Goal: Task Accomplishment & Management: Manage account settings

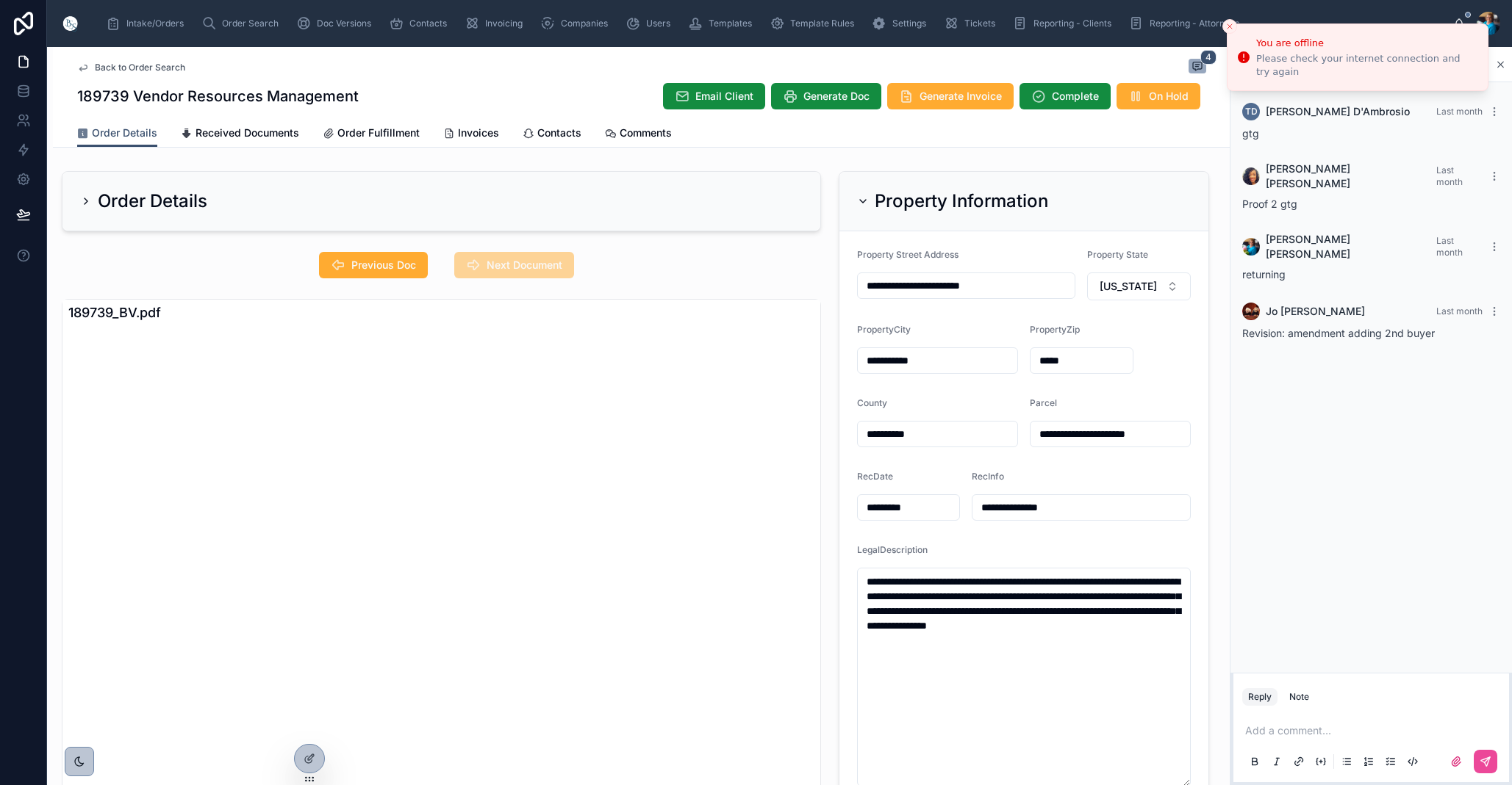
scroll to position [0, 1]
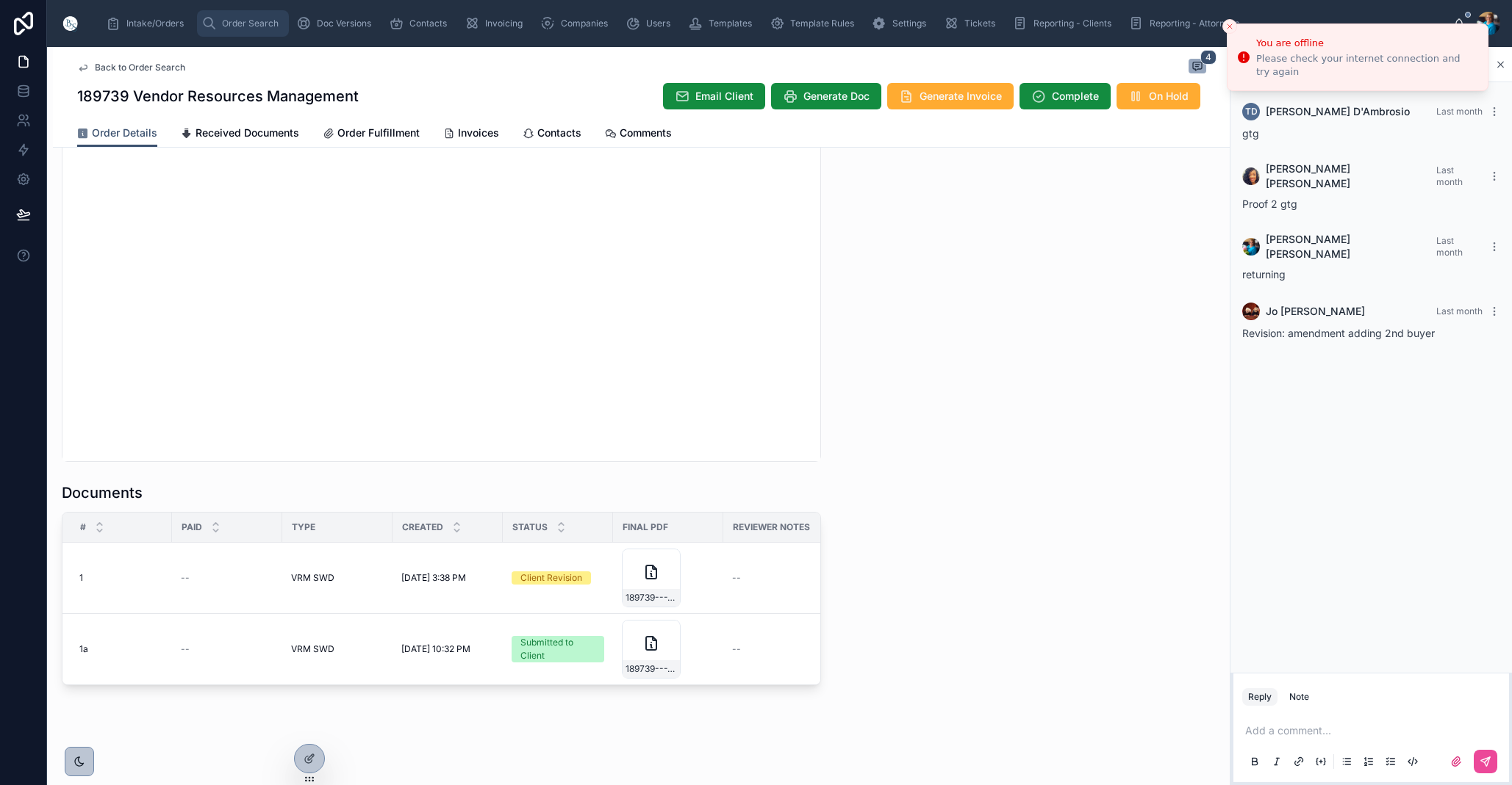
click at [232, 21] on span "Order Search" at bounding box center [250, 24] width 57 height 12
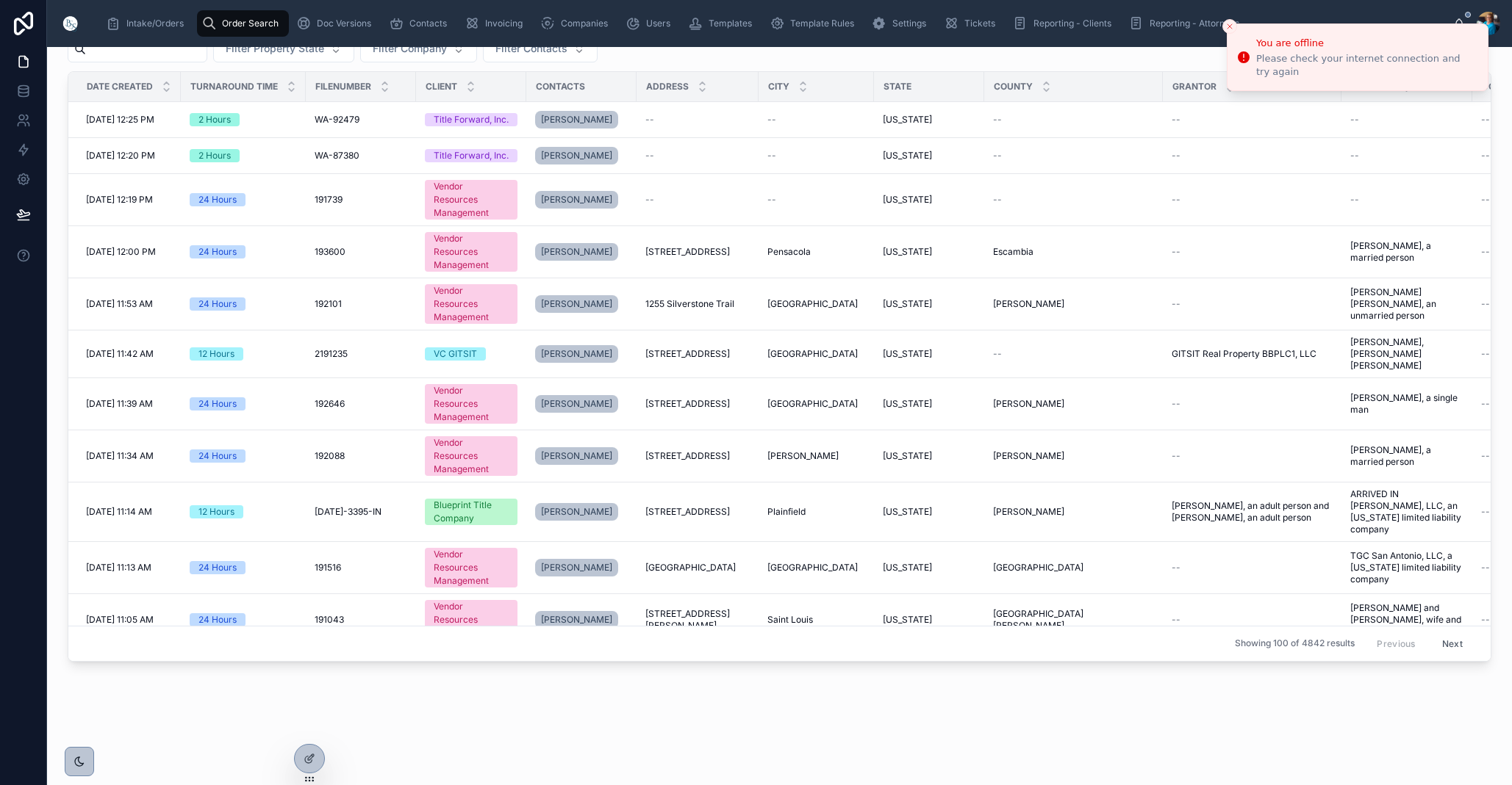
click at [237, 26] on span "Order Search" at bounding box center [250, 24] width 57 height 12
drag, startPoint x: 237, startPoint y: 26, endPoint x: 215, endPoint y: 52, distance: 34.1
click at [237, 26] on span "Order Search" at bounding box center [250, 24] width 57 height 12
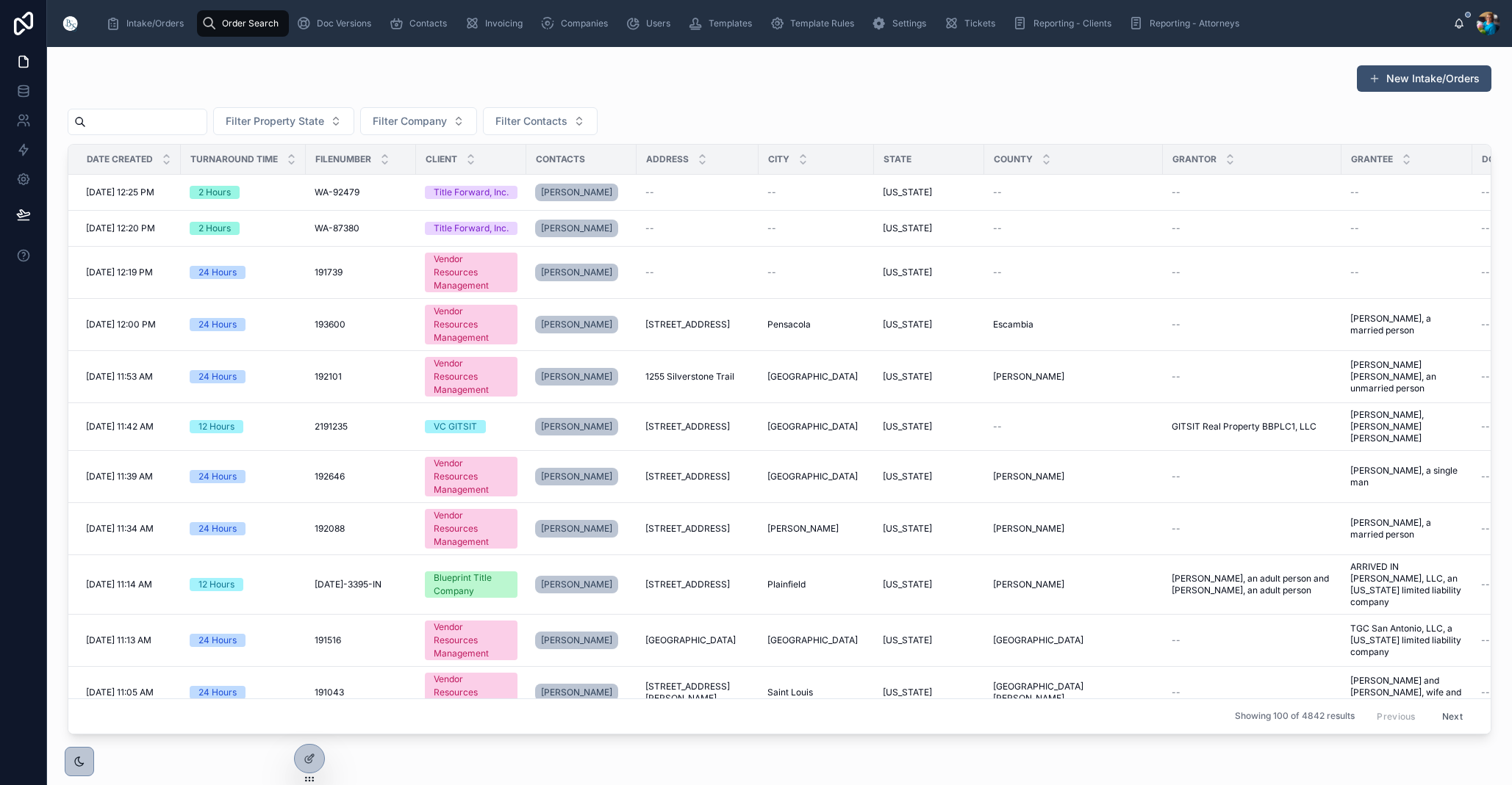
click at [192, 125] on input "text" at bounding box center [145, 121] width 120 height 21
paste input "******"
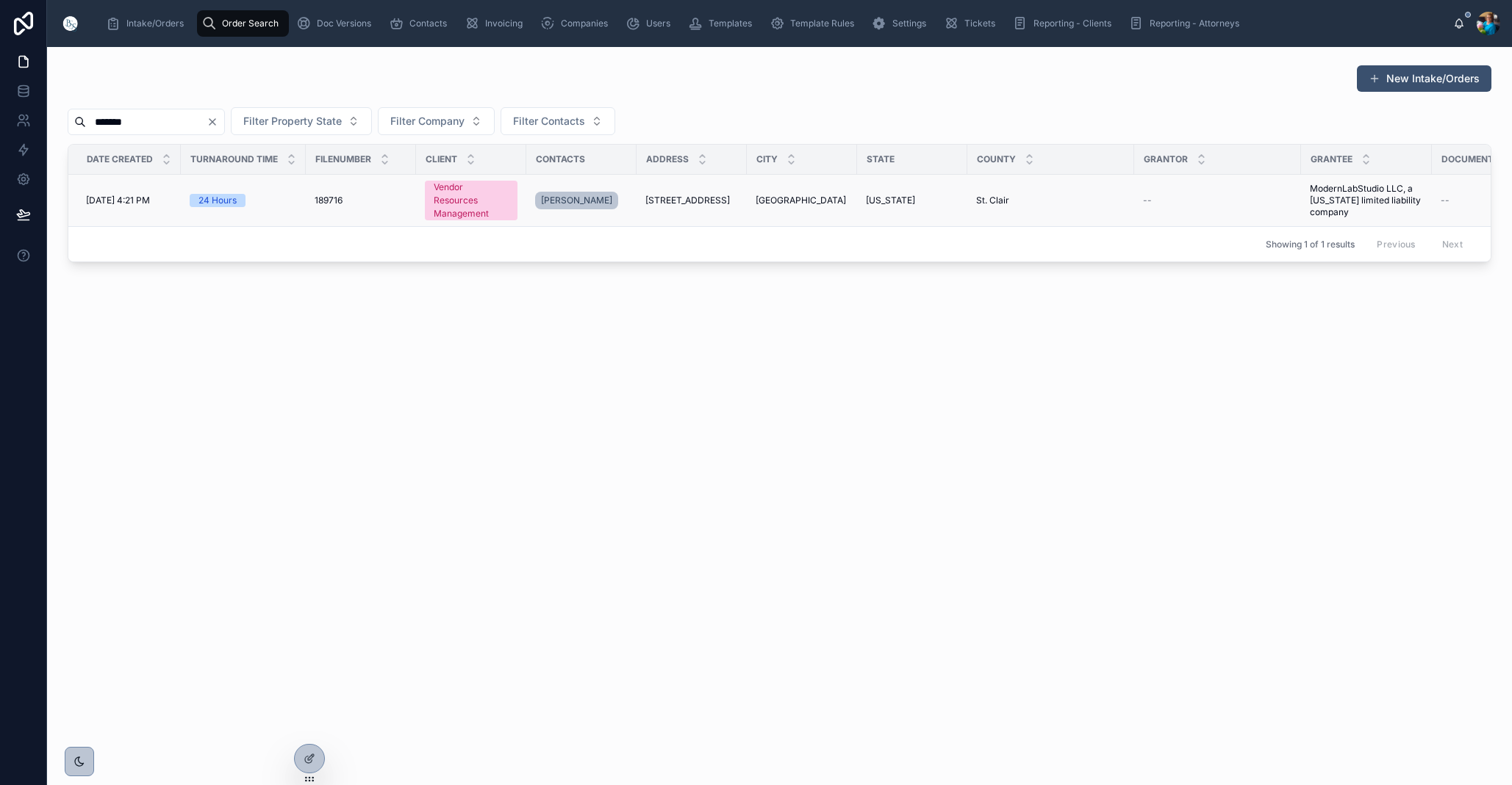
type input "******"
click at [777, 202] on span "[GEOGRAPHIC_DATA]" at bounding box center [800, 201] width 91 height 12
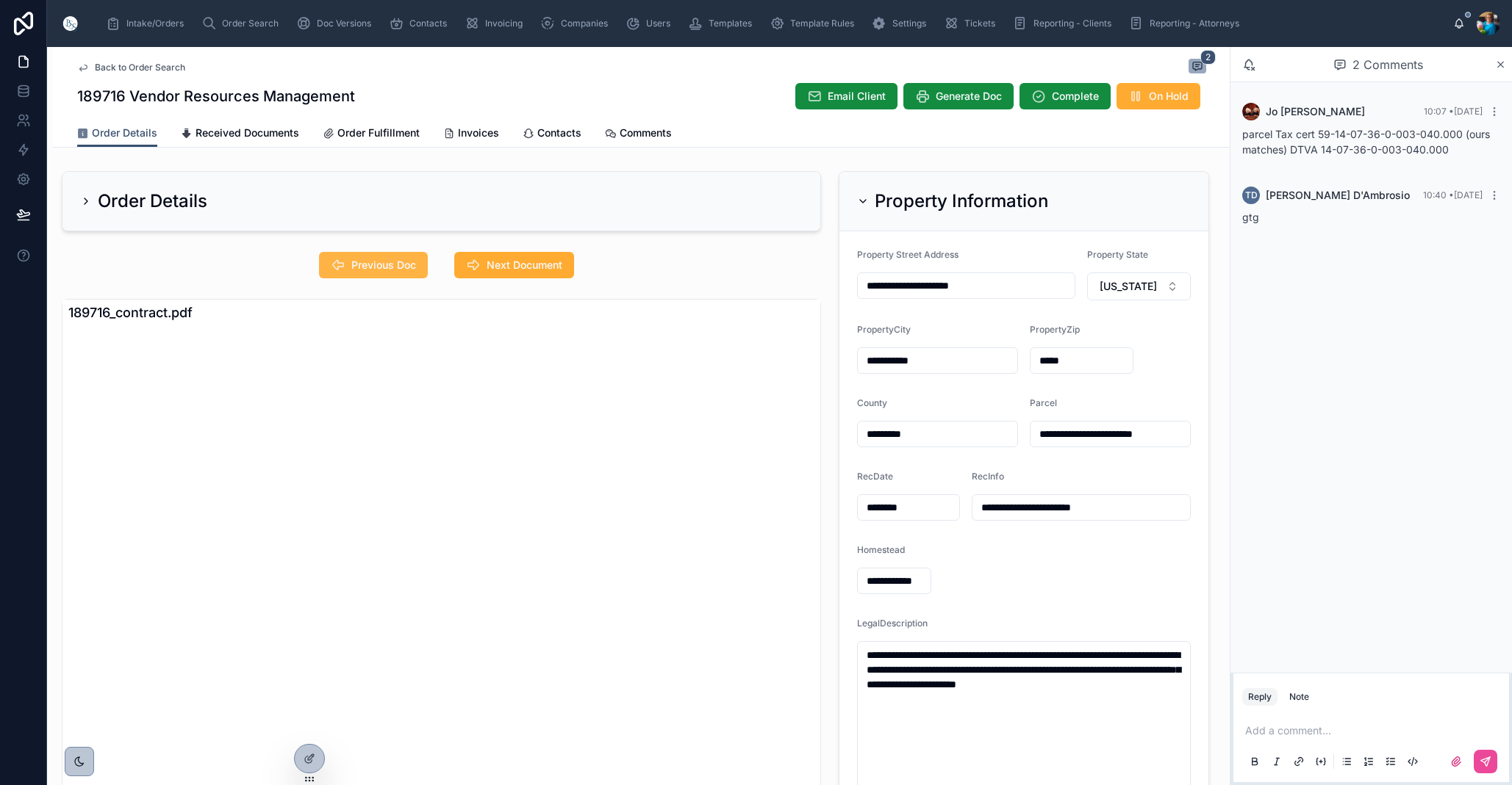
click at [377, 264] on span "Previous Doc" at bounding box center [383, 265] width 65 height 15
click at [377, 264] on span "Previous Doc" at bounding box center [374, 267] width 106 height 15
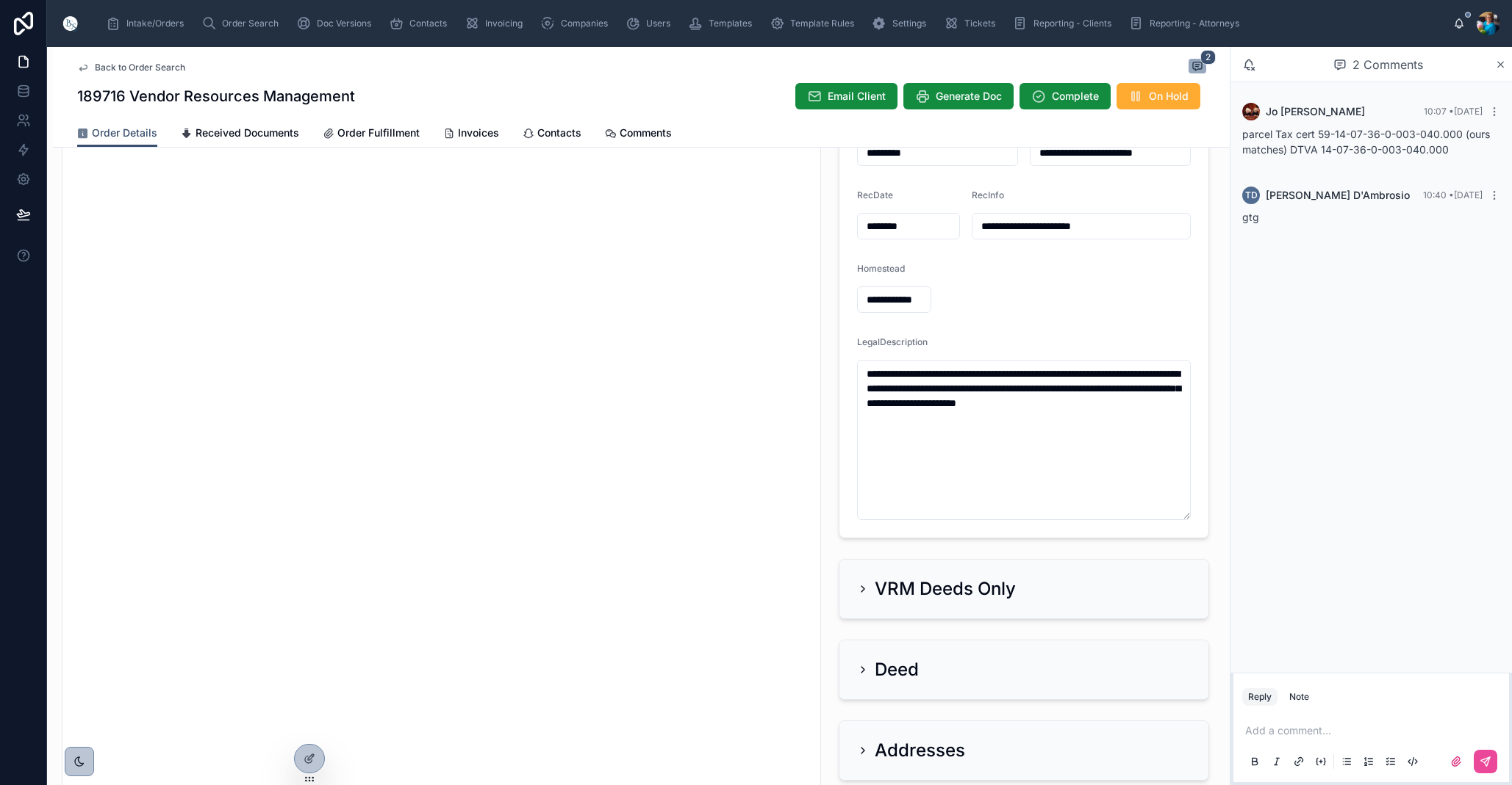
scroll to position [290, 0]
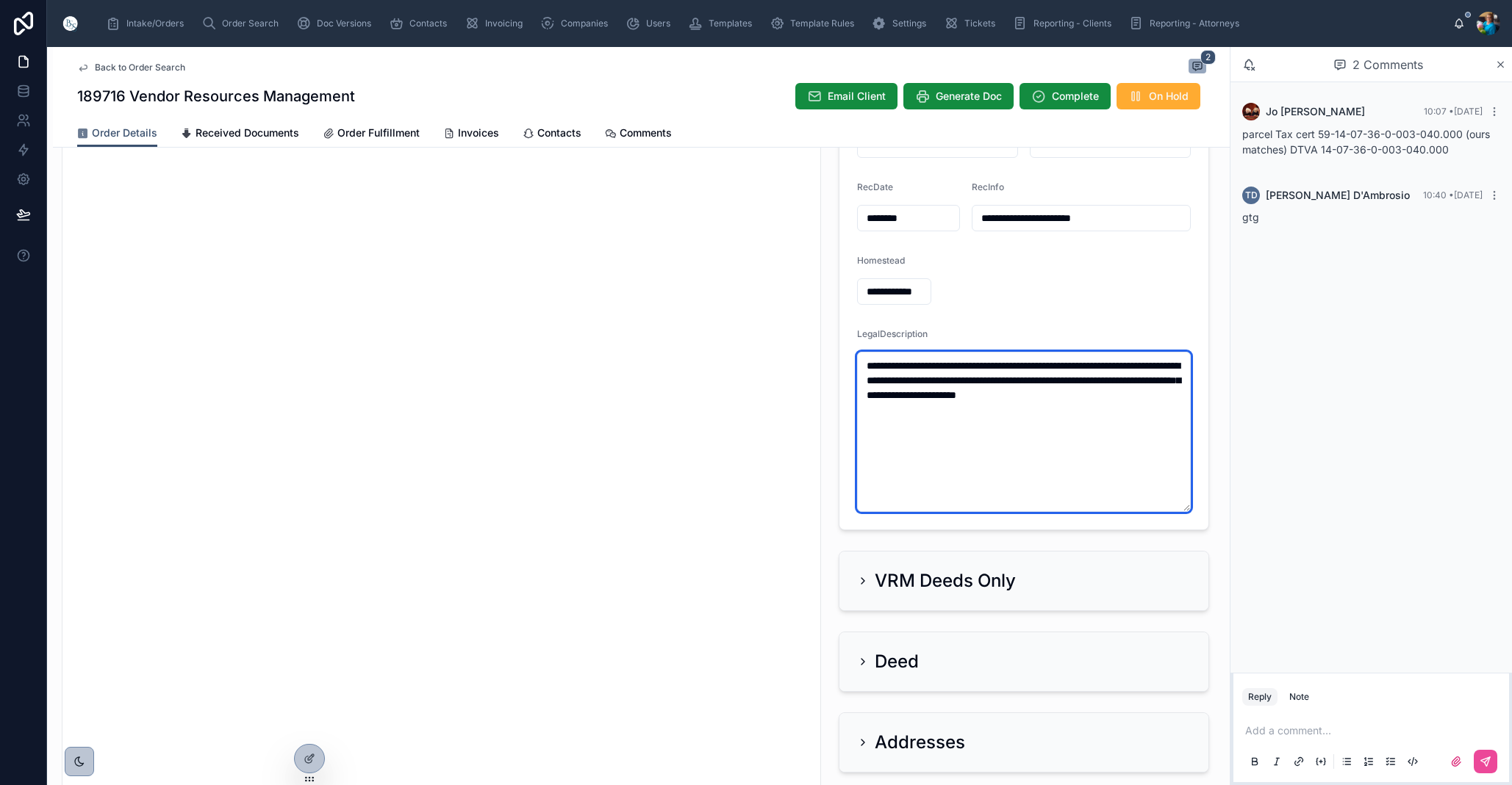
drag, startPoint x: 921, startPoint y: 420, endPoint x: 852, endPoint y: 355, distance: 94.8
click at [852, 355] on form "**********" at bounding box center [1023, 236] width 369 height 588
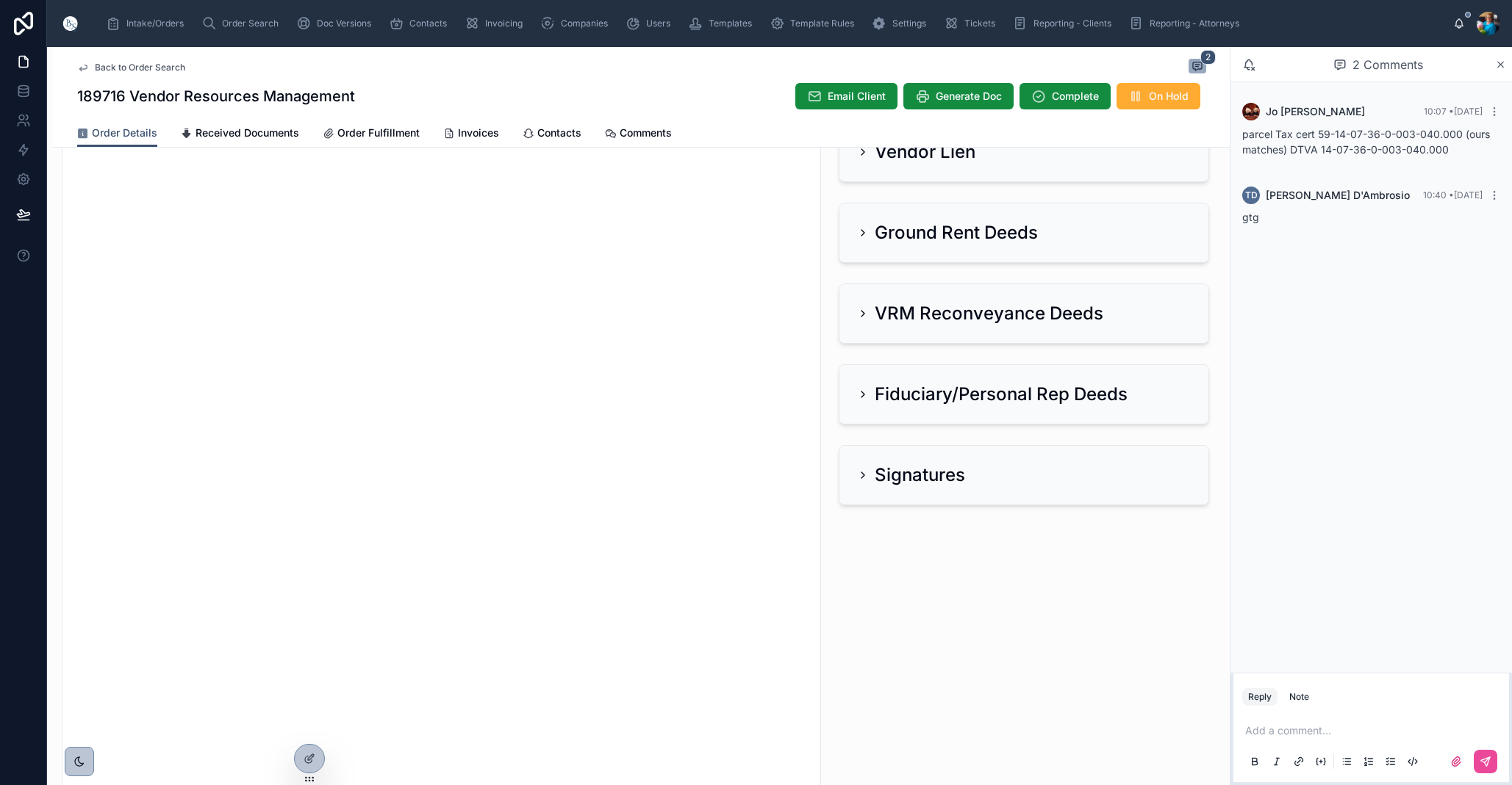
scroll to position [1057, 0]
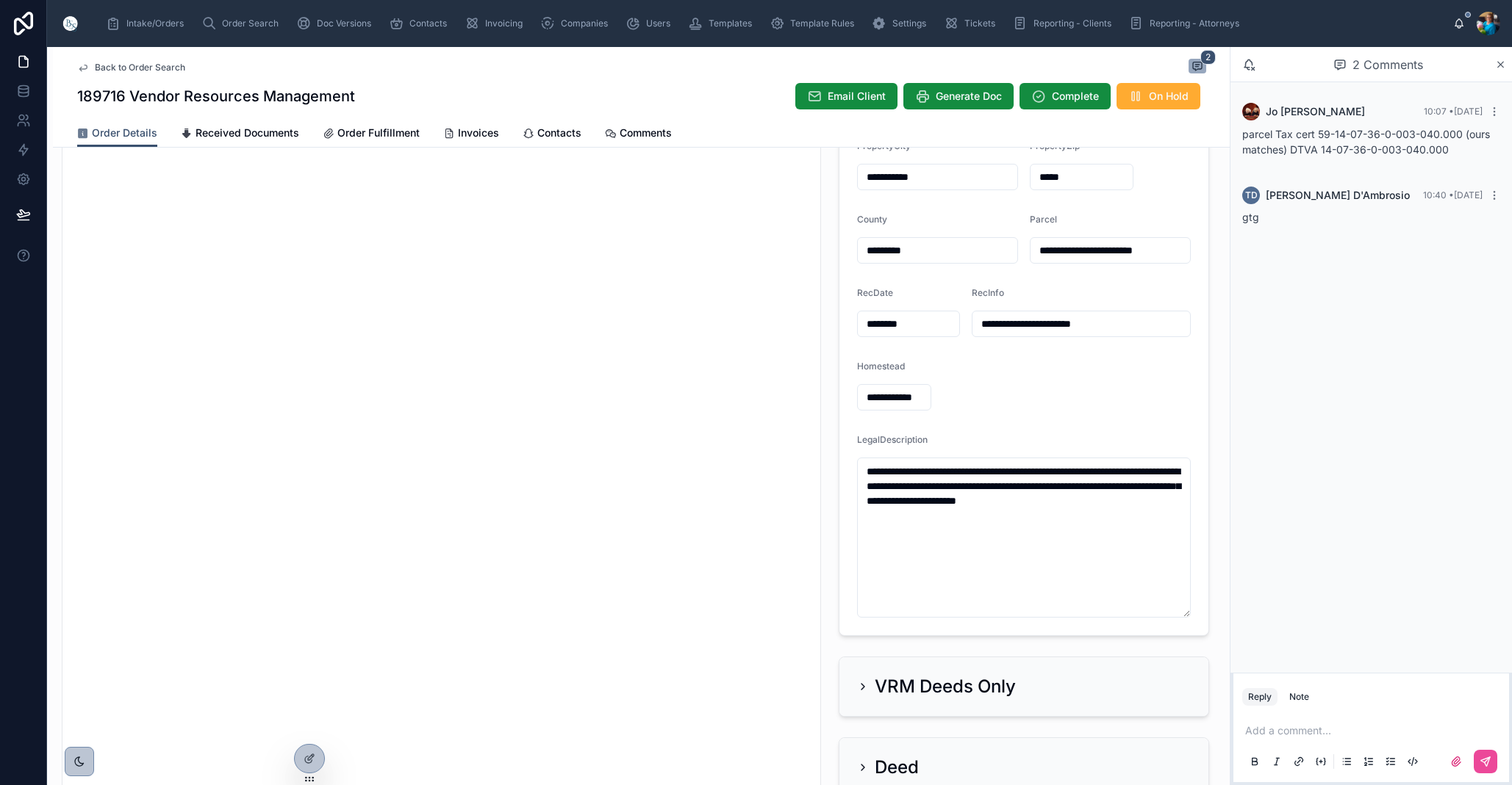
drag, startPoint x: 1064, startPoint y: 348, endPoint x: 1145, endPoint y: 334, distance: 82.2
click at [1145, 334] on div "**********" at bounding box center [1081, 323] width 219 height 27
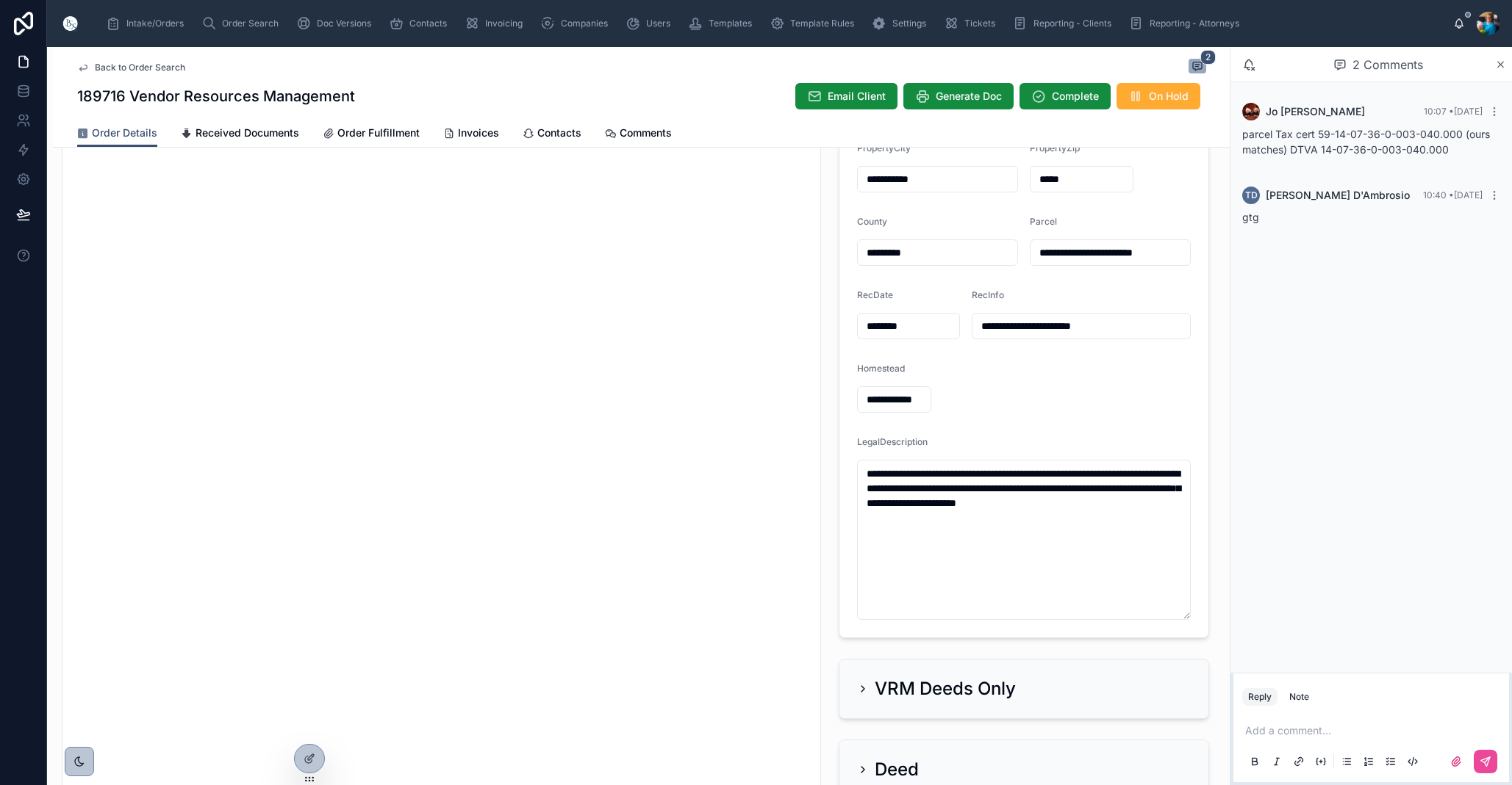
drag, startPoint x: 1187, startPoint y: 252, endPoint x: 1030, endPoint y: 254, distance: 157.0
click at [1030, 254] on input "**********" at bounding box center [1110, 253] width 159 height 21
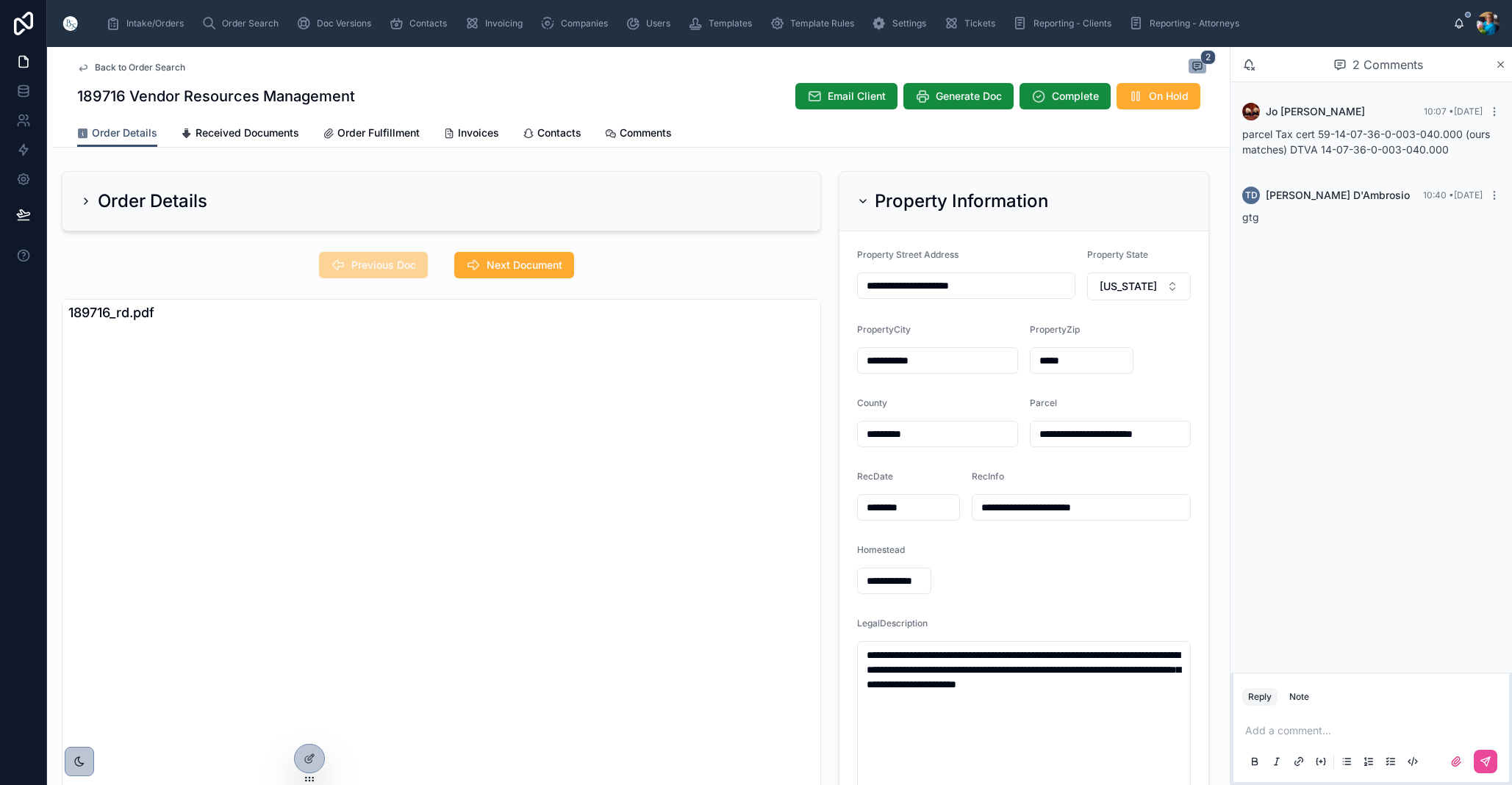
scroll to position [0, 0]
click at [858, 197] on icon at bounding box center [863, 201] width 12 height 12
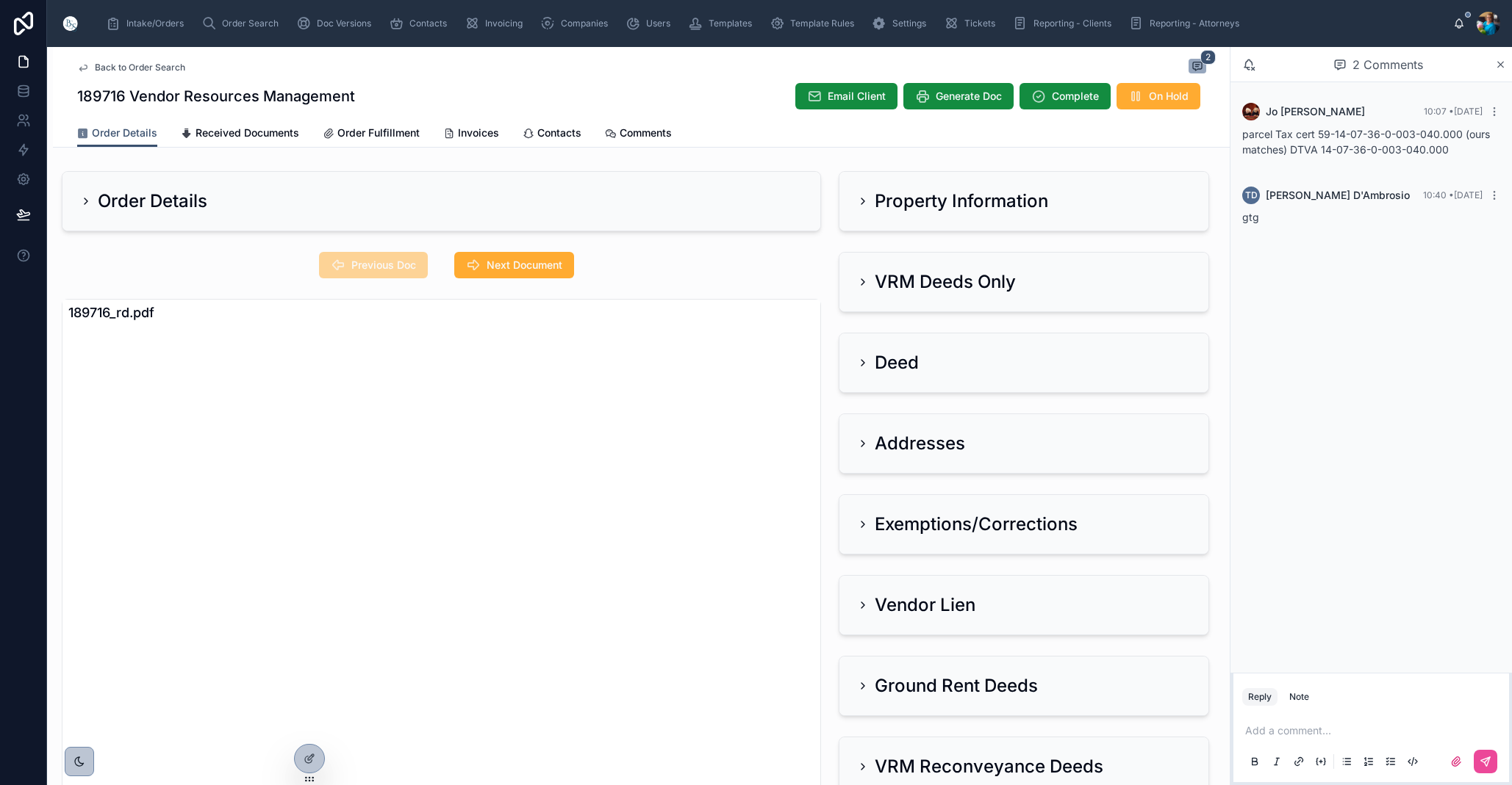
drag, startPoint x: 509, startPoint y: 257, endPoint x: 553, endPoint y: 280, distance: 49.6
click at [510, 259] on button "Next Document" at bounding box center [514, 265] width 119 height 27
click at [862, 280] on icon at bounding box center [862, 283] width 3 height 6
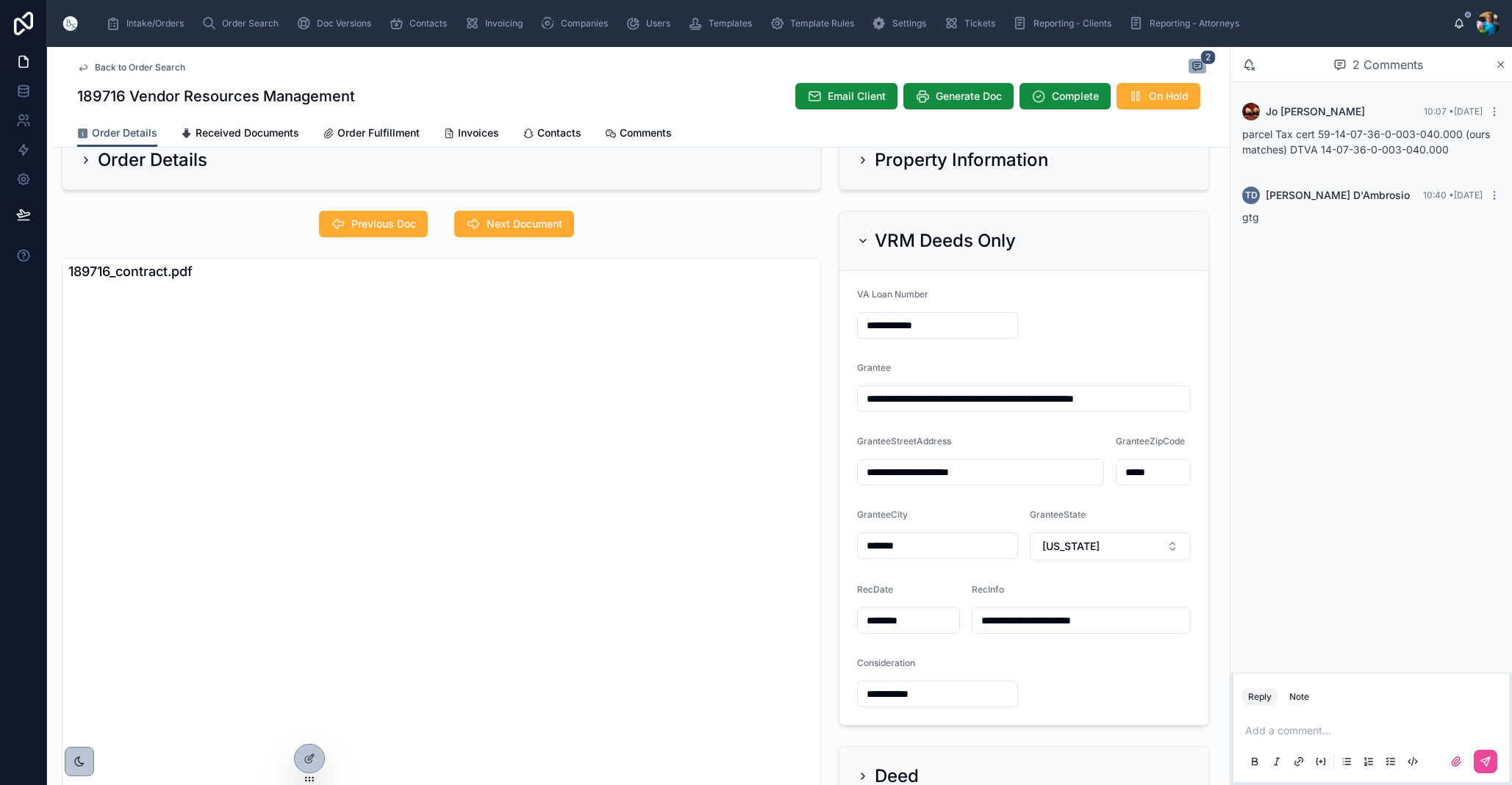
scroll to position [38, 0]
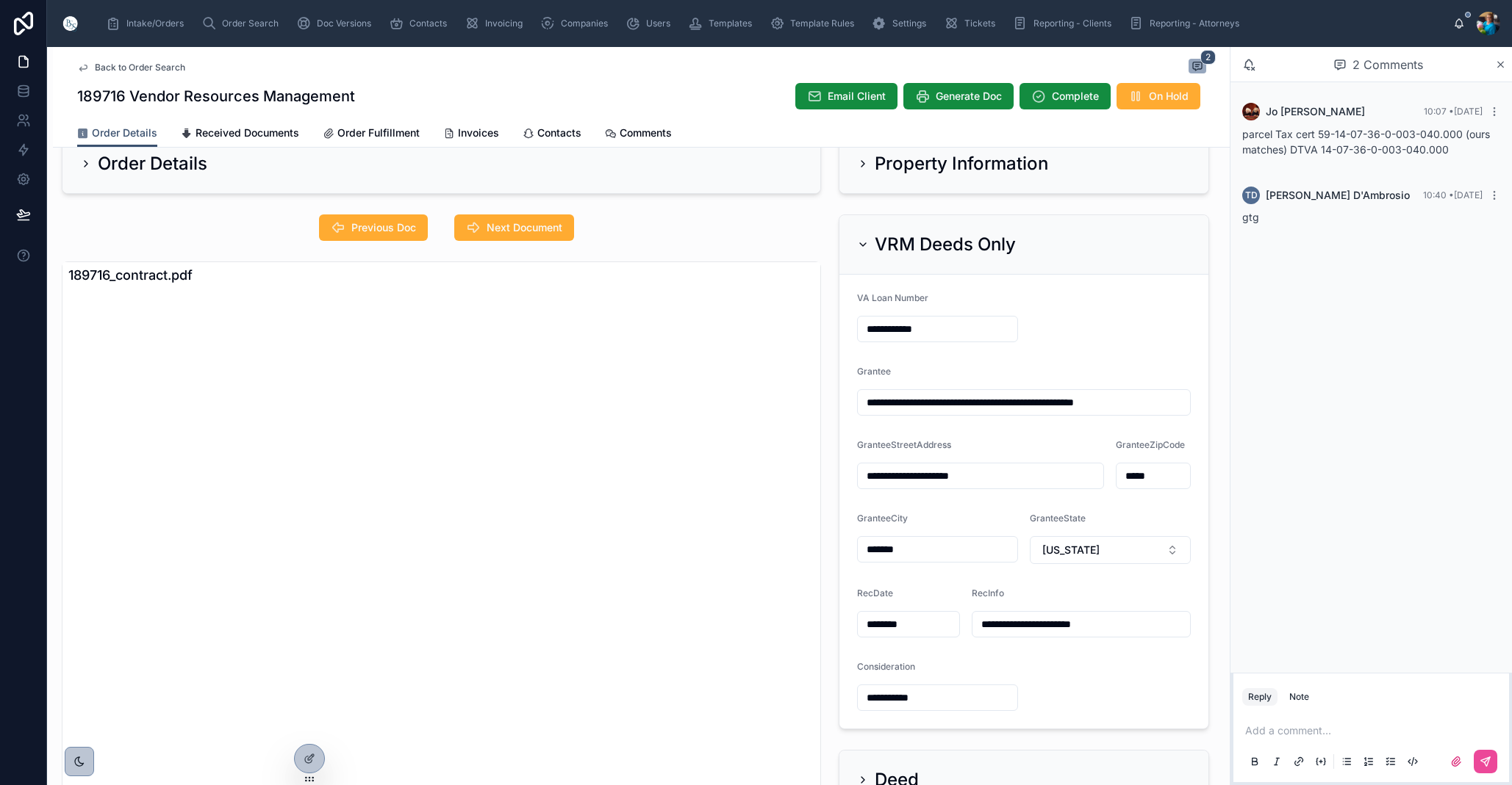
click at [863, 242] on icon at bounding box center [863, 245] width 12 height 12
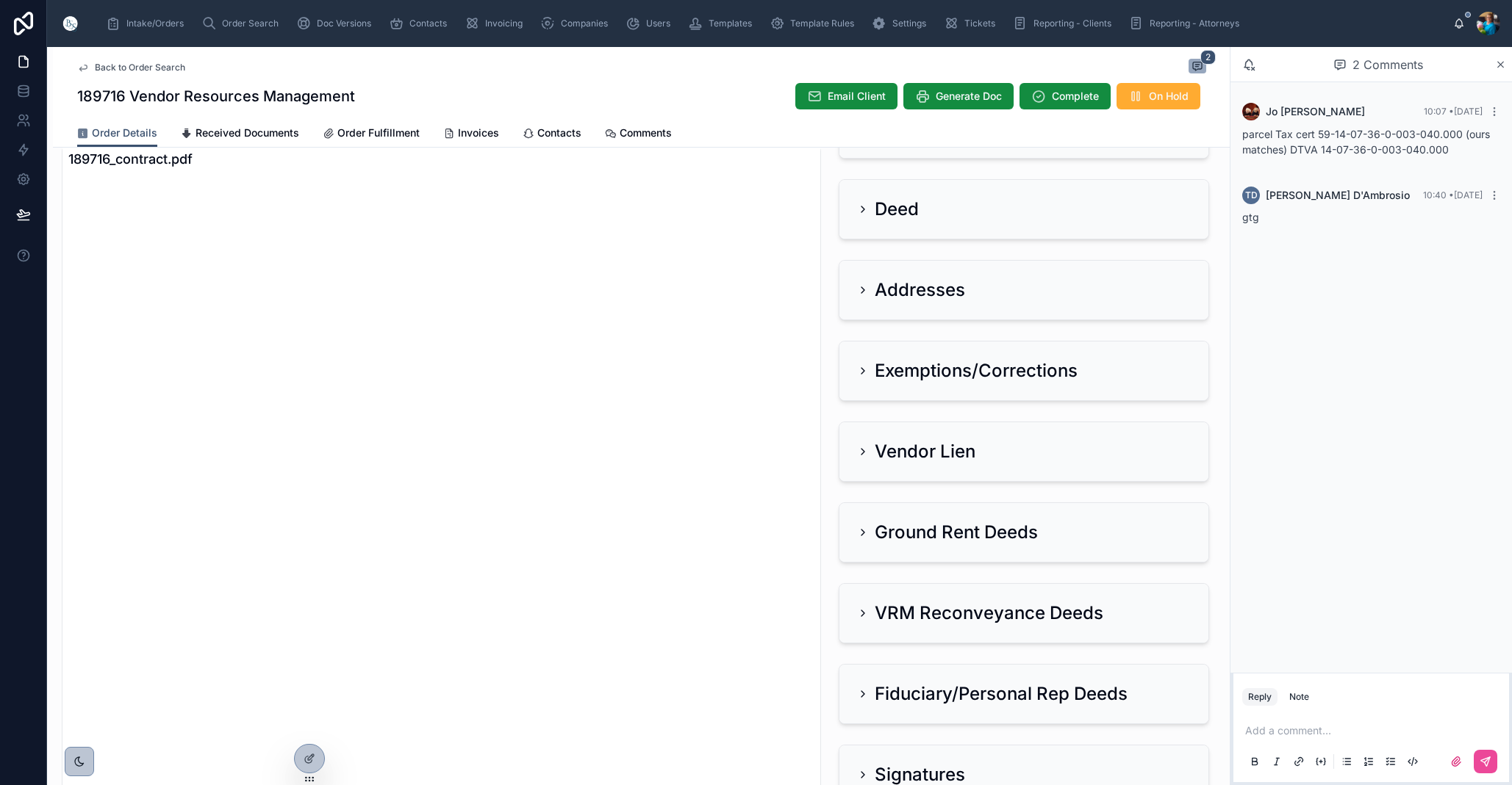
scroll to position [183, 0]
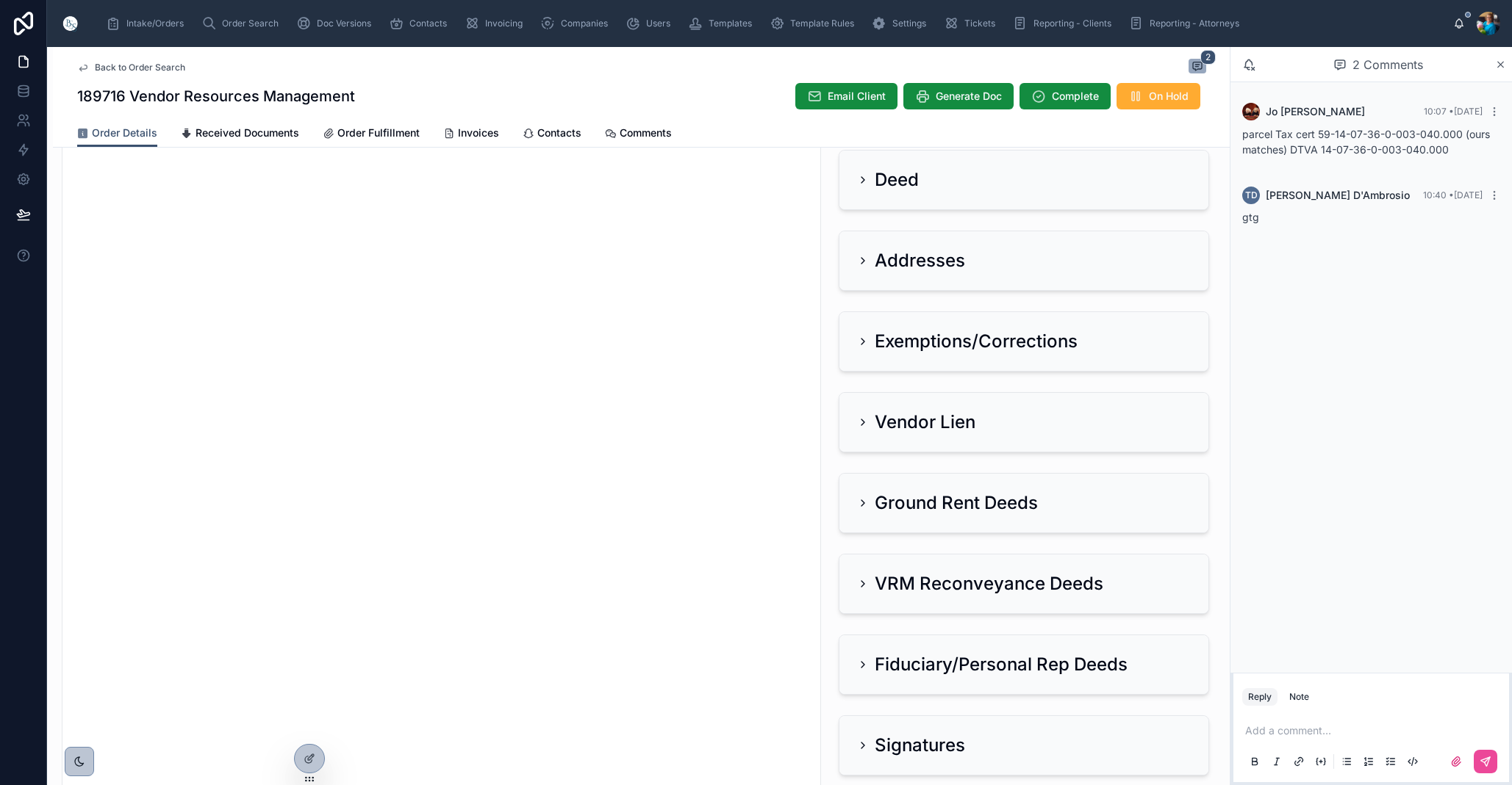
drag, startPoint x: 865, startPoint y: 259, endPoint x: 829, endPoint y: 266, distance: 36.7
click at [861, 261] on icon at bounding box center [863, 261] width 12 height 12
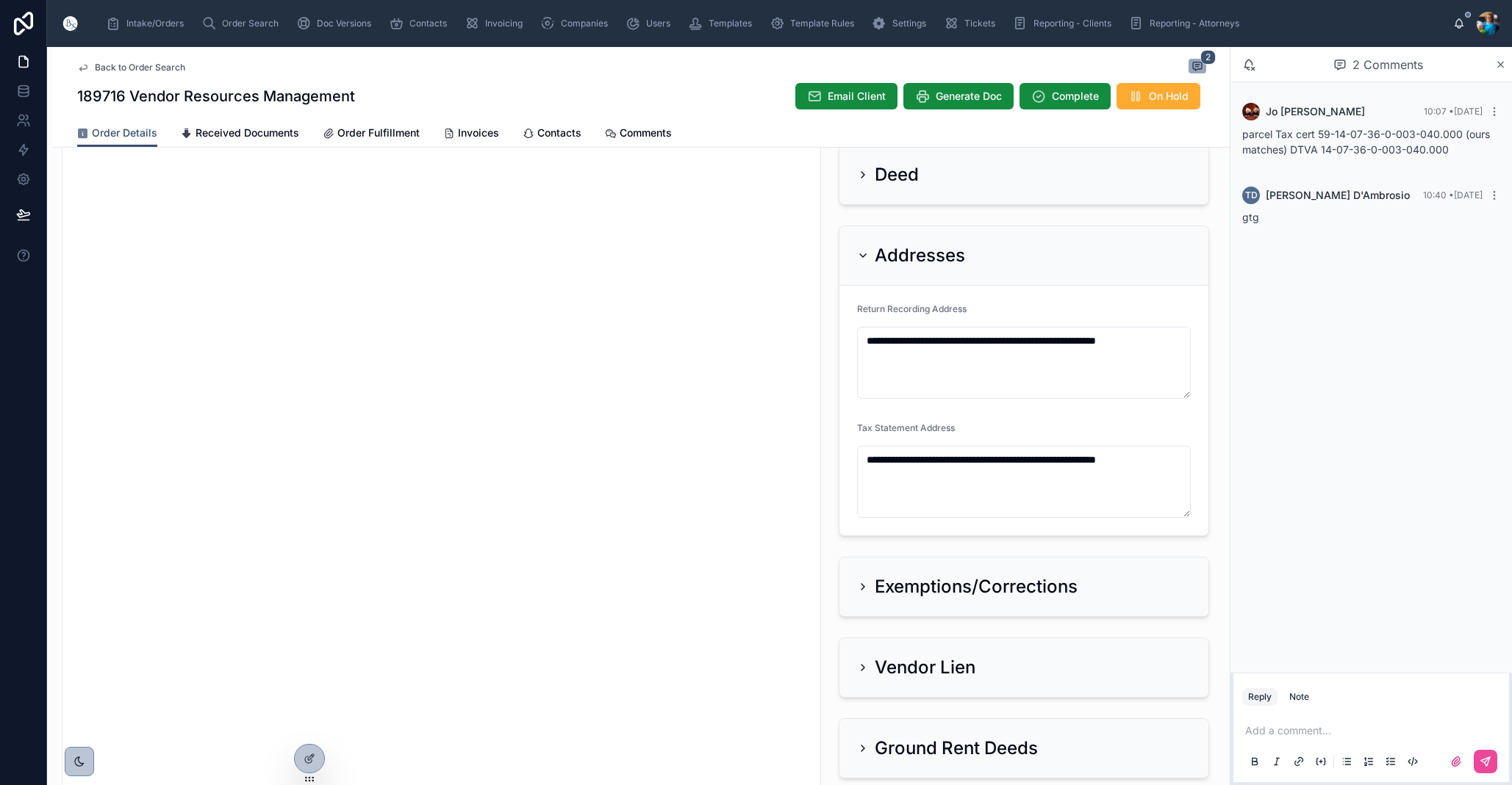
scroll to position [0, 0]
drag, startPoint x: 860, startPoint y: 253, endPoint x: 865, endPoint y: 310, distance: 57.2
click at [860, 255] on icon at bounding box center [863, 256] width 12 height 12
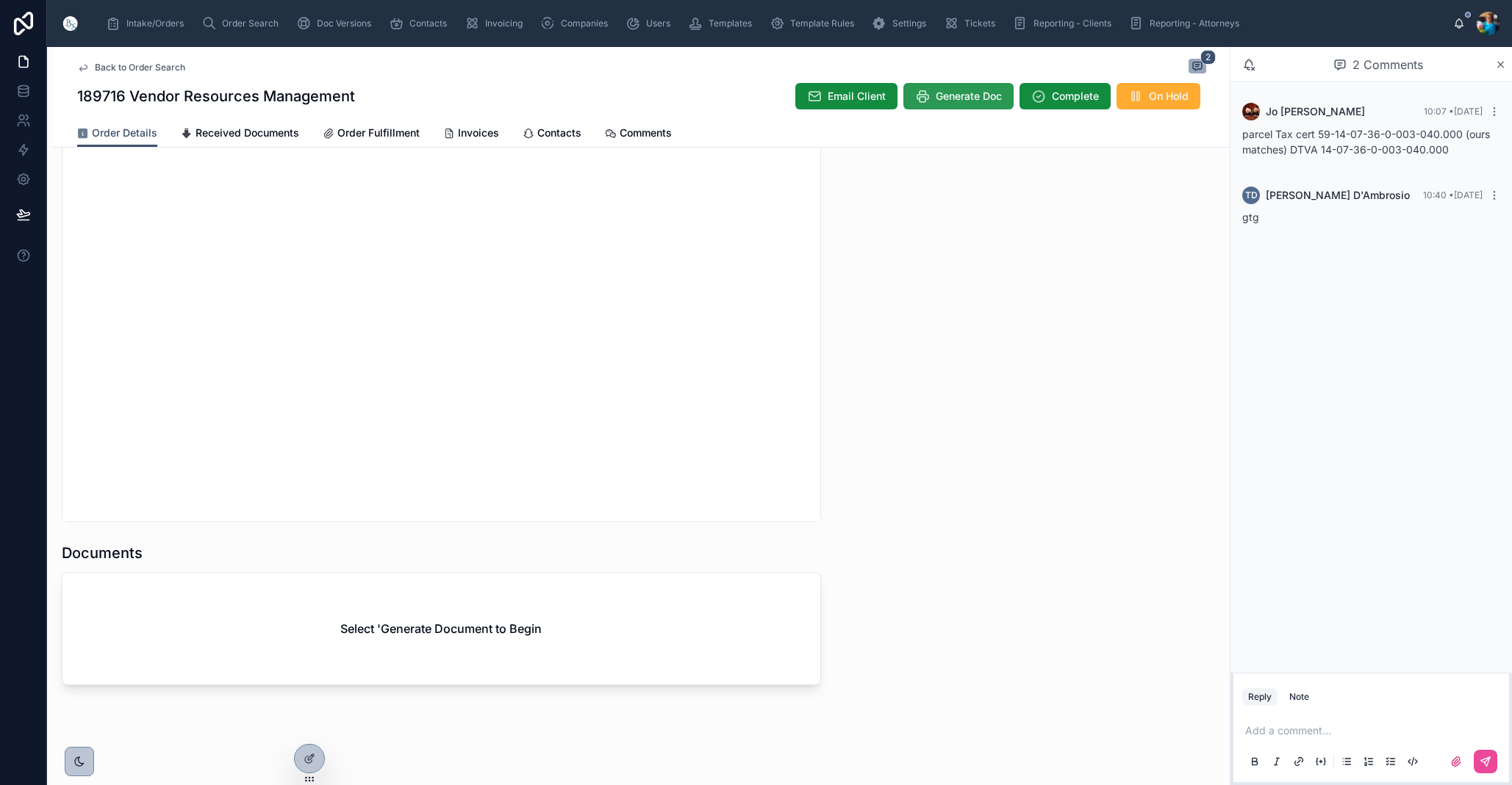
scroll to position [1368, 0]
click at [958, 96] on span "Generate Doc" at bounding box center [969, 96] width 66 height 15
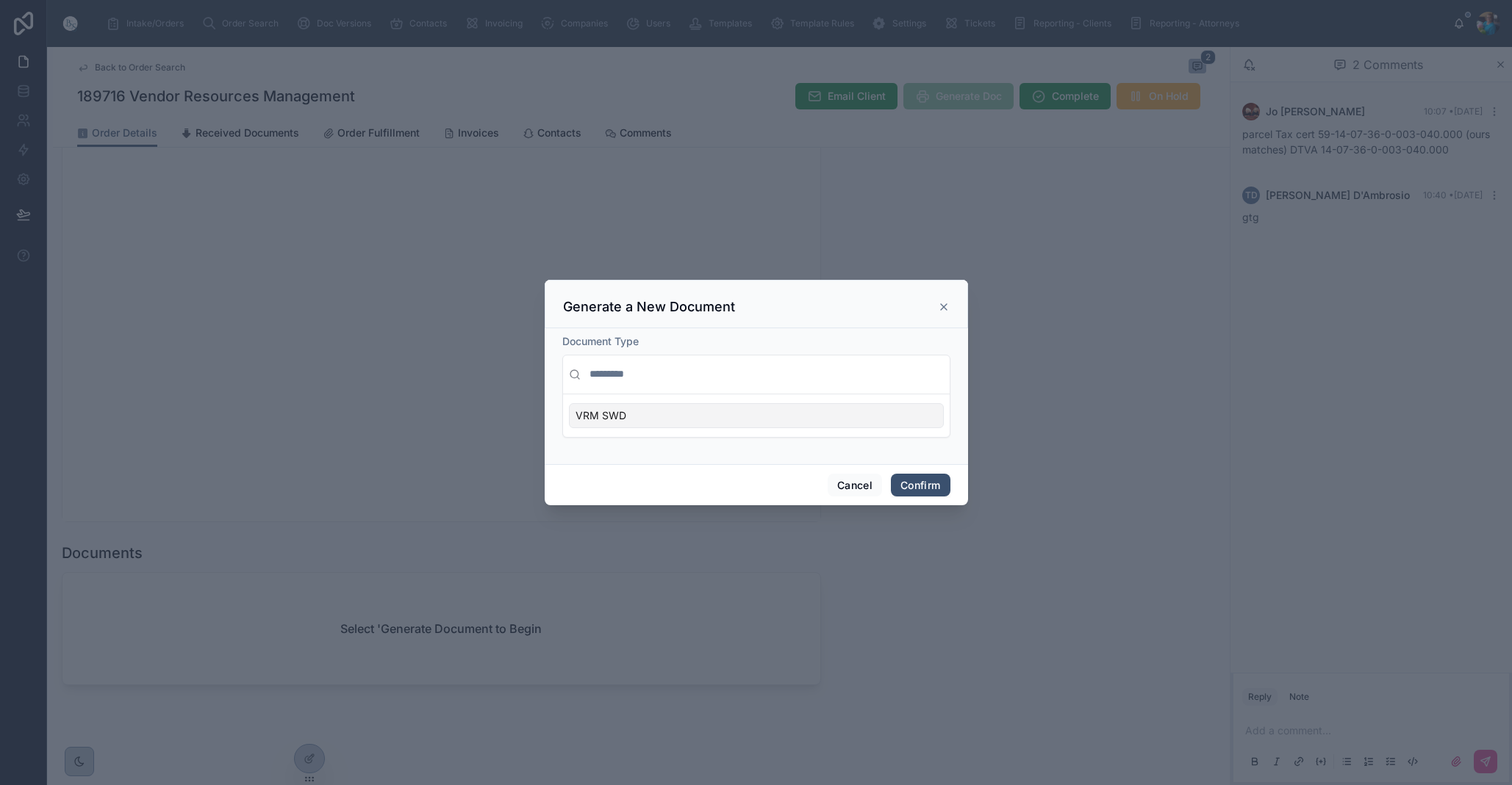
click at [791, 416] on div "VRM SWD" at bounding box center [756, 415] width 375 height 25
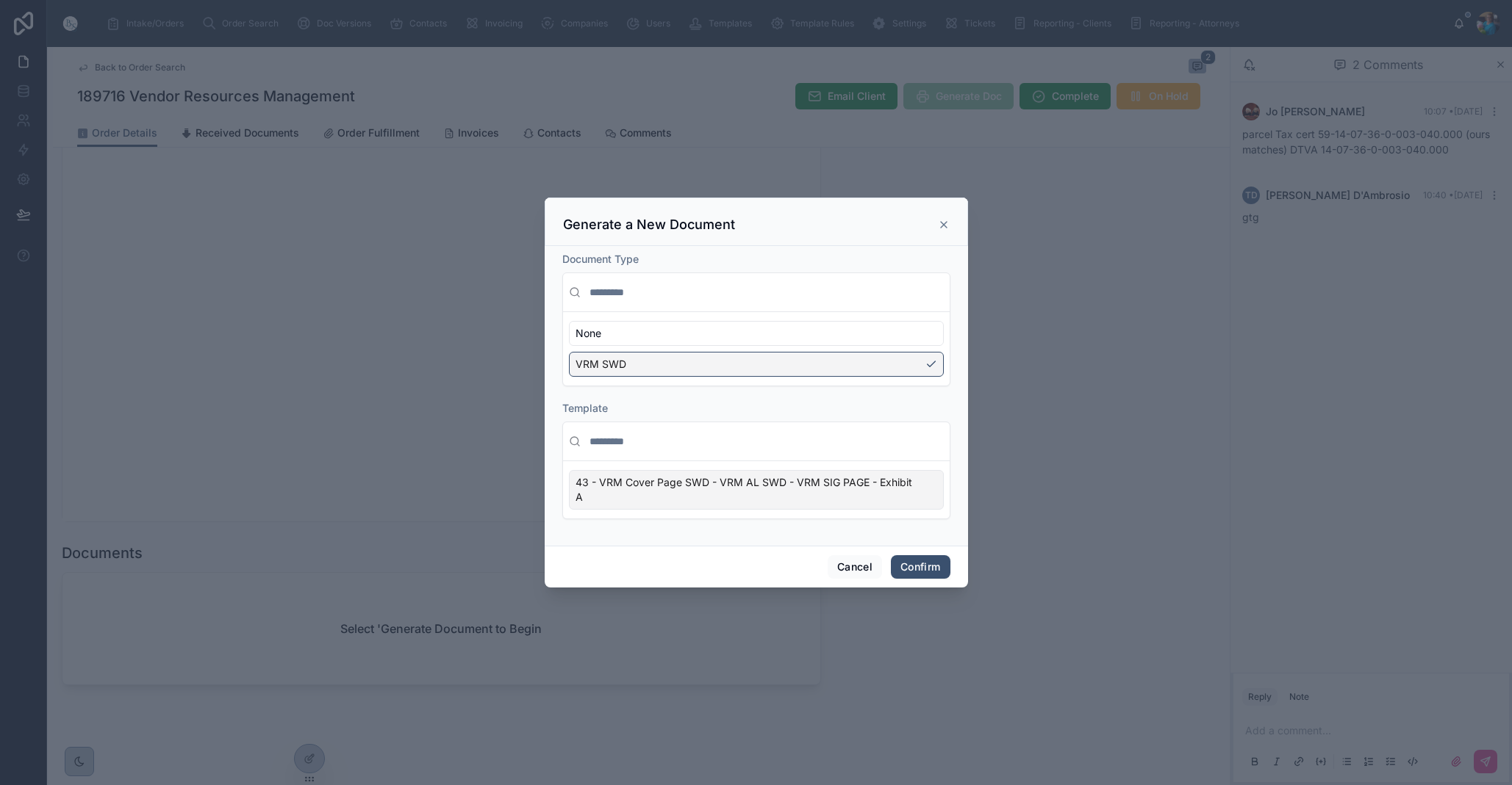
click at [923, 498] on div "43 - VRM Cover Page SWD - VRM AL SWD - VRM SIG PAGE - Exhibit A" at bounding box center [756, 490] width 375 height 40
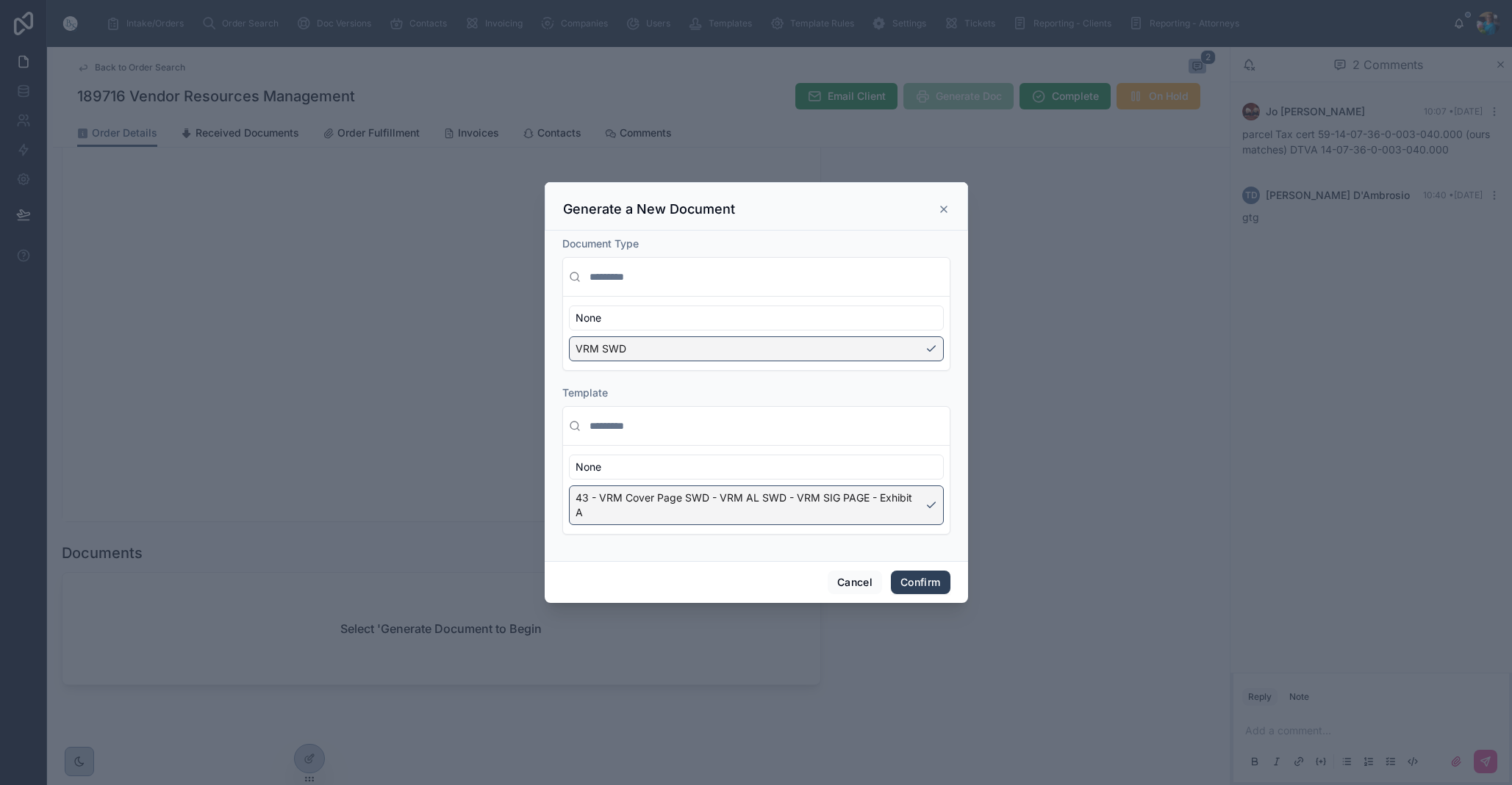
scroll to position [0, 1]
click at [918, 577] on button "Confirm" at bounding box center [920, 583] width 59 height 24
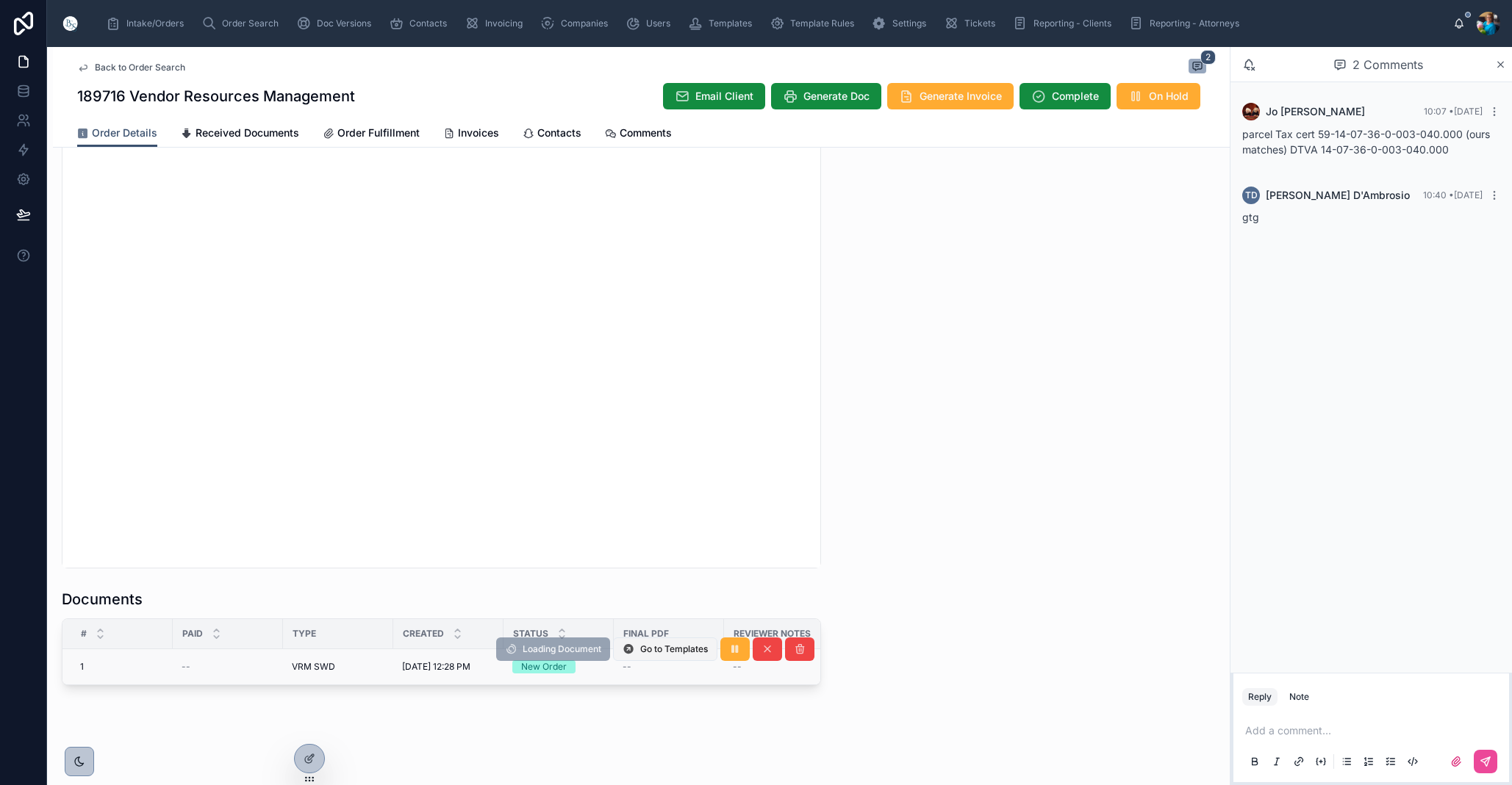
scroll to position [0, 0]
click at [609, 652] on span "Edit" at bounding box center [606, 650] width 16 height 12
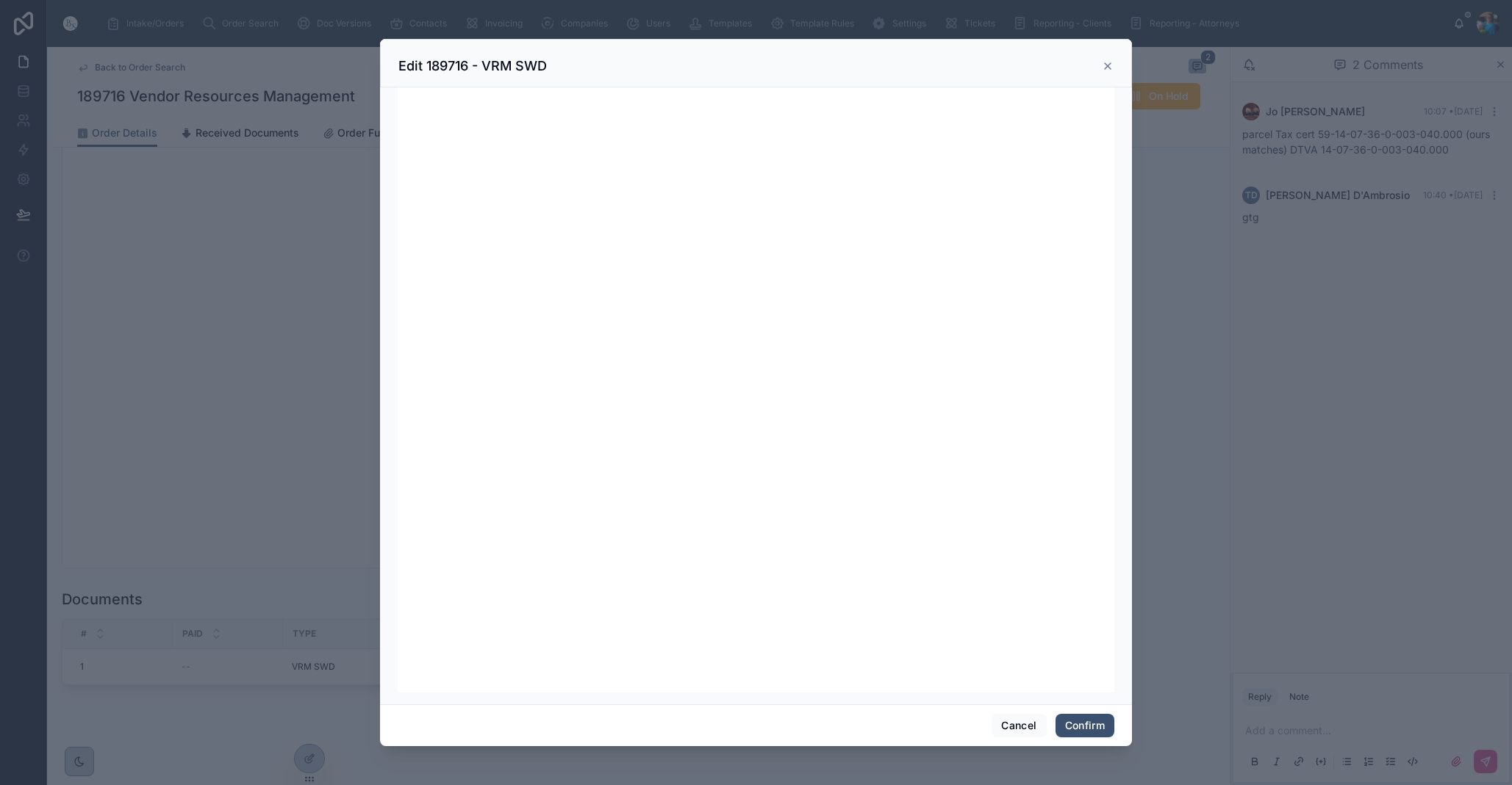
scroll to position [186, 0]
click at [1083, 728] on button "Confirm" at bounding box center [1084, 726] width 59 height 24
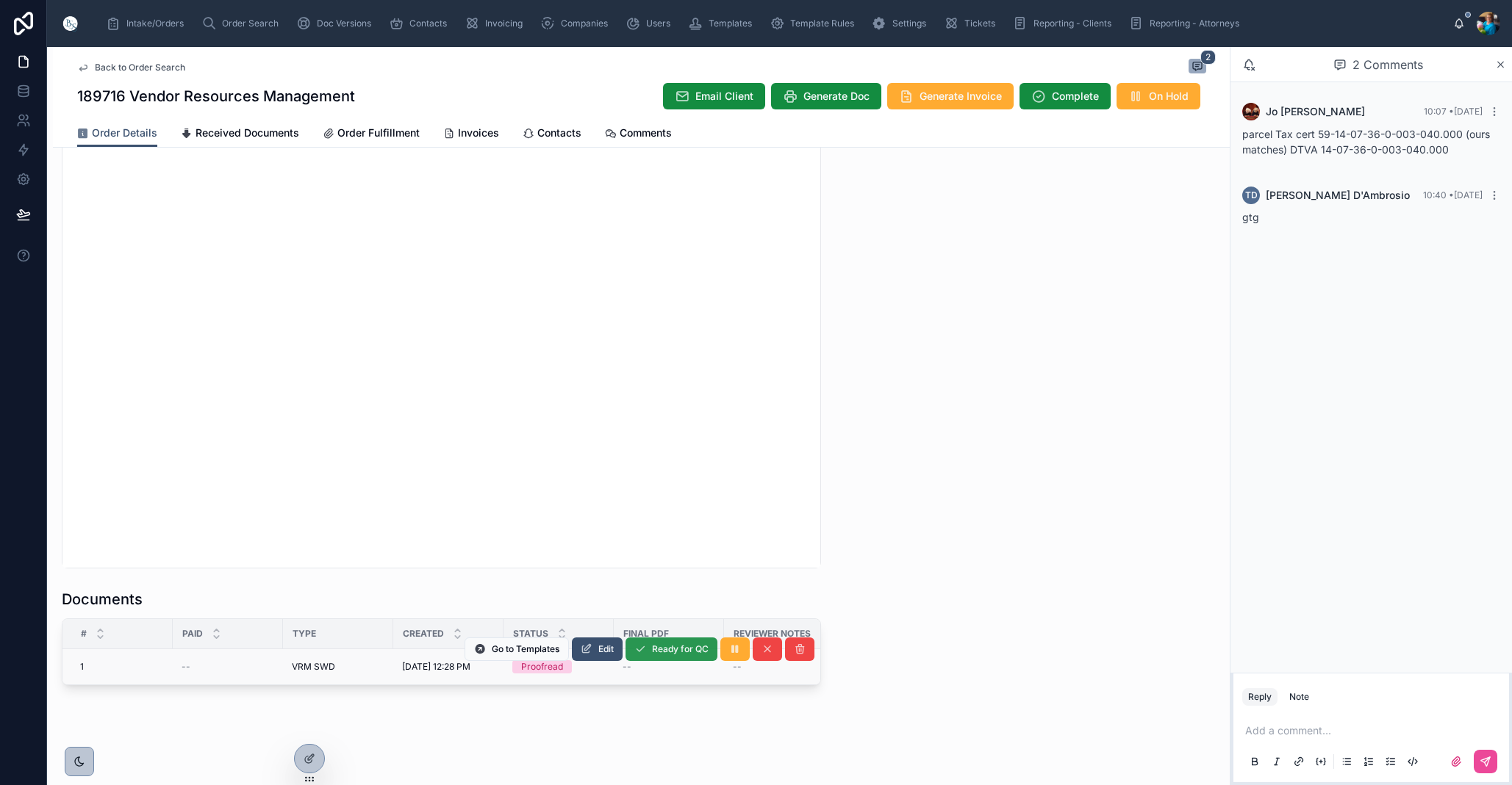
click at [681, 653] on span "Ready for QC" at bounding box center [680, 650] width 57 height 12
click at [654, 651] on span "Finalize Document" at bounding box center [669, 651] width 78 height 12
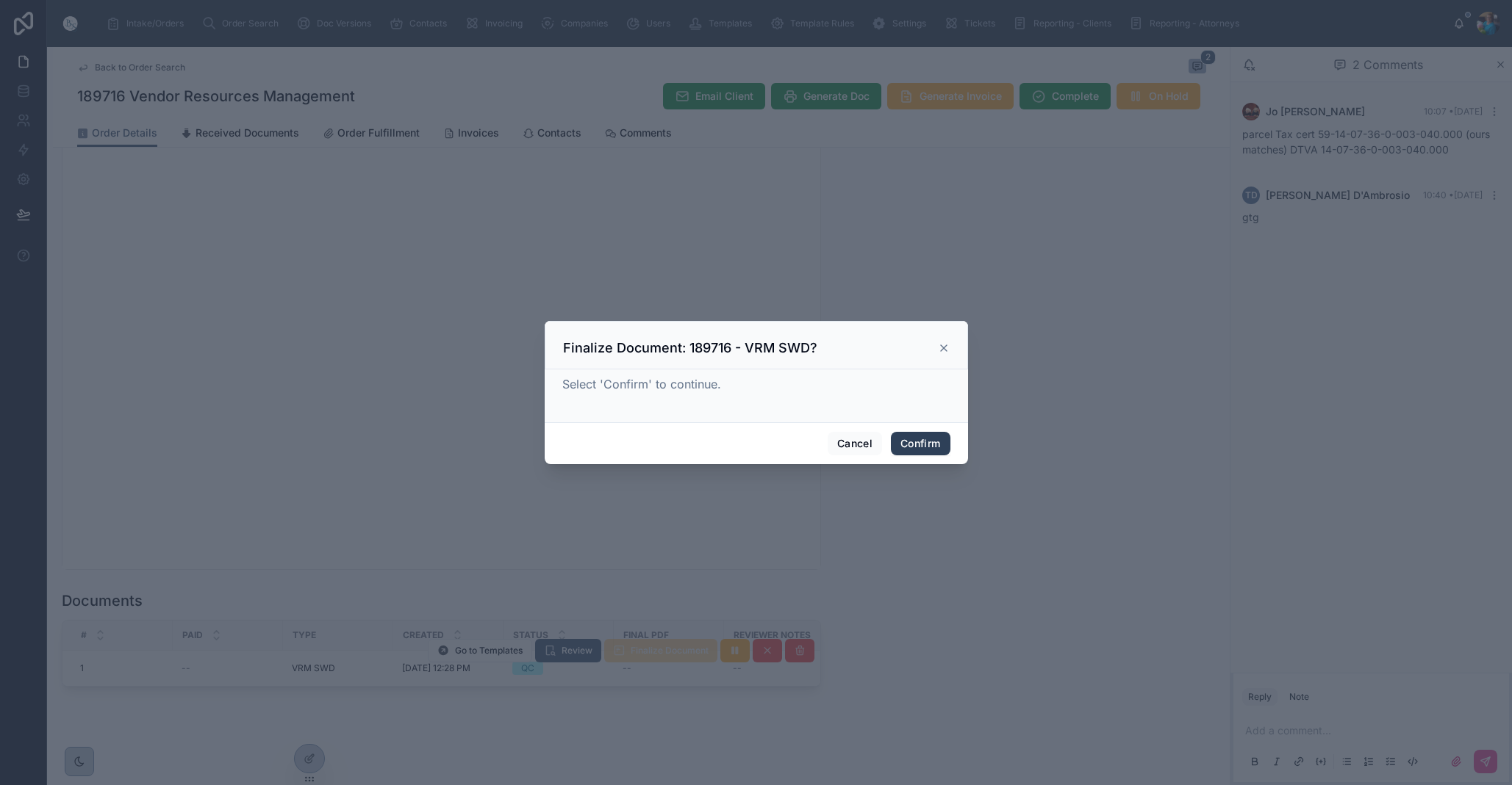
click at [936, 442] on button "Confirm" at bounding box center [920, 444] width 59 height 24
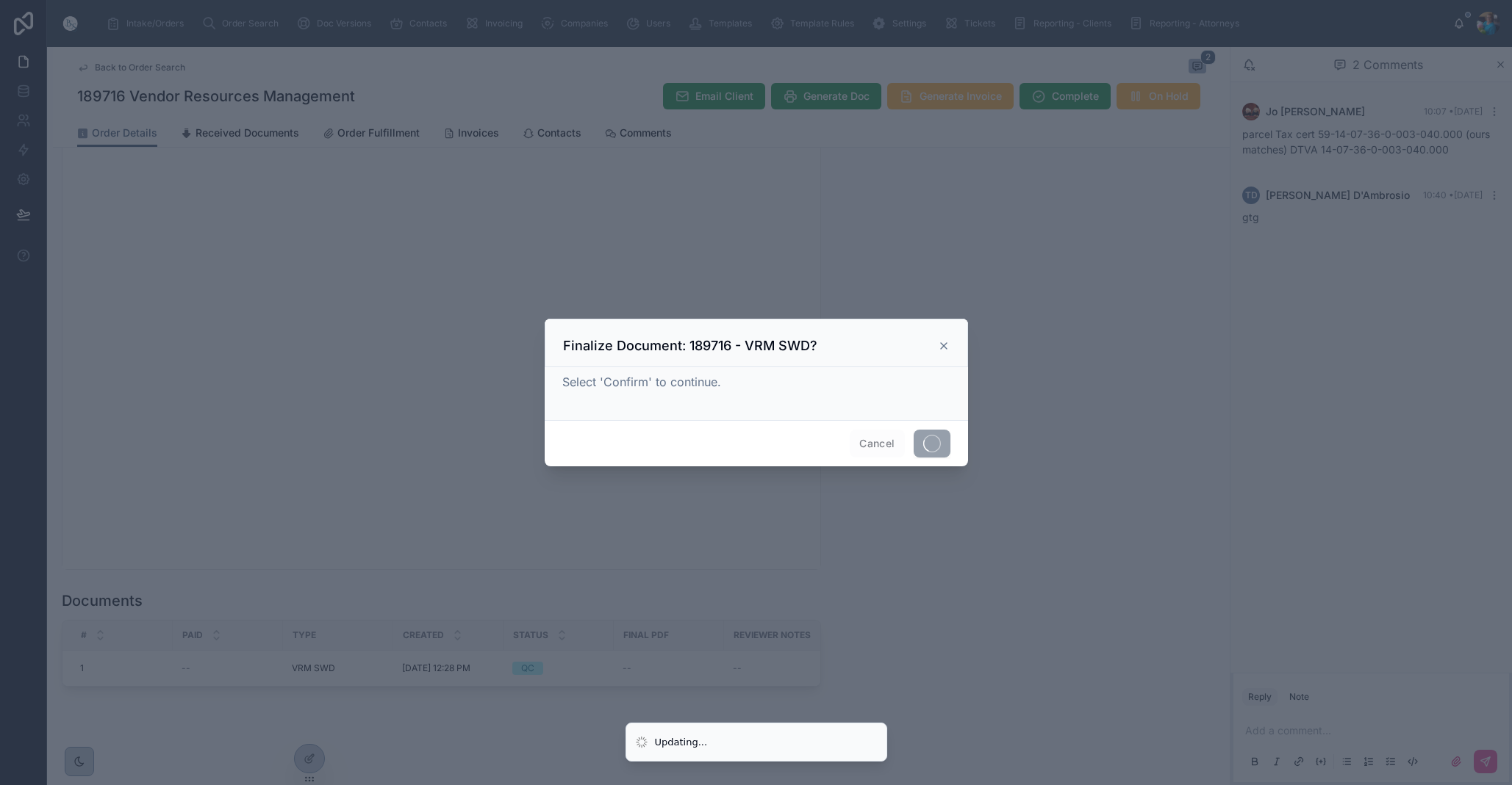
click at [936, 442] on span at bounding box center [932, 444] width 37 height 28
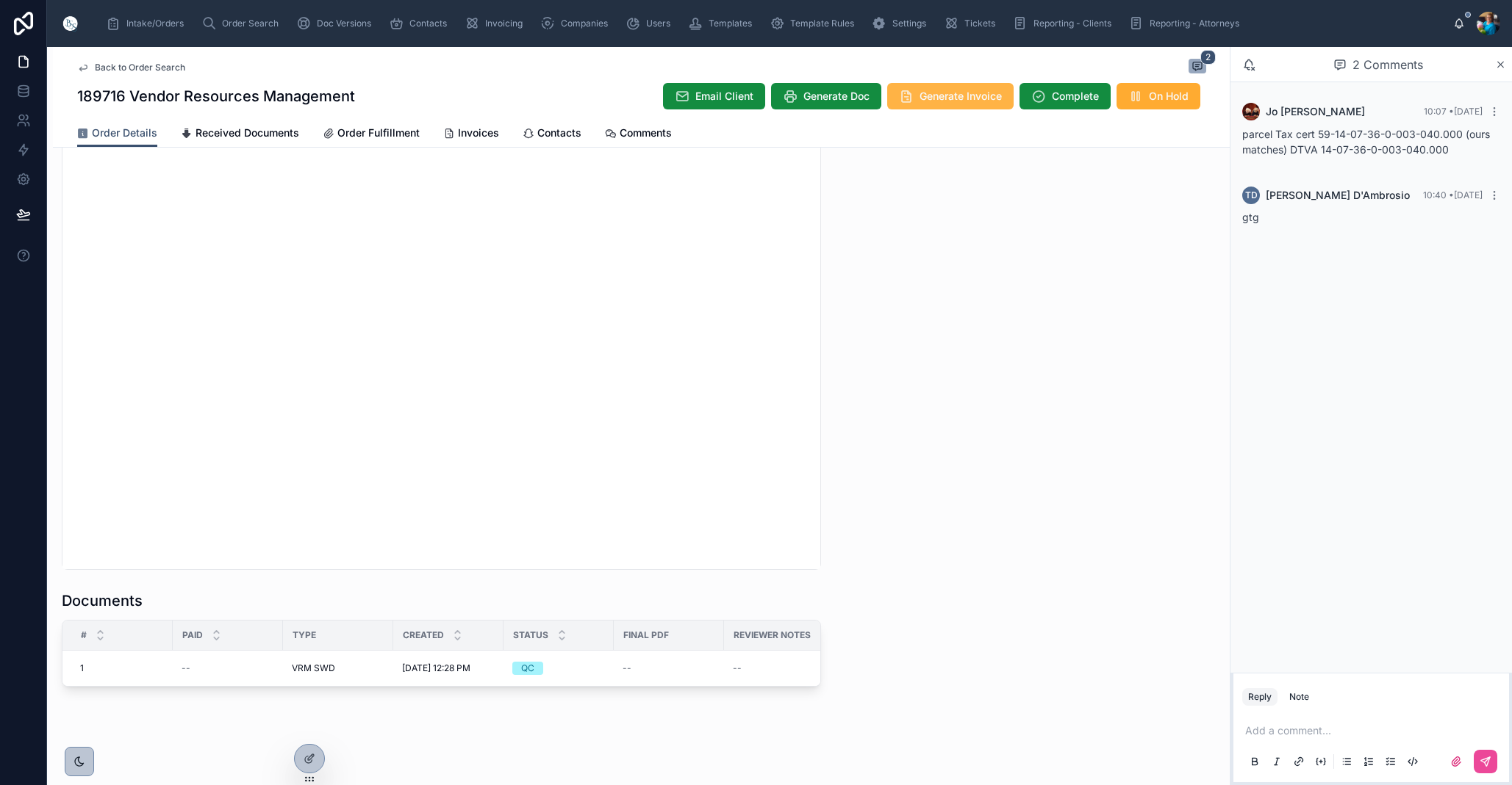
click at [950, 96] on span "Generate Invoice" at bounding box center [961, 96] width 83 height 15
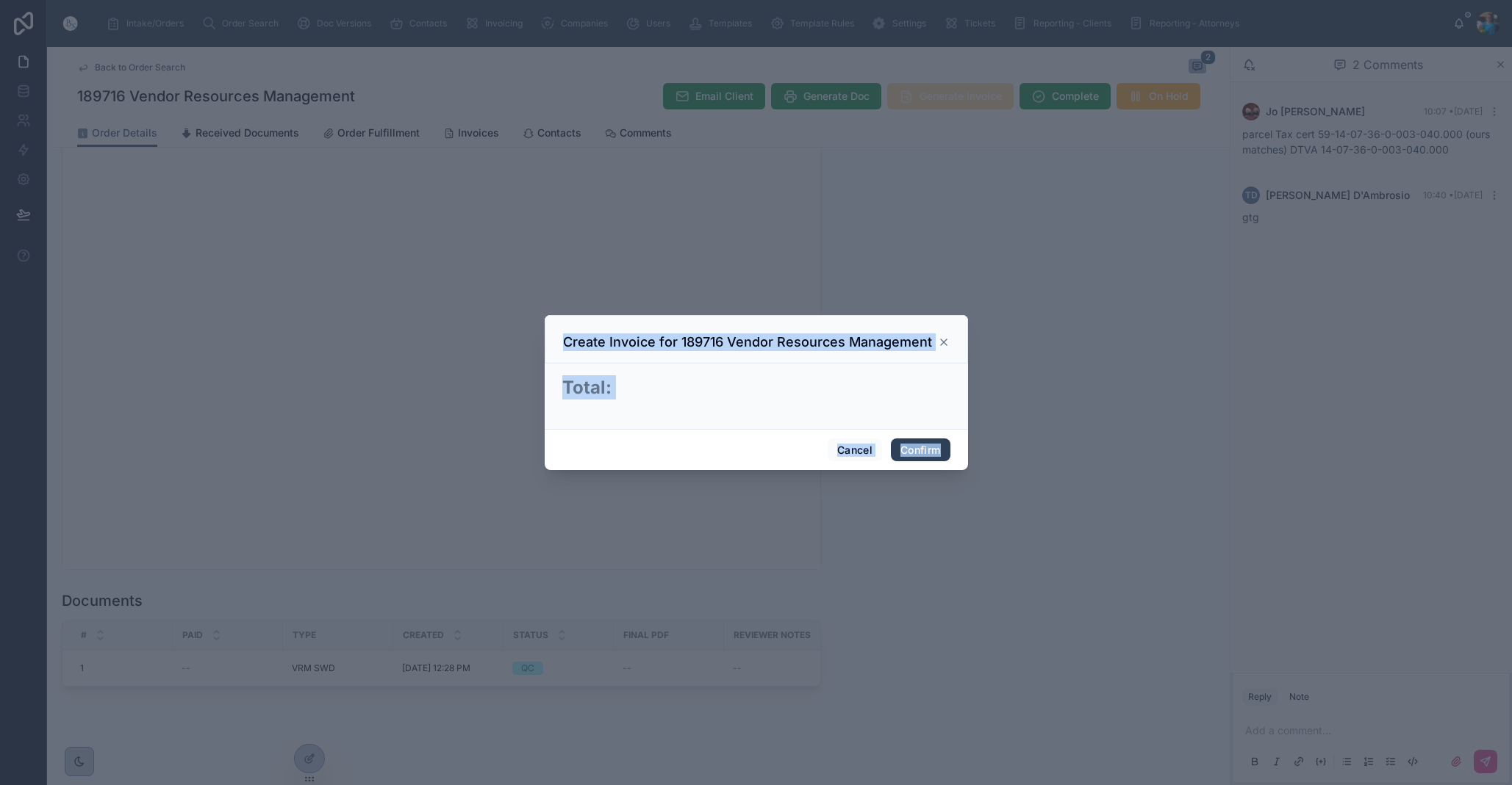
click at [918, 455] on button "Confirm" at bounding box center [920, 451] width 59 height 24
drag, startPoint x: 918, startPoint y: 455, endPoint x: 907, endPoint y: 498, distance: 44.4
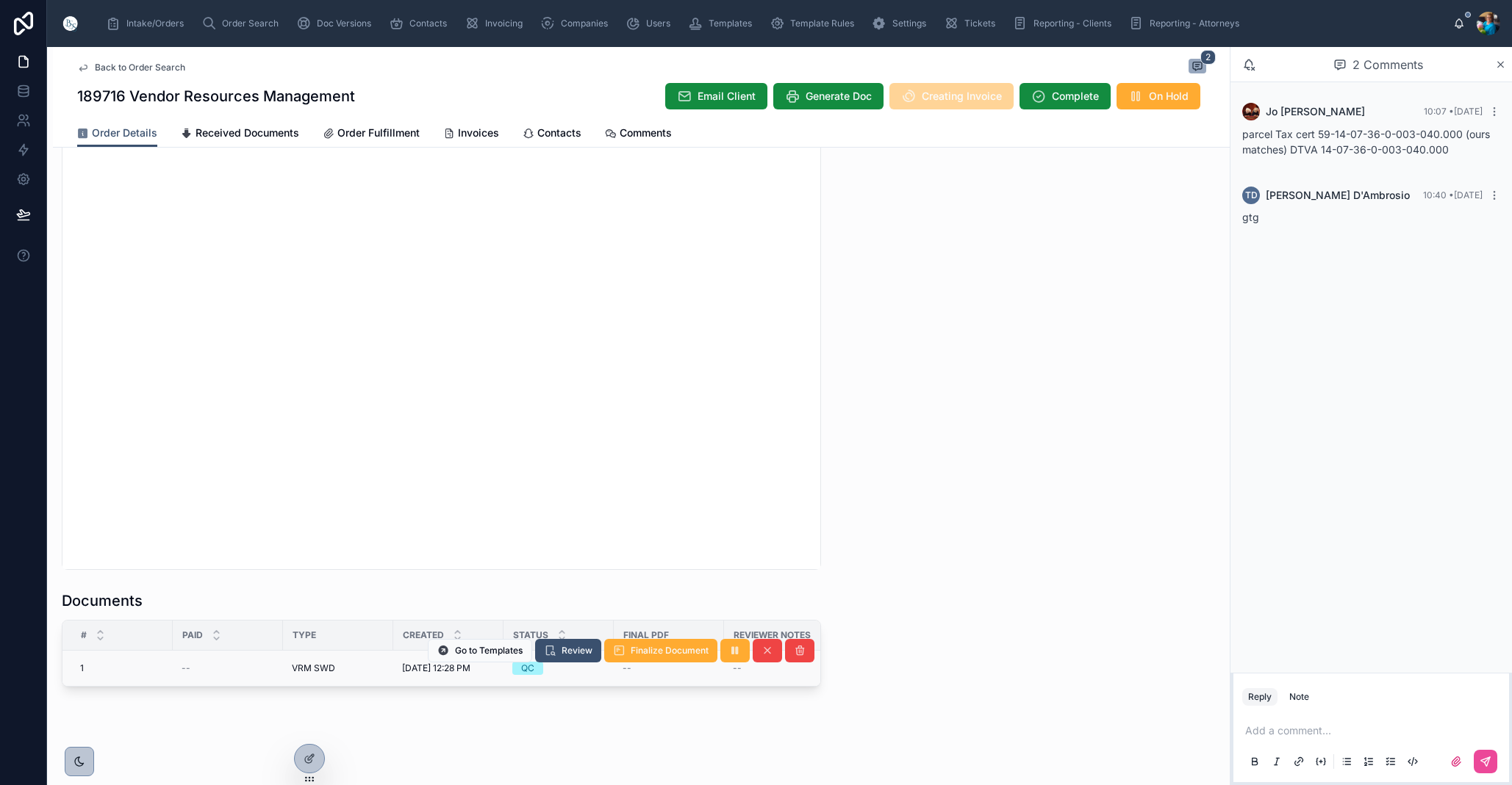
drag, startPoint x: 571, startPoint y: 685, endPoint x: 565, endPoint y: 671, distance: 15.2
click at [571, 685] on td "QC" at bounding box center [558, 669] width 110 height 36
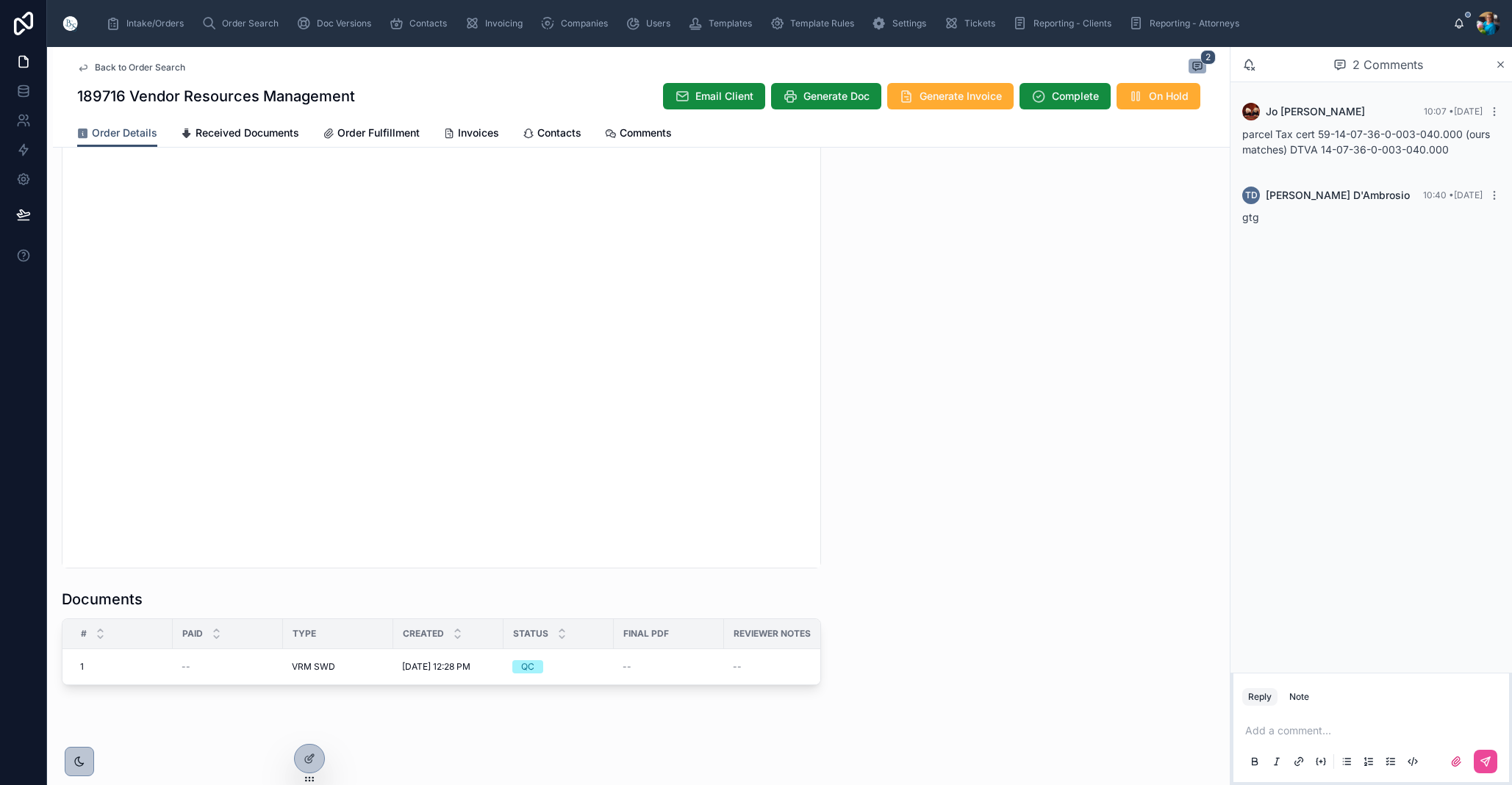
scroll to position [1, 0]
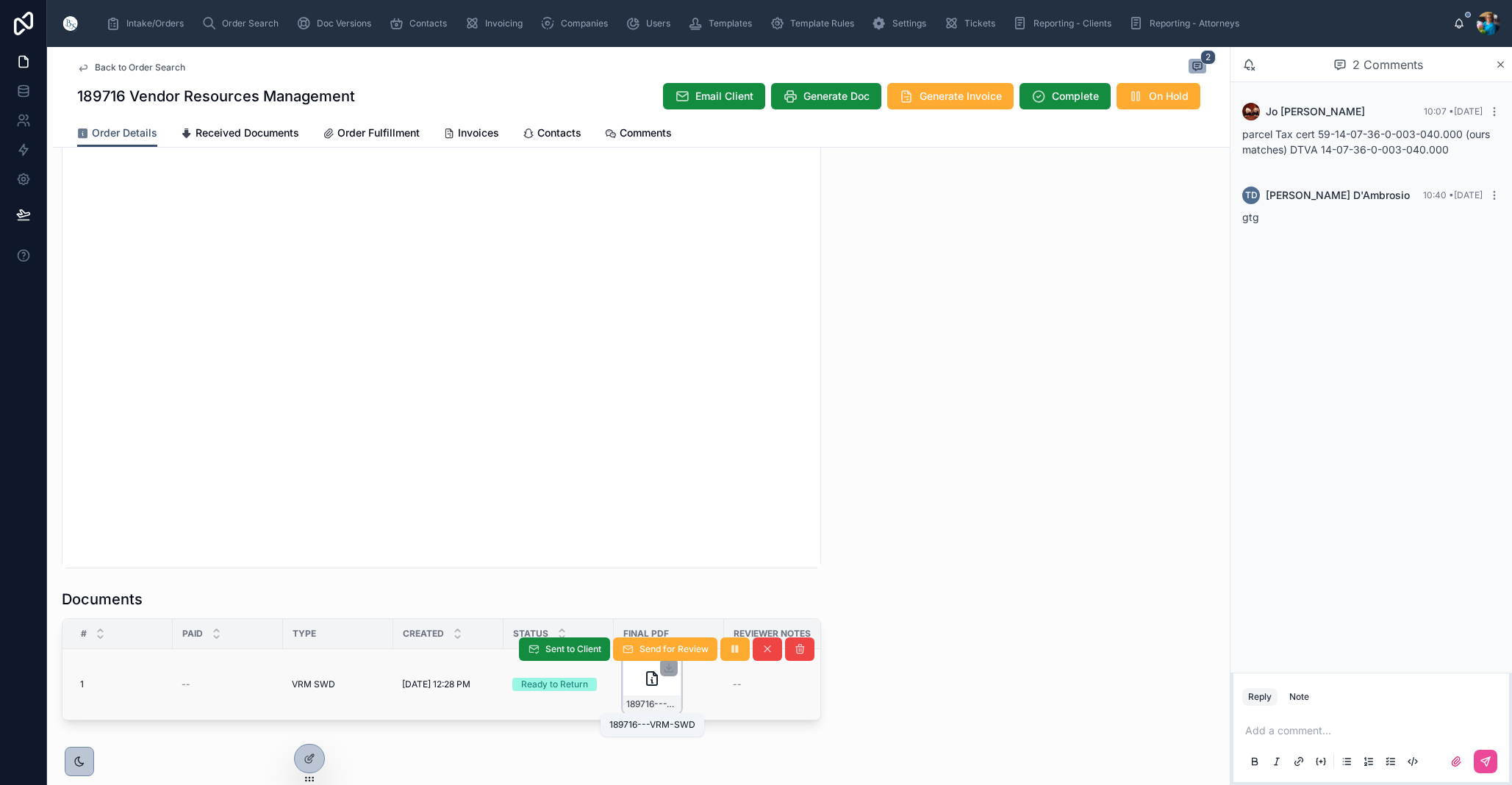
click at [657, 700] on span "189716---VRM-SWD" at bounding box center [652, 704] width 52 height 12
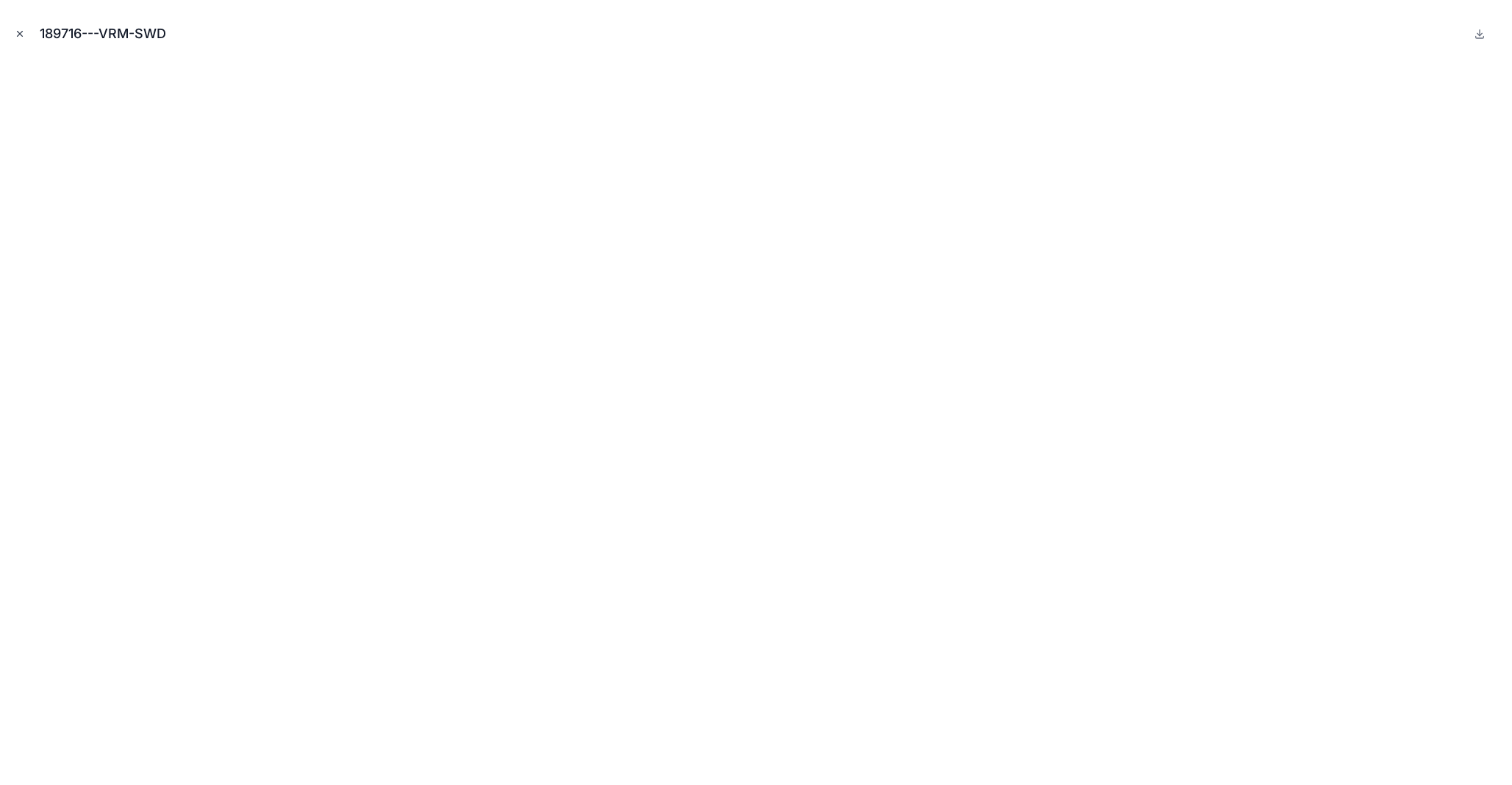
click at [21, 32] on icon "Close modal" at bounding box center [20, 34] width 5 height 5
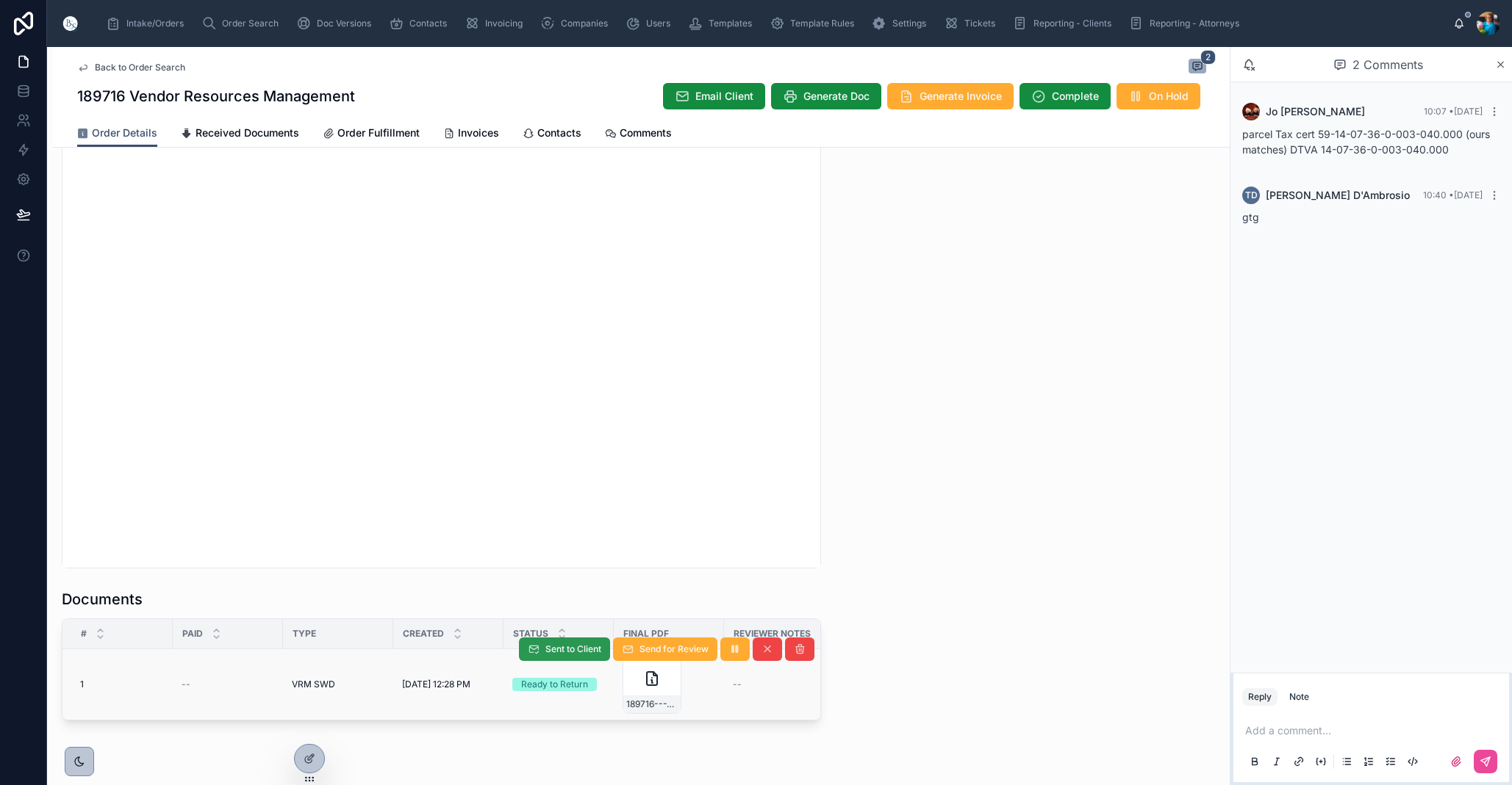
click at [585, 649] on span "Sent to Client" at bounding box center [573, 650] width 56 height 12
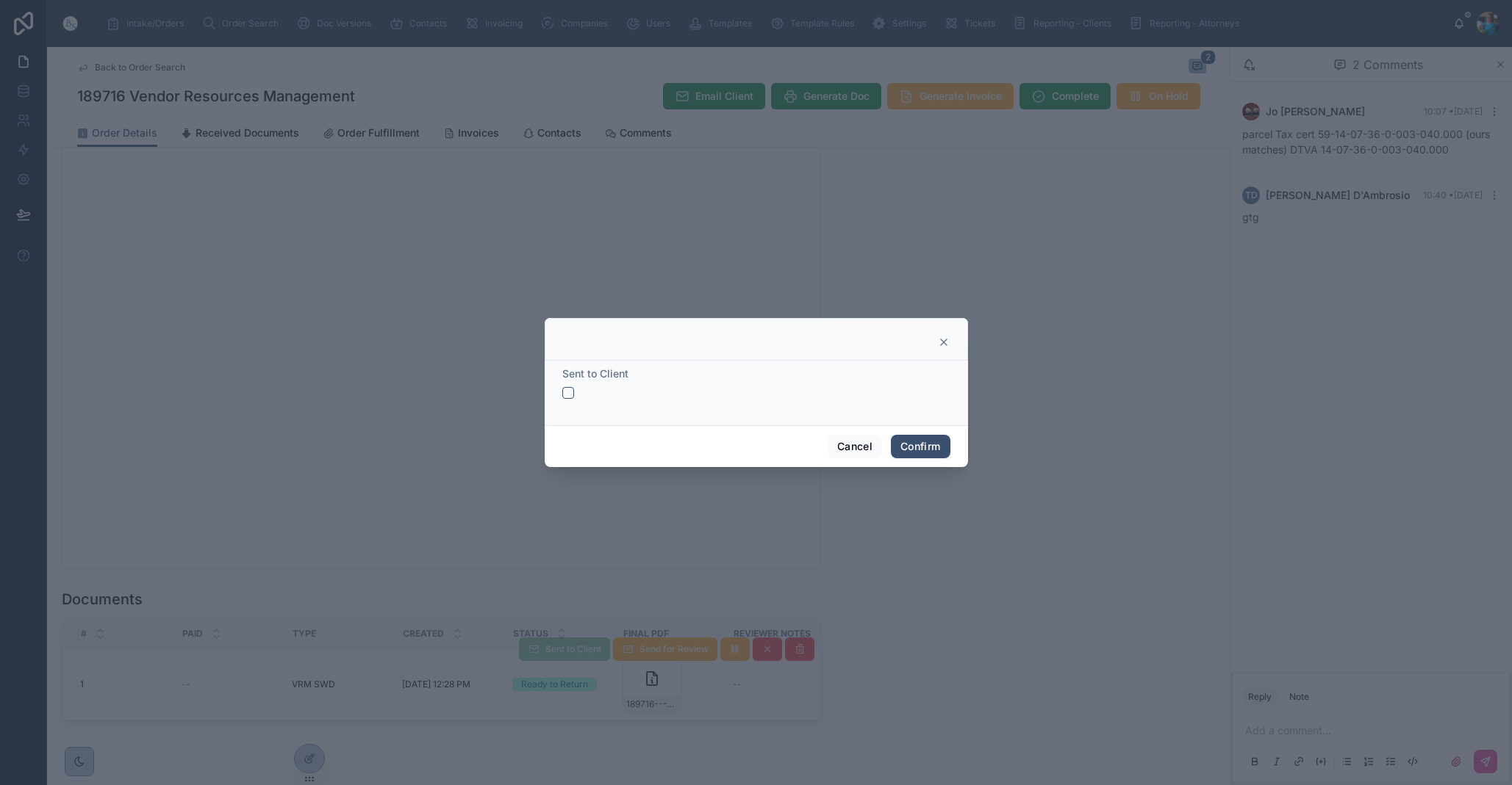
click at [568, 391] on button "button" at bounding box center [568, 393] width 12 height 12
drag, startPoint x: 919, startPoint y: 443, endPoint x: 888, endPoint y: 512, distance: 75.6
click at [917, 449] on button "Confirm" at bounding box center [920, 447] width 59 height 24
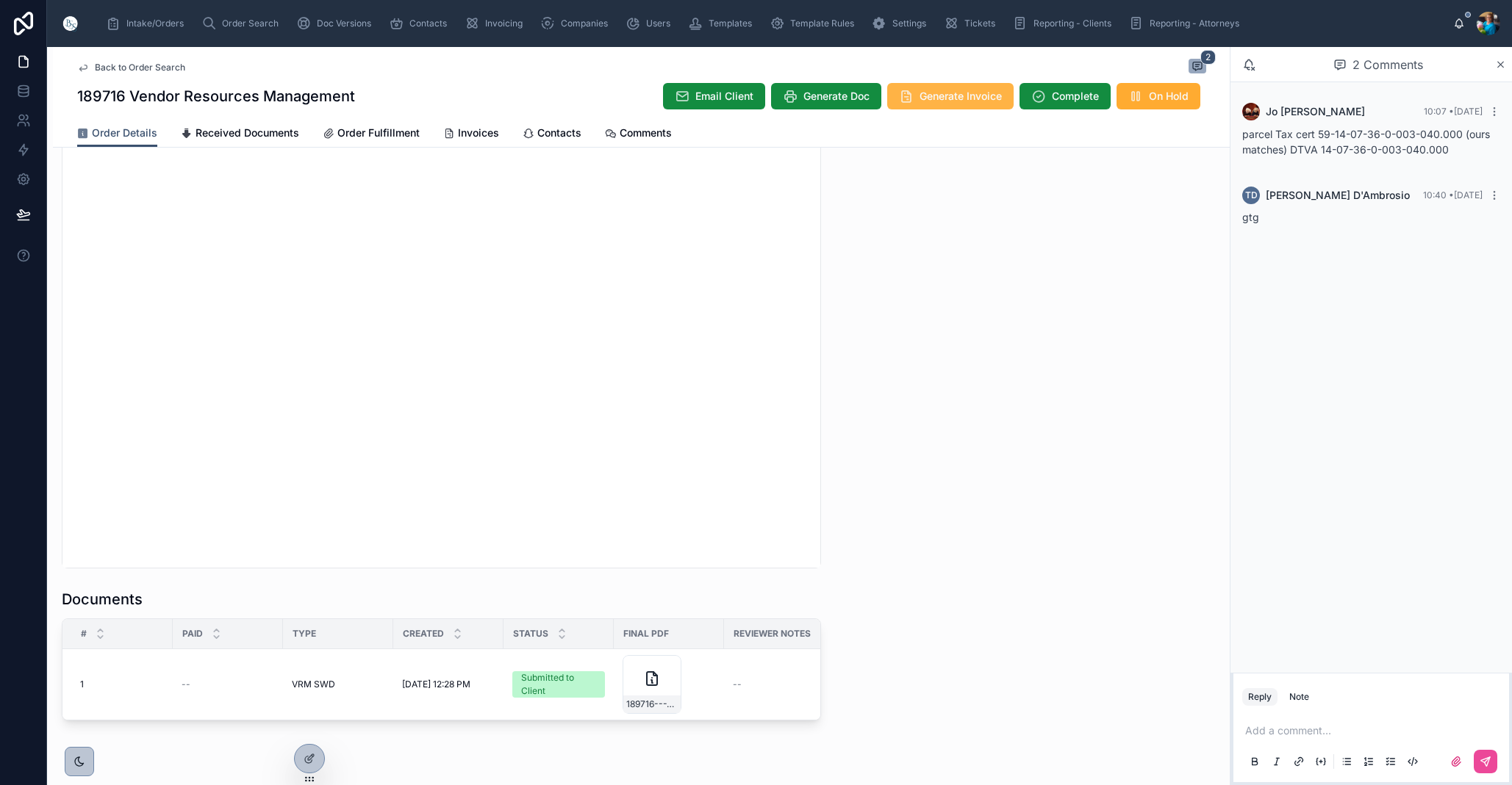
click at [943, 98] on span "Generate Invoice" at bounding box center [961, 96] width 83 height 15
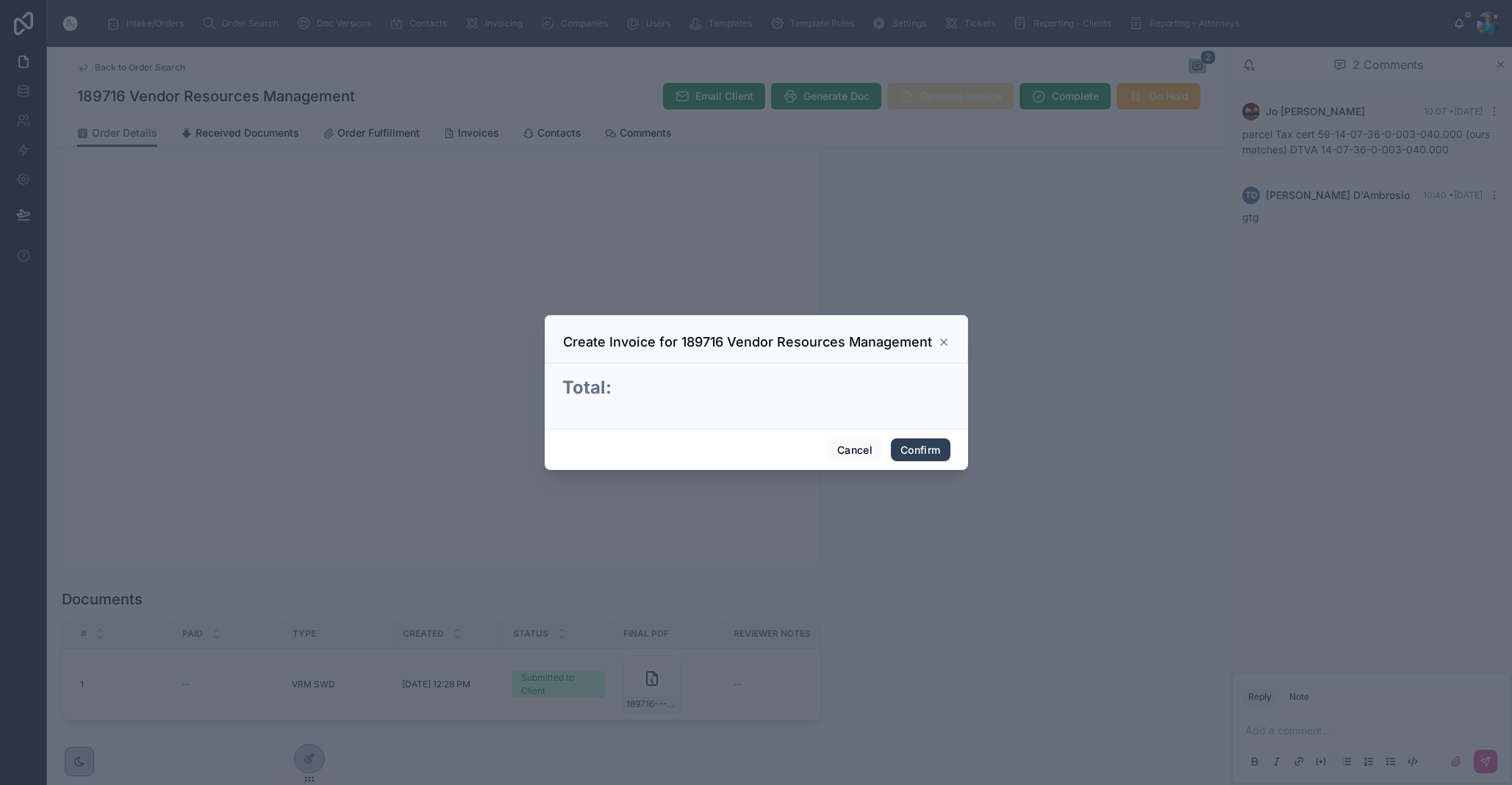
click at [919, 447] on button "Confirm" at bounding box center [920, 451] width 59 height 24
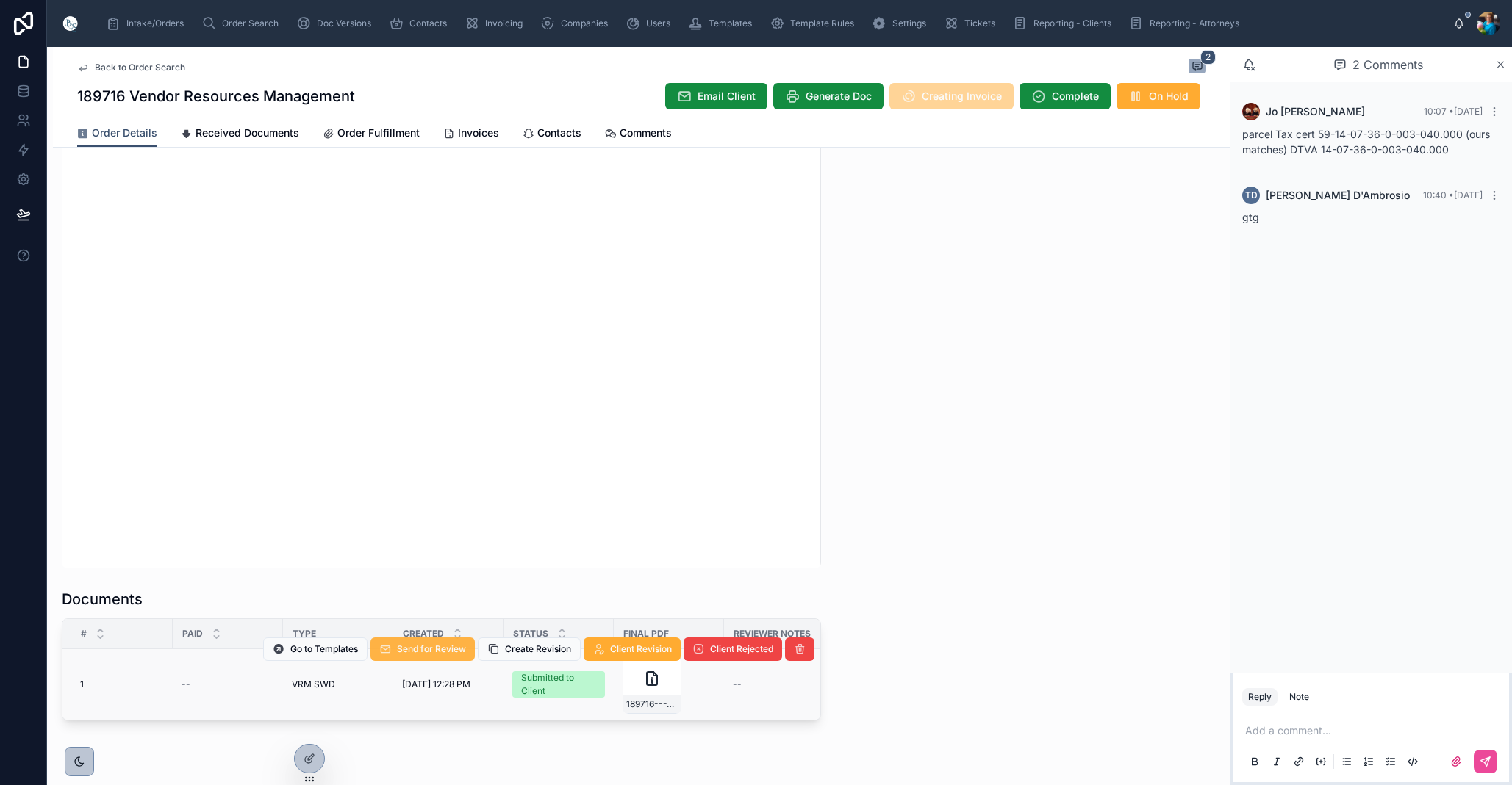
click at [431, 643] on button "Send for Review" at bounding box center [422, 650] width 105 height 24
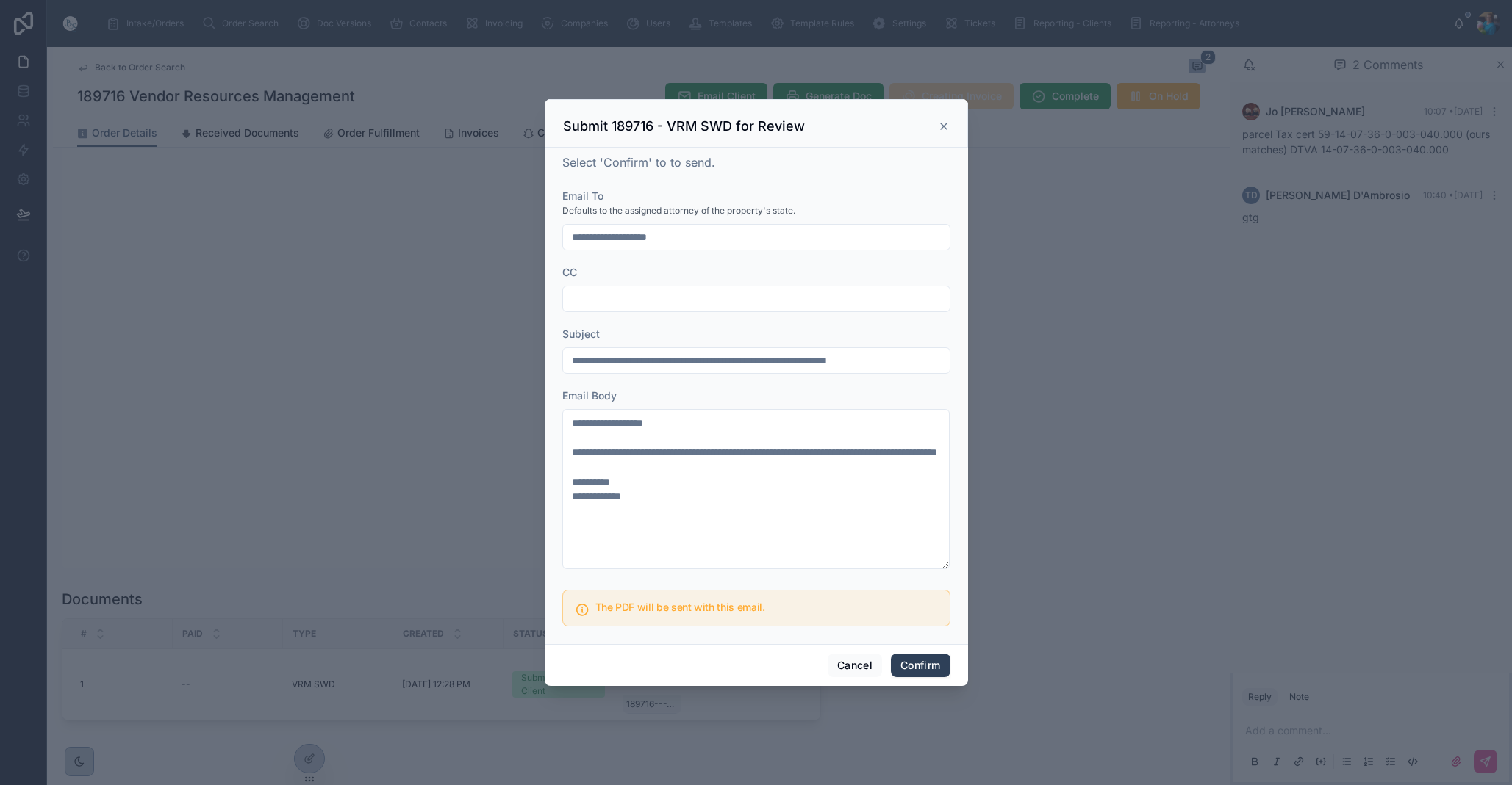
click at [908, 664] on button "Confirm" at bounding box center [920, 666] width 59 height 24
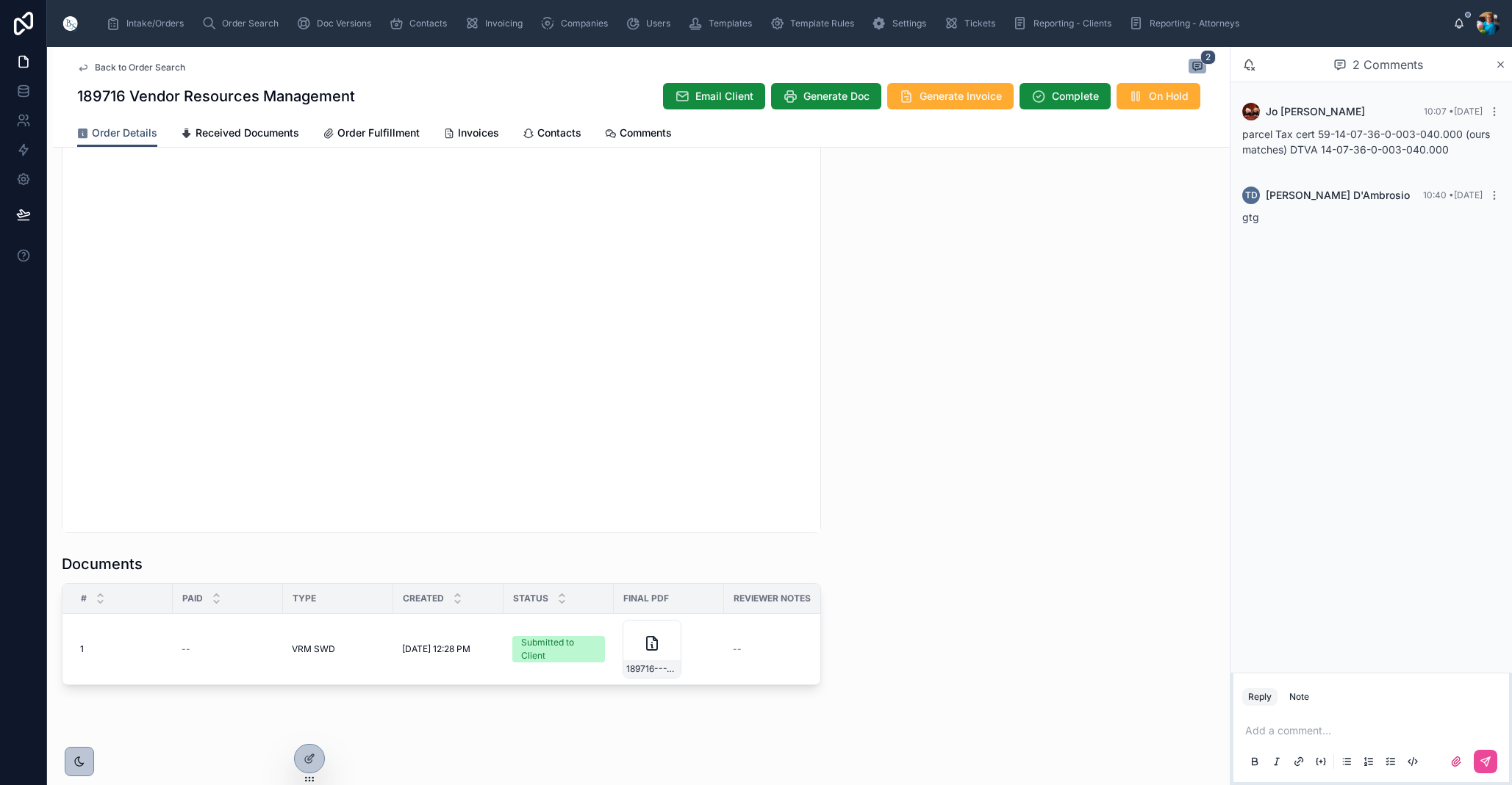
scroll to position [1357, 0]
click at [487, 135] on span "Invoices" at bounding box center [478, 132] width 41 height 15
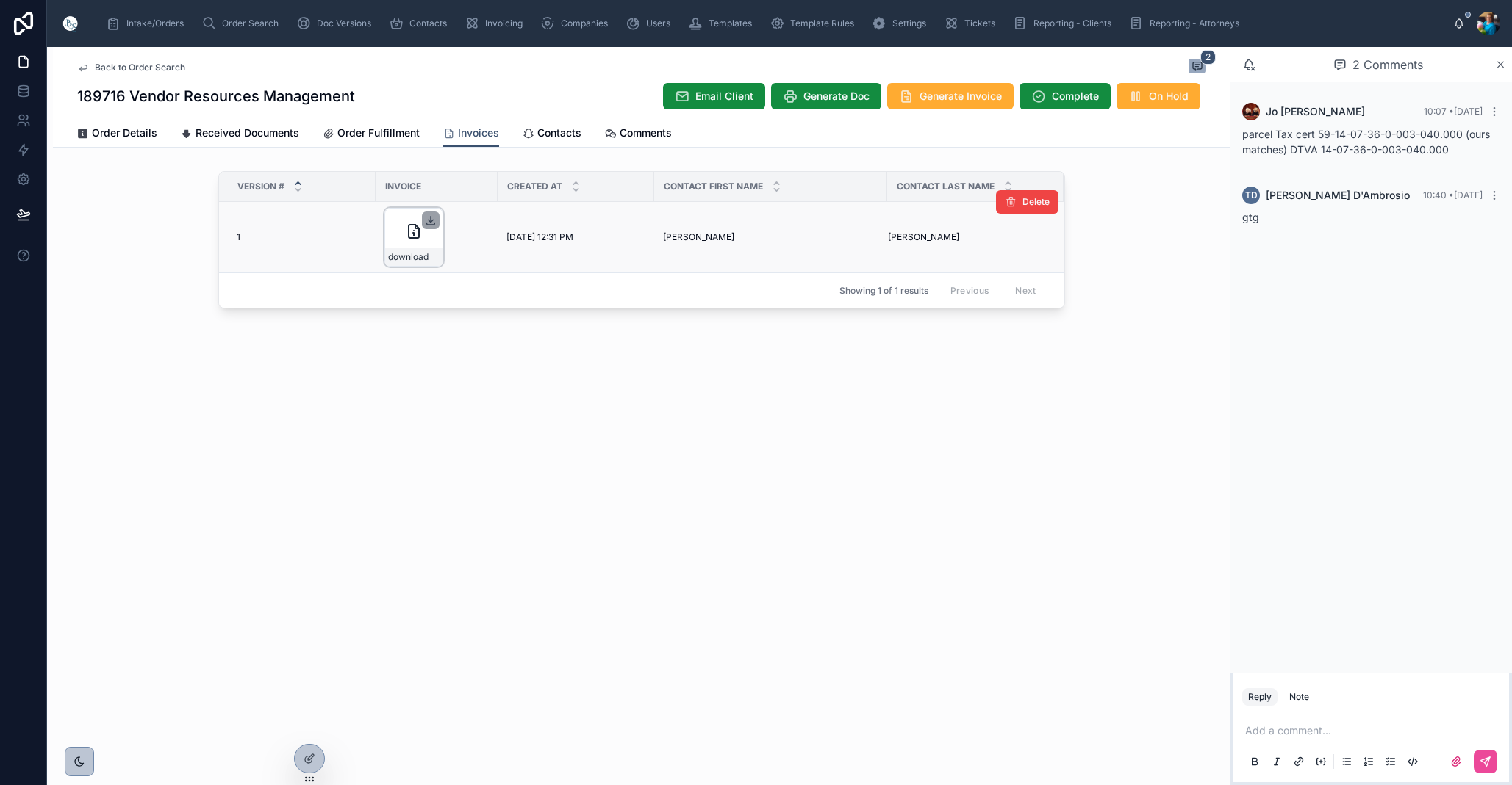
click at [433, 219] on icon at bounding box center [431, 221] width 12 height 12
click at [251, 21] on span "Order Search" at bounding box center [250, 24] width 57 height 12
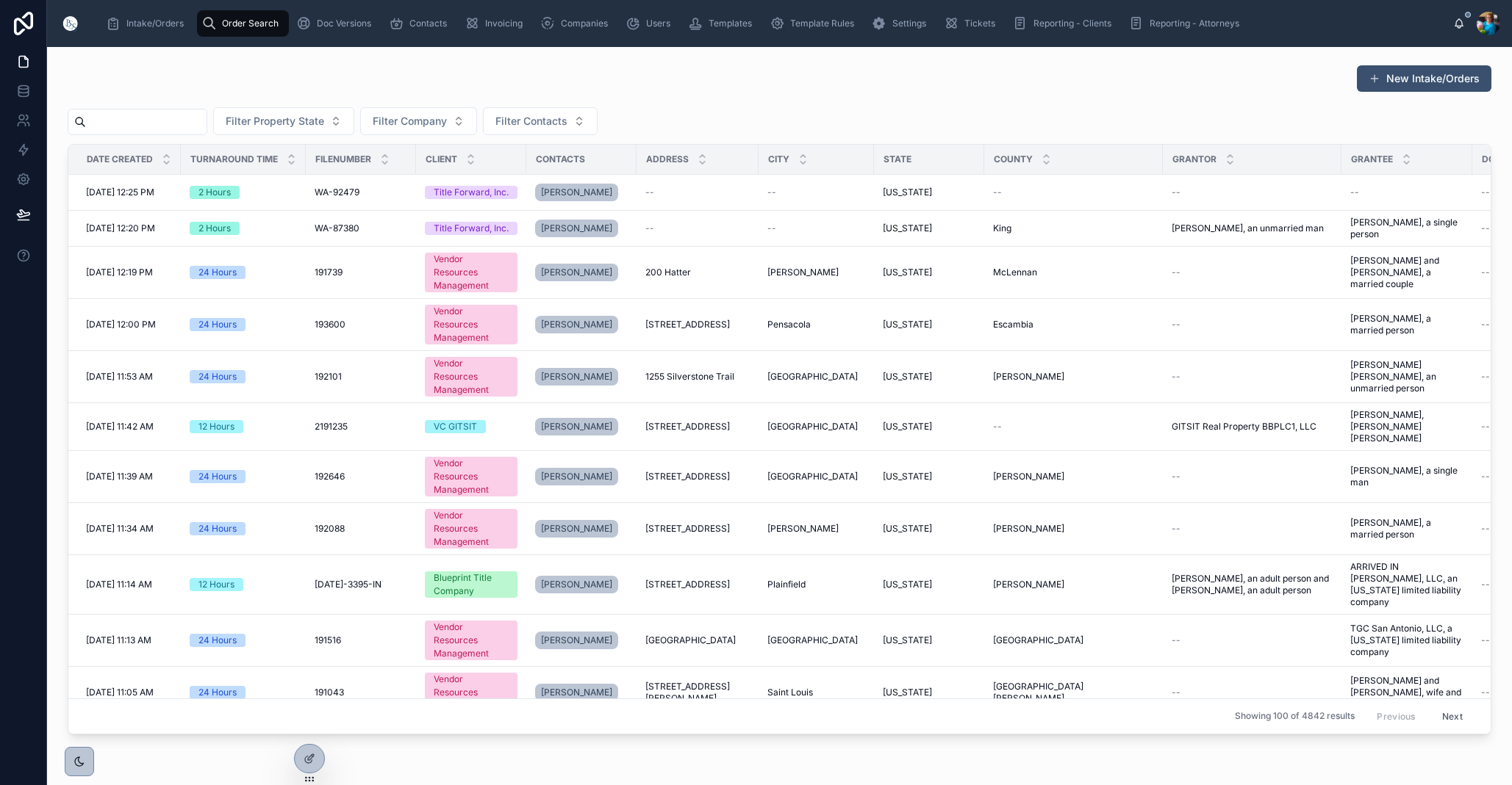
scroll to position [0, 1]
click at [194, 122] on input "text" at bounding box center [145, 121] width 120 height 21
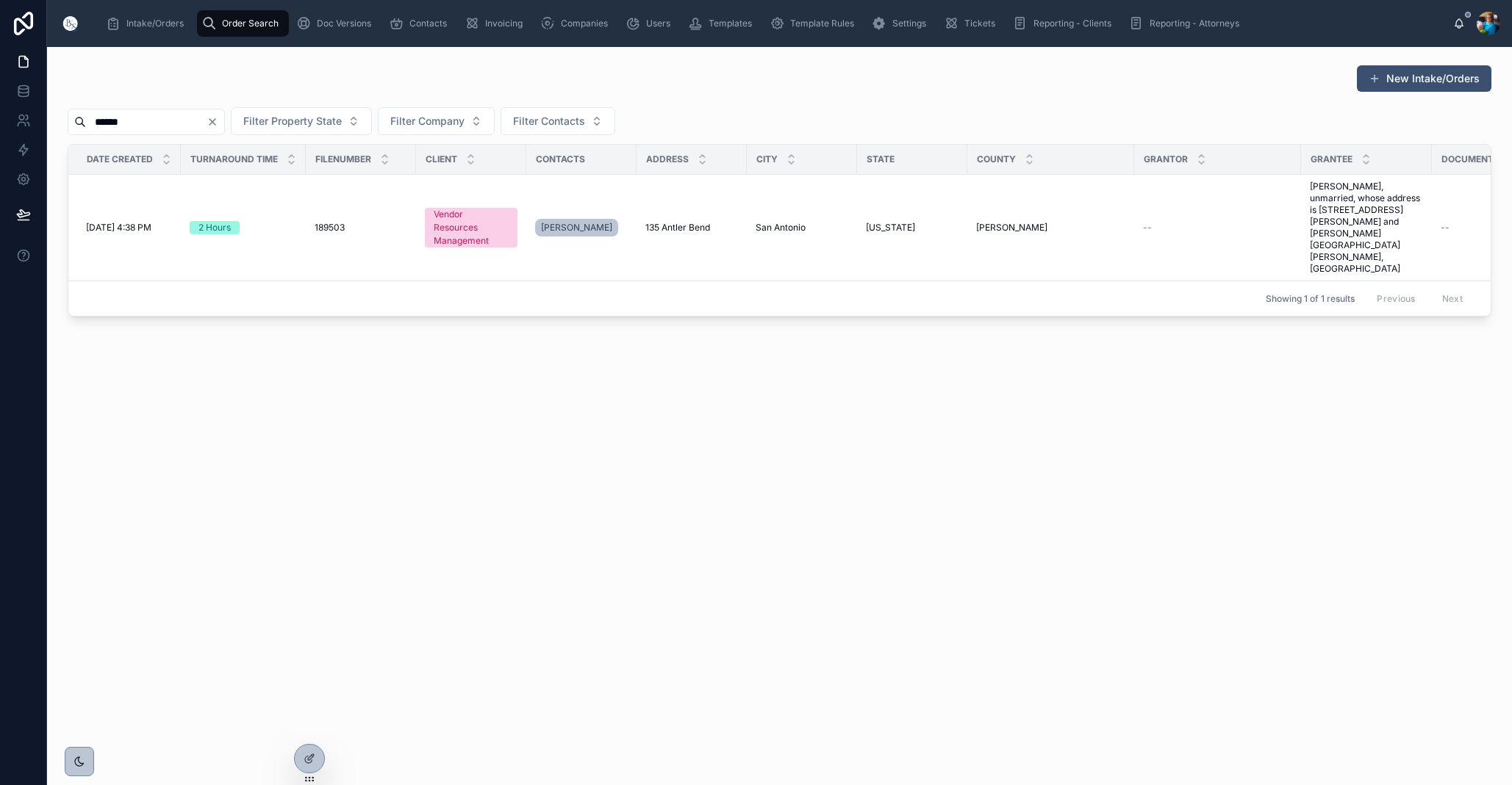
scroll to position [1, 0]
type input "******"
click at [762, 222] on span "San Antonio" at bounding box center [775, 228] width 50 height 12
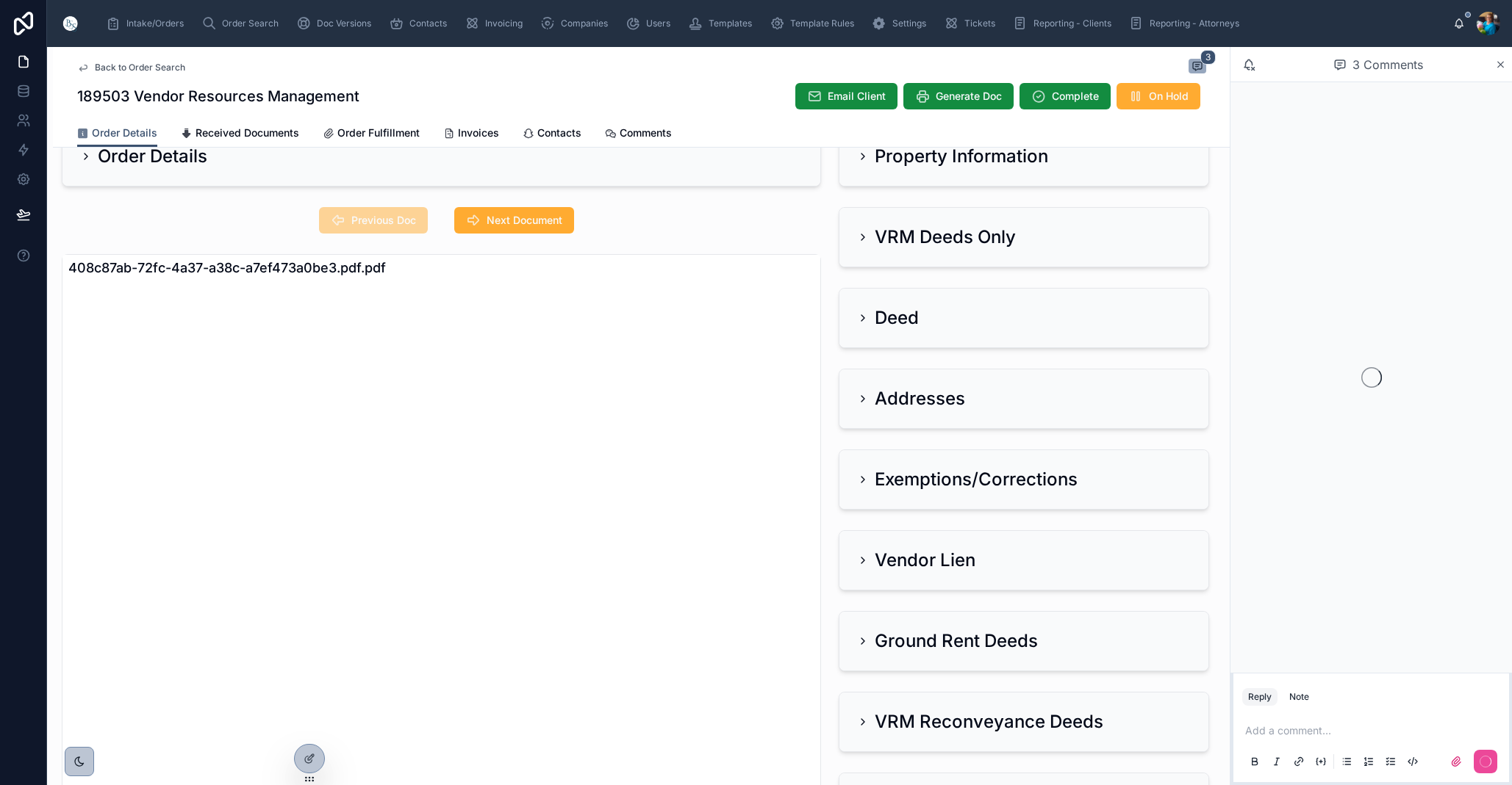
scroll to position [49, 0]
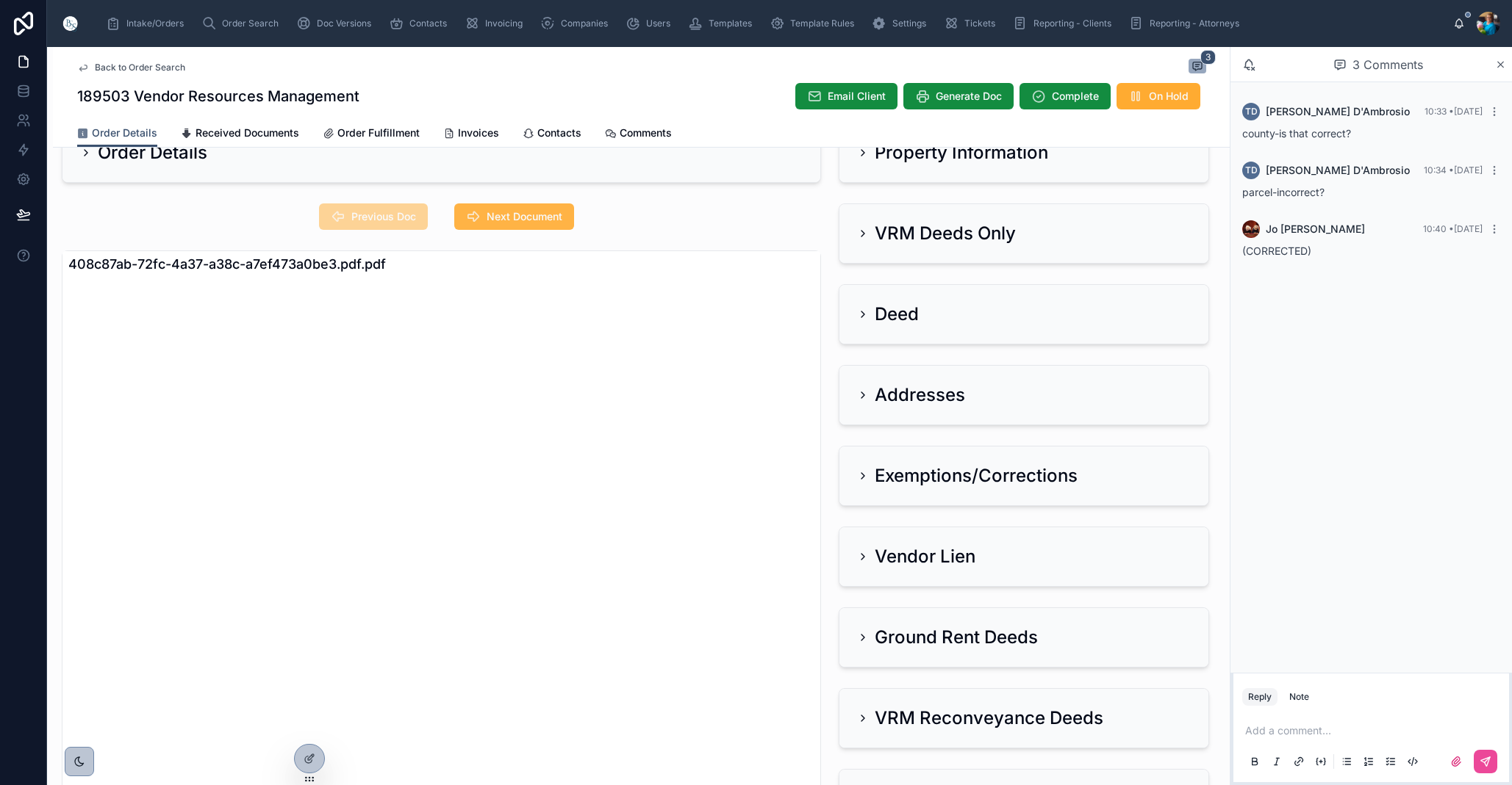
click at [480, 212] on icon at bounding box center [473, 216] width 15 height 15
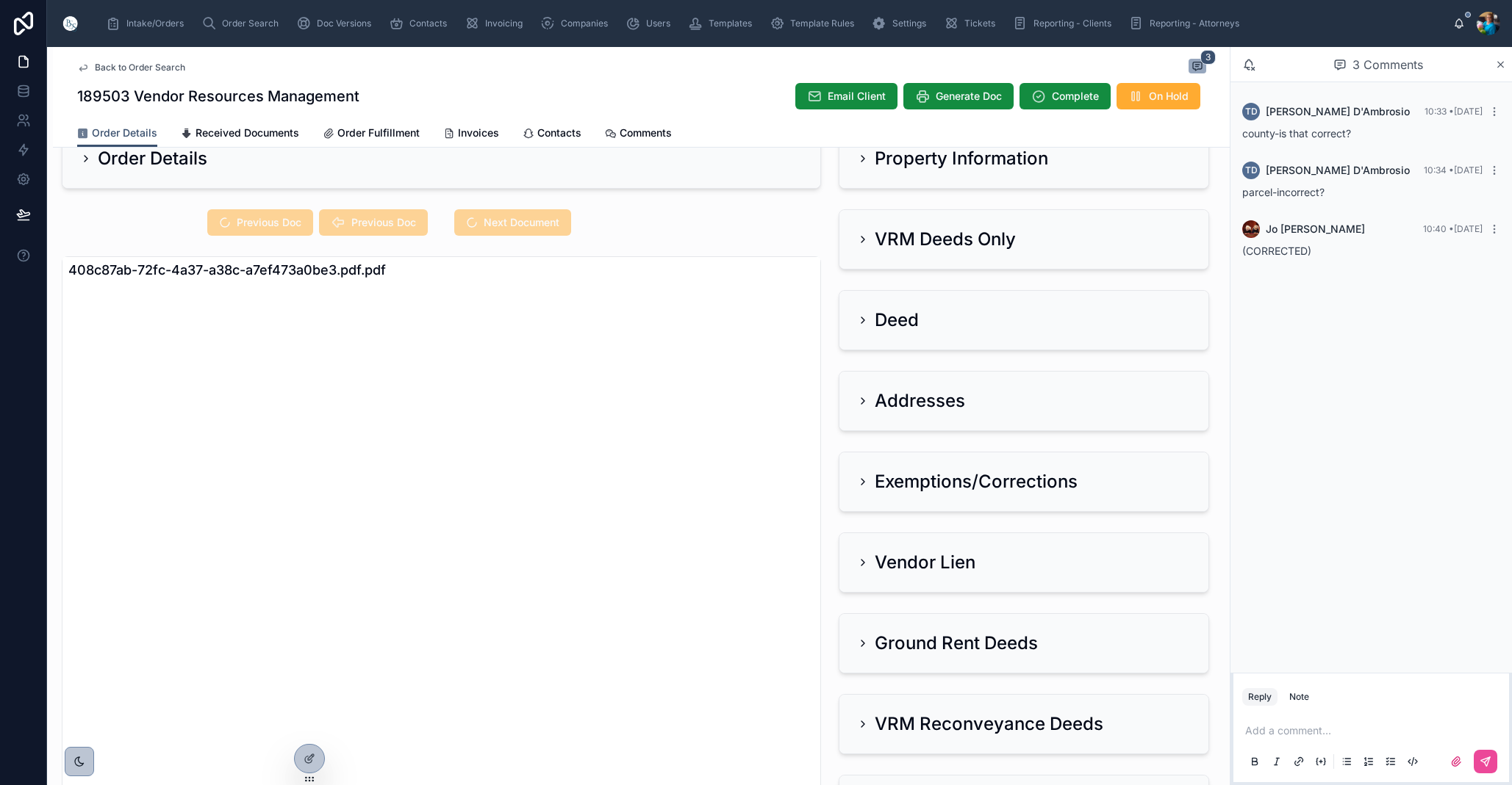
scroll to position [41, 0]
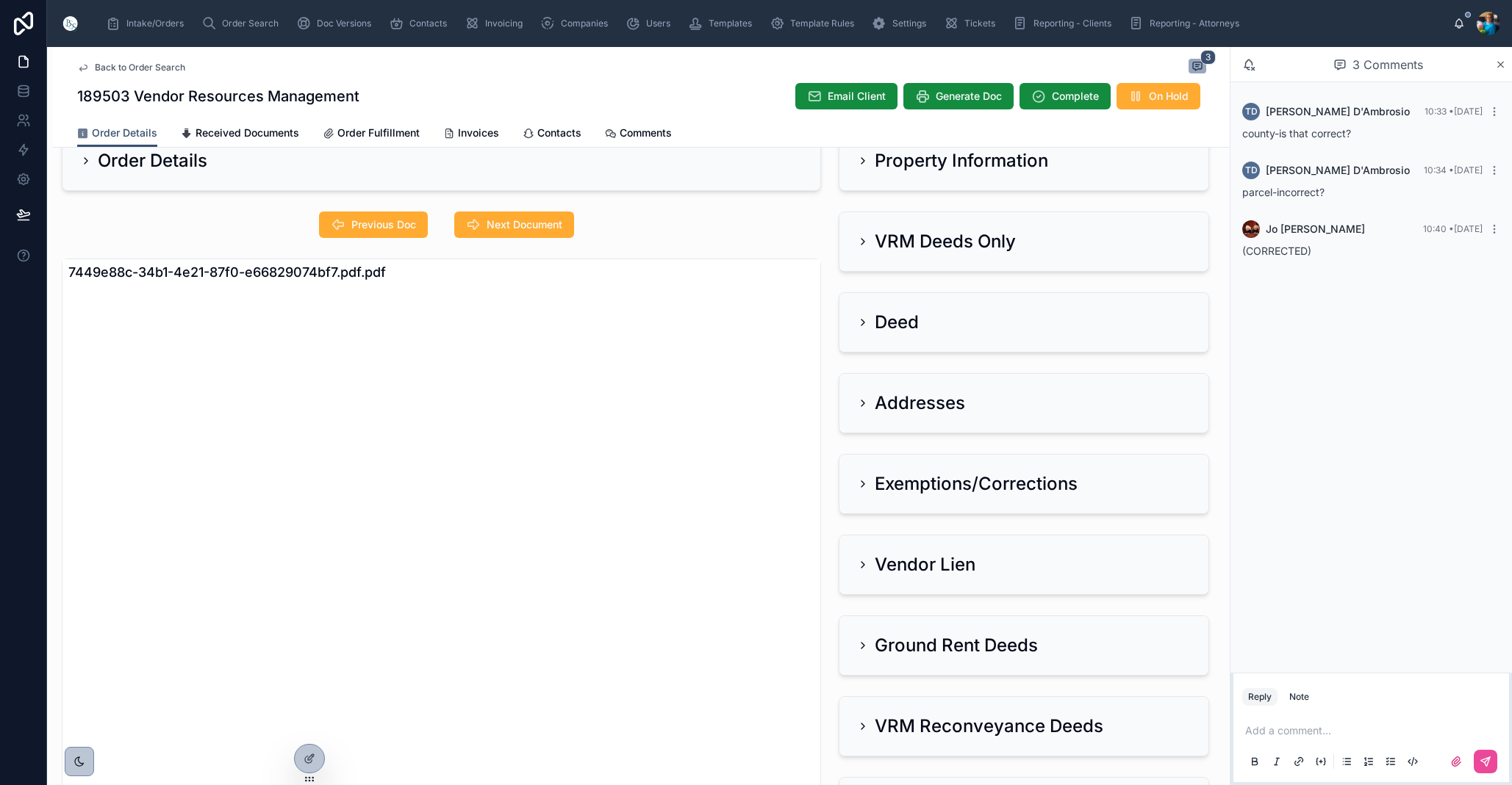
click at [860, 162] on icon at bounding box center [863, 161] width 12 height 12
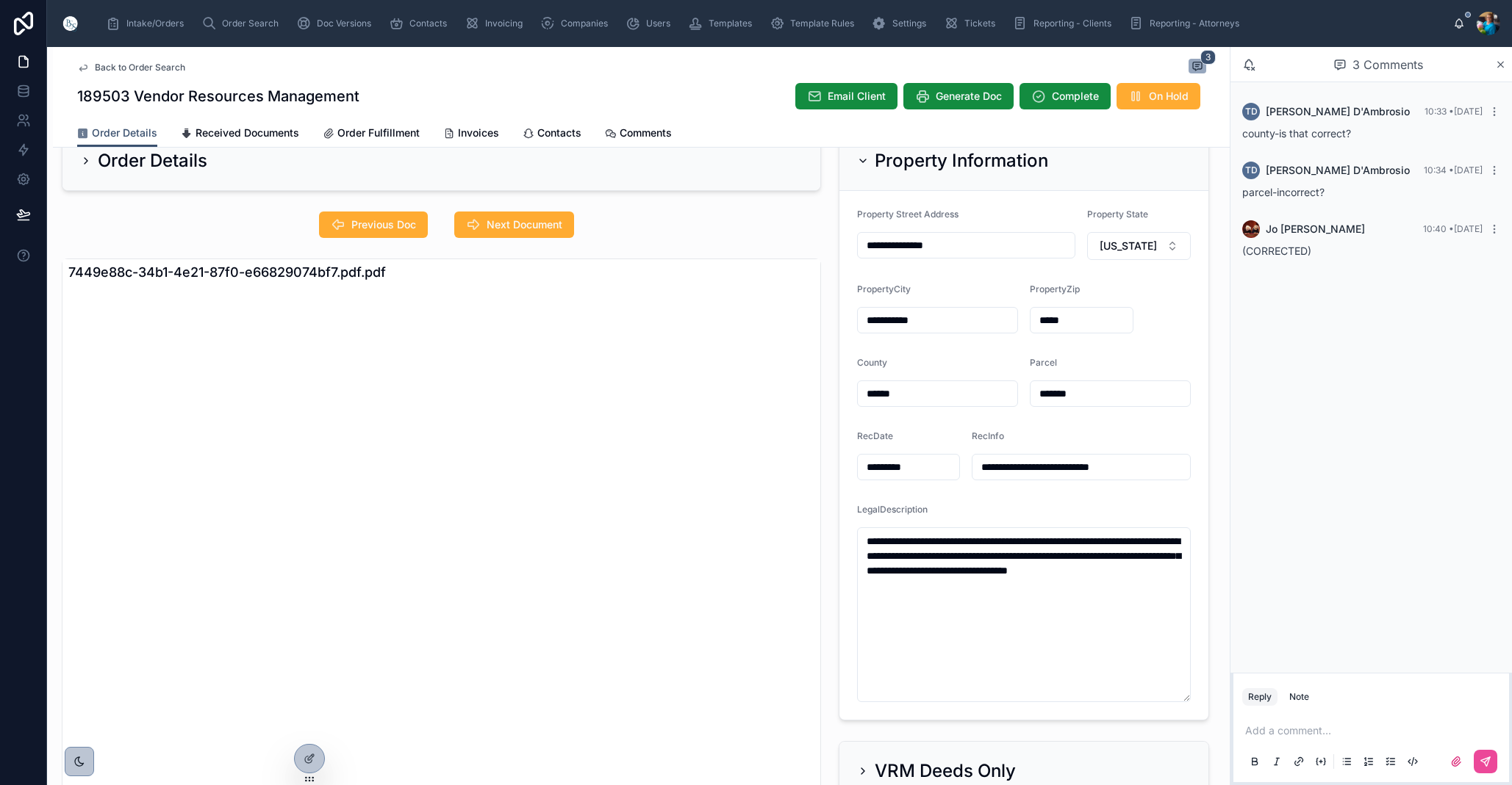
scroll to position [32, 0]
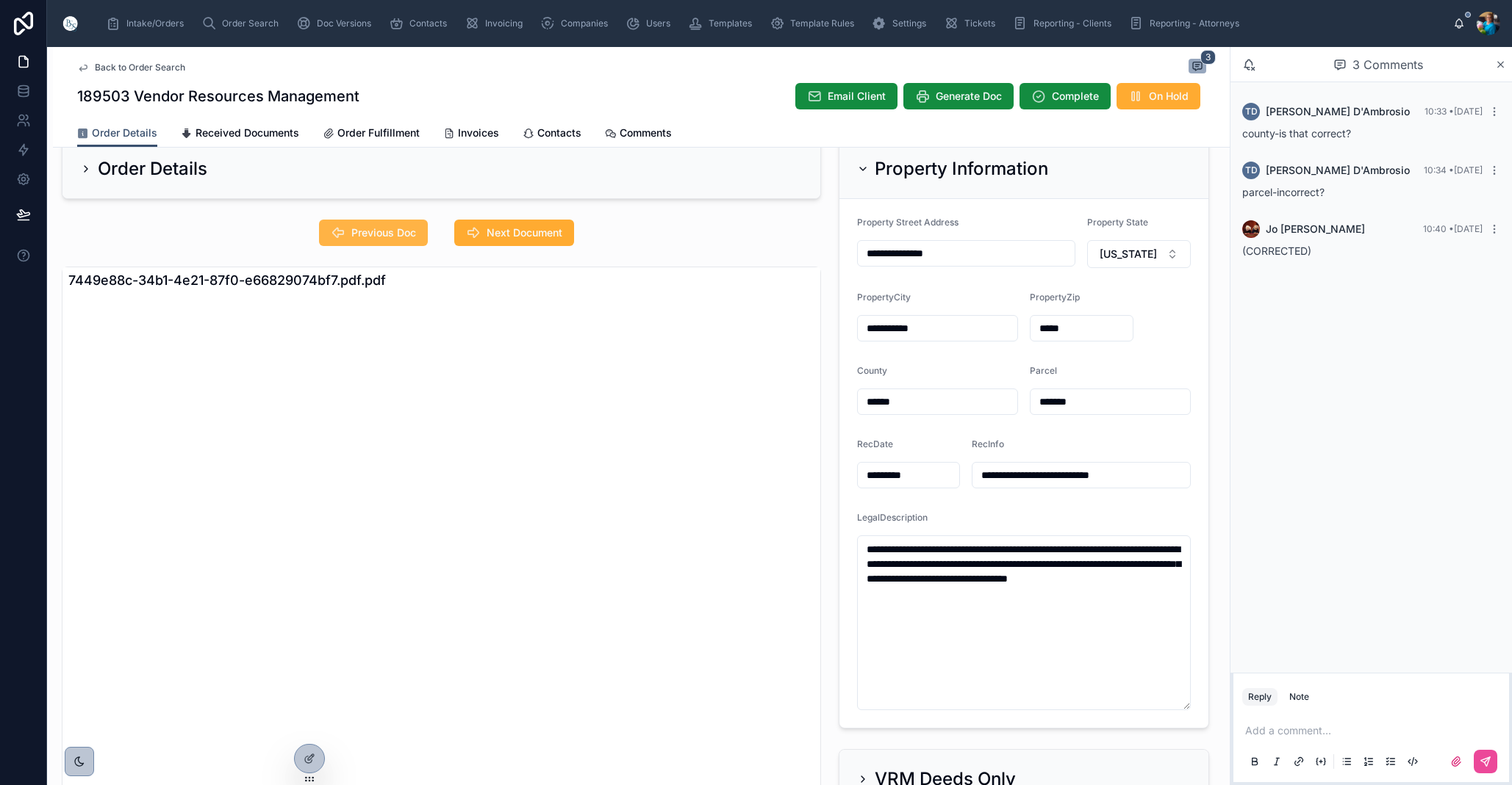
click at [371, 238] on span "Previous Doc" at bounding box center [383, 233] width 65 height 15
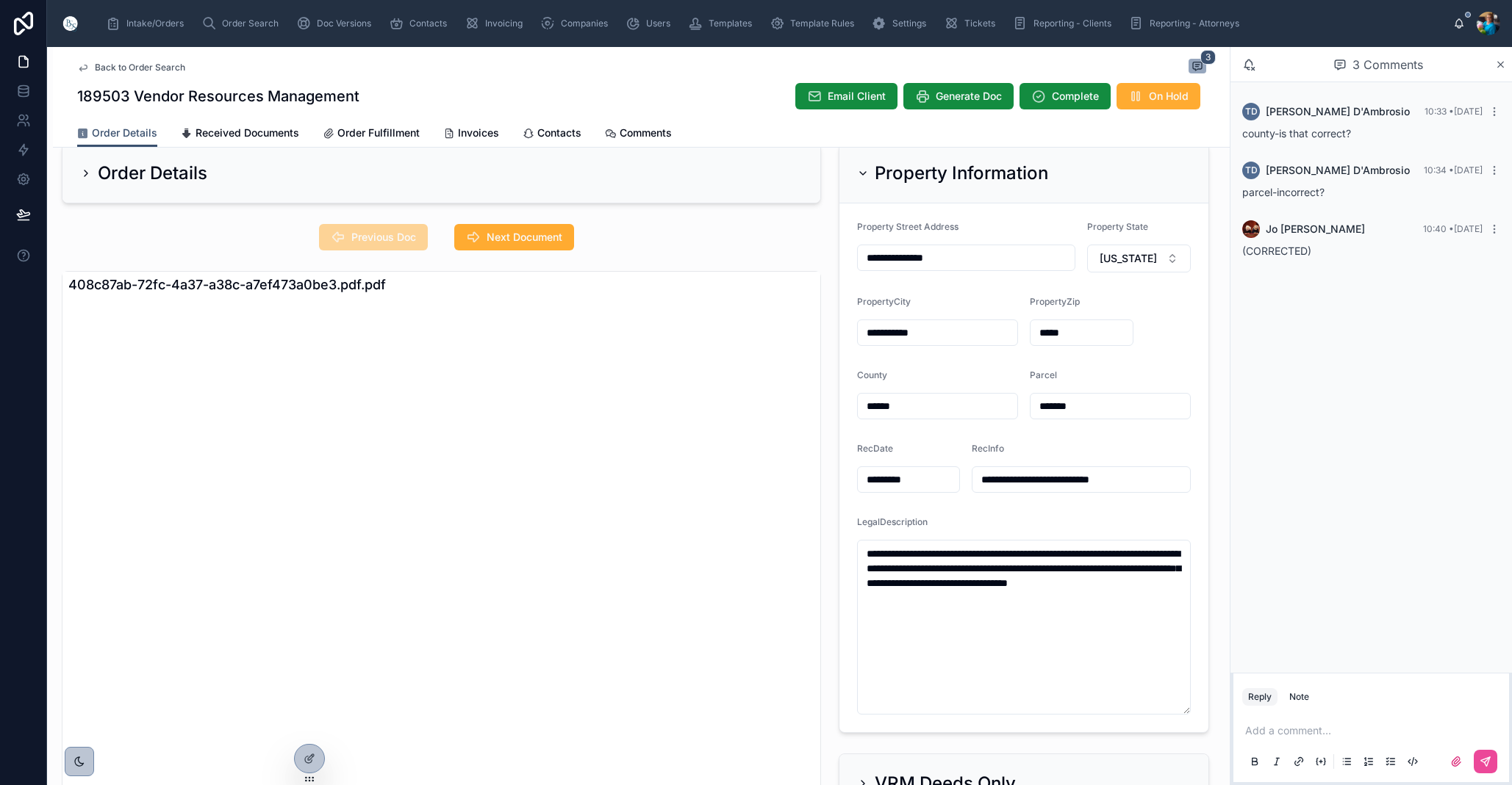
scroll to position [0, 0]
drag, startPoint x: 862, startPoint y: 172, endPoint x: 851, endPoint y: 239, distance: 67.9
click at [860, 175] on icon at bounding box center [863, 173] width 12 height 12
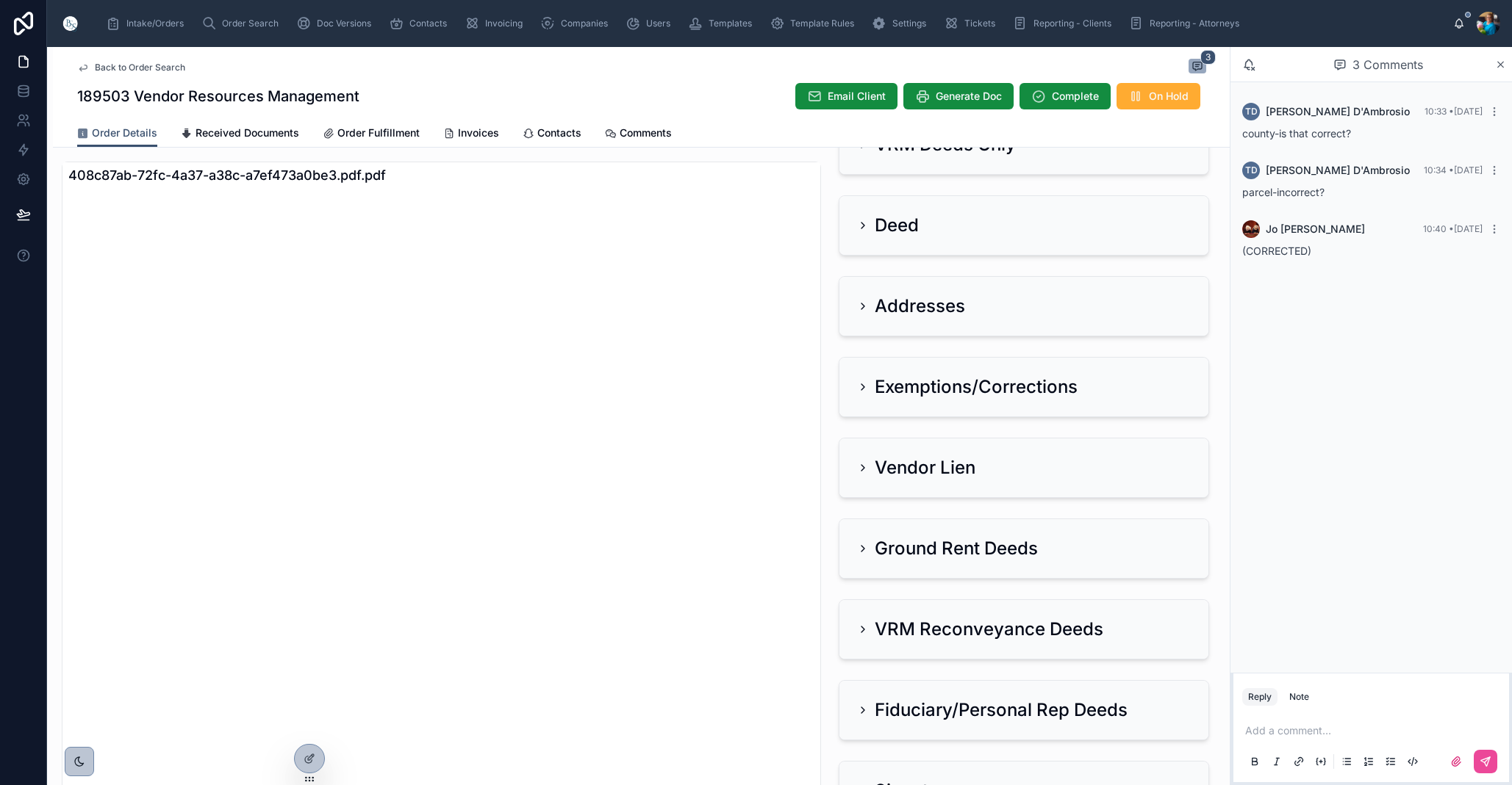
scroll to position [140, 0]
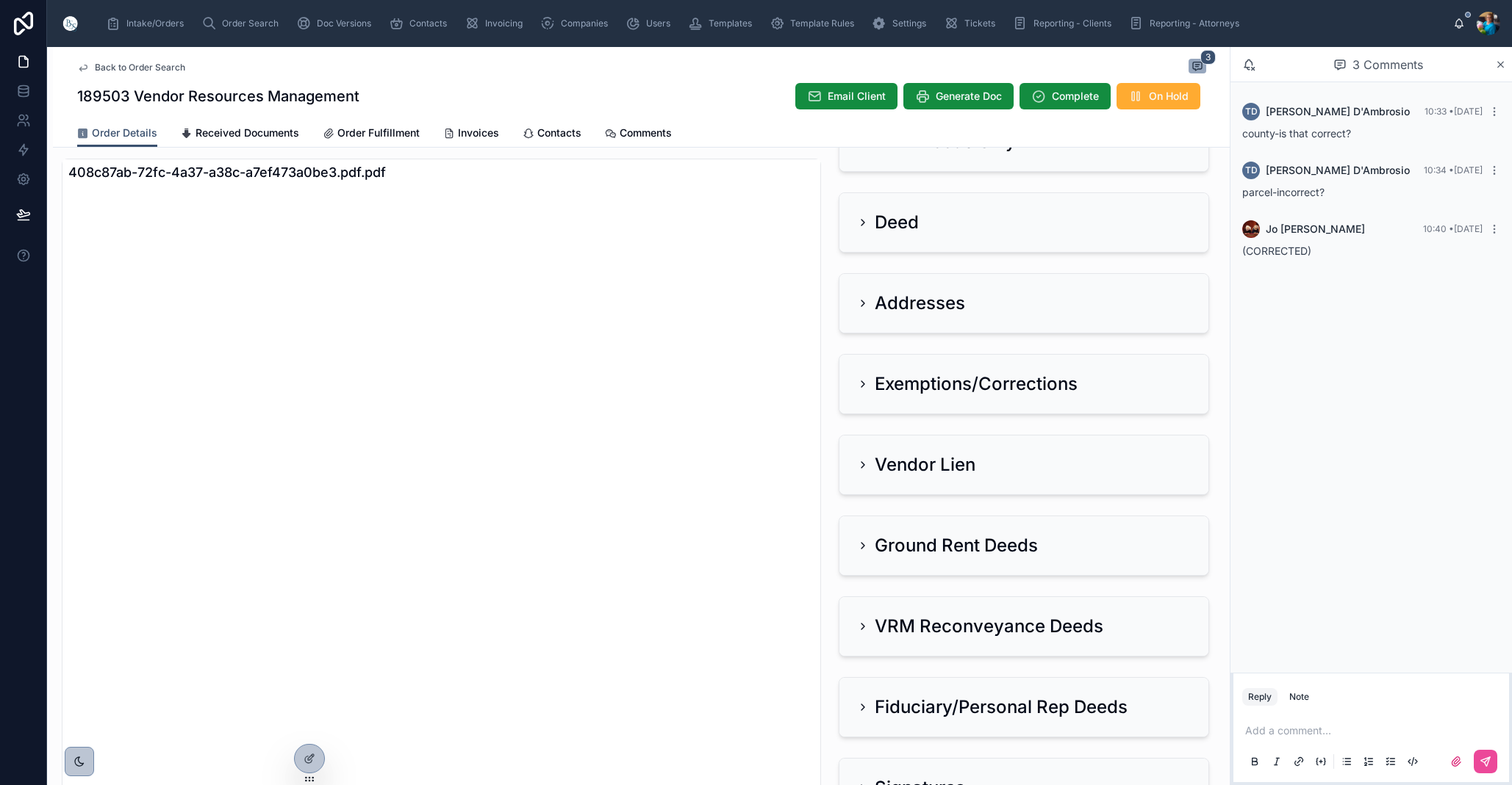
click at [864, 462] on icon at bounding box center [863, 465] width 12 height 12
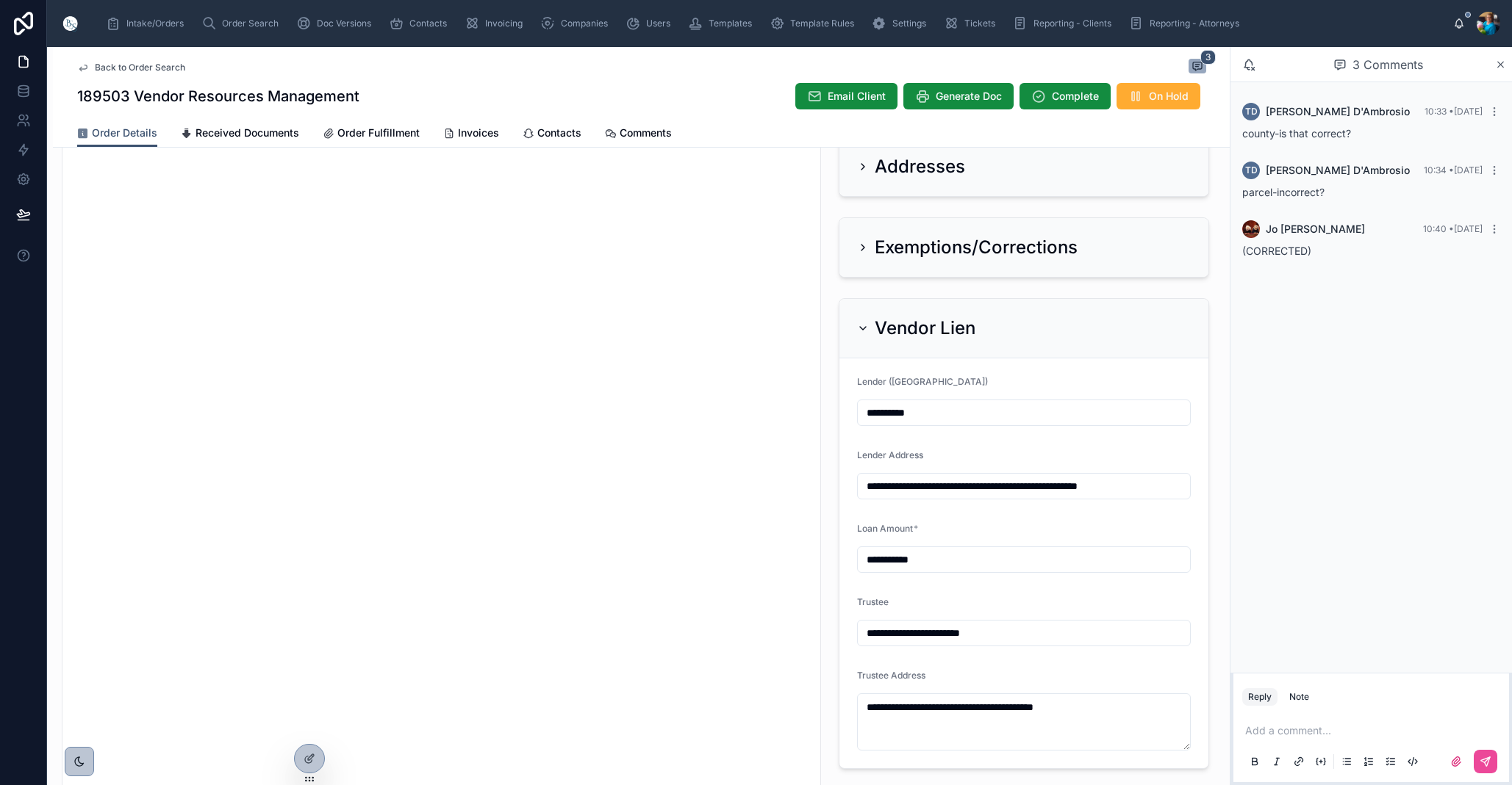
scroll to position [271, 0]
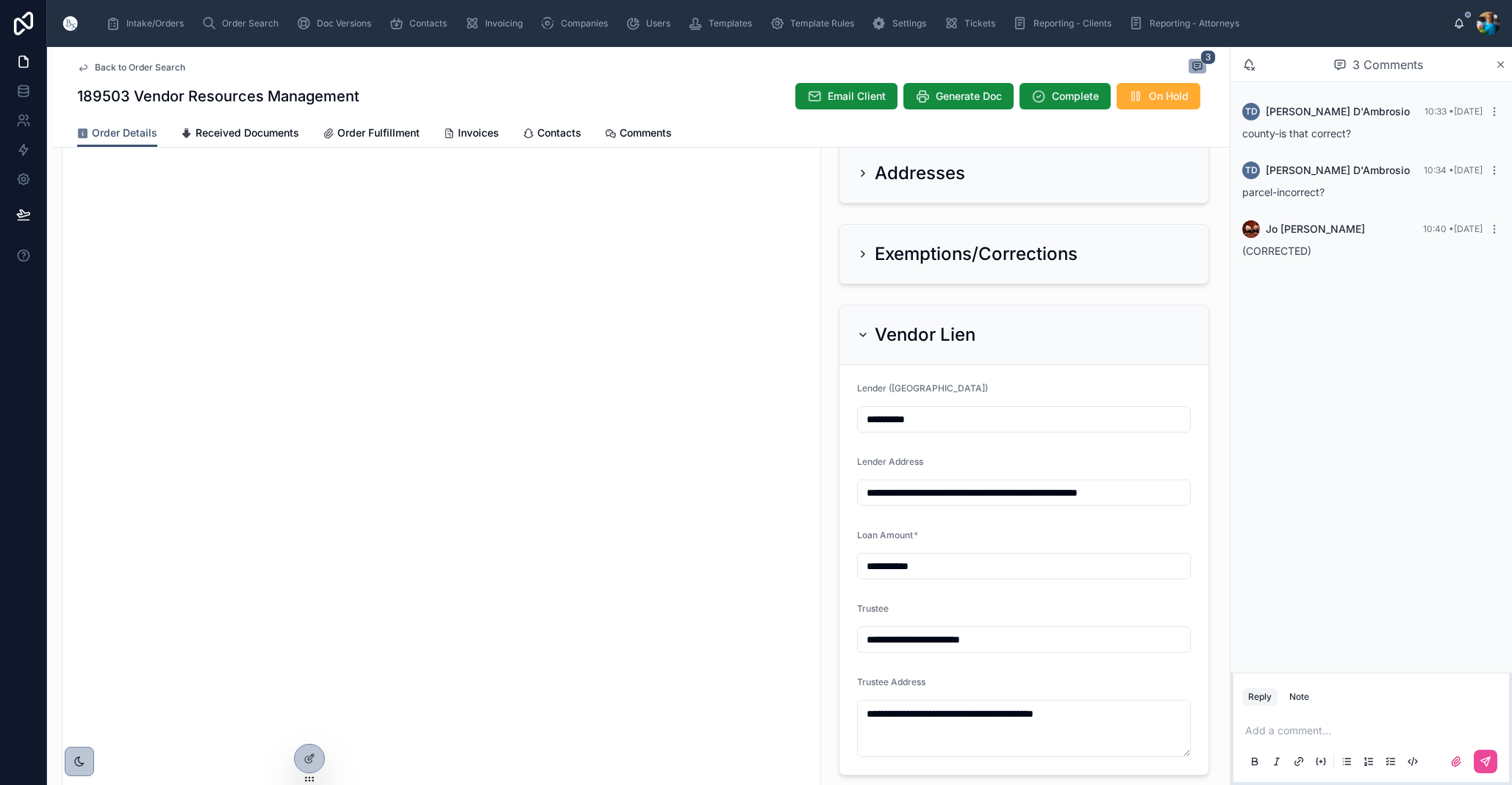
click at [863, 331] on icon at bounding box center [863, 335] width 12 height 12
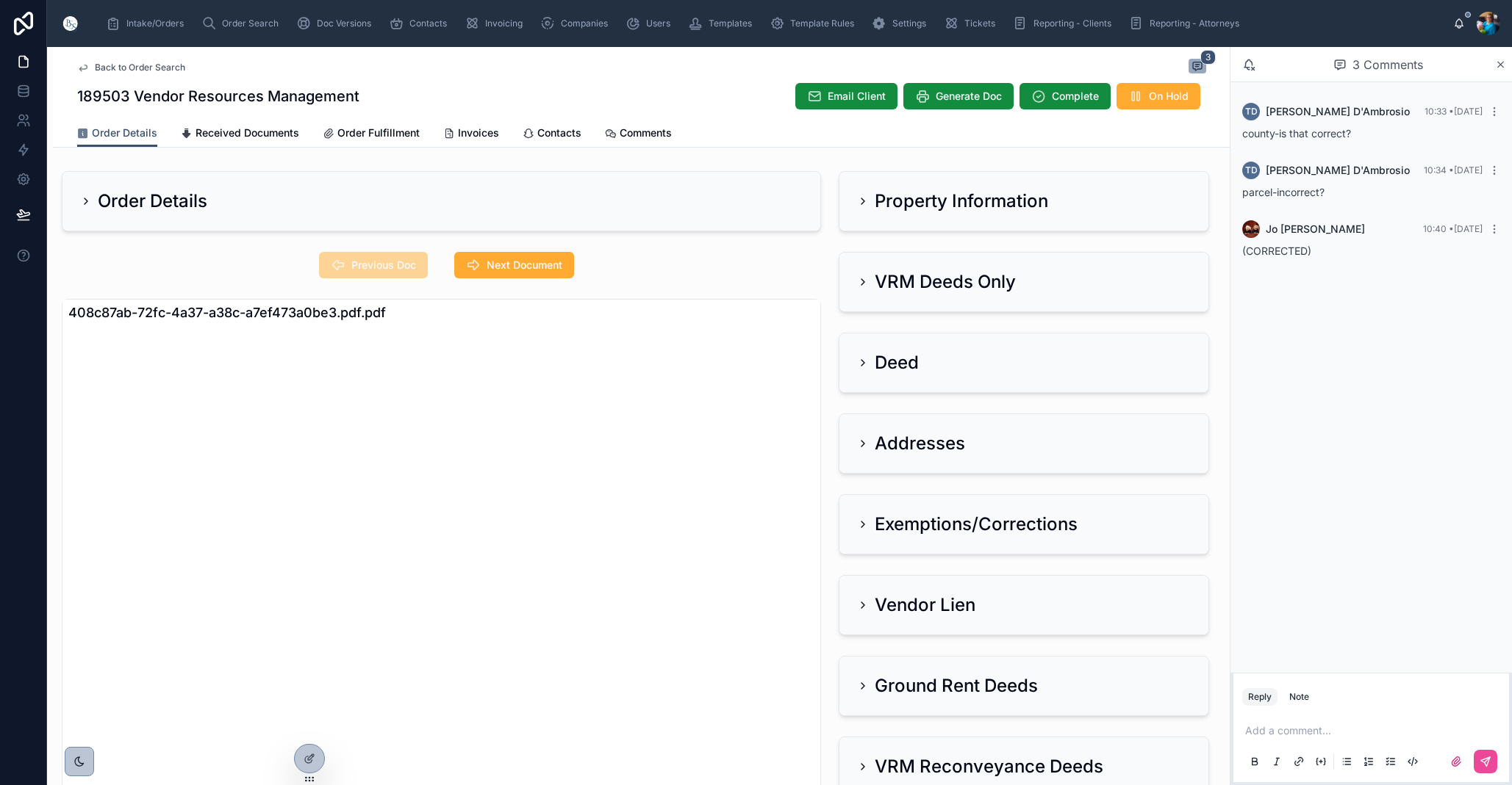
scroll to position [0, 0]
drag, startPoint x: 860, startPoint y: 282, endPoint x: 852, endPoint y: 290, distance: 11.3
click at [859, 283] on icon at bounding box center [863, 283] width 12 height 12
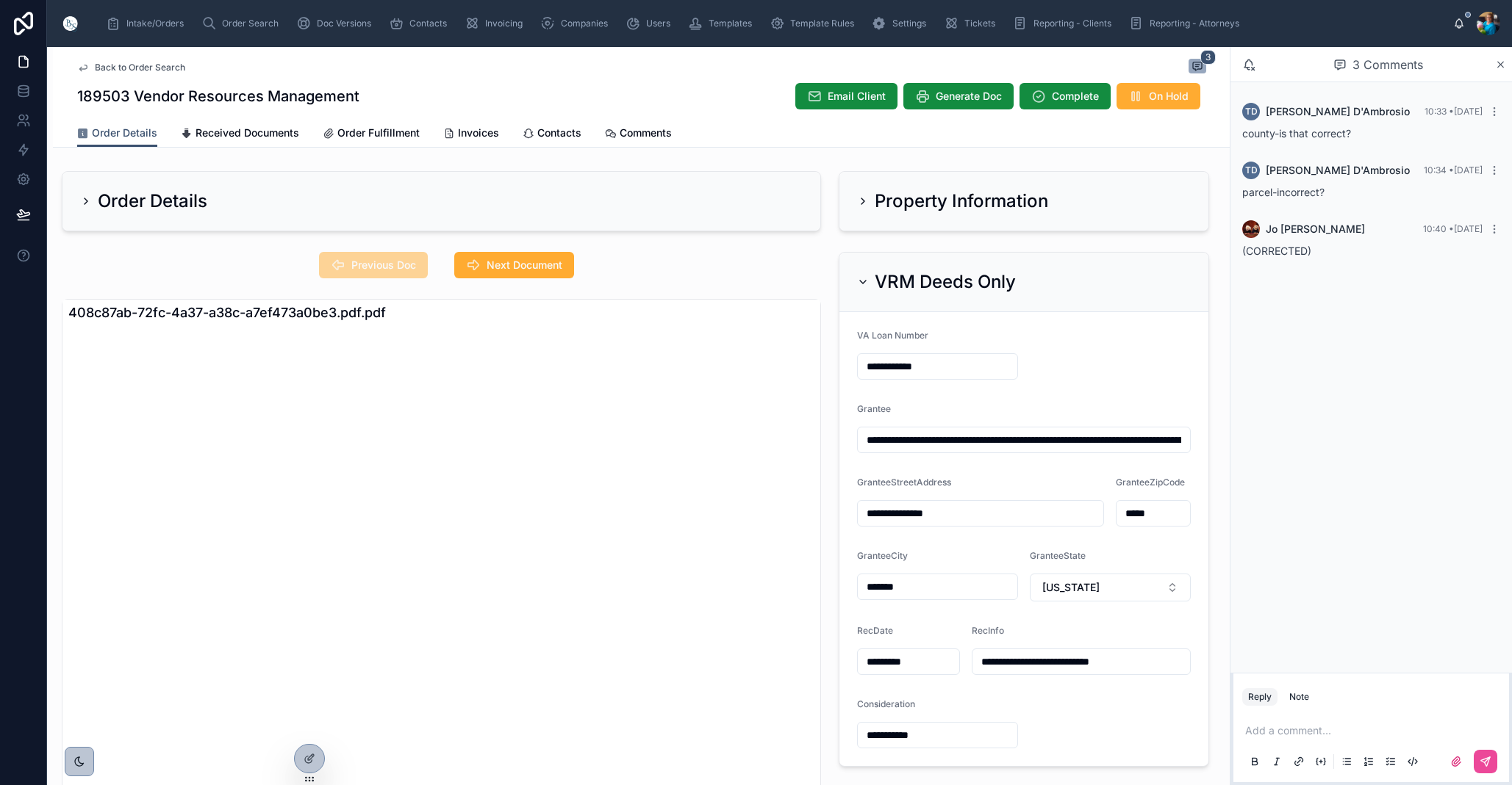
drag, startPoint x: 1127, startPoint y: 441, endPoint x: 1114, endPoint y: 482, distance: 43.0
click at [1125, 445] on input "**********" at bounding box center [1024, 440] width 332 height 21
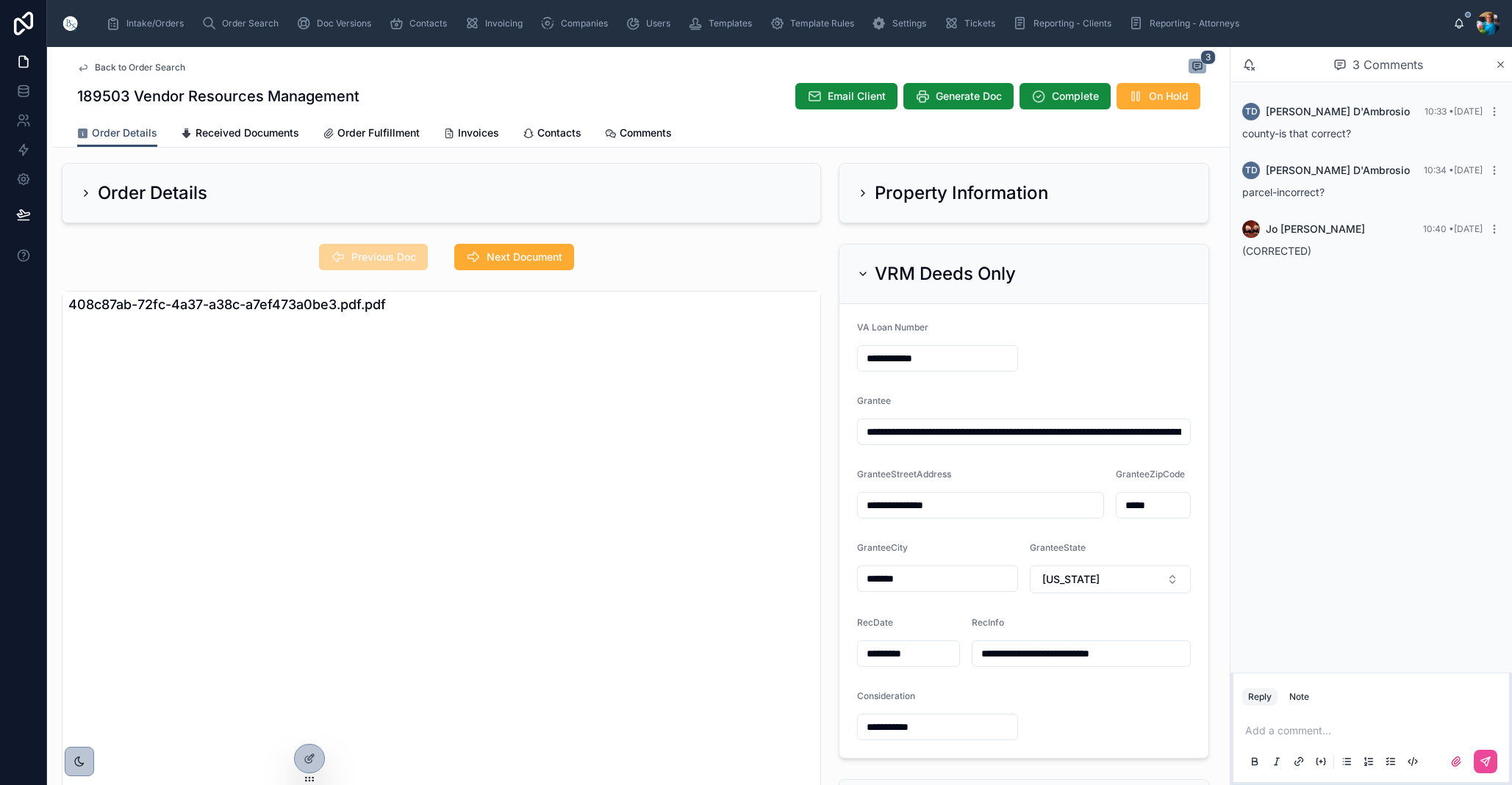
drag, startPoint x: 864, startPoint y: 271, endPoint x: 817, endPoint y: 307, distance: 59.2
click at [861, 274] on icon at bounding box center [863, 274] width 12 height 12
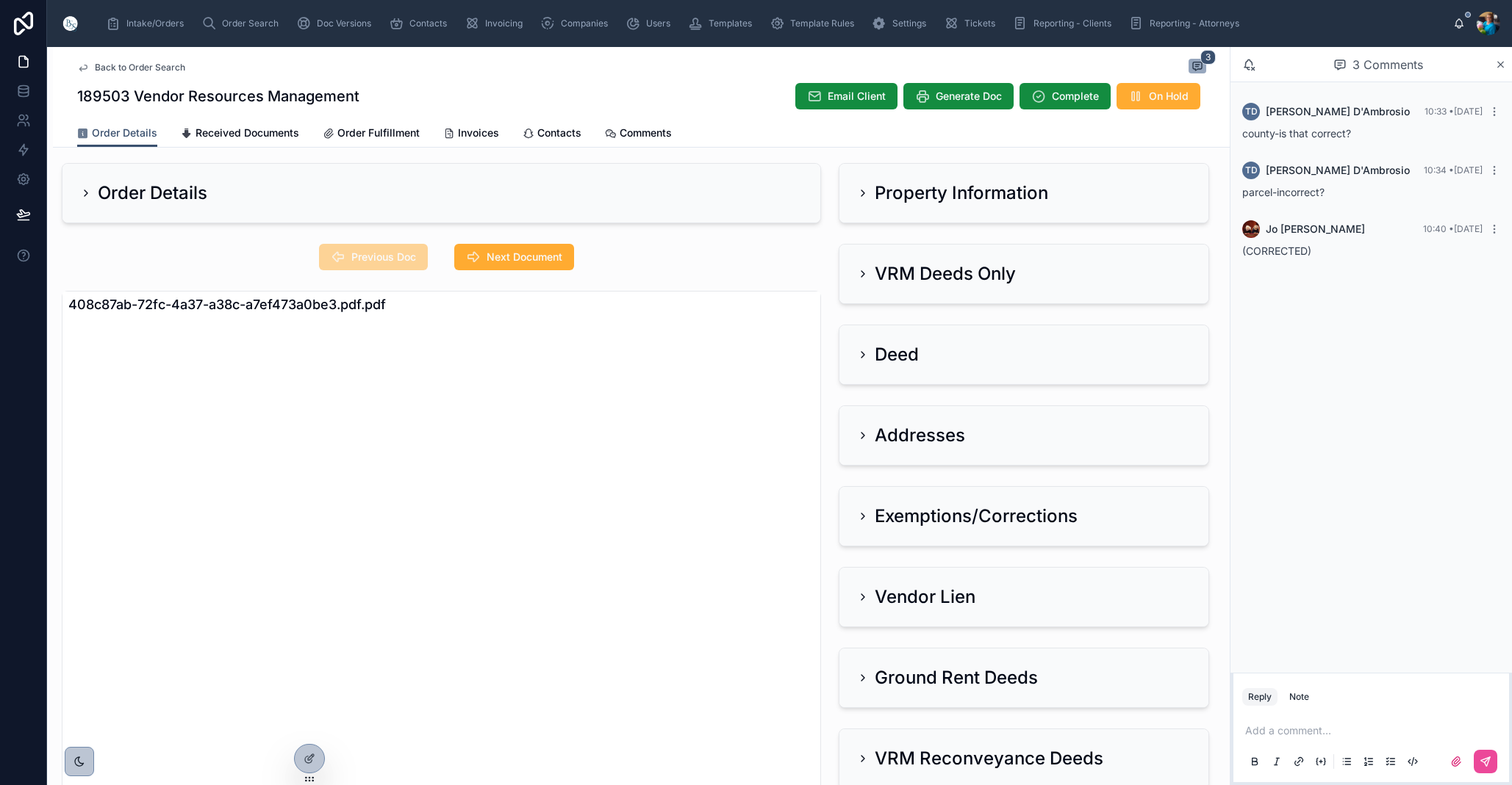
drag, startPoint x: 860, startPoint y: 191, endPoint x: 859, endPoint y: 214, distance: 23.0
click at [860, 192] on icon at bounding box center [863, 193] width 12 height 12
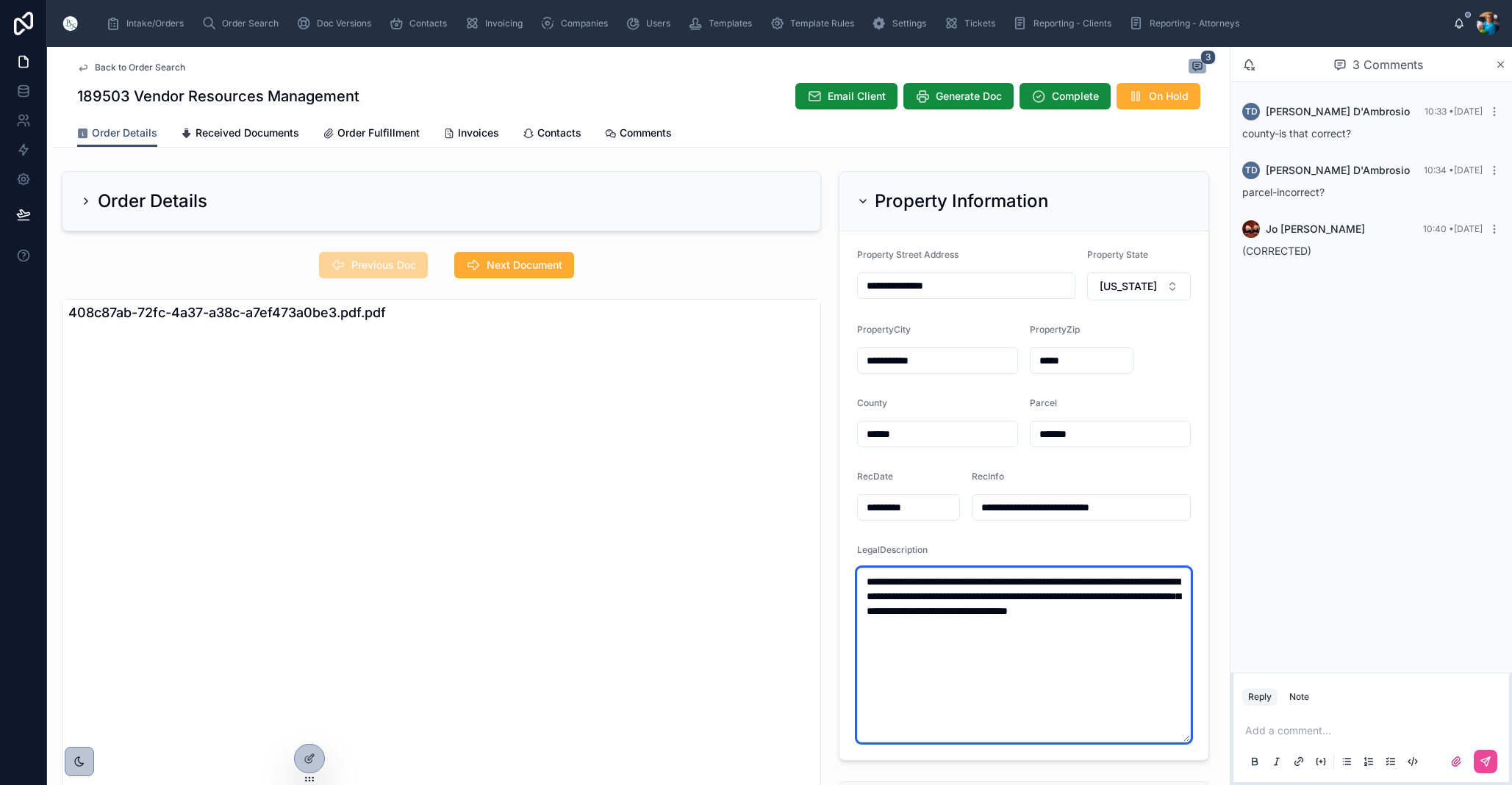
drag, startPoint x: 1029, startPoint y: 630, endPoint x: 860, endPoint y: 579, distance: 176.5
click at [860, 579] on textarea "**********" at bounding box center [1023, 656] width 333 height 175
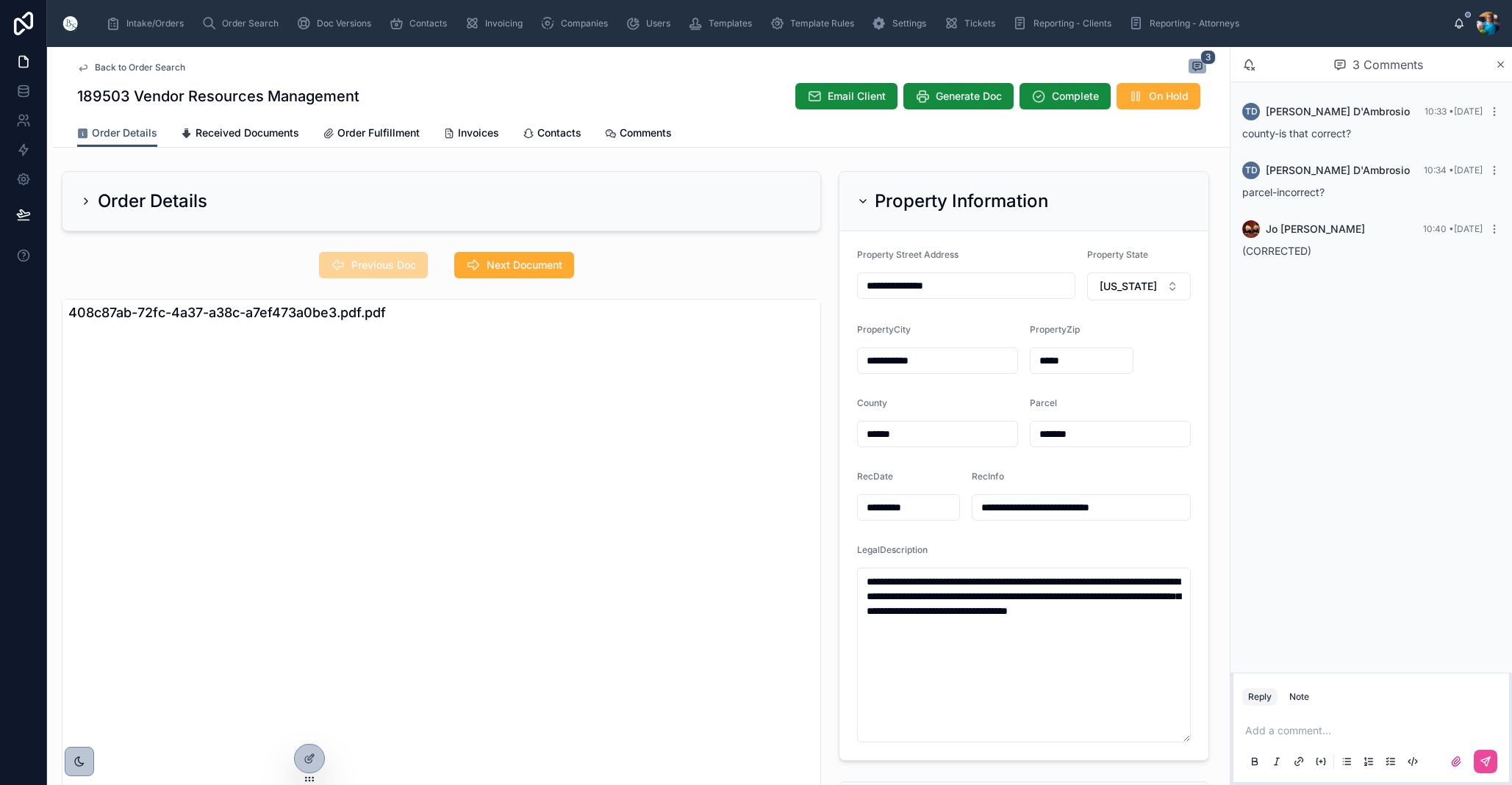
click at [858, 198] on icon at bounding box center [863, 201] width 12 height 12
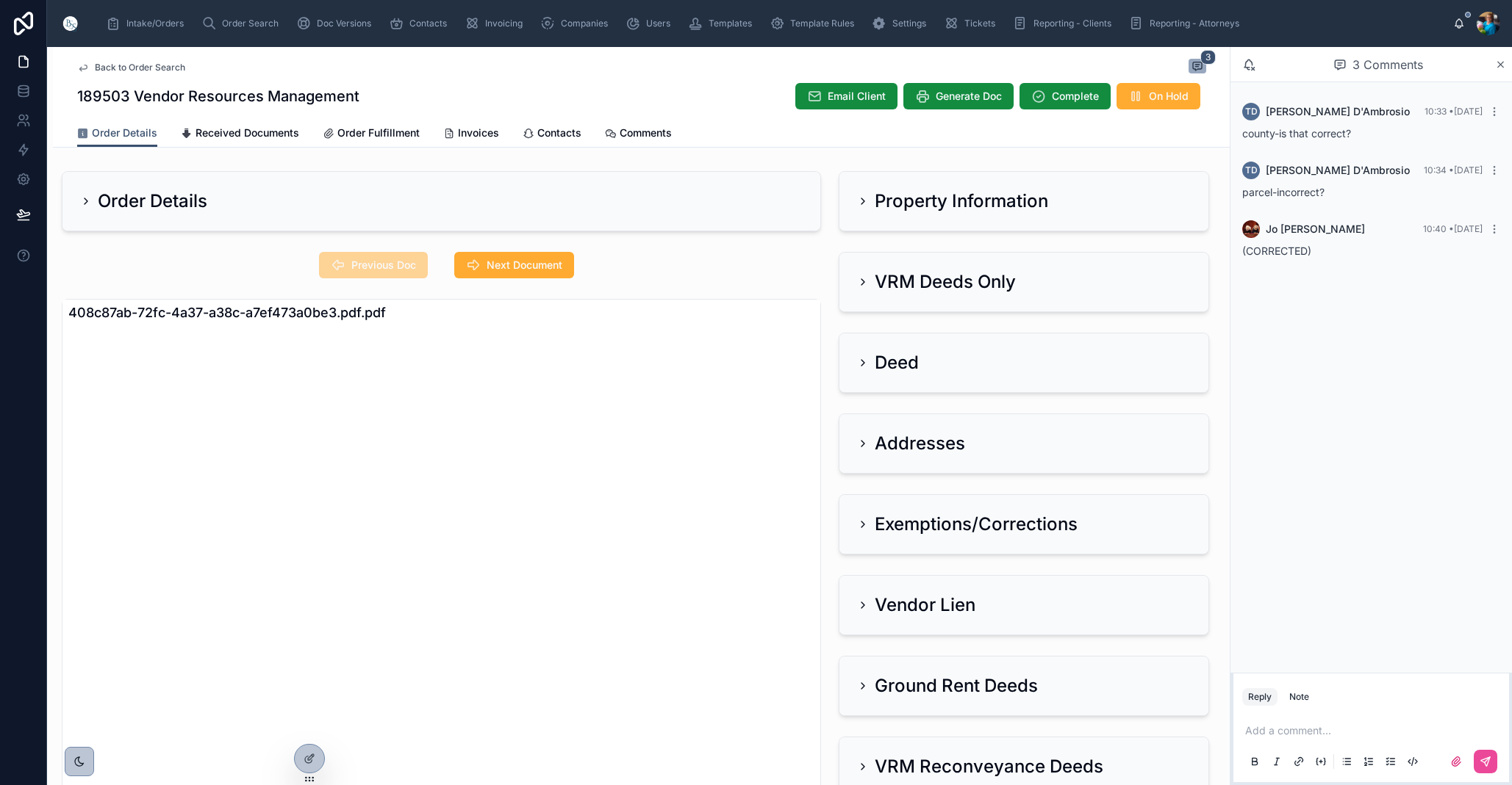
click at [864, 203] on icon at bounding box center [863, 201] width 12 height 12
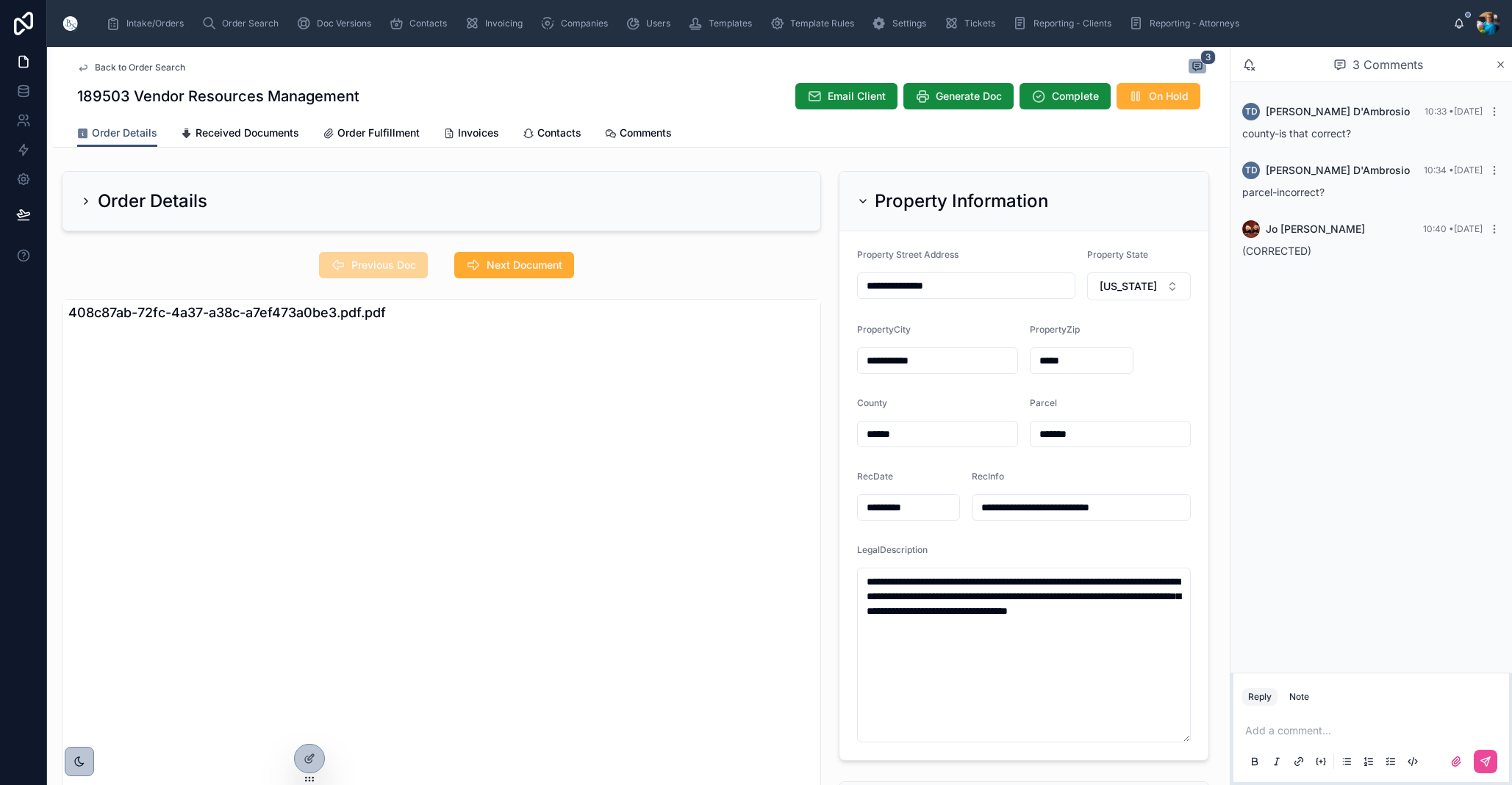
click at [862, 198] on icon at bounding box center [863, 201] width 12 height 12
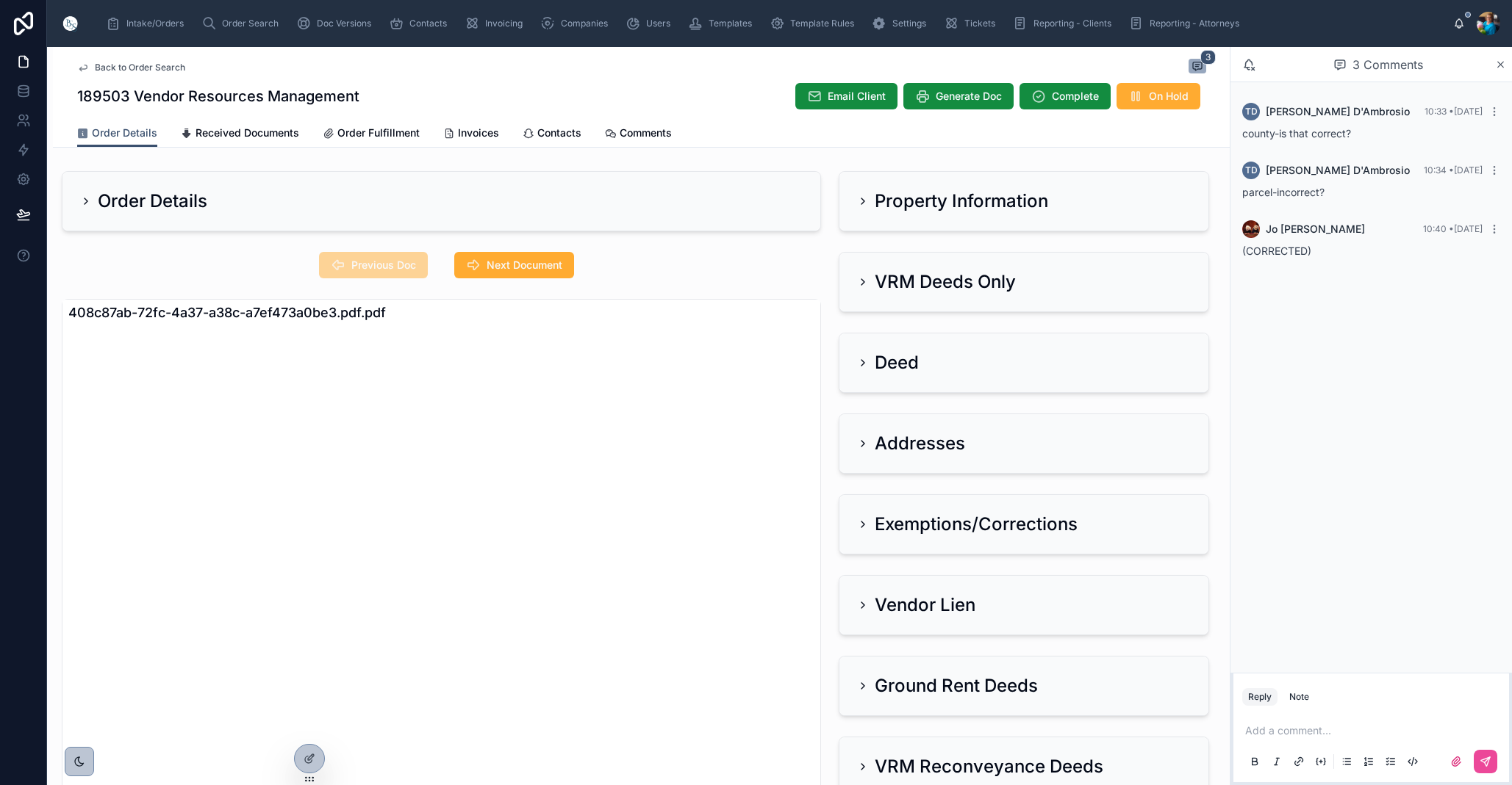
click at [867, 282] on icon at bounding box center [863, 283] width 12 height 12
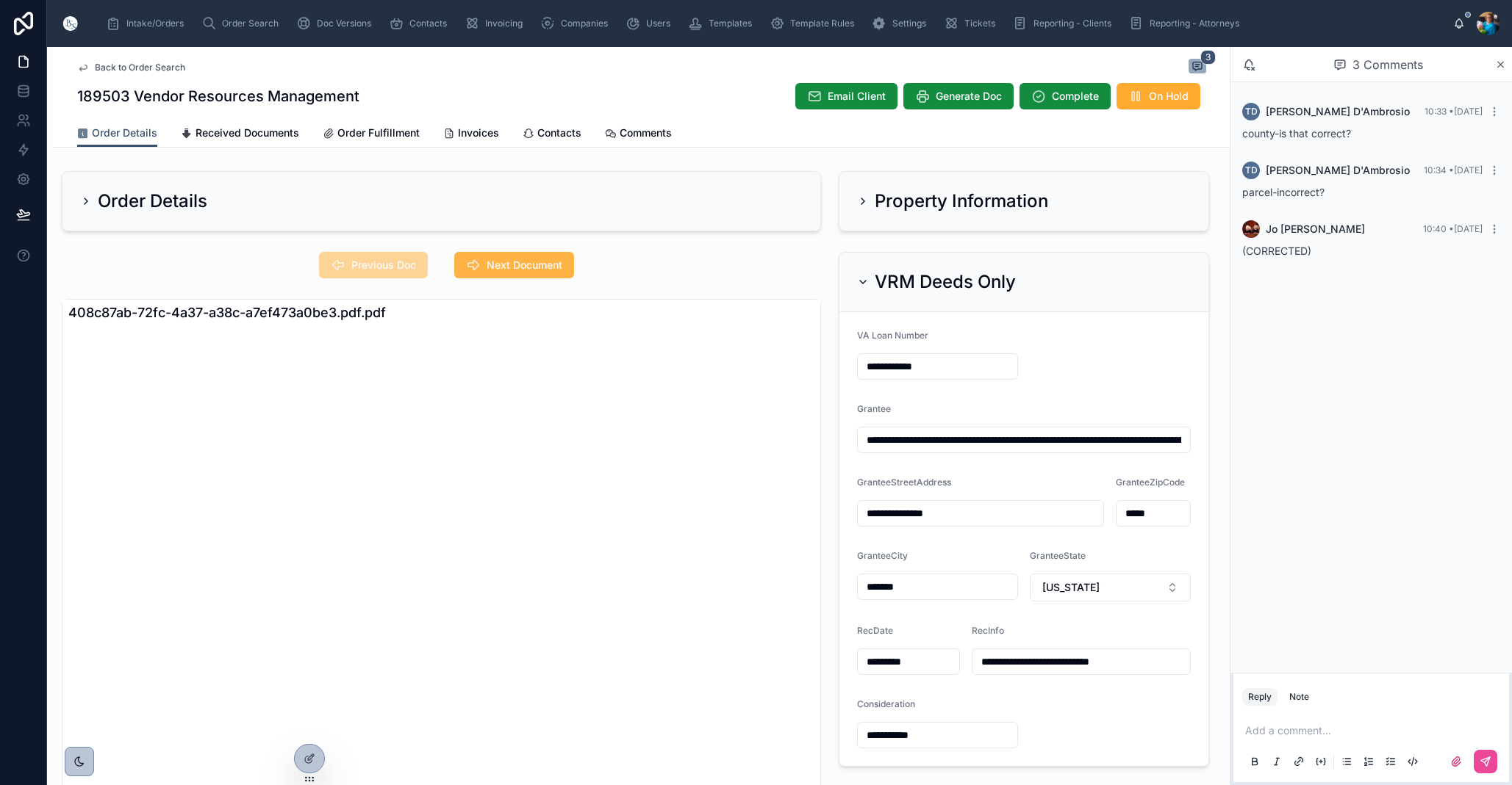
click at [534, 265] on span "Next Document" at bounding box center [525, 265] width 76 height 15
drag, startPoint x: 1094, startPoint y: 442, endPoint x: 1088, endPoint y: 459, distance: 18.0
click at [1094, 442] on input "**********" at bounding box center [1024, 440] width 332 height 21
click at [231, 27] on span "Order Search" at bounding box center [250, 24] width 57 height 12
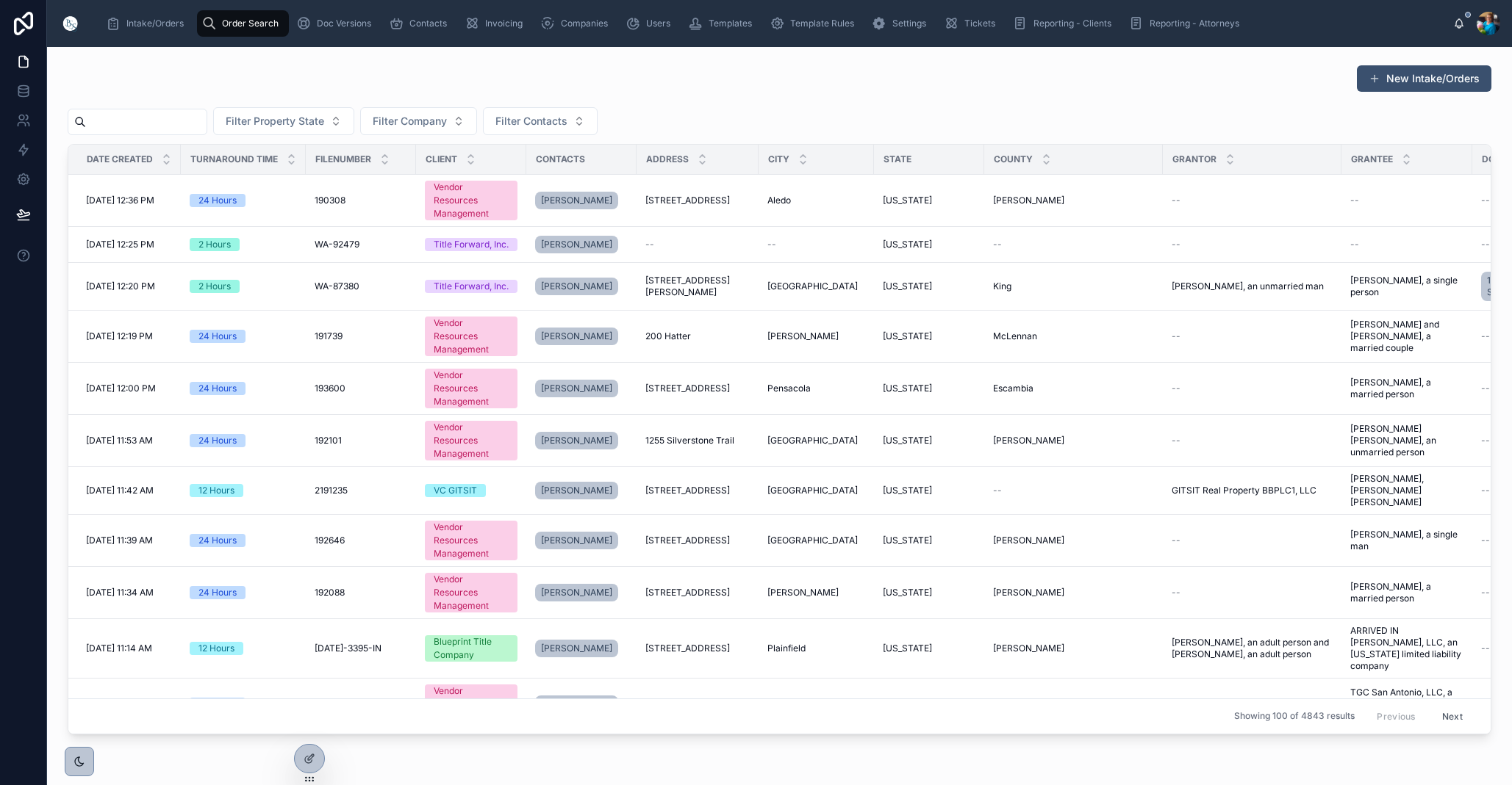
click at [206, 118] on input "text" at bounding box center [145, 121] width 120 height 21
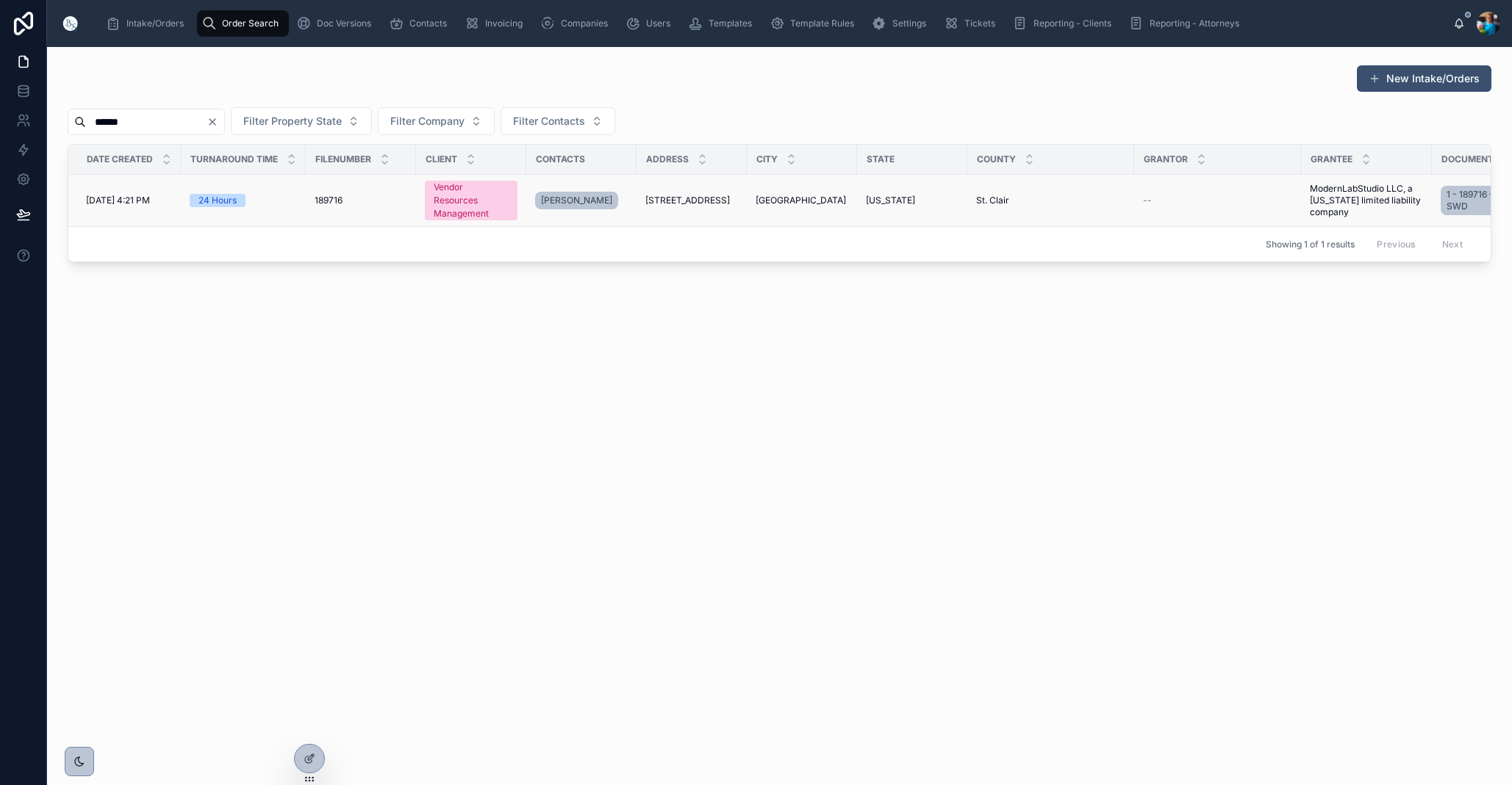
type input "******"
drag, startPoint x: 702, startPoint y: 199, endPoint x: 690, endPoint y: 210, distance: 16.3
click at [702, 199] on span "[STREET_ADDRESS]" at bounding box center [687, 201] width 85 height 12
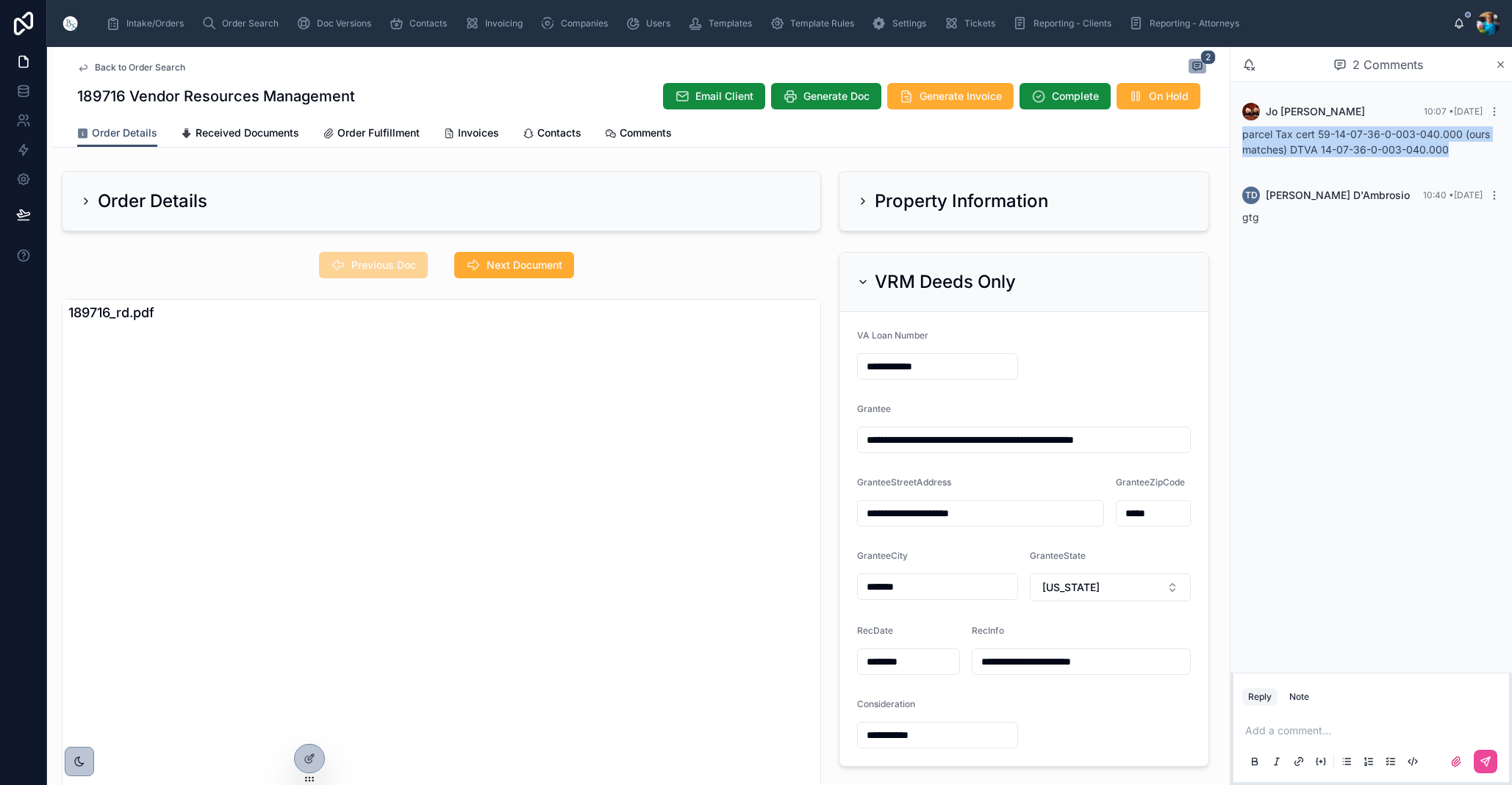
drag, startPoint x: 1461, startPoint y: 157, endPoint x: 1240, endPoint y: 135, distance: 222.1
click at [1241, 135] on div "Jo Betters 10:07 • Today parcel Tax cert 59-14-07-36-0-003-040.000 (ours matche…" at bounding box center [1371, 133] width 276 height 81
copy p "parcel Tax cert 59-14-07-36-0-003-040.000 (ours matches) DTVA 14-07-36-0-003-04…"
click at [522, 260] on span "Next Document" at bounding box center [525, 265] width 76 height 15
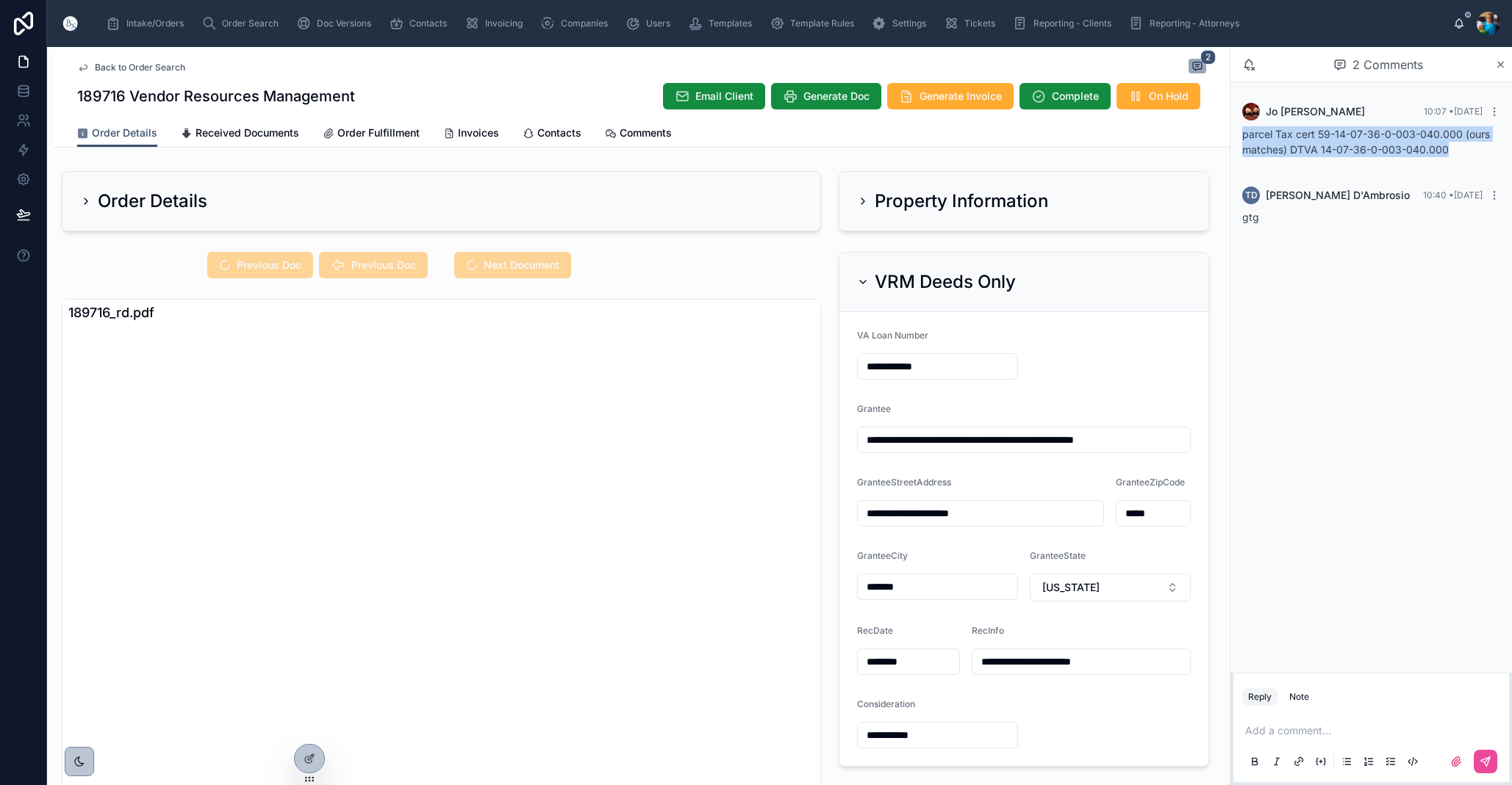
scroll to position [0, 0]
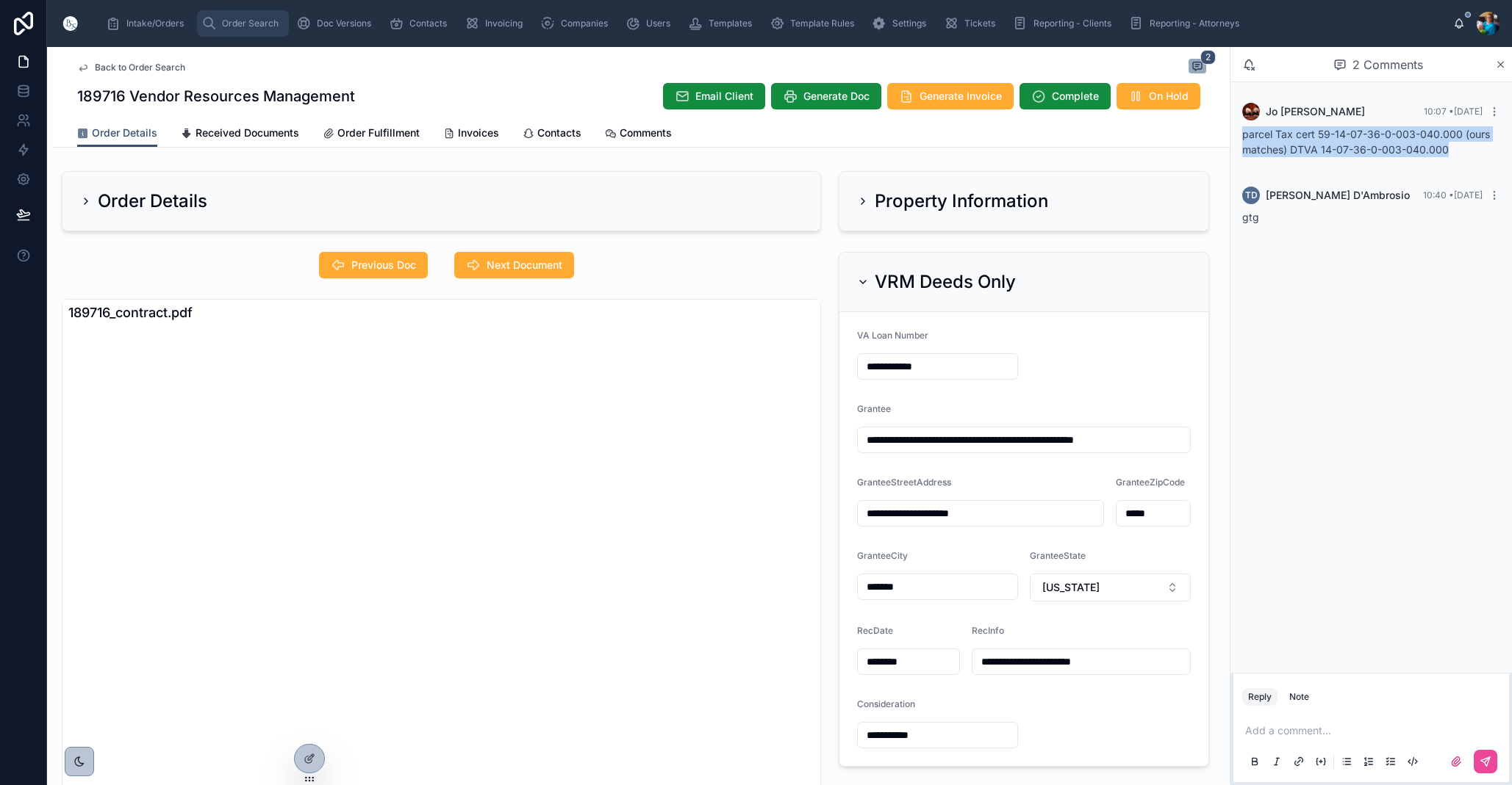
drag, startPoint x: 244, startPoint y: 18, endPoint x: 220, endPoint y: 34, distance: 28.8
click at [244, 18] on span "Order Search" at bounding box center [250, 24] width 57 height 12
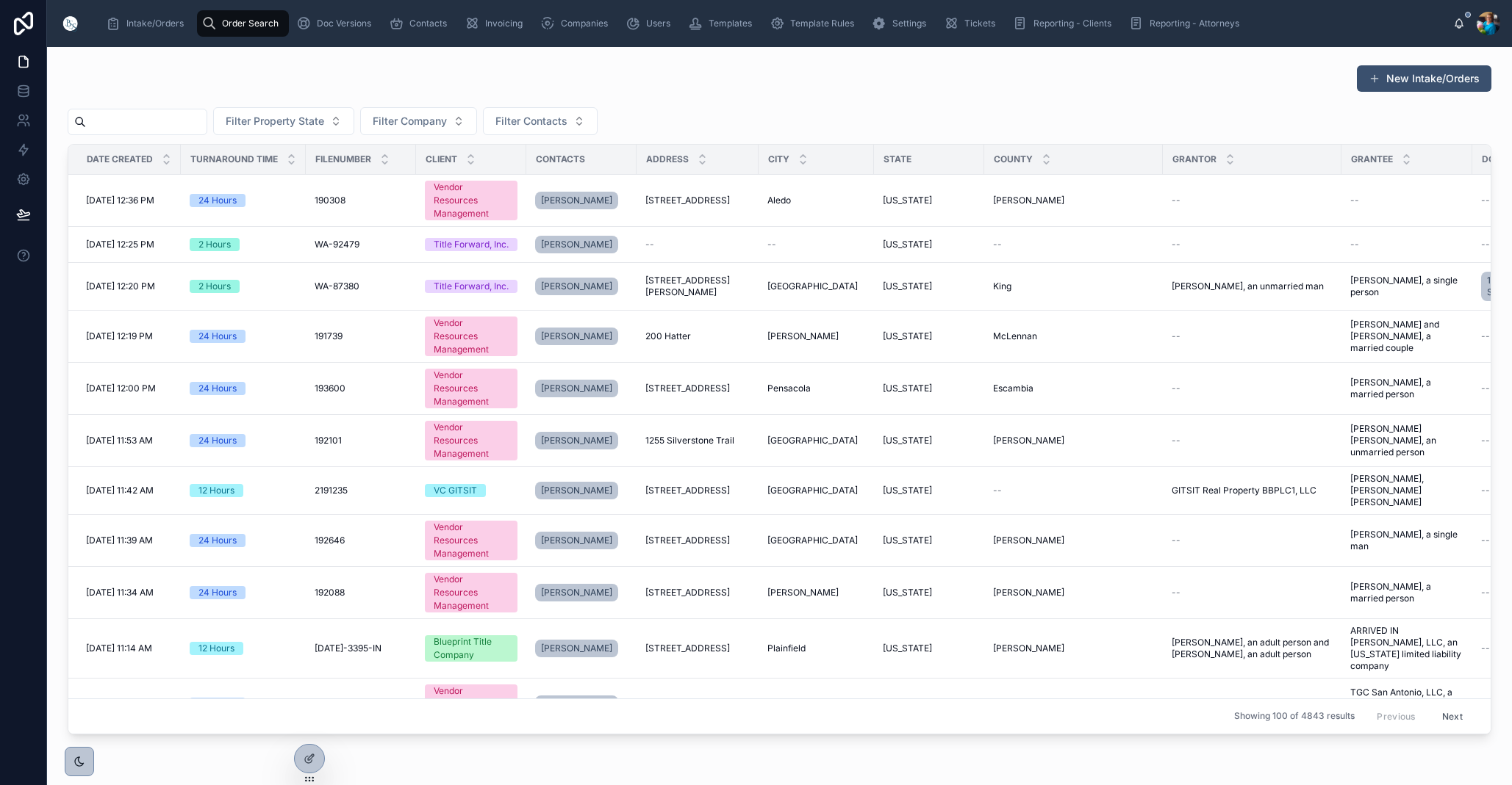
click at [206, 125] on input "text" at bounding box center [145, 121] width 120 height 21
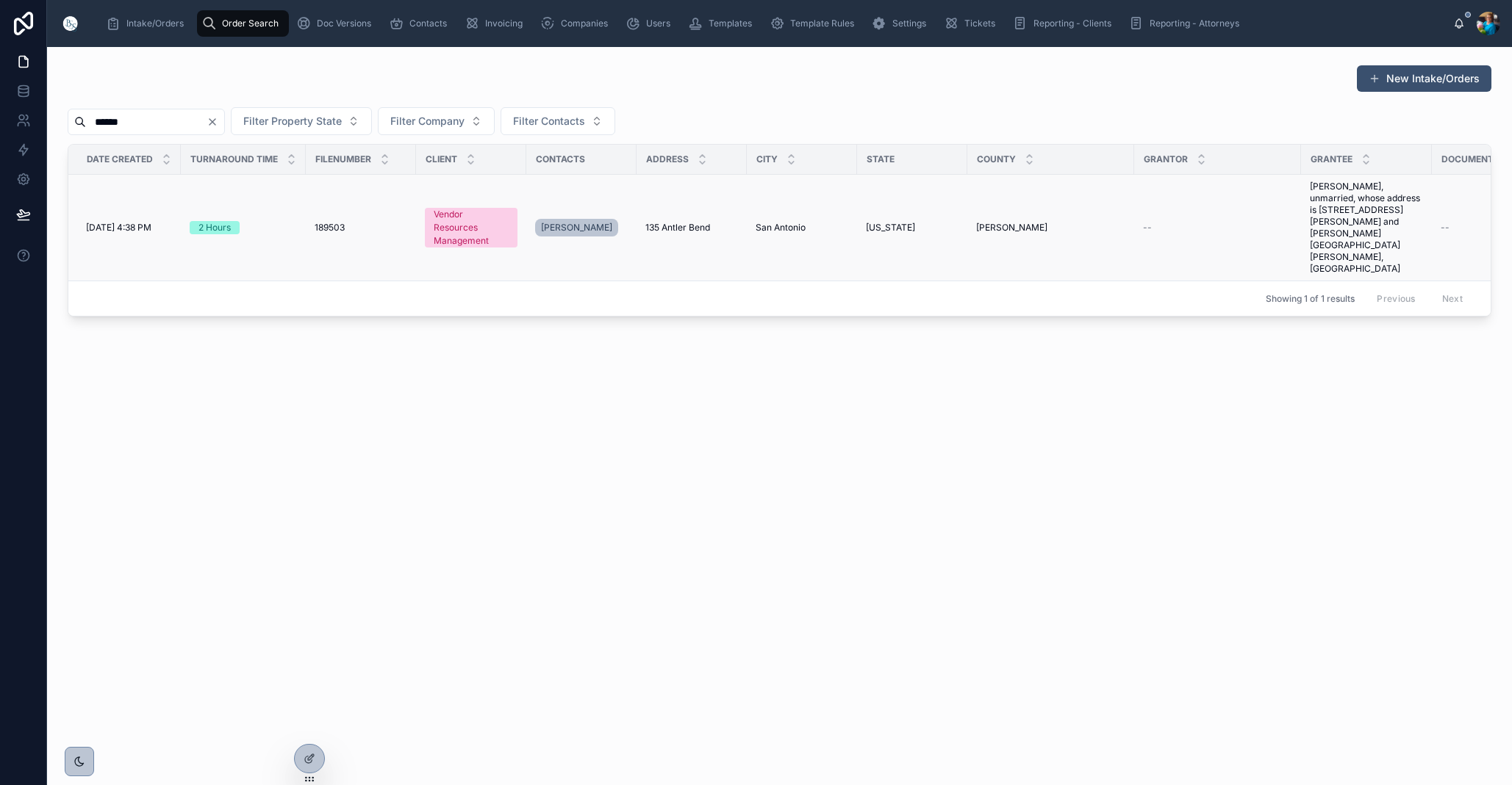
type input "******"
click at [661, 222] on span "135 Antler Bend" at bounding box center [677, 228] width 65 height 12
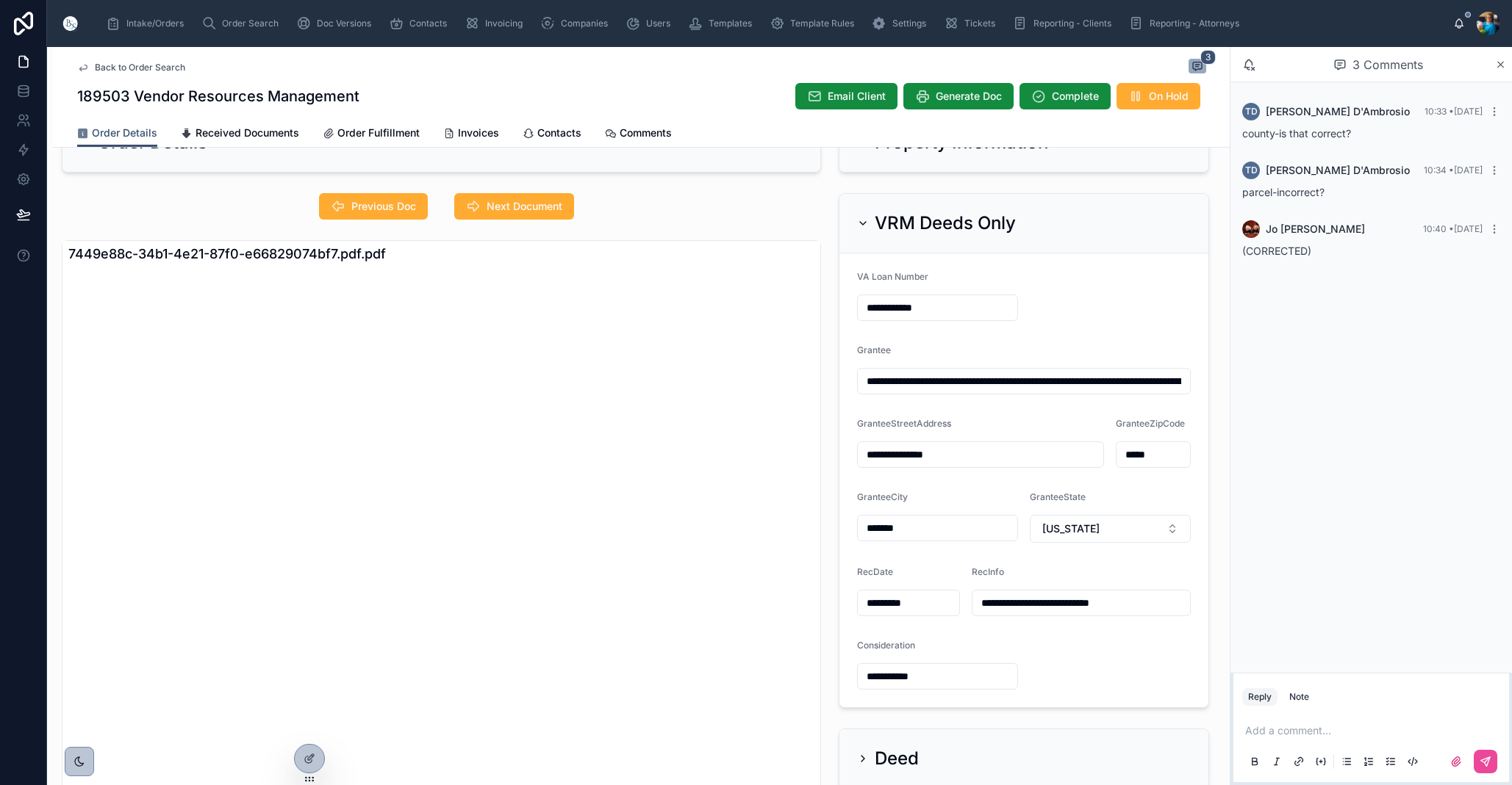
scroll to position [62, 0]
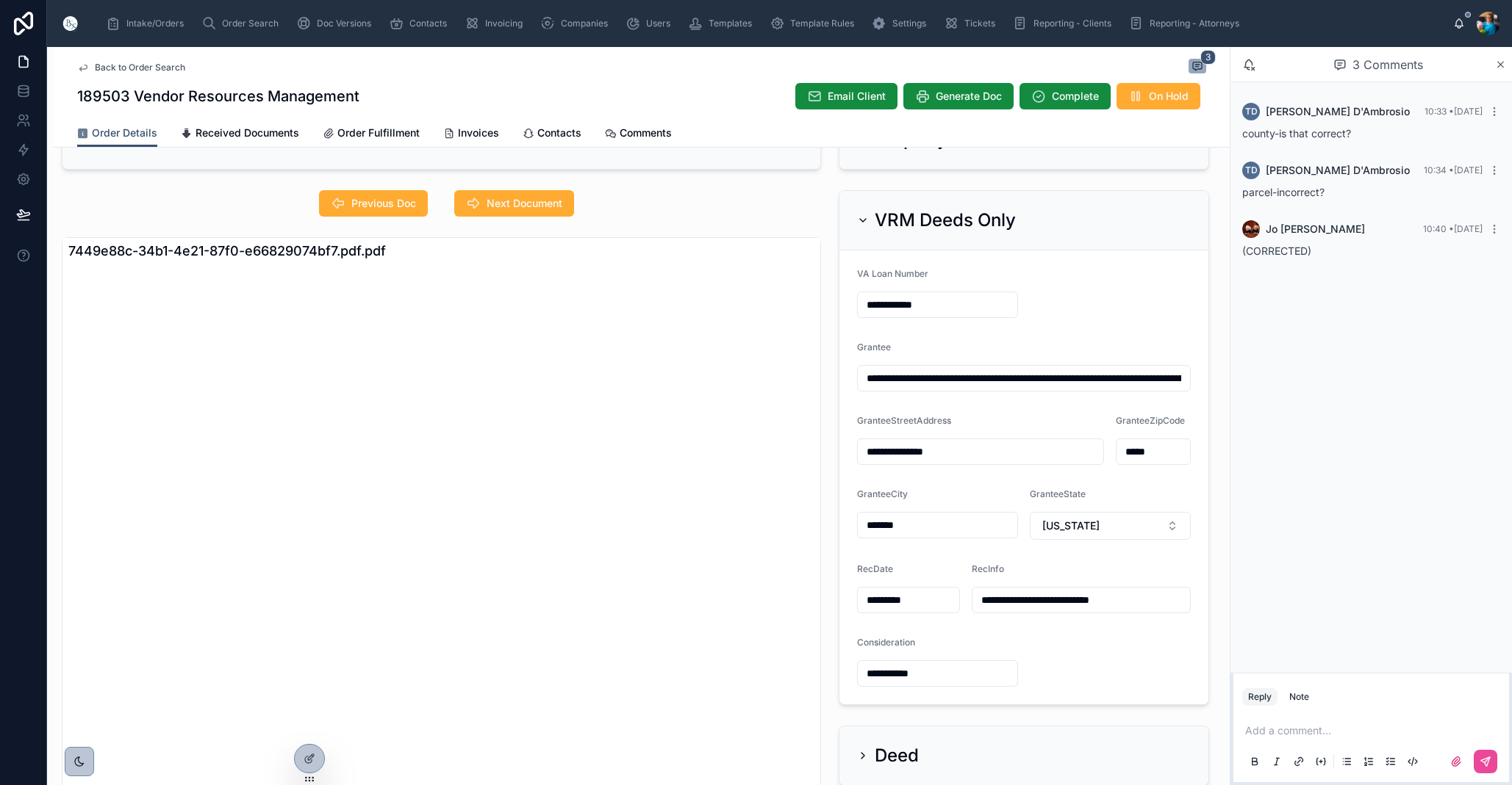
click at [1087, 380] on input "**********" at bounding box center [1024, 378] width 332 height 21
drag, startPoint x: 526, startPoint y: 198, endPoint x: 520, endPoint y: 217, distance: 19.9
click at [525, 199] on span "Next Document" at bounding box center [525, 203] width 76 height 15
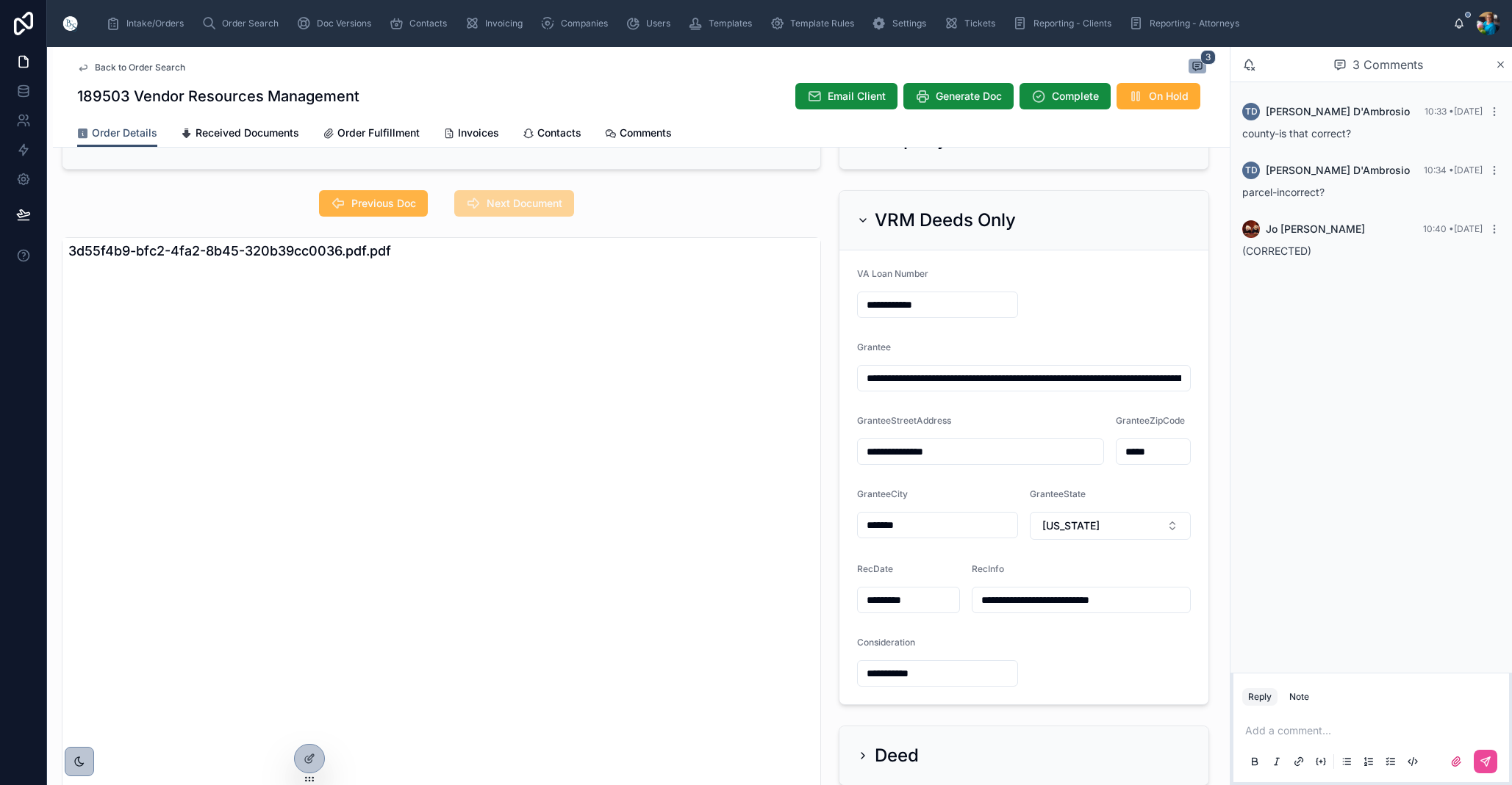
click at [389, 205] on span "Previous Doc" at bounding box center [383, 203] width 65 height 15
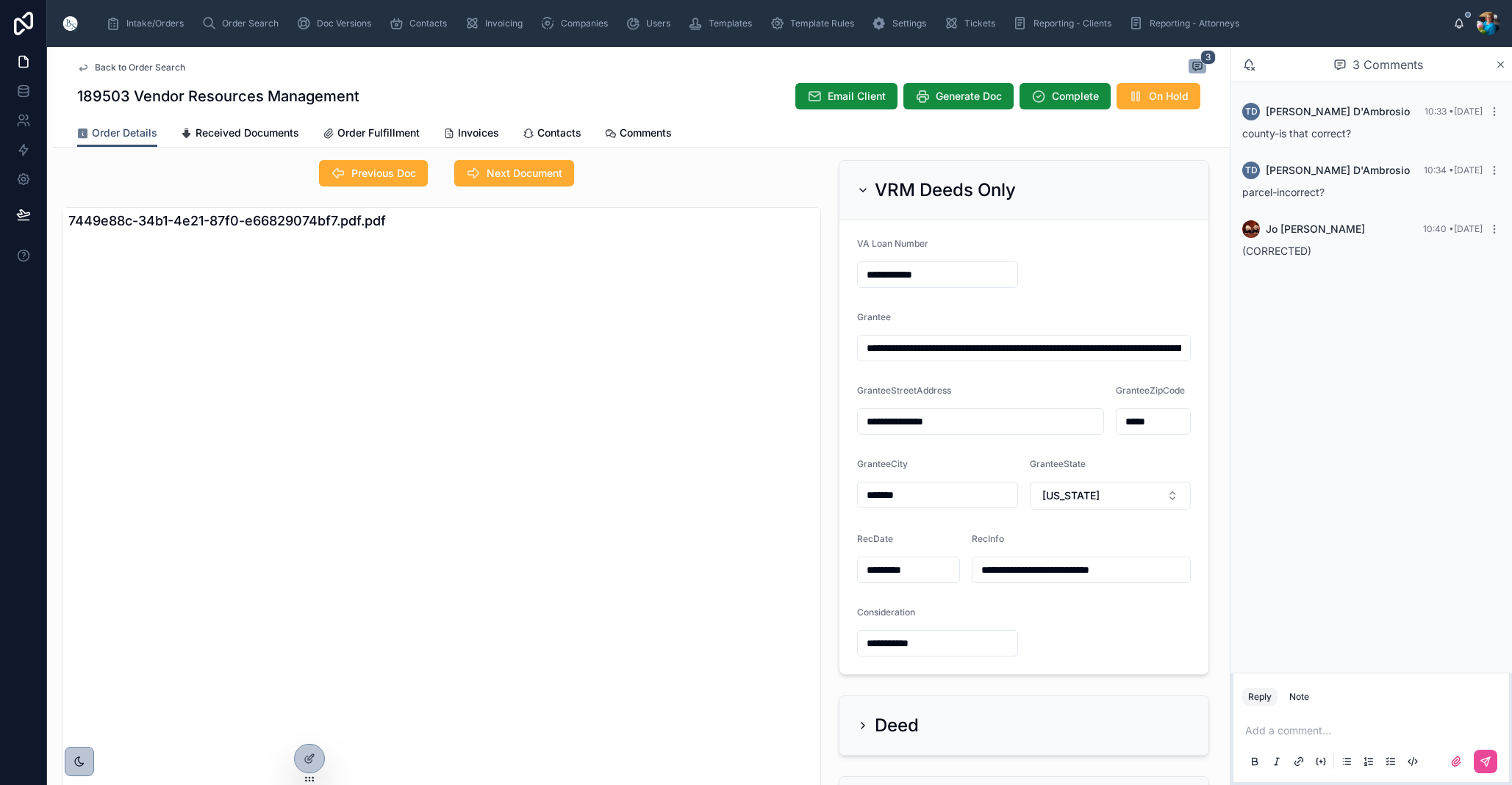
scroll to position [88, 0]
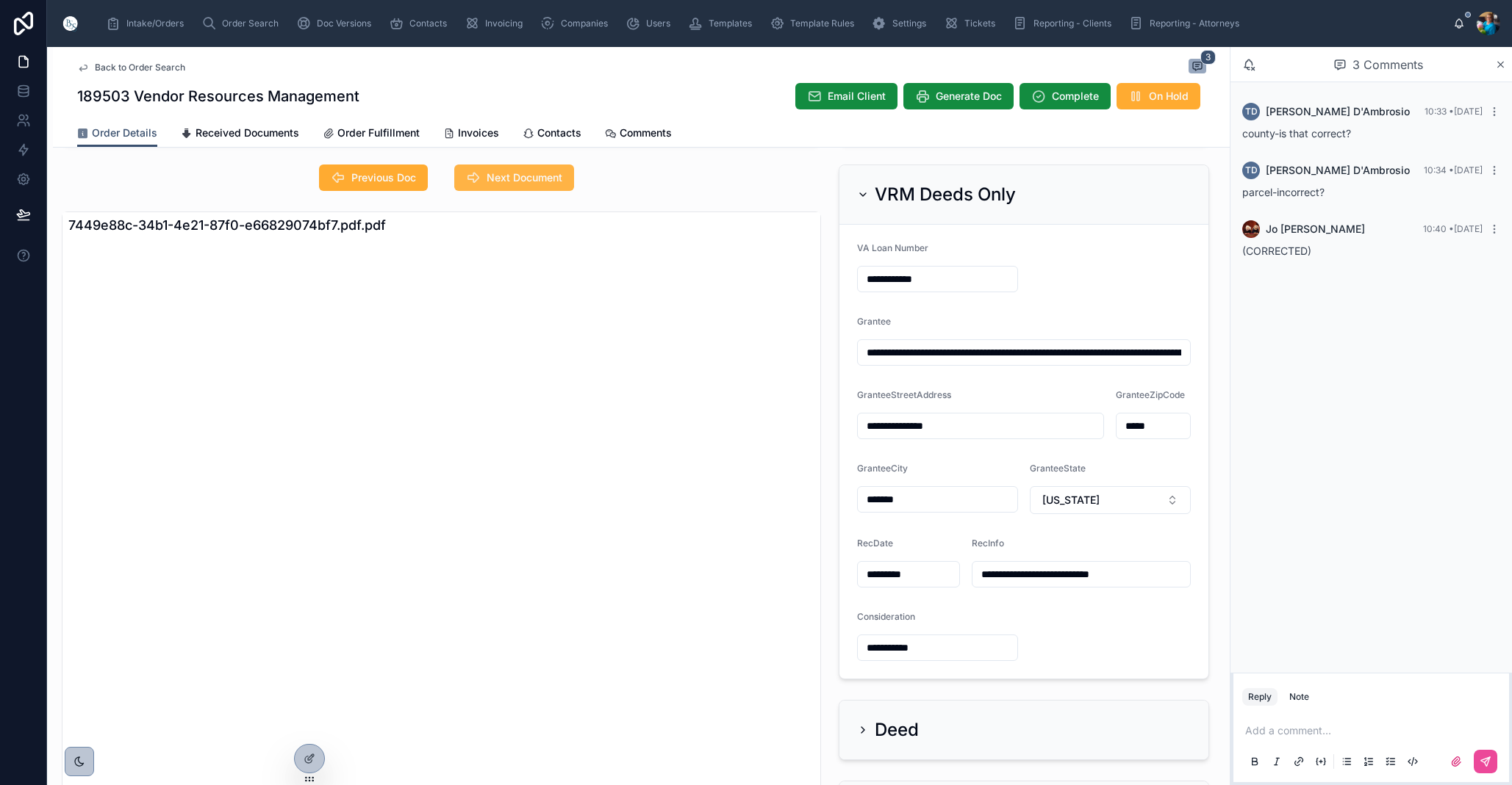
click at [511, 175] on span "Next Document" at bounding box center [525, 177] width 76 height 15
click at [246, 131] on span "Received Documents" at bounding box center [247, 132] width 104 height 15
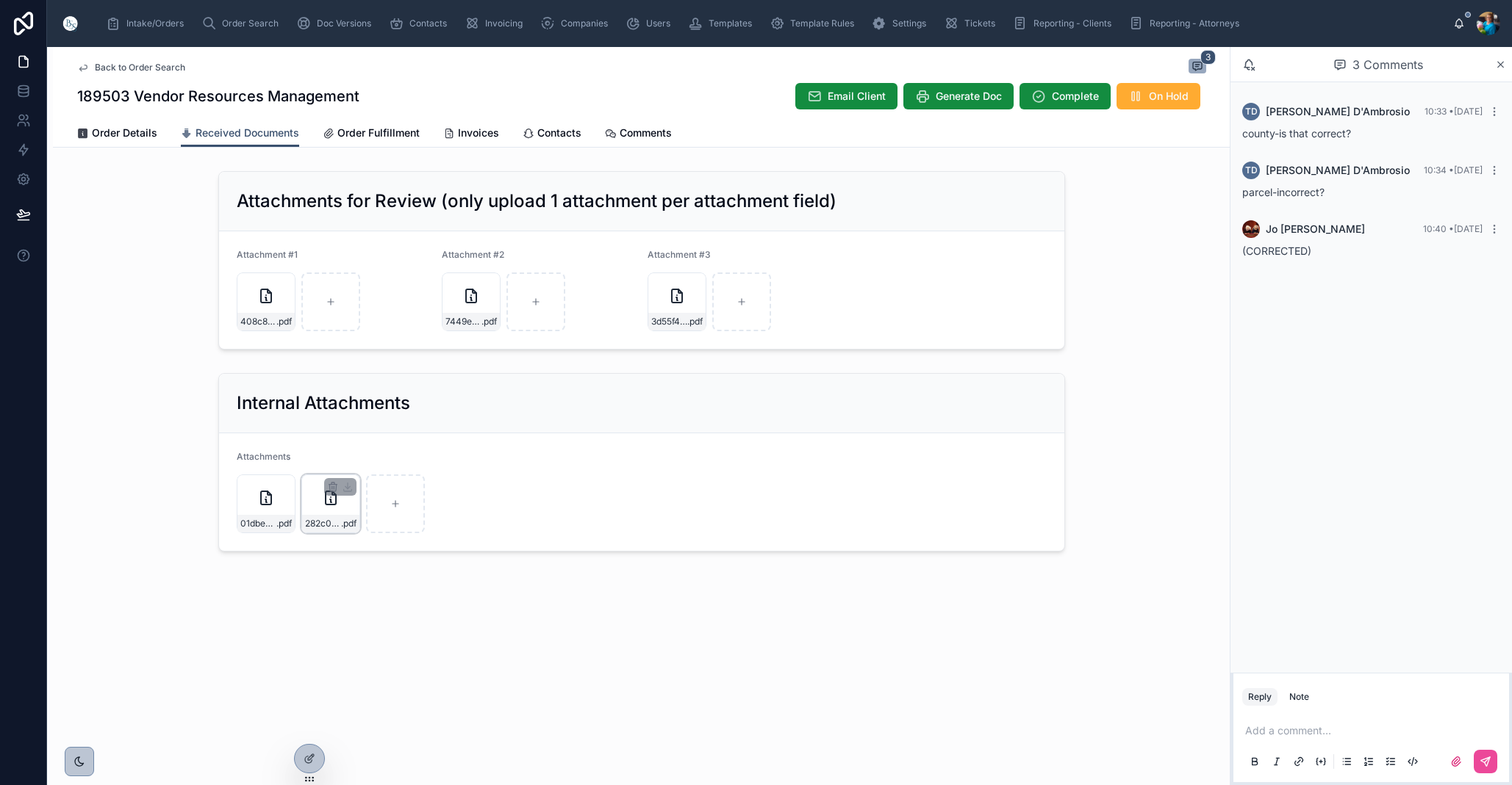
click at [313, 487] on div "282c0578-4064-4418-b097-7c6990904d5f.pdf .pdf" at bounding box center [330, 503] width 59 height 59
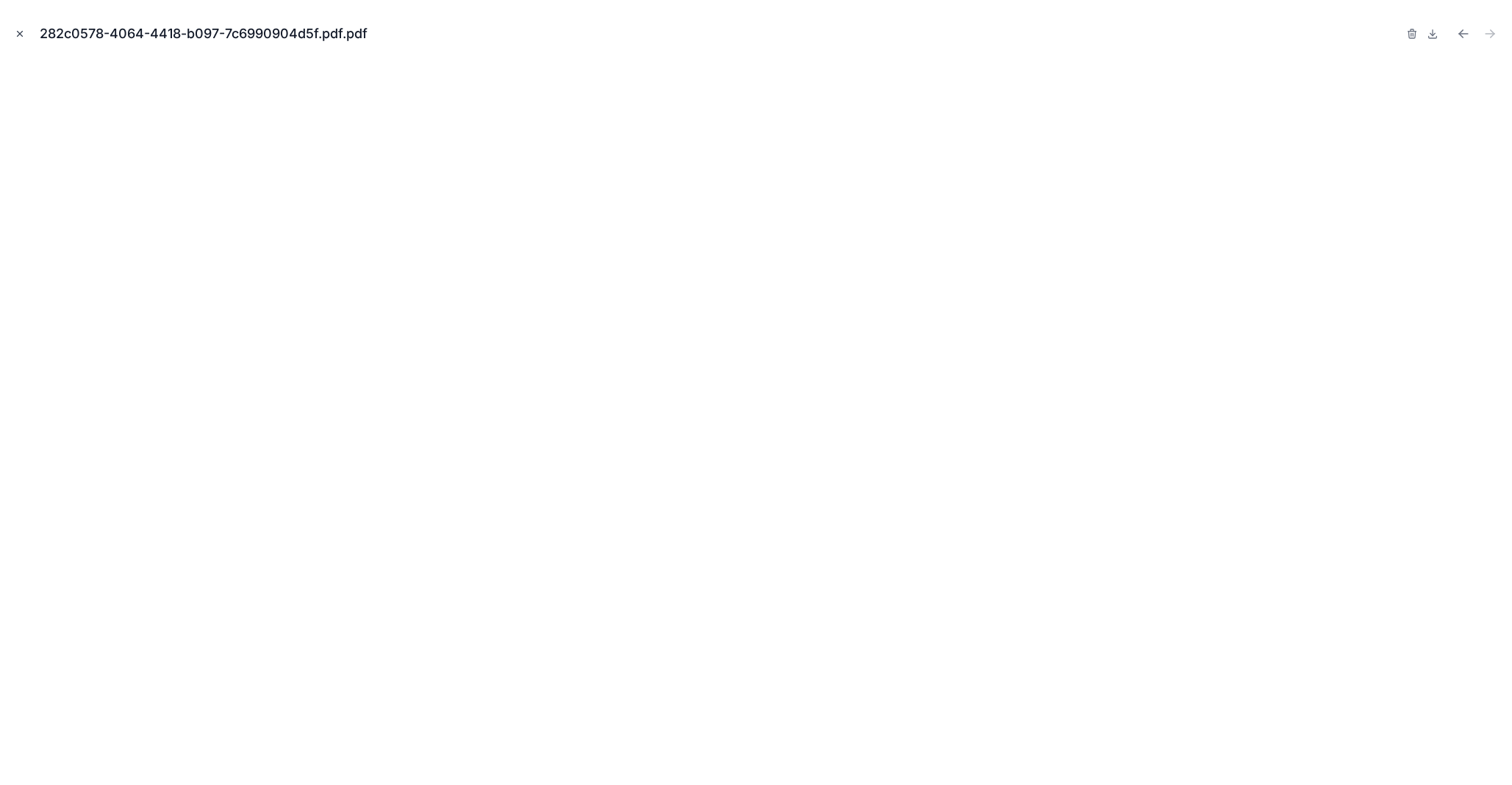
click at [17, 32] on icon "Close modal" at bounding box center [20, 34] width 10 height 10
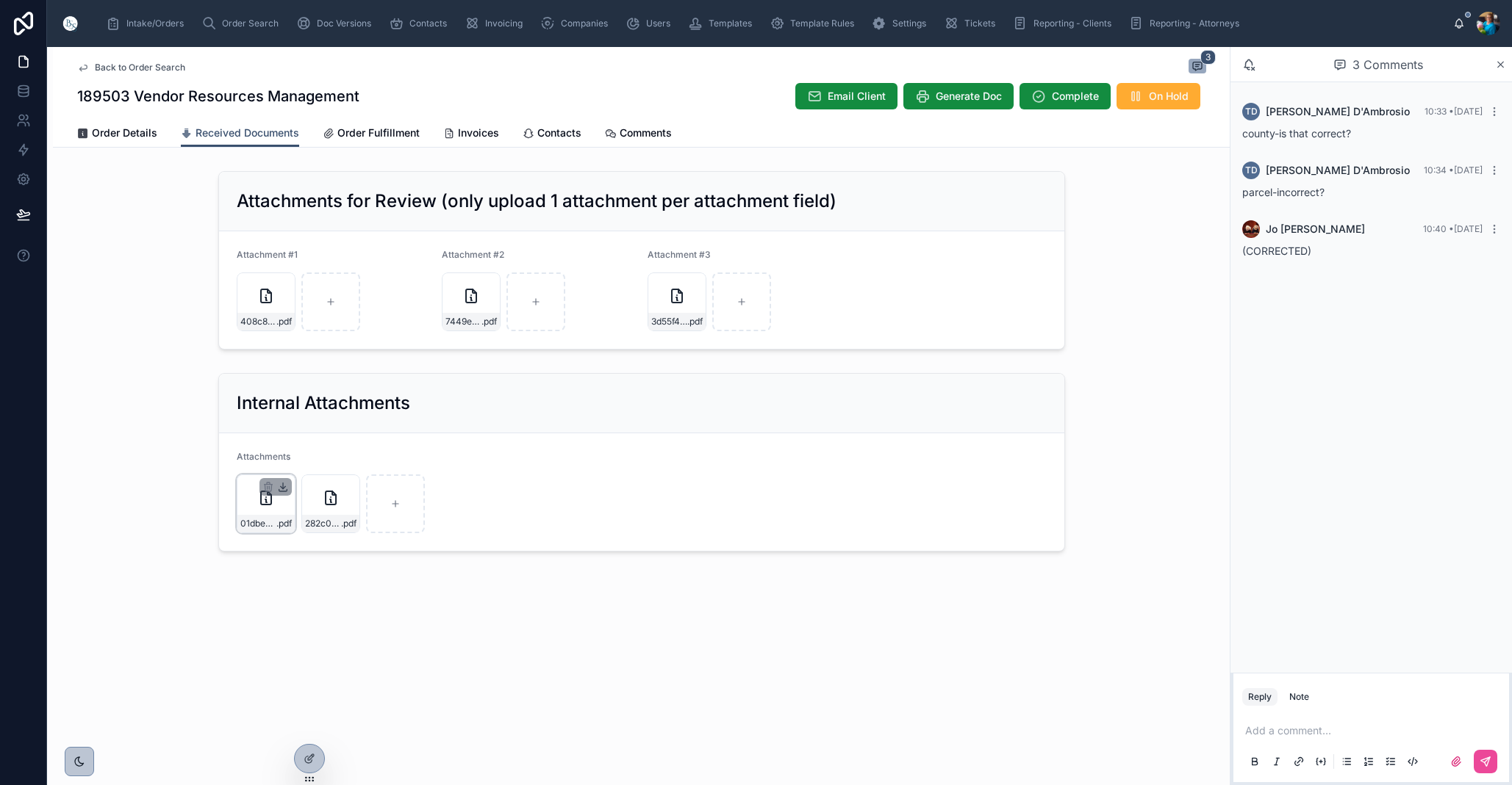
click at [283, 492] on icon at bounding box center [283, 488] width 12 height 12
click at [319, 513] on div "282c0578-4064-4418-b097-7c6990904d5f.pdf .pdf" at bounding box center [330, 503] width 59 height 59
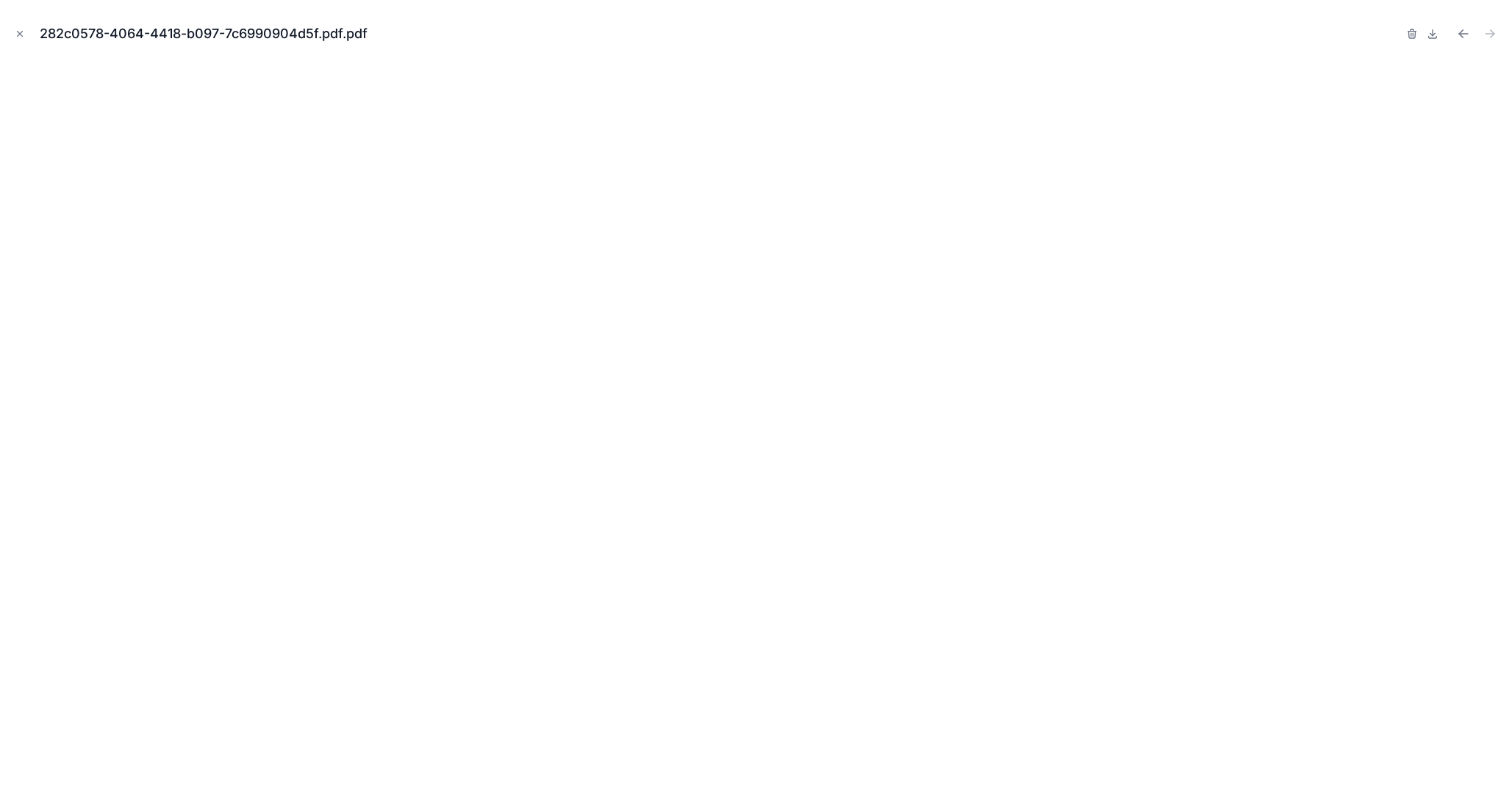
scroll to position [0, 1]
drag, startPoint x: 13, startPoint y: 30, endPoint x: 25, endPoint y: 38, distance: 14.4
click at [14, 30] on button "Close modal" at bounding box center [20, 34] width 16 height 16
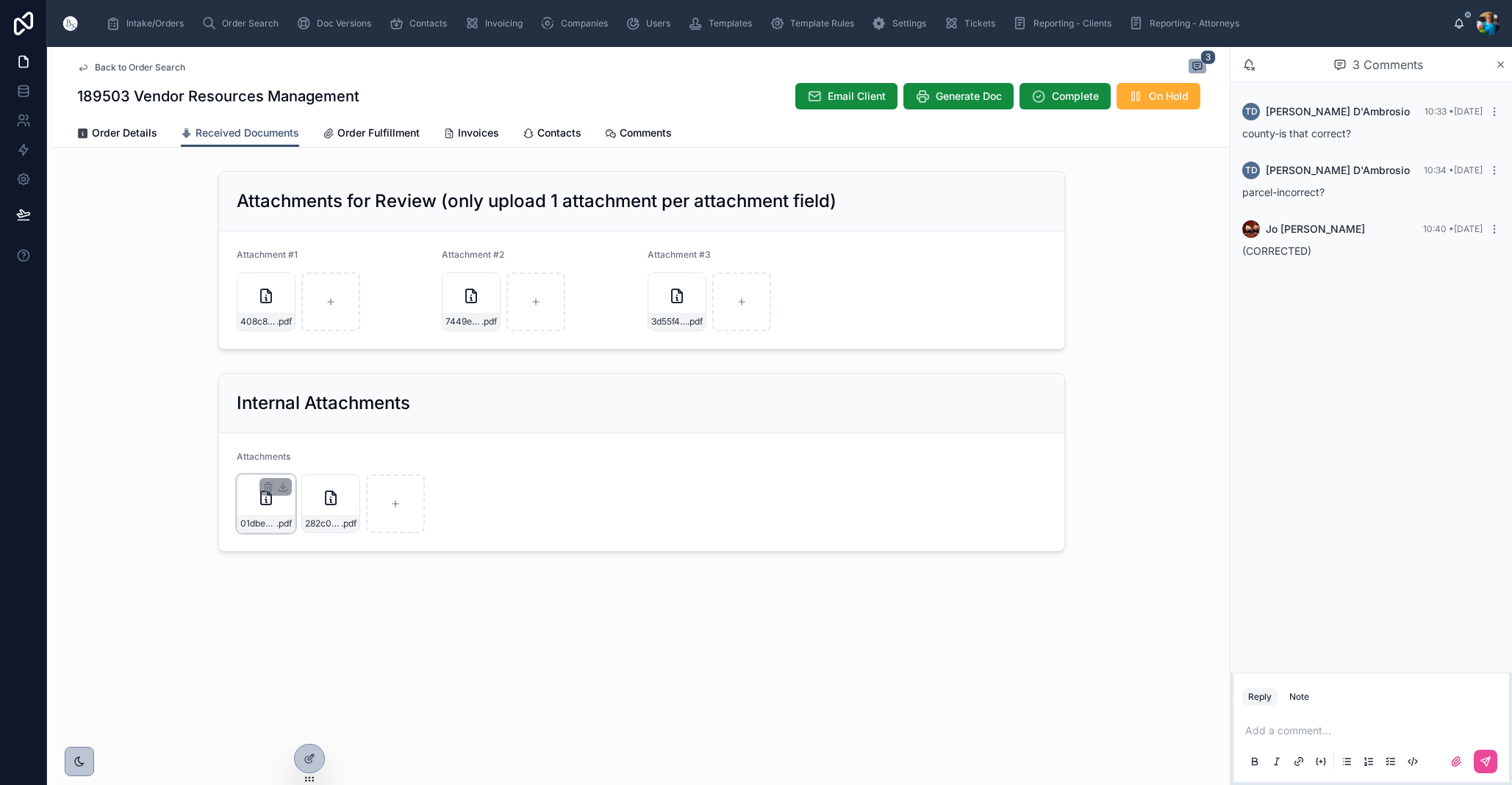
drag, startPoint x: 139, startPoint y: 129, endPoint x: 139, endPoint y: 160, distance: 31.0
click at [139, 130] on span "Order Details" at bounding box center [124, 132] width 66 height 15
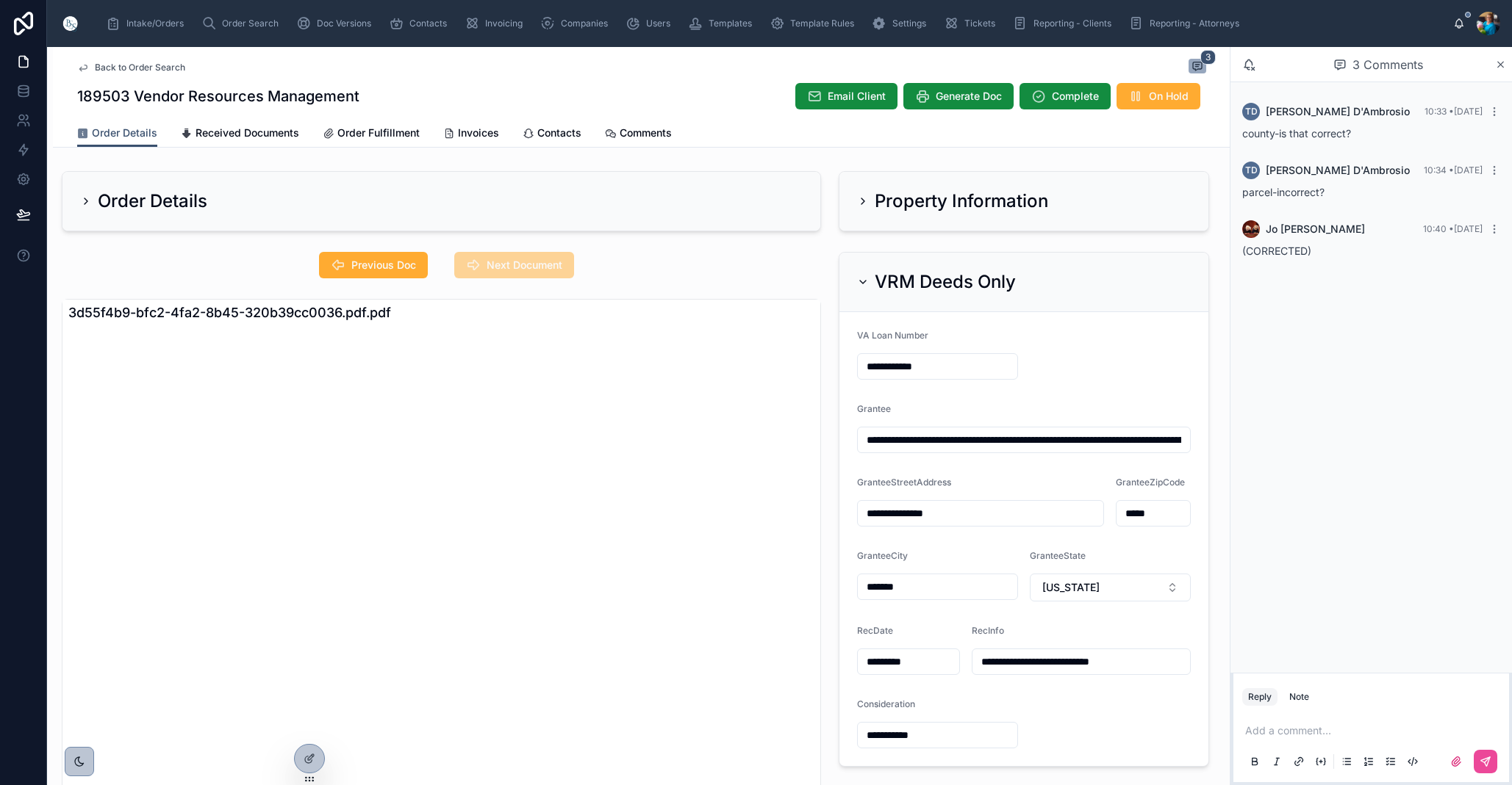
click at [861, 280] on icon at bounding box center [863, 283] width 12 height 12
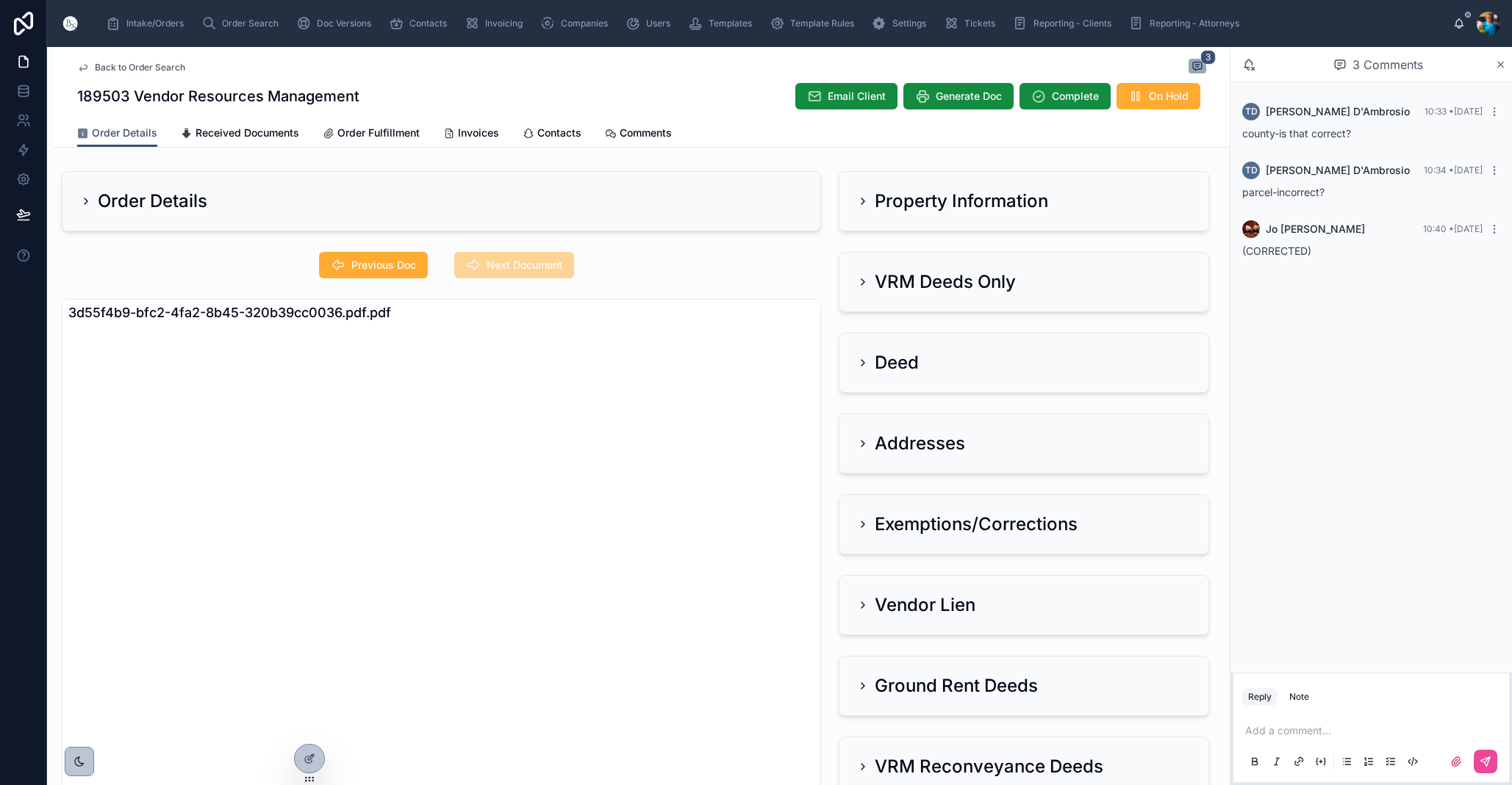
click at [863, 437] on div "Addresses" at bounding box center [911, 444] width 108 height 24
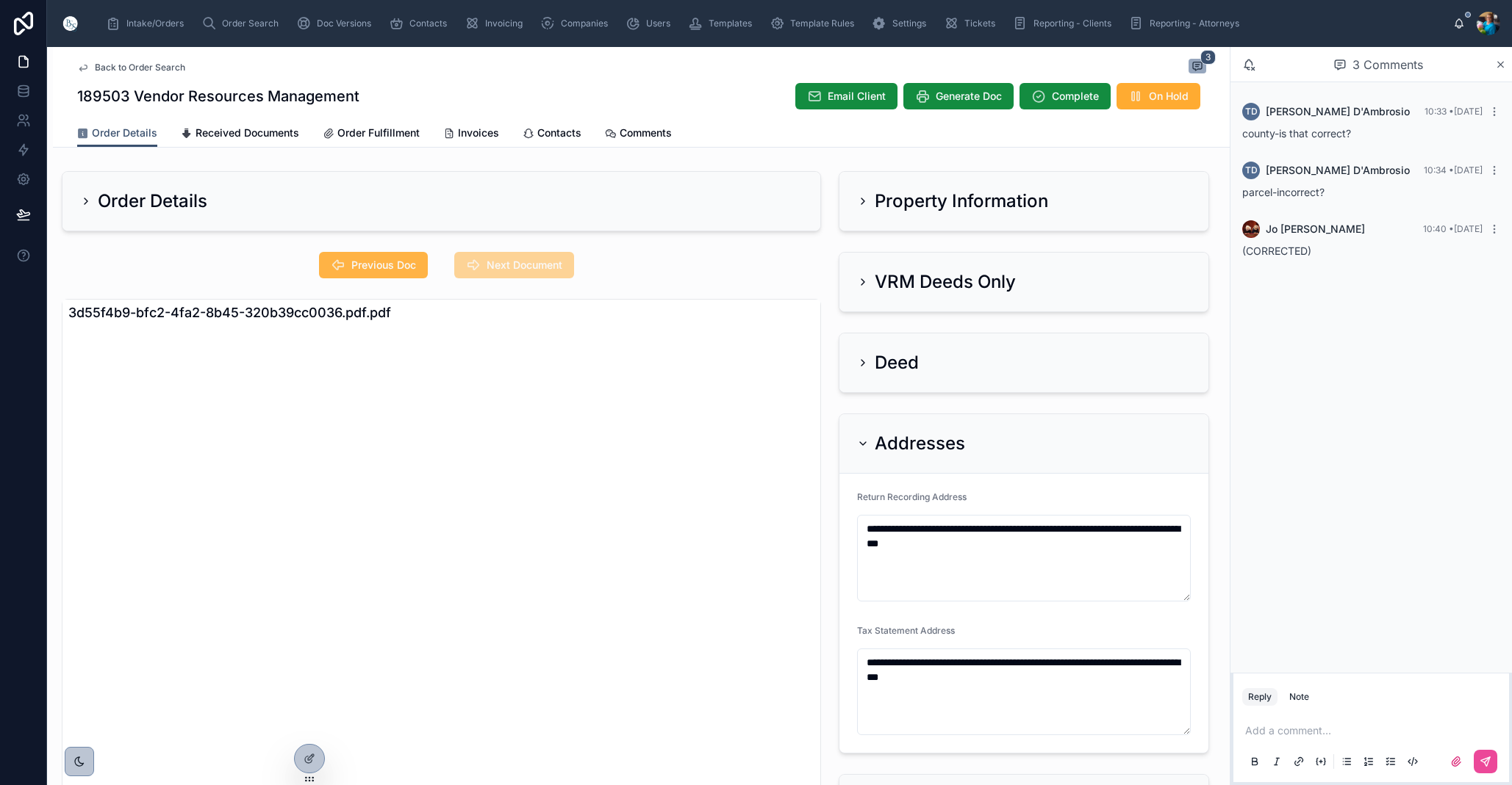
click at [392, 266] on span "Previous Doc" at bounding box center [383, 265] width 65 height 15
click at [862, 443] on icon at bounding box center [863, 444] width 12 height 12
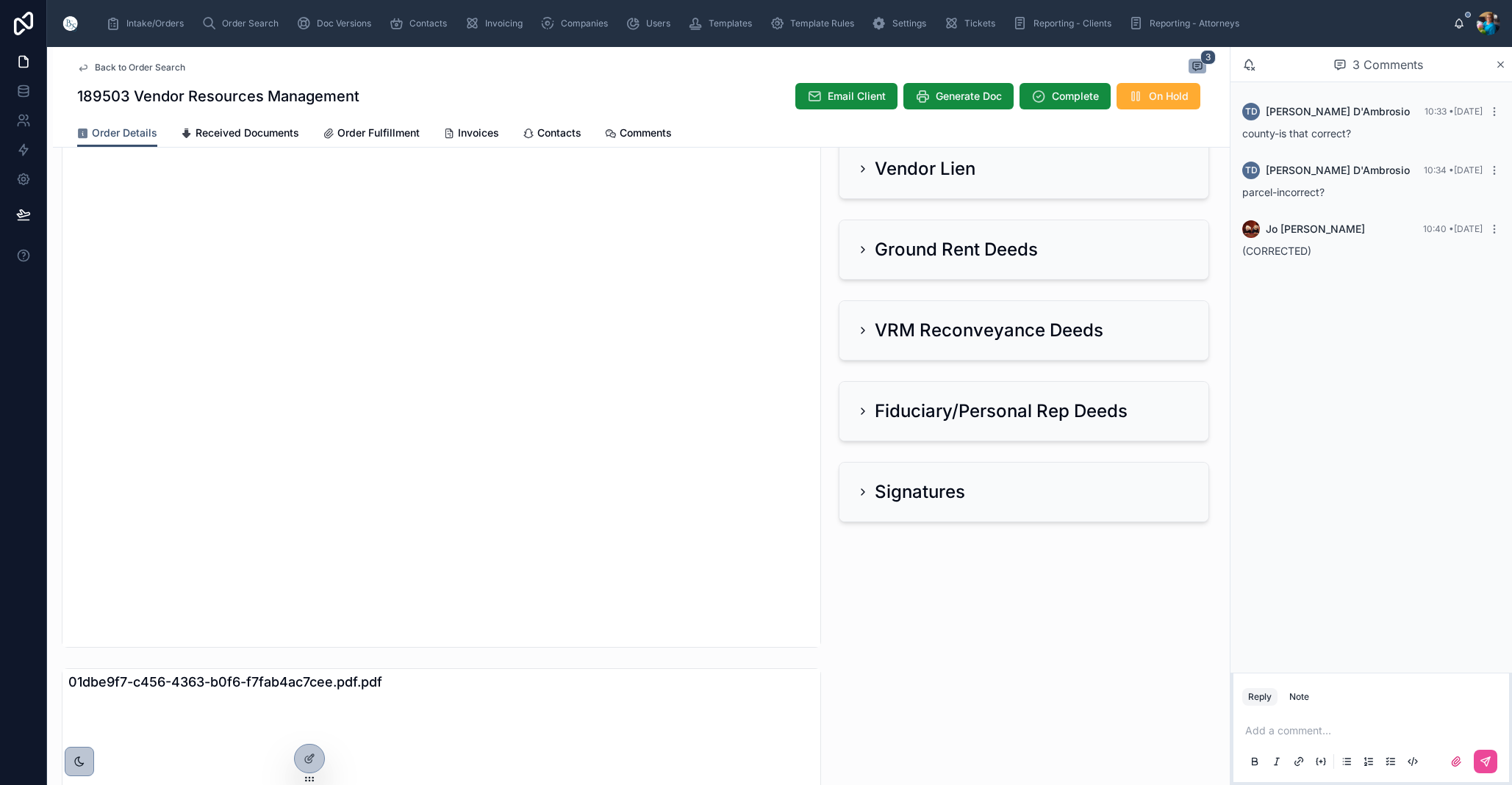
click at [1254, 725] on p at bounding box center [1374, 730] width 258 height 15
drag, startPoint x: 1483, startPoint y: 756, endPoint x: 1454, endPoint y: 740, distance: 33.1
click at [1479, 753] on button at bounding box center [1485, 762] width 24 height 24
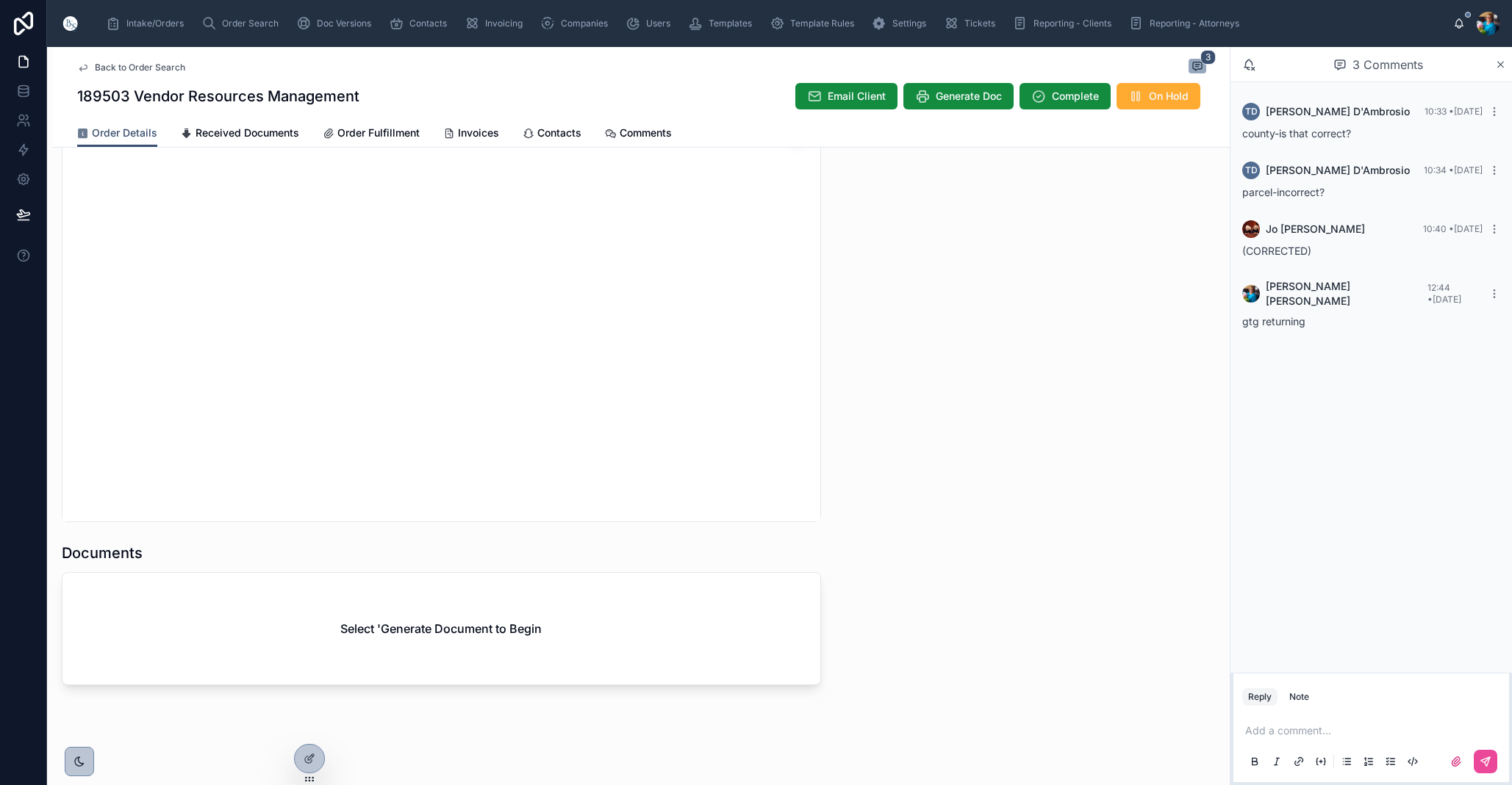
scroll to position [1368, 0]
click at [955, 92] on span "Generate Doc" at bounding box center [969, 96] width 66 height 15
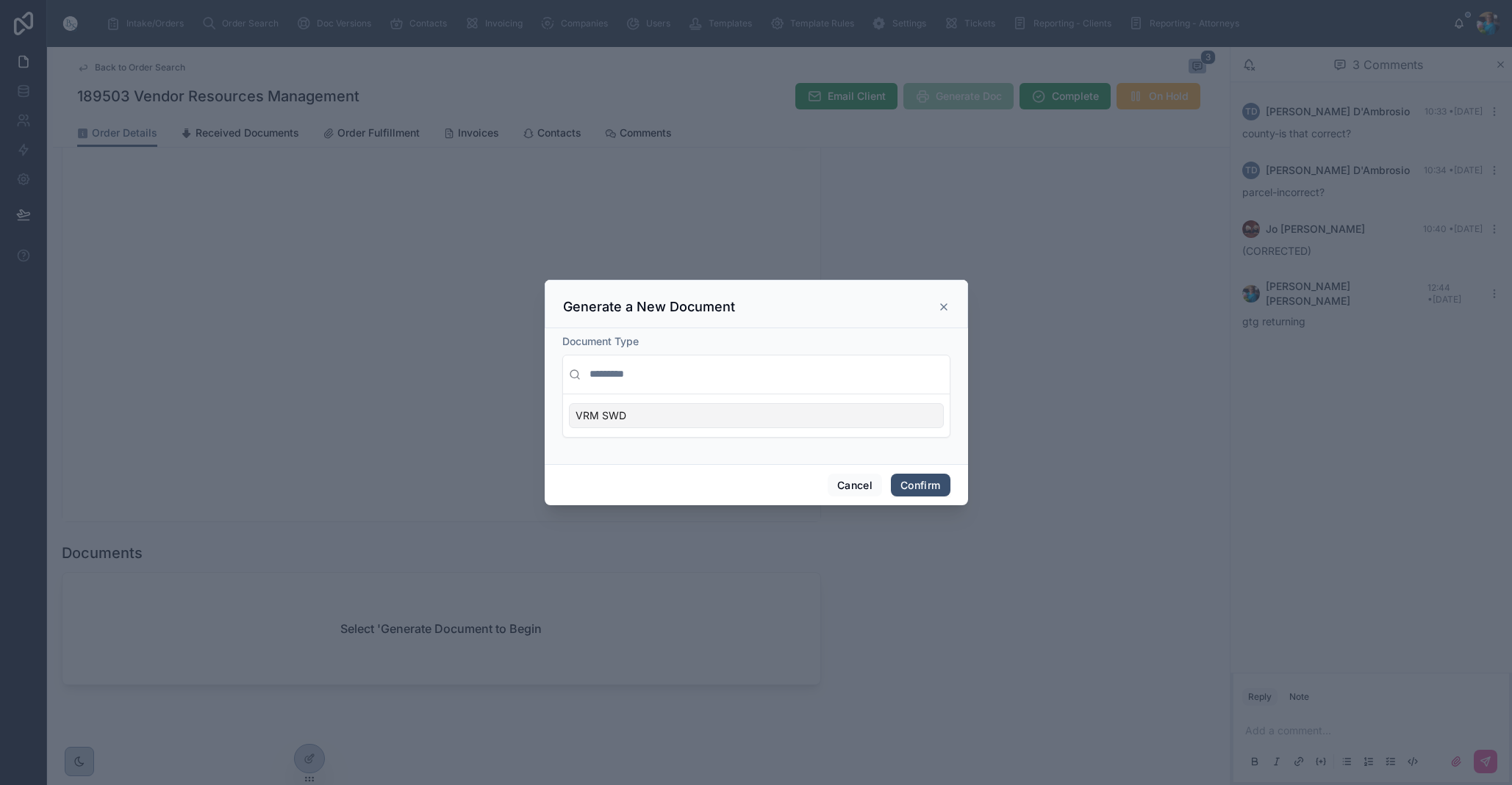
click at [781, 416] on div "VRM SWD" at bounding box center [756, 415] width 375 height 25
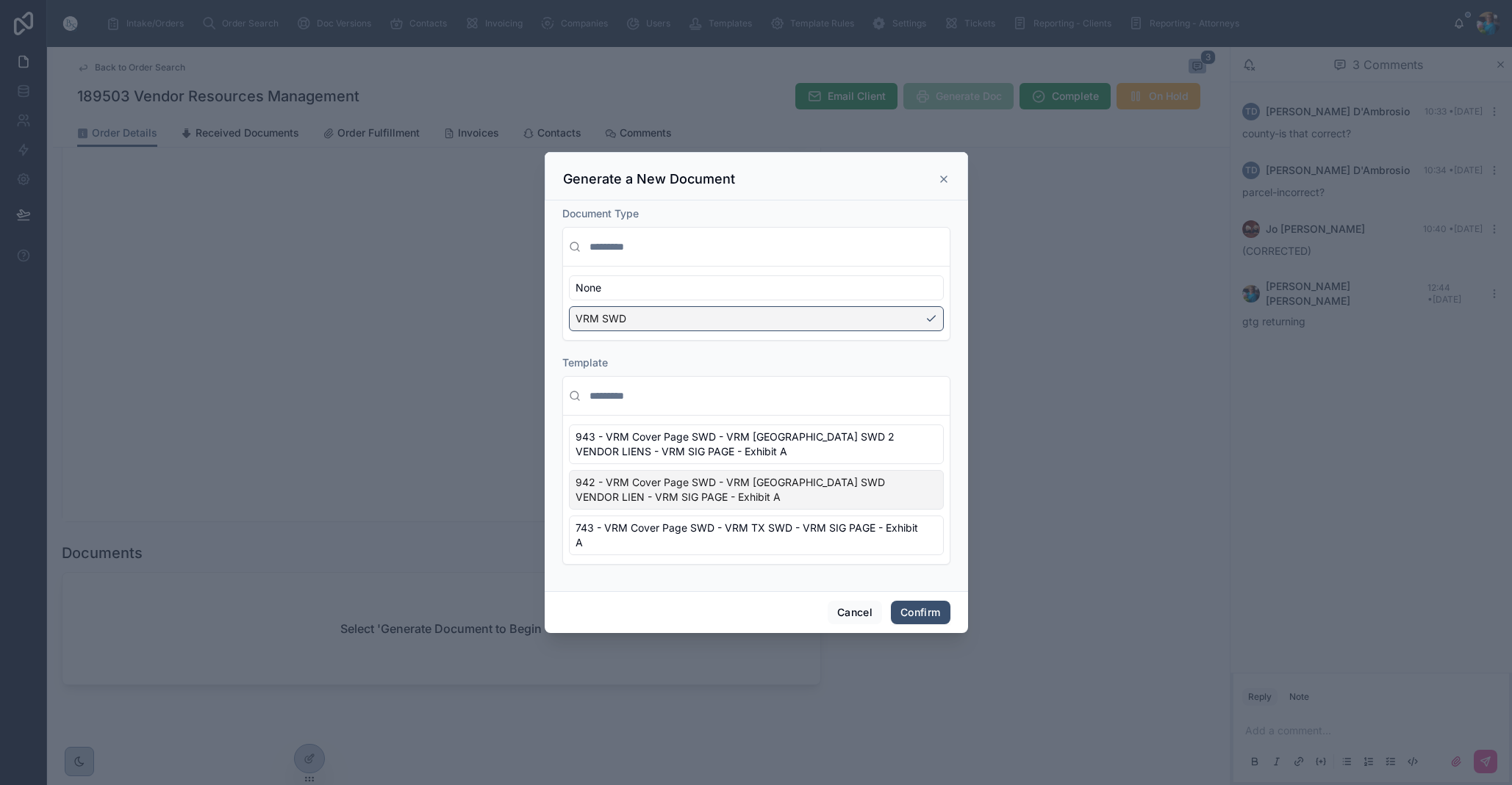
click at [926, 501] on div "942 - VRM Cover Page SWD - VRM TX SWD VENDOR LIEN - VRM SIG PAGE - Exhibit A" at bounding box center [756, 490] width 375 height 40
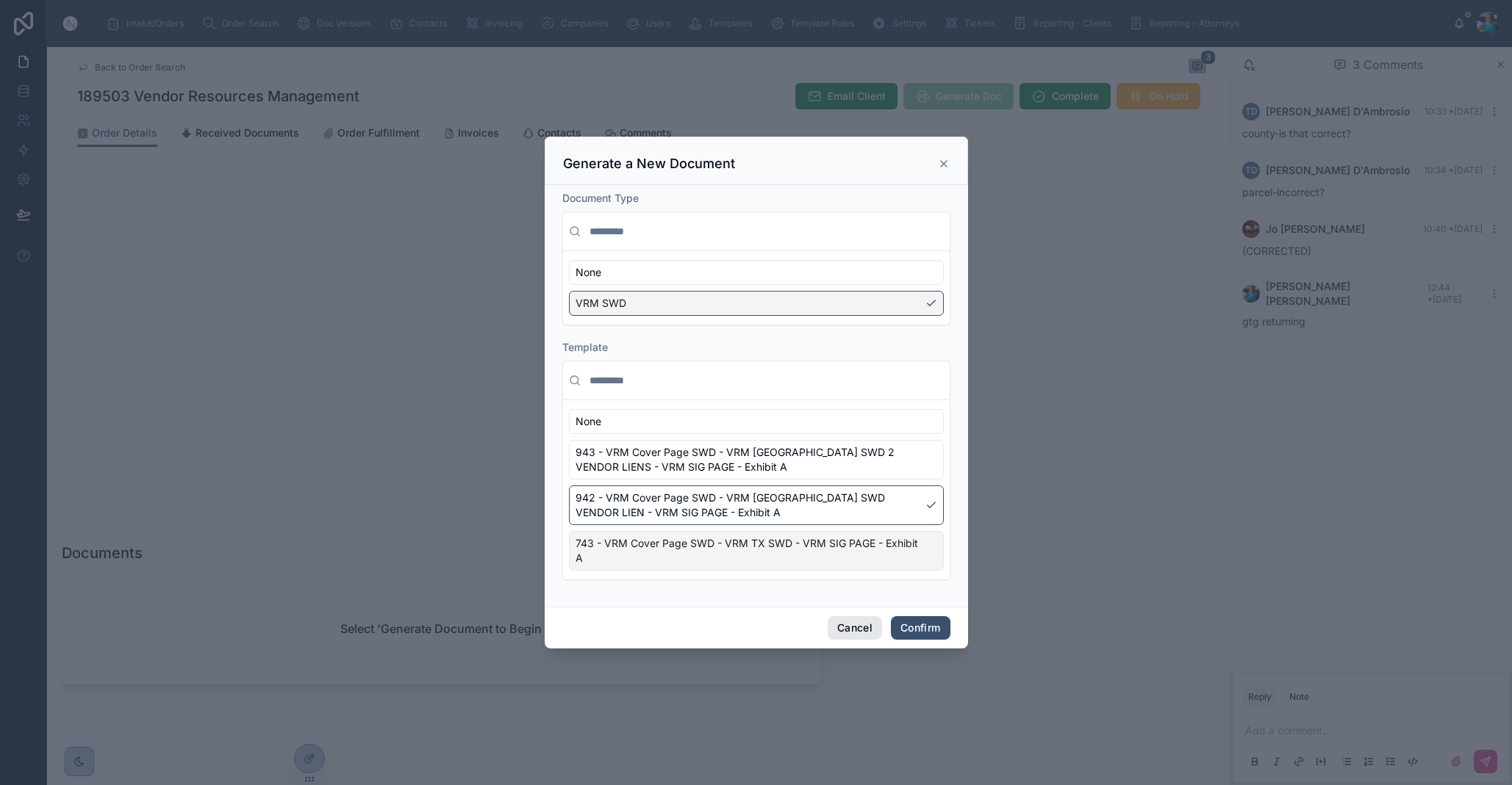
click at [849, 622] on button "Cancel" at bounding box center [854, 628] width 55 height 24
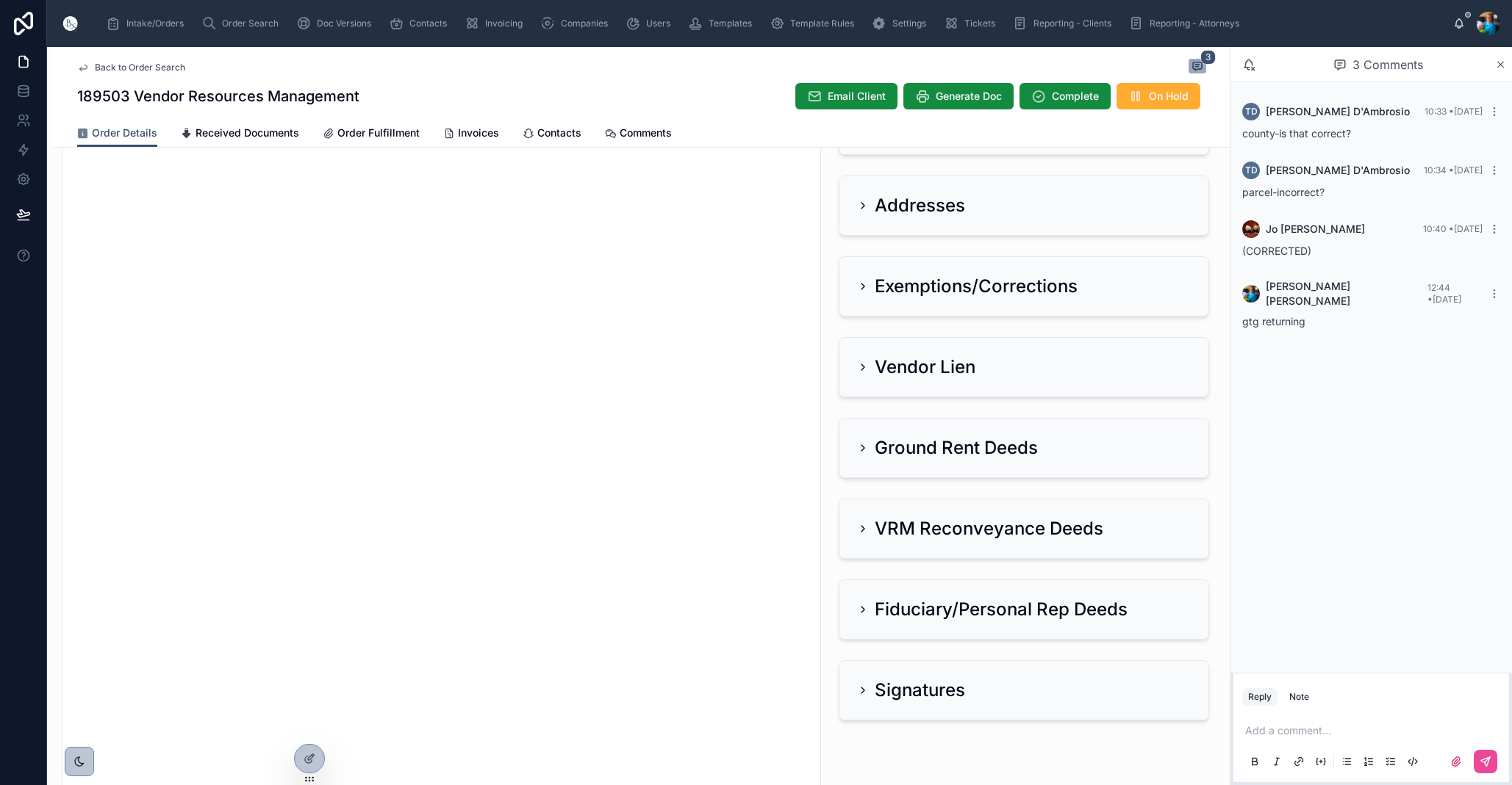
scroll to position [235, 0]
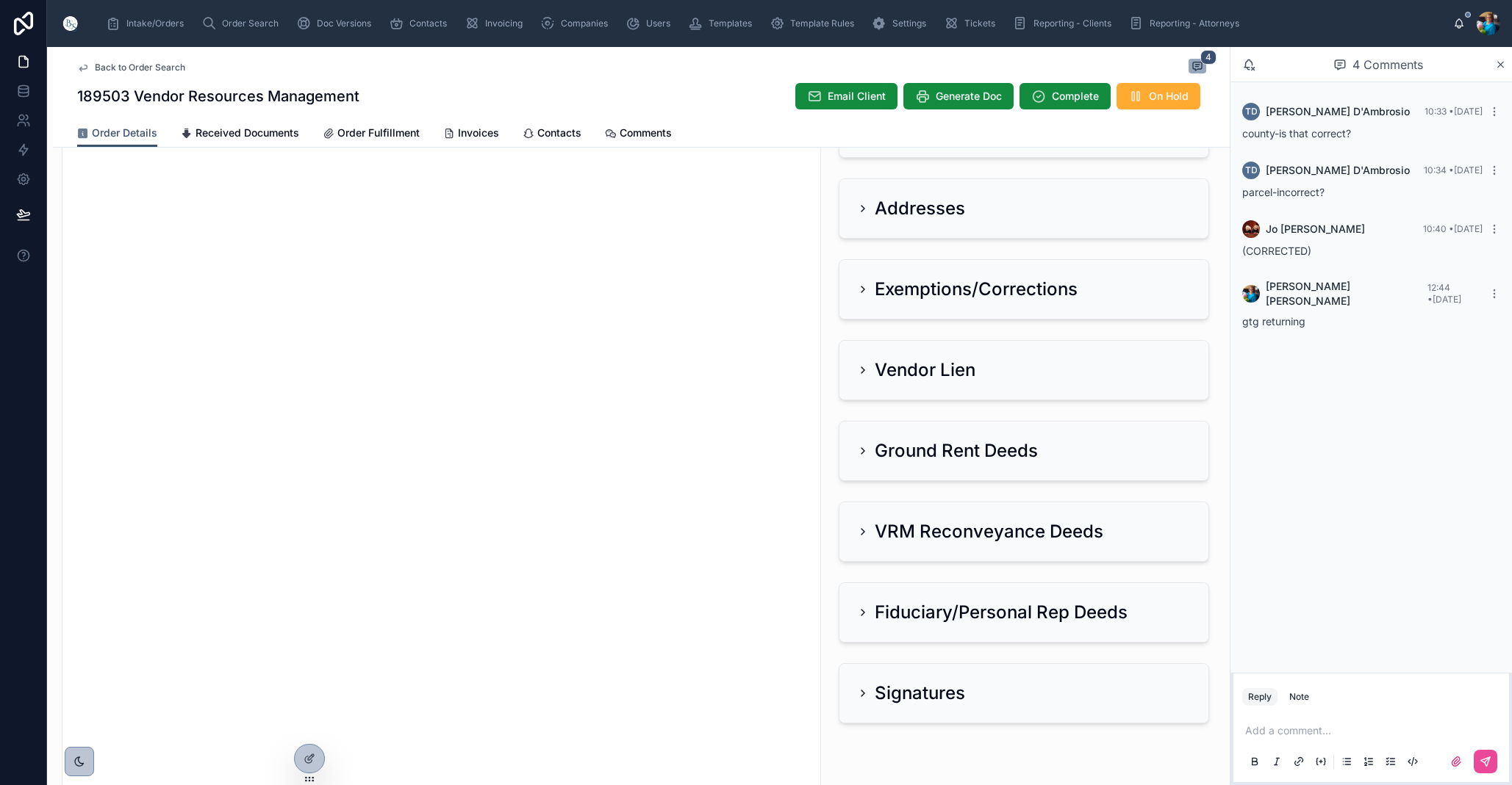
click at [862, 367] on icon at bounding box center [863, 370] width 12 height 12
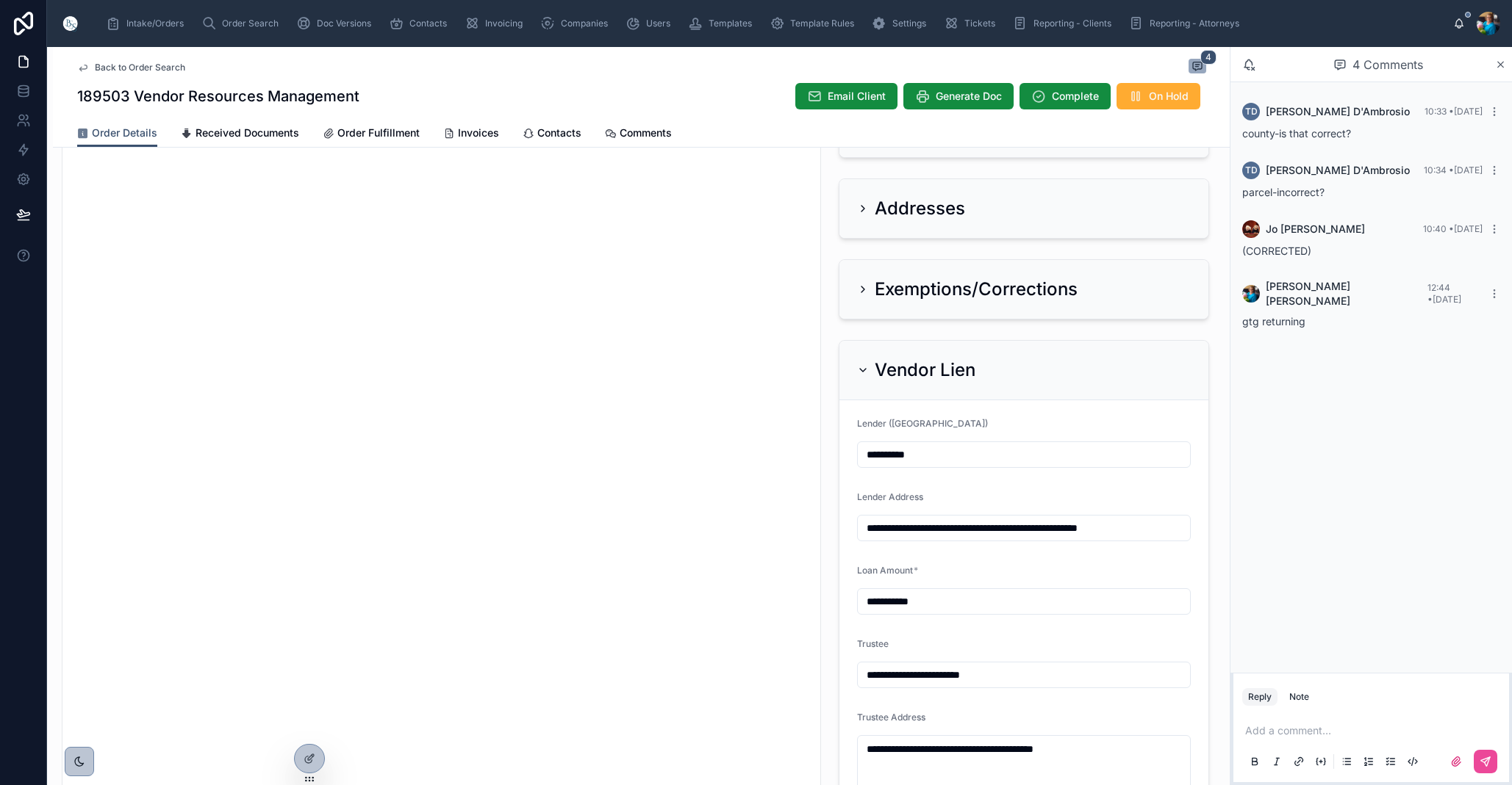
scroll to position [0, 1]
click at [862, 367] on icon at bounding box center [863, 370] width 12 height 12
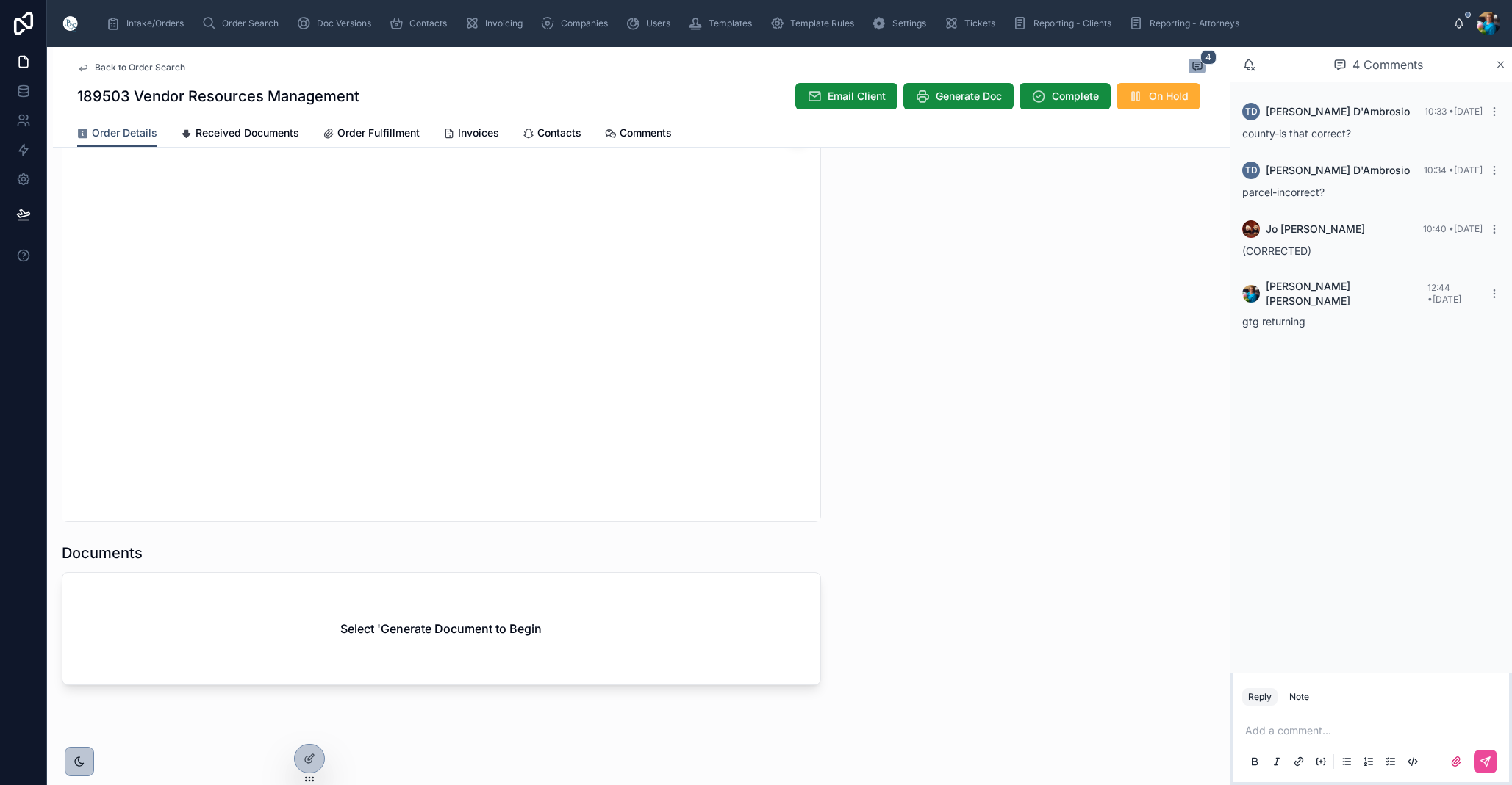
scroll to position [0, 0]
click at [771, 646] on div "Select 'Generate Document to Begin" at bounding box center [441, 629] width 757 height 111
click at [955, 106] on button "Generate Doc" at bounding box center [958, 96] width 110 height 27
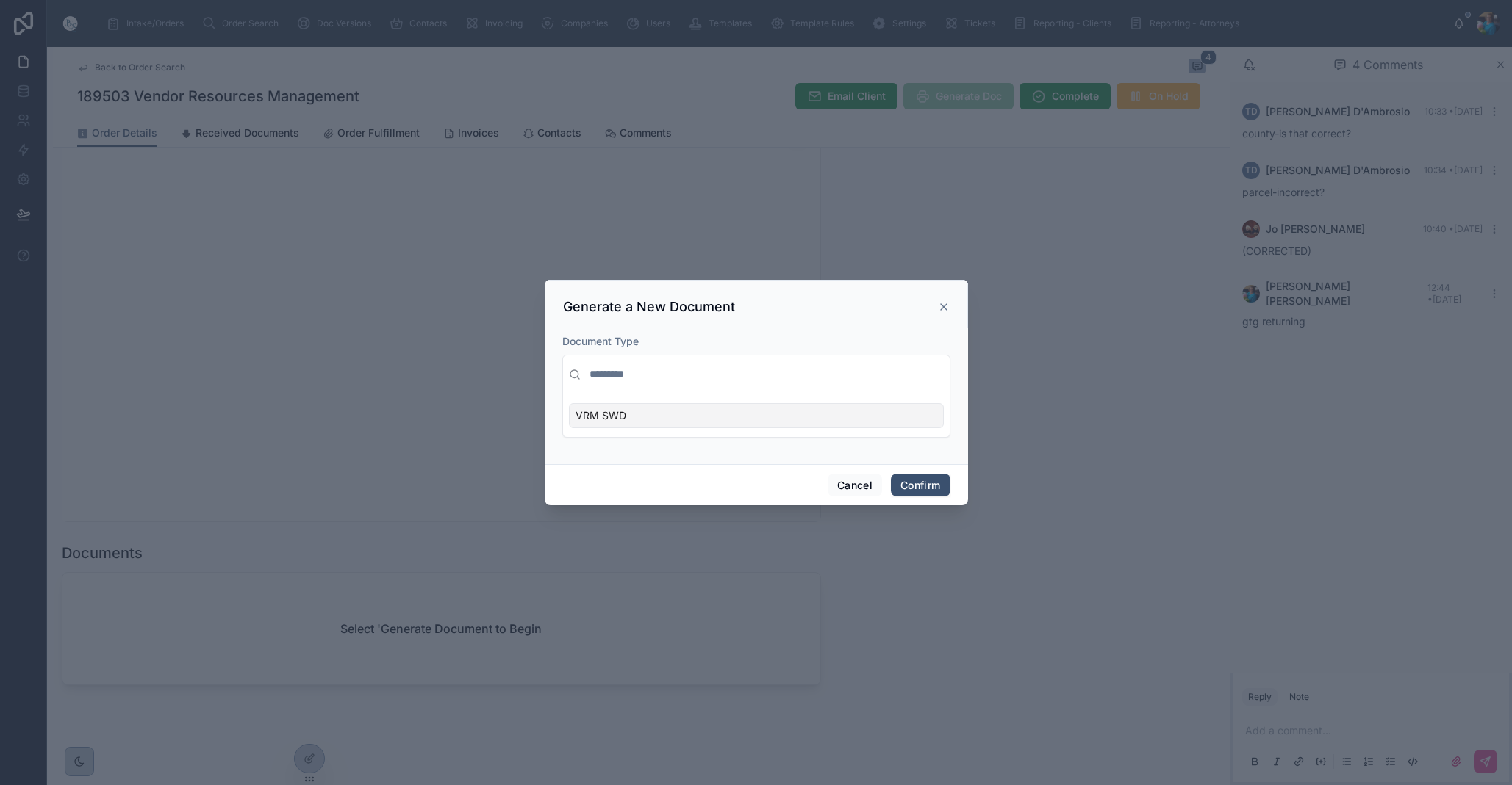
click at [915, 417] on div "VRM SWD" at bounding box center [756, 415] width 375 height 25
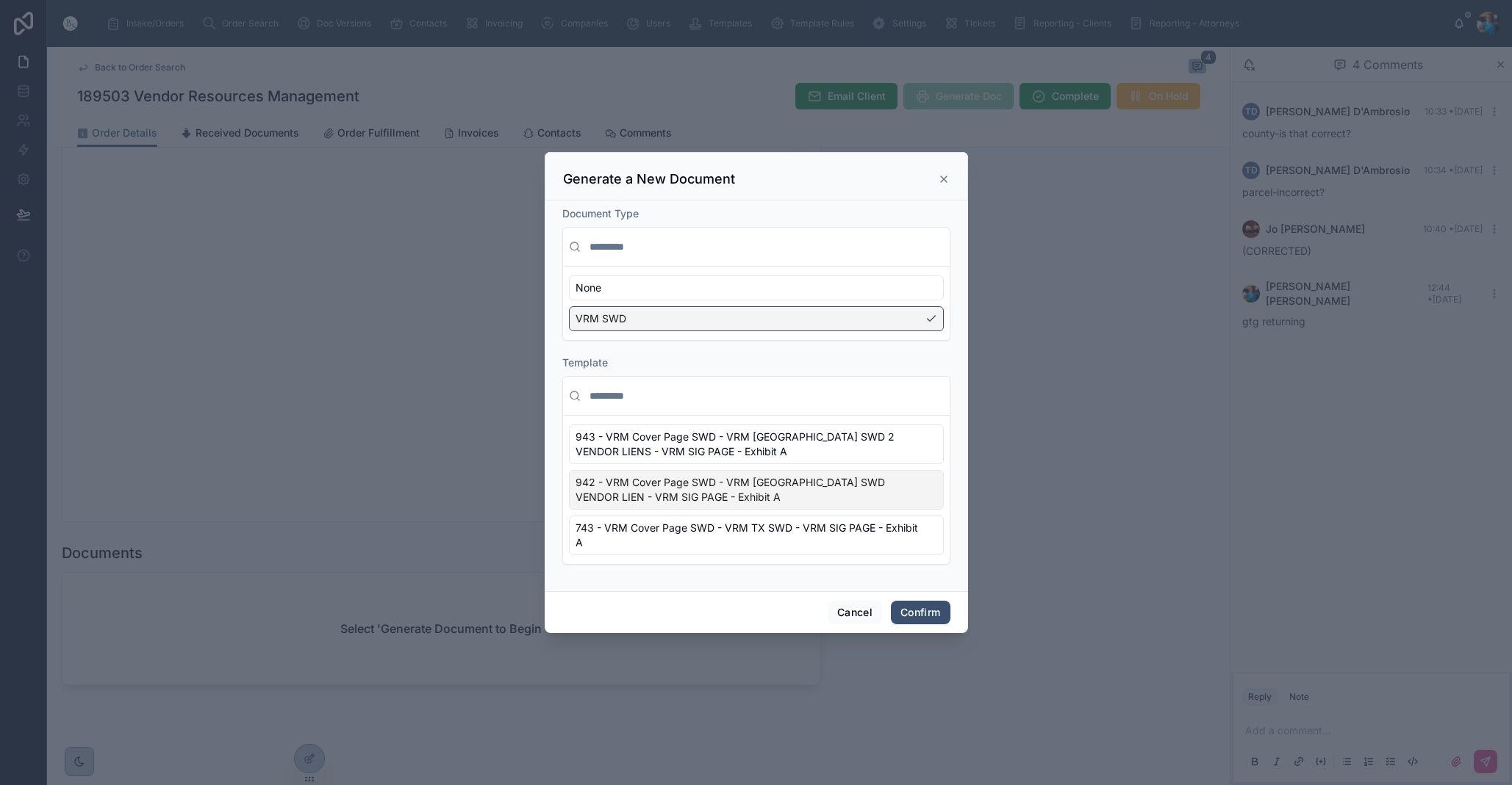
click at [928, 489] on div "942 - VRM Cover Page SWD - VRM TX SWD VENDOR LIEN - VRM SIG PAGE - Exhibit A" at bounding box center [756, 490] width 375 height 40
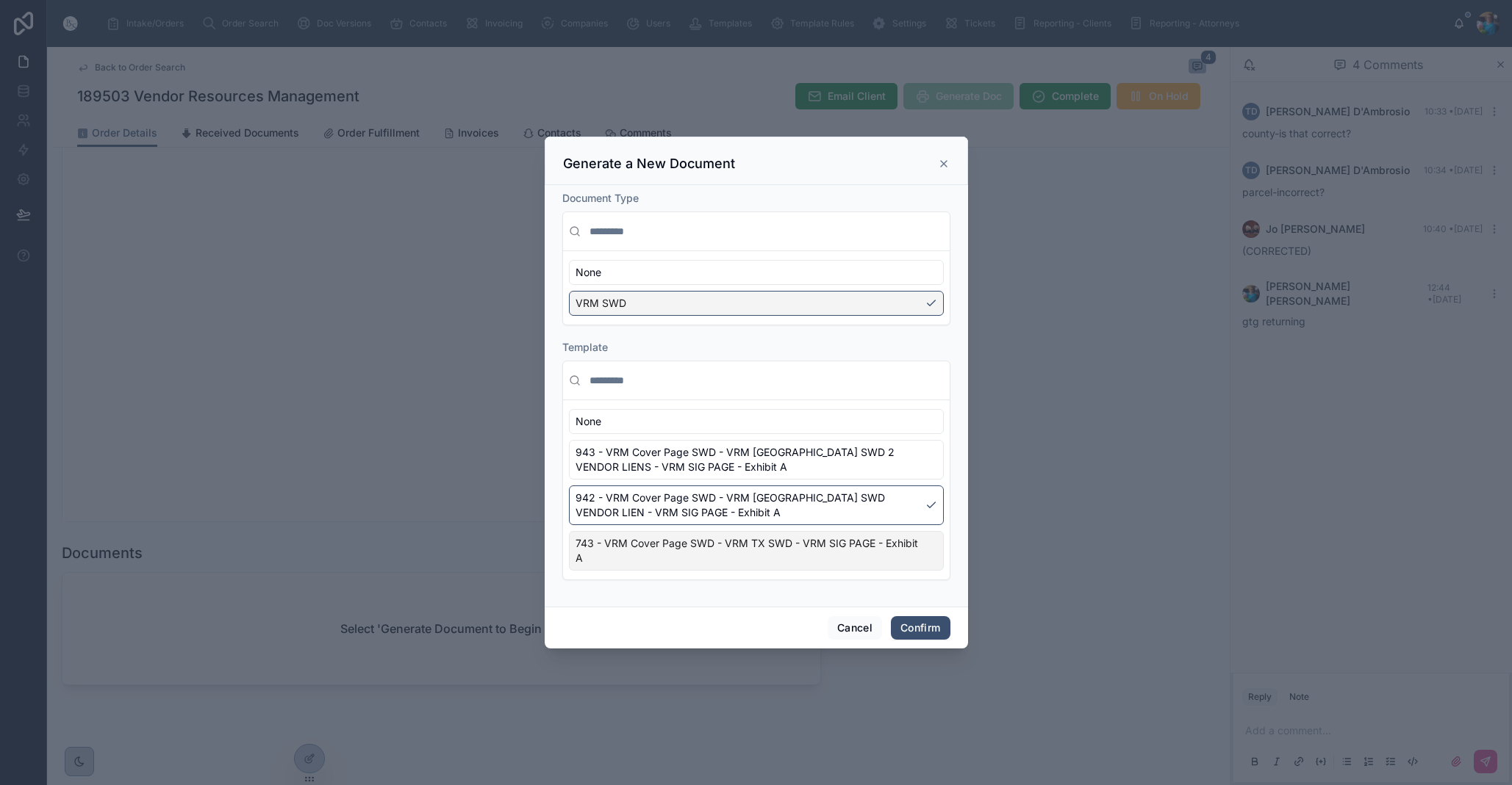
click at [925, 627] on button "Confirm" at bounding box center [920, 628] width 59 height 24
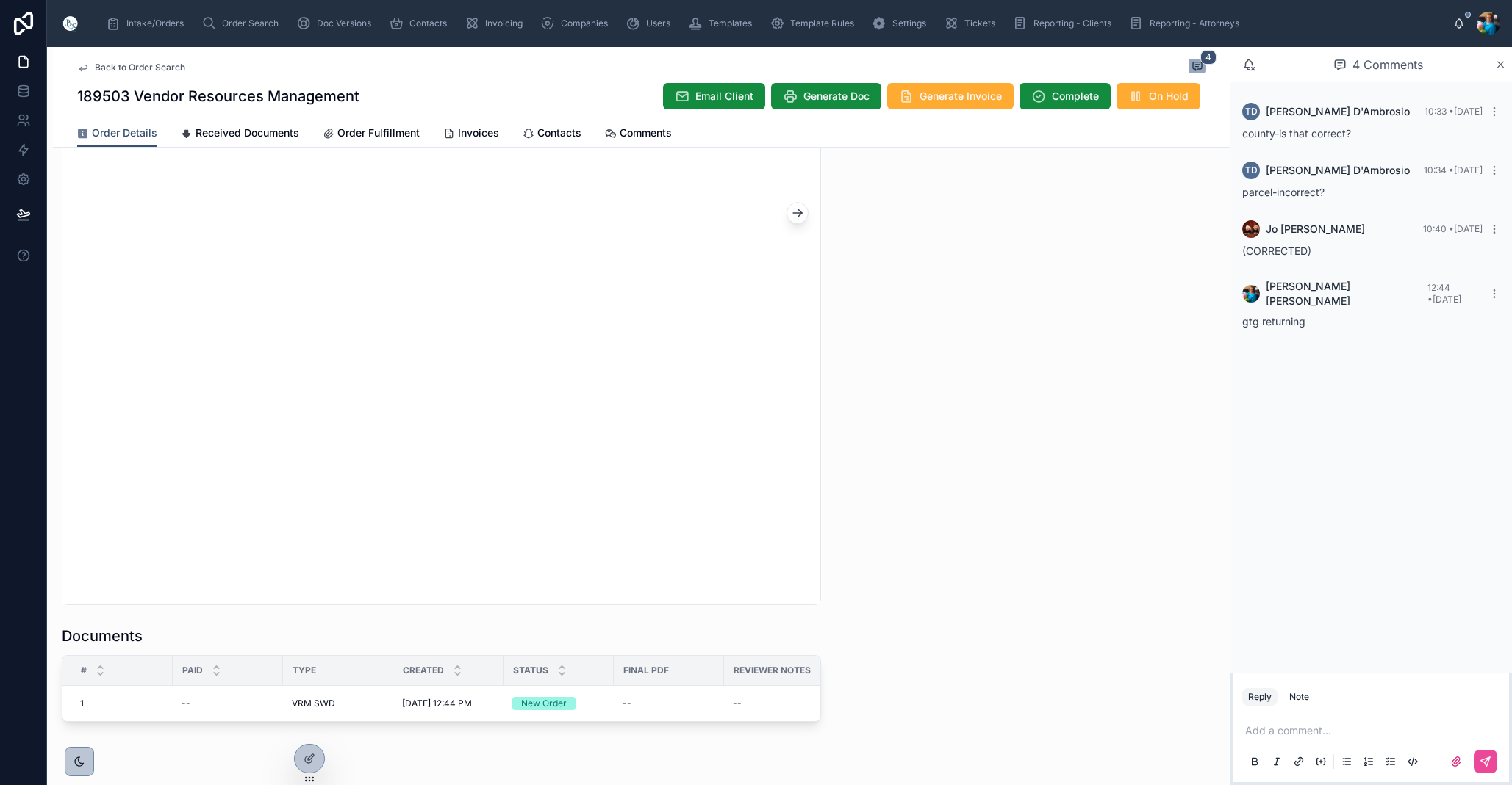
scroll to position [1283, 0]
click at [249, 24] on span "Order Search" at bounding box center [250, 24] width 57 height 12
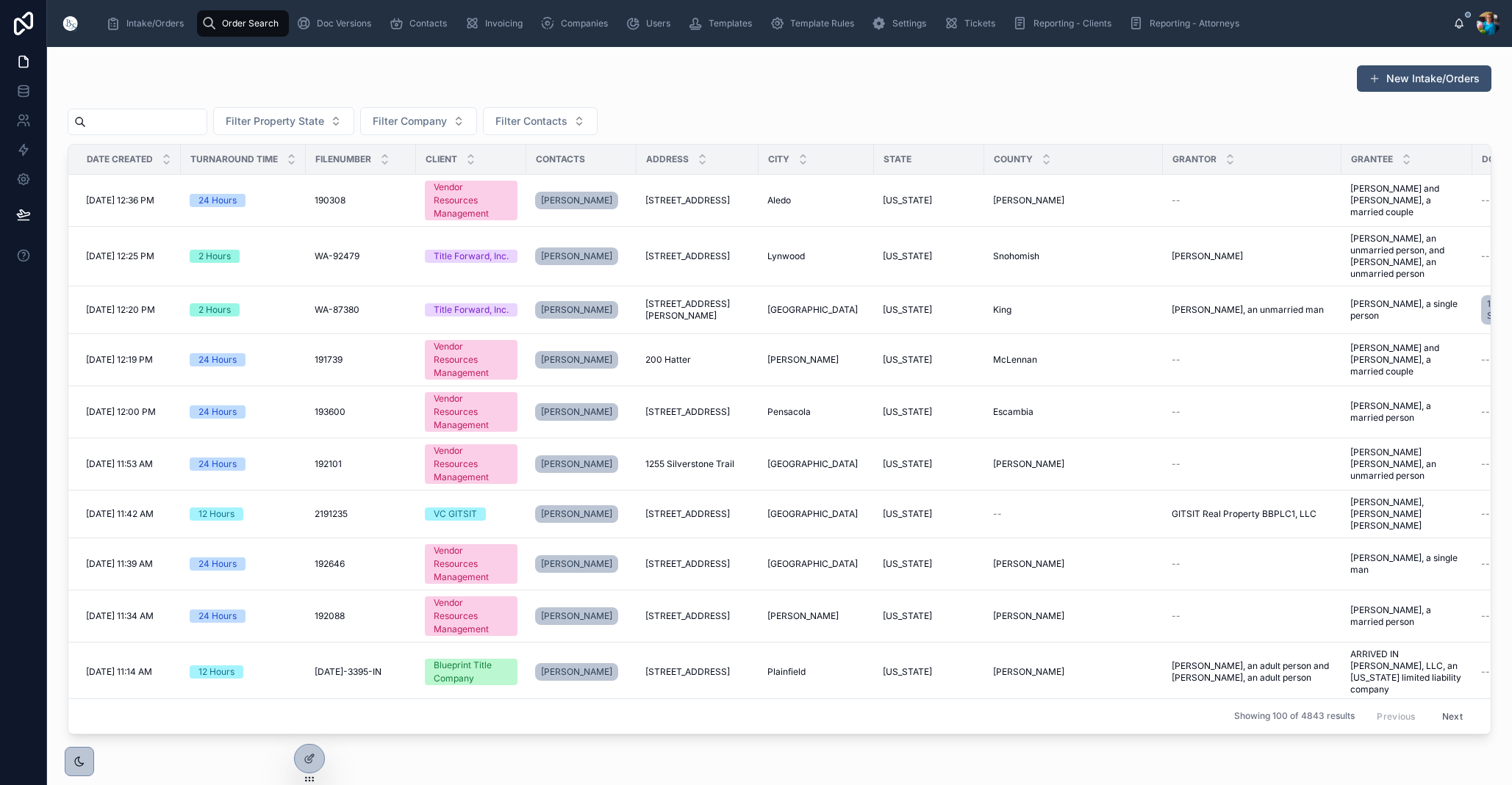
click at [197, 113] on input "text" at bounding box center [145, 121] width 120 height 21
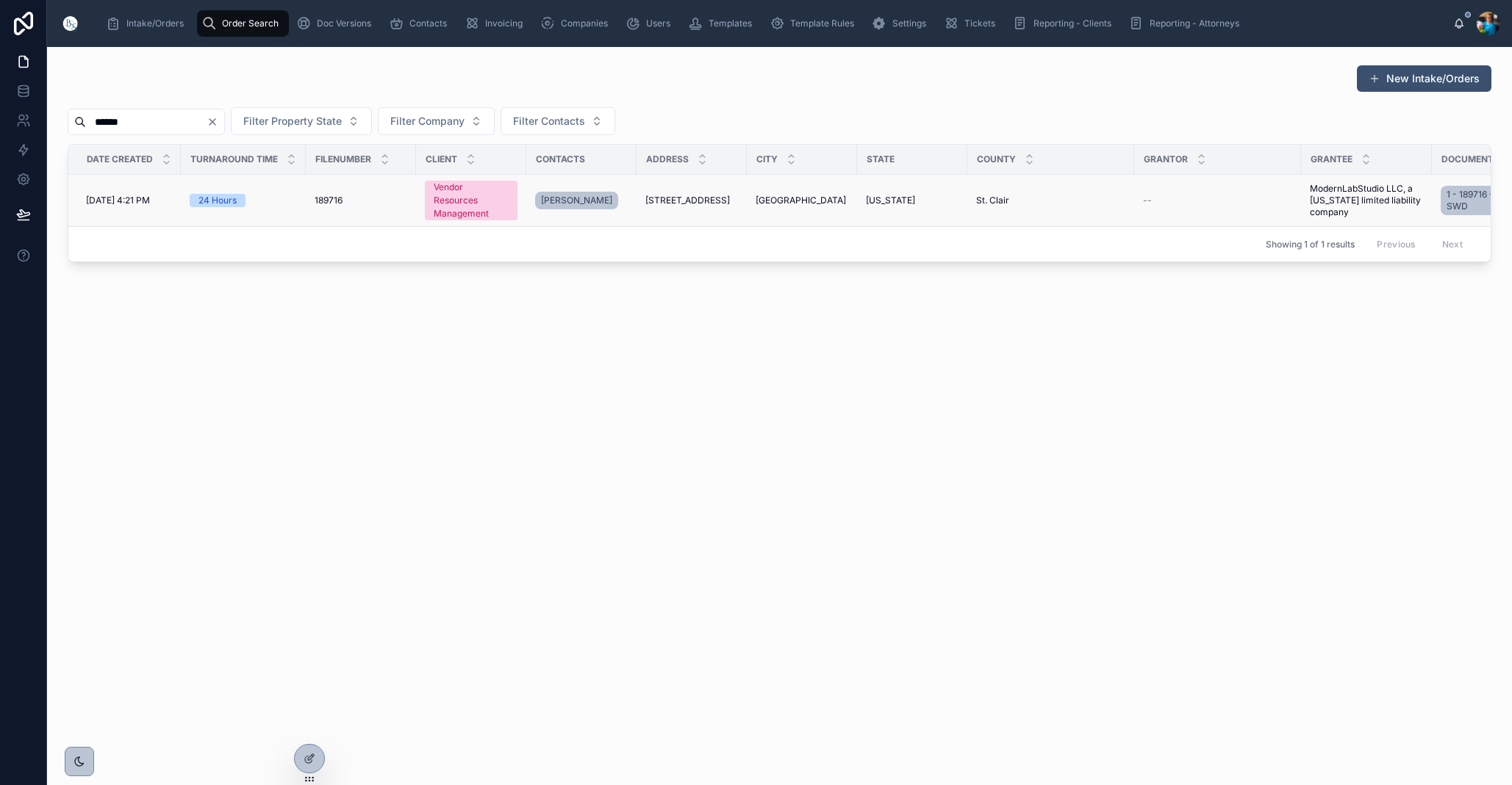
type input "******"
drag, startPoint x: 721, startPoint y: 199, endPoint x: 716, endPoint y: 206, distance: 8.6
click at [721, 199] on span "[STREET_ADDRESS]" at bounding box center [687, 201] width 85 height 12
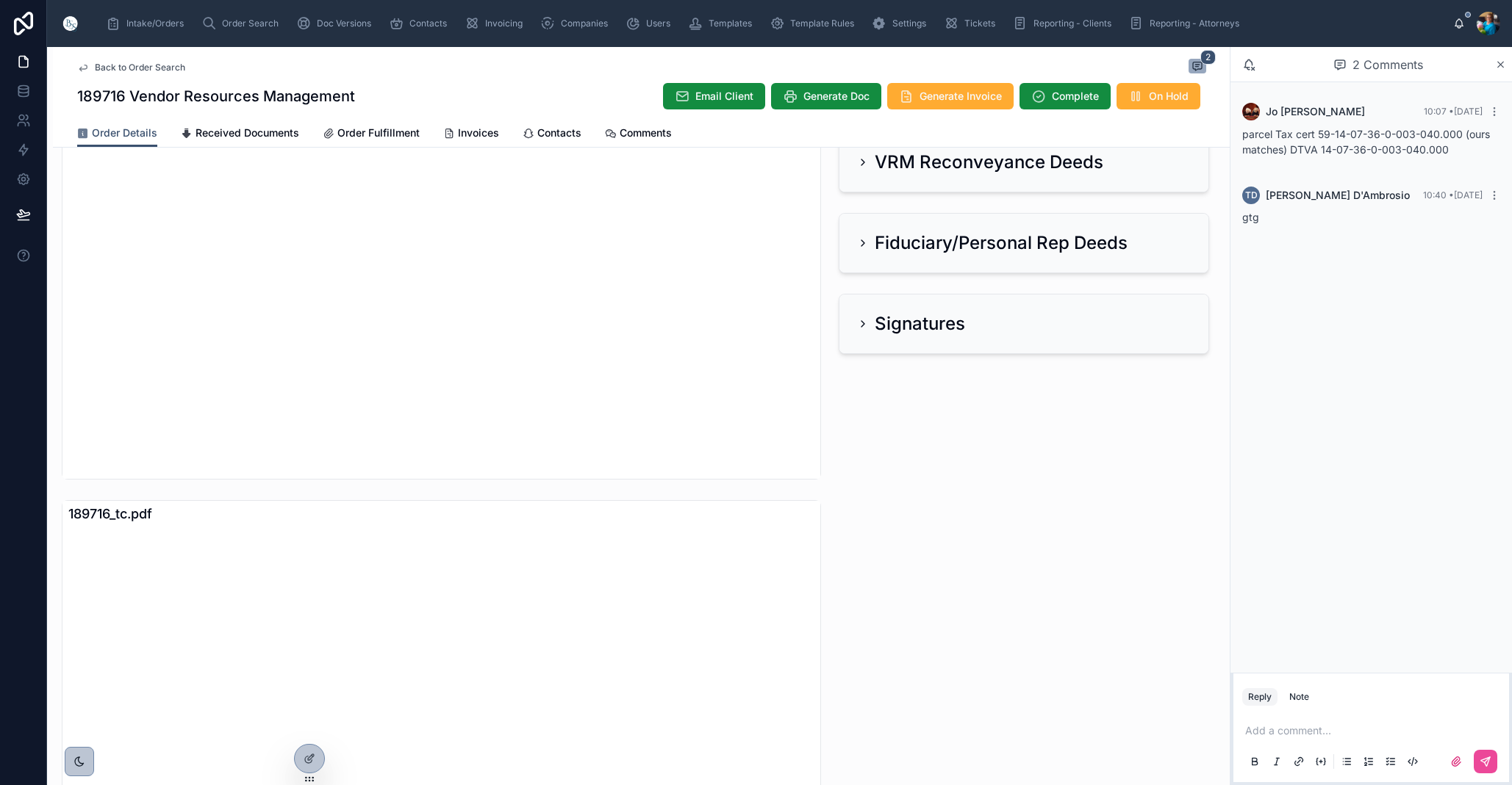
scroll to position [610, 0]
click at [1273, 732] on p at bounding box center [1374, 730] width 258 height 15
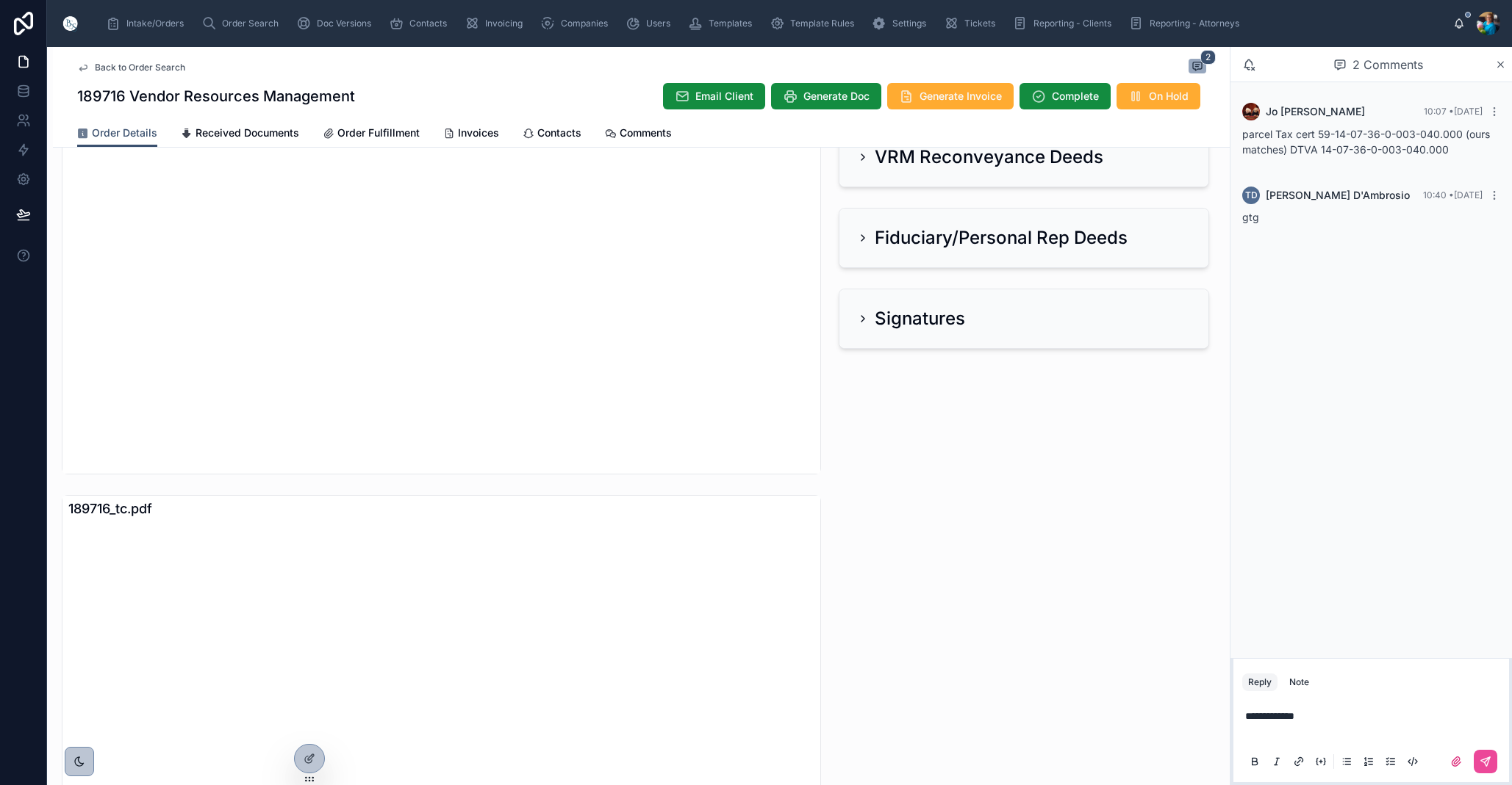
scroll to position [1, 1]
drag, startPoint x: 1479, startPoint y: 764, endPoint x: 1454, endPoint y: 678, distance: 89.6
click at [1479, 763] on icon at bounding box center [1485, 762] width 12 height 12
click at [247, 30] on div "Order Search" at bounding box center [242, 24] width 83 height 24
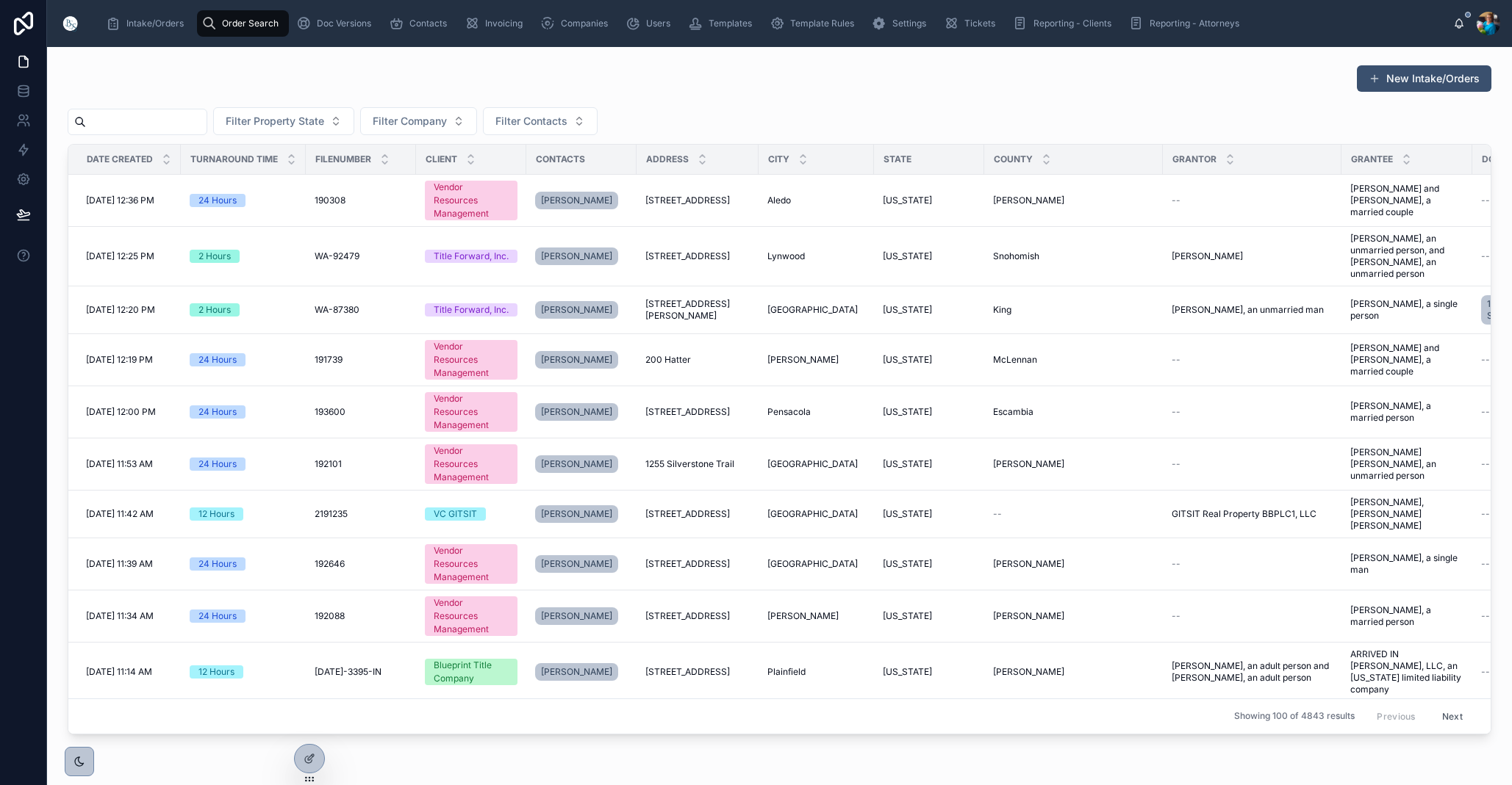
click at [205, 120] on input "text" at bounding box center [145, 121] width 120 height 21
type input "******"
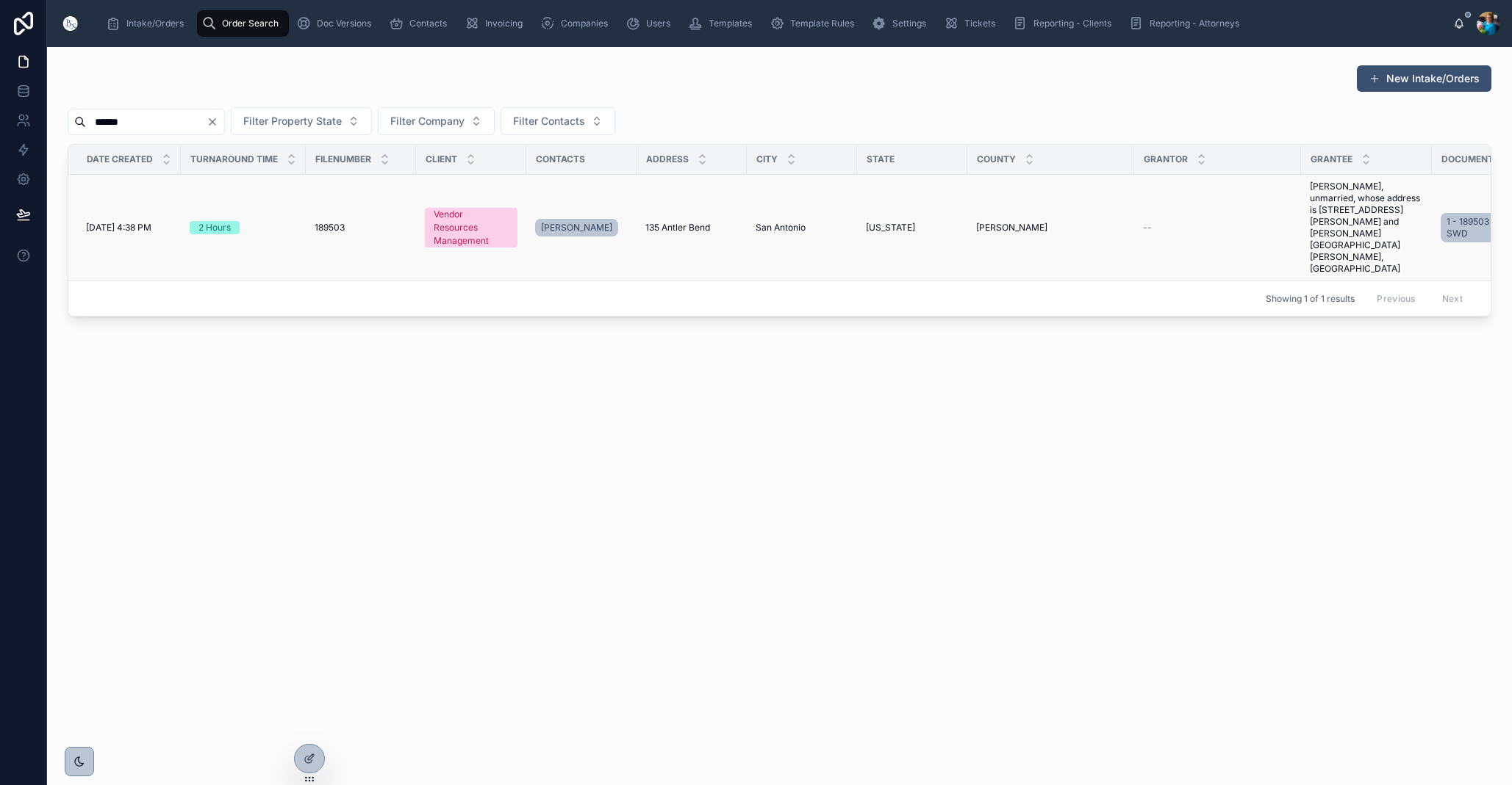
click at [692, 222] on span "135 Antler Bend" at bounding box center [677, 228] width 65 height 12
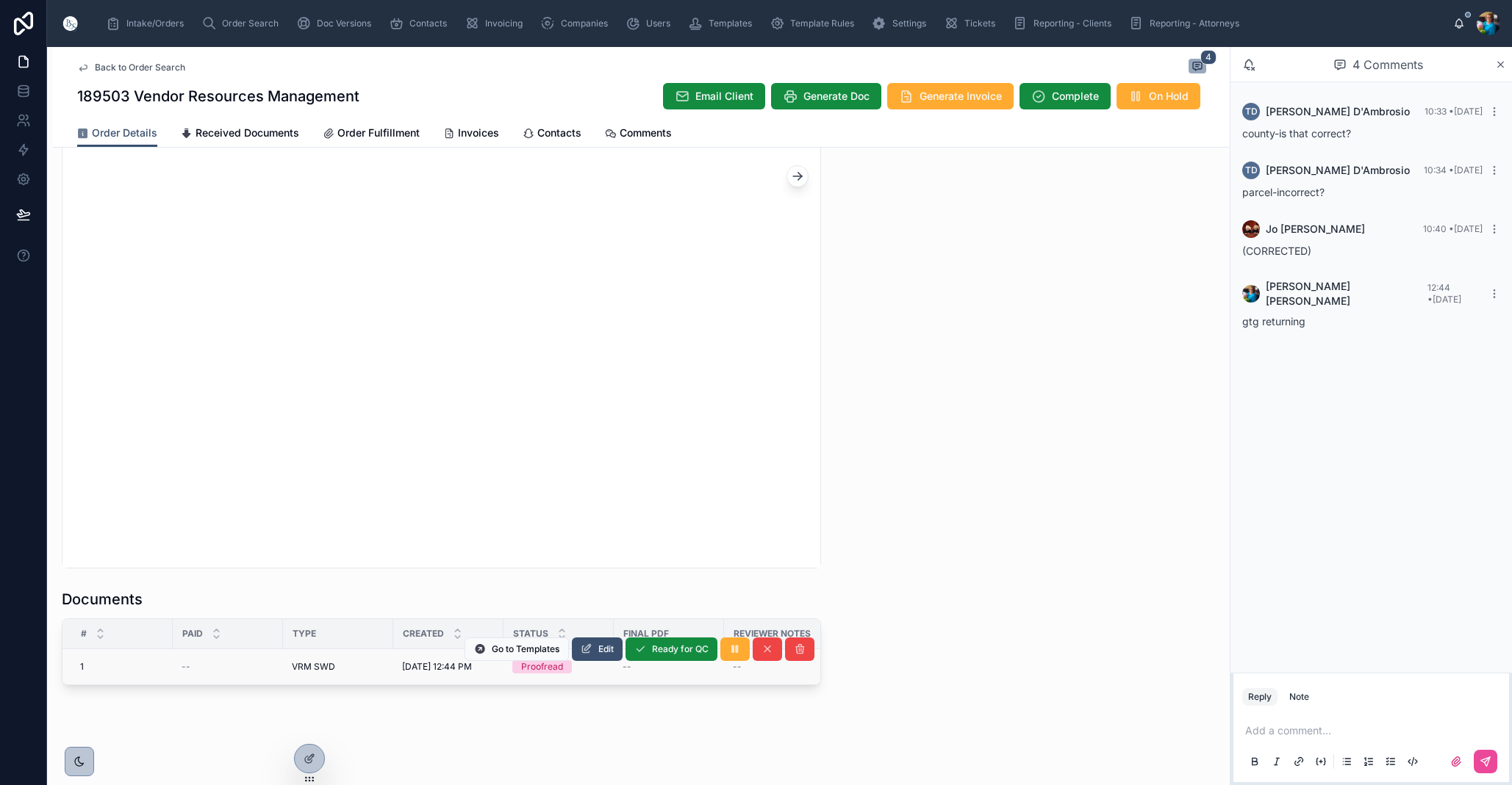
scroll to position [1321, 0]
click at [601, 647] on span "Edit" at bounding box center [606, 650] width 16 height 12
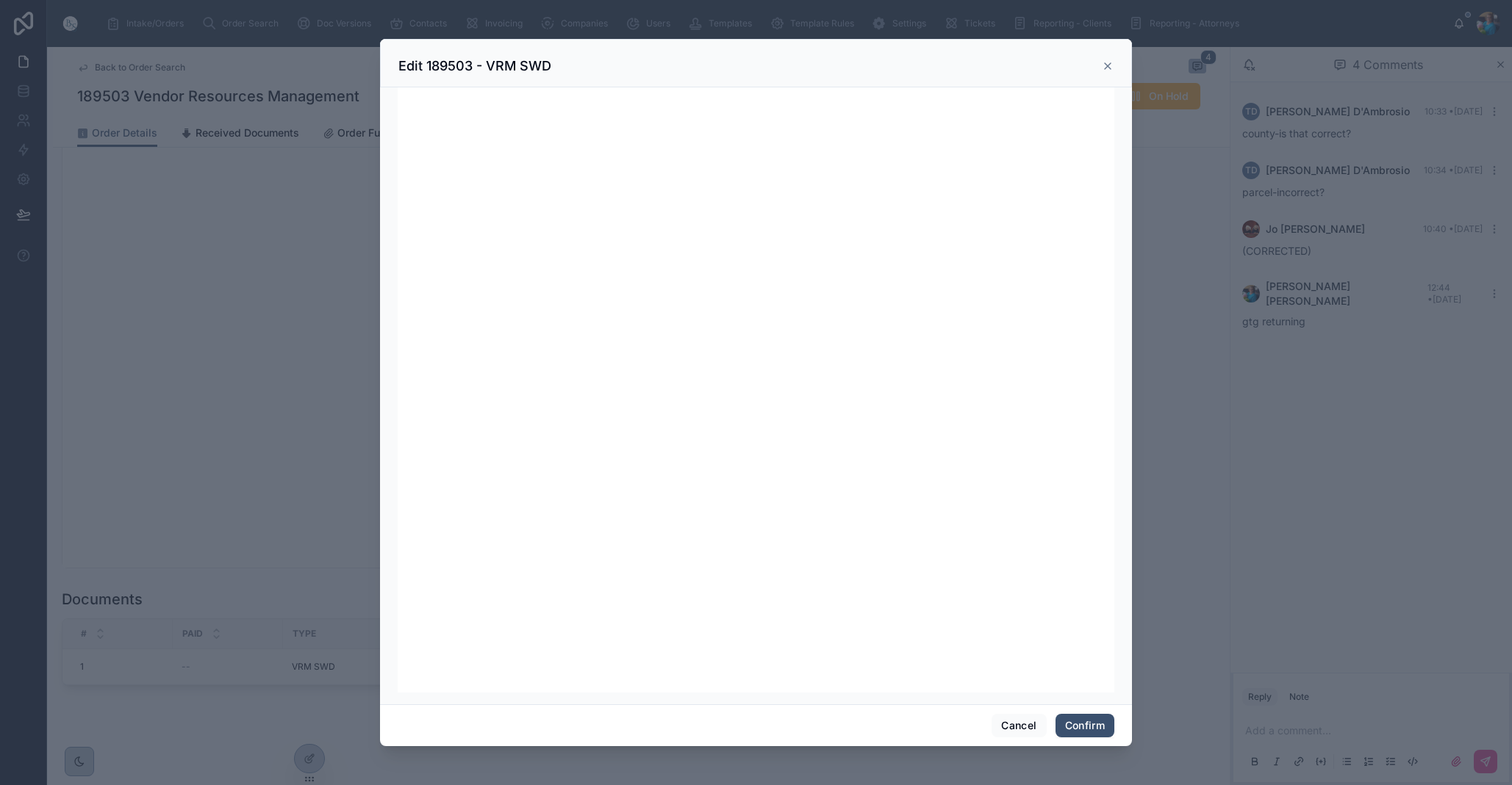
scroll to position [0, 0]
click at [1015, 725] on button "Cancel" at bounding box center [1018, 726] width 55 height 24
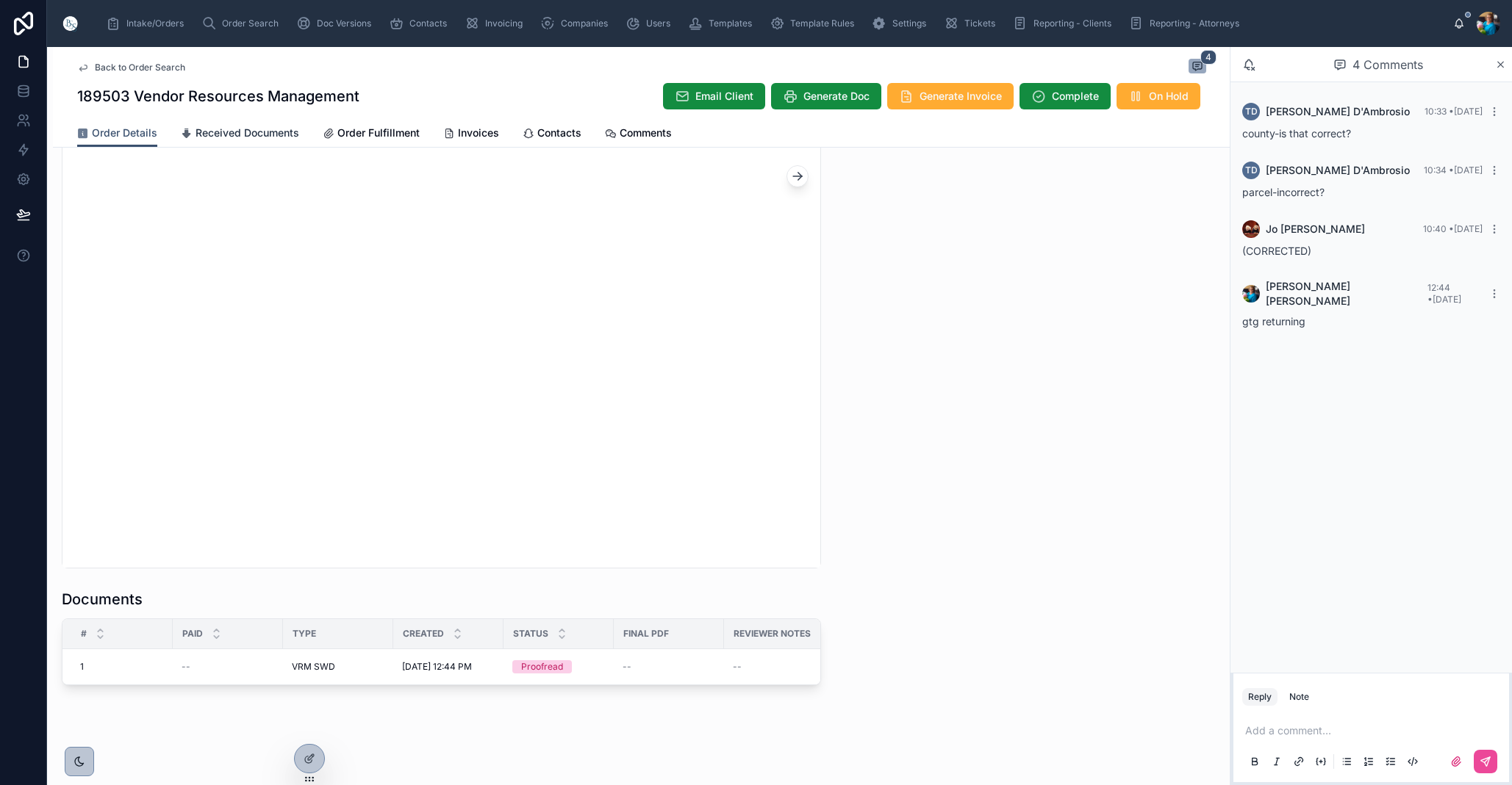
click at [214, 127] on span "Received Documents" at bounding box center [247, 132] width 104 height 15
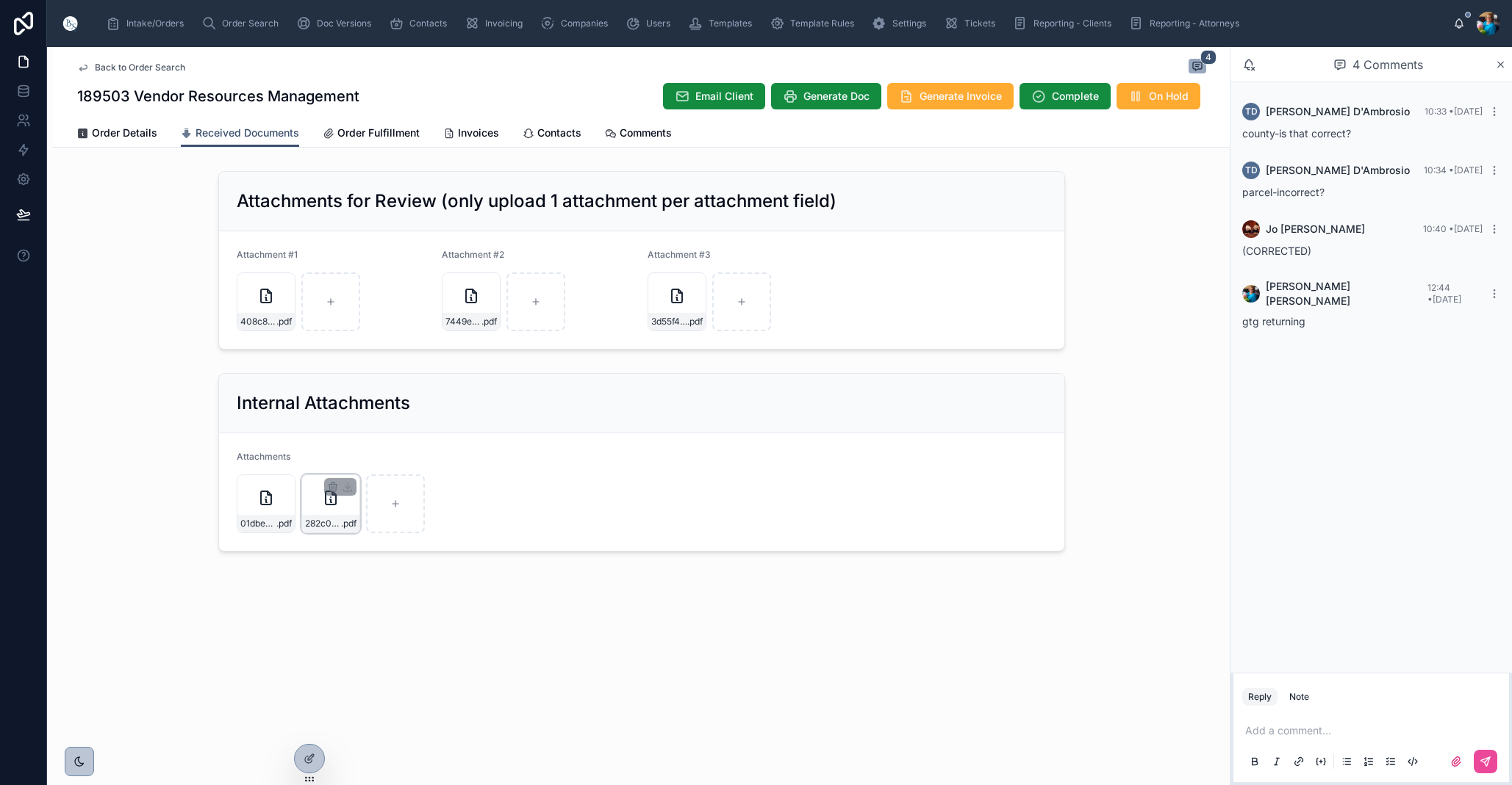
click at [346, 514] on div "282c0578-4064-4418-b097-7c6990904d5f.pdf .pdf" at bounding box center [330, 503] width 59 height 59
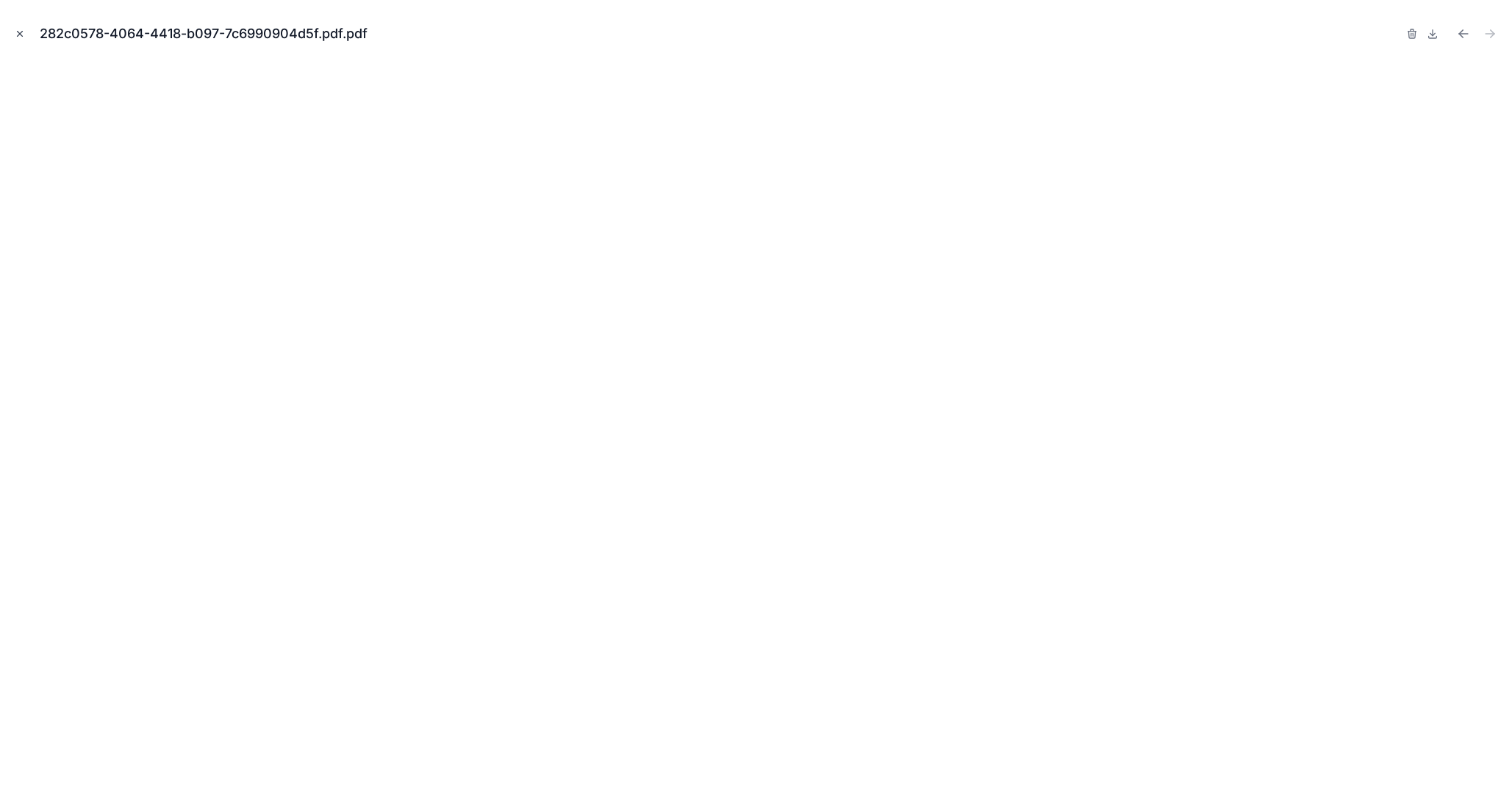
scroll to position [0, 1]
click at [24, 35] on icon "Close modal" at bounding box center [20, 34] width 10 height 10
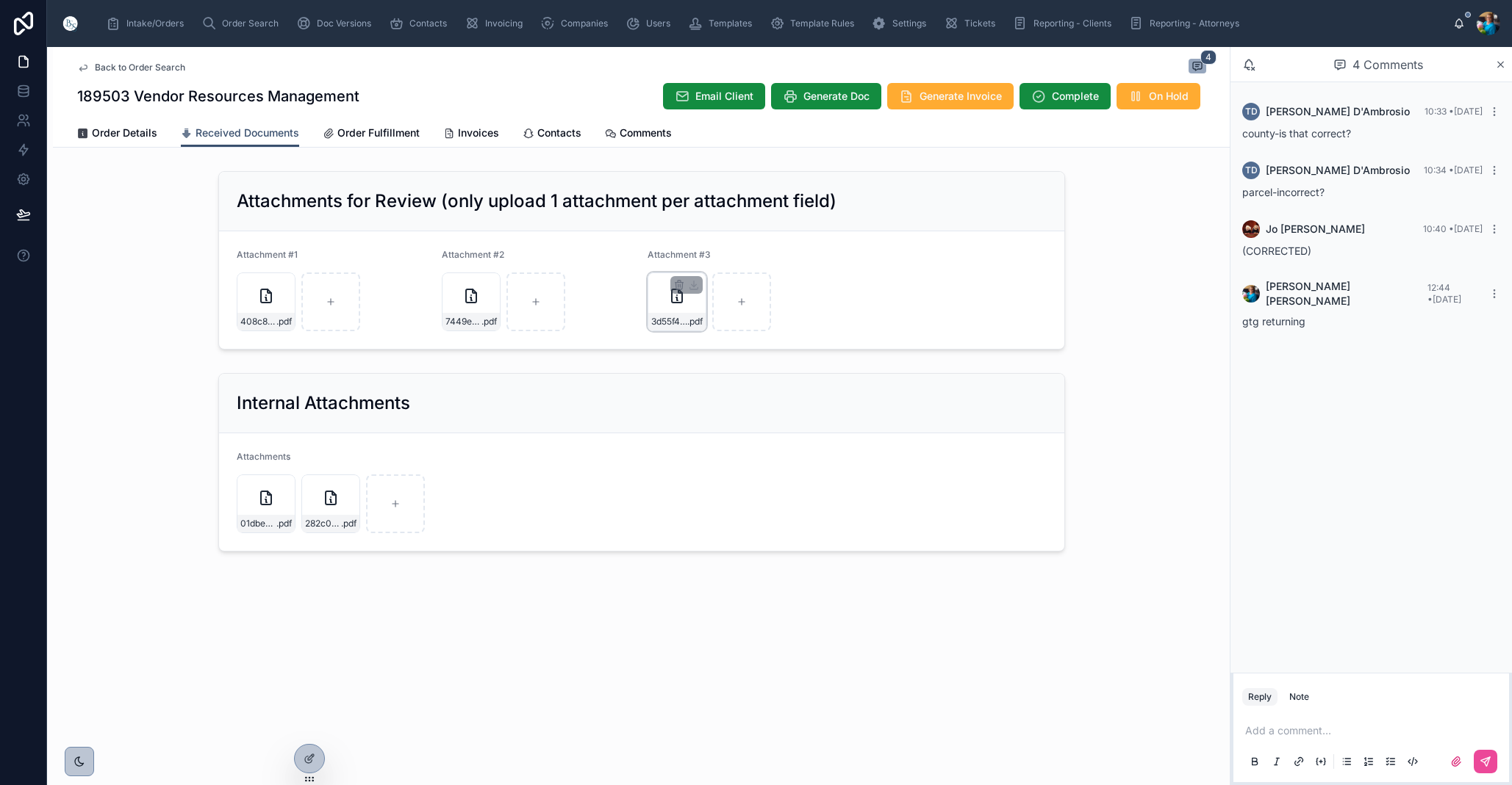
click at [652, 301] on div "3d55f4b9-bfc2-4fa2-8b45-320b39cc0036.pdf .pdf" at bounding box center [676, 301] width 59 height 59
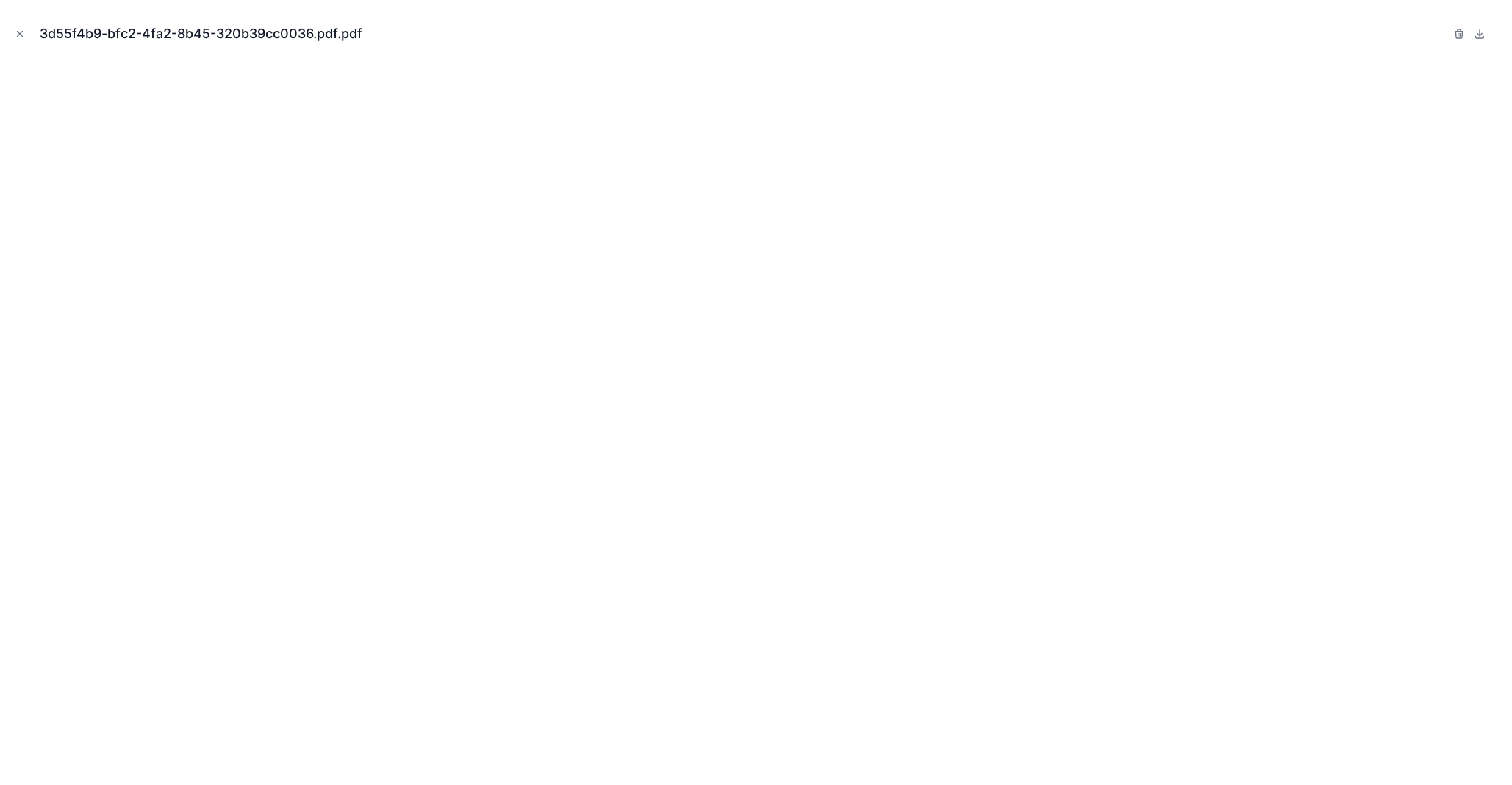
drag, startPoint x: 16, startPoint y: 34, endPoint x: 81, endPoint y: 88, distance: 84.5
click at [16, 34] on icon "Close modal" at bounding box center [20, 34] width 10 height 10
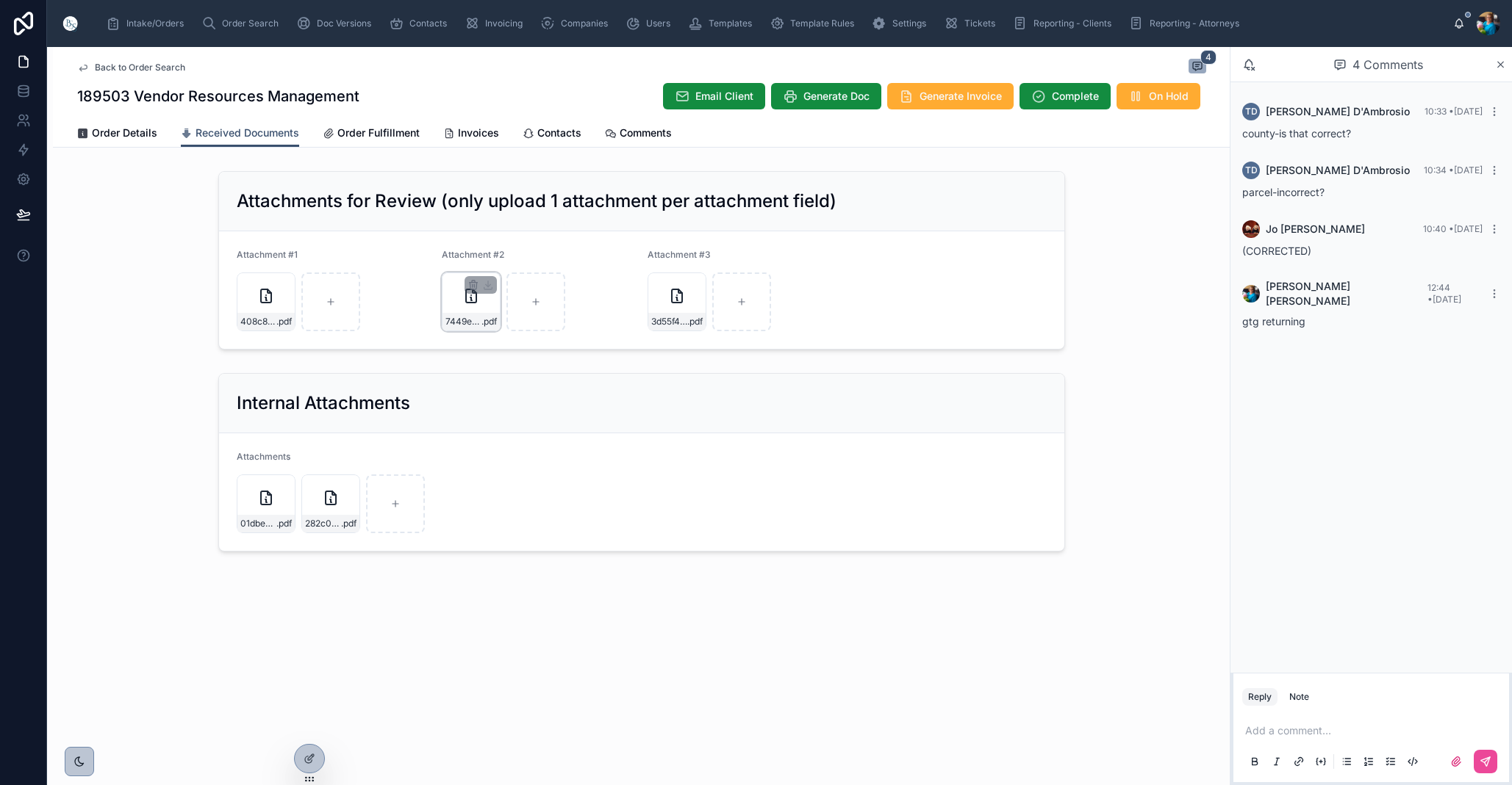
click at [485, 309] on div "7449e88c-34b1-4e21-87f0-e66829074bf7.pdf .pdf" at bounding box center [471, 301] width 59 height 59
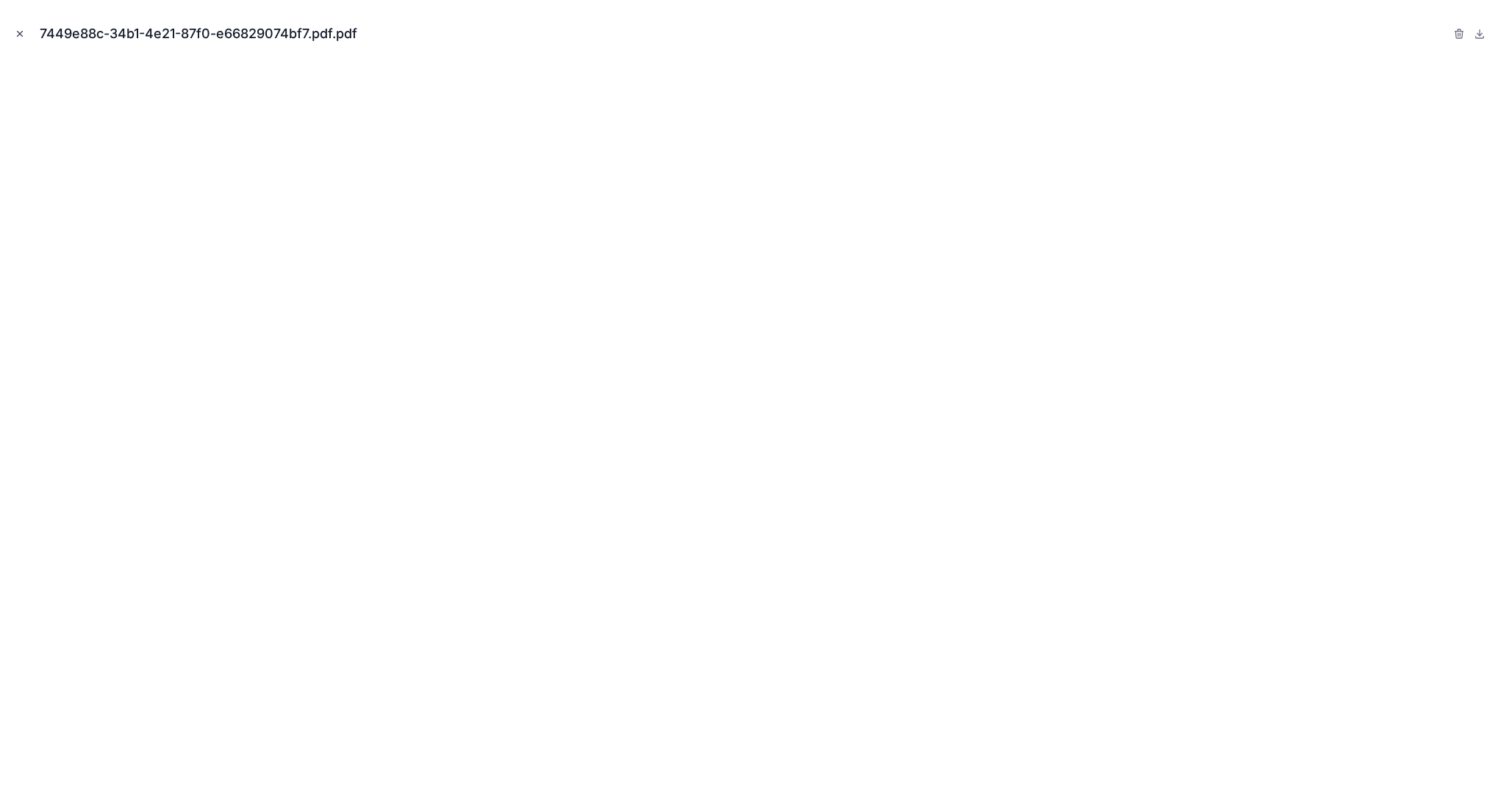
click at [21, 33] on icon "Close modal" at bounding box center [20, 34] width 5 height 5
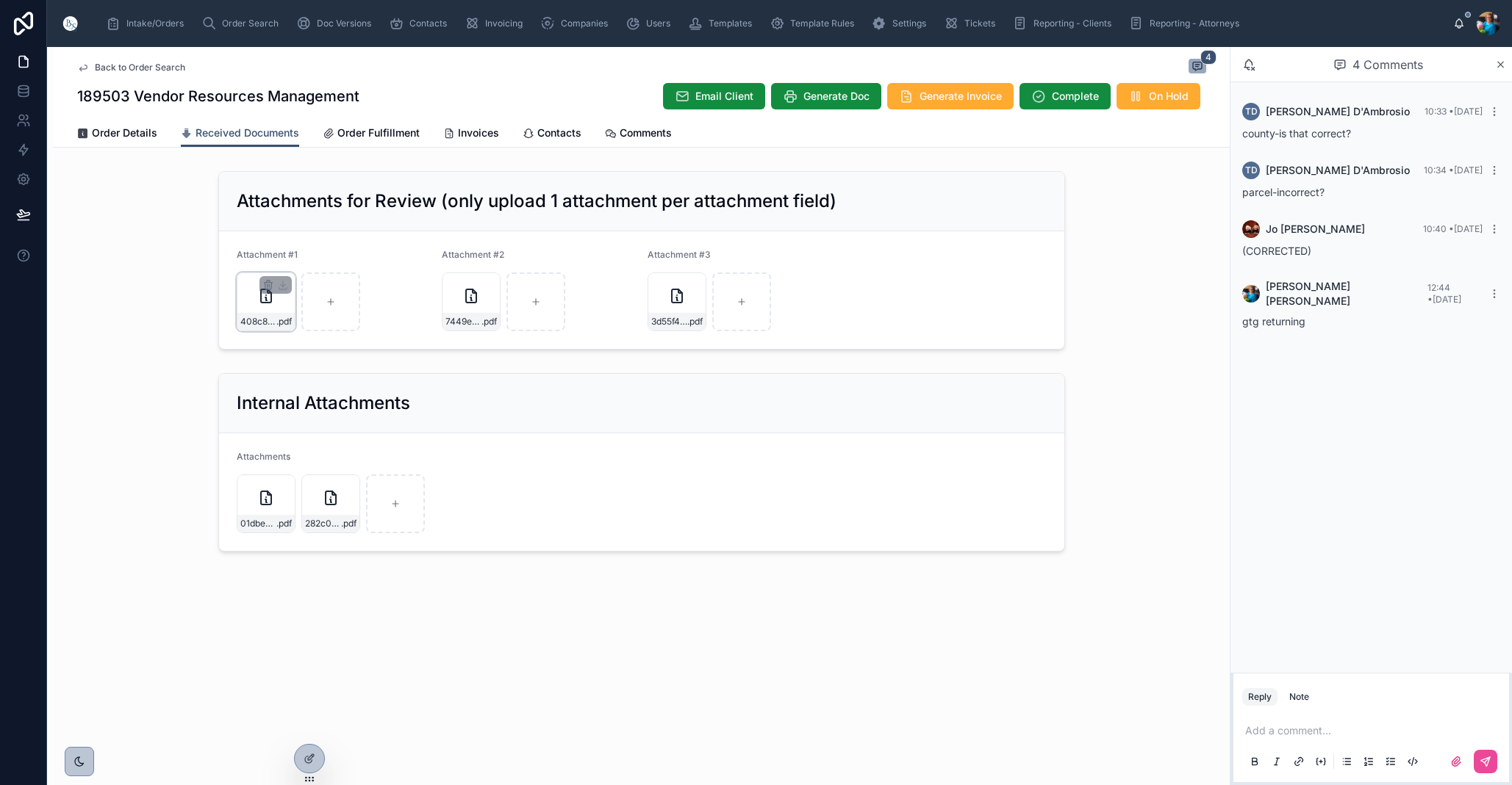
click at [275, 314] on div "408c87ab-72fc-4a37-a38c-a7ef473a0be3.pdf .pdf" at bounding box center [266, 321] width 58 height 18
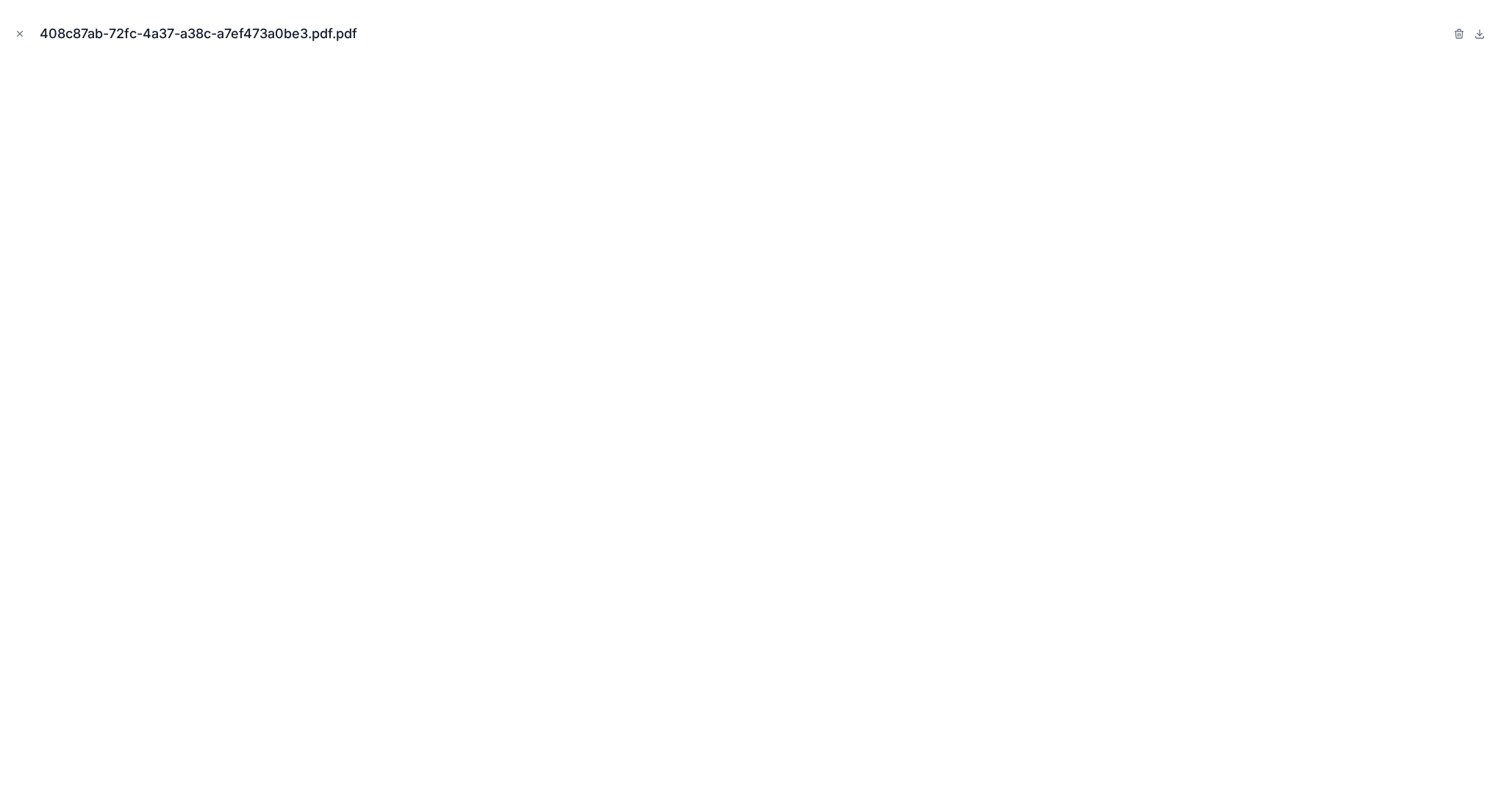
drag, startPoint x: 20, startPoint y: 33, endPoint x: 124, endPoint y: 132, distance: 143.6
click at [19, 34] on icon "Close modal" at bounding box center [20, 34] width 10 height 10
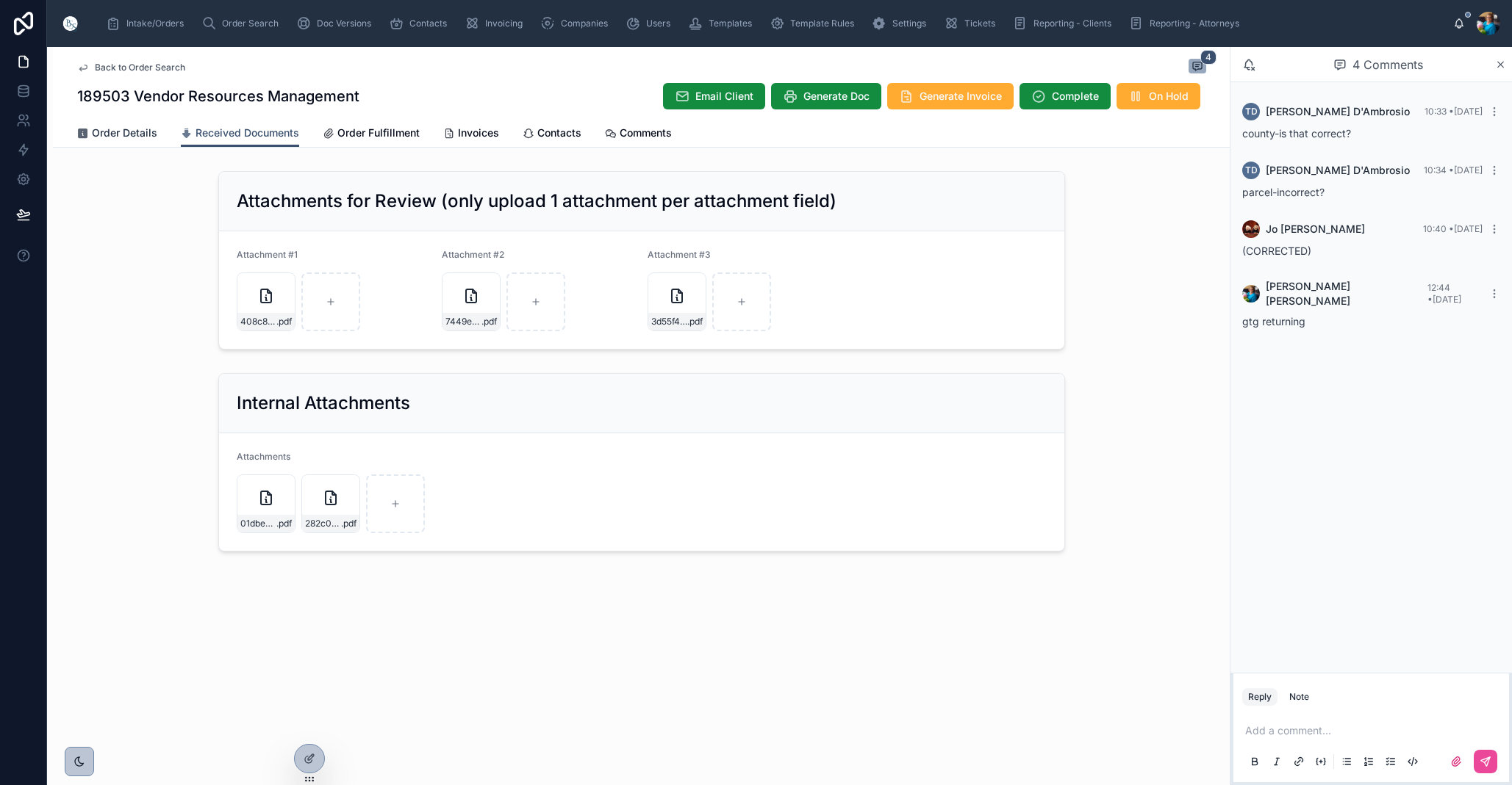
click at [134, 133] on span "Order Details" at bounding box center [124, 132] width 66 height 15
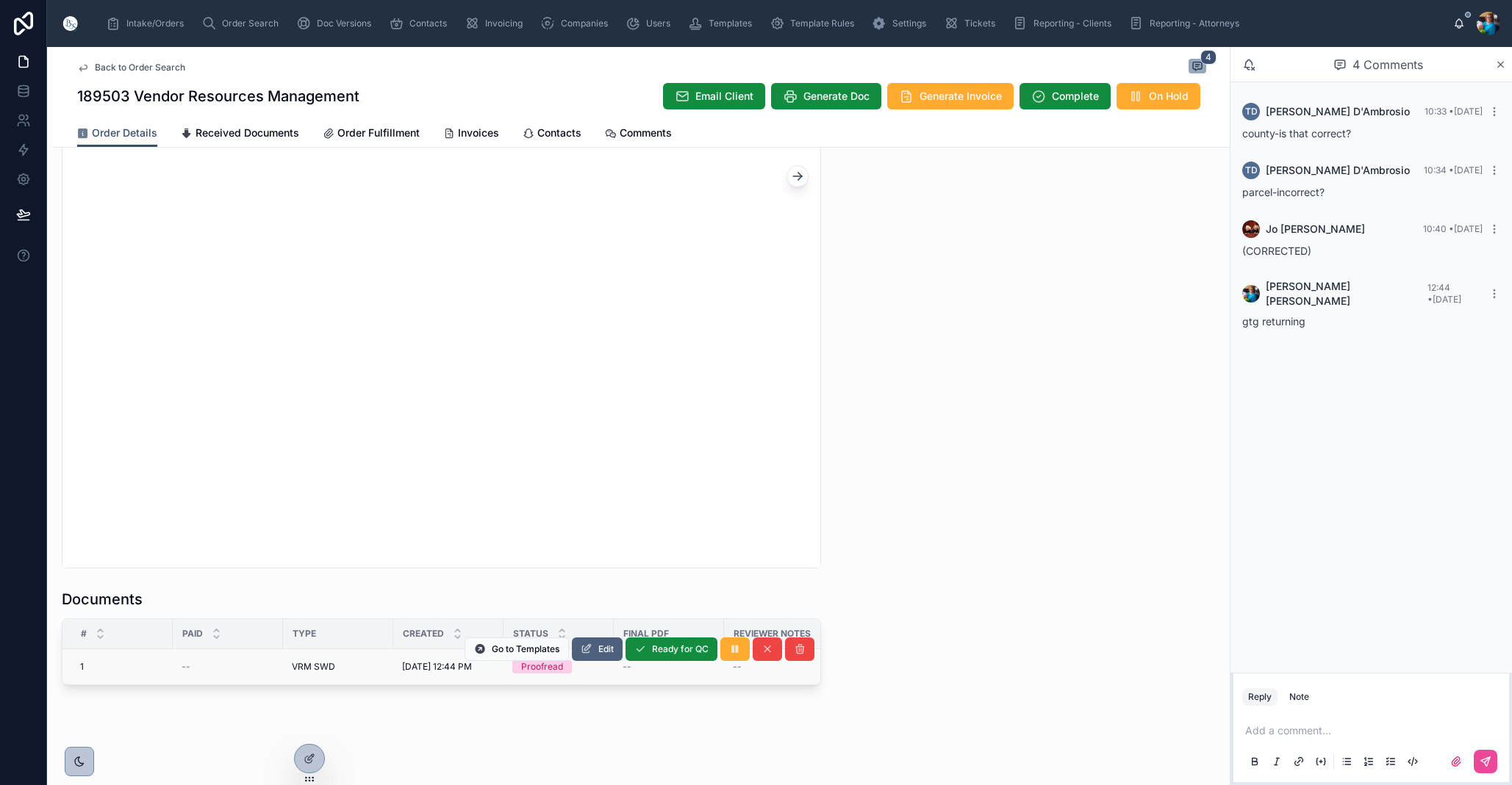
click at [607, 651] on span "Edit" at bounding box center [606, 650] width 16 height 12
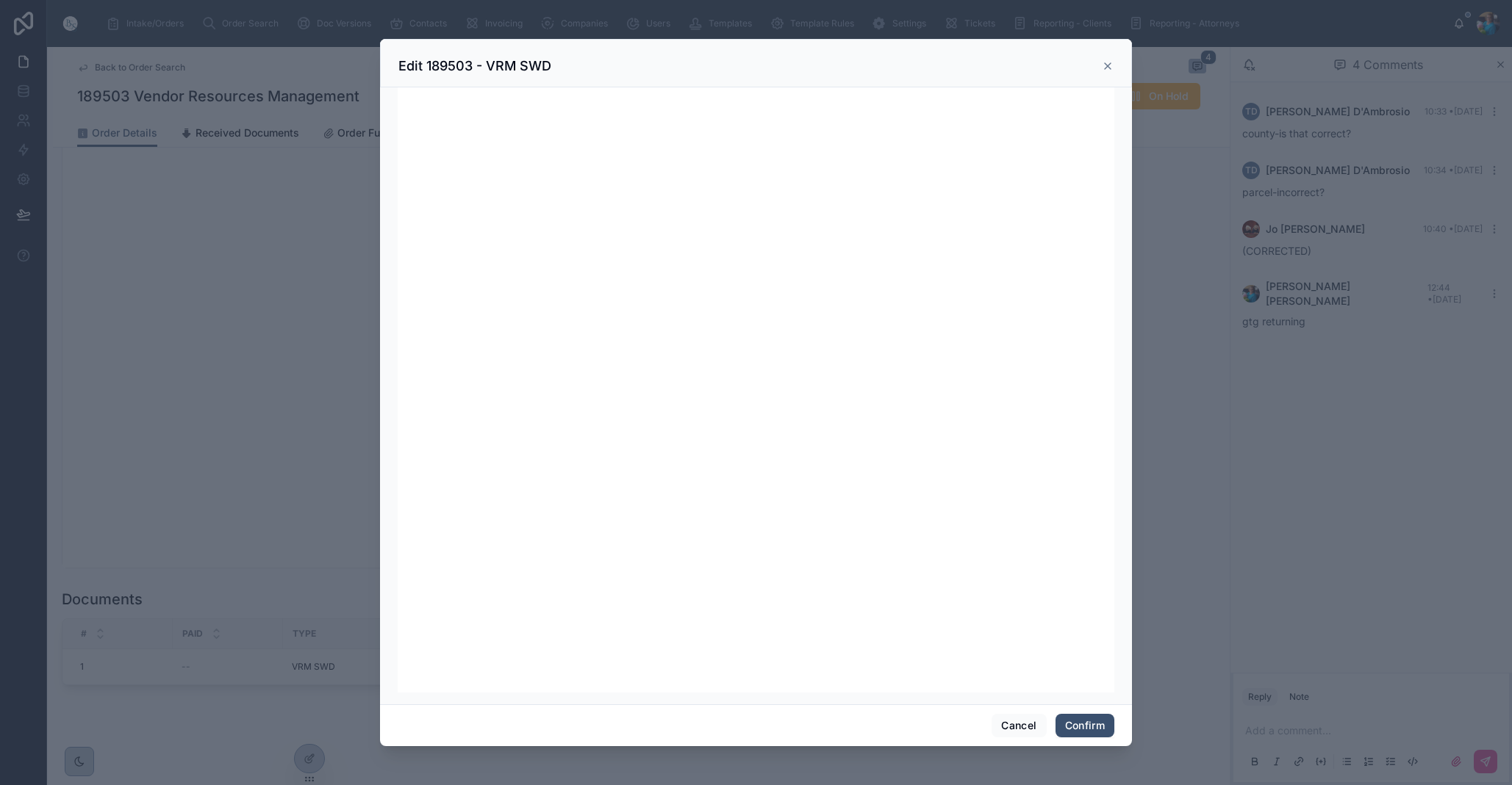
scroll to position [186, 0]
click at [1076, 721] on button "Confirm" at bounding box center [1084, 726] width 59 height 24
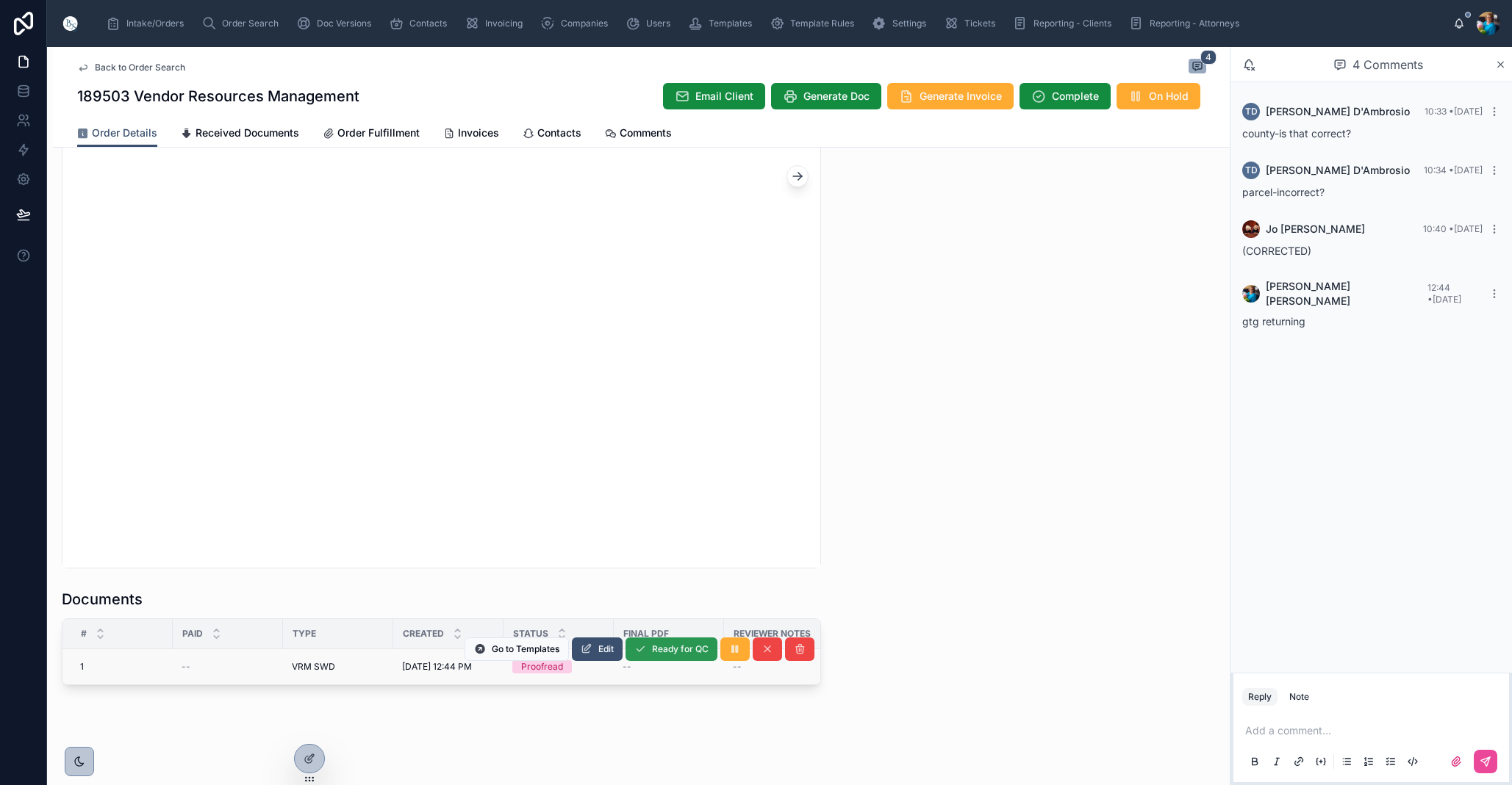
click at [664, 646] on span "Ready for QC" at bounding box center [680, 650] width 57 height 12
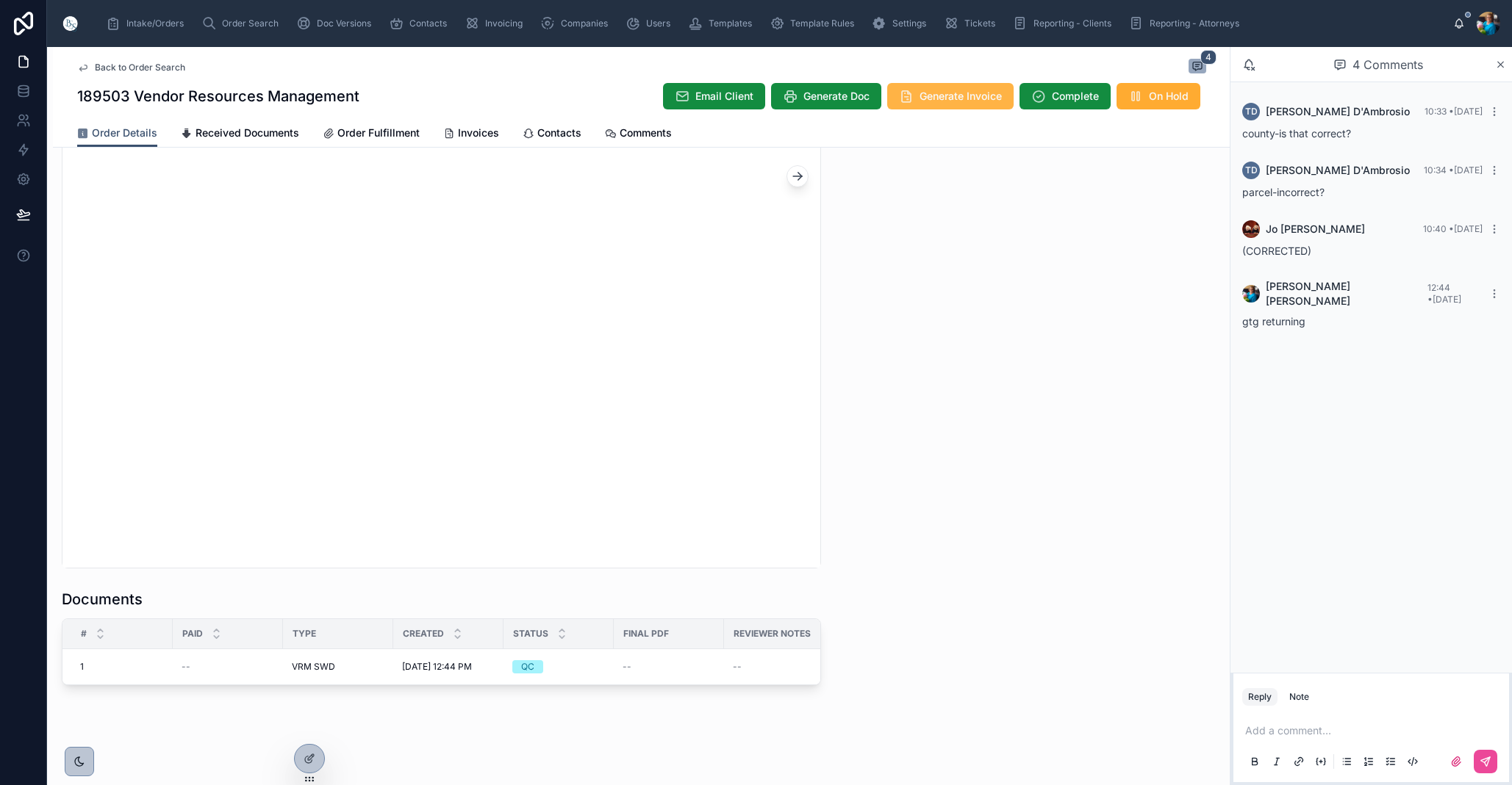
click at [935, 98] on span "Generate Invoice" at bounding box center [961, 96] width 83 height 15
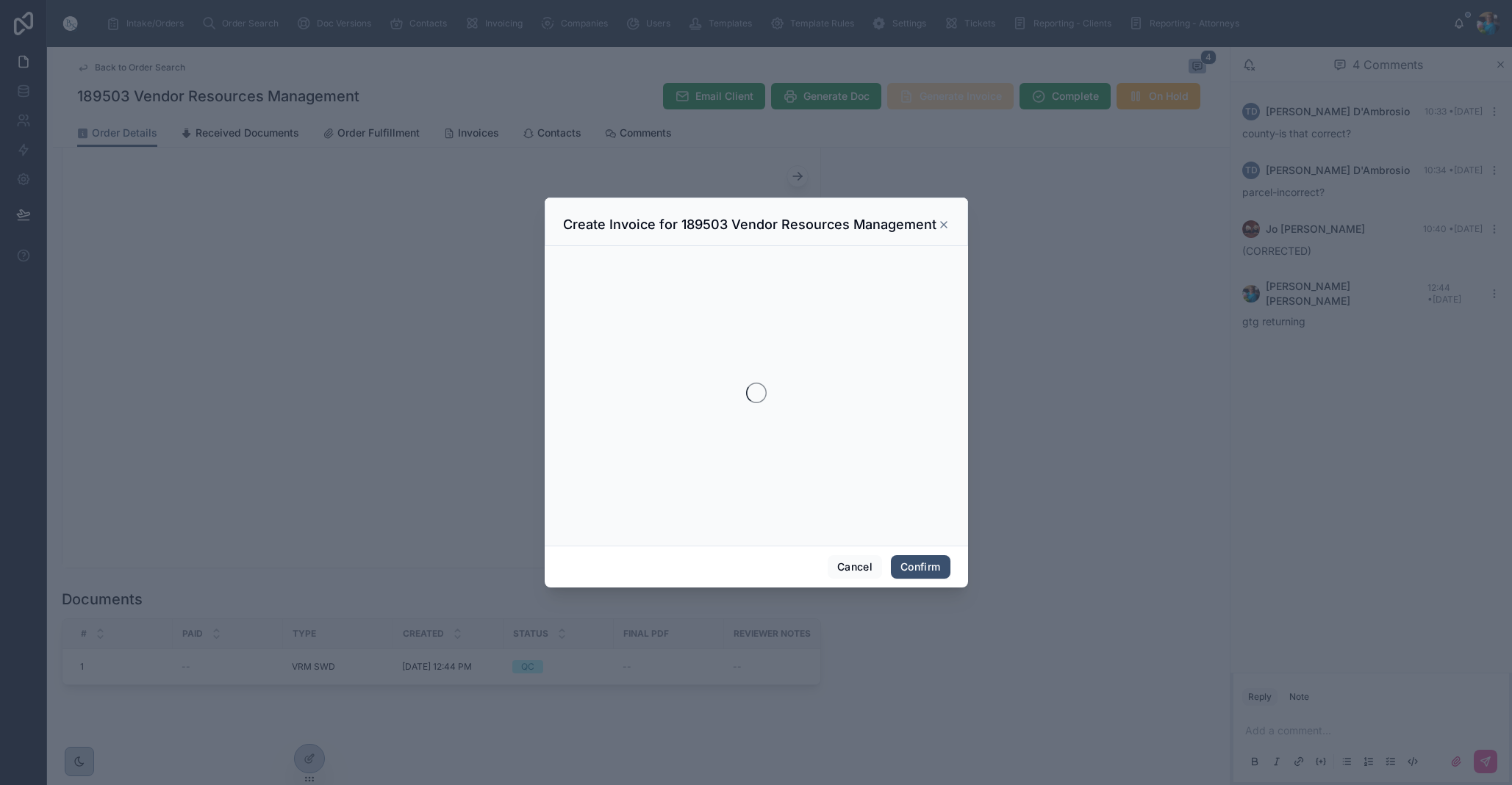
click at [935, 98] on div at bounding box center [756, 392] width 1512 height 785
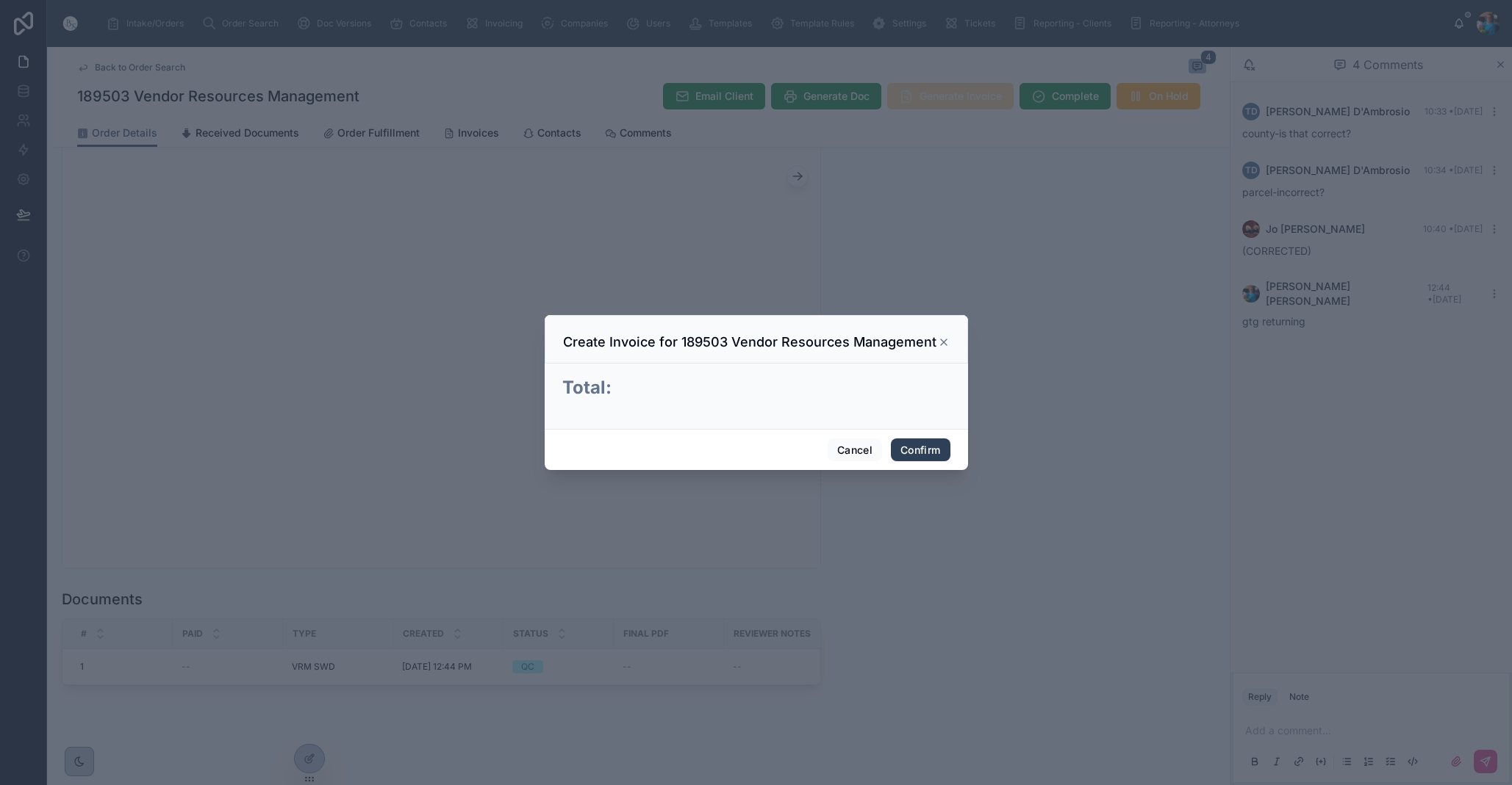
click at [915, 443] on button "Confirm" at bounding box center [920, 451] width 59 height 24
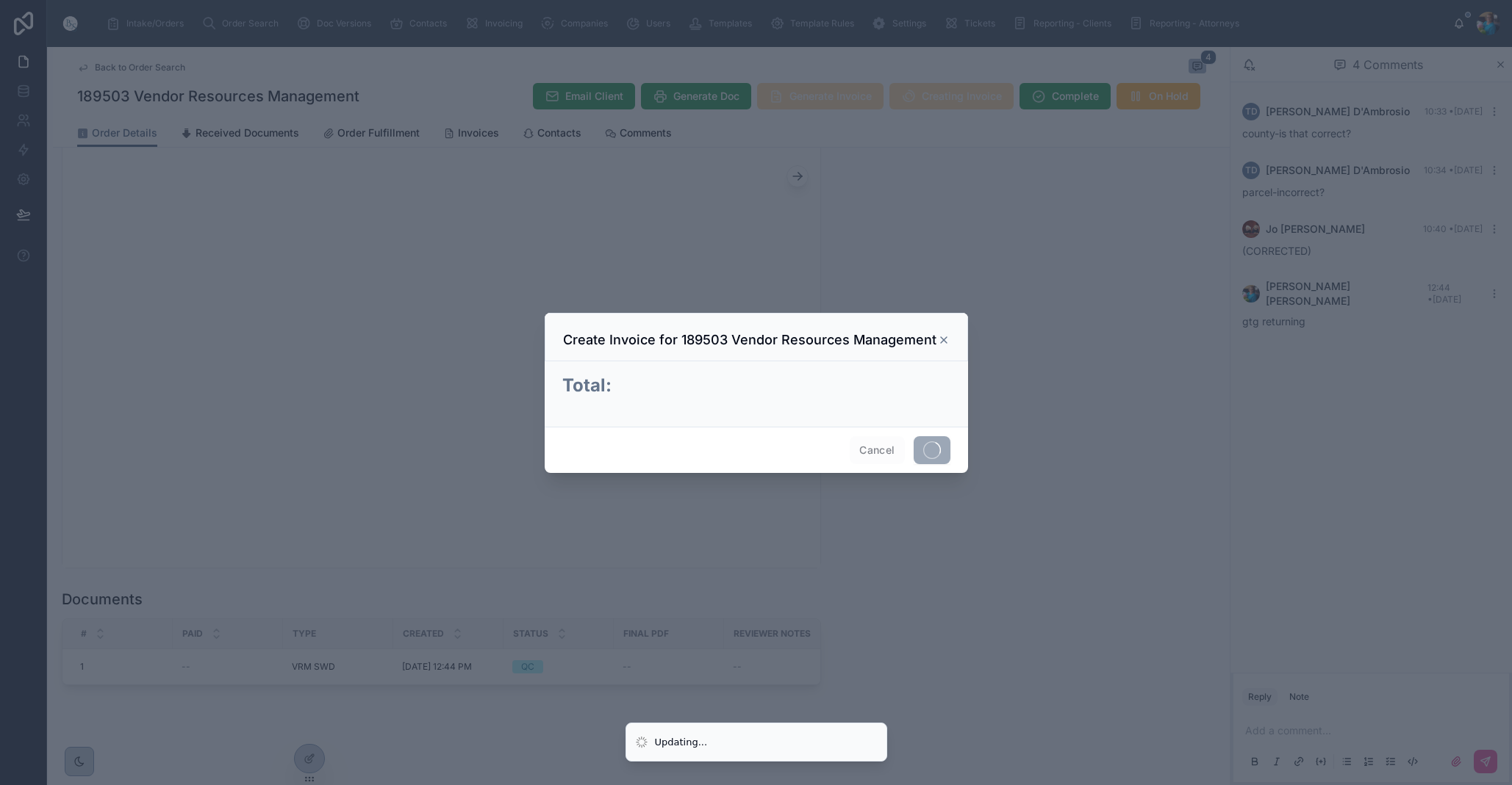
drag, startPoint x: 915, startPoint y: 443, endPoint x: 846, endPoint y: 543, distance: 121.5
click at [915, 443] on span at bounding box center [932, 451] width 37 height 28
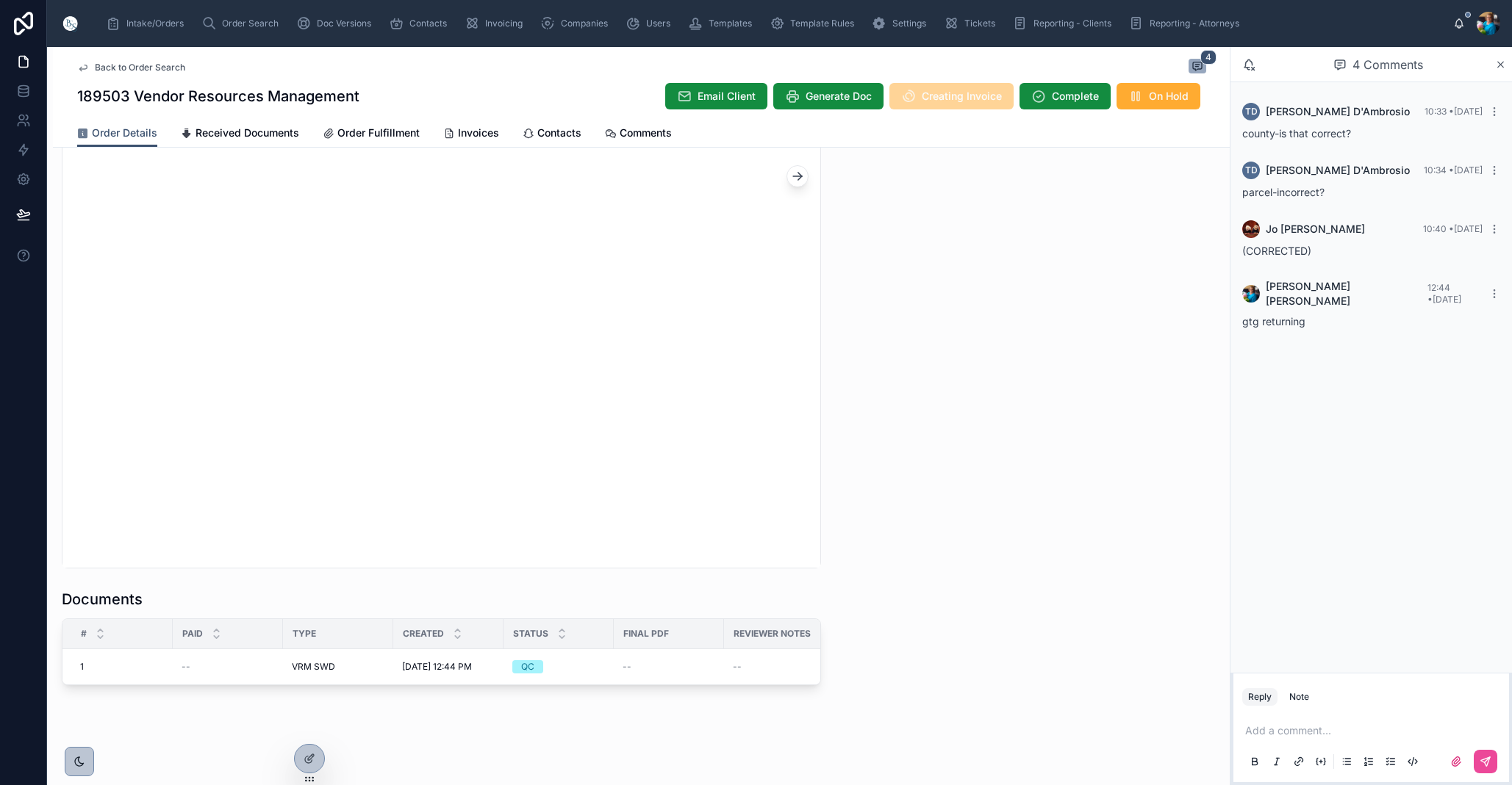
click at [653, 678] on td "--" at bounding box center [668, 668] width 110 height 36
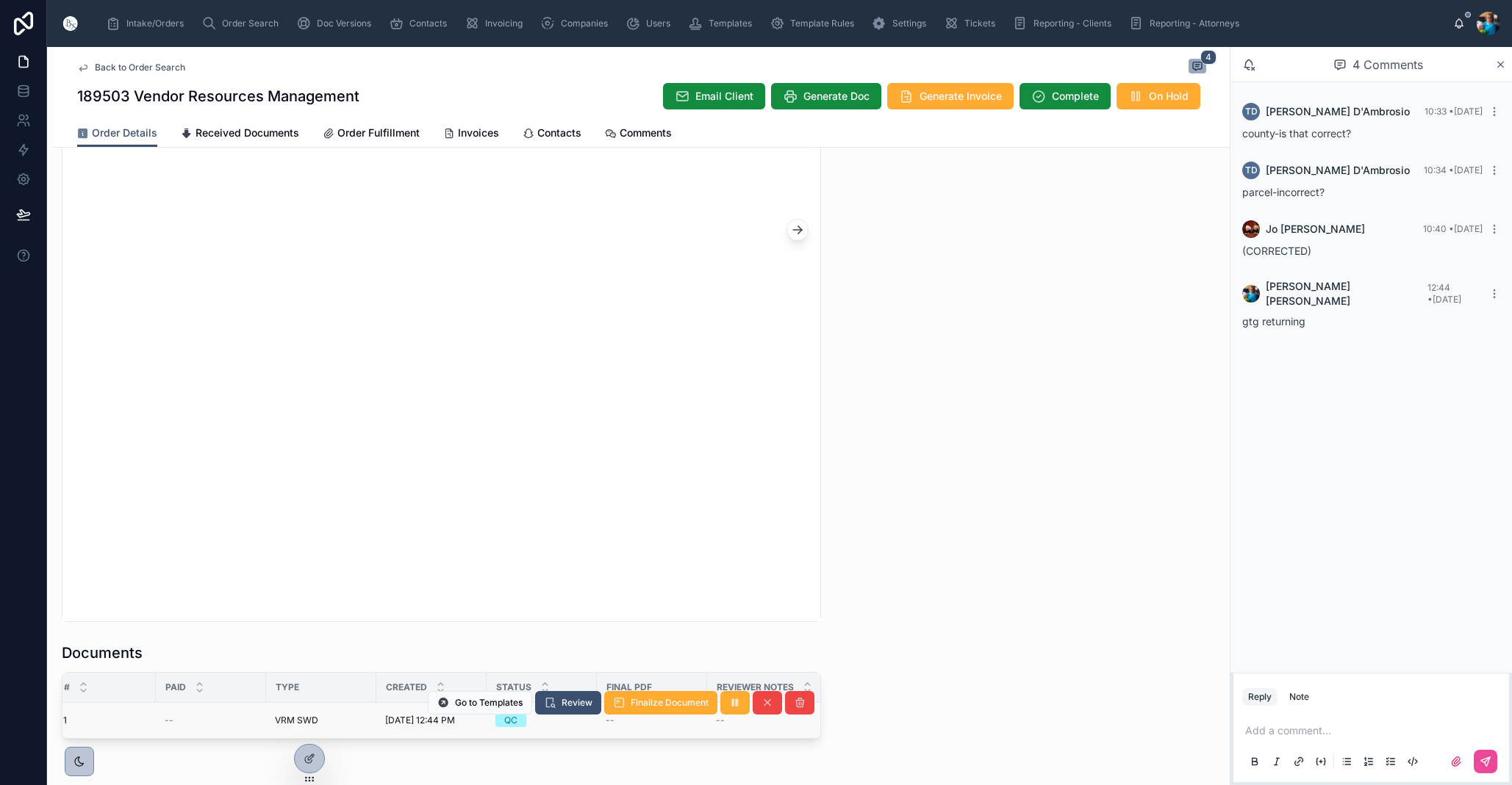
scroll to position [0, 10]
click at [648, 708] on span "Finalize Document" at bounding box center [669, 703] width 78 height 12
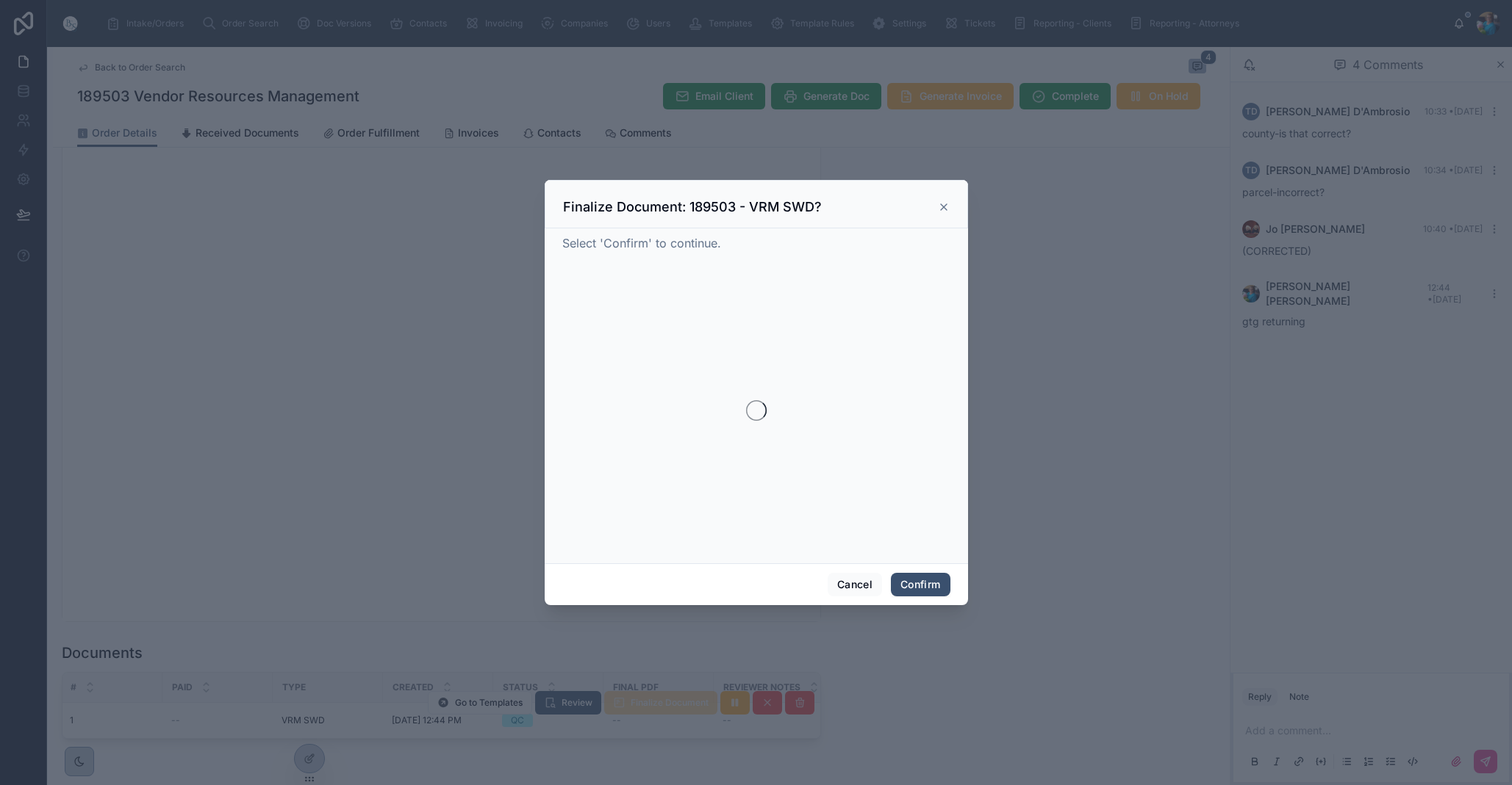
click at [648, 708] on div at bounding box center [756, 392] width 1512 height 785
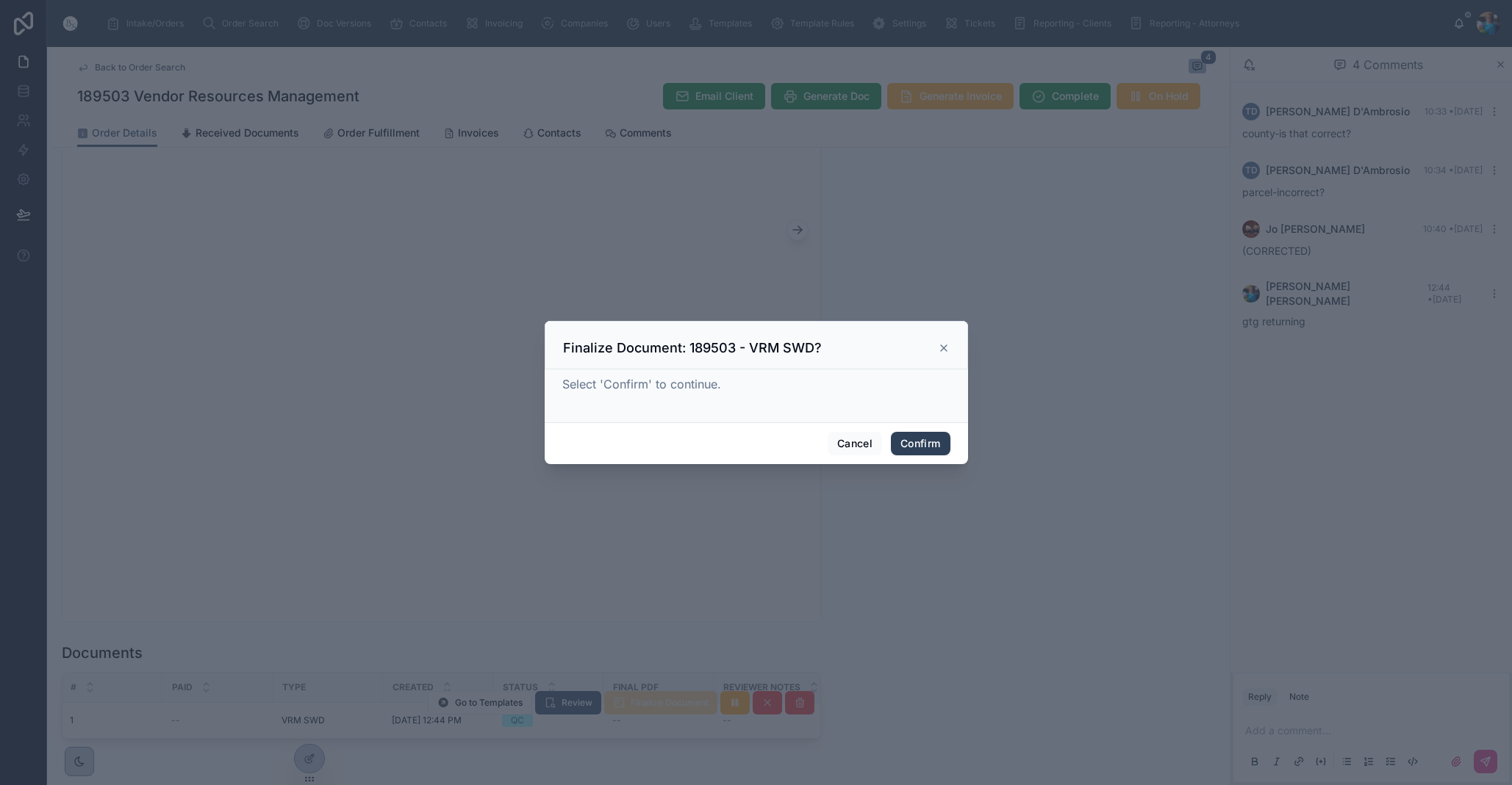
click at [928, 439] on button "Confirm" at bounding box center [920, 444] width 59 height 24
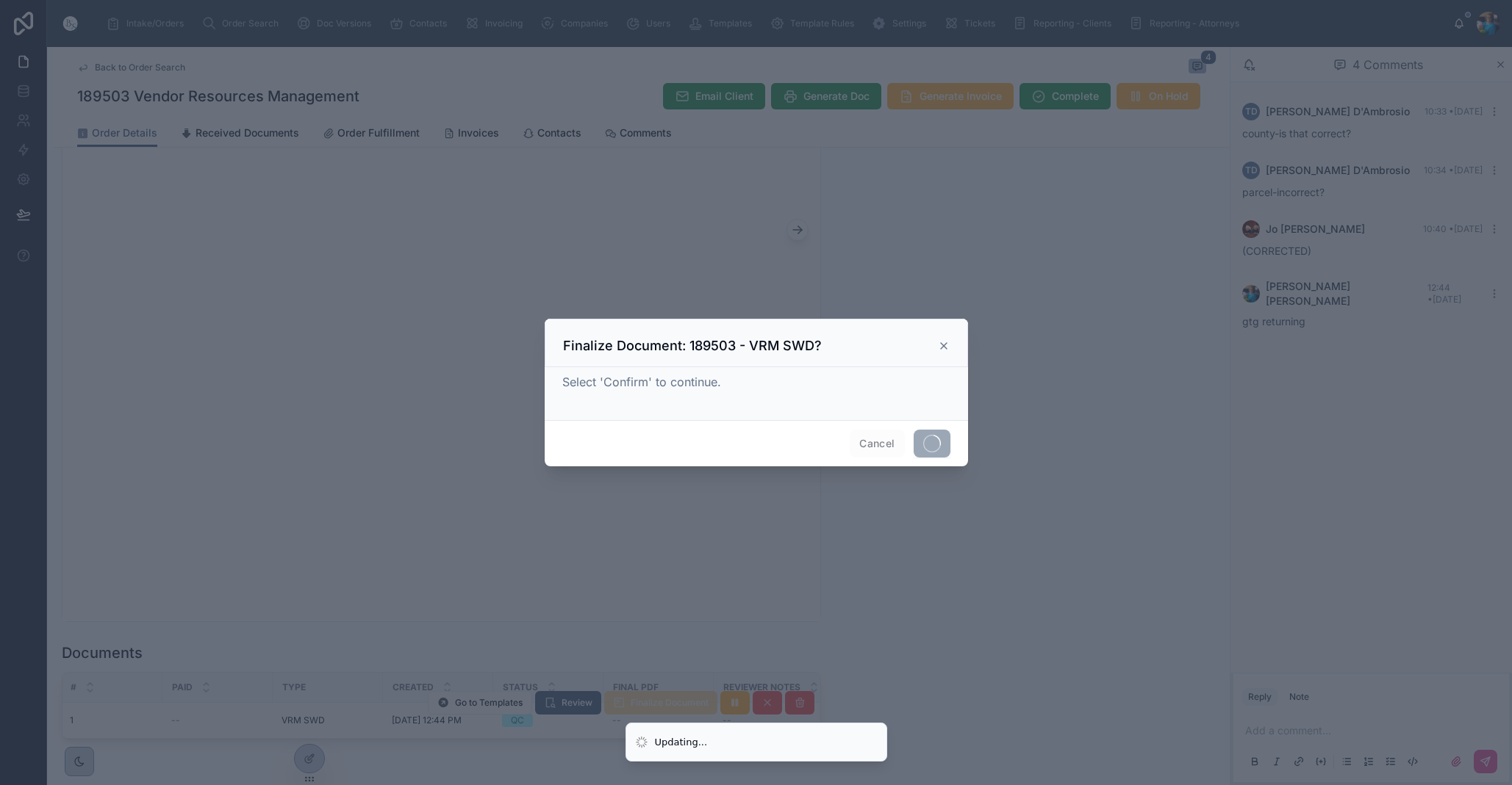
drag, startPoint x: 928, startPoint y: 439, endPoint x: 920, endPoint y: 454, distance: 17.0
click at [928, 439] on span at bounding box center [932, 444] width 37 height 28
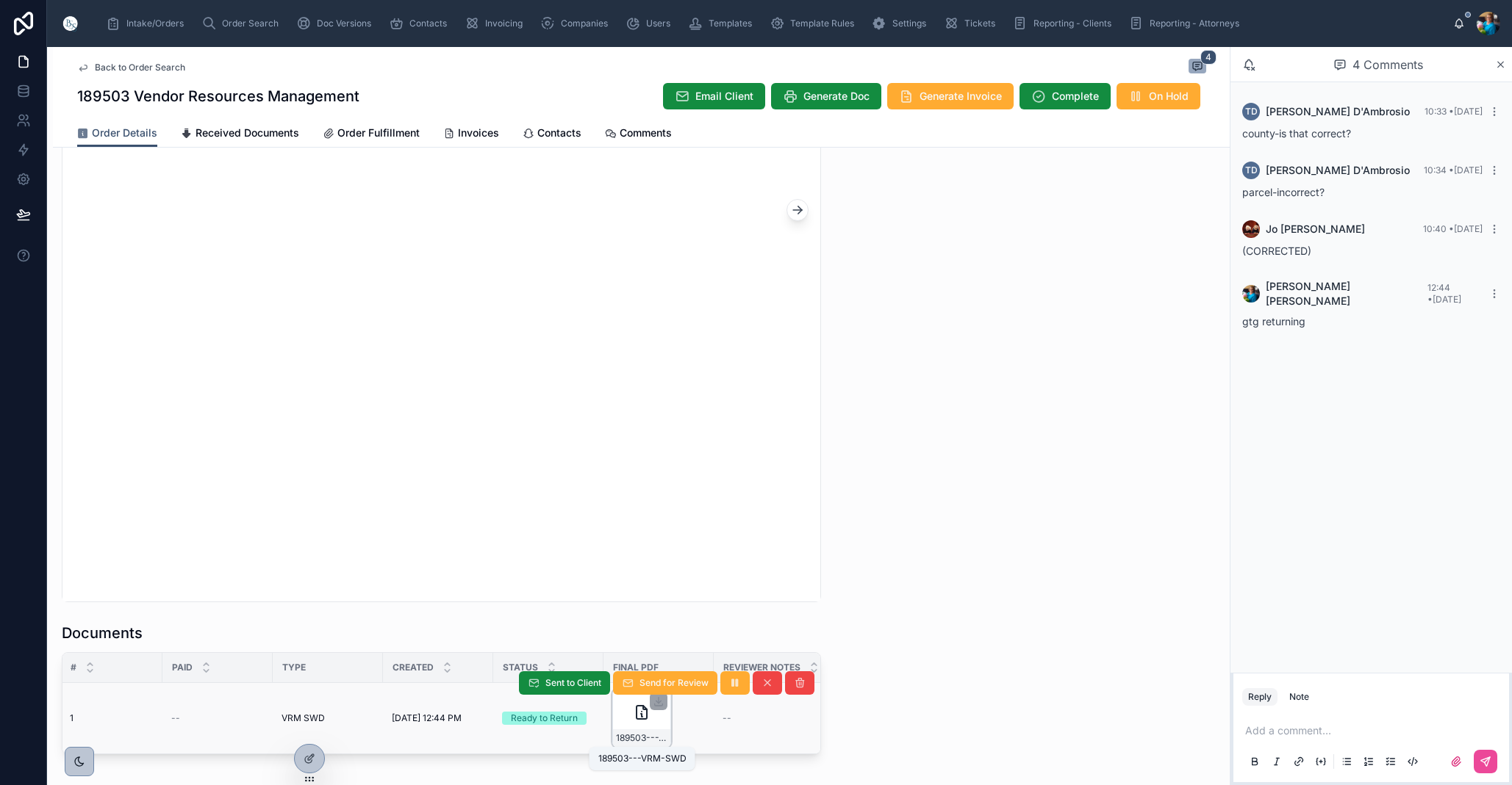
drag, startPoint x: 652, startPoint y: 723, endPoint x: 653, endPoint y: 739, distance: 16.0
click at [653, 739] on span "189503---VRM-SWD" at bounding box center [642, 738] width 52 height 12
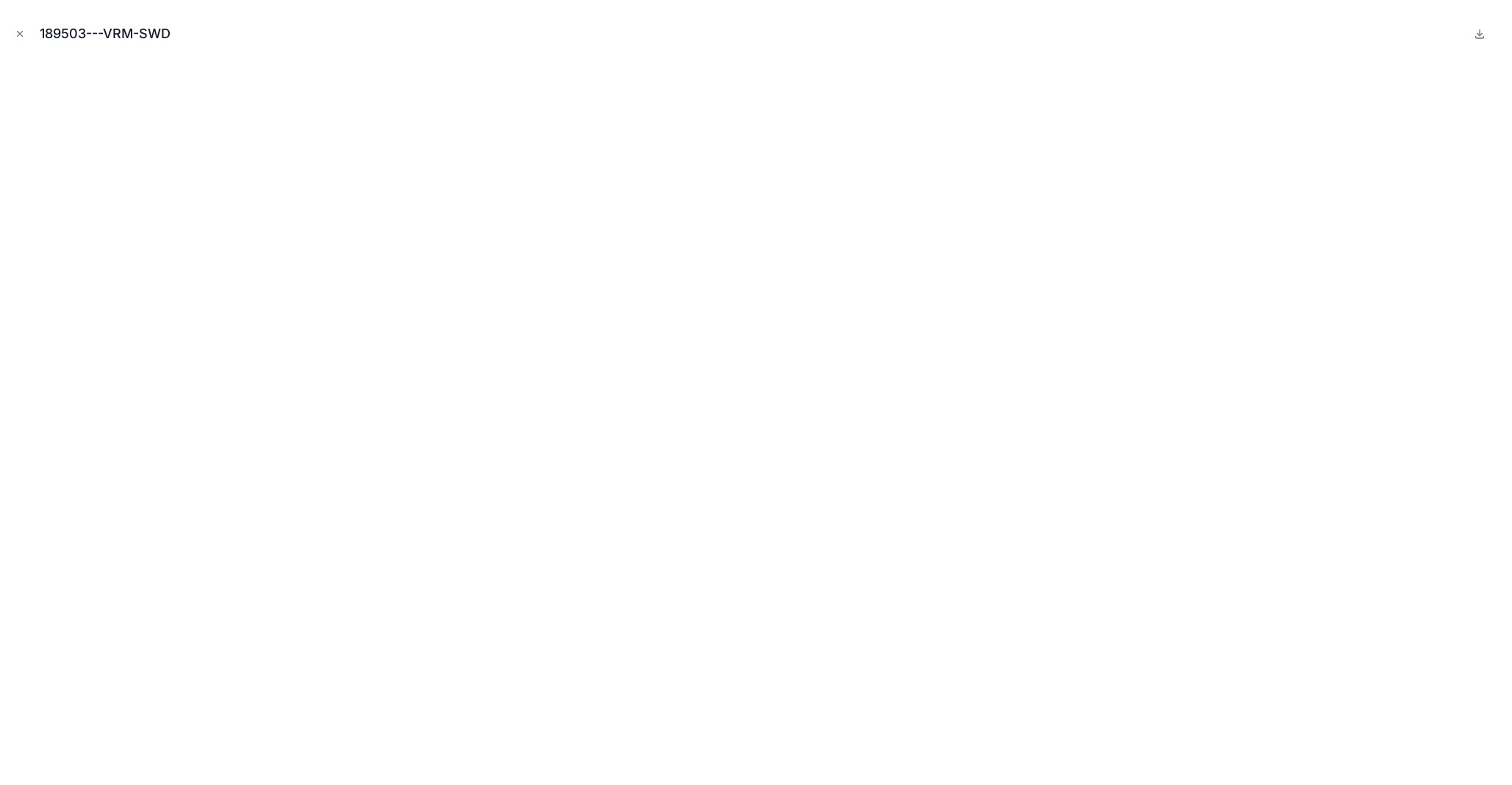
drag, startPoint x: 15, startPoint y: 30, endPoint x: 59, endPoint y: 99, distance: 81.8
click at [16, 35] on icon "Close modal" at bounding box center [20, 34] width 10 height 10
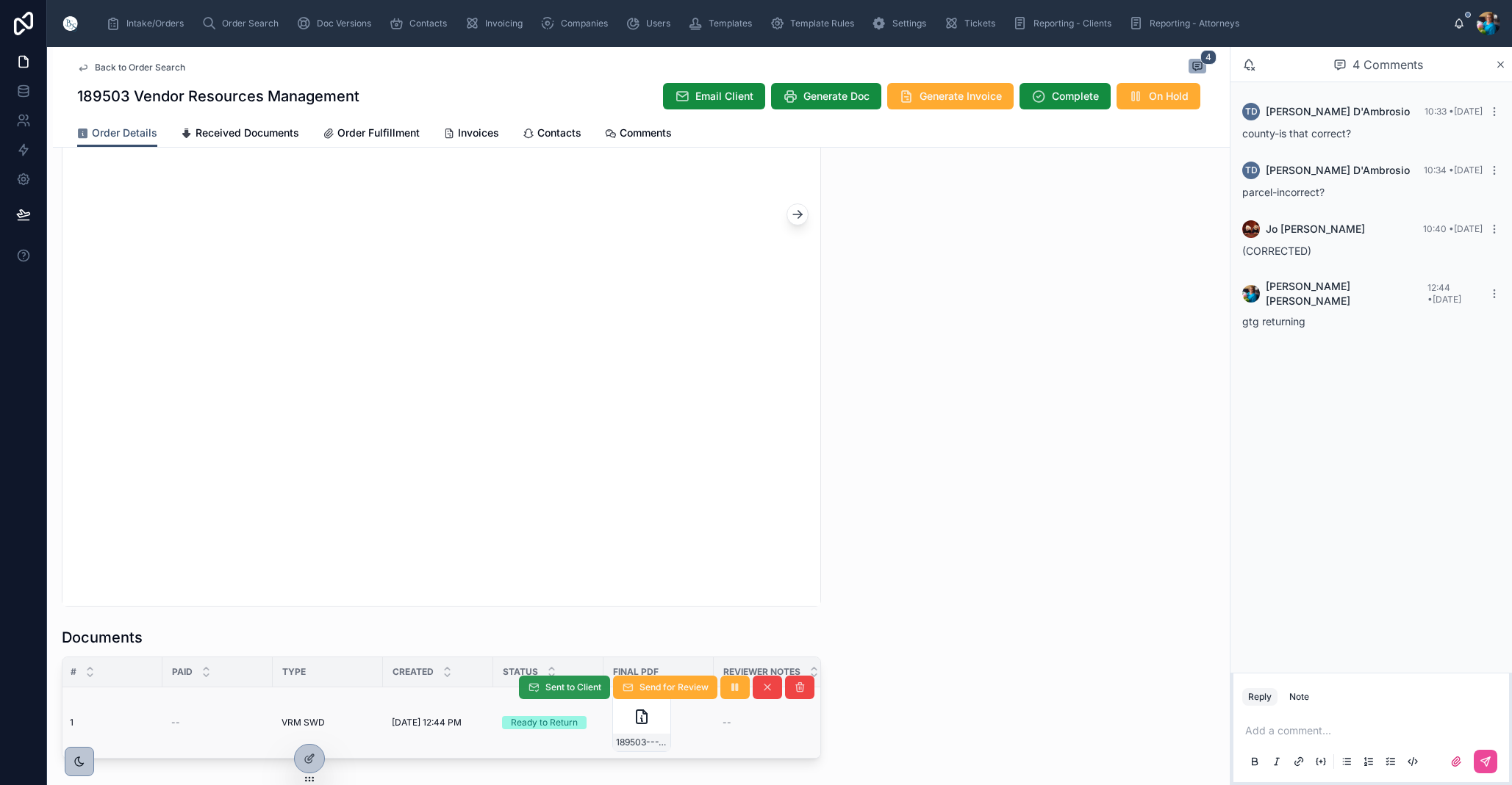
click at [567, 689] on span "Sent to Client" at bounding box center [573, 687] width 56 height 12
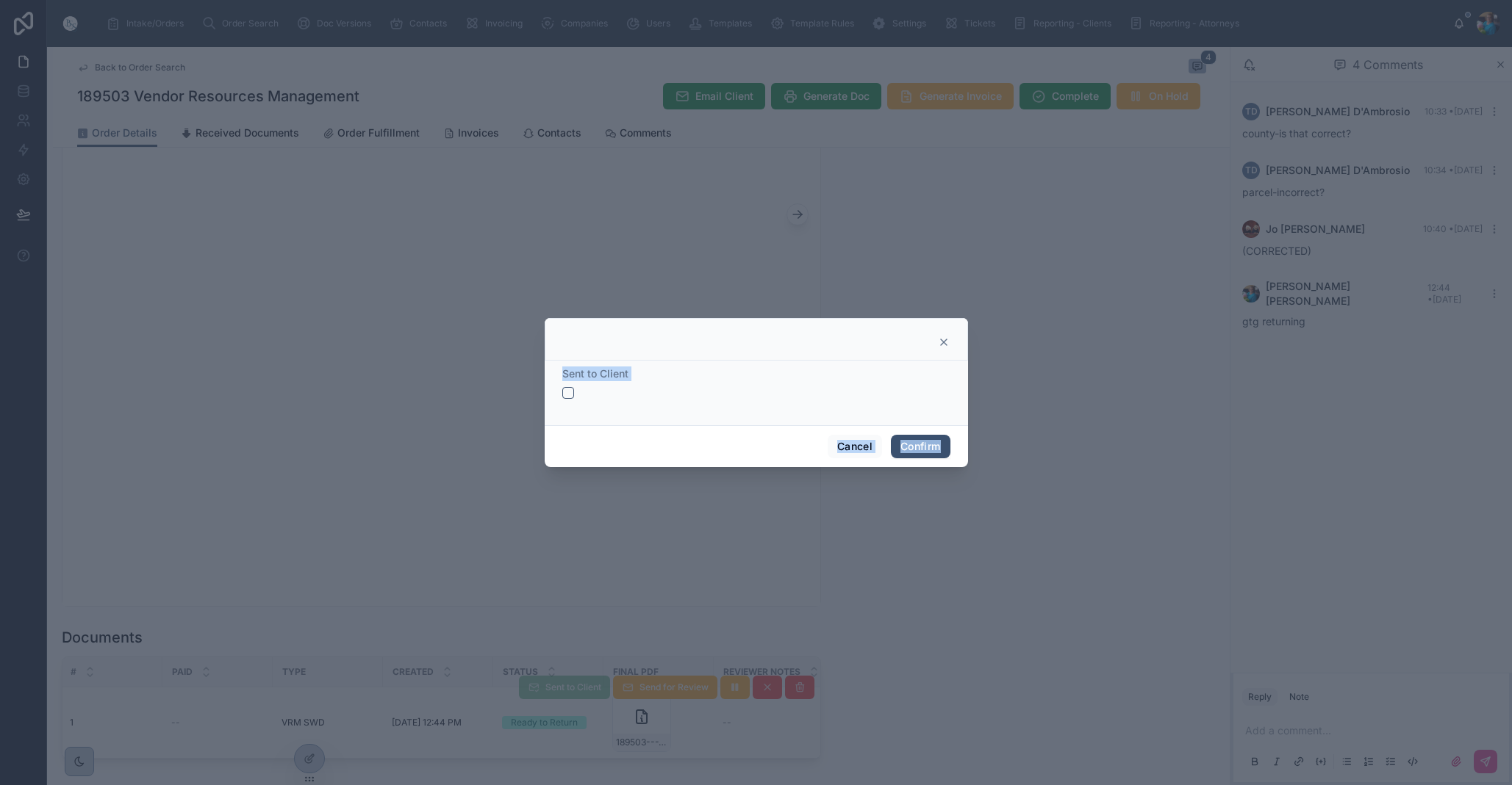
click at [570, 391] on button "button" at bounding box center [568, 393] width 12 height 12
click at [916, 448] on button "Confirm" at bounding box center [920, 447] width 59 height 24
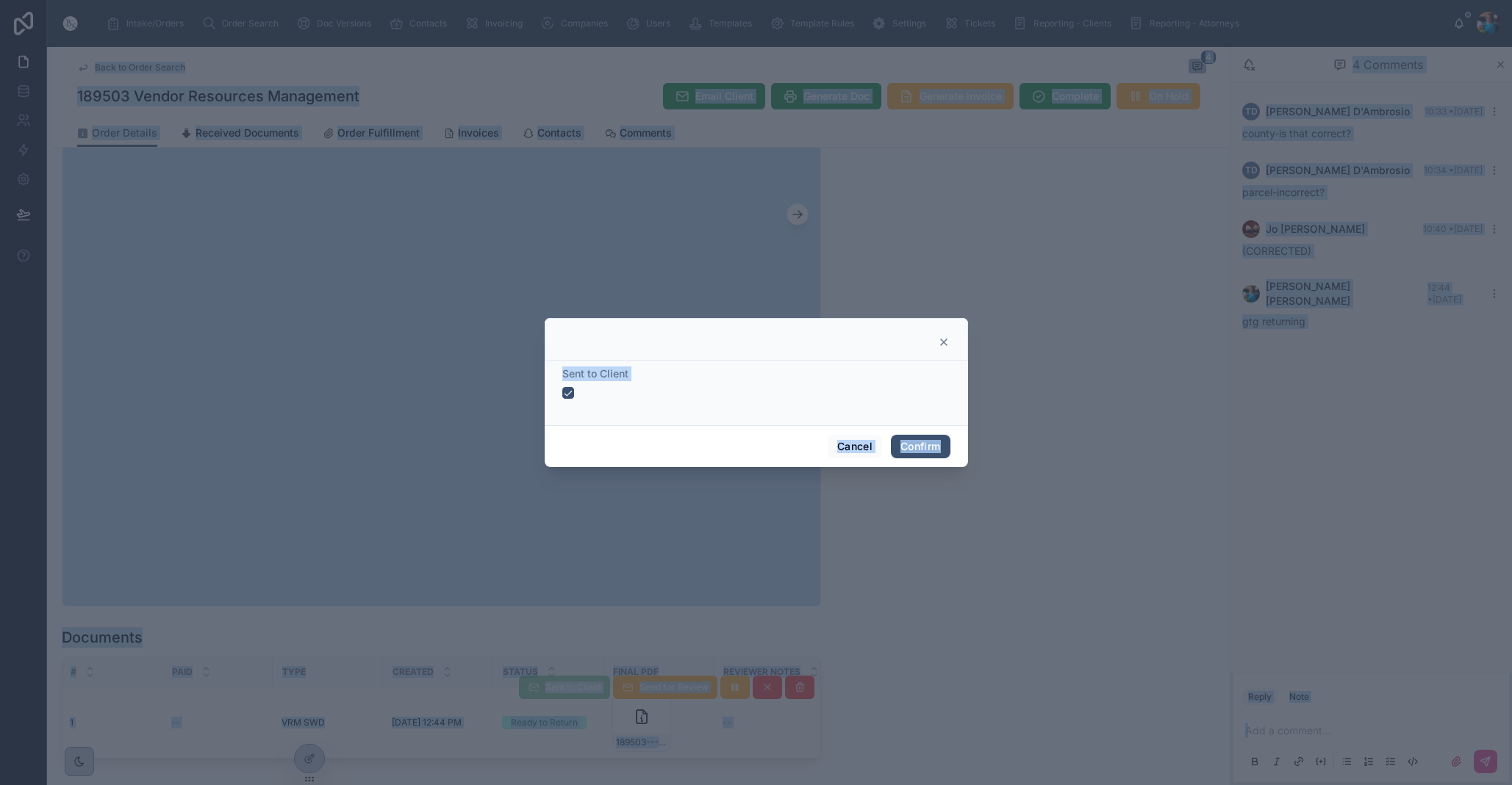
drag, startPoint x: 916, startPoint y: 448, endPoint x: 904, endPoint y: 467, distance: 22.5
click at [915, 448] on span "Confirm" at bounding box center [920, 447] width 59 height 24
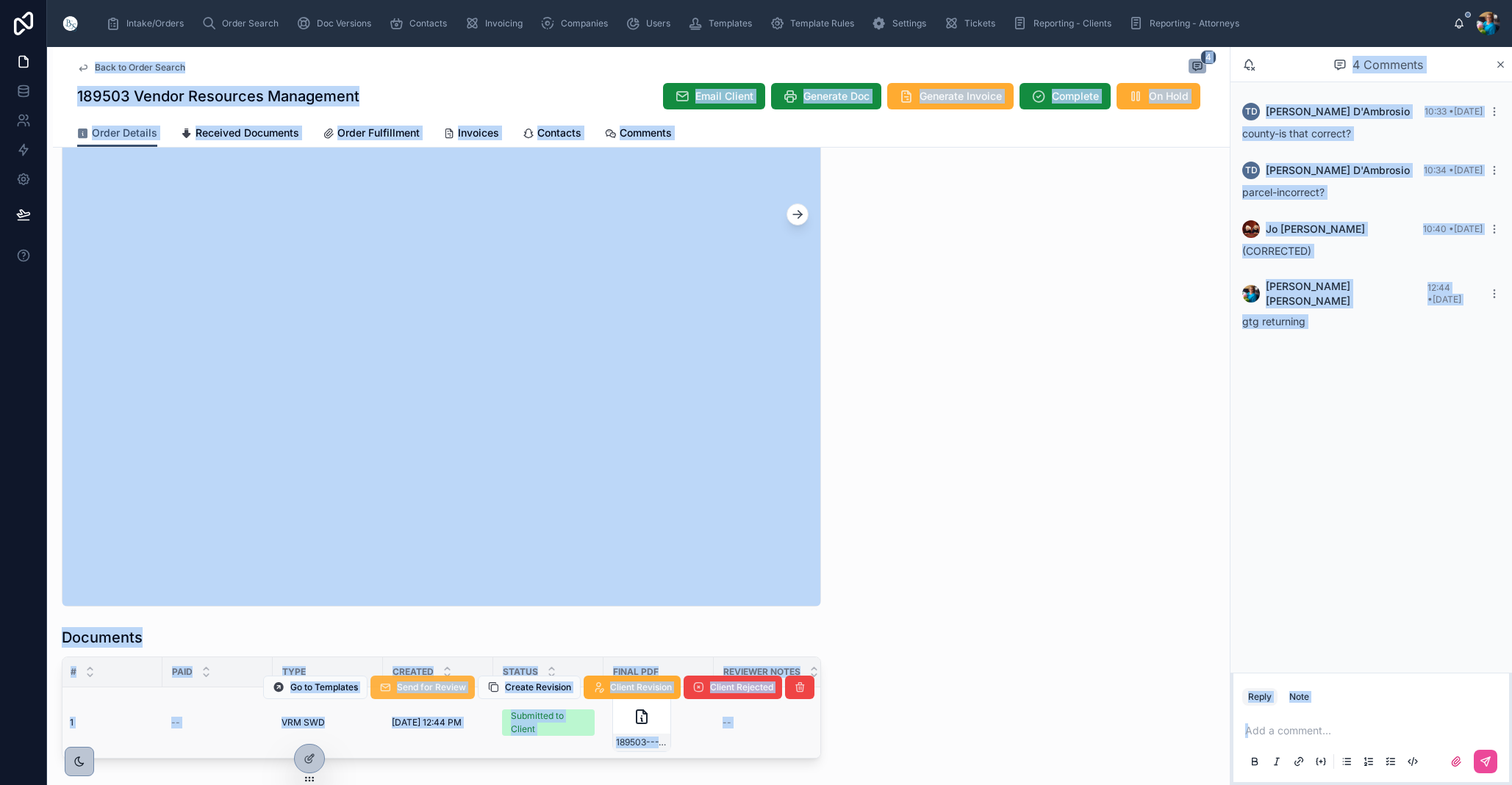
click at [435, 687] on span "Send for Review" at bounding box center [431, 687] width 69 height 12
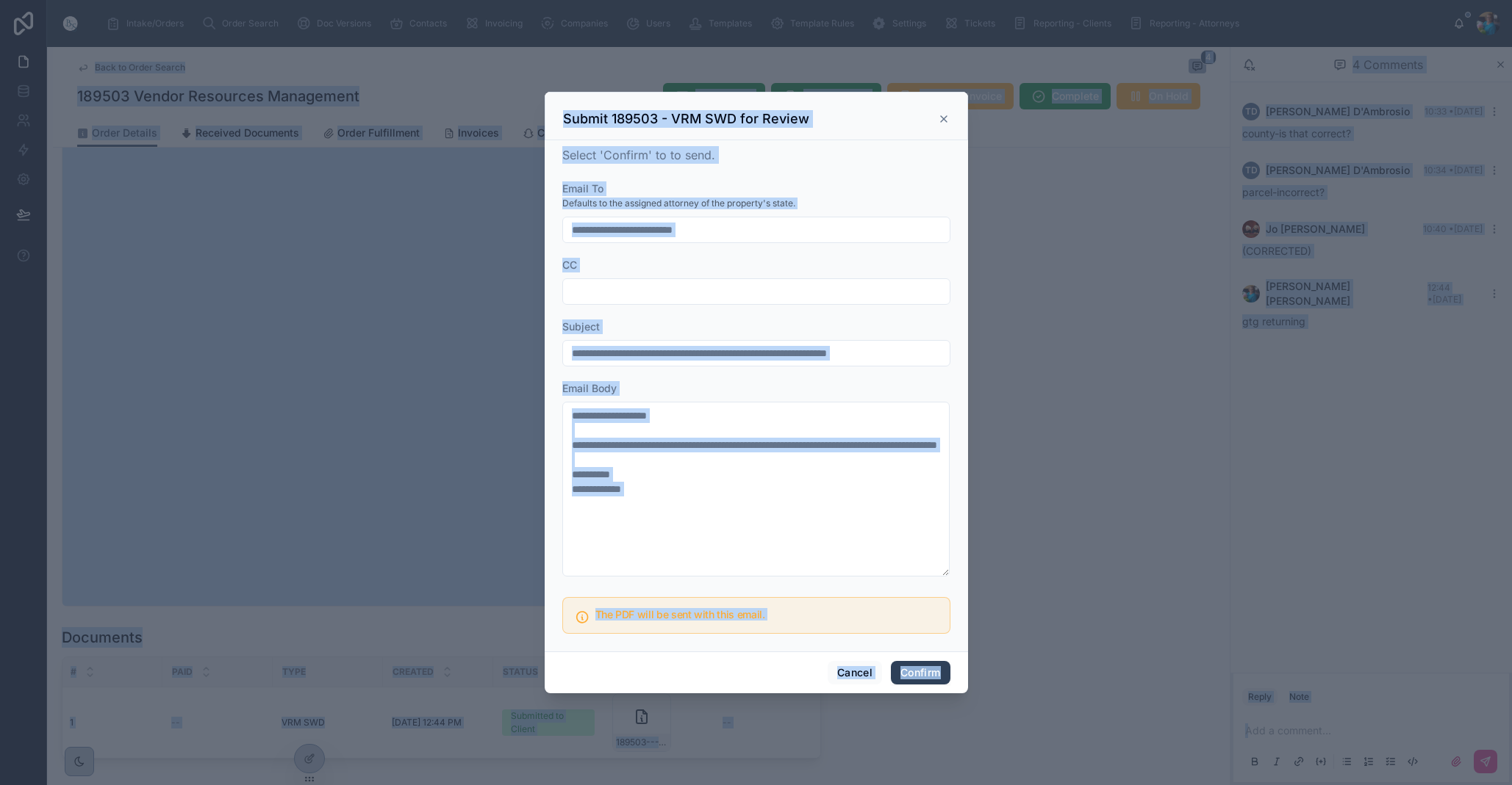
click at [909, 674] on button "Confirm" at bounding box center [920, 673] width 59 height 24
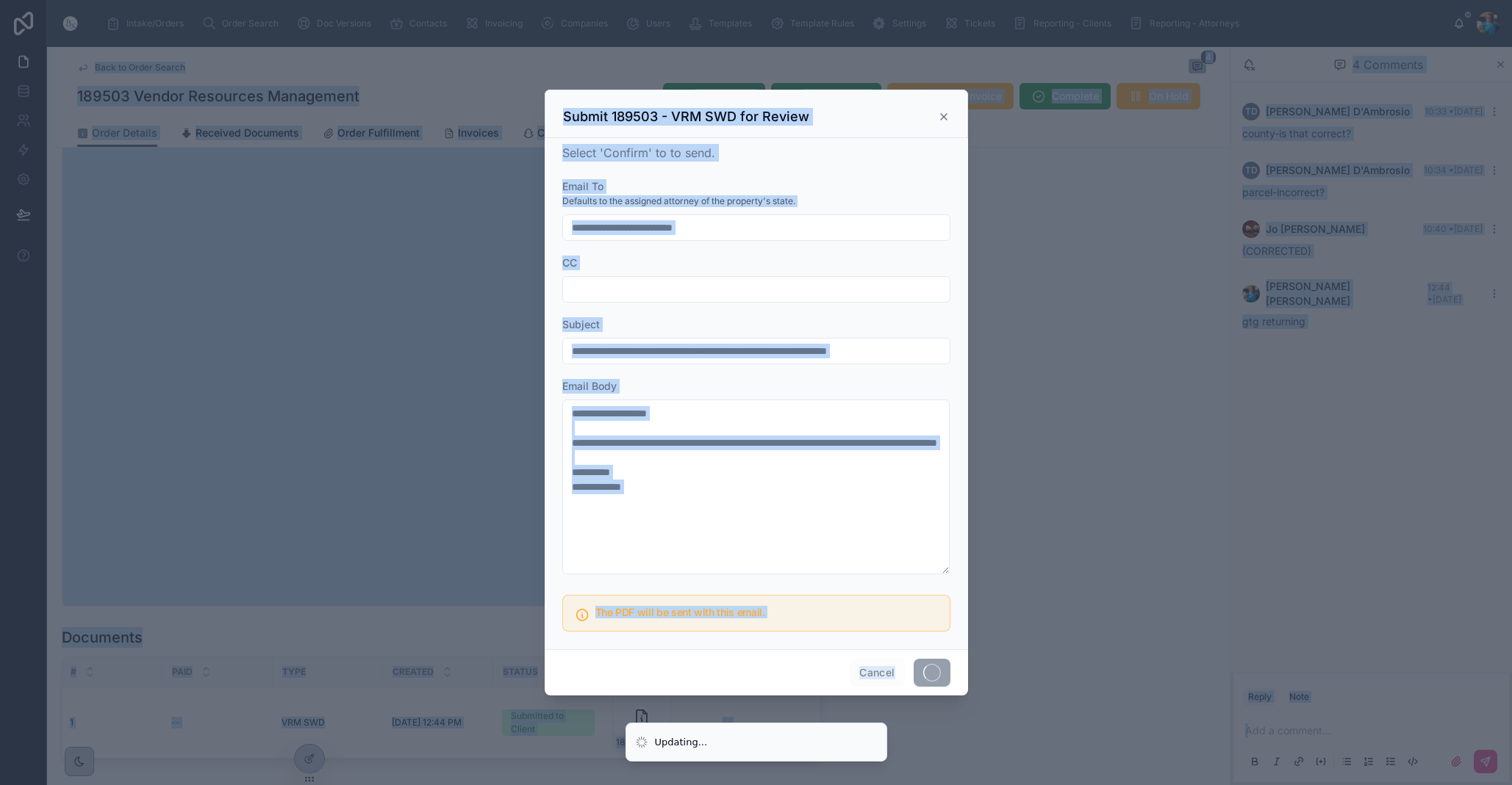
click at [909, 674] on div "Cancel" at bounding box center [756, 673] width 423 height 47
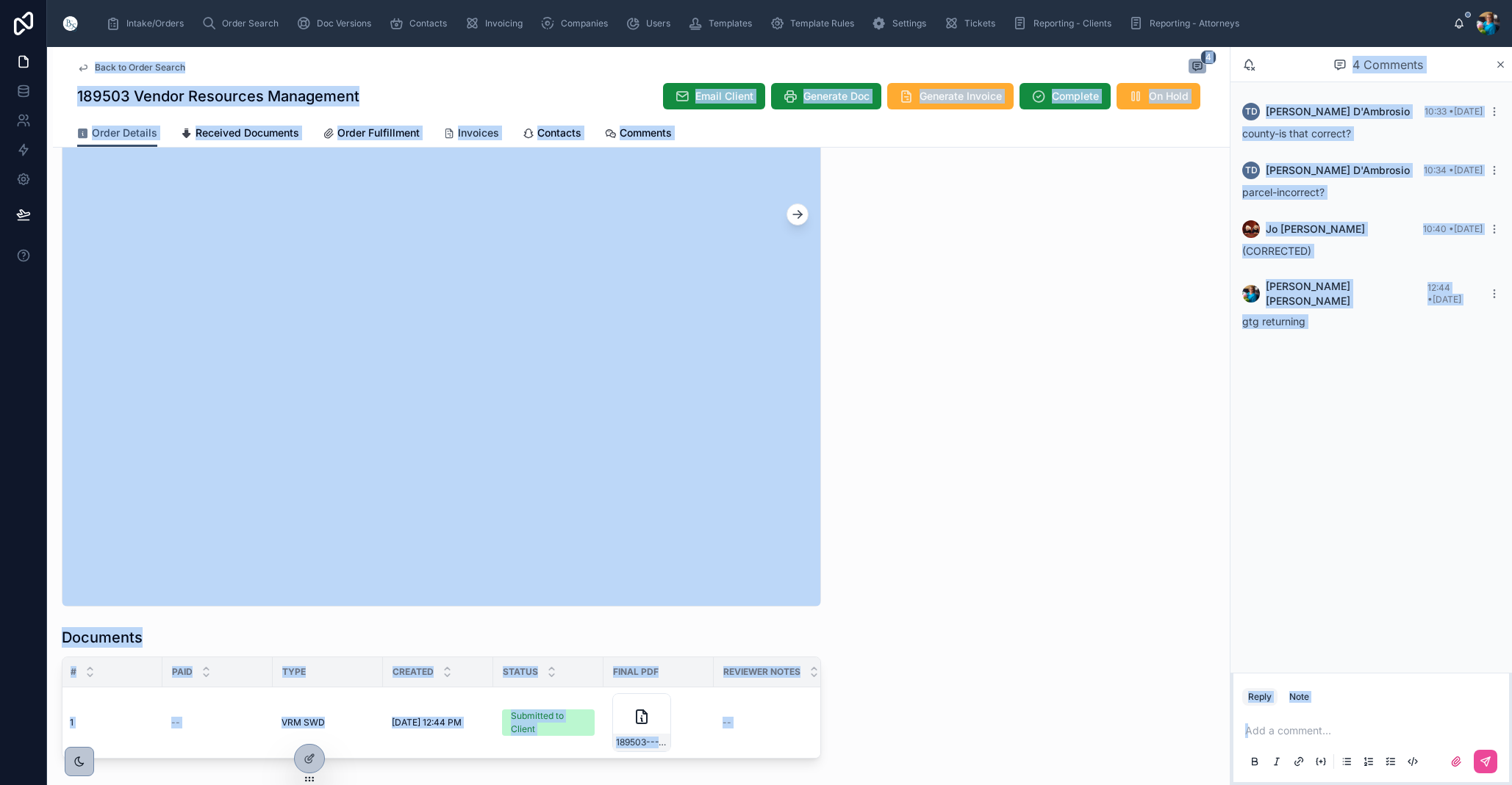
drag, startPoint x: 462, startPoint y: 127, endPoint x: 478, endPoint y: 142, distance: 21.9
click at [462, 127] on span "Invoices" at bounding box center [478, 132] width 41 height 15
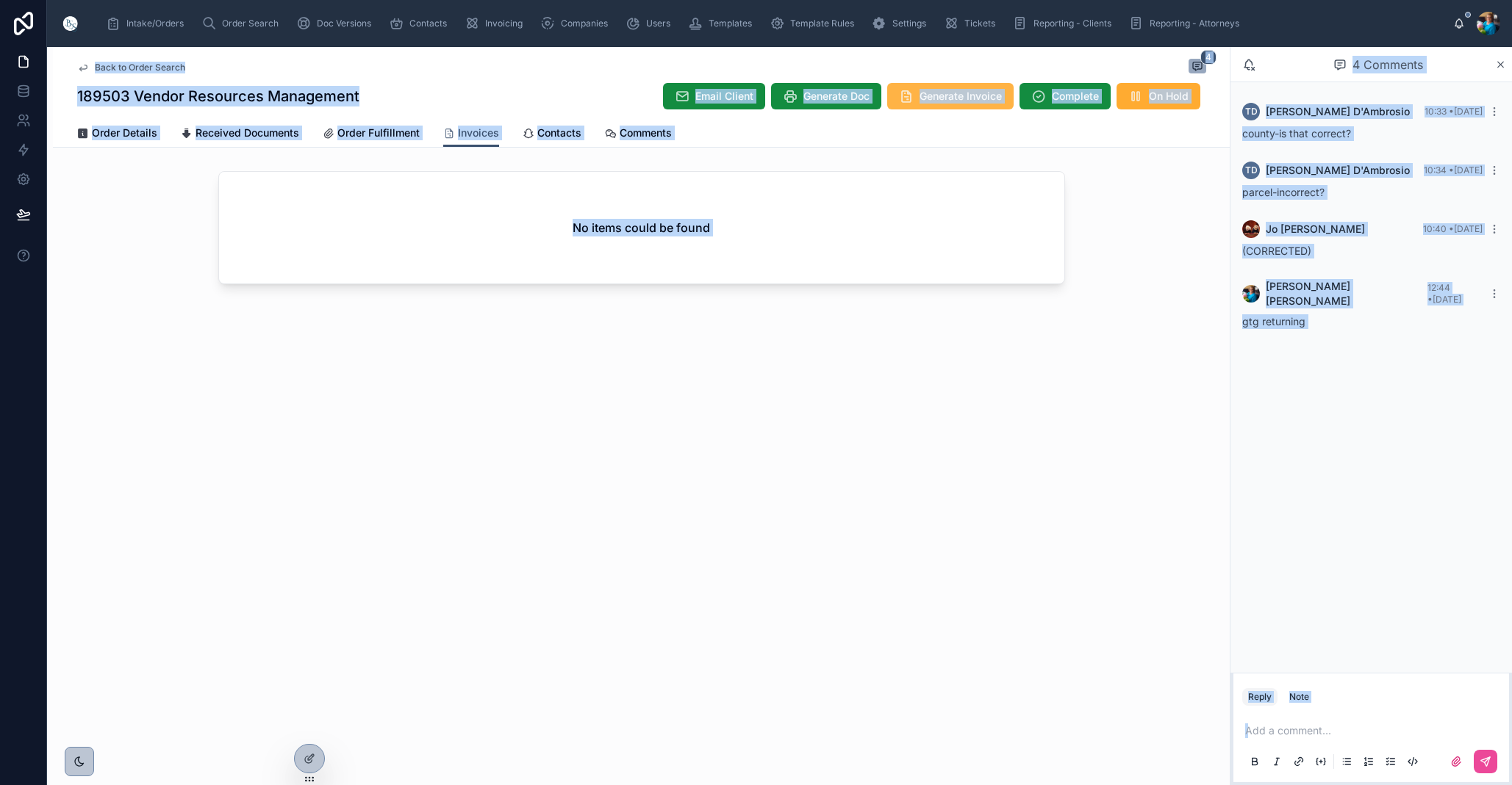
click at [934, 103] on button "Generate Invoice" at bounding box center [950, 96] width 126 height 27
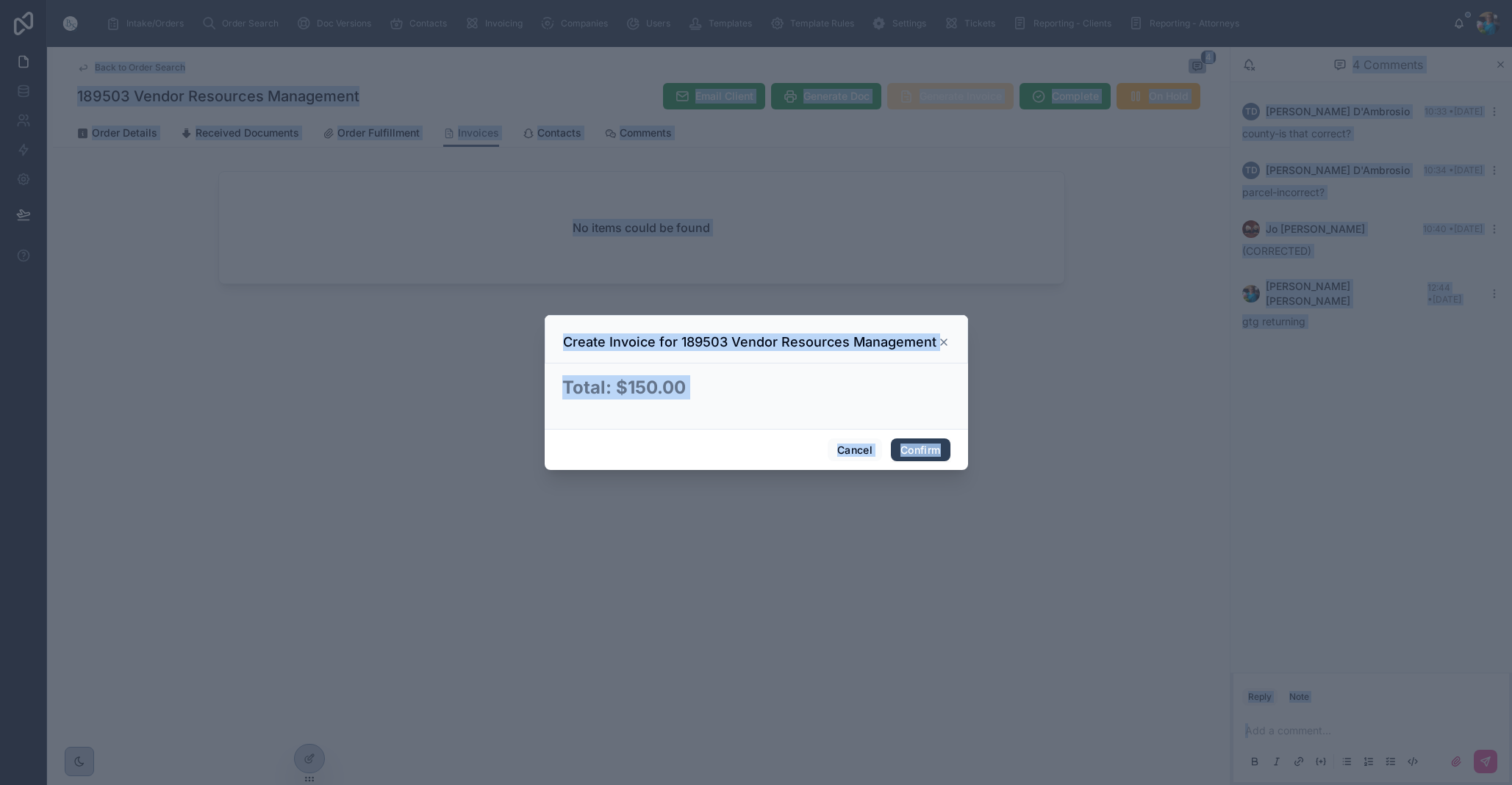
click at [919, 447] on button "Confirm" at bounding box center [920, 451] width 59 height 24
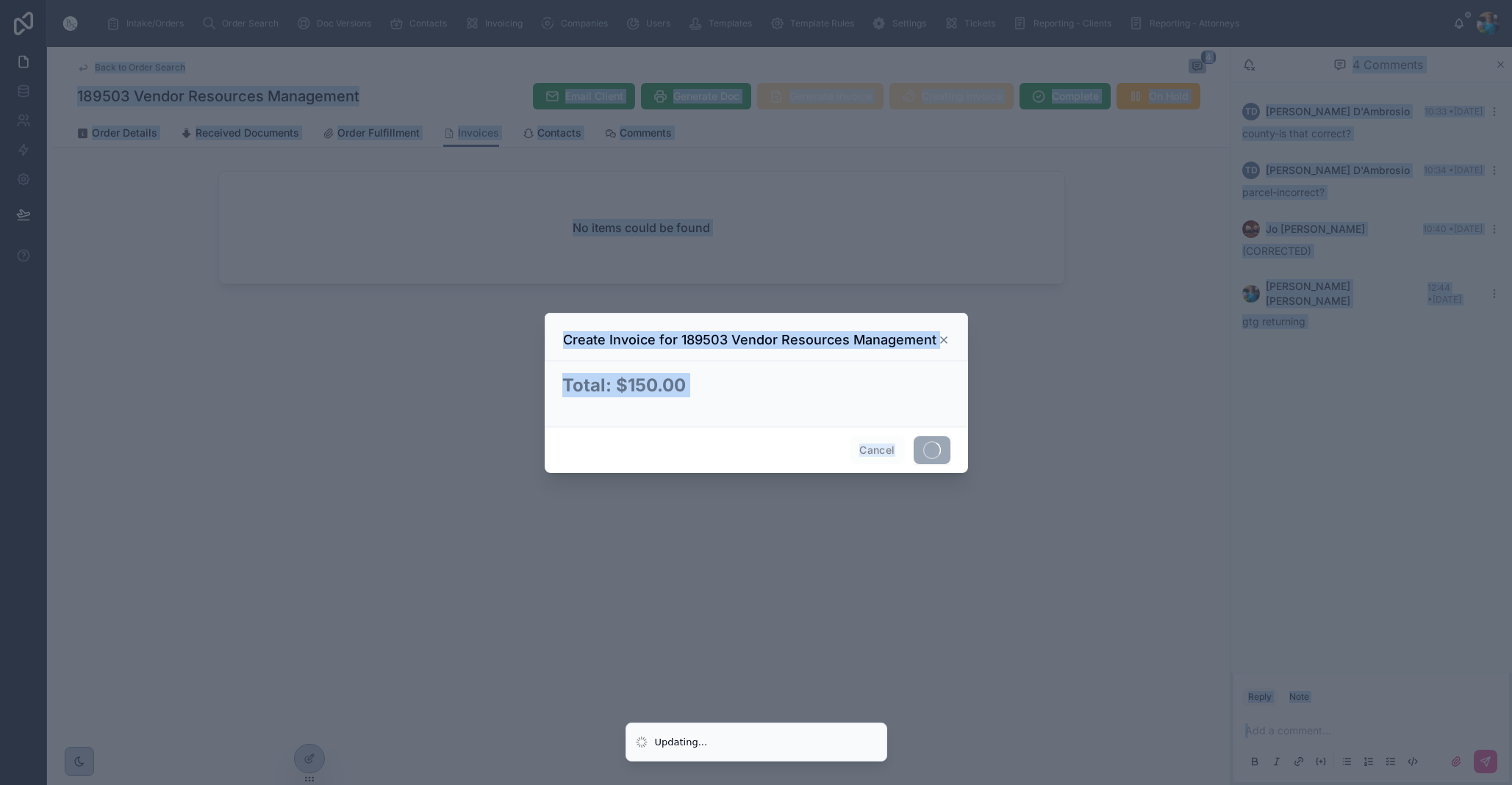
click at [918, 448] on span at bounding box center [932, 451] width 37 height 28
drag, startPoint x: 918, startPoint y: 448, endPoint x: 872, endPoint y: 511, distance: 78.0
click at [917, 448] on span at bounding box center [932, 451] width 37 height 28
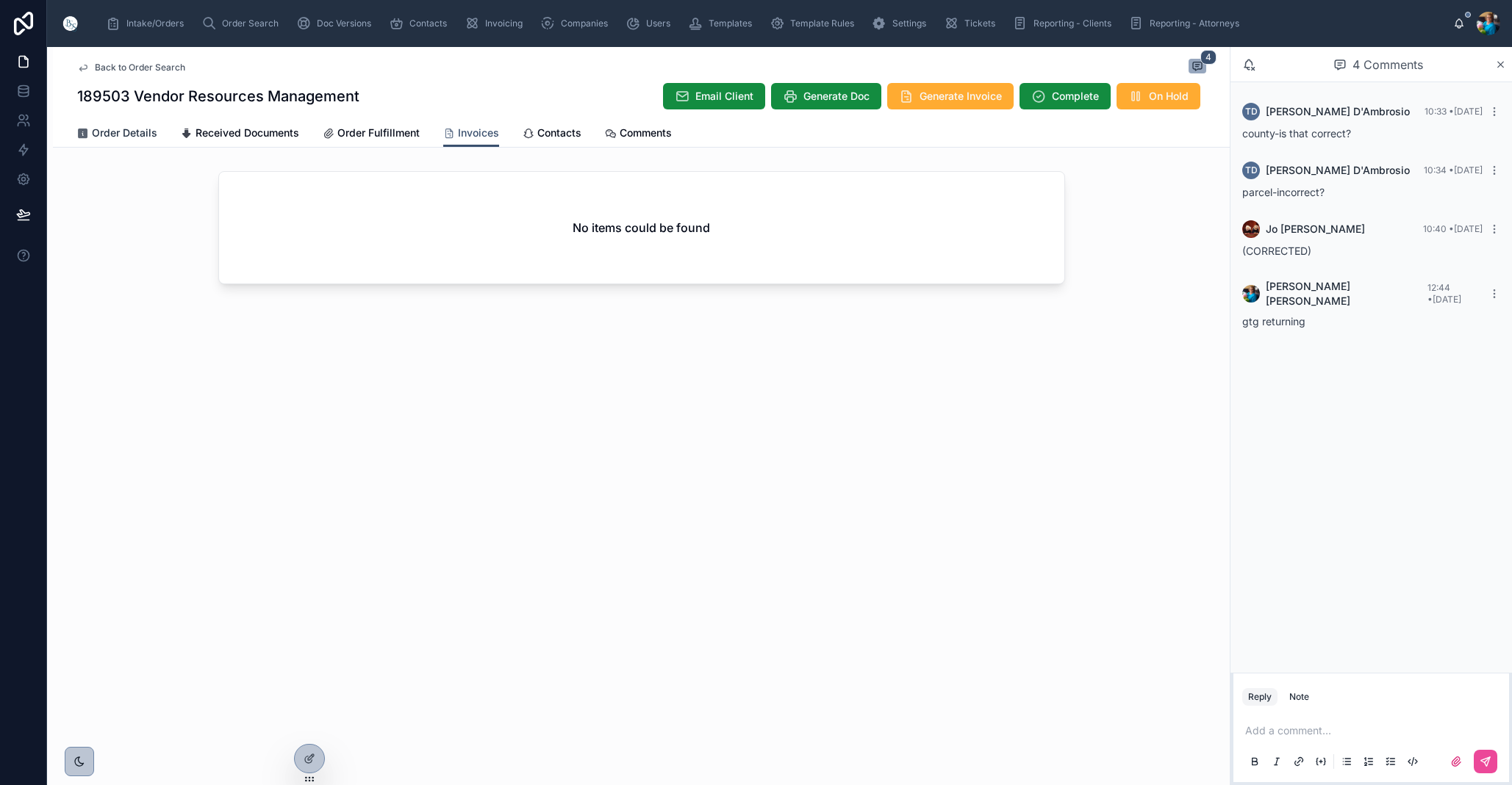
drag, startPoint x: 109, startPoint y: 126, endPoint x: 110, endPoint y: 136, distance: 10.0
click at [110, 127] on span "Order Details" at bounding box center [124, 132] width 66 height 15
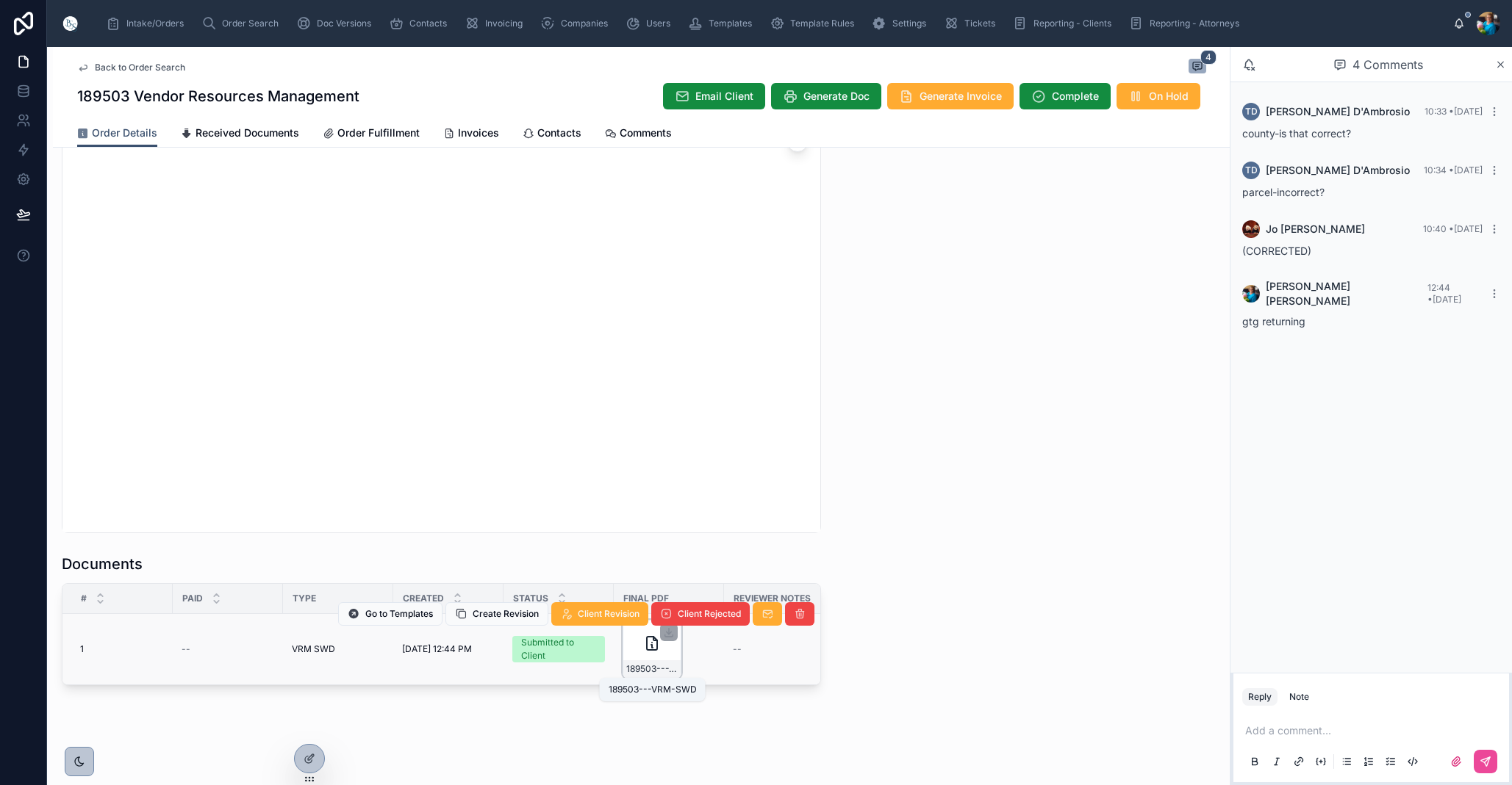
click at [651, 673] on span "189503---VRM-SWD" at bounding box center [652, 670] width 52 height 12
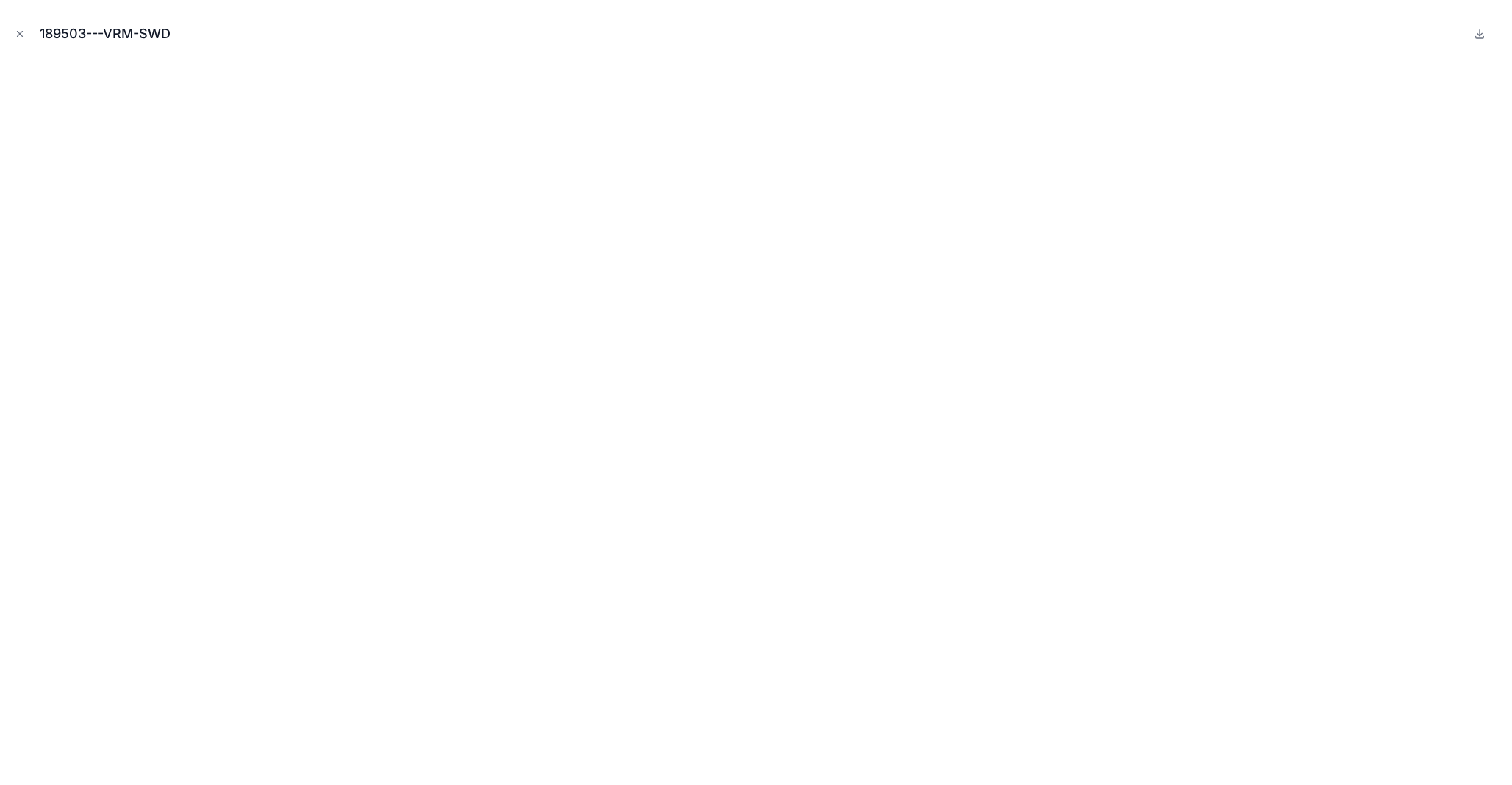
drag, startPoint x: 17, startPoint y: 34, endPoint x: 18, endPoint y: 44, distance: 10.0
click at [17, 35] on icon "Close modal" at bounding box center [20, 34] width 10 height 10
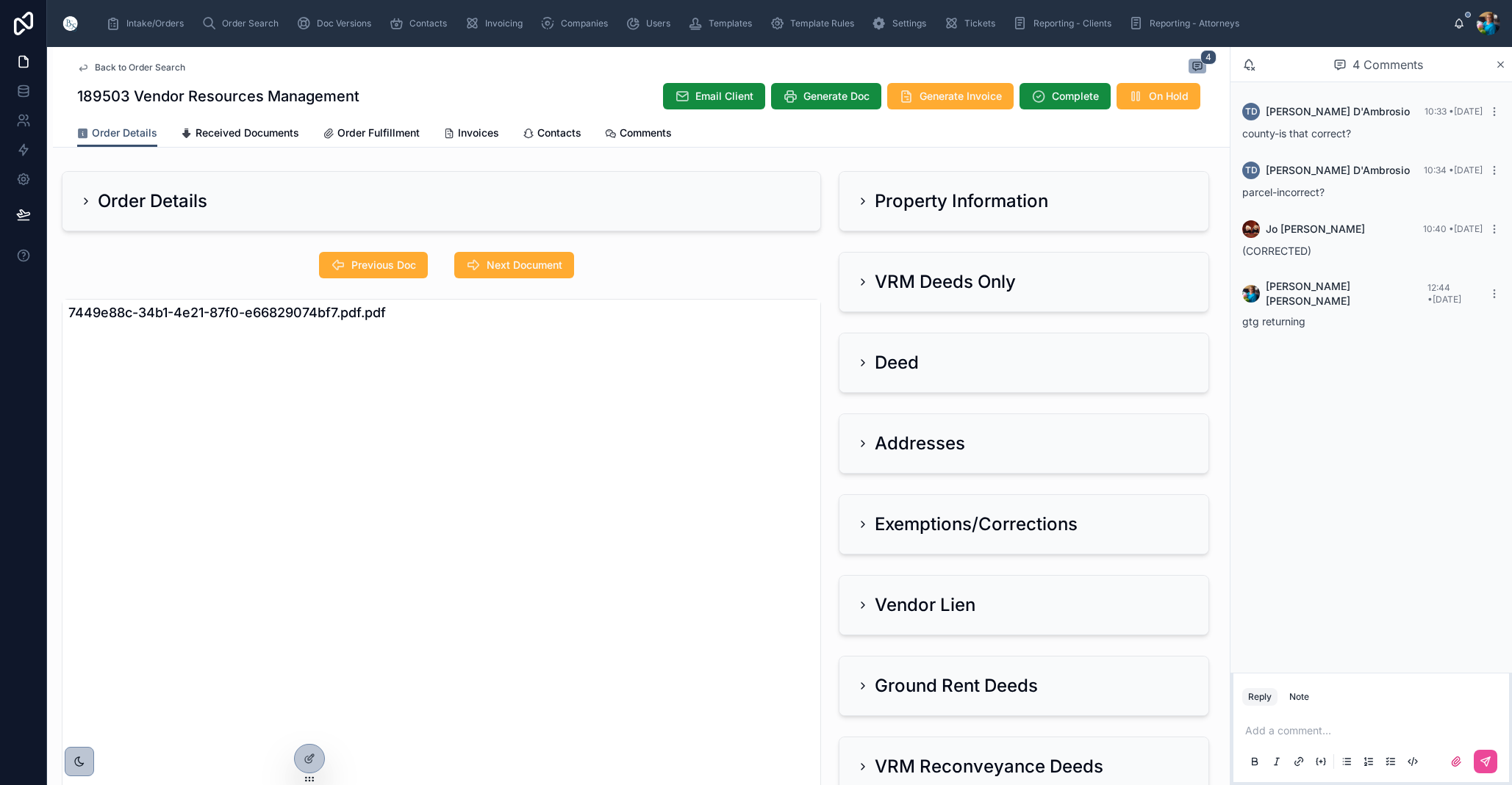
drag, startPoint x: 908, startPoint y: 282, endPoint x: 903, endPoint y: 306, distance: 24.5
click at [908, 283] on h2 "VRM Deeds Only" at bounding box center [946, 283] width 141 height 24
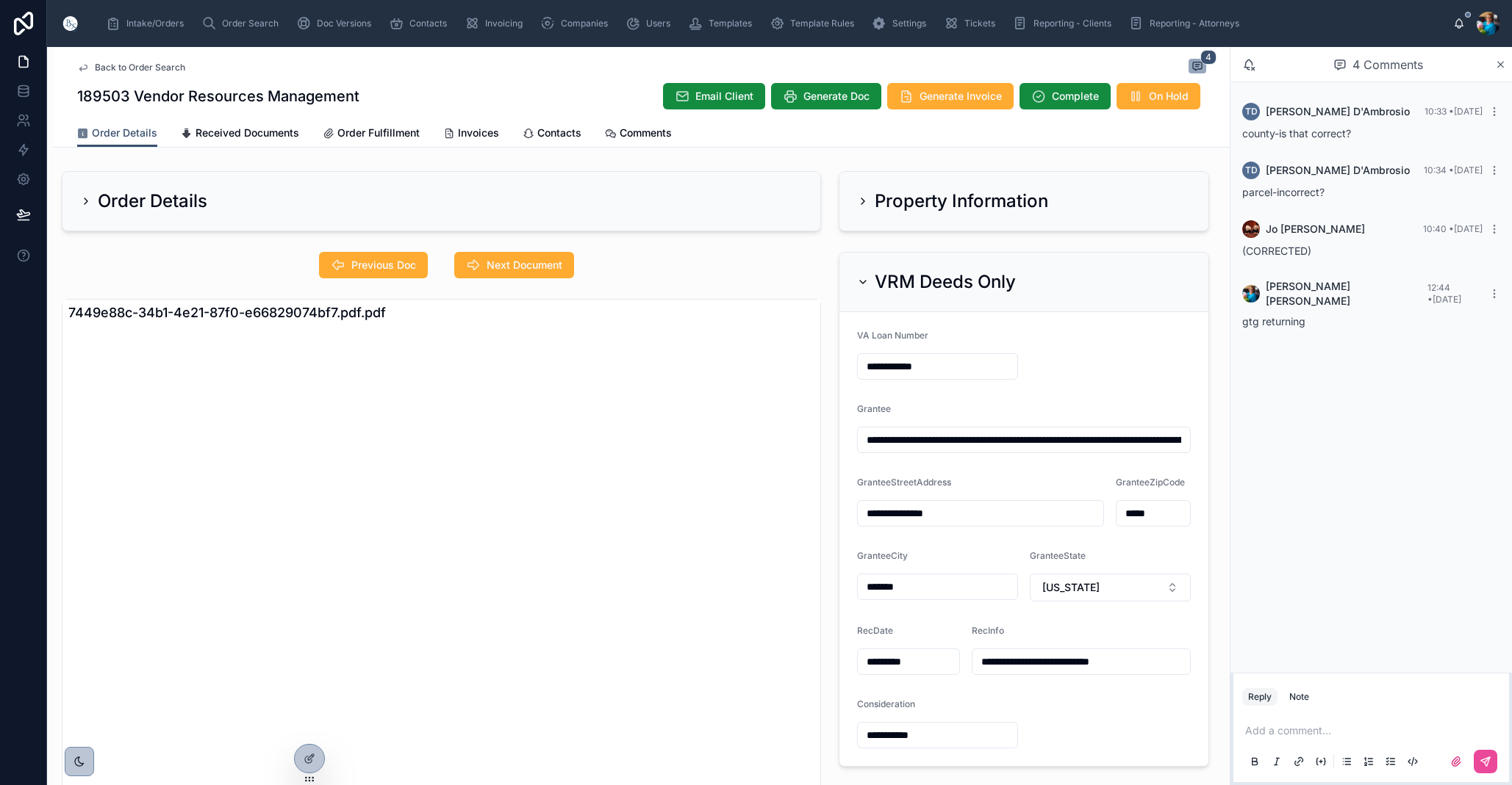
click at [1019, 439] on input "**********" at bounding box center [1024, 440] width 332 height 21
drag, startPoint x: 1106, startPoint y: 442, endPoint x: 1099, endPoint y: 449, distance: 9.9
click at [1105, 443] on input "**********" at bounding box center [1024, 440] width 332 height 21
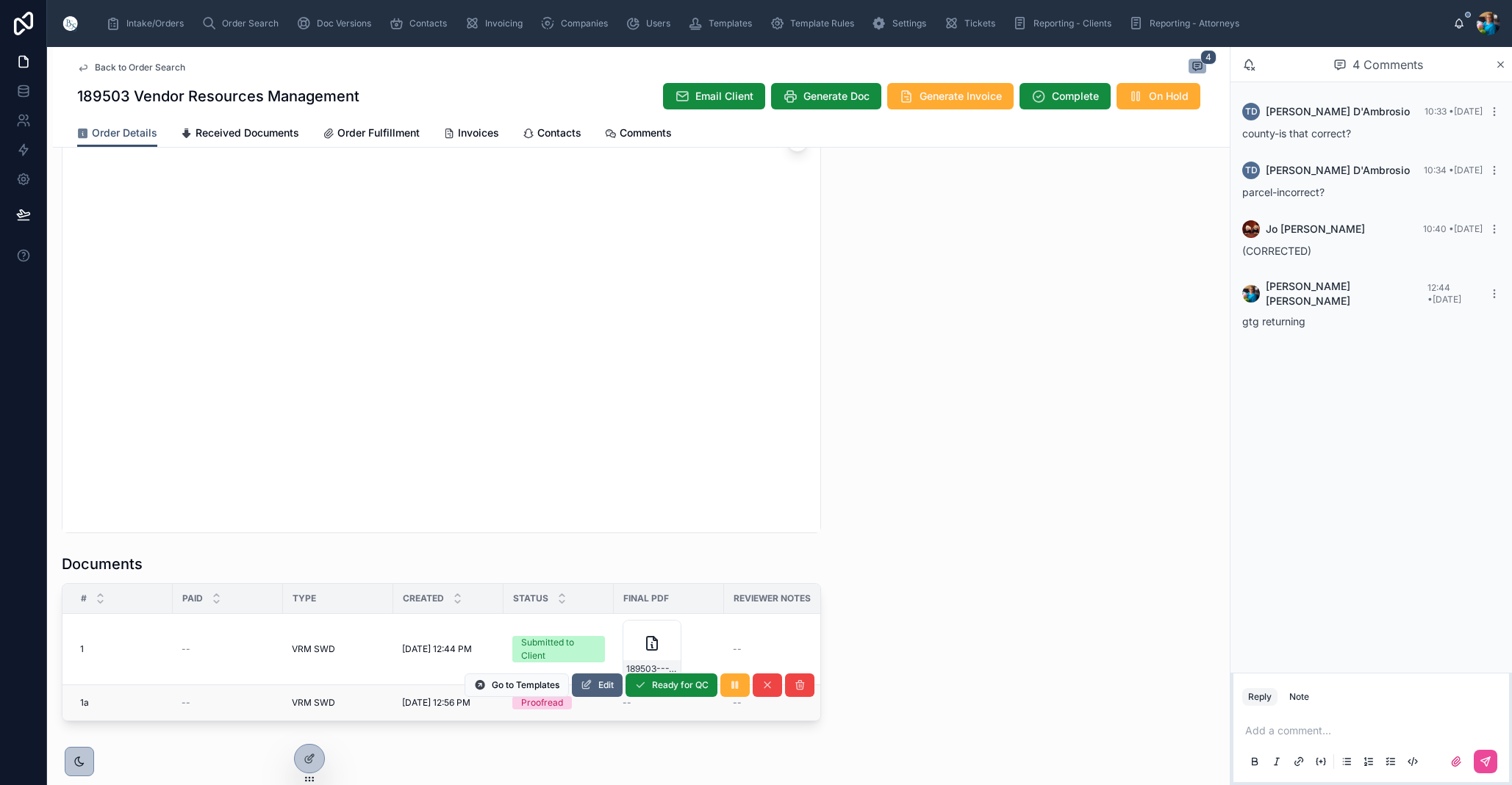
click at [600, 687] on span "Edit" at bounding box center [606, 686] width 16 height 12
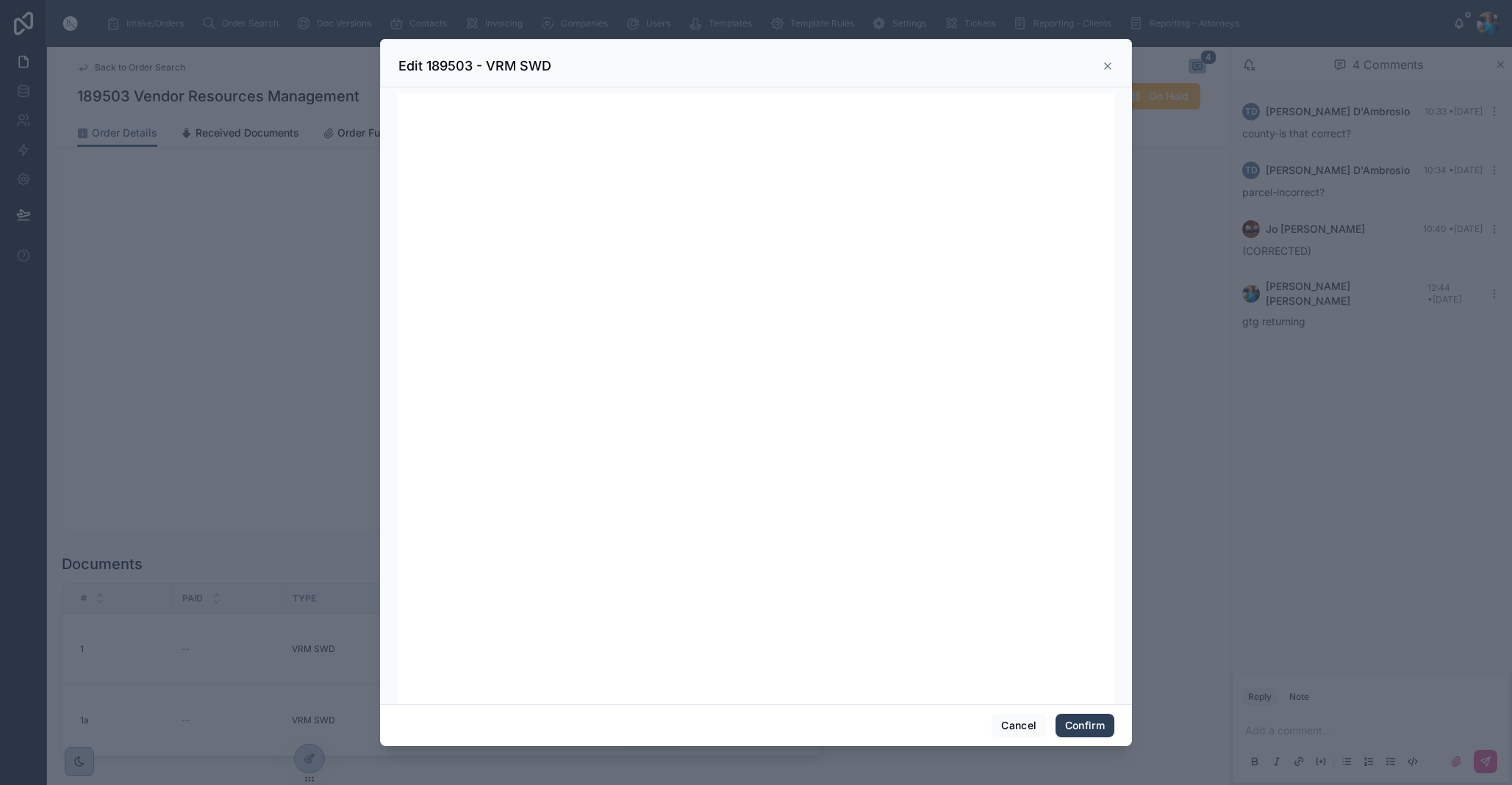
click at [1079, 732] on button "Confirm" at bounding box center [1084, 726] width 59 height 24
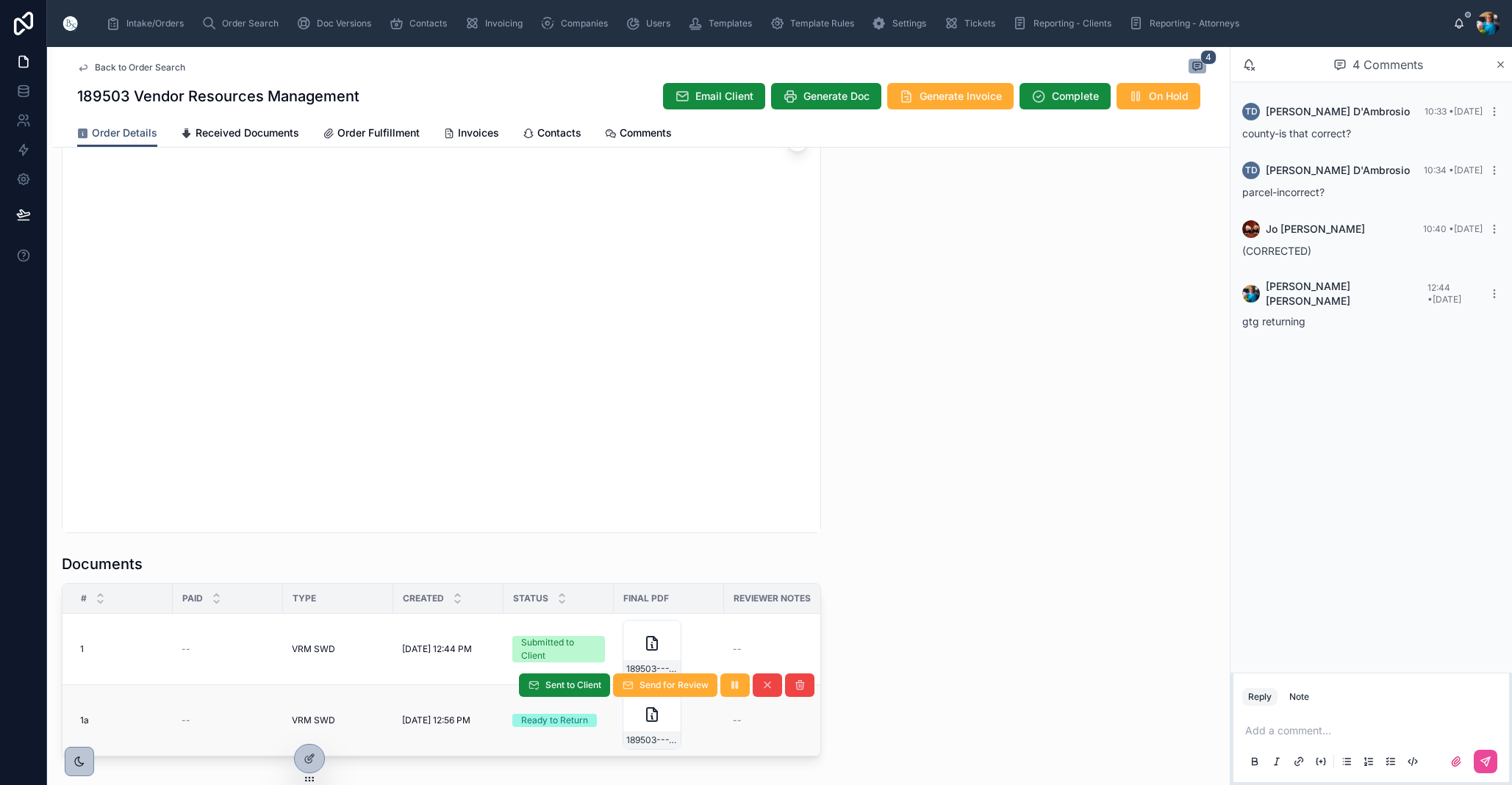
scroll to position [0, 14]
click at [654, 744] on span "189503---VRM-SWD" at bounding box center [638, 740] width 52 height 12
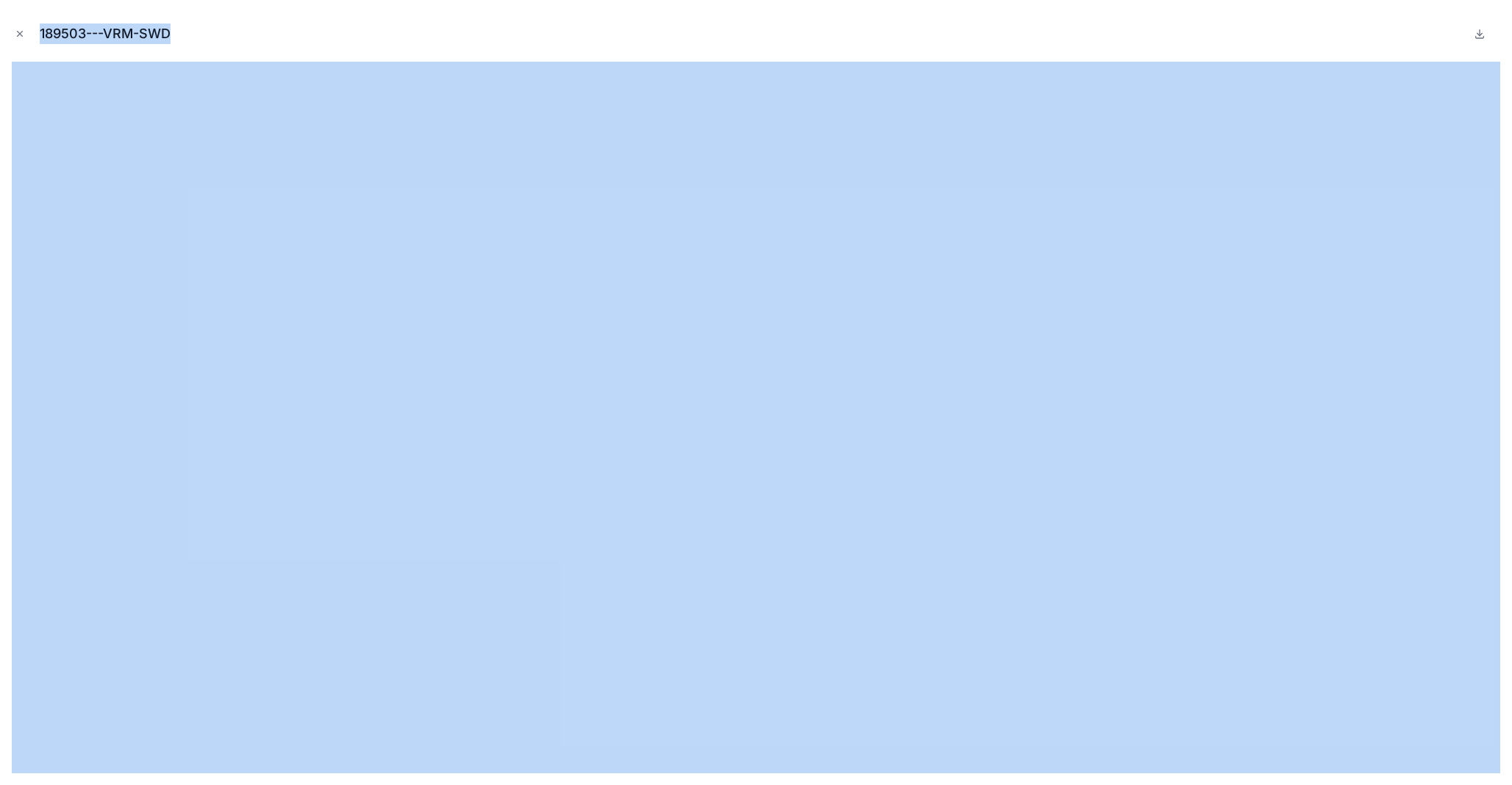
drag, startPoint x: 847, startPoint y: 29, endPoint x: 833, endPoint y: -105, distance: 134.7
click at [833, 0] on html "Intake/Orders Order Search Doc Versions Contacts Invoicing Companies Users Temp…" at bounding box center [756, 392] width 1512 height 785
drag, startPoint x: 431, startPoint y: 55, endPoint x: 61, endPoint y: 78, distance: 370.7
click at [14, 32] on button "Close modal" at bounding box center [20, 34] width 16 height 16
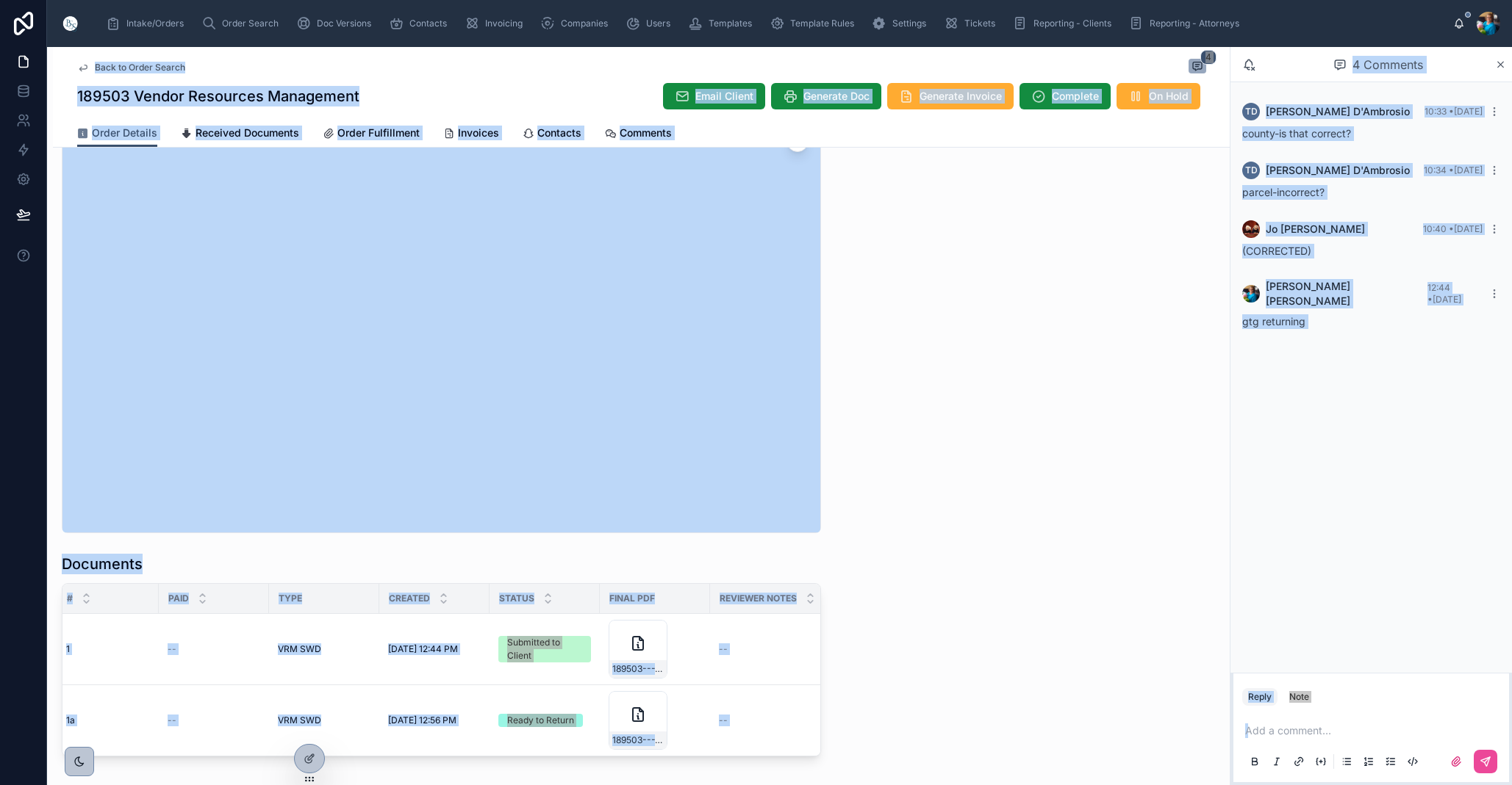
drag, startPoint x: 872, startPoint y: 436, endPoint x: 806, endPoint y: 422, distance: 67.5
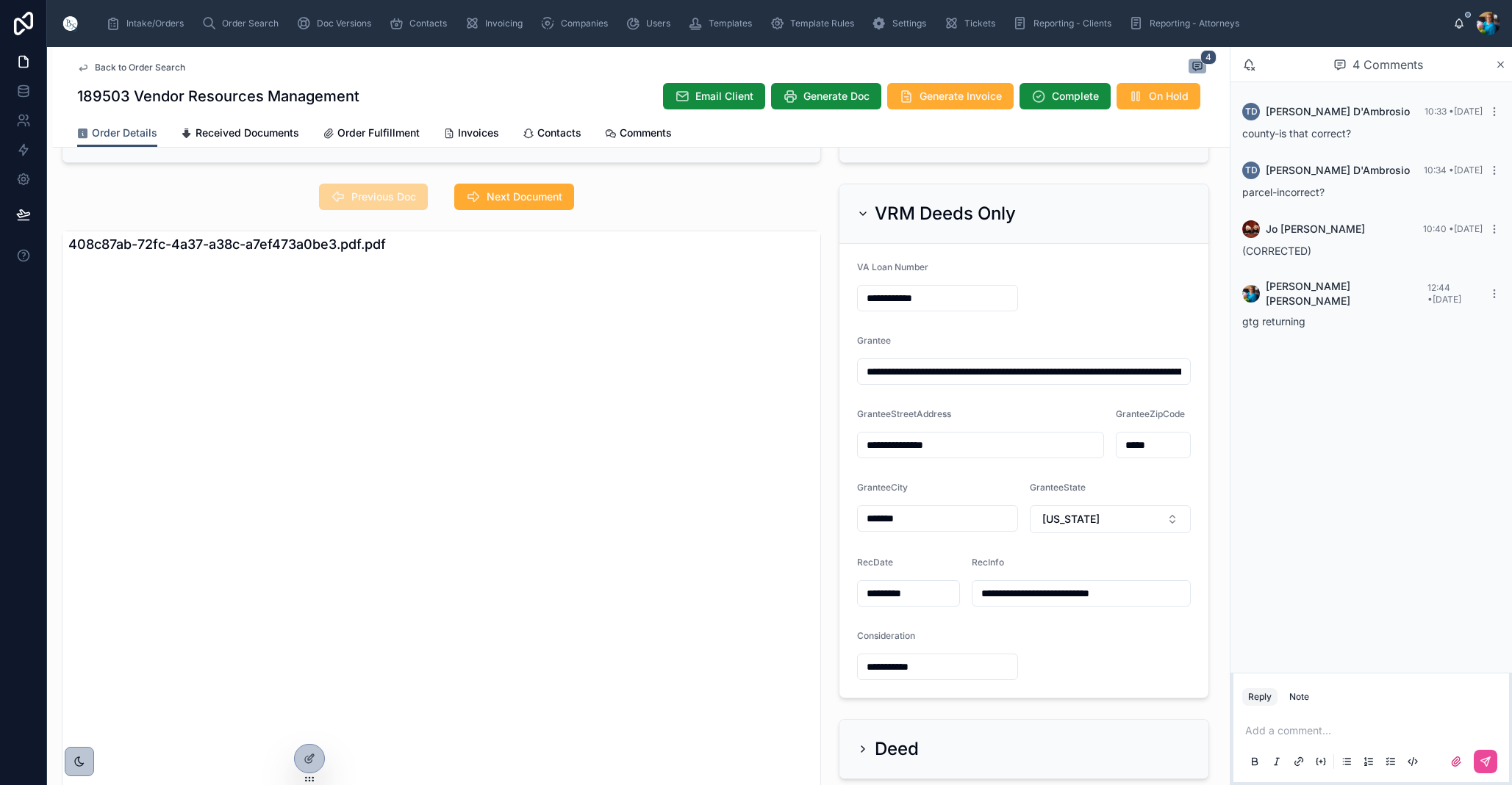
scroll to position [55, 0]
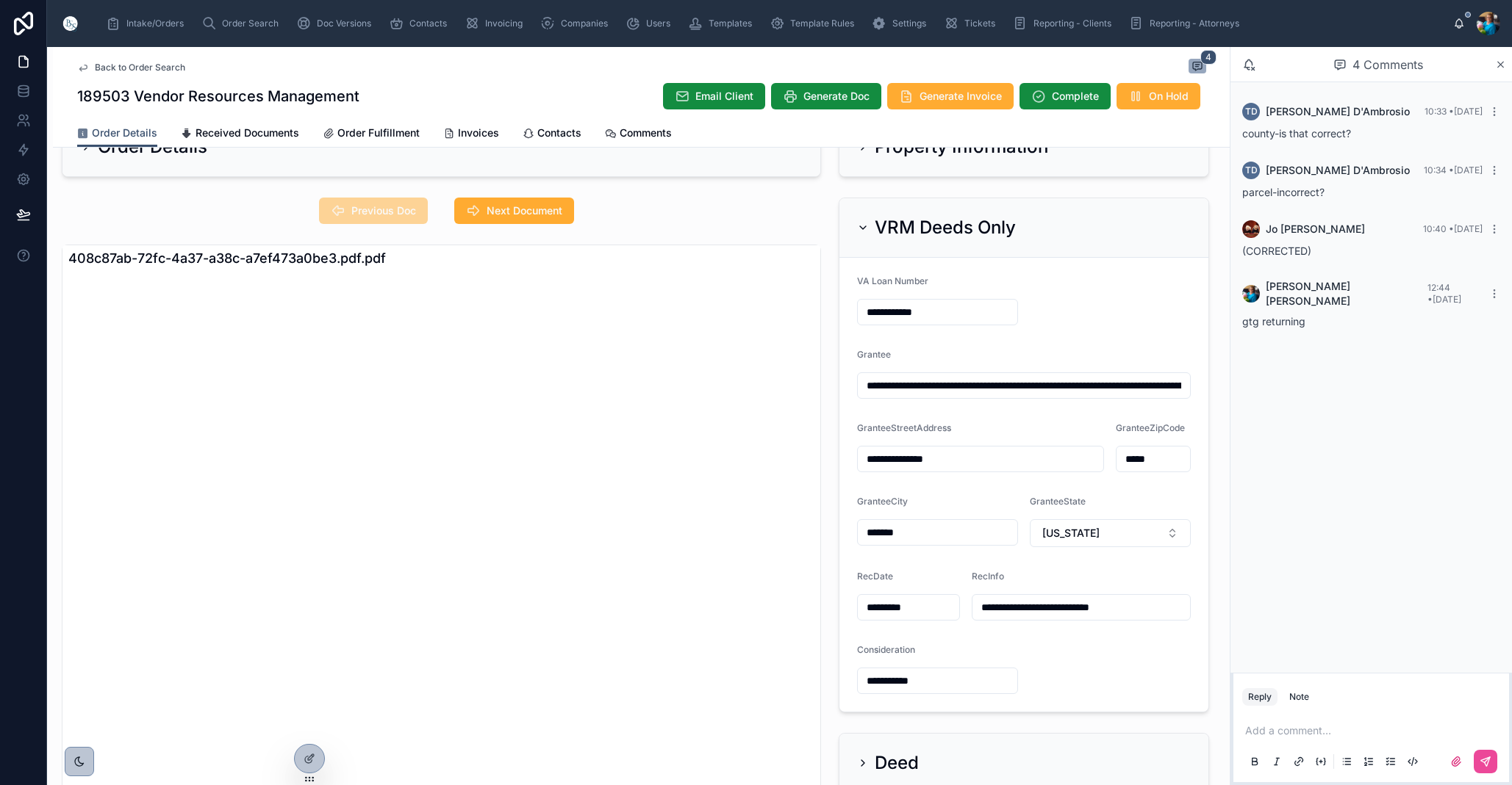
drag, startPoint x: 461, startPoint y: 130, endPoint x: 469, endPoint y: 158, distance: 29.1
click at [461, 135] on span "Invoices" at bounding box center [478, 132] width 41 height 15
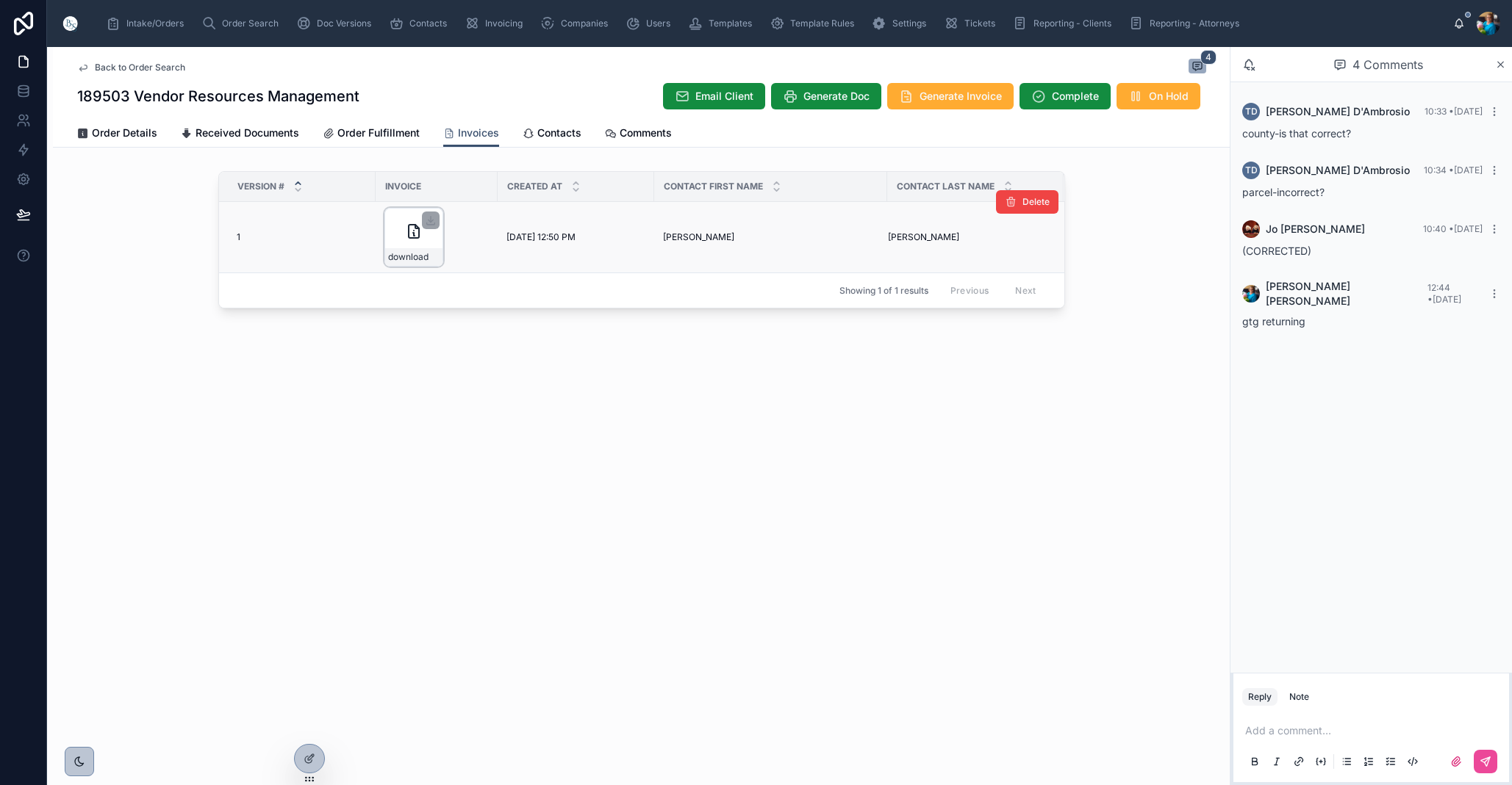
drag, startPoint x: 427, startPoint y: 222, endPoint x: 410, endPoint y: 257, distance: 38.9
click at [426, 225] on icon at bounding box center [431, 221] width 12 height 12
click at [220, 20] on div "Order Search" at bounding box center [242, 24] width 83 height 24
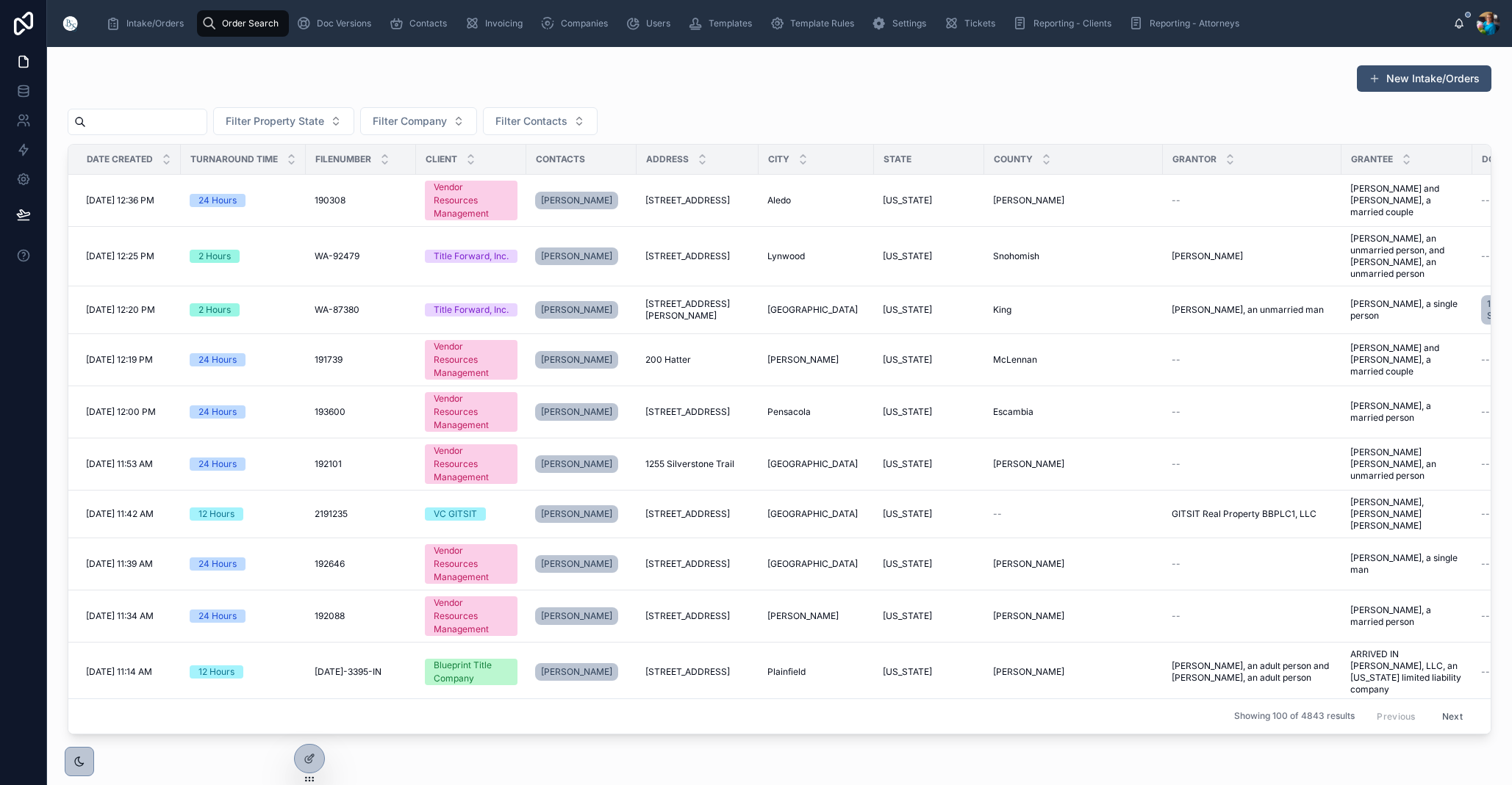
click at [206, 120] on input "text" at bounding box center [145, 121] width 120 height 21
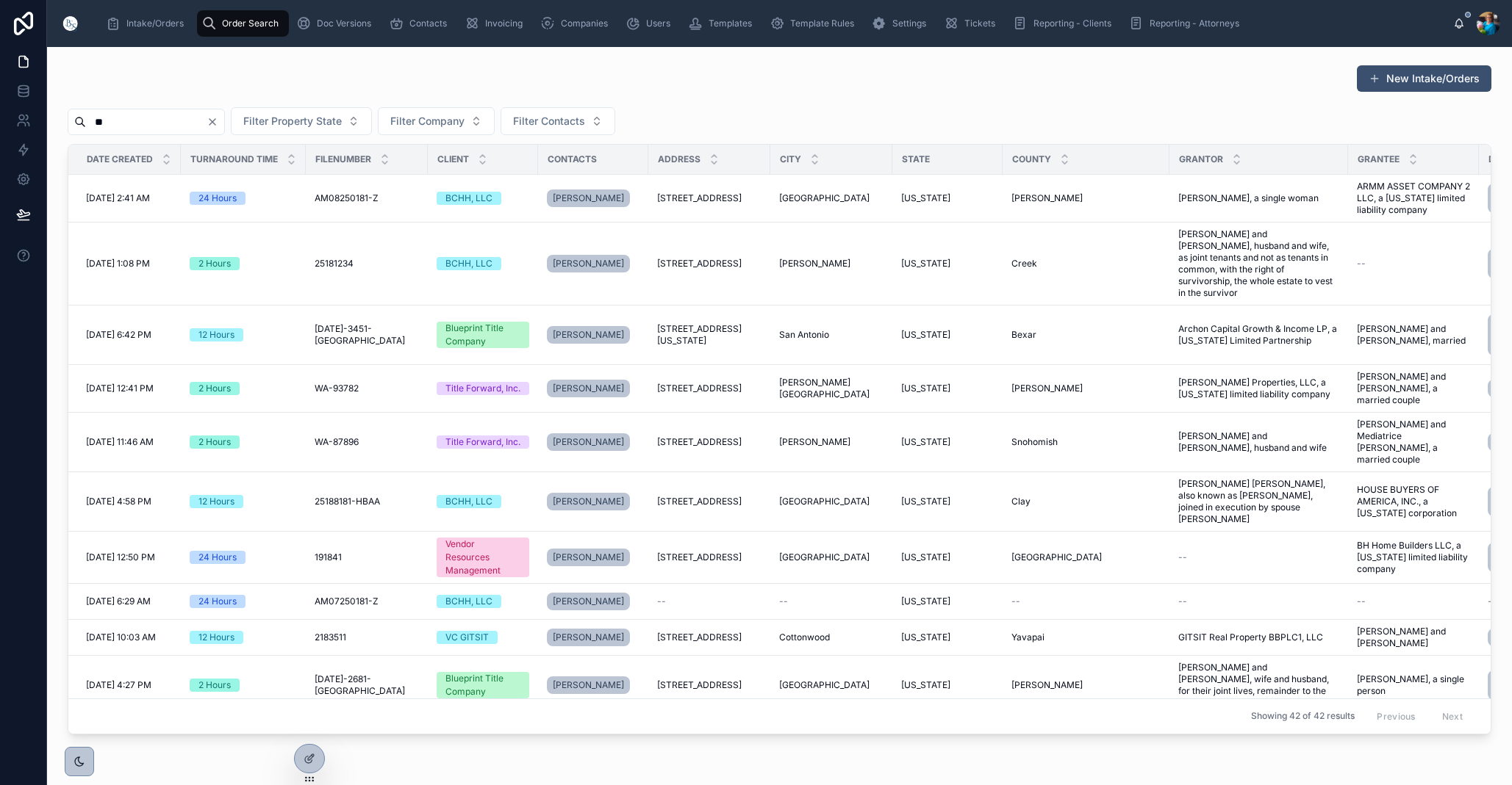
type input "*"
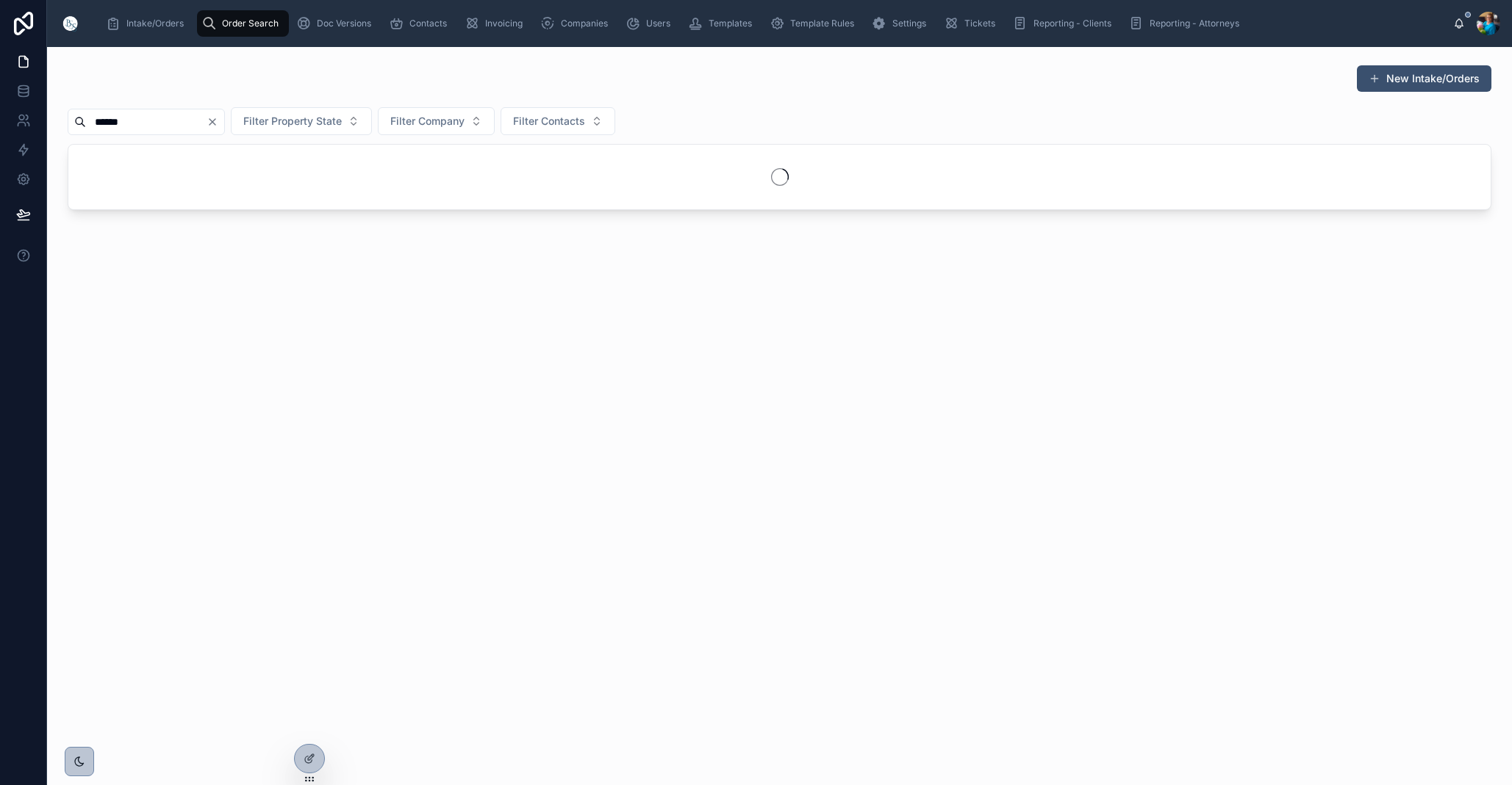
type input "******"
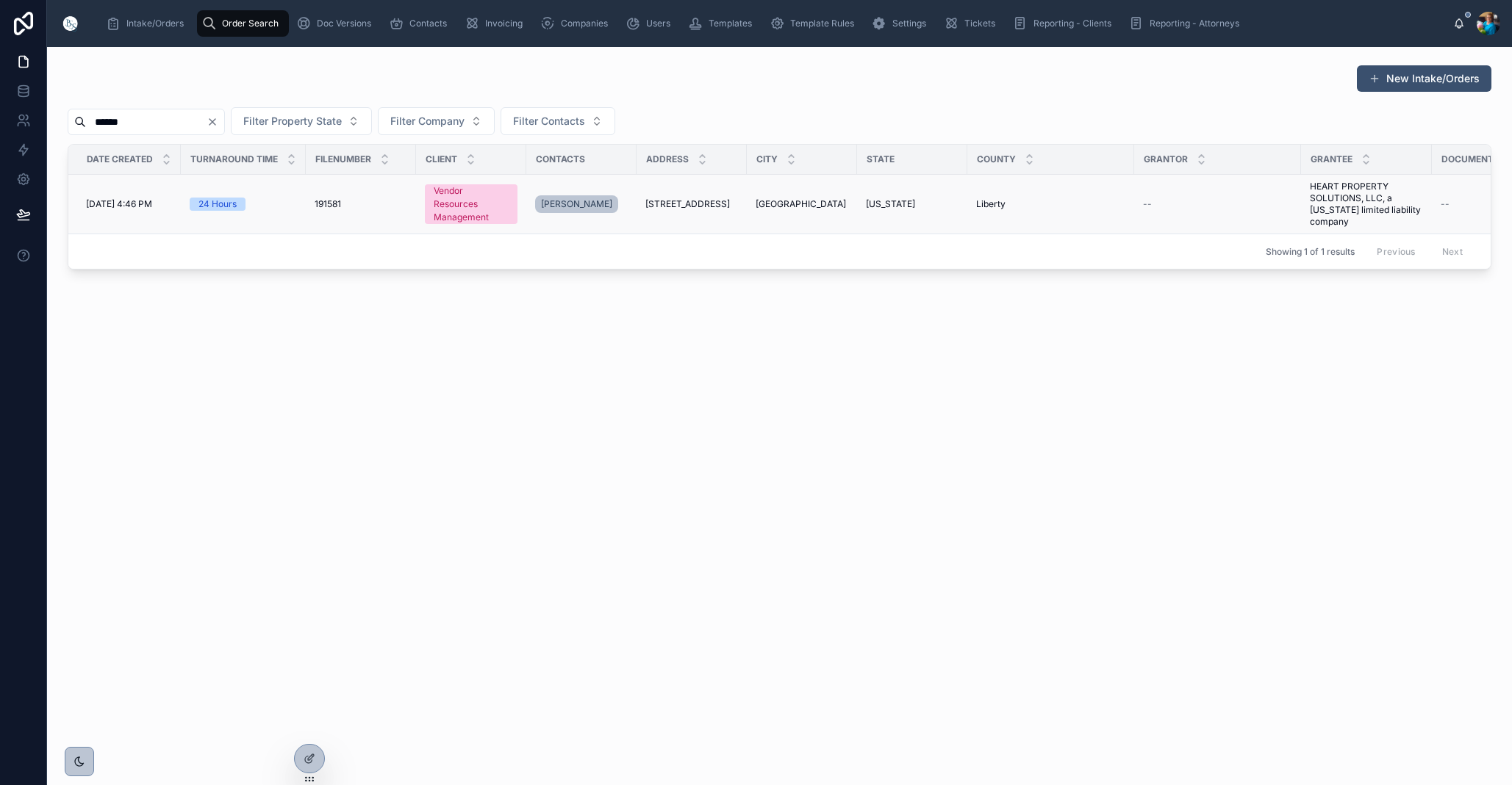
click at [677, 208] on span "[STREET_ADDRESS]" at bounding box center [687, 204] width 85 height 12
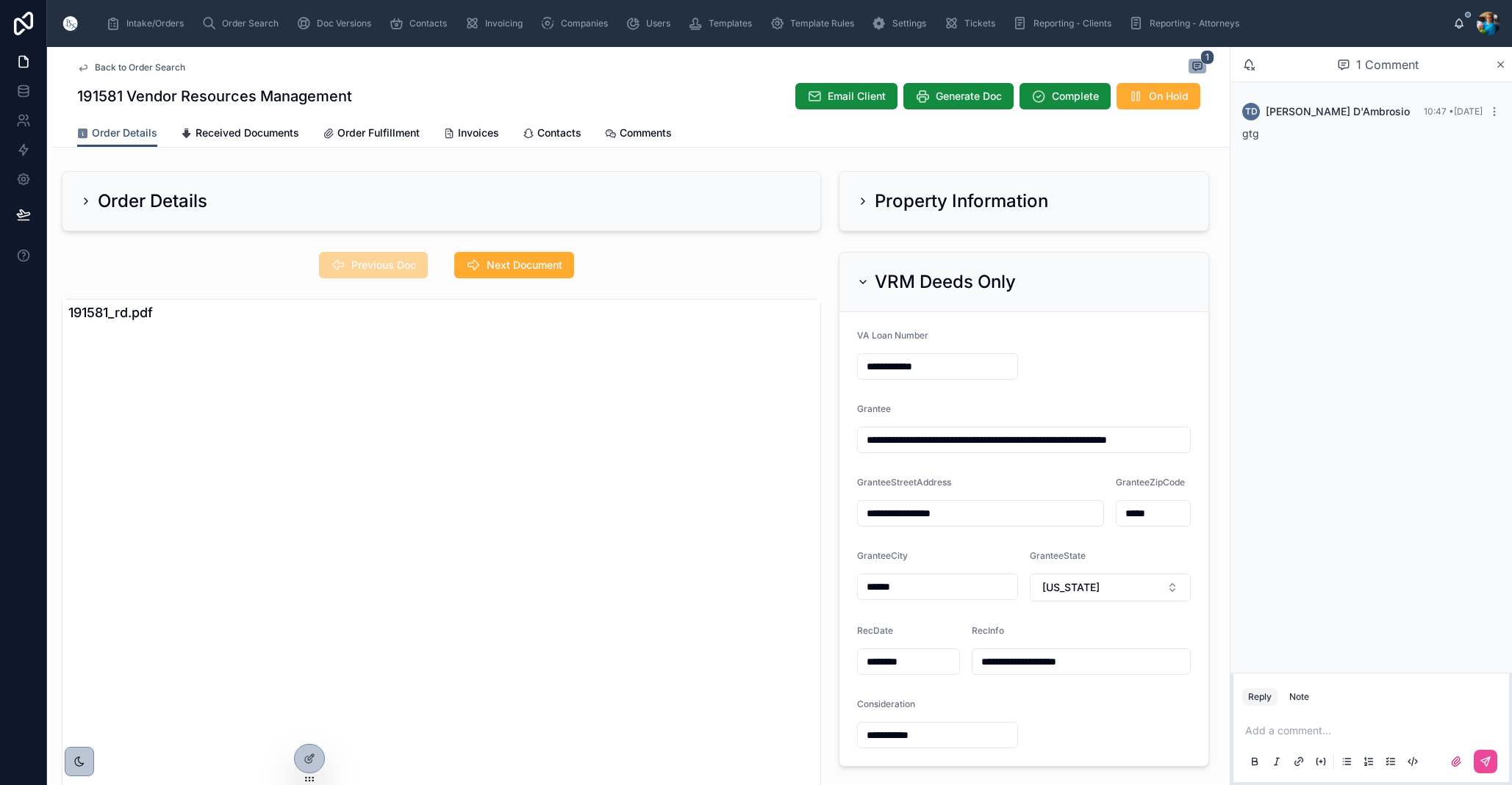
scroll to position [4, 0]
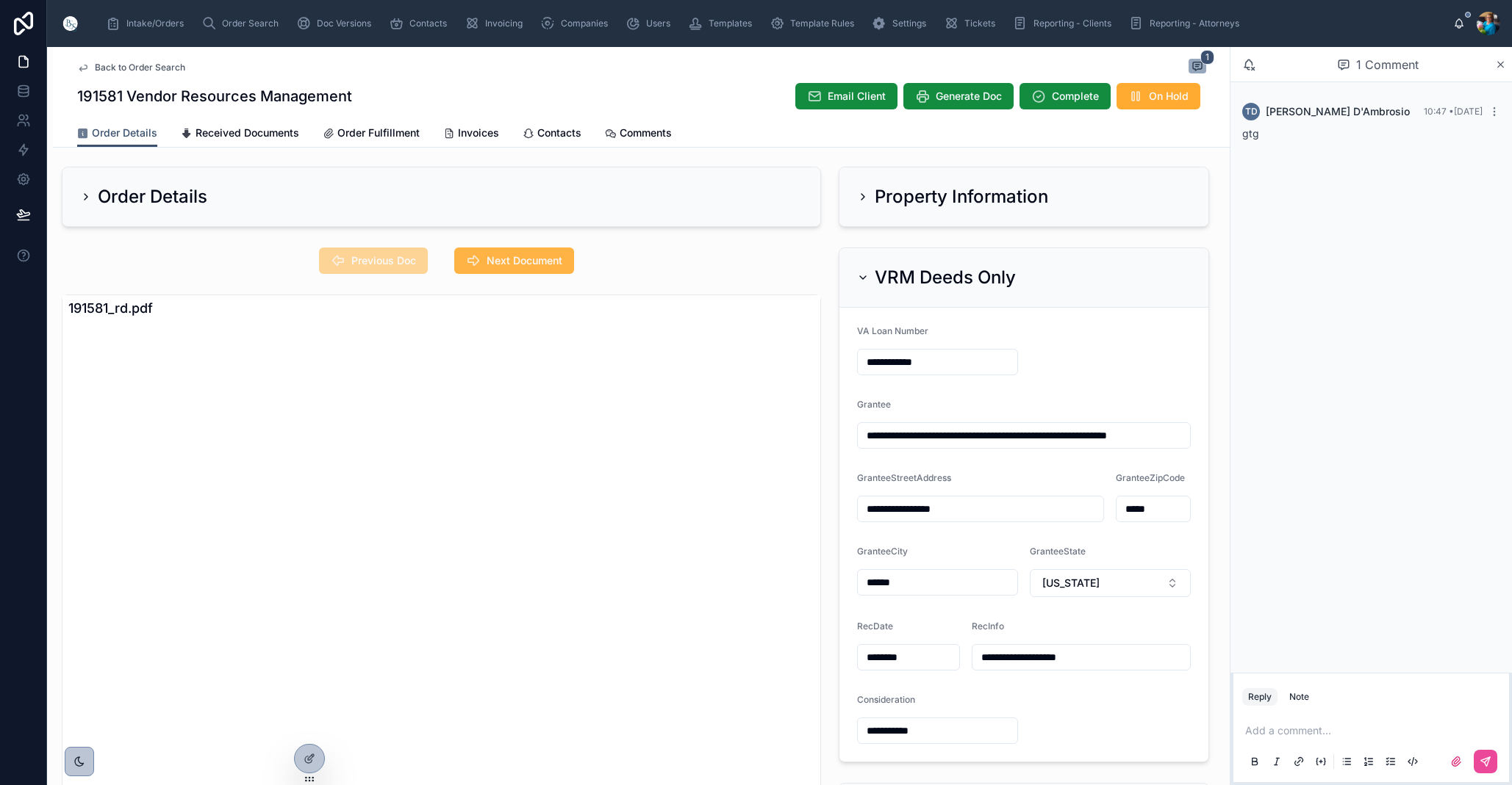
click at [536, 260] on span "Next Document" at bounding box center [525, 261] width 76 height 15
click at [866, 273] on icon at bounding box center [863, 278] width 12 height 12
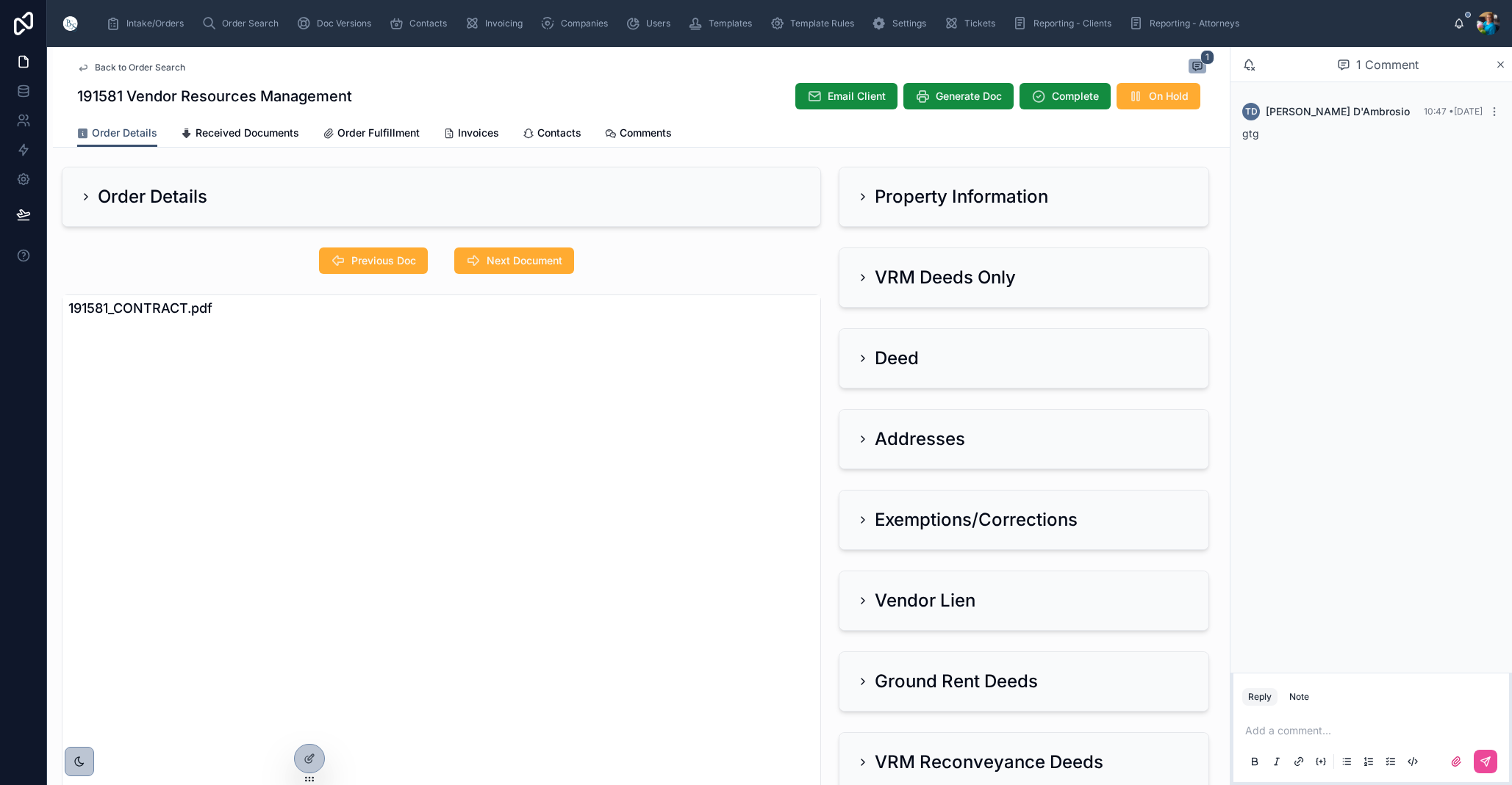
click at [863, 195] on icon at bounding box center [862, 197] width 3 height 6
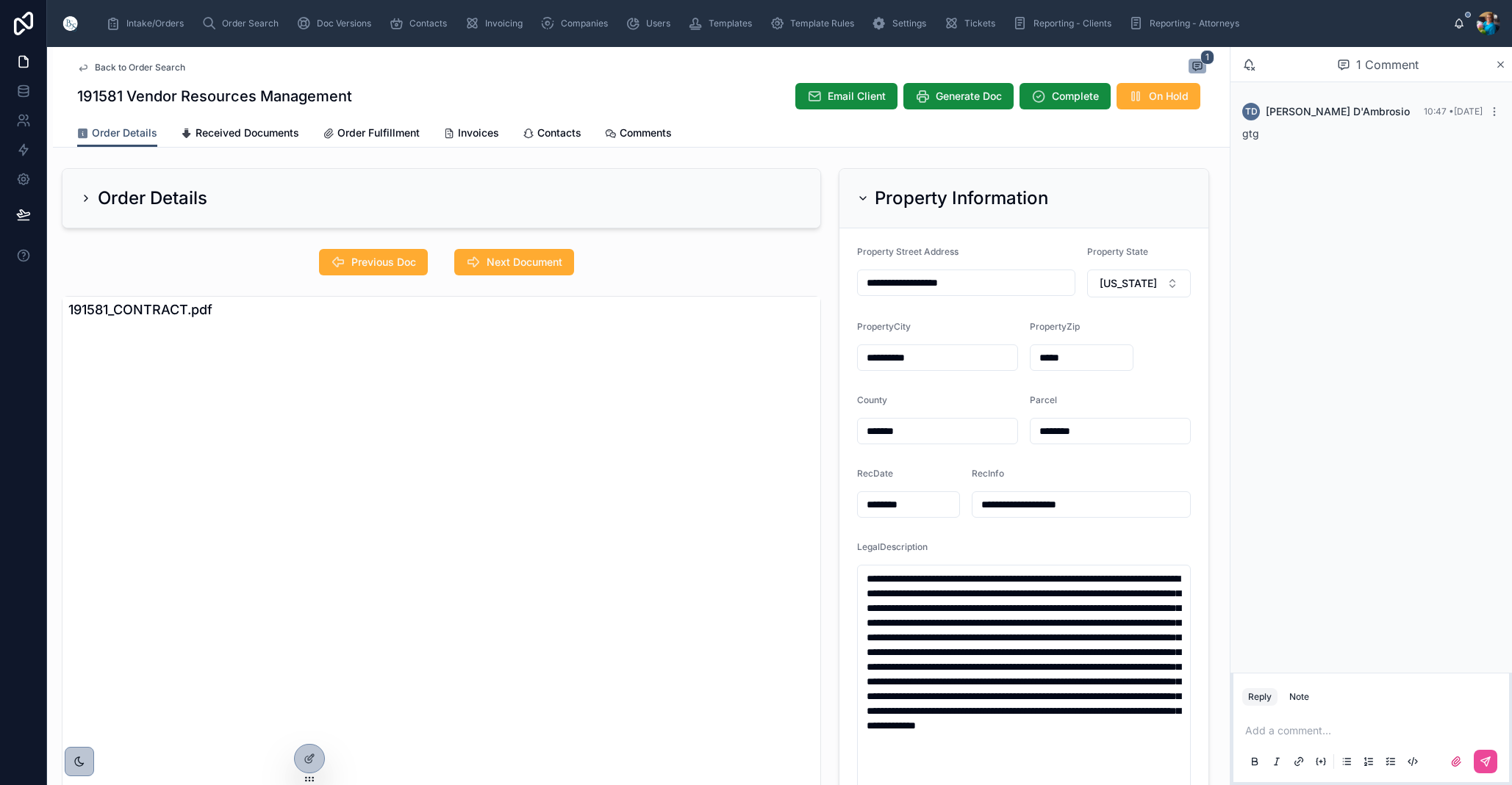
scroll to position [0, 0]
drag, startPoint x: 540, startPoint y: 264, endPoint x: 597, endPoint y: 296, distance: 65.4
click at [540, 266] on span "Next Document" at bounding box center [525, 262] width 76 height 15
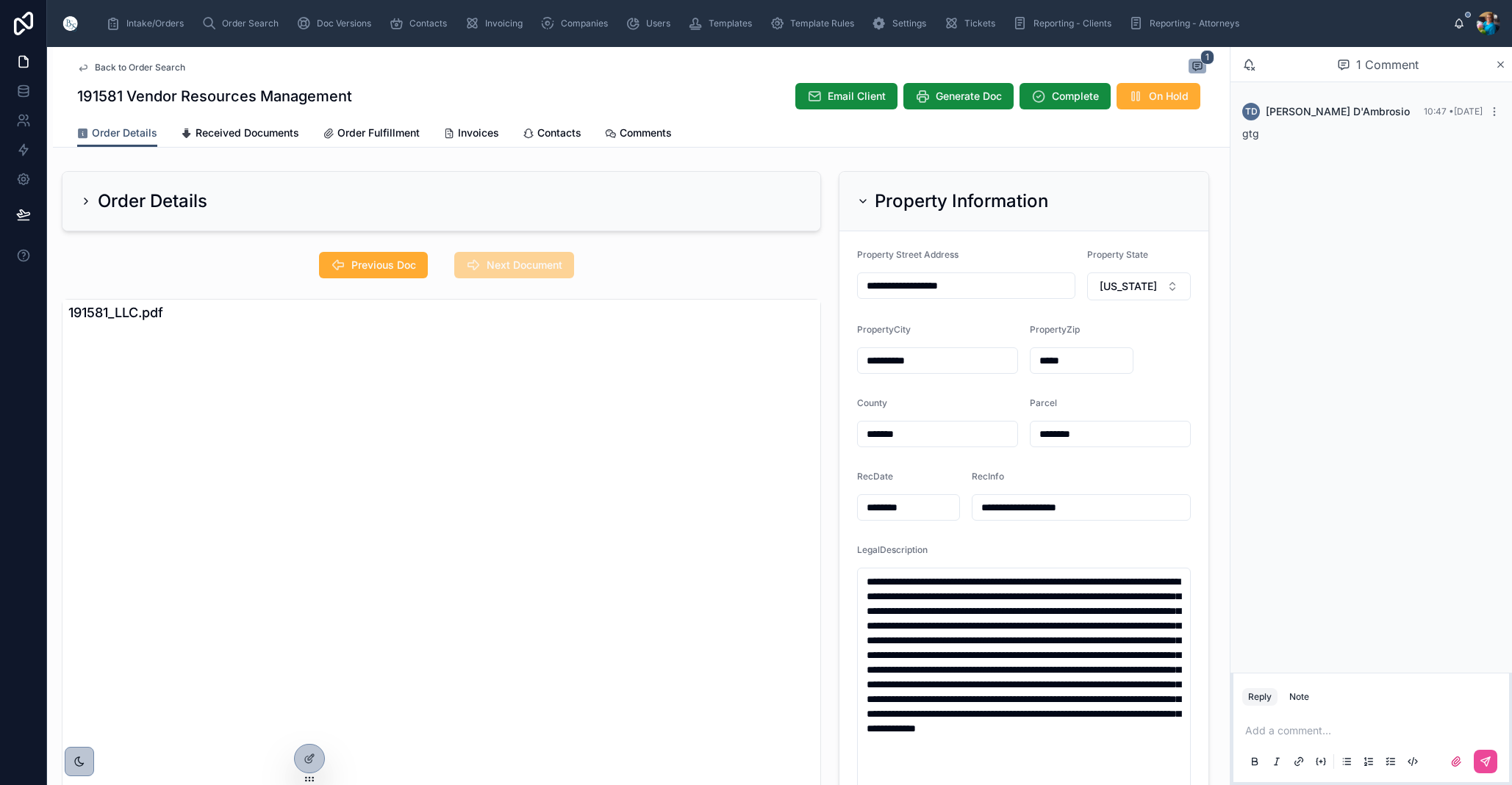
scroll to position [9, 0]
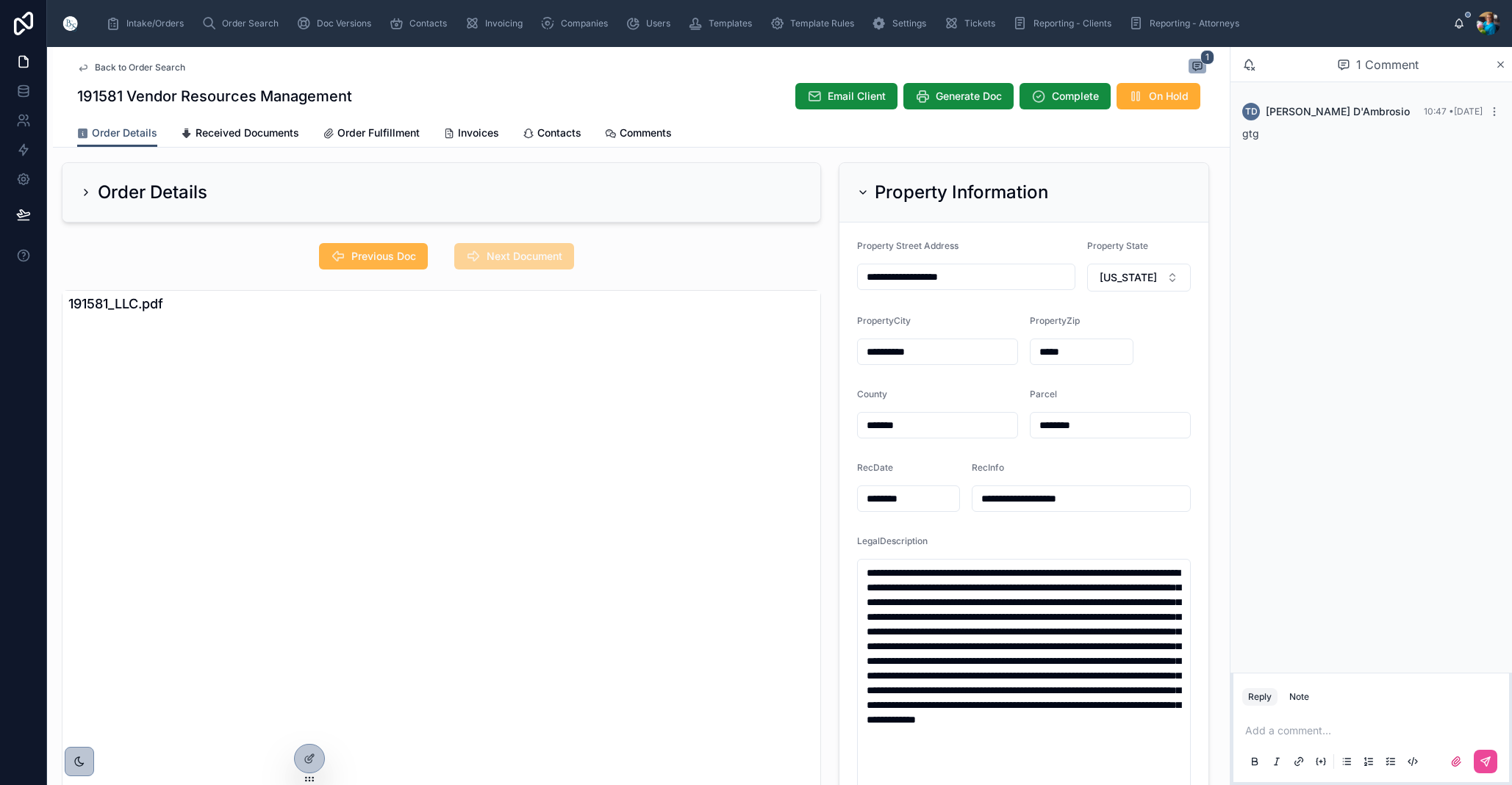
click at [368, 254] on span "Previous Doc" at bounding box center [383, 256] width 65 height 15
click at [367, 254] on span "Previous Doc" at bounding box center [383, 256] width 65 height 15
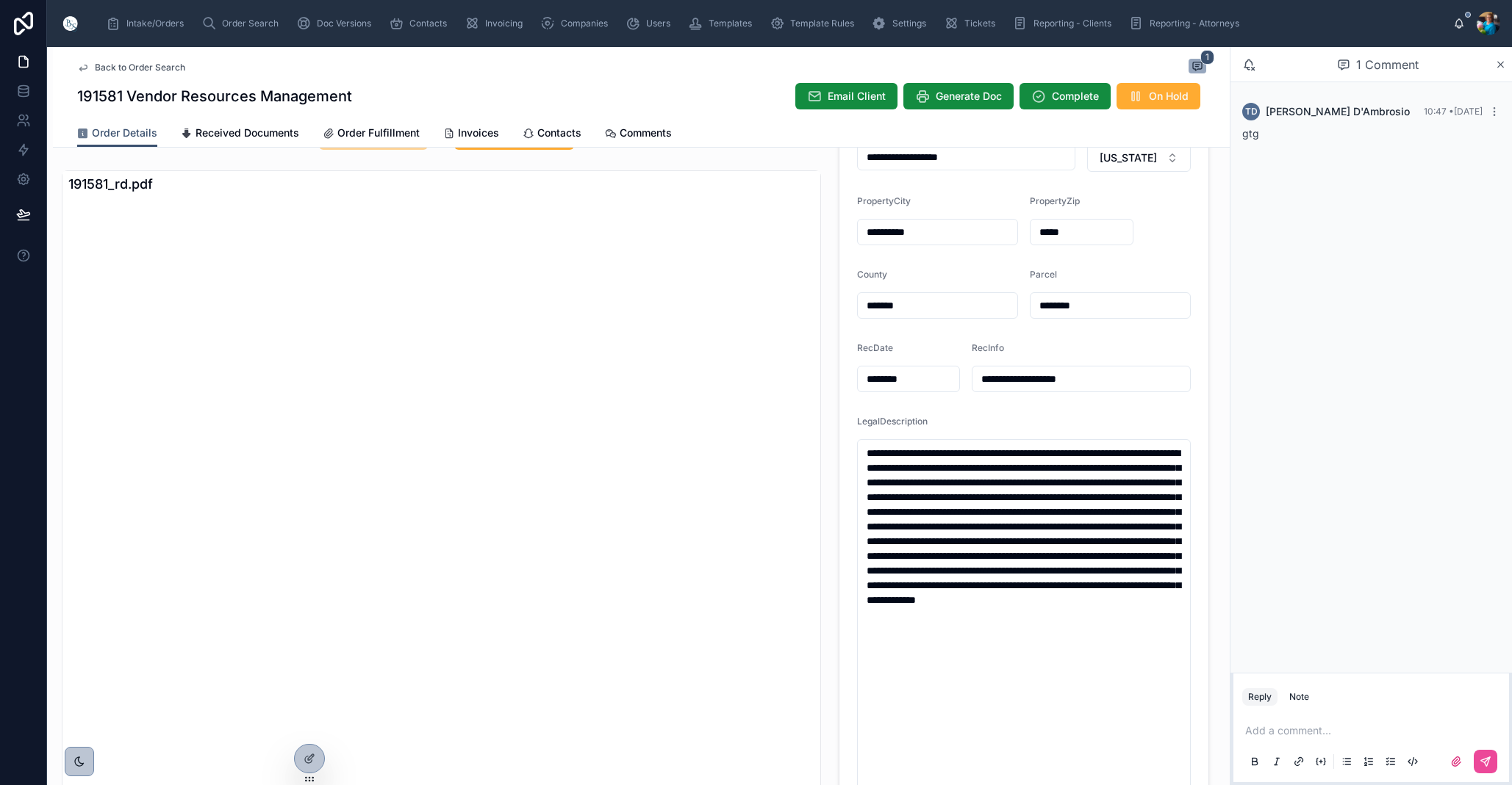
scroll to position [140, 0]
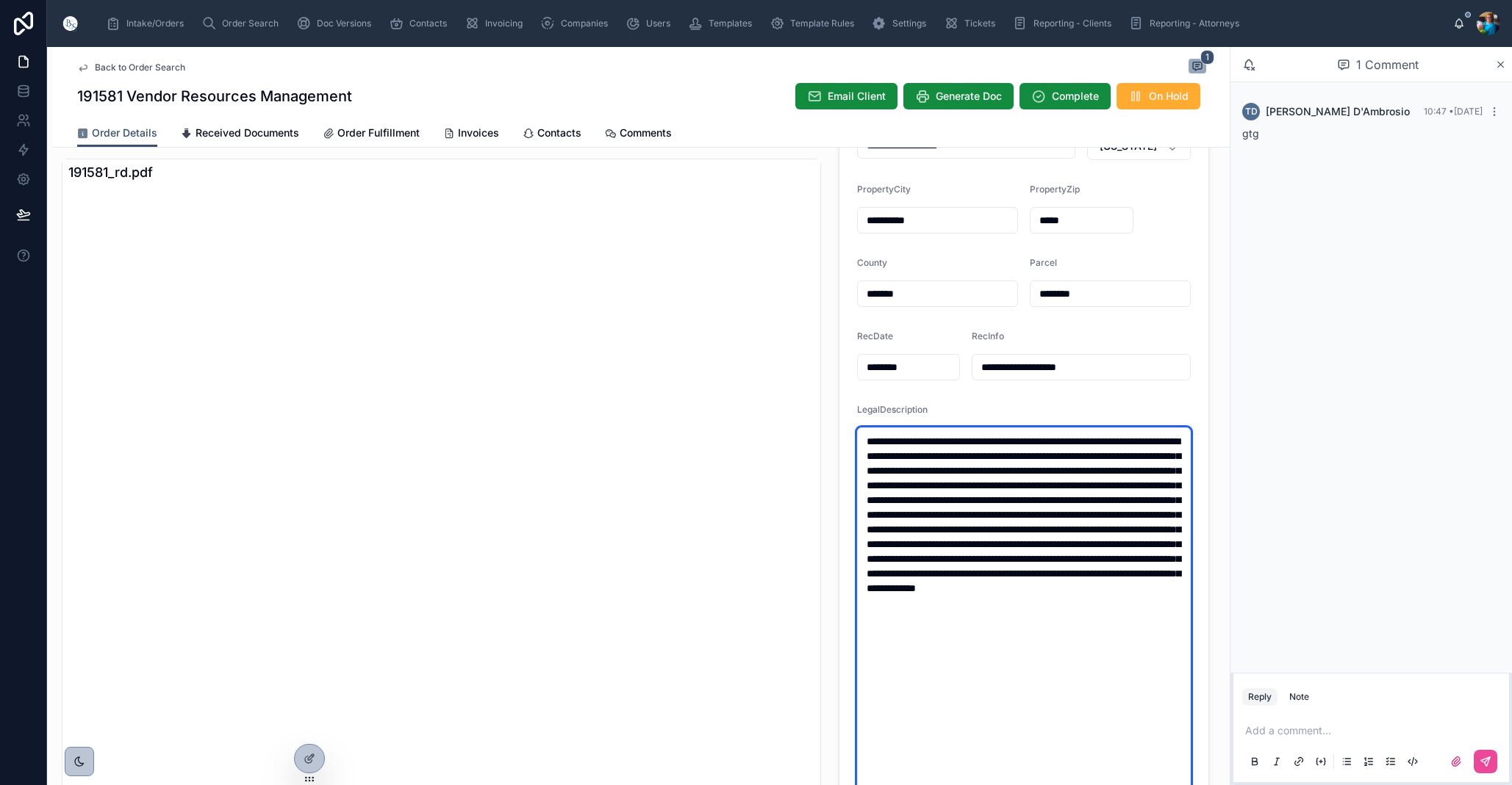
drag, startPoint x: 1074, startPoint y: 637, endPoint x: 859, endPoint y: 430, distance: 298.5
click at [860, 430] on textarea "**********" at bounding box center [1023, 655] width 333 height 454
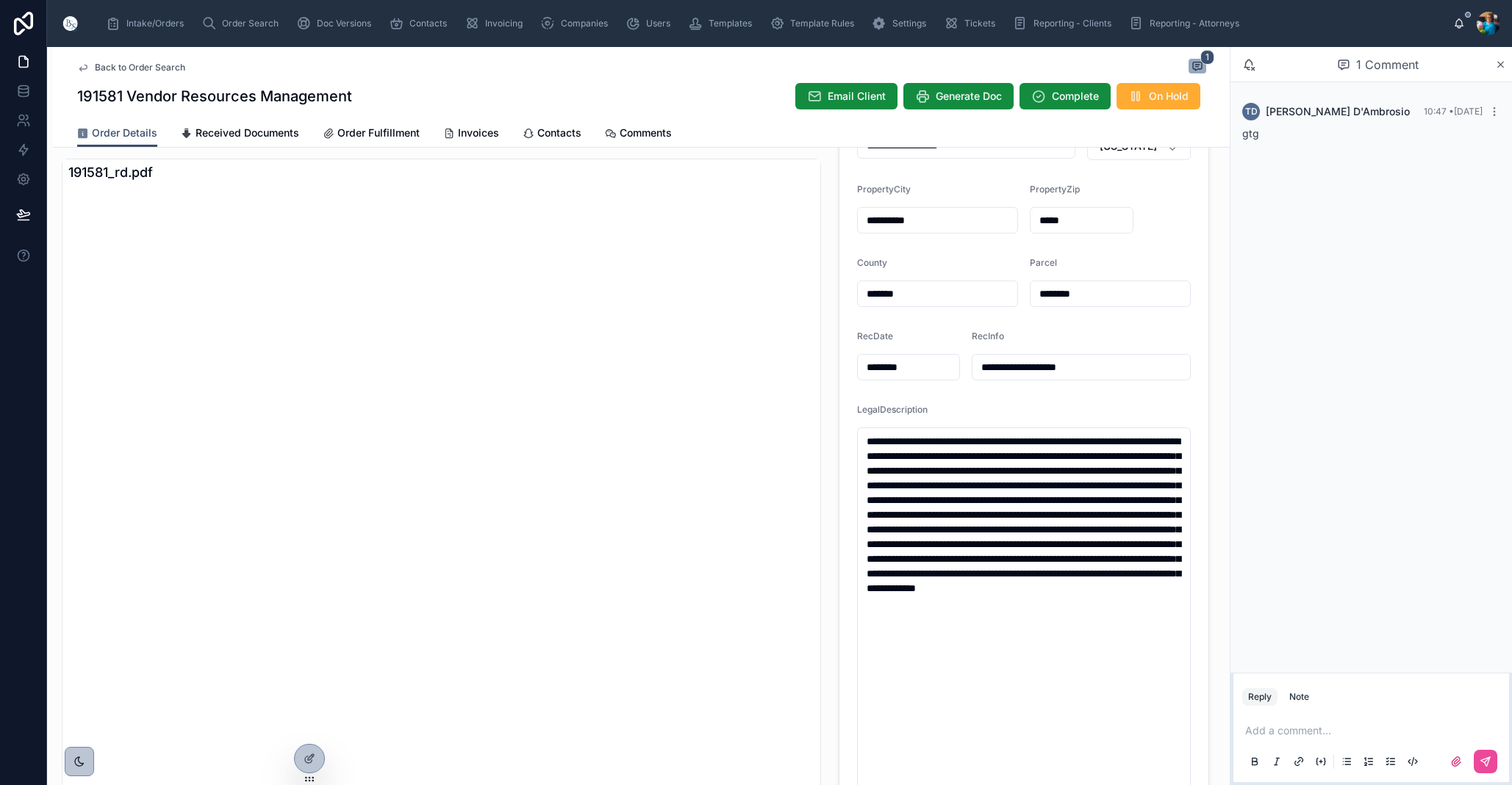
click at [1133, 59] on div "Back to Order Search 1" at bounding box center [642, 68] width 1129 height 18
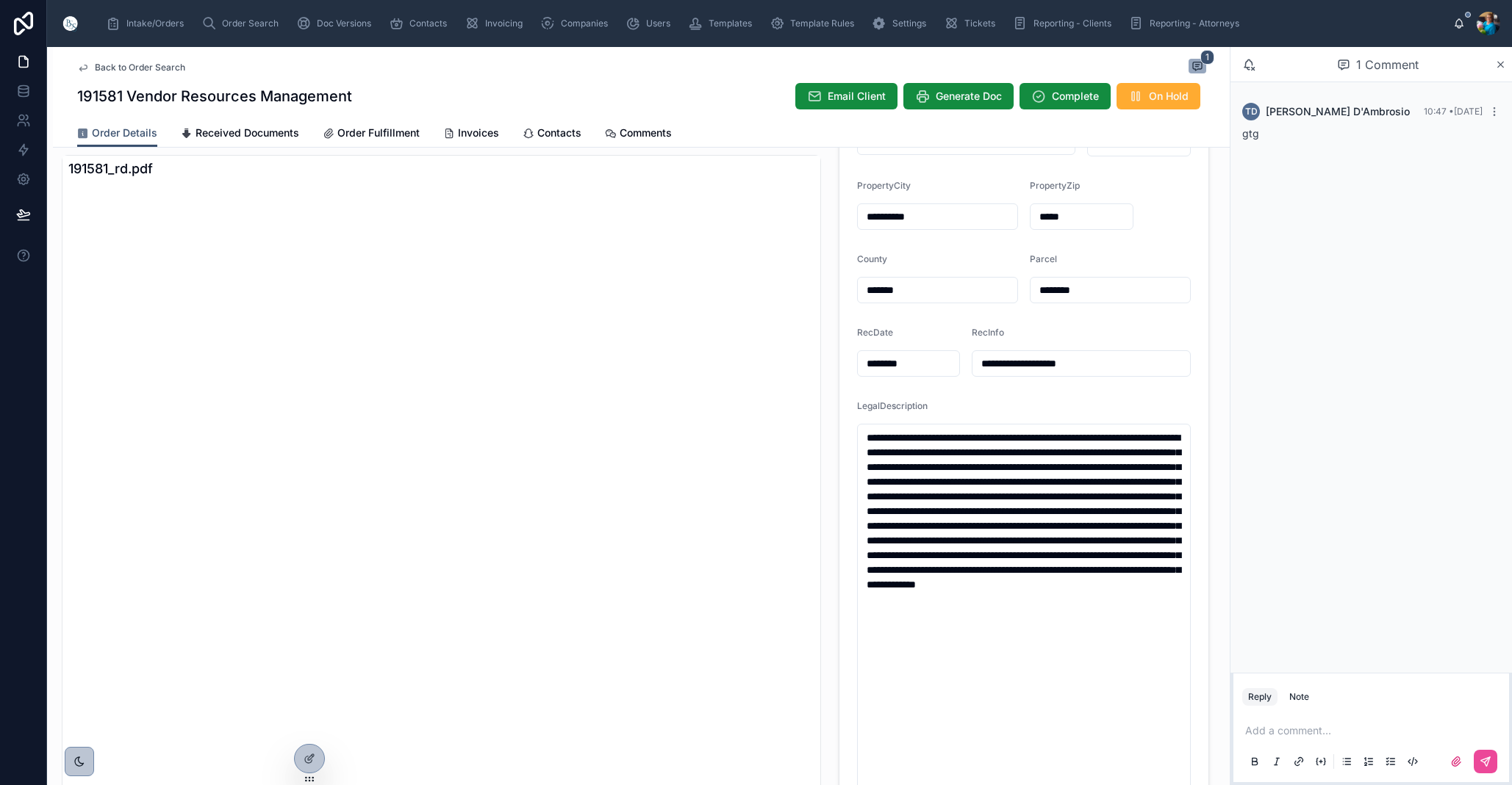
scroll to position [0, 0]
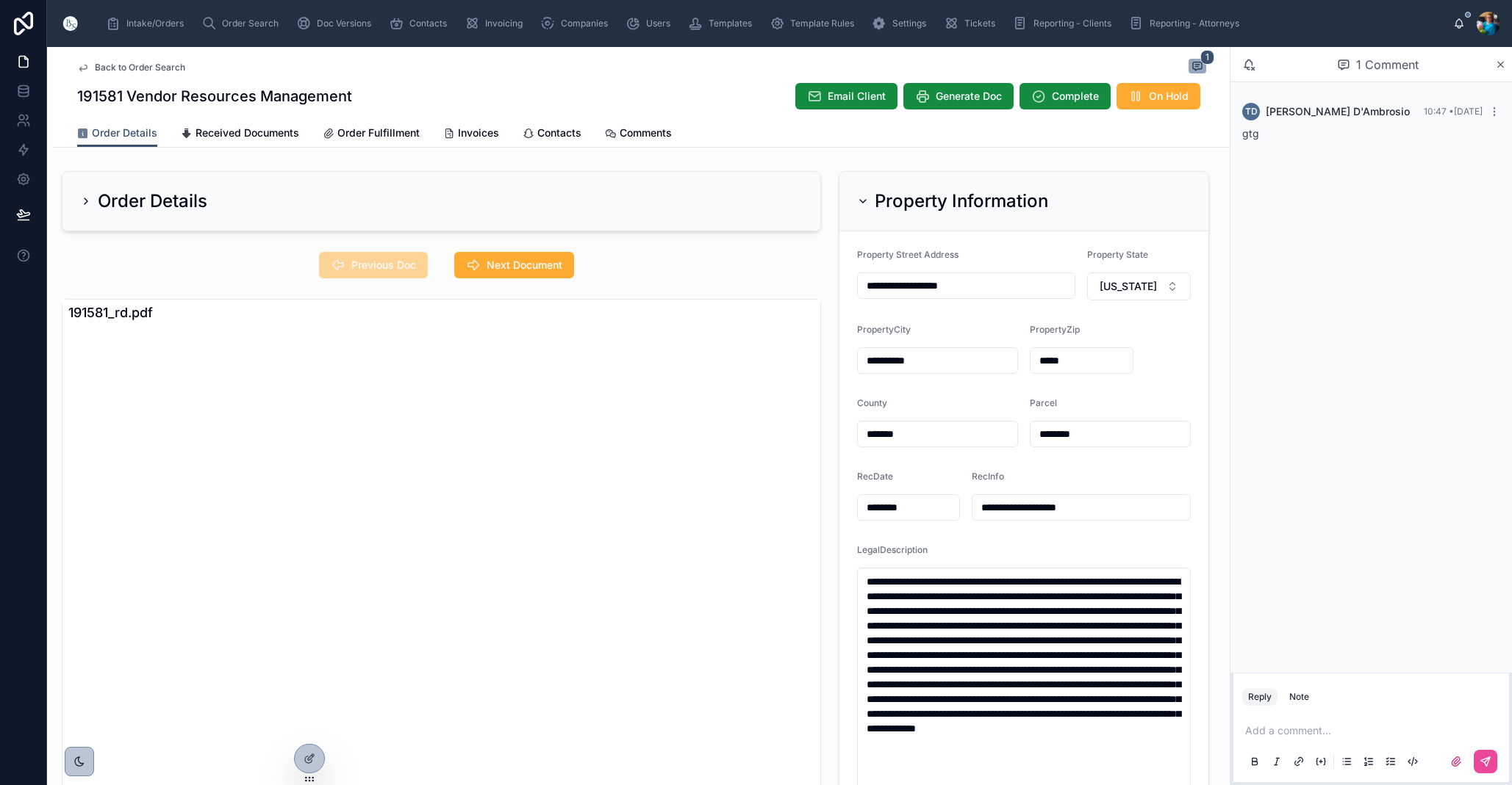
click at [865, 195] on div "Property Information" at bounding box center [953, 201] width 191 height 24
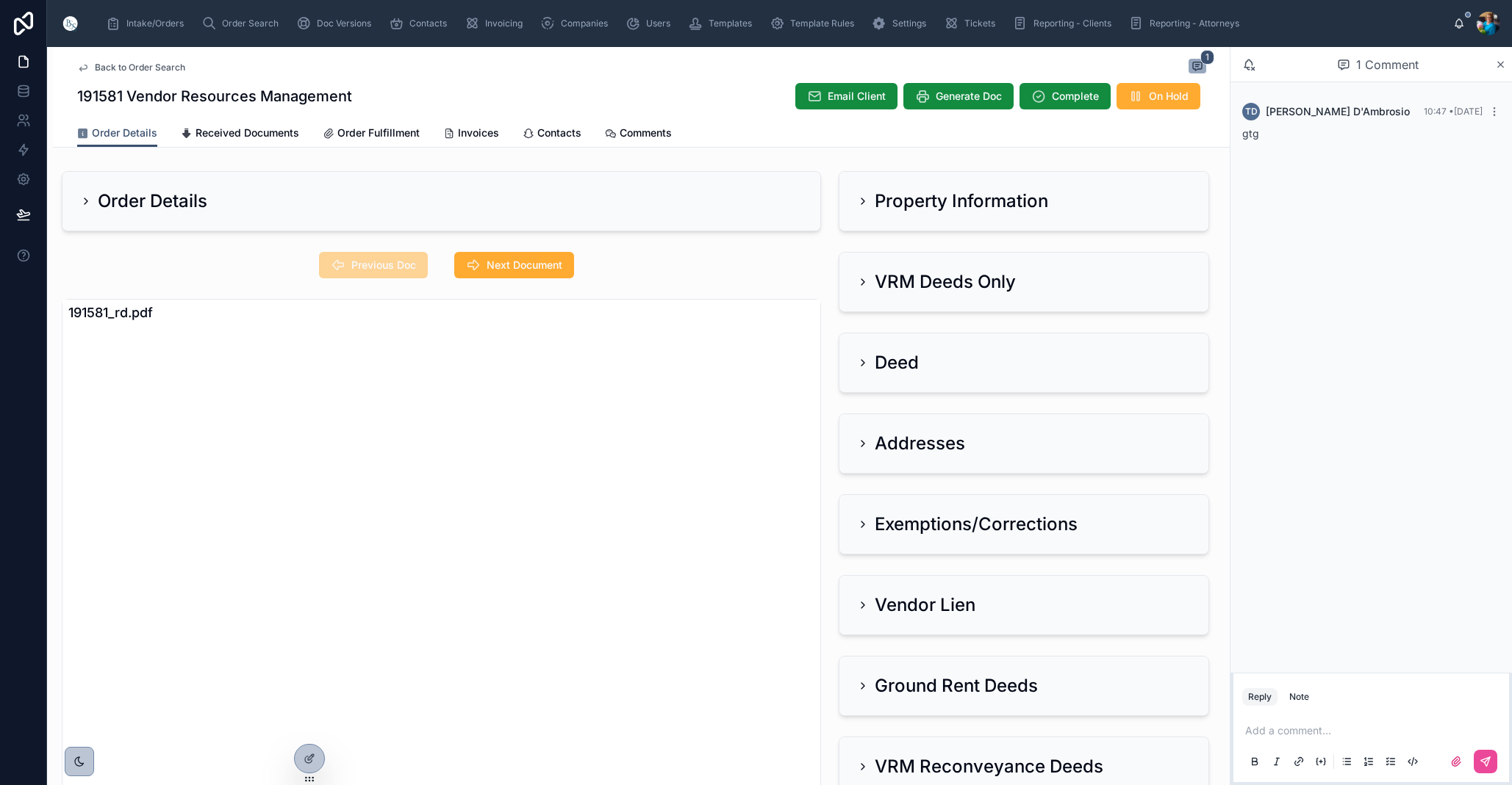
click at [862, 277] on icon at bounding box center [863, 283] width 12 height 12
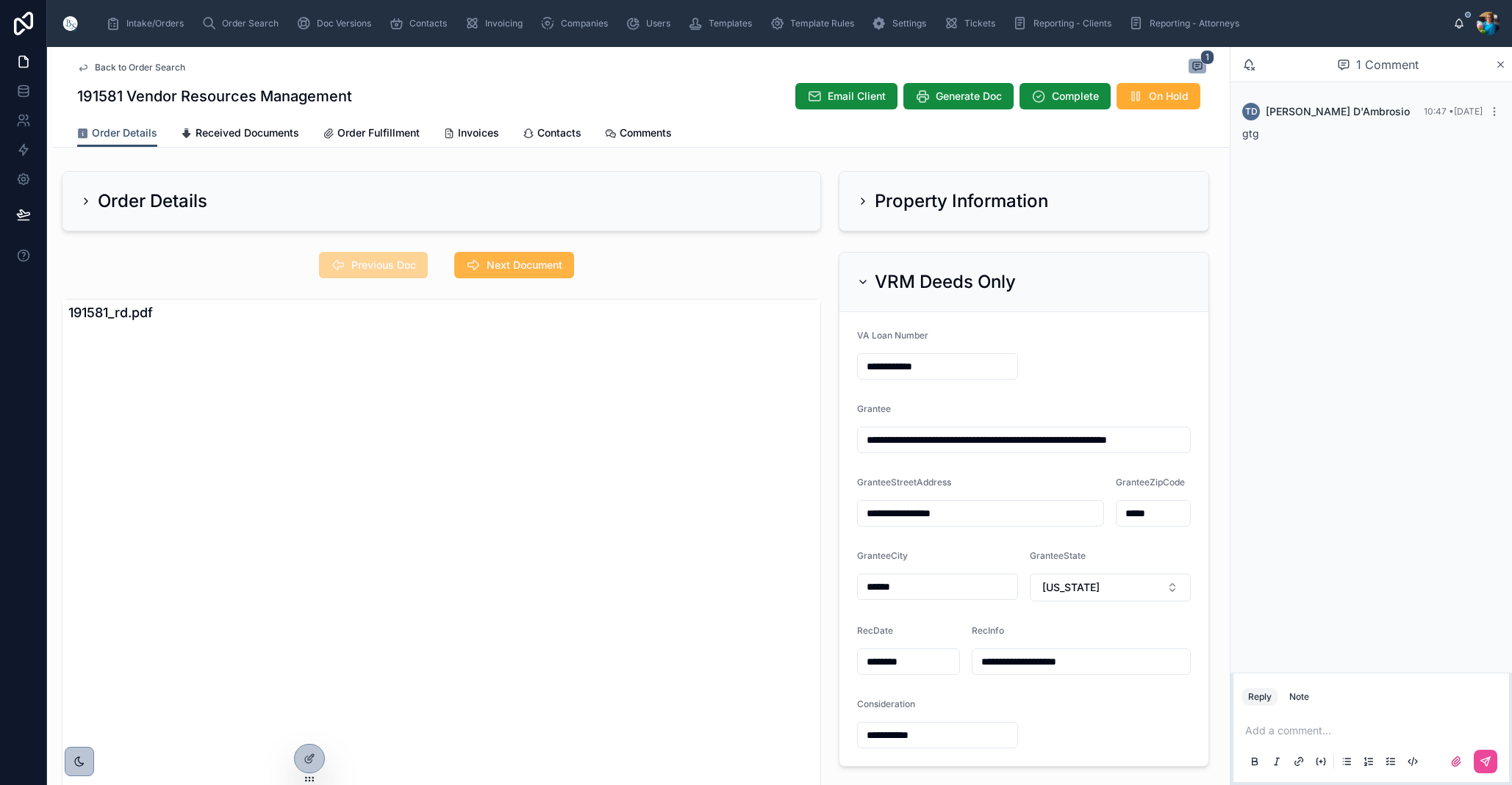
click at [504, 261] on span "Next Document" at bounding box center [525, 265] width 76 height 15
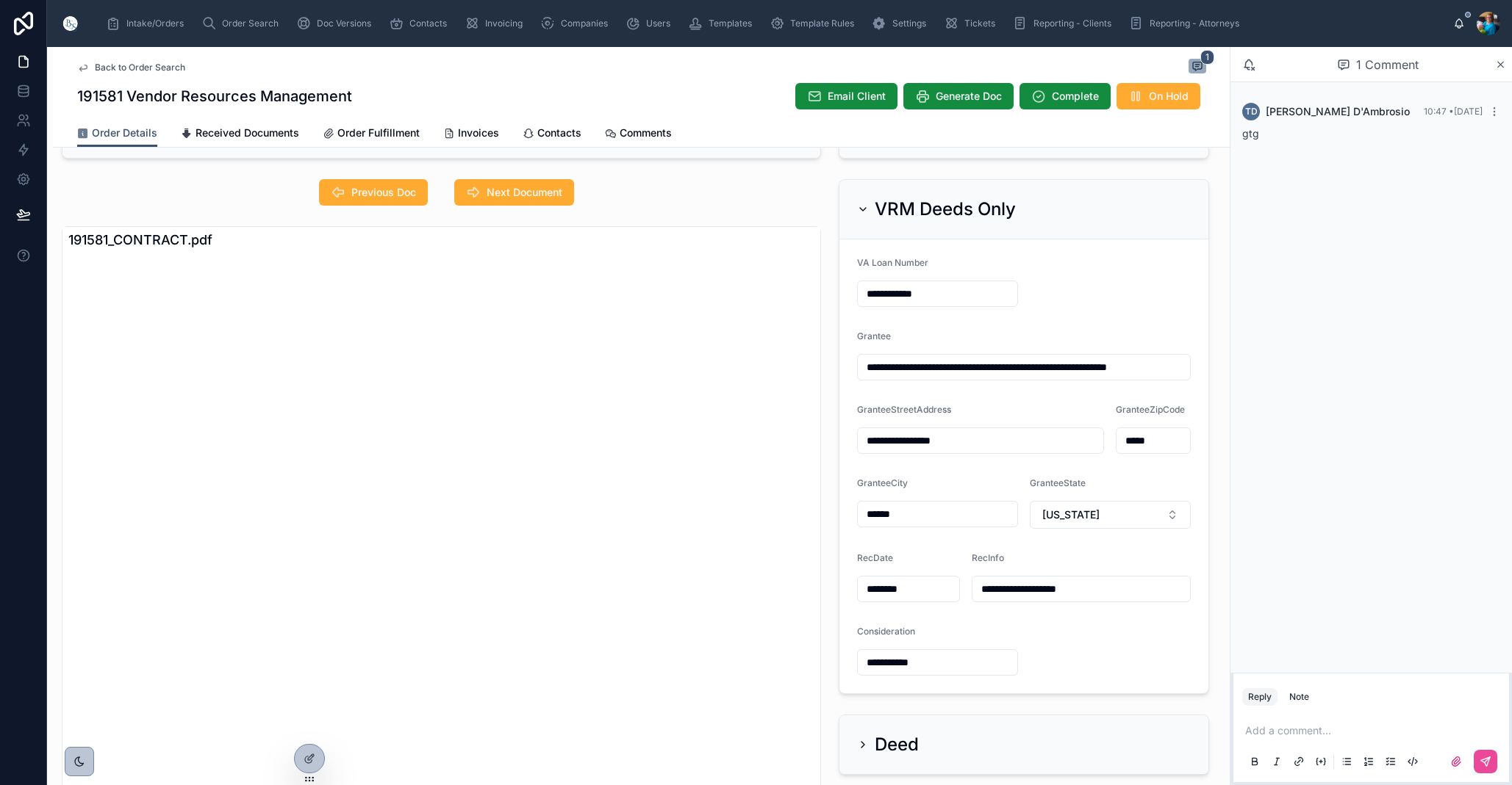
scroll to position [66, 0]
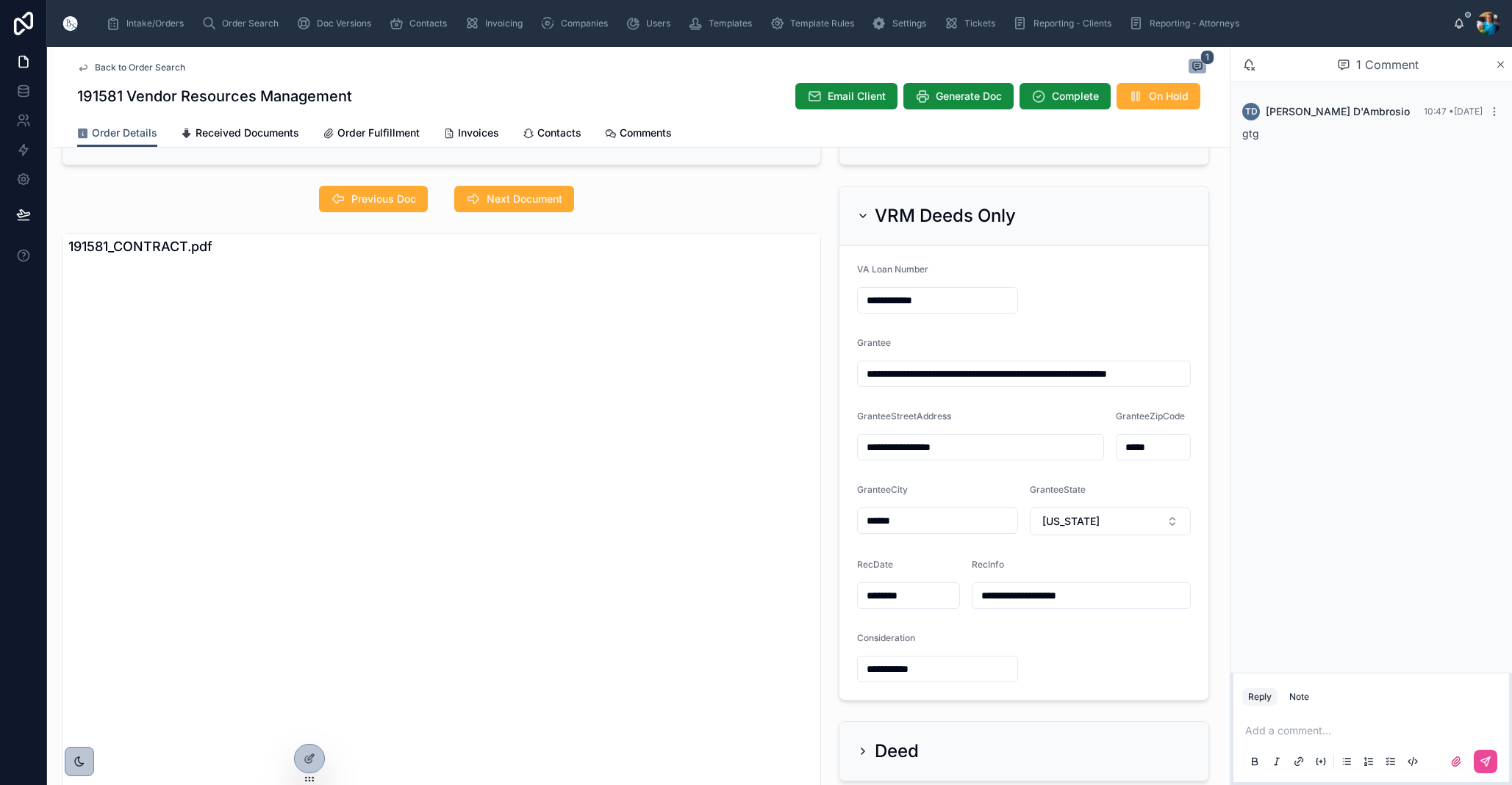
click at [862, 216] on icon at bounding box center [863, 216] width 12 height 12
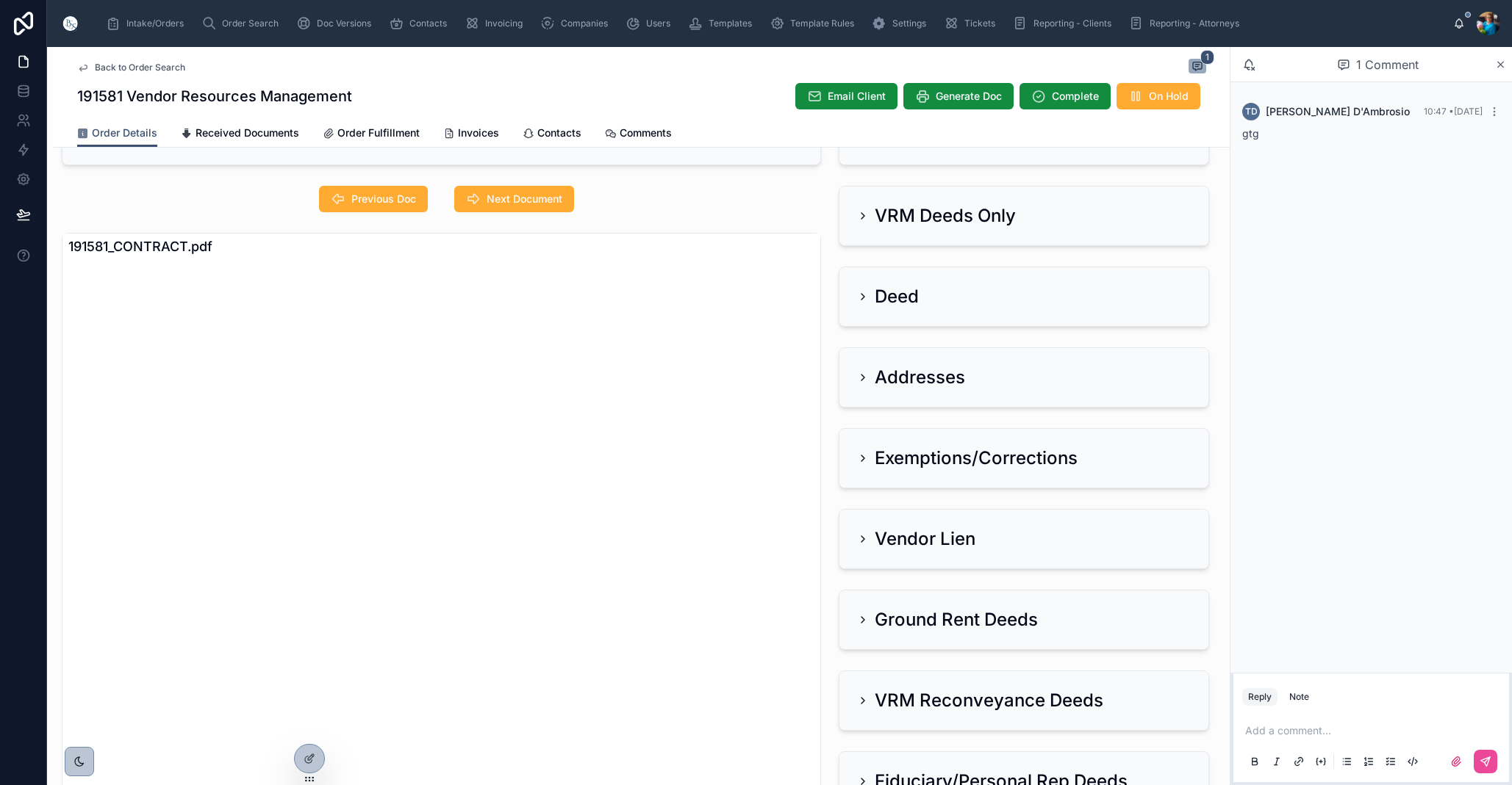
click at [859, 372] on icon at bounding box center [863, 378] width 12 height 12
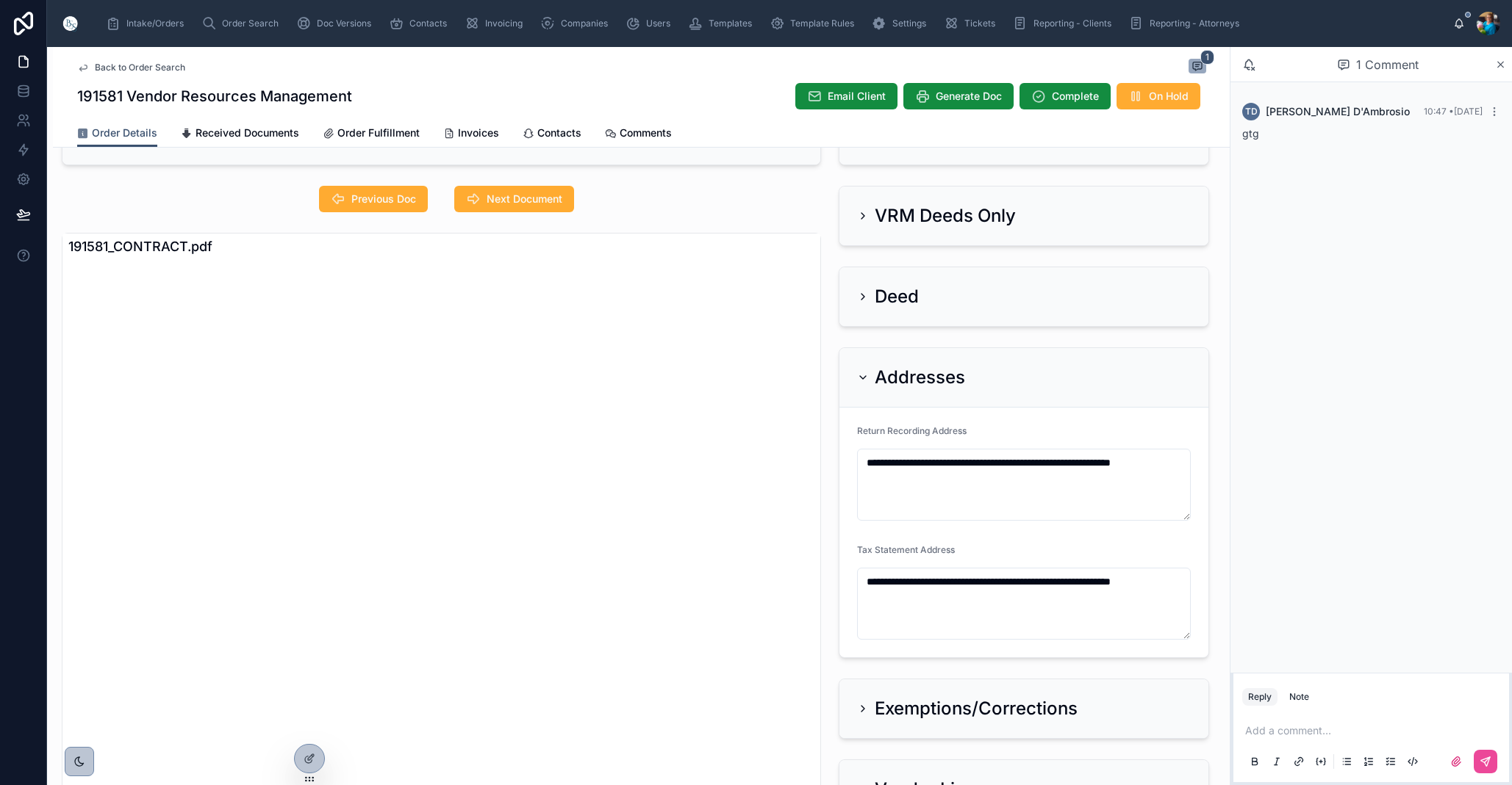
scroll to position [0, 0]
click at [859, 372] on icon at bounding box center [863, 378] width 12 height 12
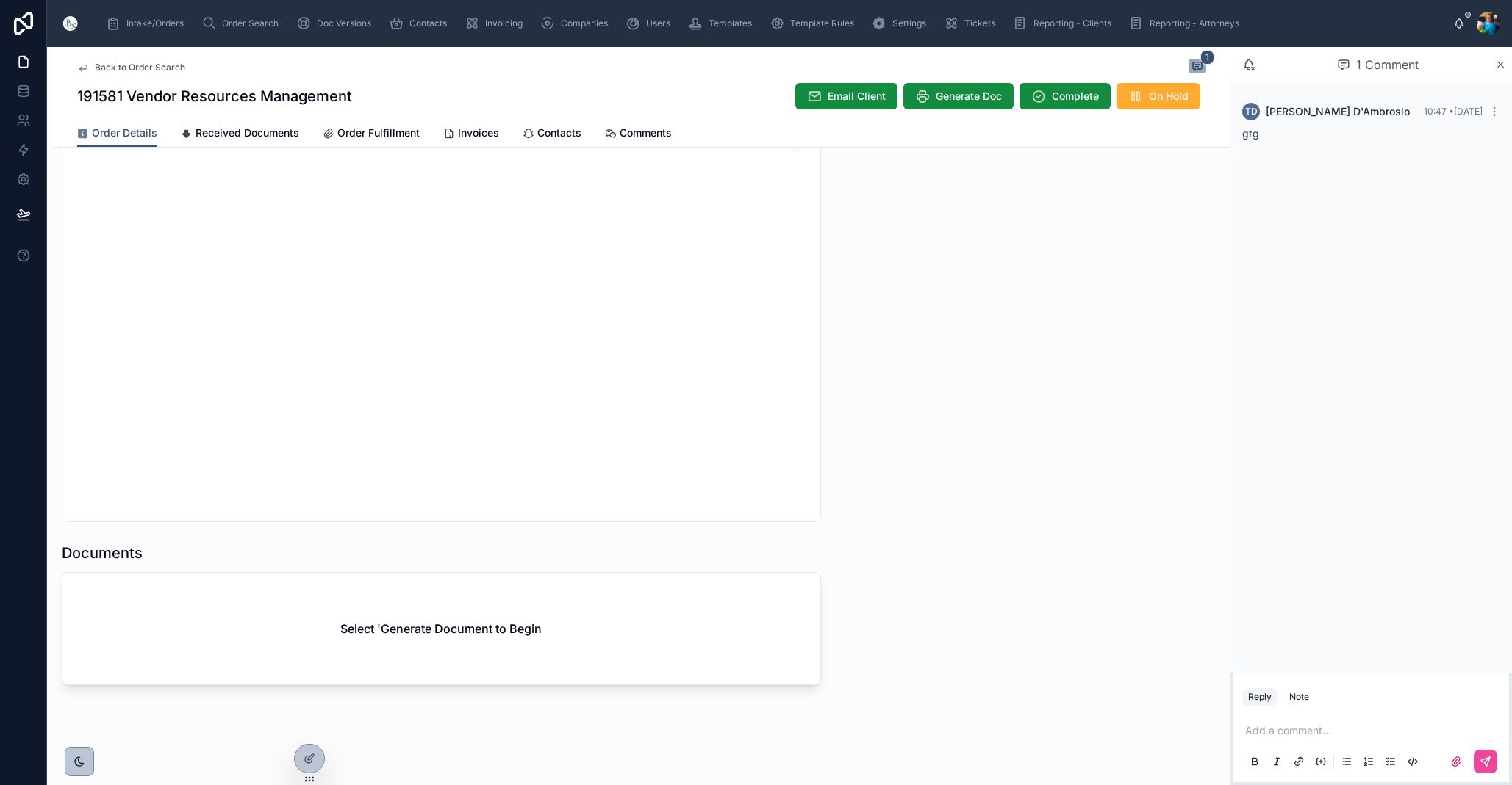
scroll to position [1368, 0]
click at [965, 93] on span "Generate Doc" at bounding box center [969, 96] width 66 height 15
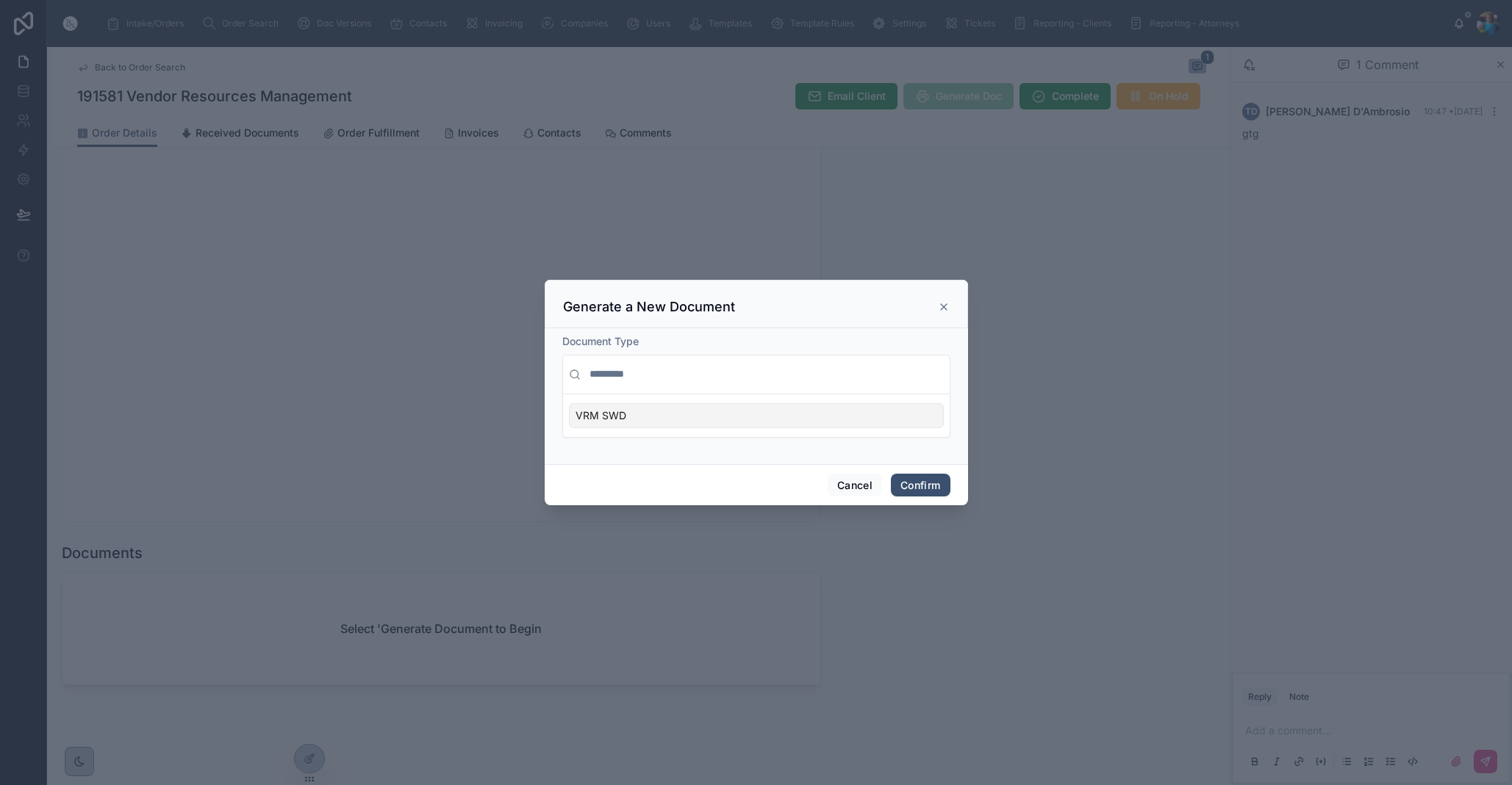
click at [897, 419] on div "VRM SWD" at bounding box center [756, 415] width 375 height 25
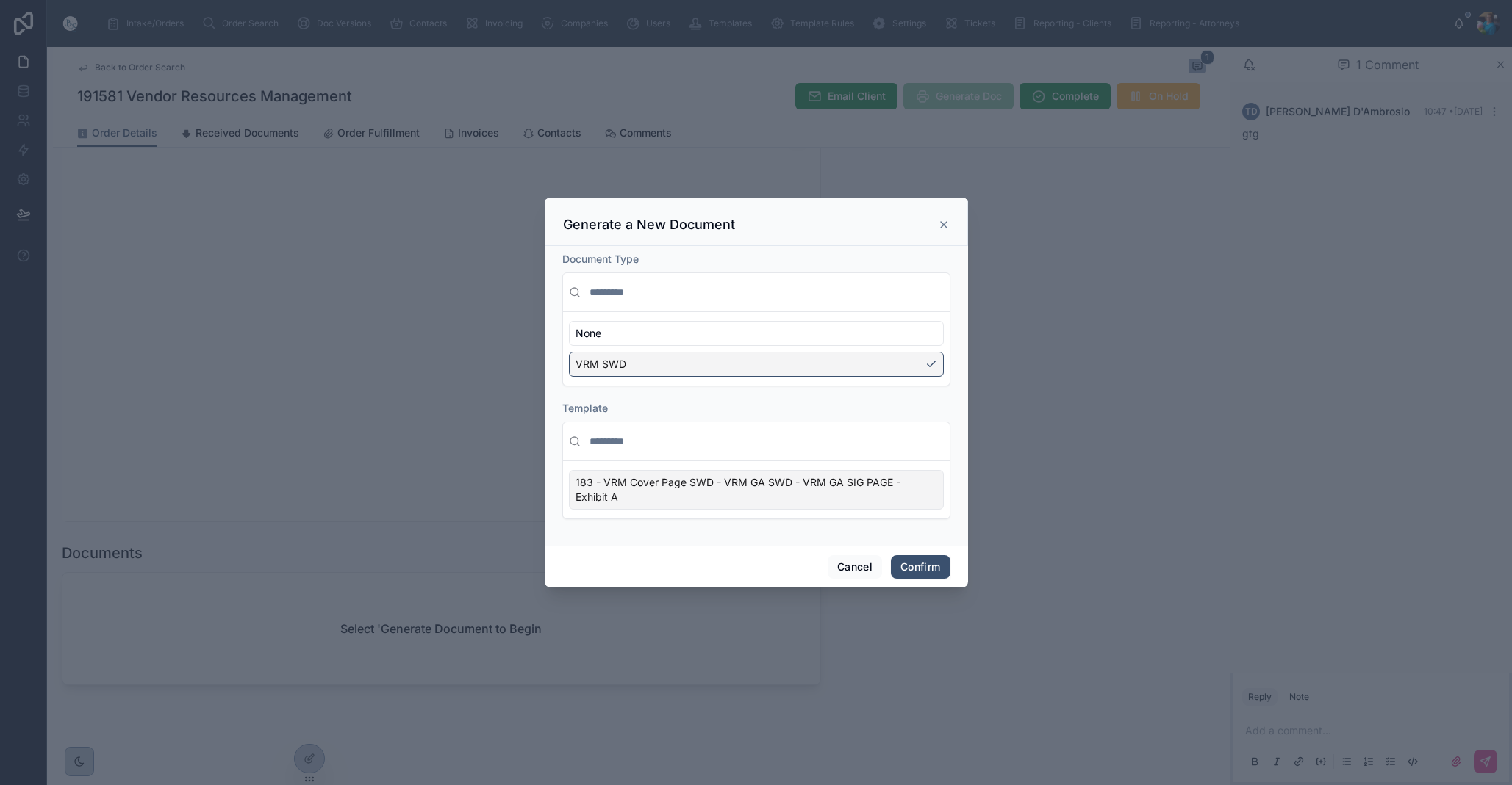
click at [928, 495] on div "183 - VRM Cover Page SWD - VRM GA SWD - VRM GA SIG PAGE - Exhibit A" at bounding box center [756, 490] width 375 height 40
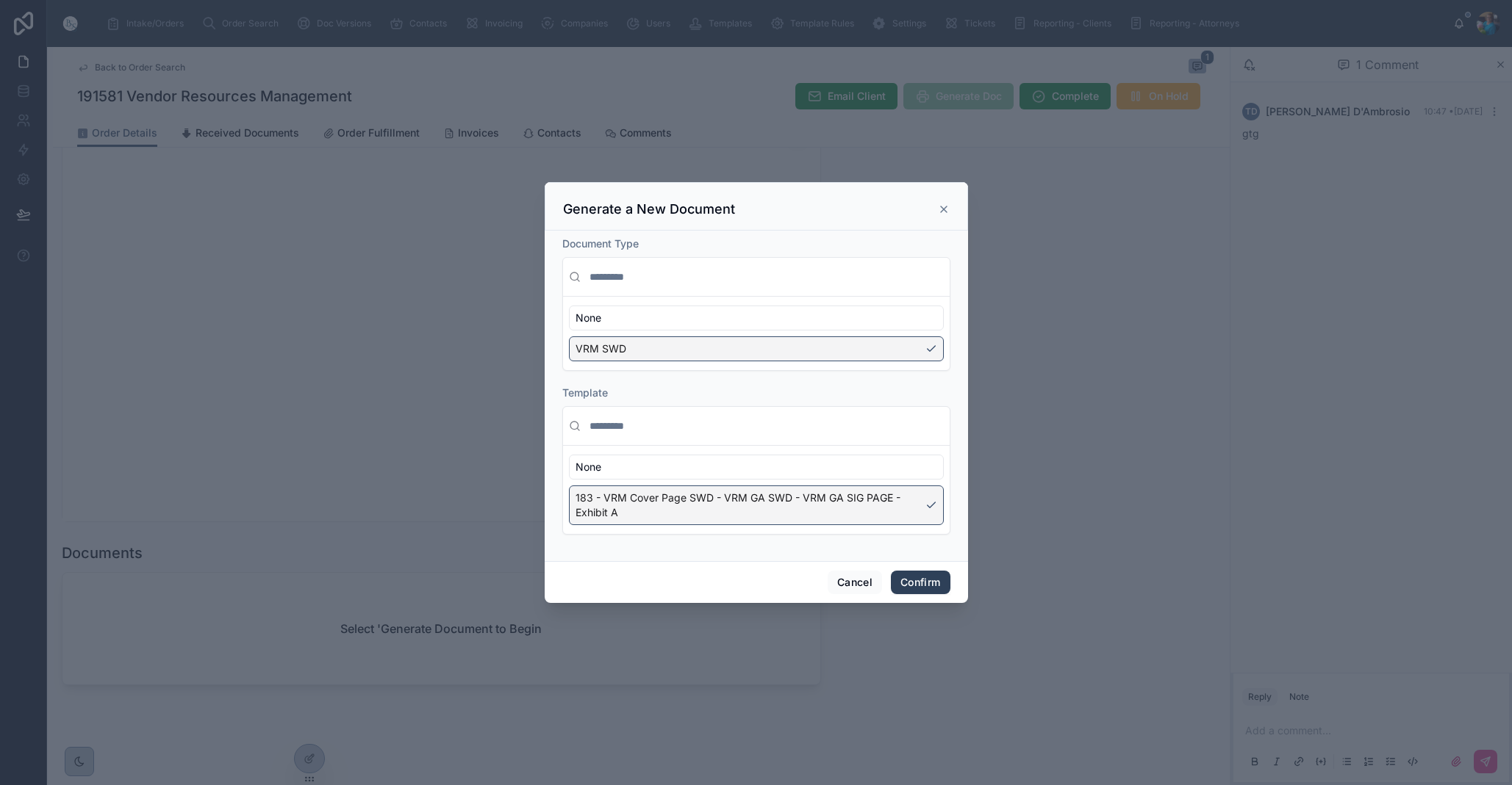
click at [925, 577] on button "Confirm" at bounding box center [920, 583] width 59 height 24
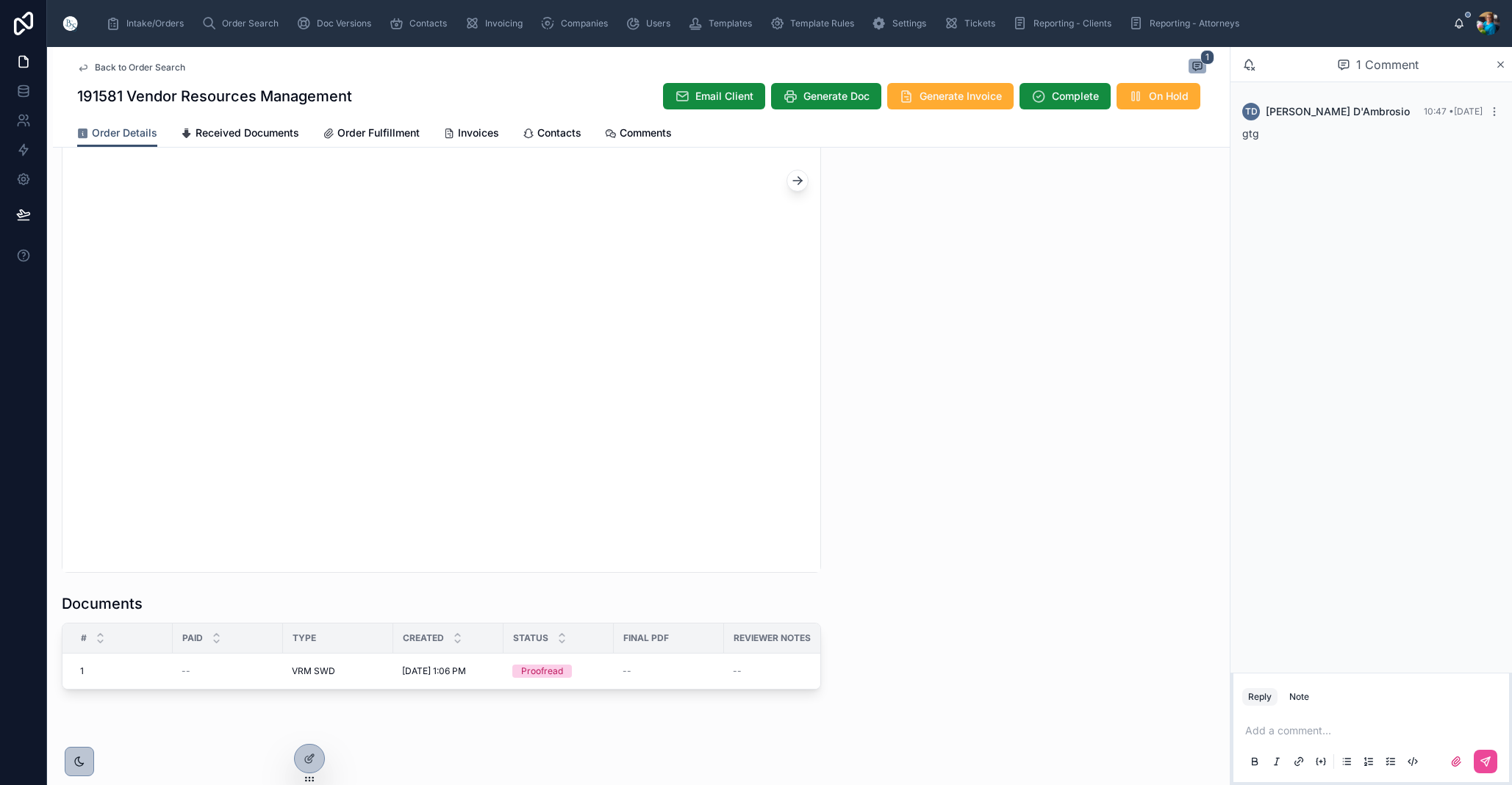
scroll to position [1314, 0]
click at [591, 647] on div "Status" at bounding box center [557, 641] width 108 height 28
click at [601, 658] on span "Edit" at bounding box center [606, 657] width 16 height 12
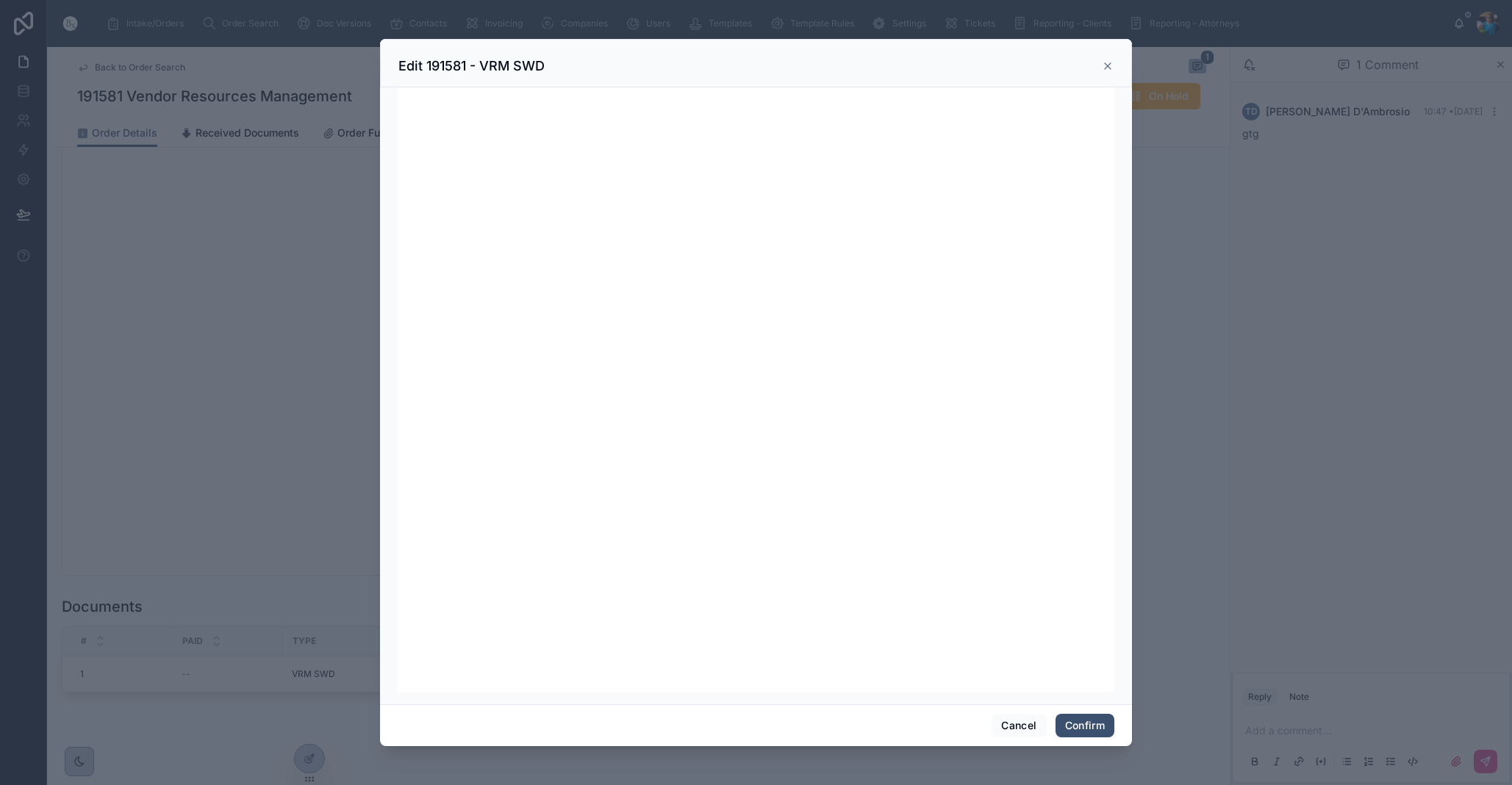
scroll to position [0, 0]
drag, startPoint x: 1018, startPoint y: 728, endPoint x: 986, endPoint y: 705, distance: 39.4
click at [1018, 728] on button "Cancel" at bounding box center [1018, 726] width 55 height 24
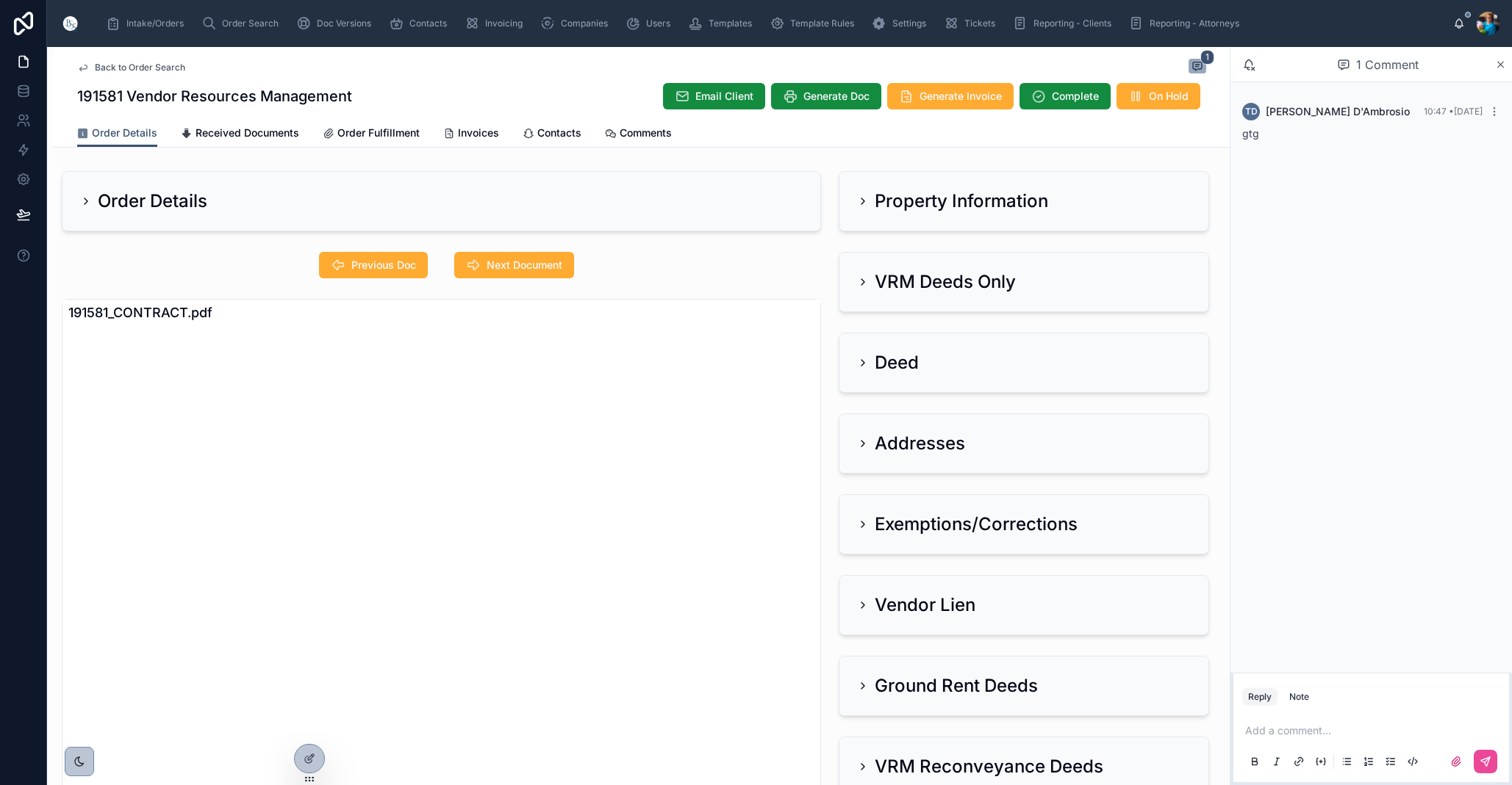
drag, startPoint x: 864, startPoint y: 286, endPoint x: 855, endPoint y: 294, distance: 12.0
click at [864, 286] on icon at bounding box center [863, 283] width 12 height 12
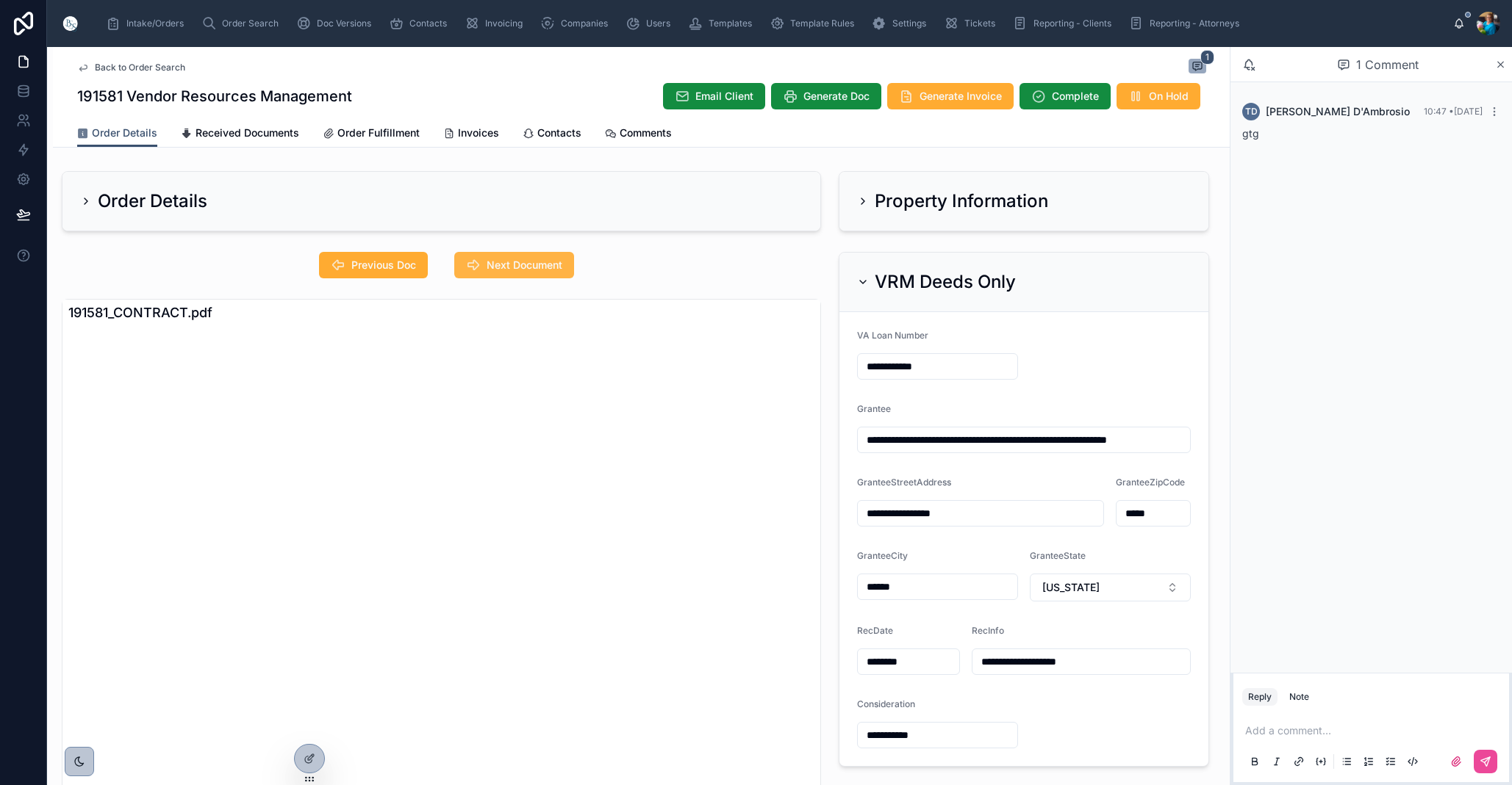
click at [490, 257] on button "Next Document" at bounding box center [514, 265] width 119 height 27
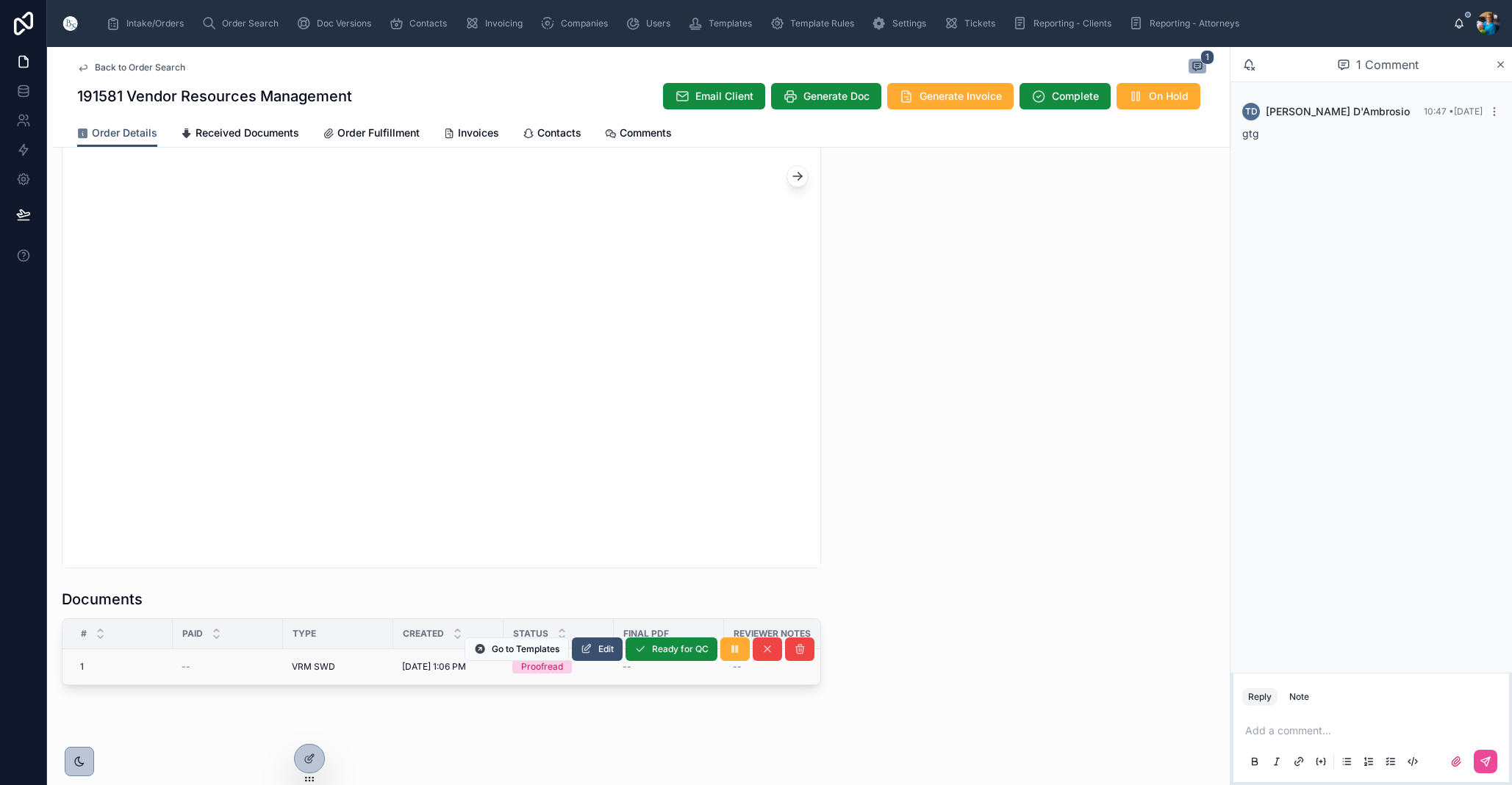
scroll to position [1321, 0]
click at [608, 653] on span "Edit" at bounding box center [606, 650] width 16 height 12
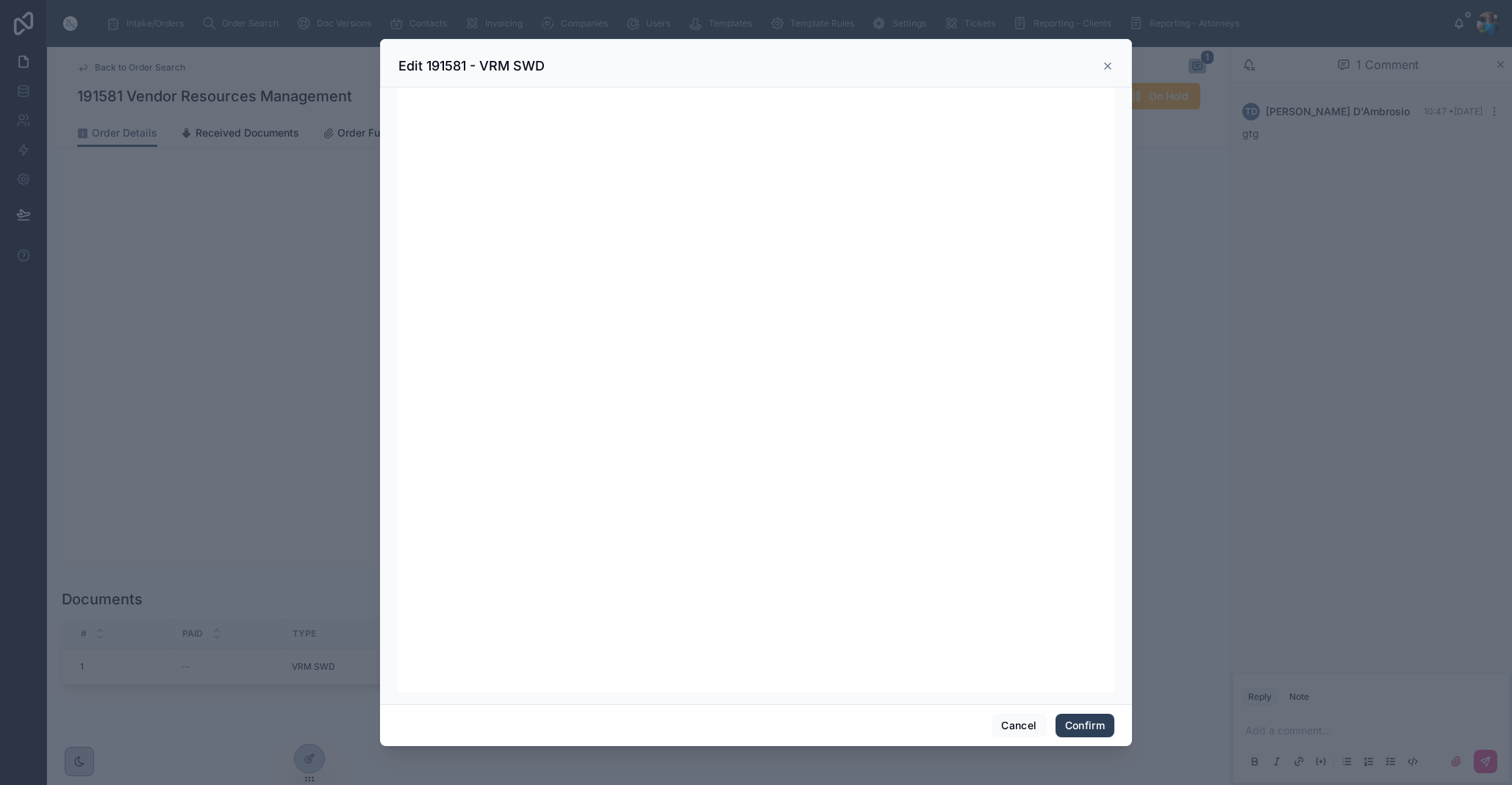
scroll to position [-1, 0]
click at [1079, 722] on button "Confirm" at bounding box center [1084, 726] width 59 height 24
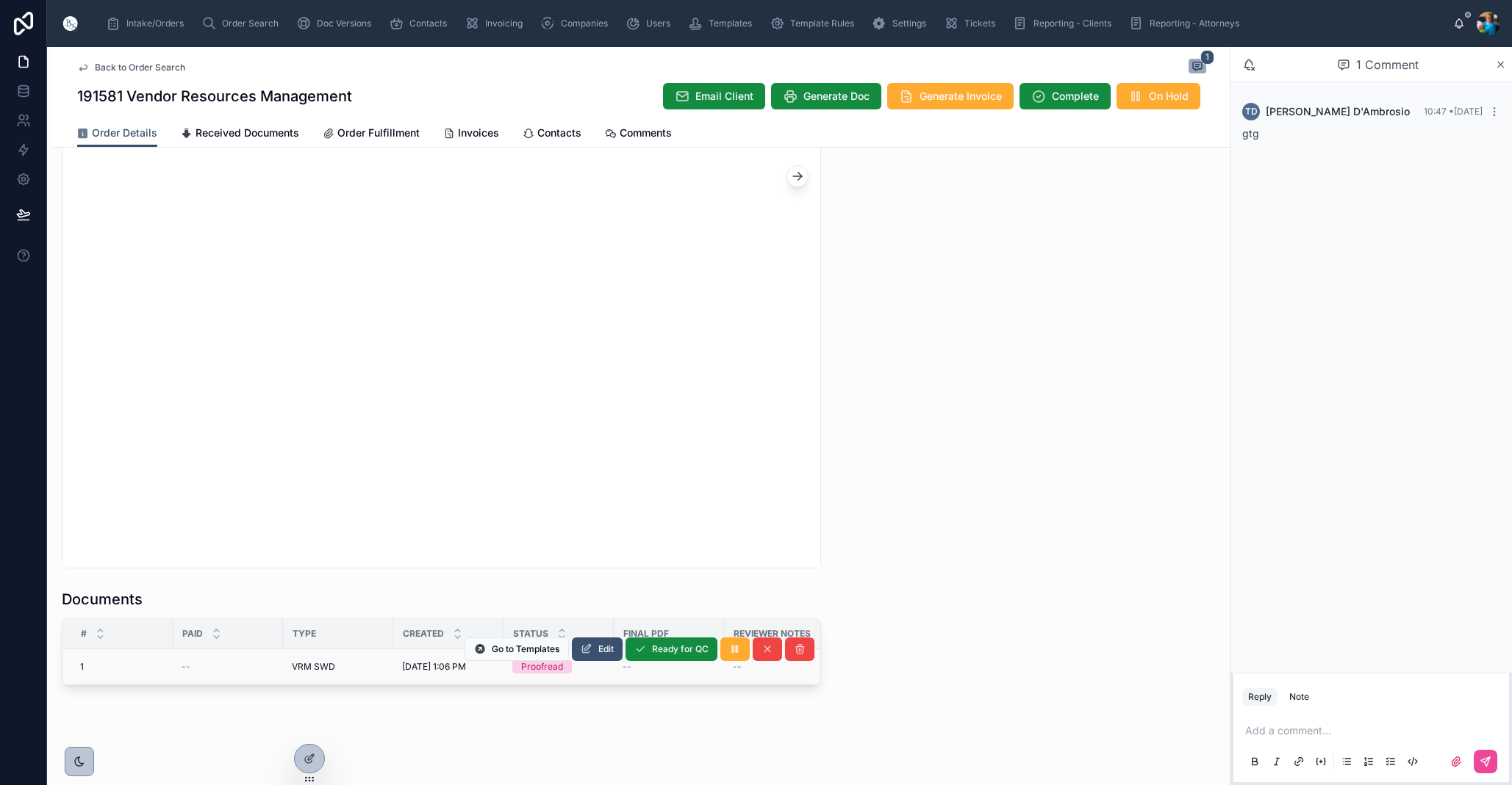
scroll to position [0, 0]
click at [665, 650] on span "Ready for QC" at bounding box center [680, 650] width 57 height 12
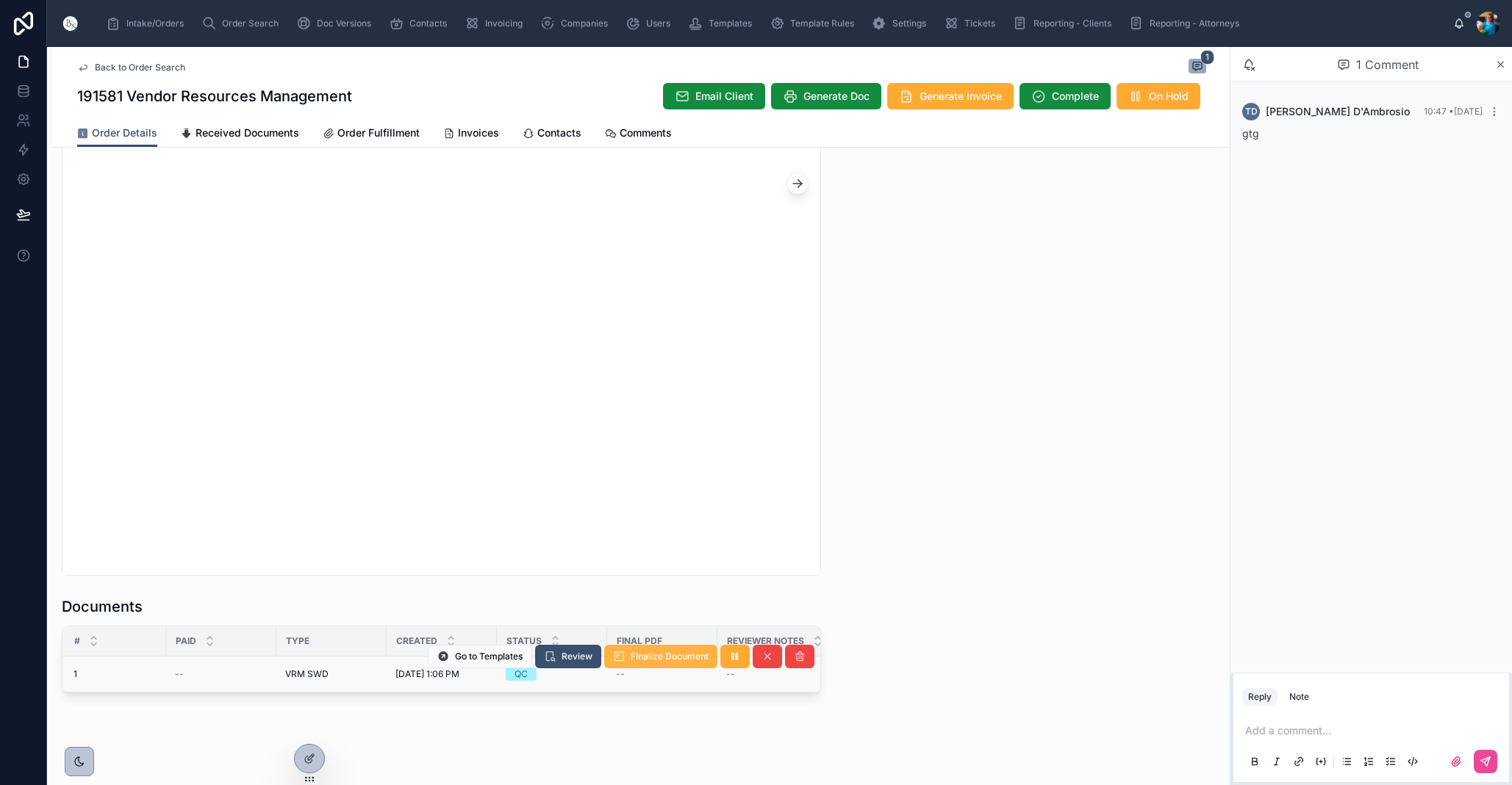
click at [666, 658] on span "Finalize Document" at bounding box center [669, 657] width 78 height 12
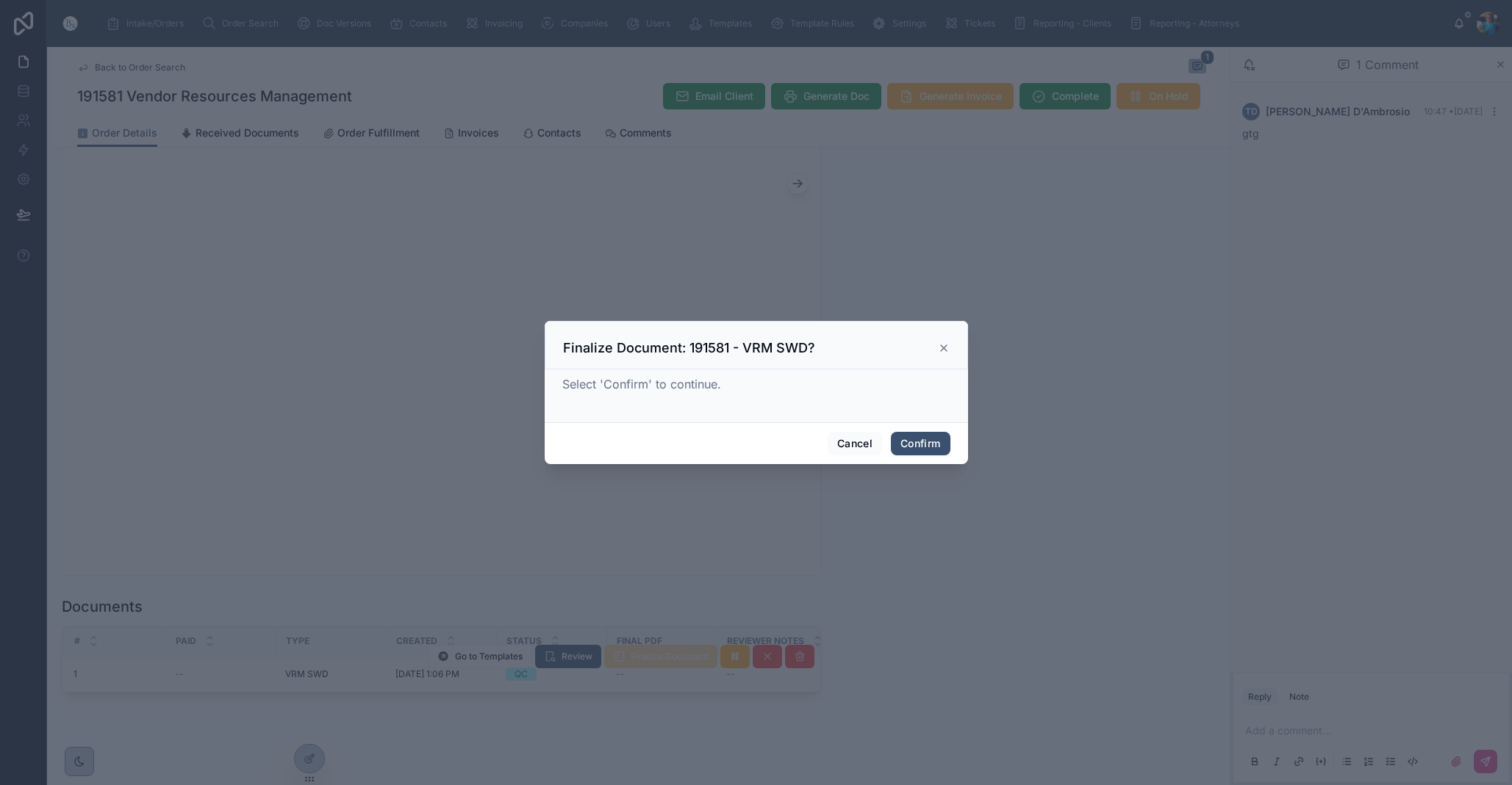
scroll to position [0, 0]
click at [909, 441] on button "Confirm" at bounding box center [920, 444] width 59 height 24
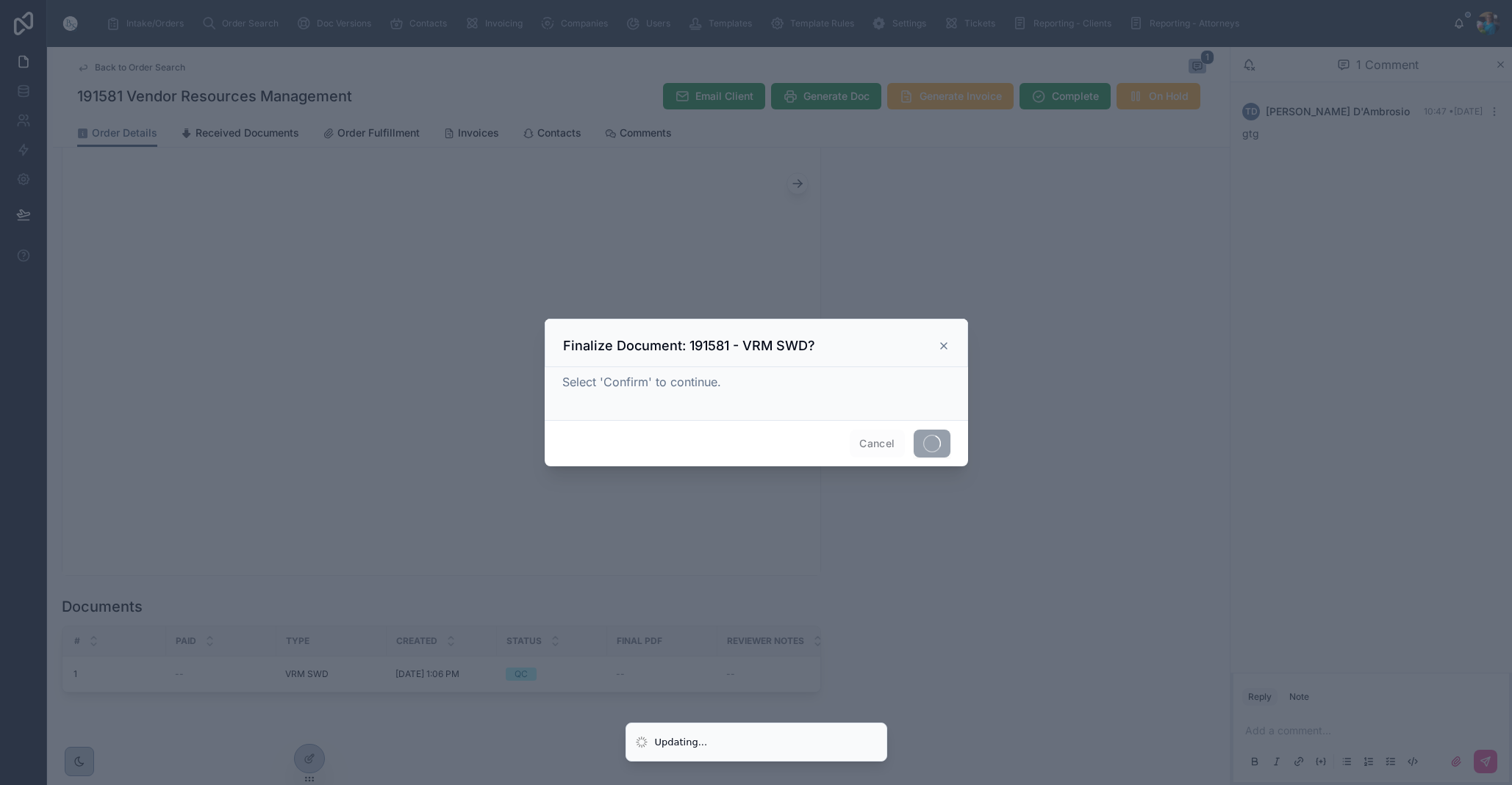
click at [909, 441] on div "Cancel" at bounding box center [756, 443] width 423 height 47
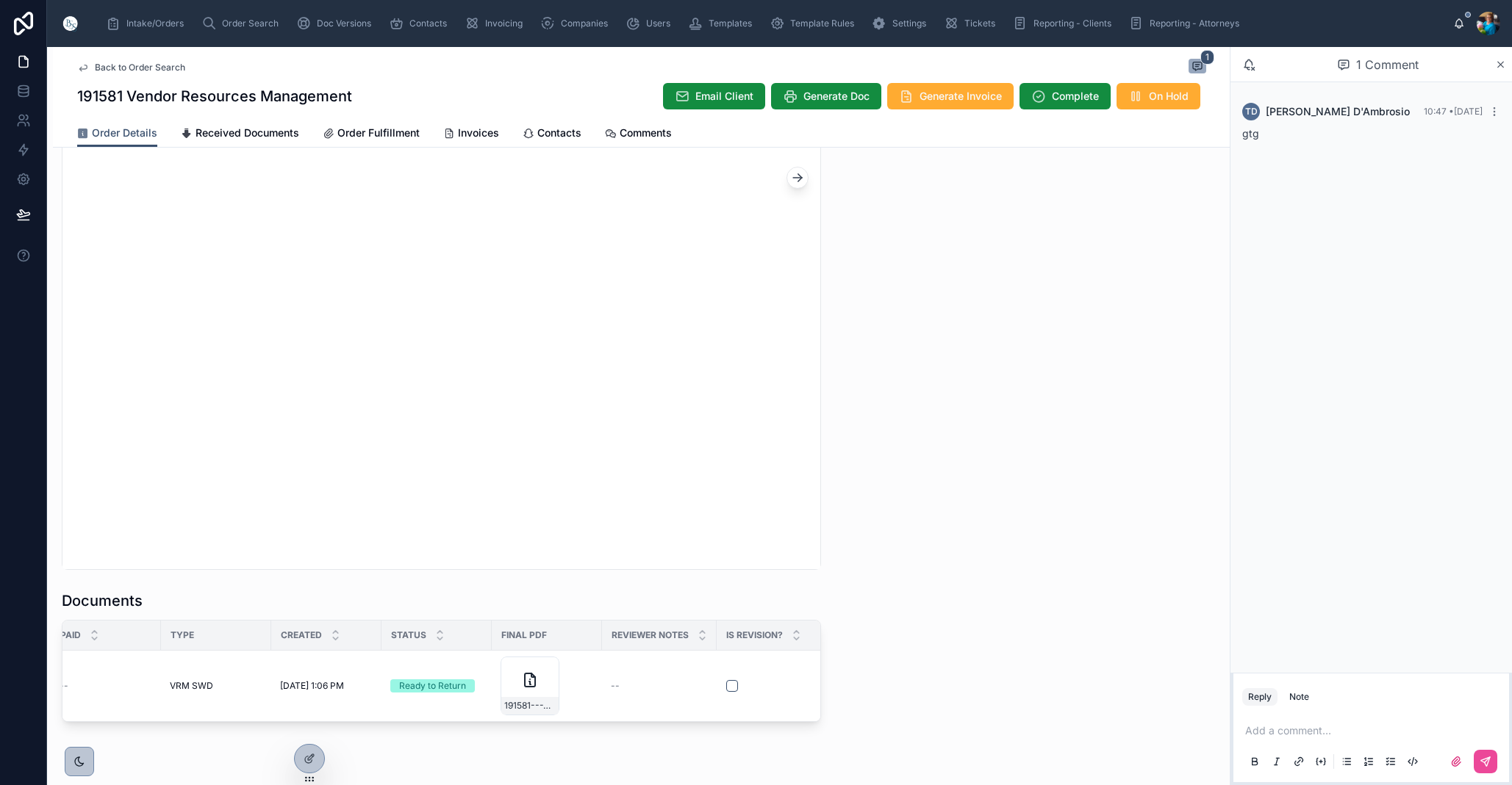
scroll to position [0, 106]
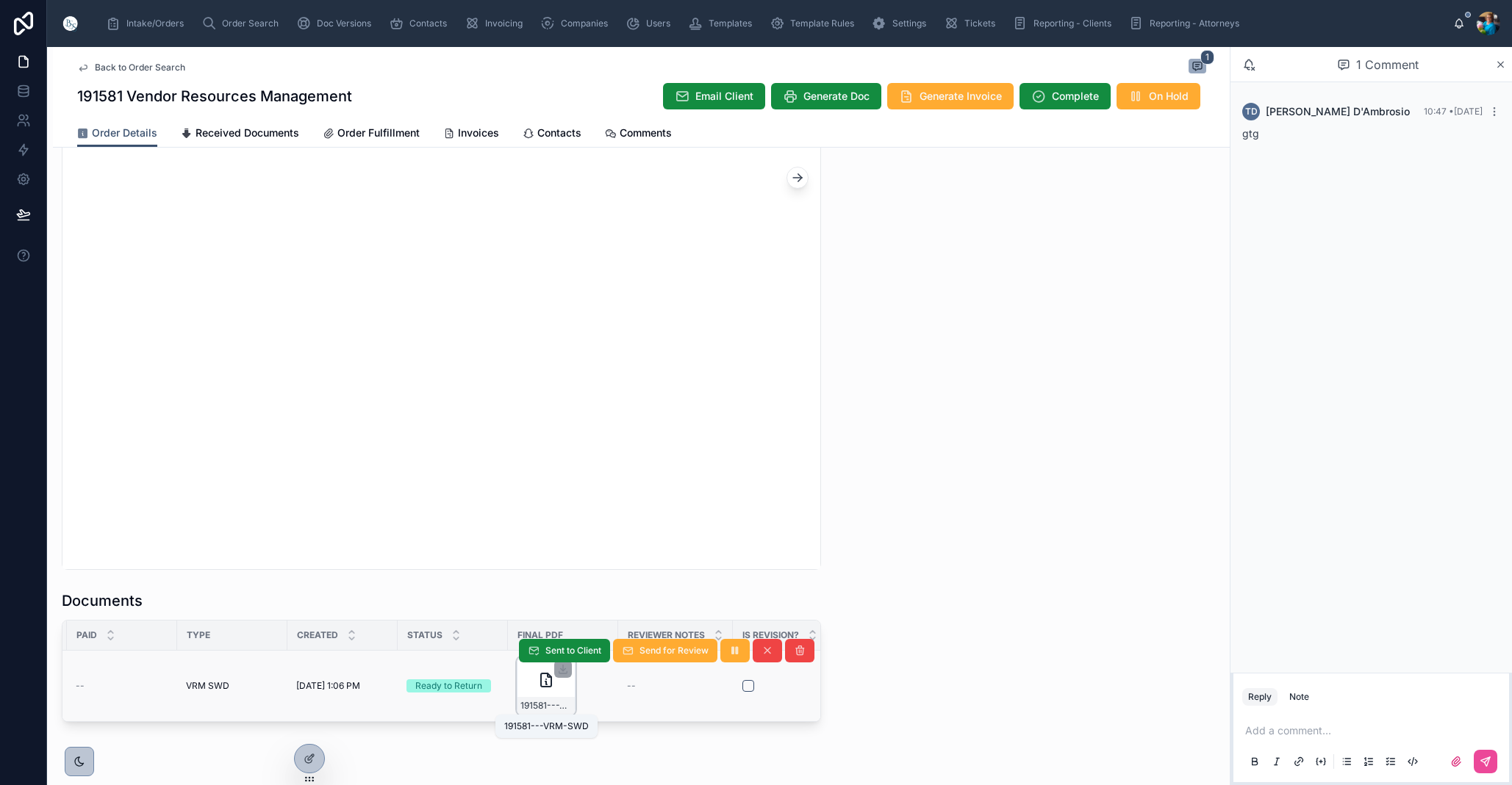
click at [557, 701] on span "191581---VRM-SWD" at bounding box center [546, 706] width 52 height 12
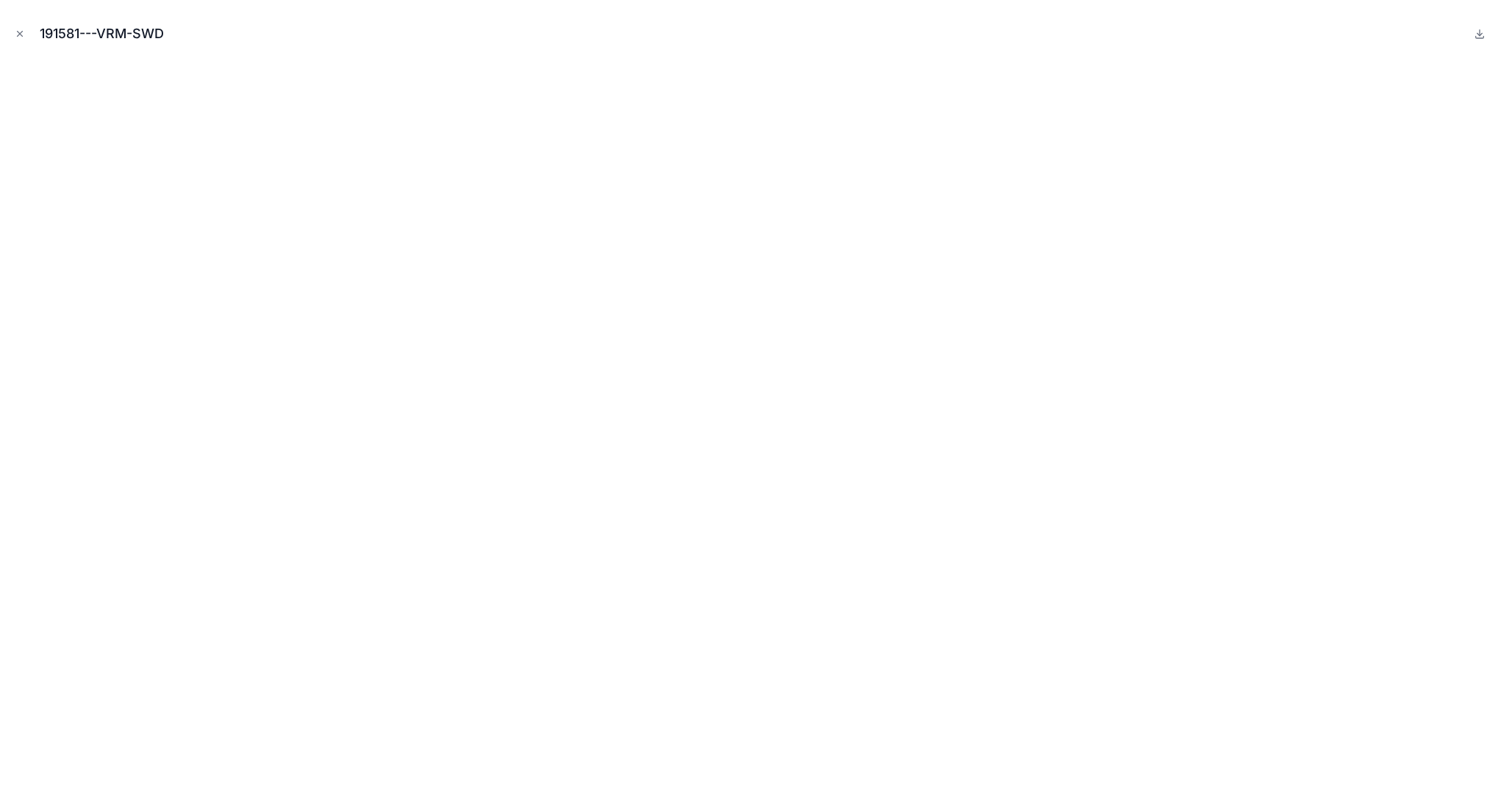
drag, startPoint x: 19, startPoint y: 33, endPoint x: 99, endPoint y: 125, distance: 121.9
click at [19, 35] on icon "Close modal" at bounding box center [20, 34] width 10 height 10
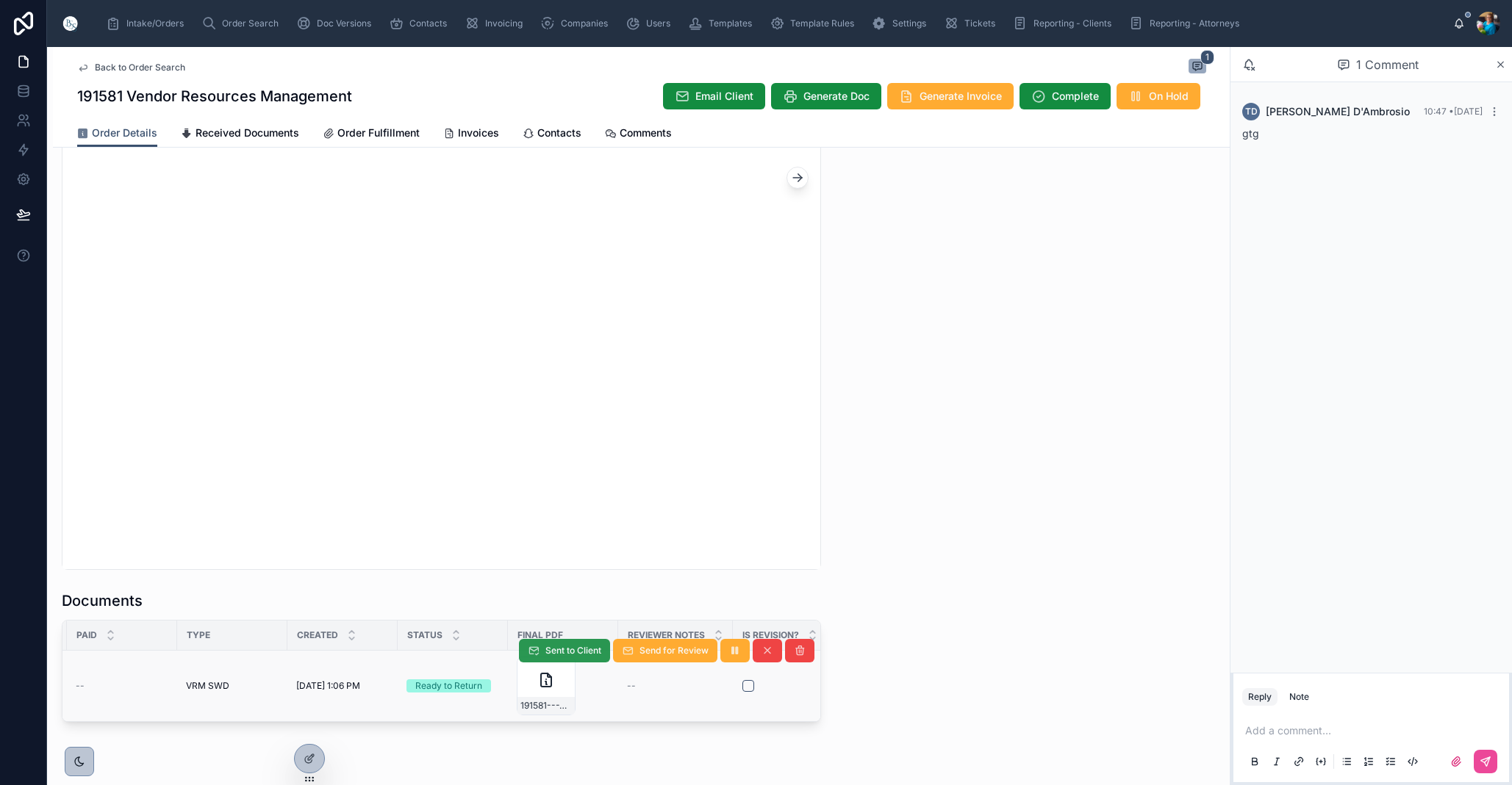
click at [566, 650] on span "Sent to Client" at bounding box center [573, 651] width 56 height 12
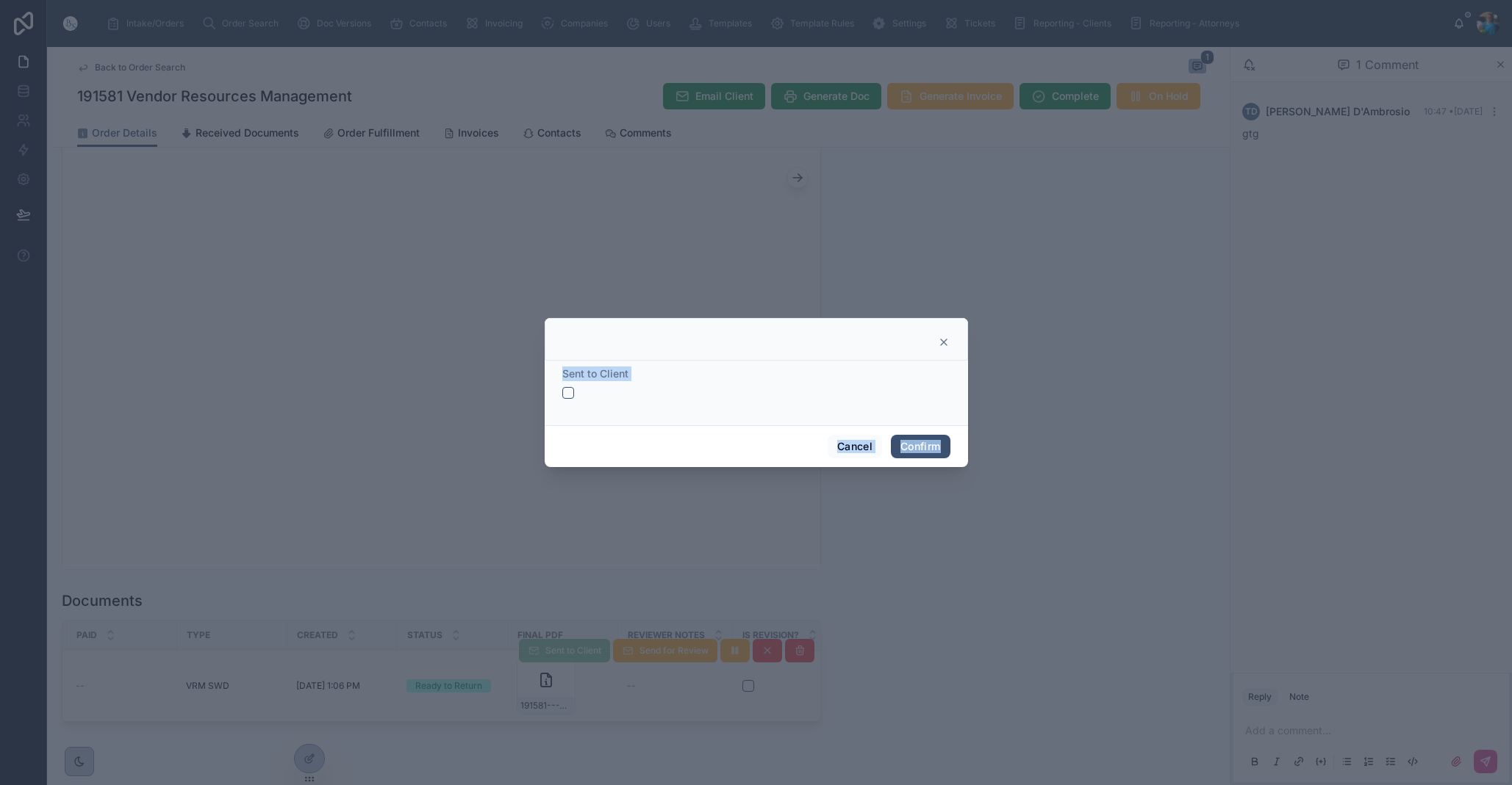
drag, startPoint x: 565, startPoint y: 394, endPoint x: 596, endPoint y: 405, distance: 32.9
click at [565, 394] on button "button" at bounding box center [568, 393] width 12 height 12
drag, startPoint x: 929, startPoint y: 445, endPoint x: 930, endPoint y: 454, distance: 9.1
click at [930, 454] on button "Confirm" at bounding box center [920, 447] width 59 height 24
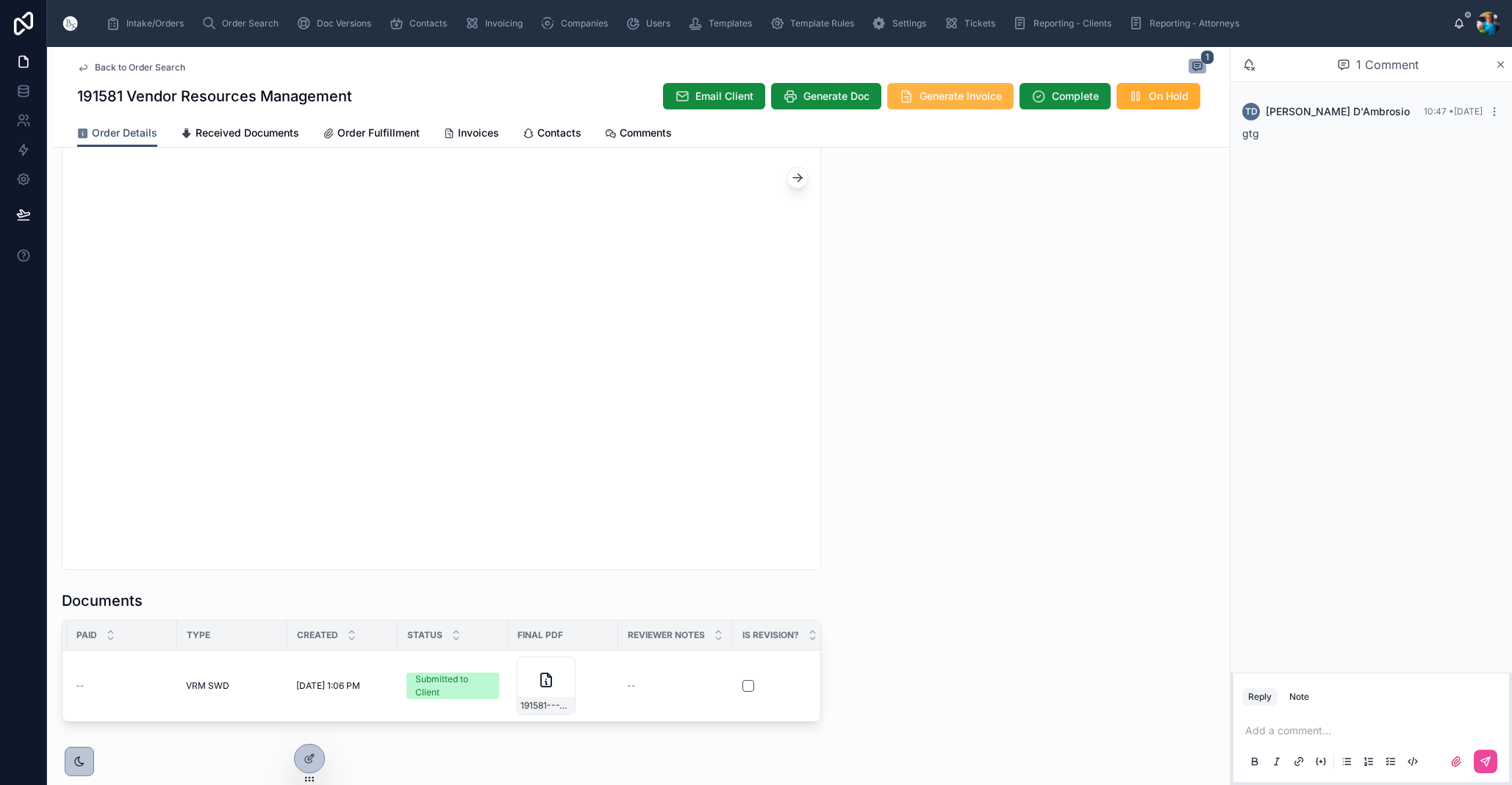
click at [950, 98] on span "Generate Invoice" at bounding box center [961, 96] width 83 height 15
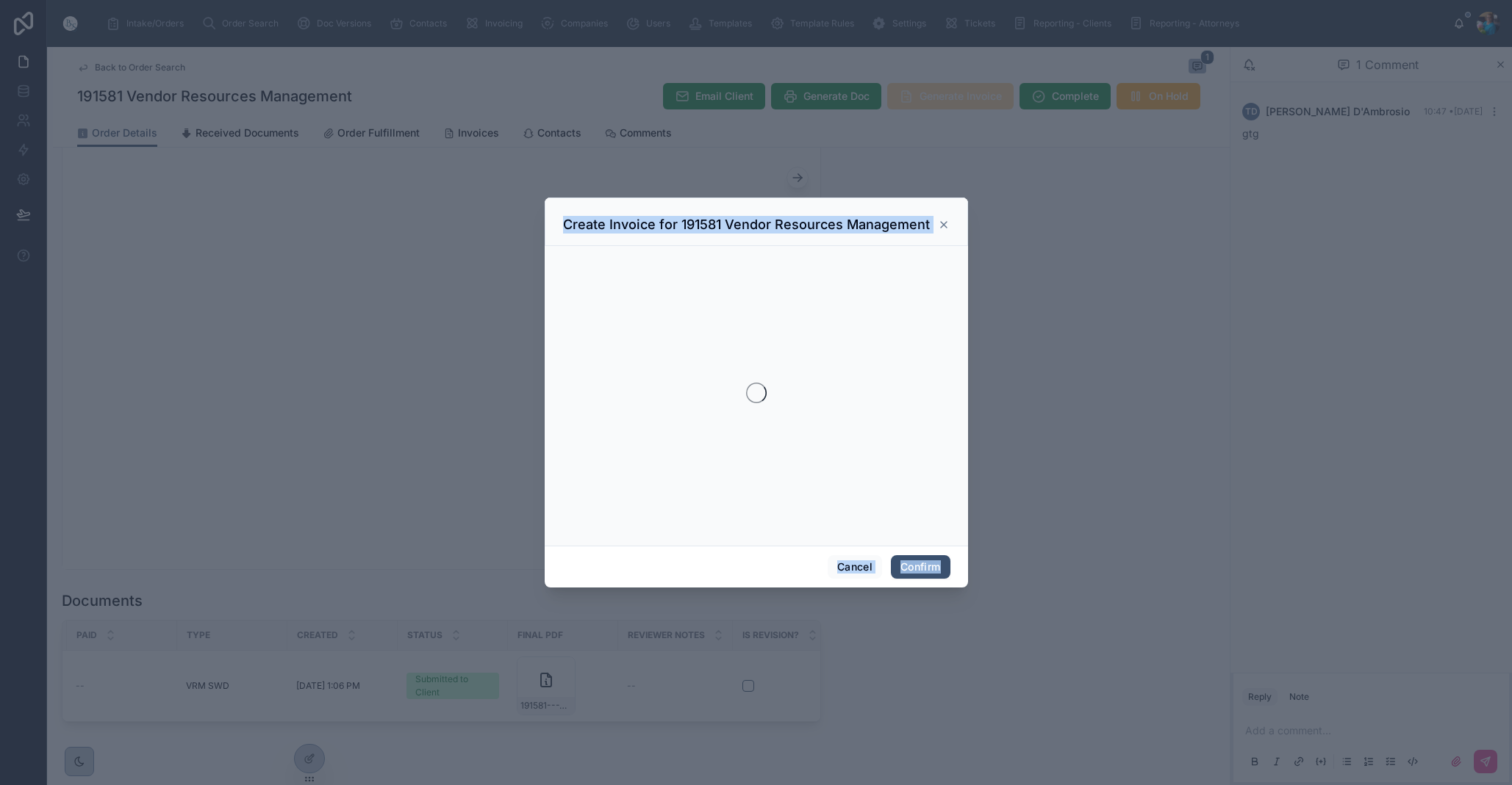
click at [950, 98] on div at bounding box center [756, 392] width 1512 height 785
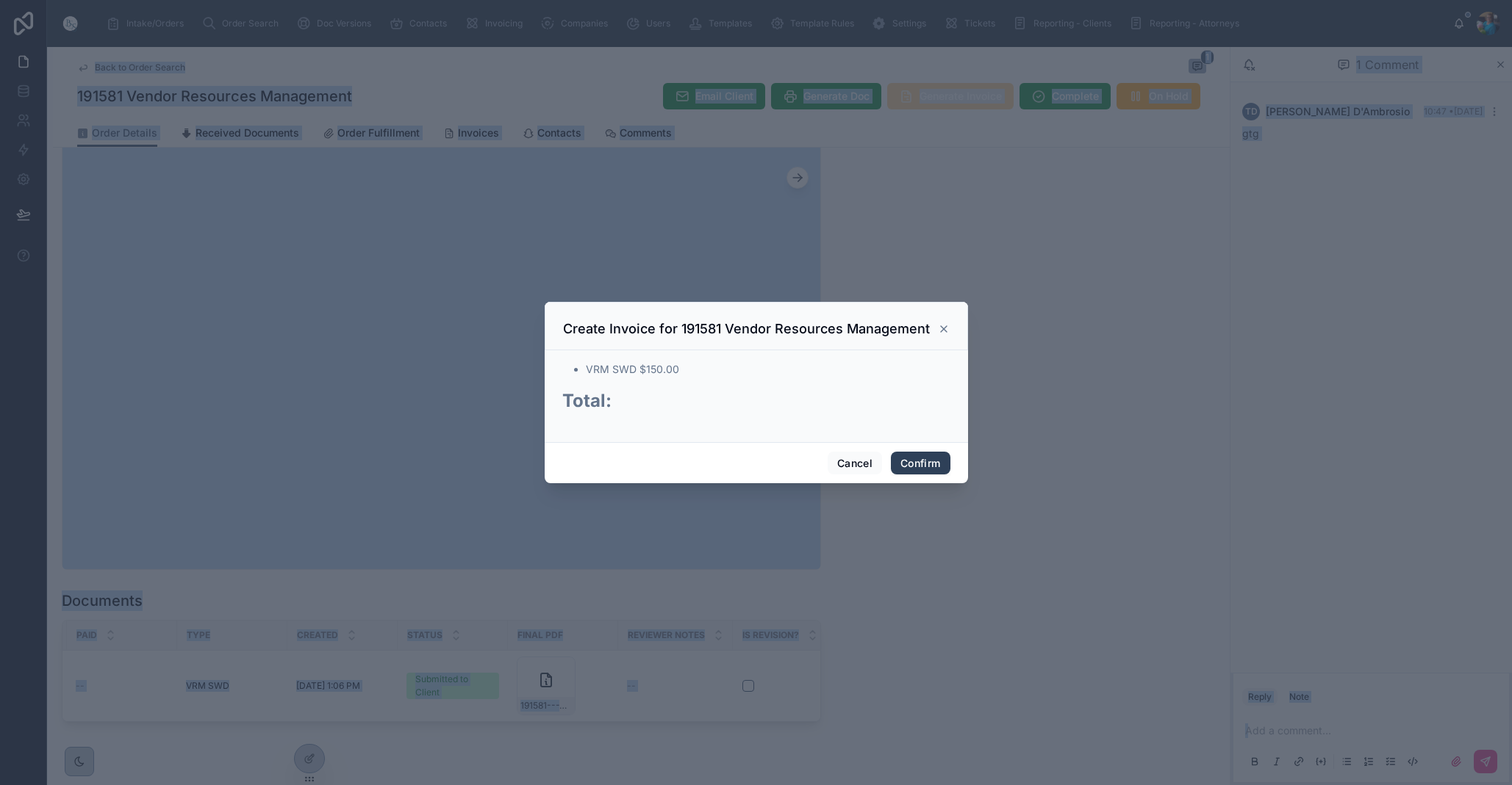
click at [912, 468] on button "Confirm" at bounding box center [920, 464] width 59 height 24
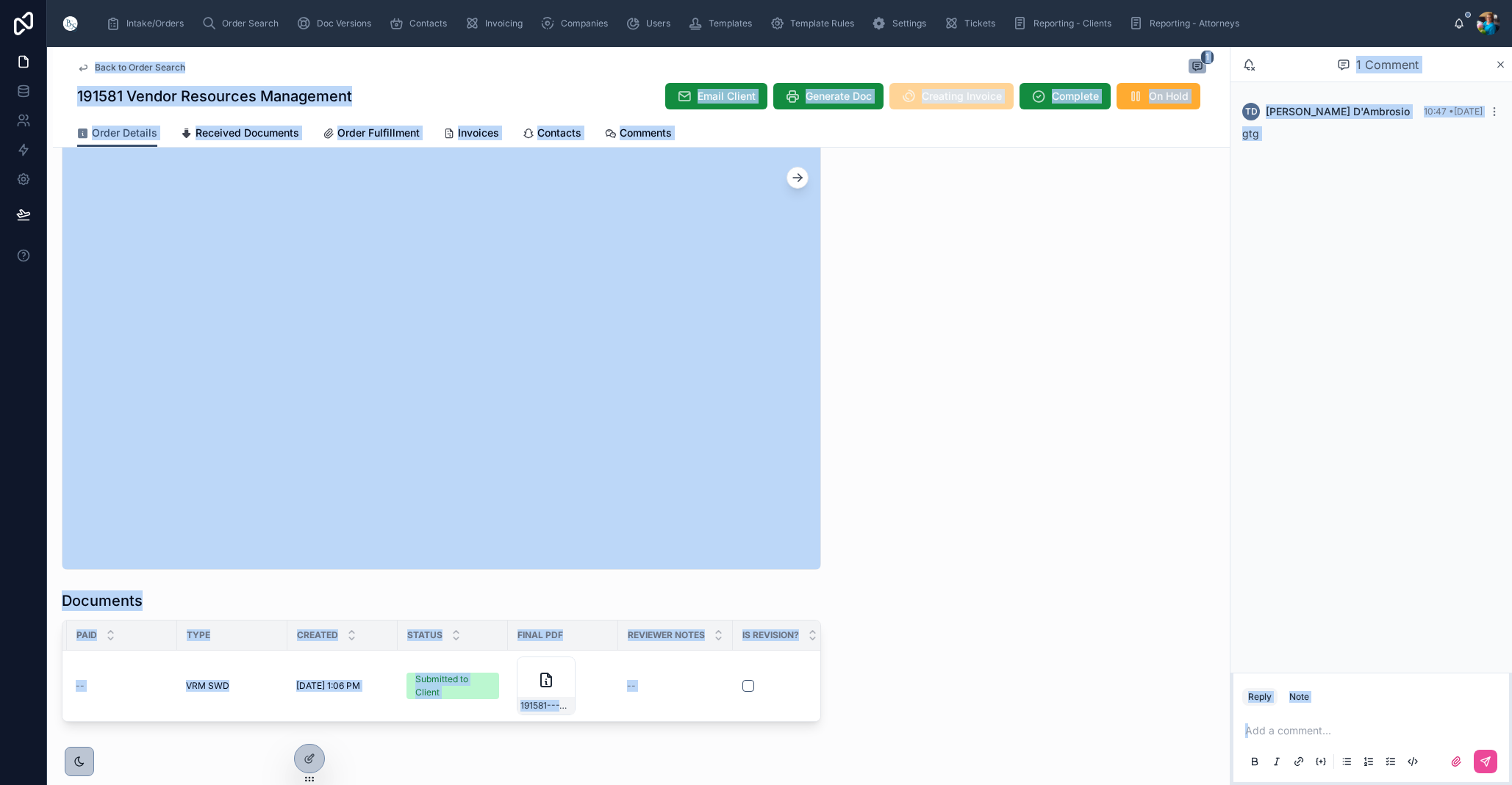
click at [0, 0] on span "Send for Review" at bounding box center [0, 0] width 0 height 0
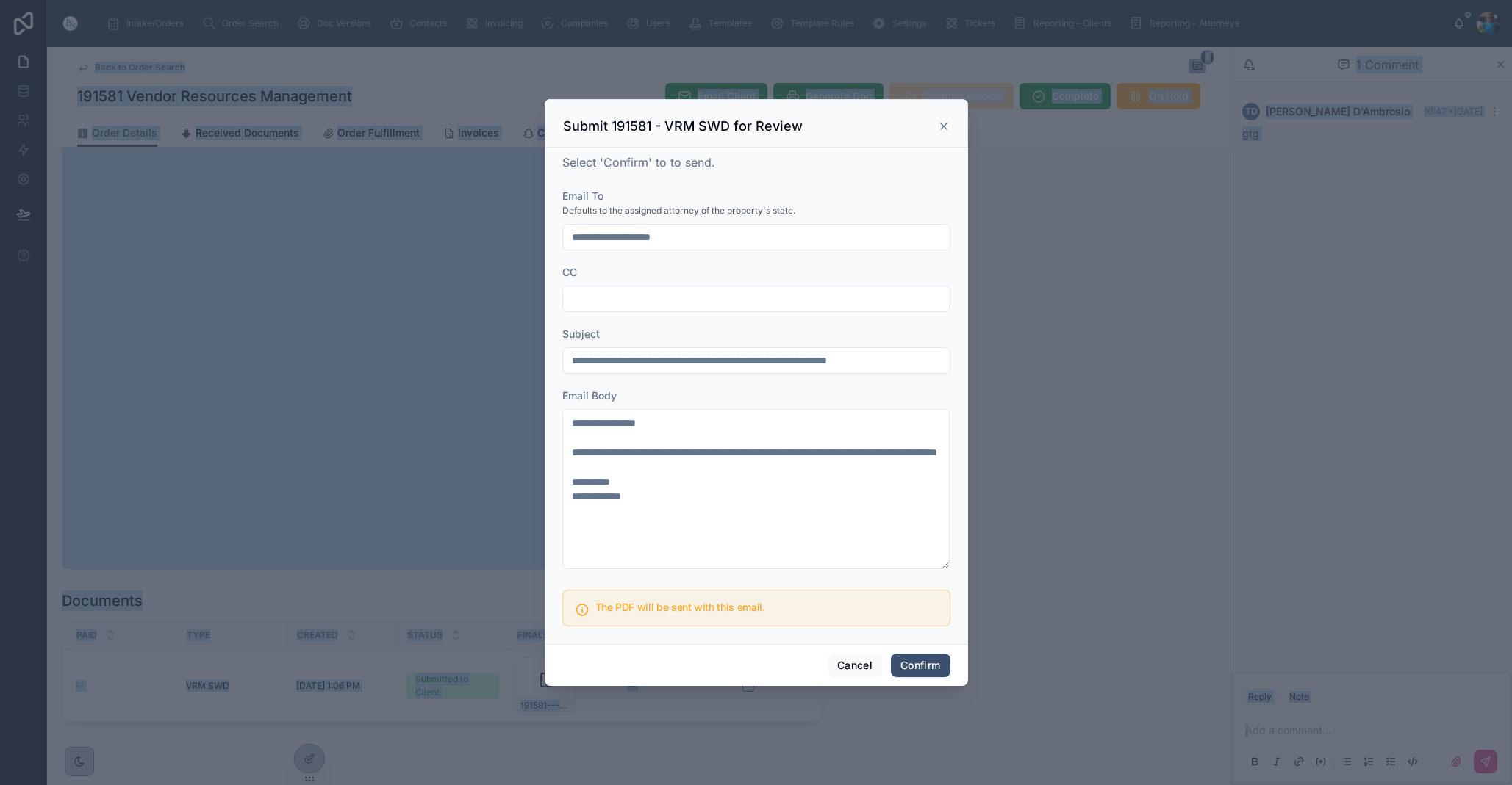
drag, startPoint x: 912, startPoint y: 664, endPoint x: 903, endPoint y: 667, distance: 9.5
click at [912, 664] on button "Confirm" at bounding box center [920, 666] width 59 height 24
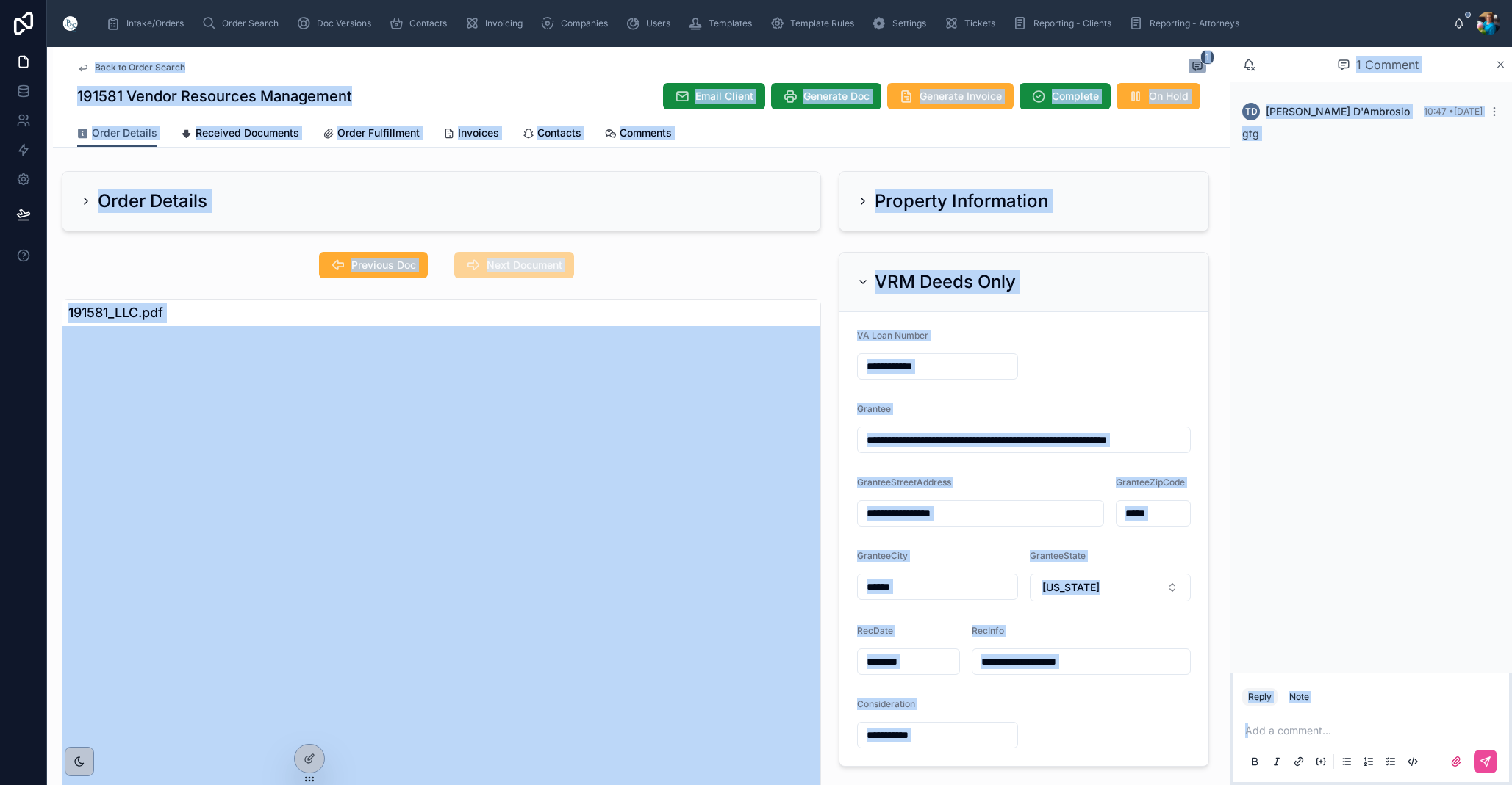
drag, startPoint x: 476, startPoint y: 136, endPoint x: 467, endPoint y: 161, distance: 26.6
click at [475, 139] on span "Invoices" at bounding box center [478, 132] width 41 height 15
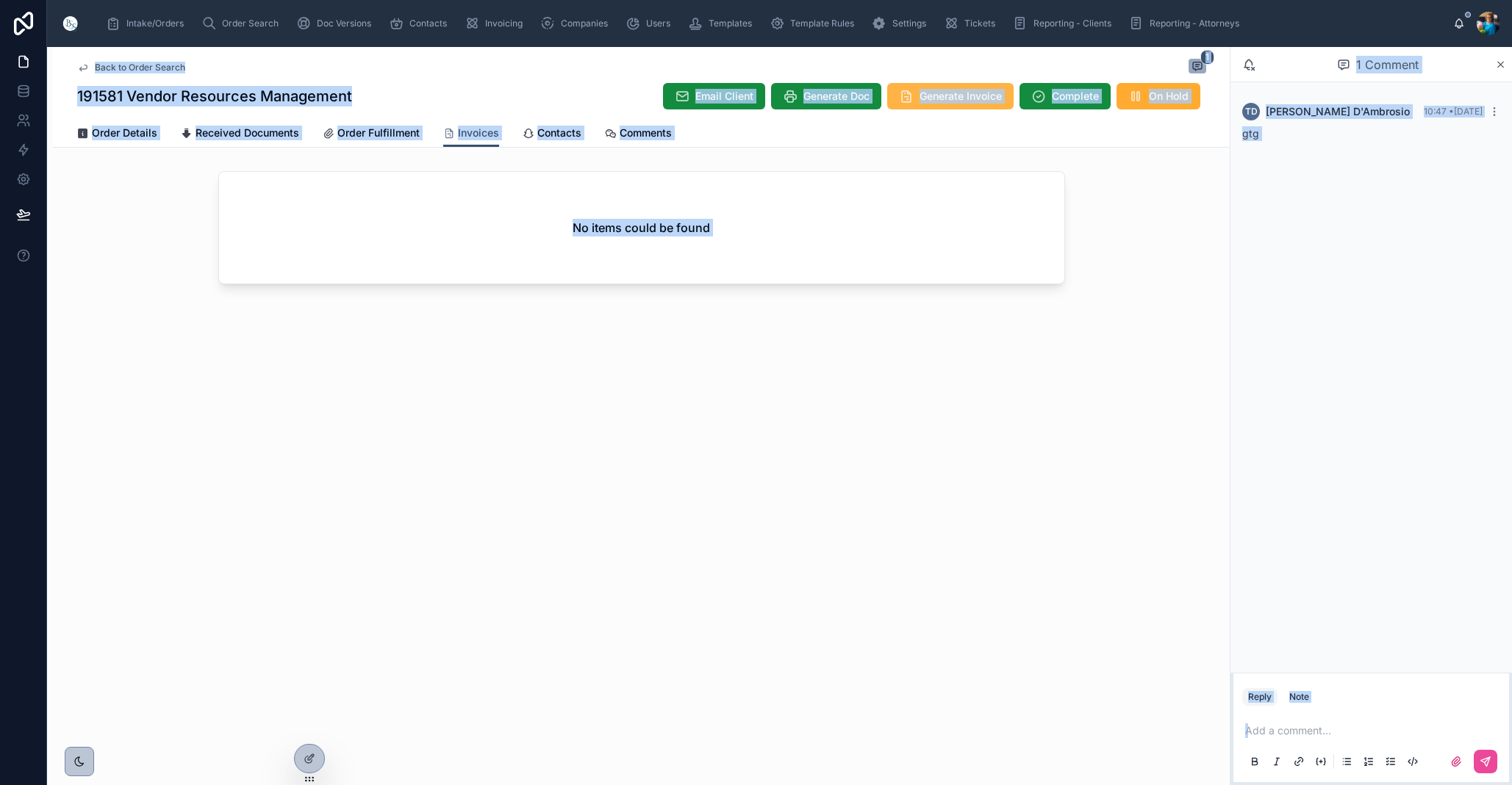
click at [955, 97] on span "Generate Invoice" at bounding box center [961, 96] width 83 height 15
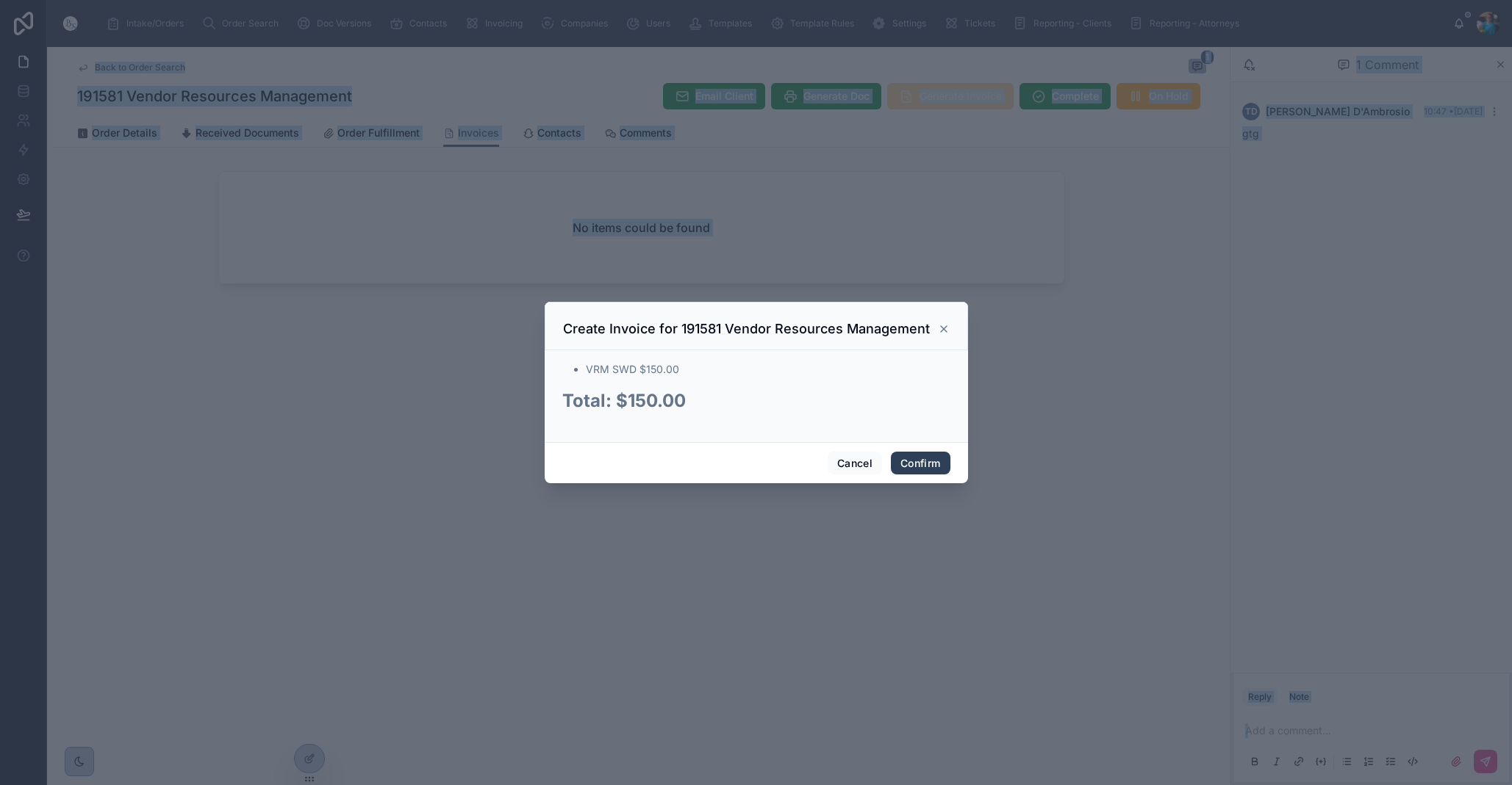
click at [908, 460] on button "Confirm" at bounding box center [920, 464] width 59 height 24
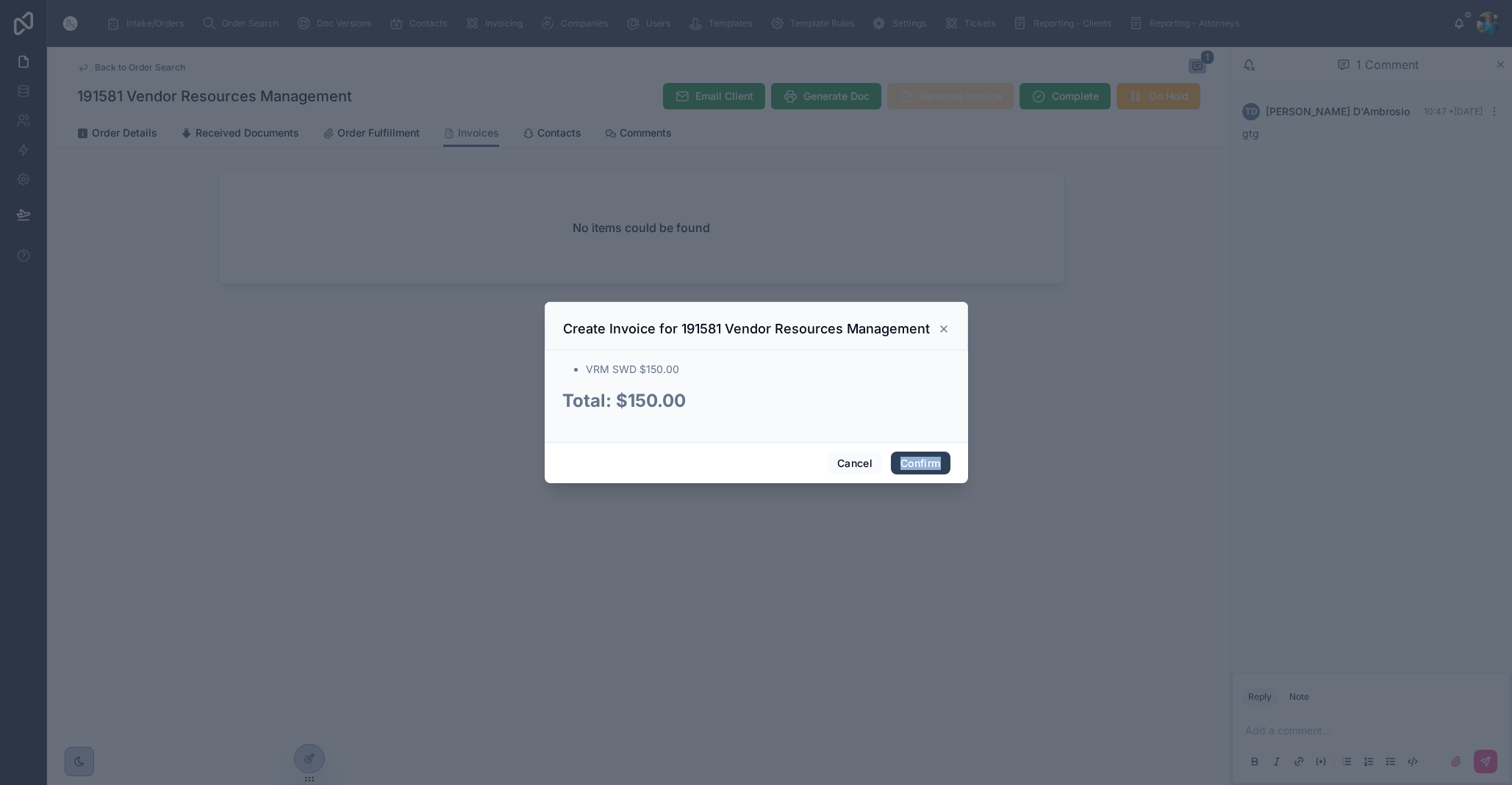
click at [908, 460] on div "Cancel Confirm" at bounding box center [756, 463] width 423 height 42
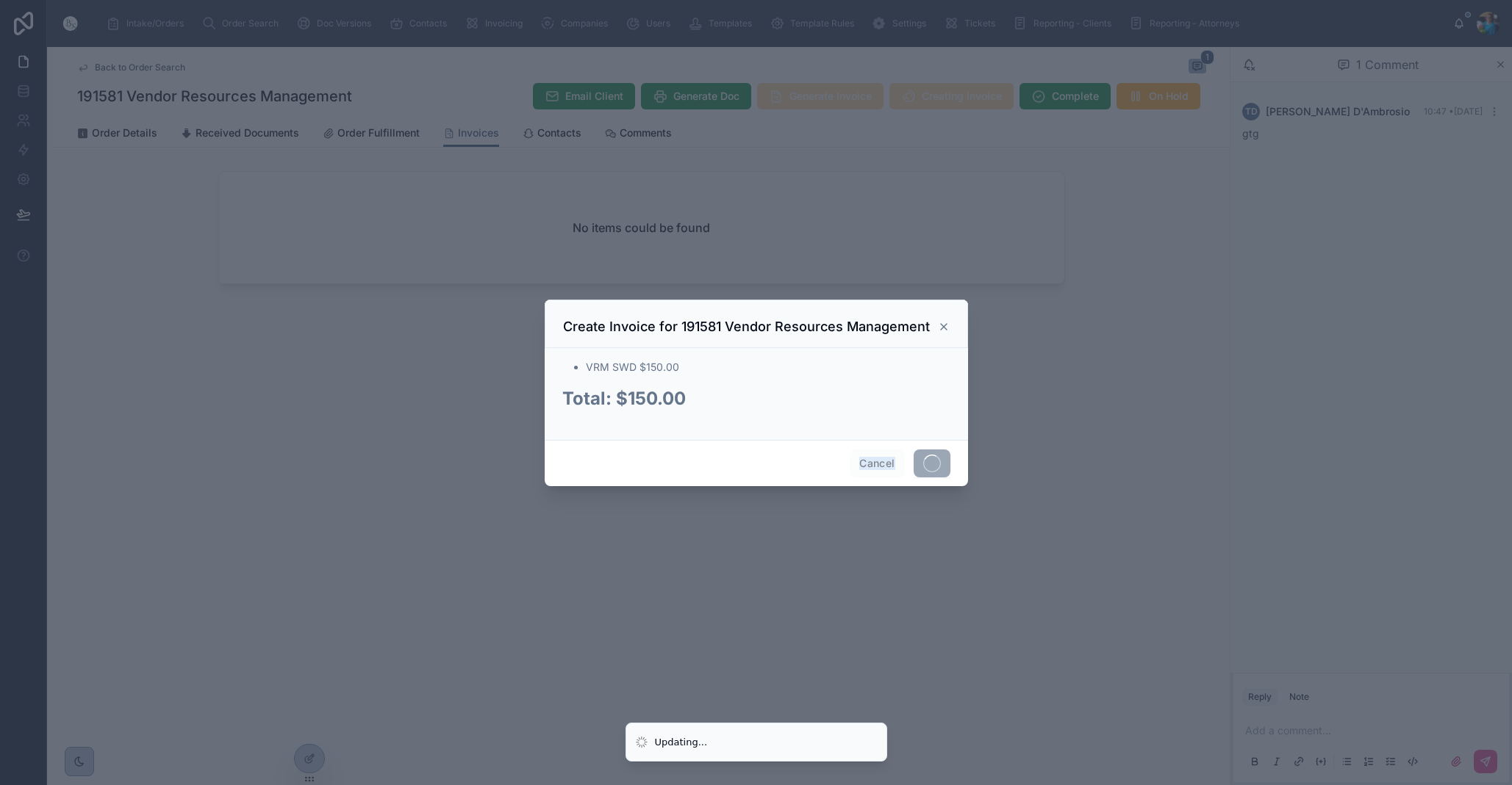
click at [908, 459] on div "Cancel" at bounding box center [756, 463] width 423 height 47
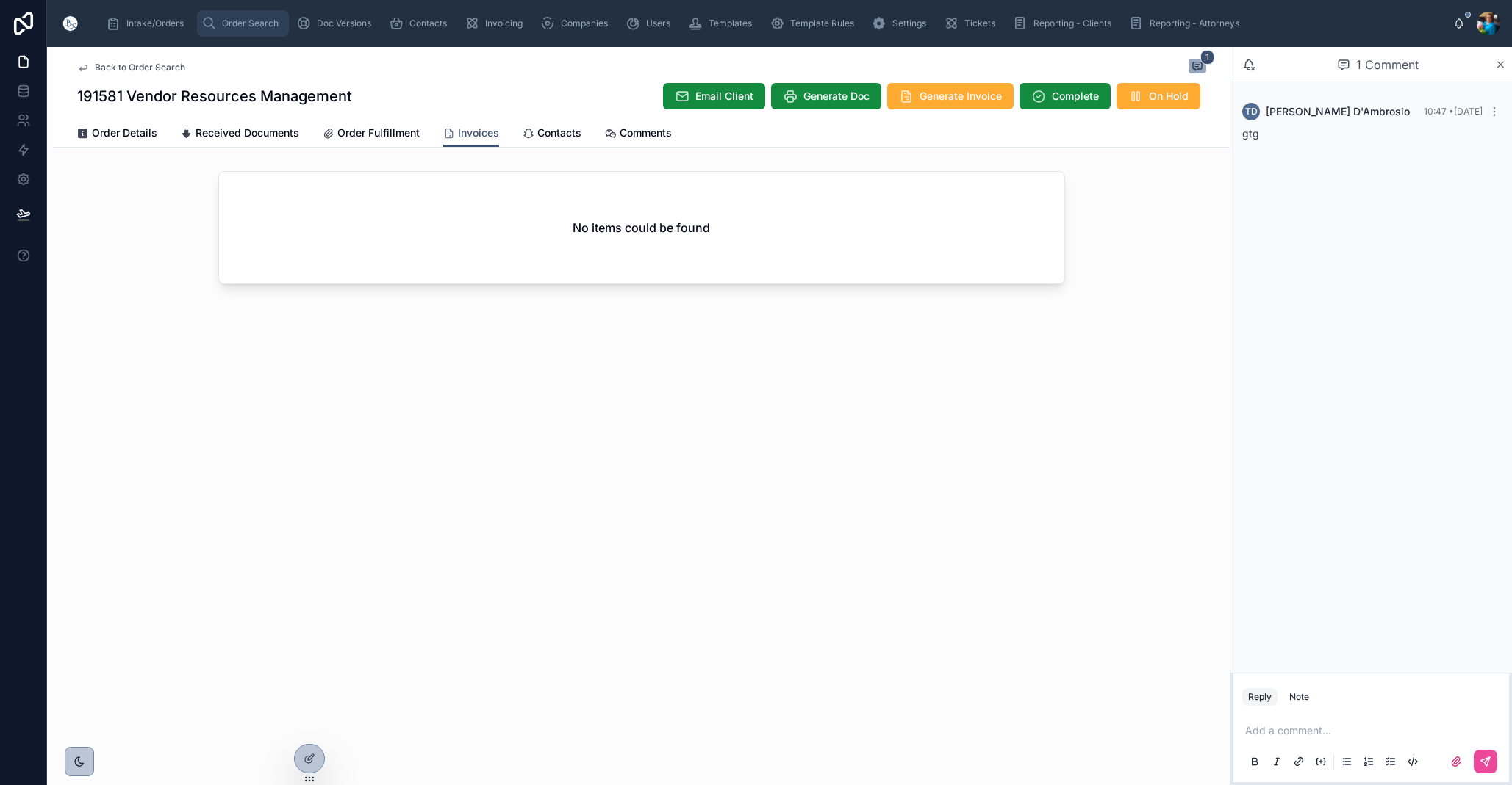
click at [255, 22] on span "Order Search" at bounding box center [250, 24] width 57 height 12
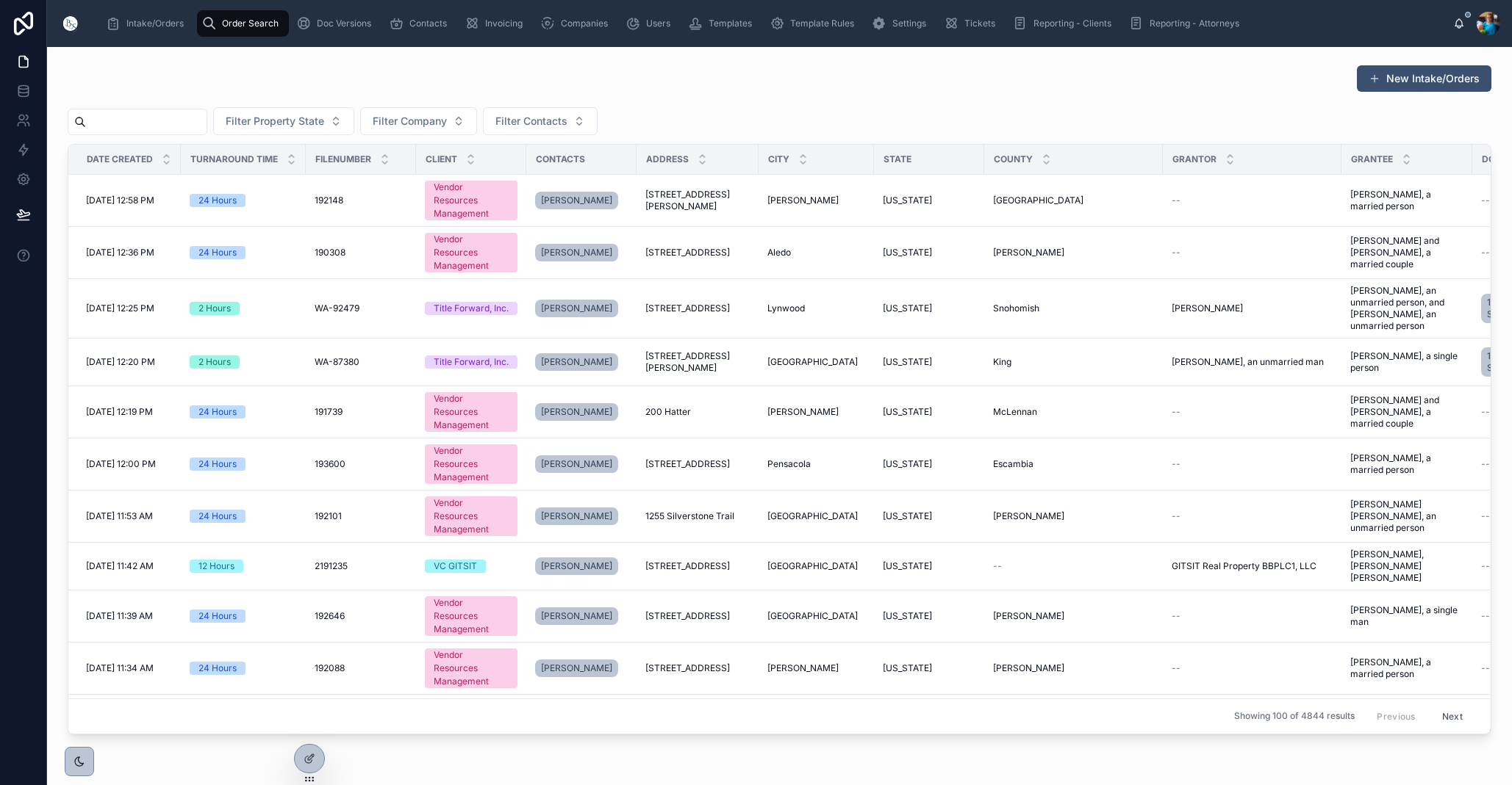
click at [191, 124] on input "text" at bounding box center [145, 121] width 120 height 21
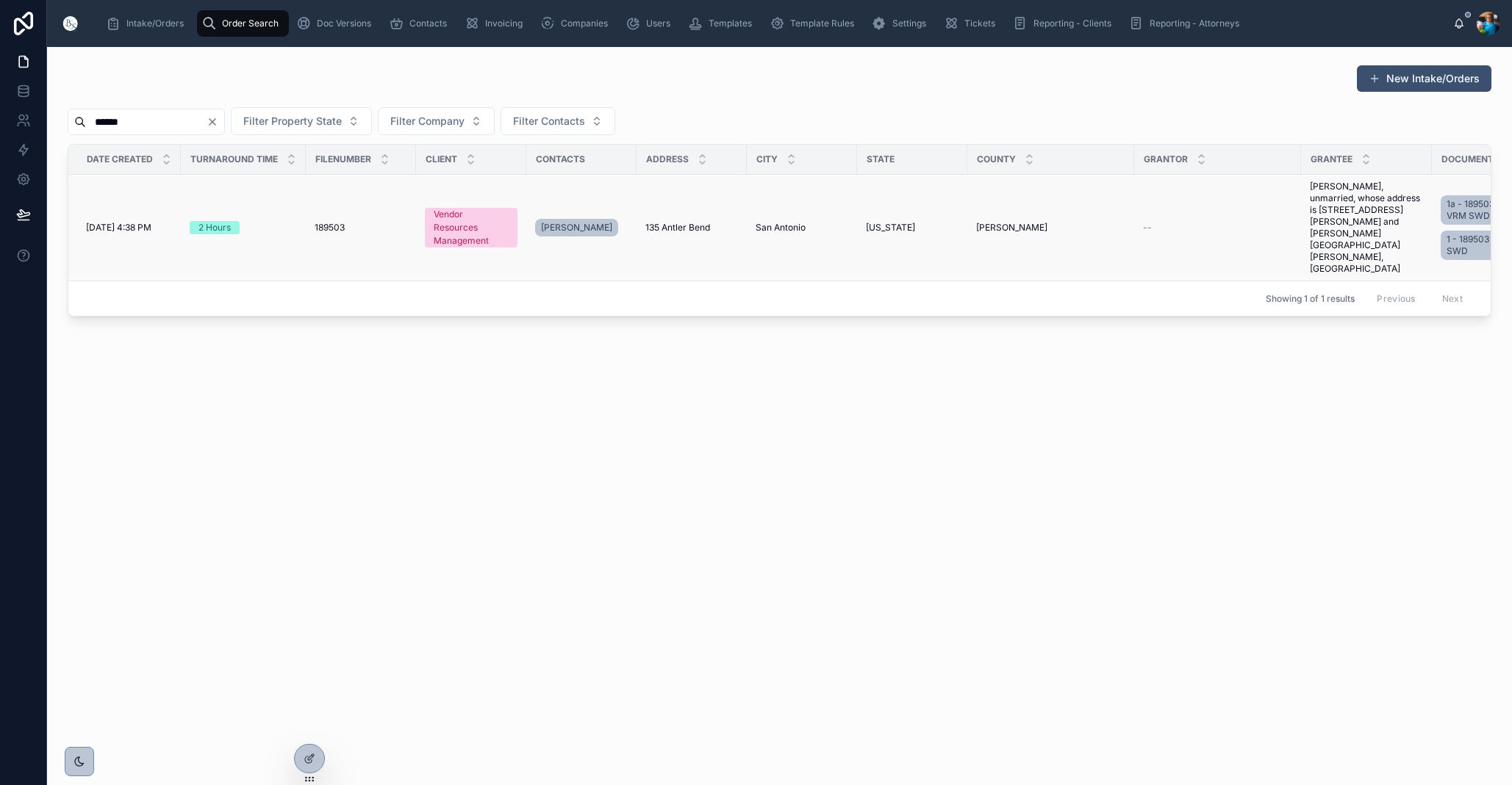
type input "******"
click at [758, 222] on span "San Antonio" at bounding box center [780, 228] width 50 height 12
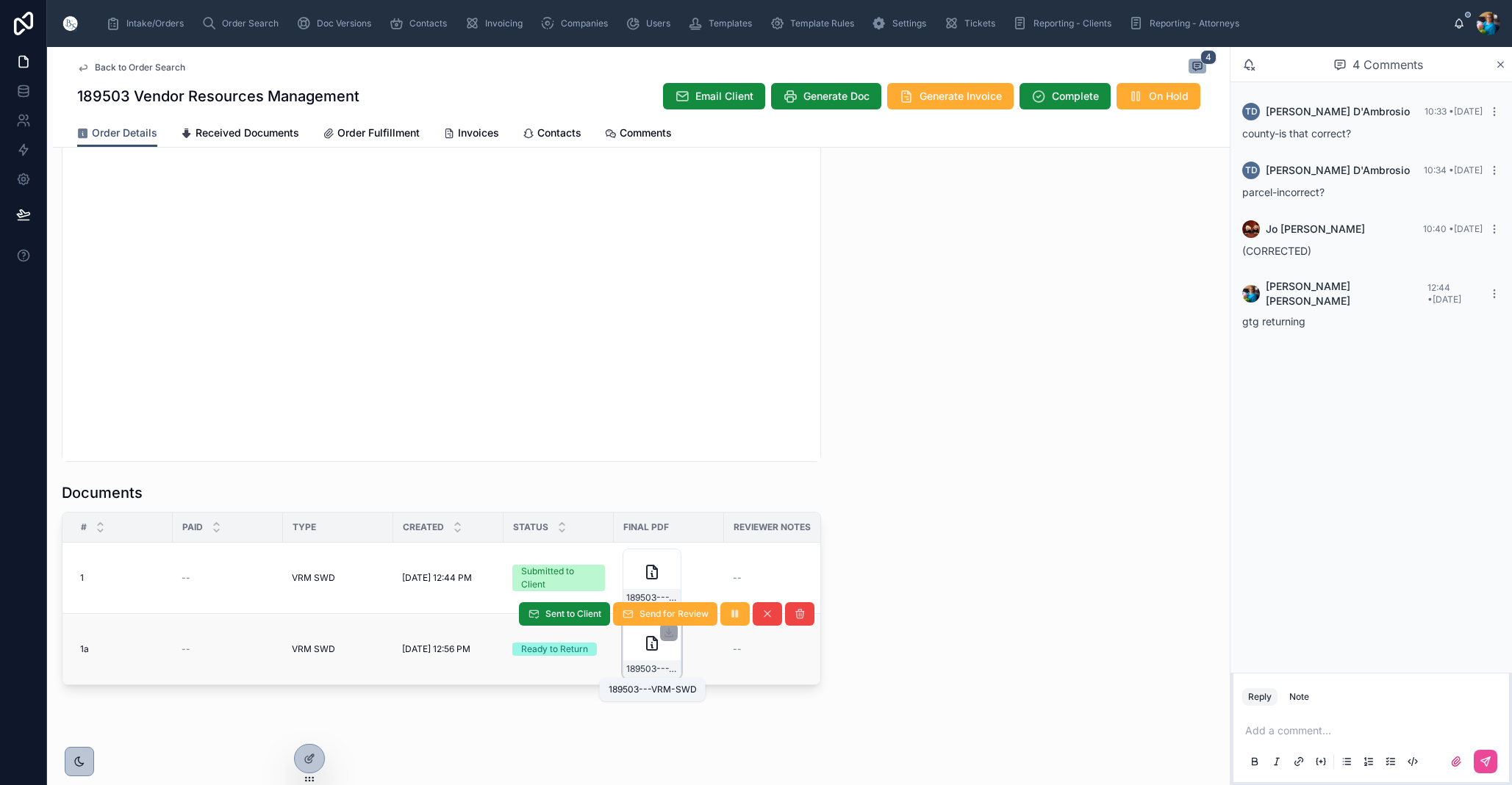
click at [660, 671] on span "189503---VRM-SWD" at bounding box center [652, 670] width 52 height 12
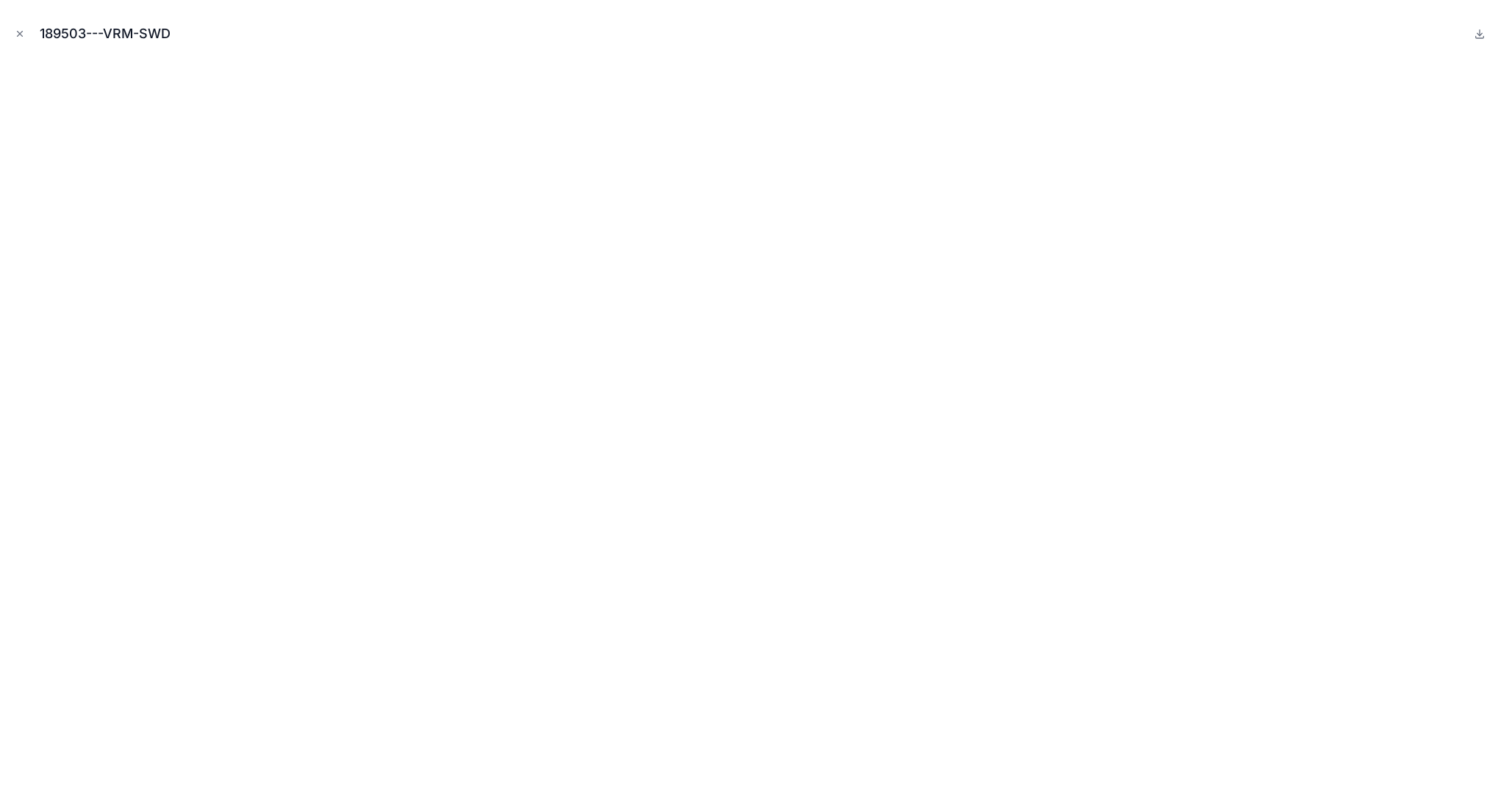
drag, startPoint x: 21, startPoint y: 32, endPoint x: 36, endPoint y: 66, distance: 37.2
click at [21, 32] on icon "Close modal" at bounding box center [20, 34] width 10 height 10
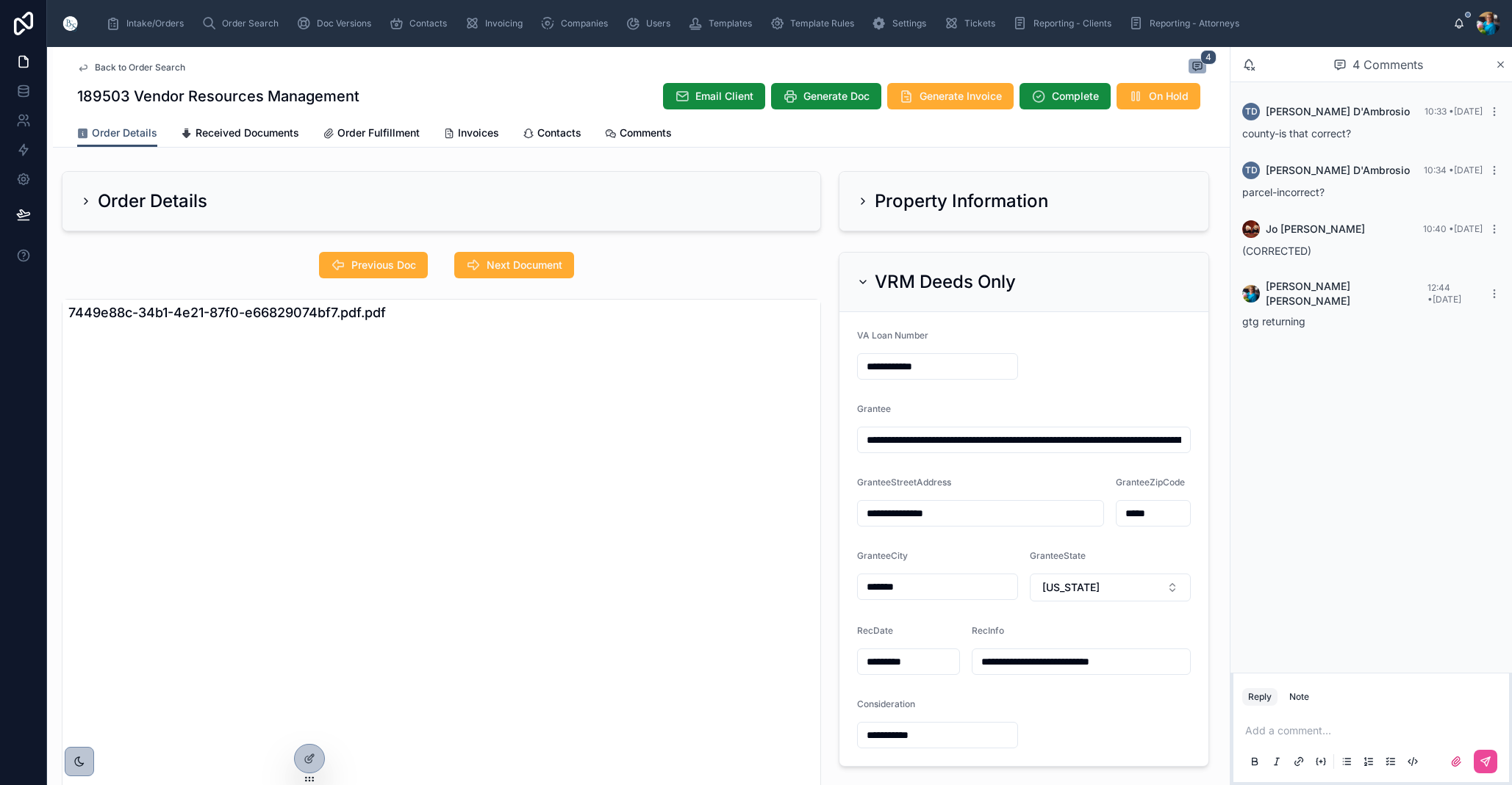
click at [1018, 441] on input "**********" at bounding box center [1024, 440] width 332 height 21
drag, startPoint x: 1019, startPoint y: 441, endPoint x: 1161, endPoint y: 439, distance: 142.0
click at [1161, 439] on input "**********" at bounding box center [1024, 440] width 332 height 21
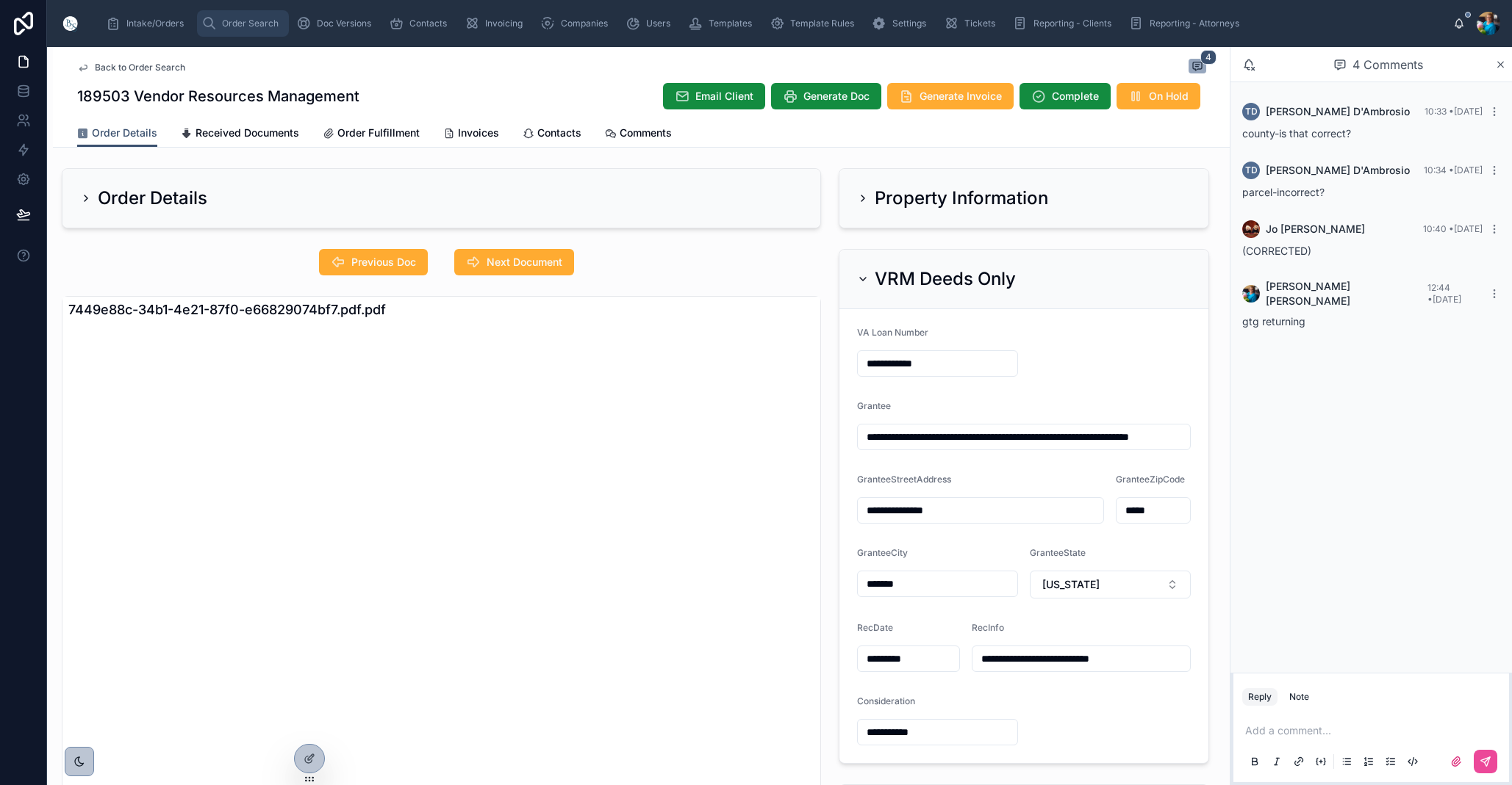
type input "**********"
click at [226, 23] on span "Order Search" at bounding box center [250, 24] width 57 height 12
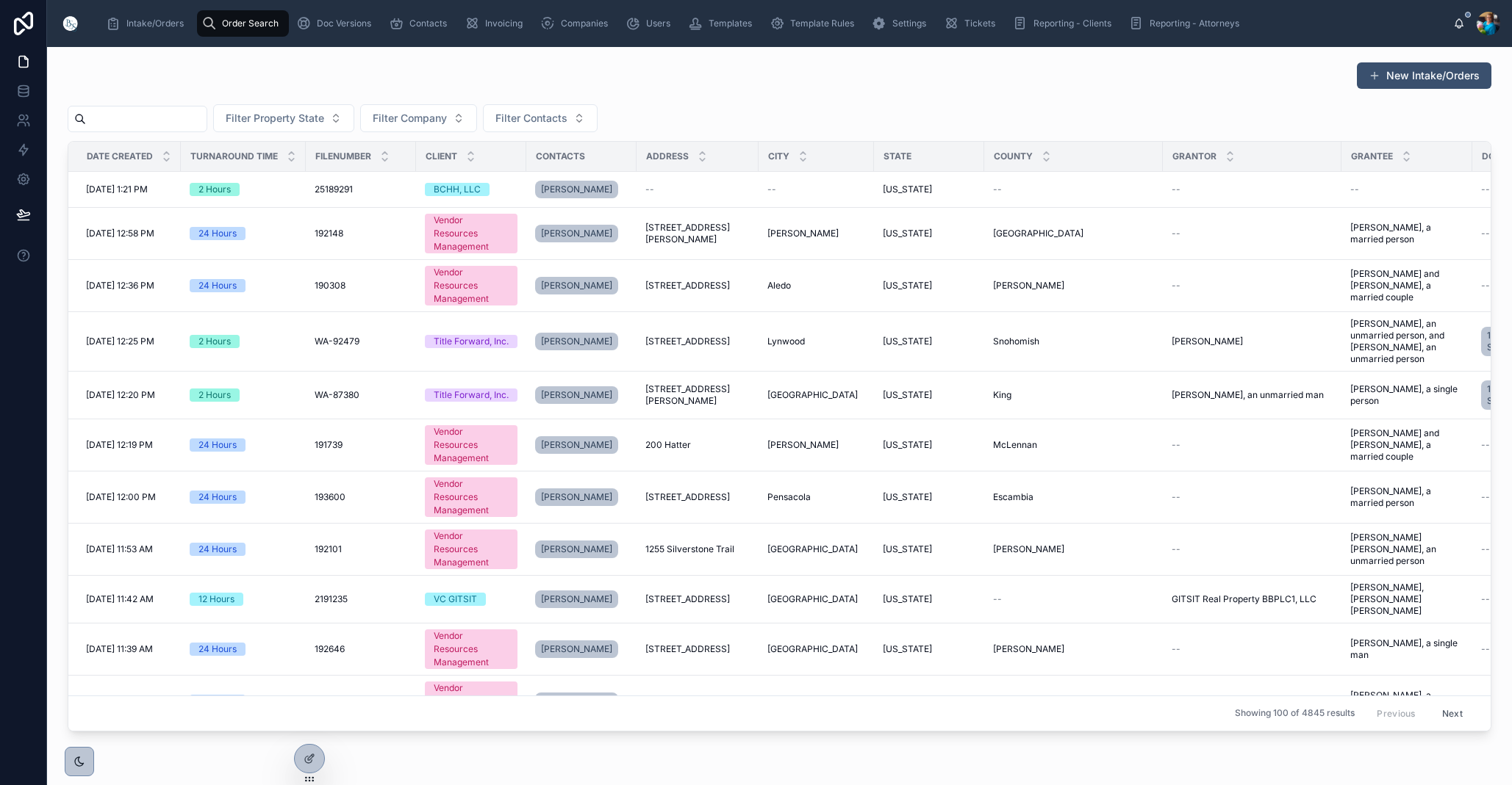
click at [195, 118] on input "text" at bounding box center [145, 118] width 120 height 21
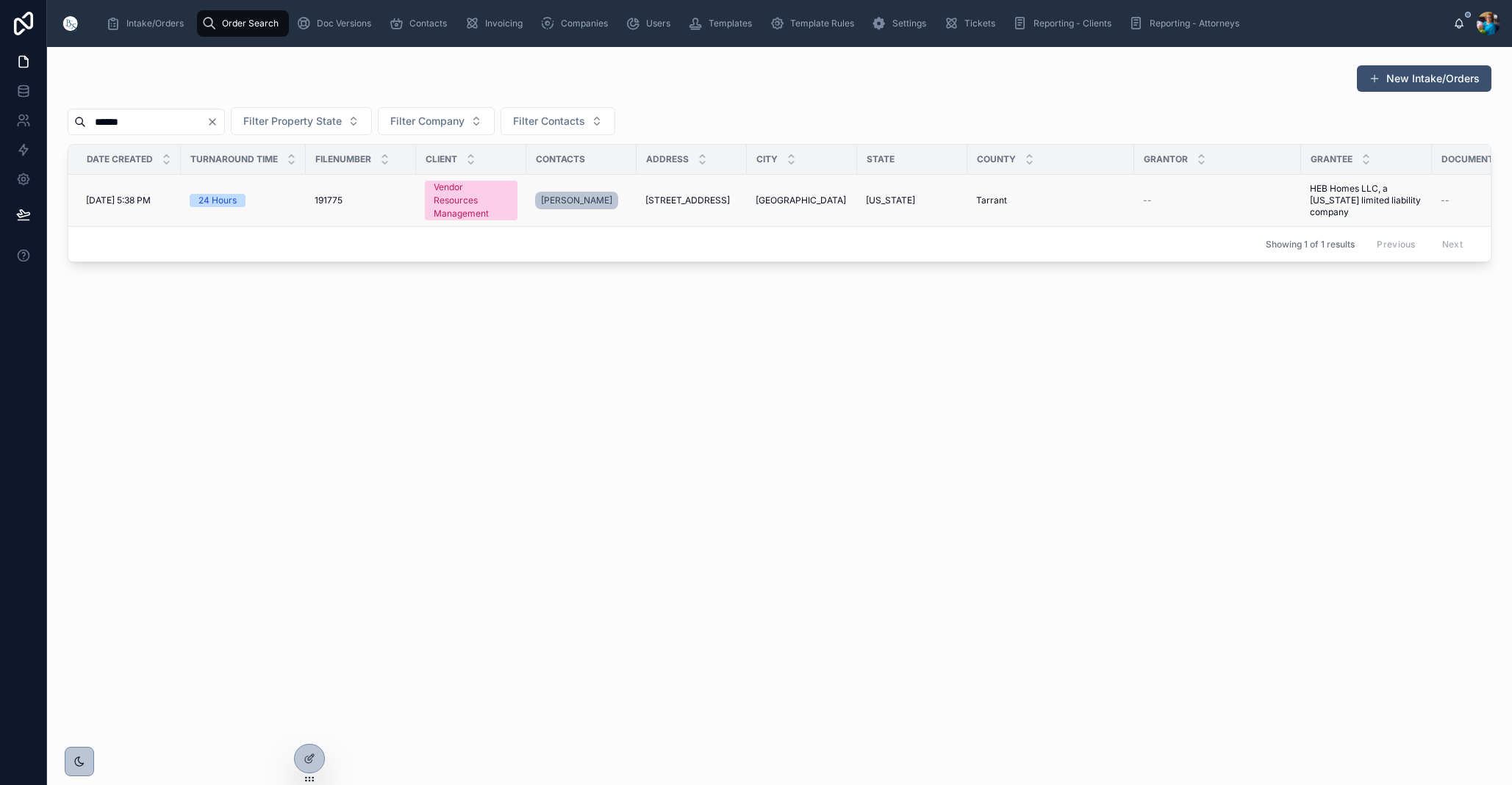
type input "******"
click at [704, 200] on span "3304 Wayland Drive" at bounding box center [687, 201] width 85 height 12
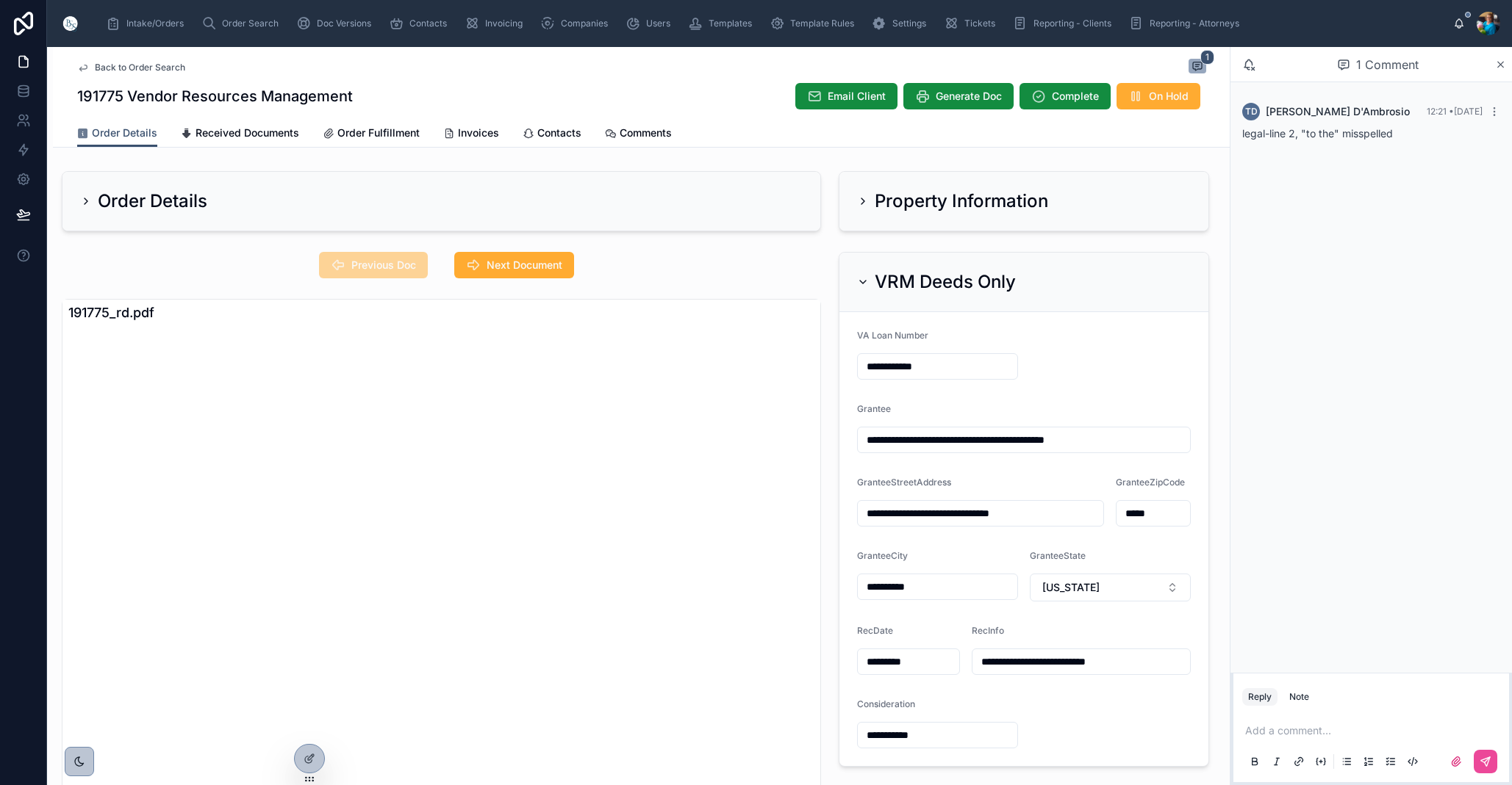
click at [858, 280] on icon at bounding box center [863, 283] width 12 height 12
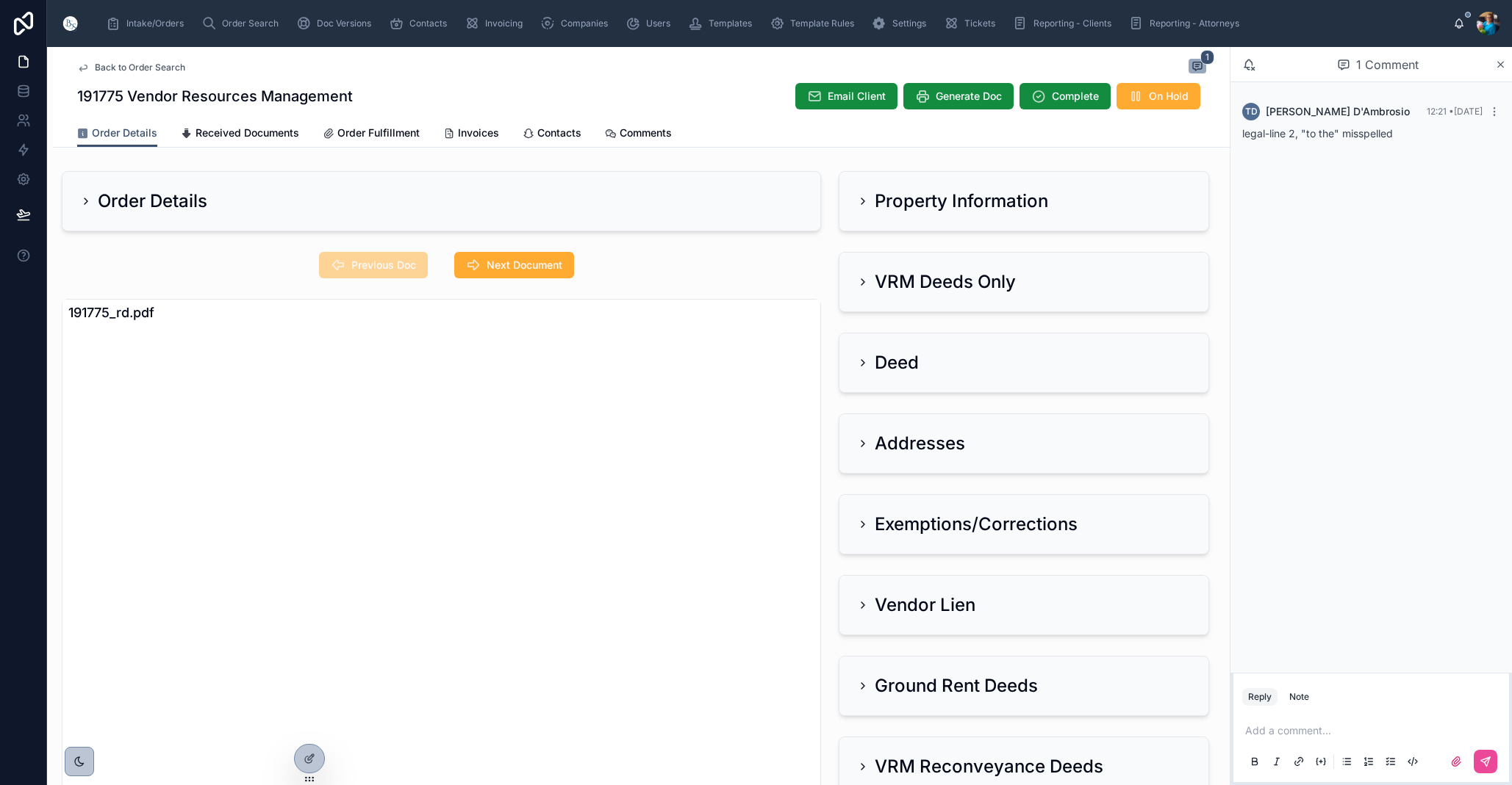
click at [860, 203] on icon at bounding box center [863, 201] width 12 height 12
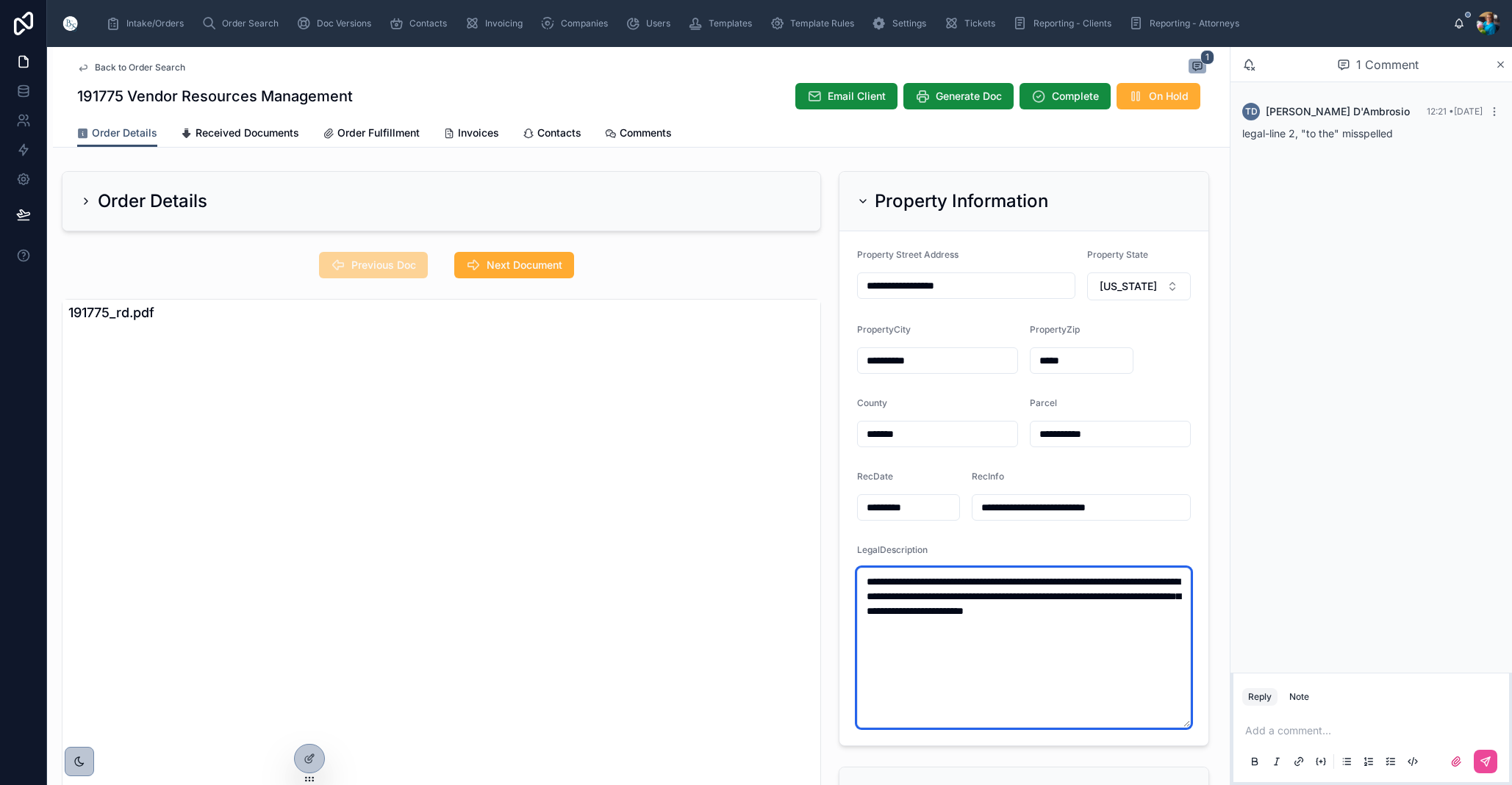
drag, startPoint x: 1117, startPoint y: 582, endPoint x: 1123, endPoint y: 602, distance: 20.9
click at [1117, 582] on textarea "**********" at bounding box center [1023, 648] width 333 height 160
click at [1126, 581] on textarea "**********" at bounding box center [1023, 648] width 333 height 160
type textarea "**********"
click at [1267, 734] on p at bounding box center [1374, 730] width 258 height 15
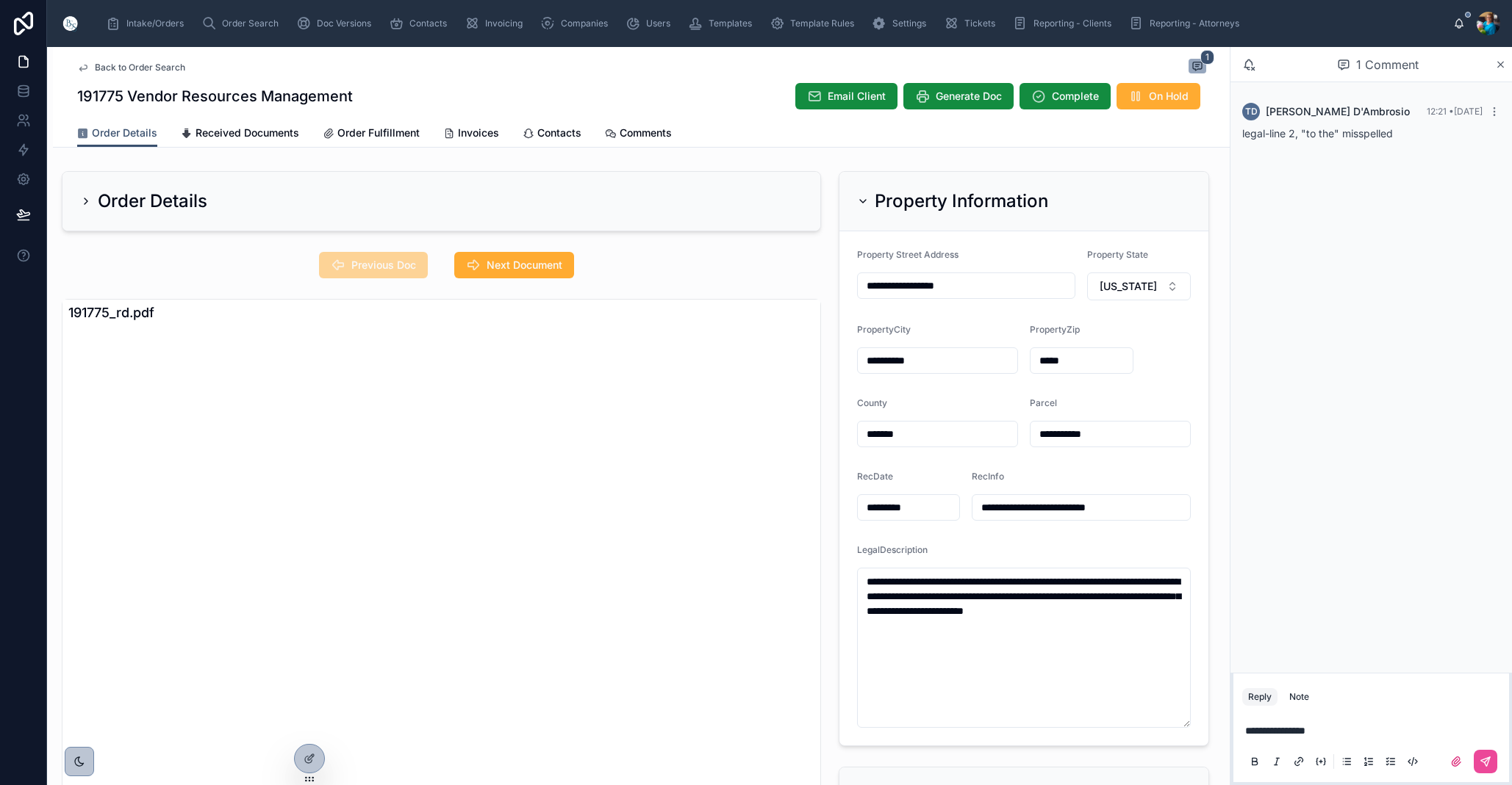
drag, startPoint x: 1480, startPoint y: 762, endPoint x: 1335, endPoint y: 728, distance: 148.9
click at [1478, 761] on button at bounding box center [1485, 762] width 24 height 24
click at [506, 263] on span "Next Document" at bounding box center [525, 265] width 76 height 15
drag, startPoint x: 370, startPoint y: 259, endPoint x: 377, endPoint y: 280, distance: 22.1
click at [370, 259] on span "Previous Doc" at bounding box center [383, 265] width 65 height 15
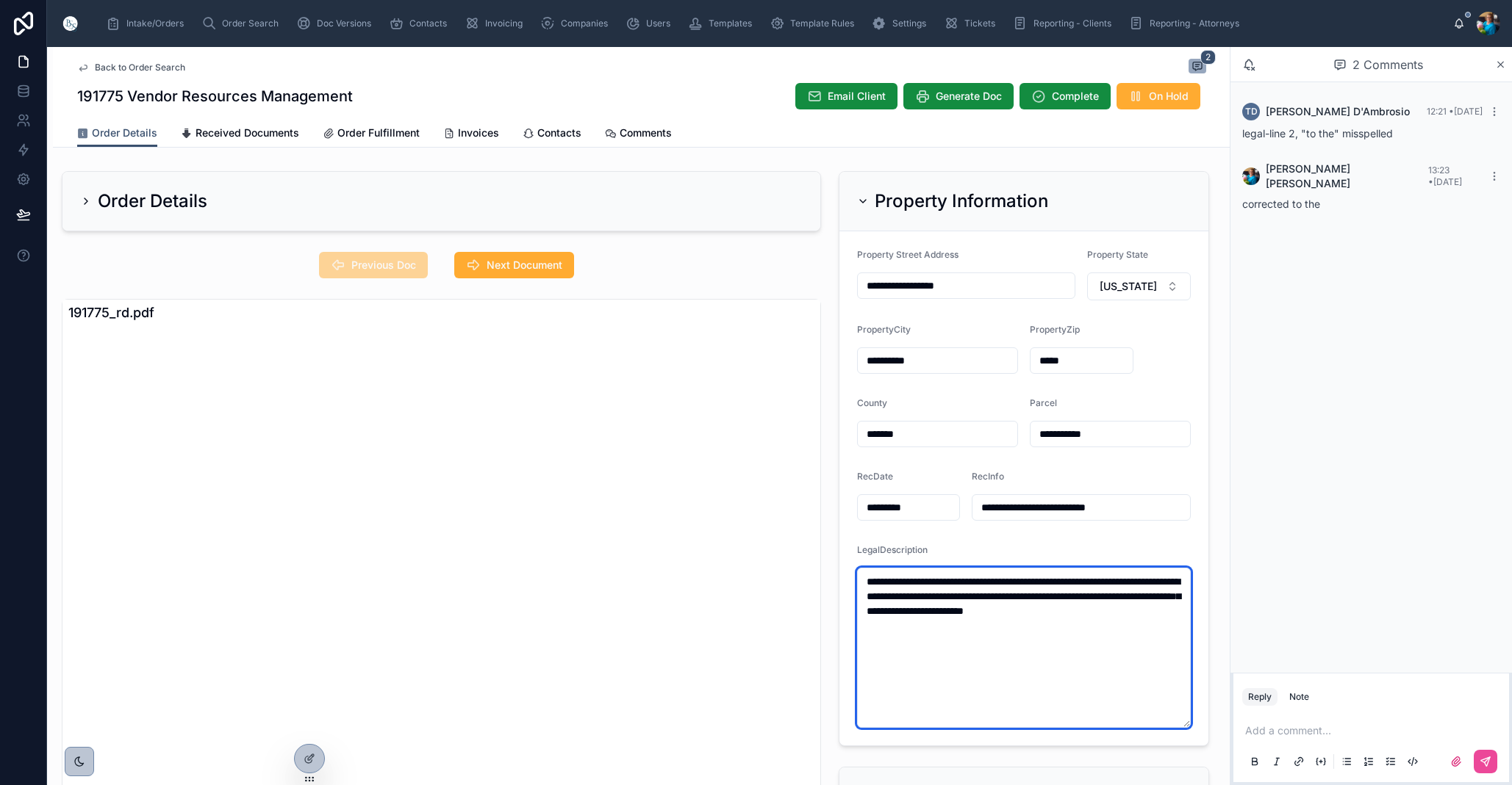
drag, startPoint x: 925, startPoint y: 638, endPoint x: 848, endPoint y: 575, distance: 99.5
click at [854, 575] on form "**********" at bounding box center [1023, 489] width 369 height 514
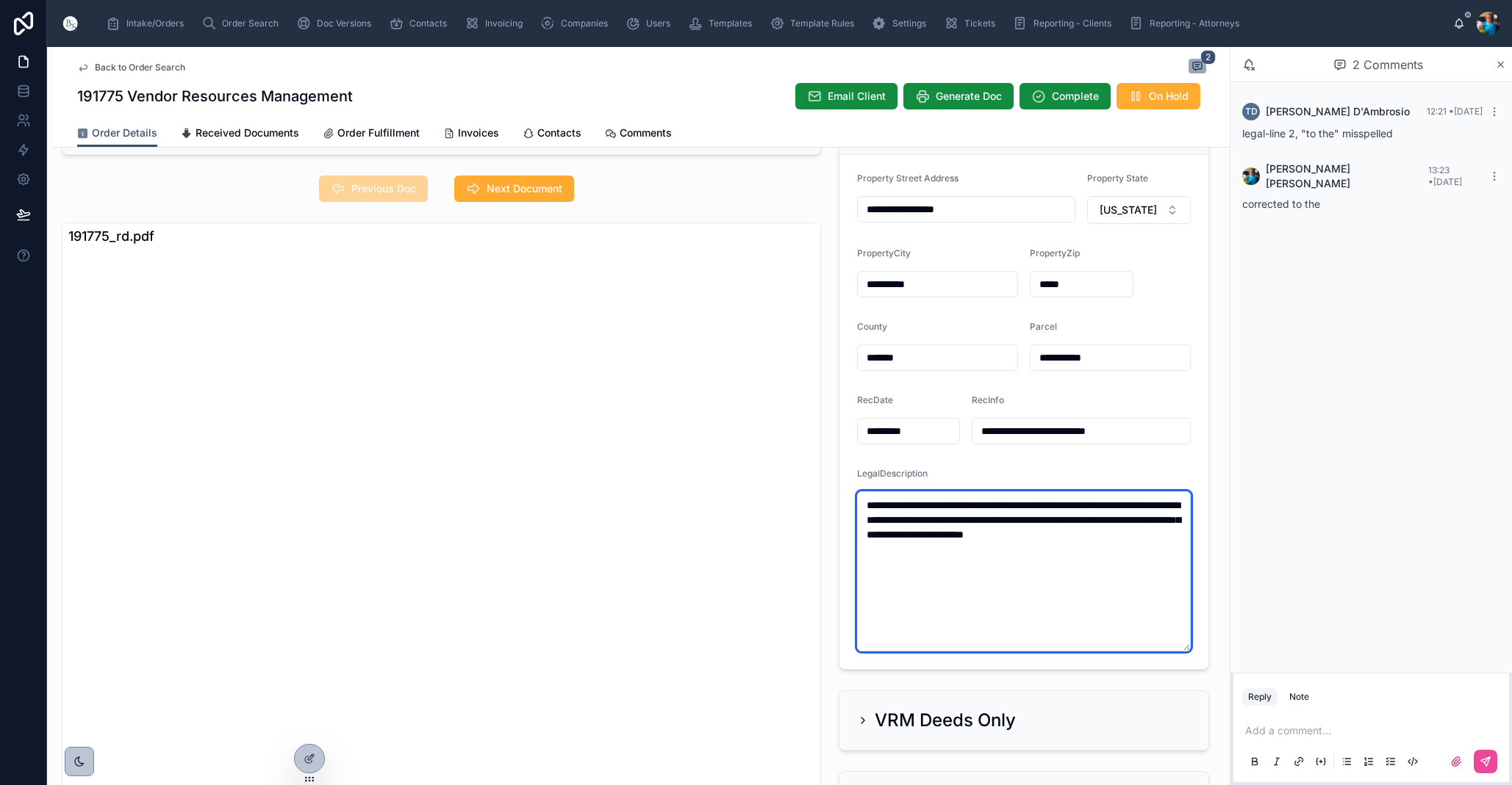
scroll to position [41, 0]
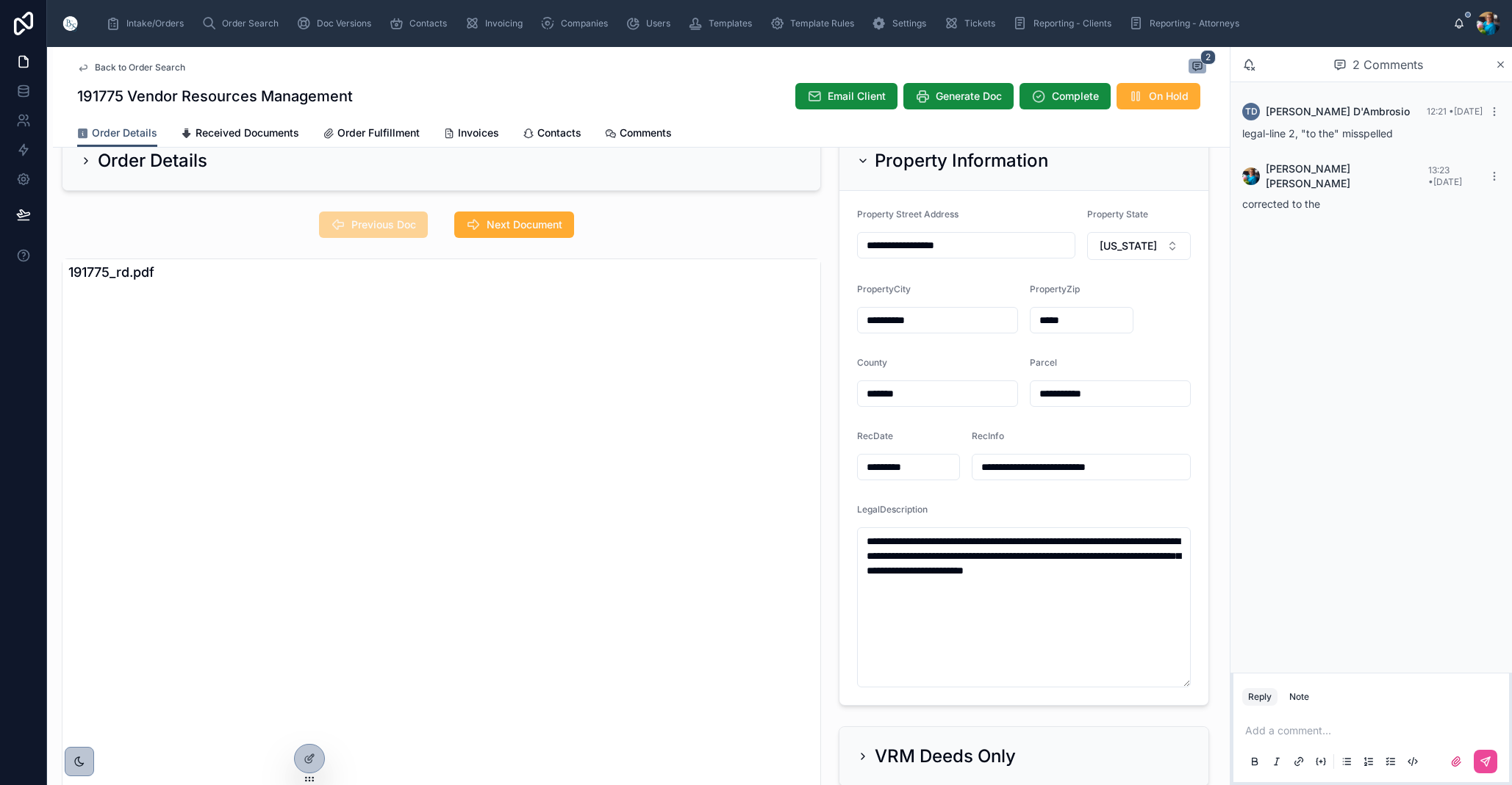
drag, startPoint x: 1051, startPoint y: 423, endPoint x: 1094, endPoint y: 425, distance: 43.0
click at [1052, 423] on form "**********" at bounding box center [1023, 448] width 369 height 514
drag, startPoint x: 1114, startPoint y: 396, endPoint x: 1034, endPoint y: 393, distance: 80.1
click at [1034, 393] on input "**********" at bounding box center [1110, 393] width 159 height 21
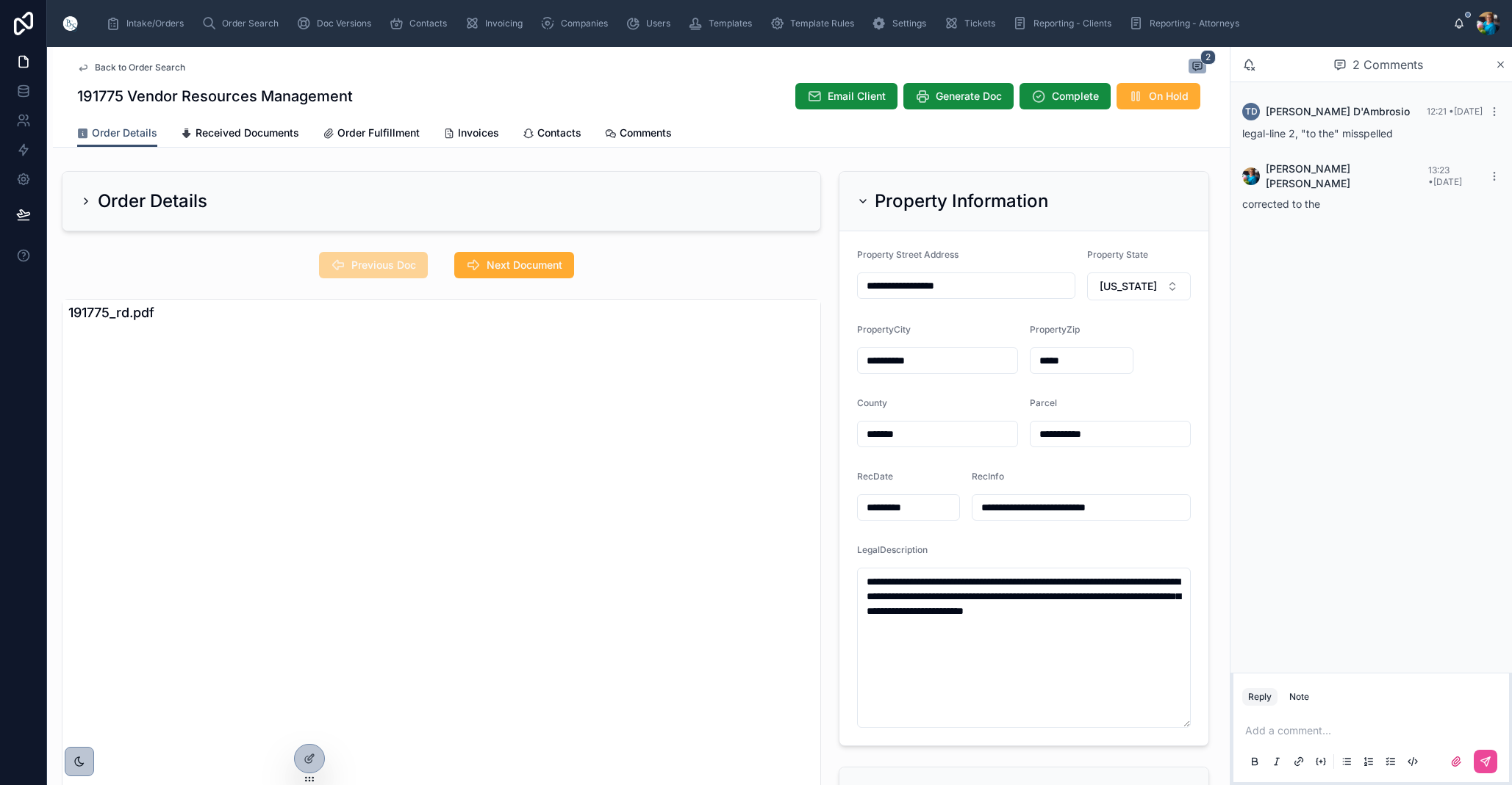
scroll to position [0, 0]
drag, startPoint x: 860, startPoint y: 196, endPoint x: 869, endPoint y: 229, distance: 34.2
click at [860, 198] on icon at bounding box center [863, 201] width 12 height 12
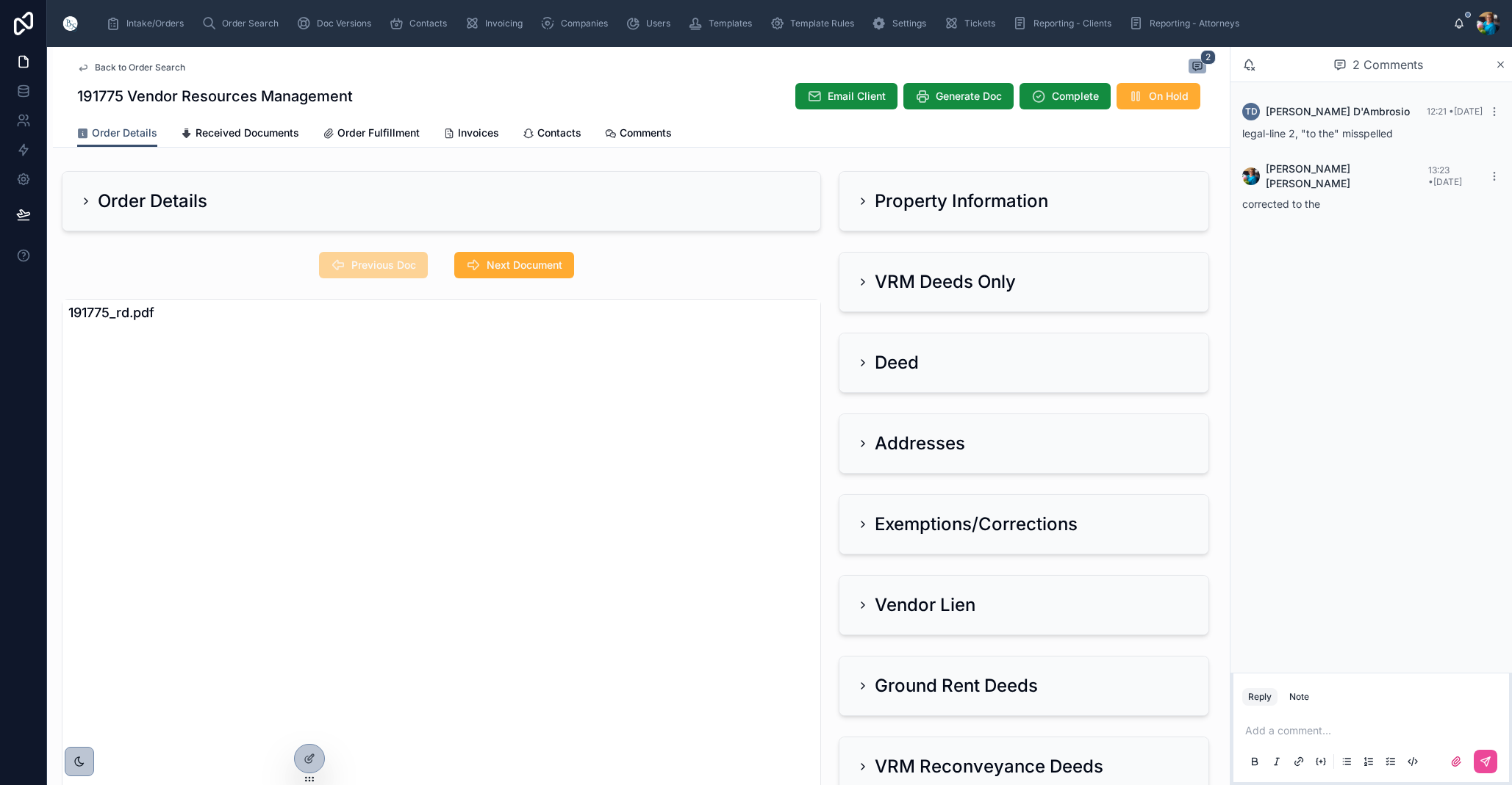
drag, startPoint x: 860, startPoint y: 277, endPoint x: 782, endPoint y: 282, distance: 78.2
click at [860, 277] on icon at bounding box center [863, 283] width 12 height 12
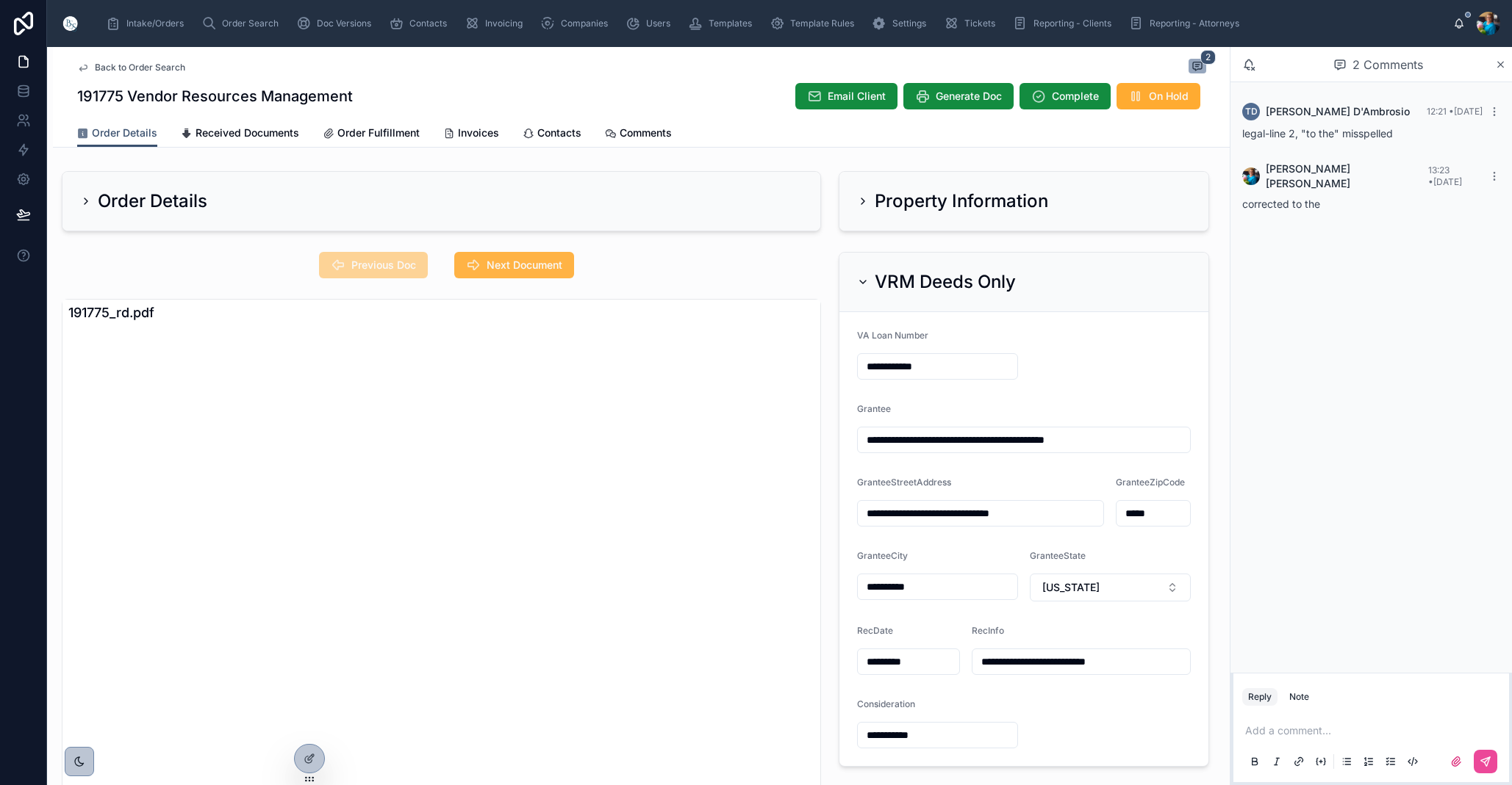
click at [538, 267] on span "Next Document" at bounding box center [525, 265] width 76 height 15
drag, startPoint x: 863, startPoint y: 281, endPoint x: 866, endPoint y: 298, distance: 17.3
click at [863, 281] on icon at bounding box center [863, 283] width 12 height 12
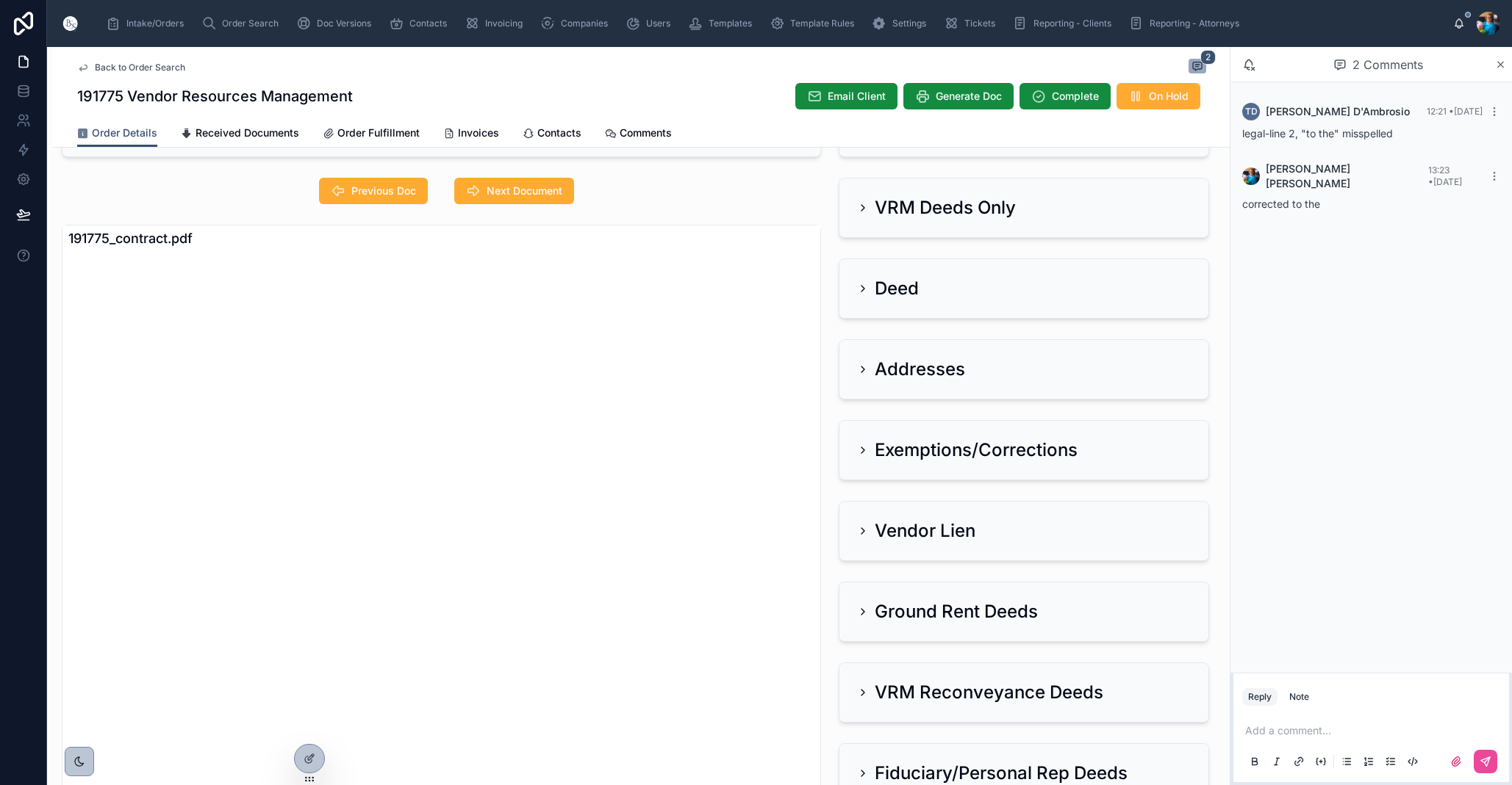
scroll to position [105, 0]
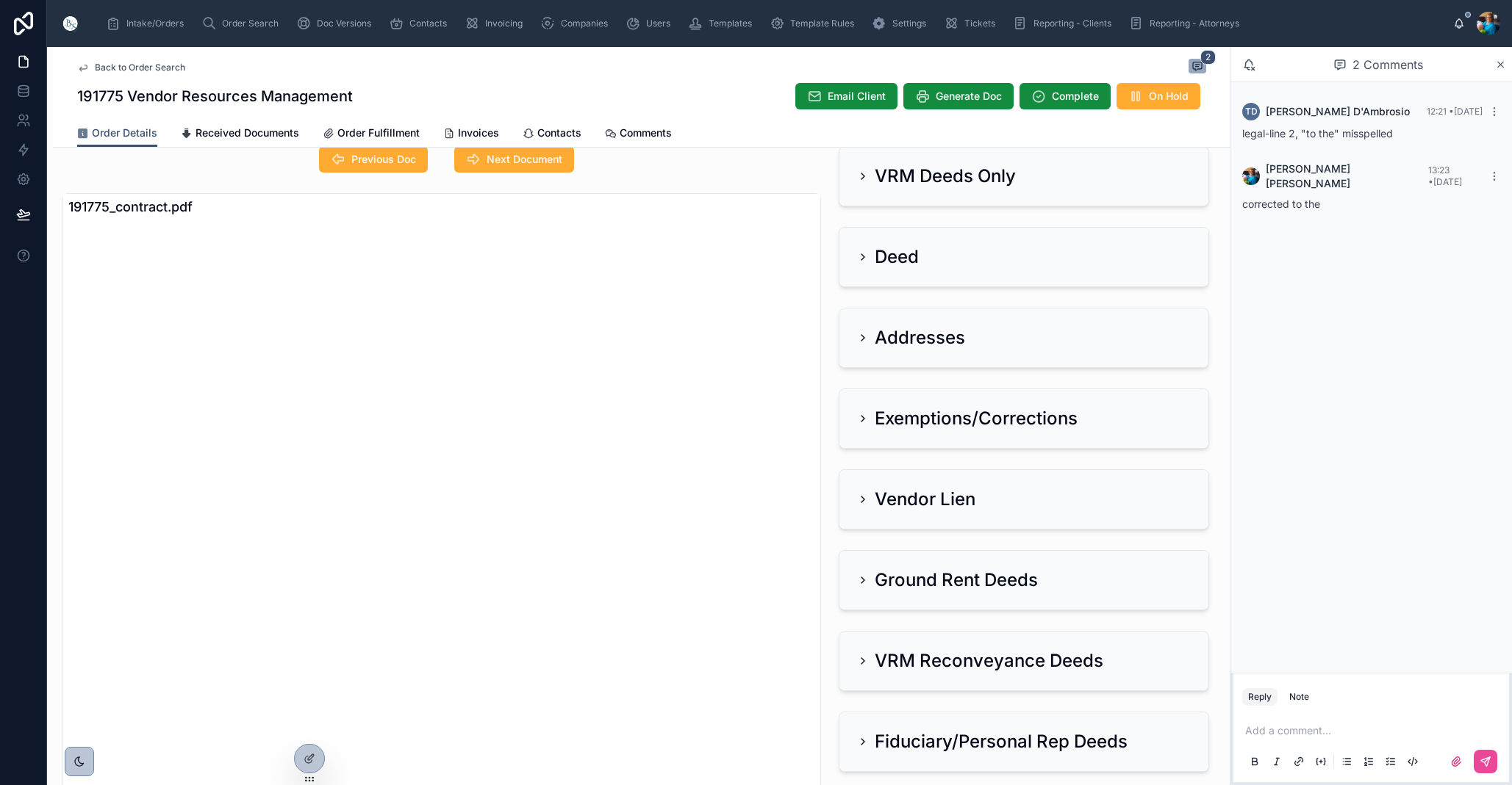
click at [861, 338] on icon at bounding box center [863, 338] width 12 height 12
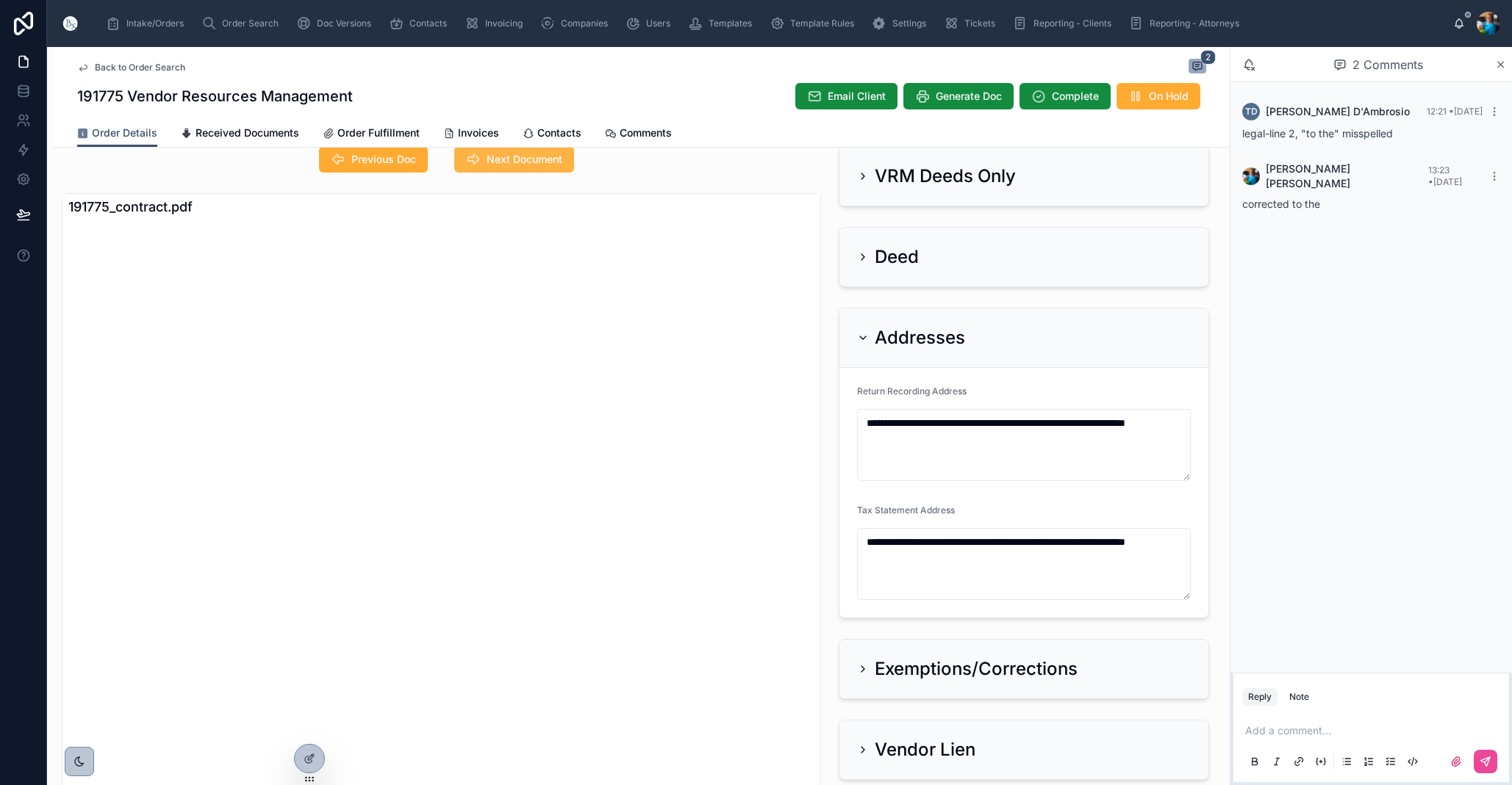
click at [507, 152] on span "Next Document" at bounding box center [525, 159] width 76 height 15
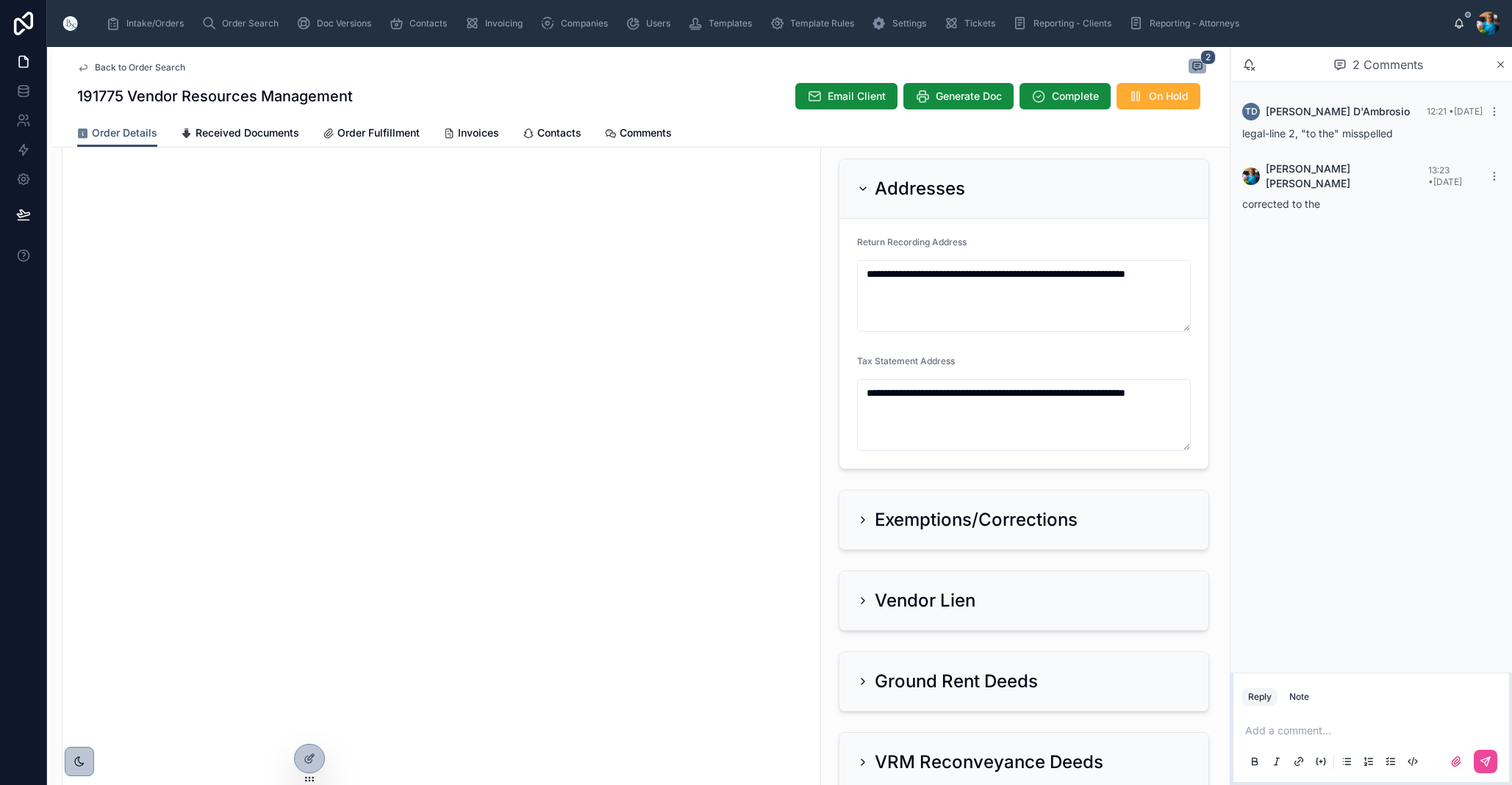
scroll to position [257, 0]
click at [860, 182] on div "Addresses" at bounding box center [911, 187] width 108 height 24
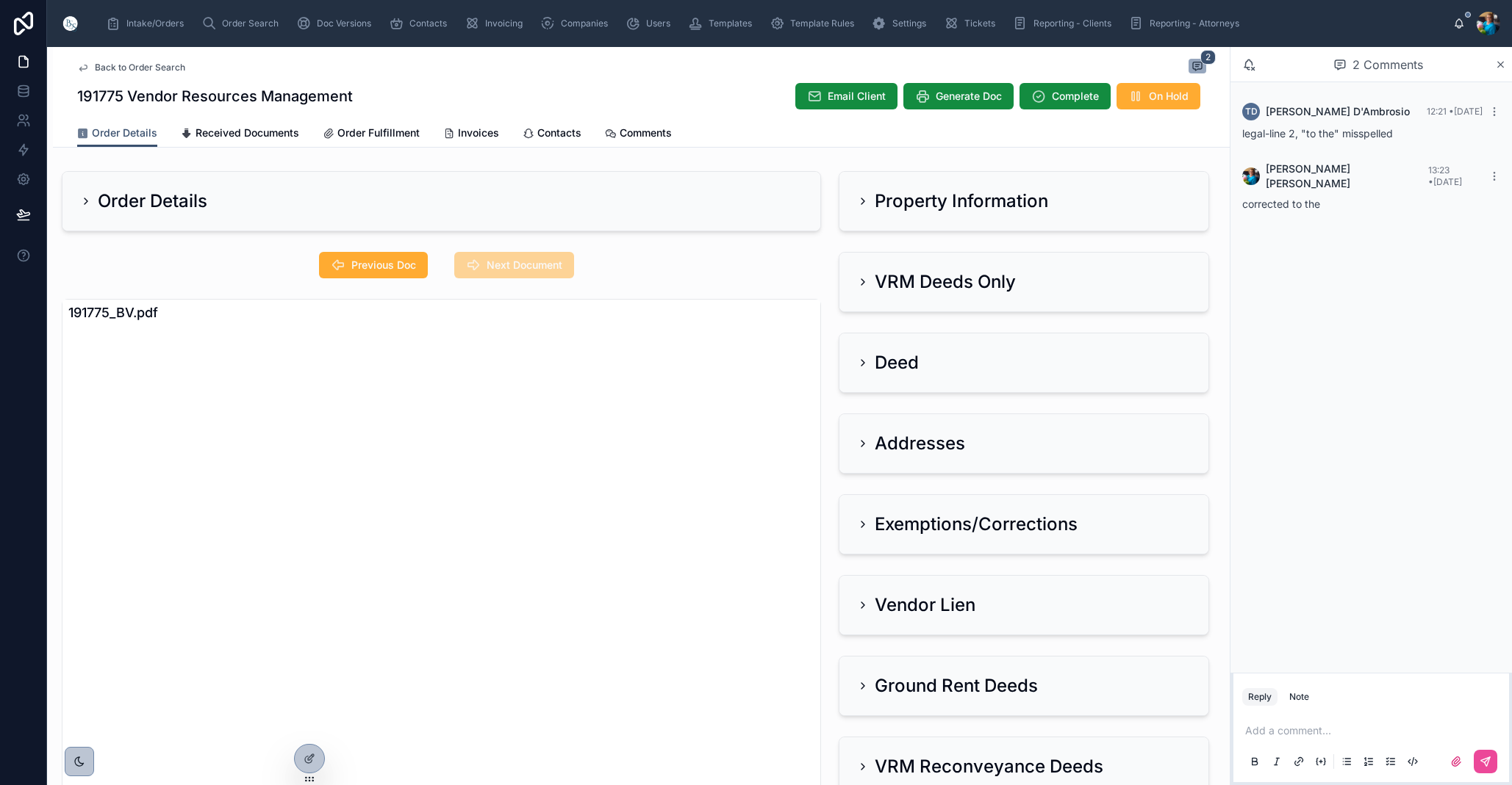
scroll to position [0, 0]
drag, startPoint x: 862, startPoint y: 277, endPoint x: 765, endPoint y: 266, distance: 97.6
click at [860, 280] on icon at bounding box center [863, 283] width 12 height 12
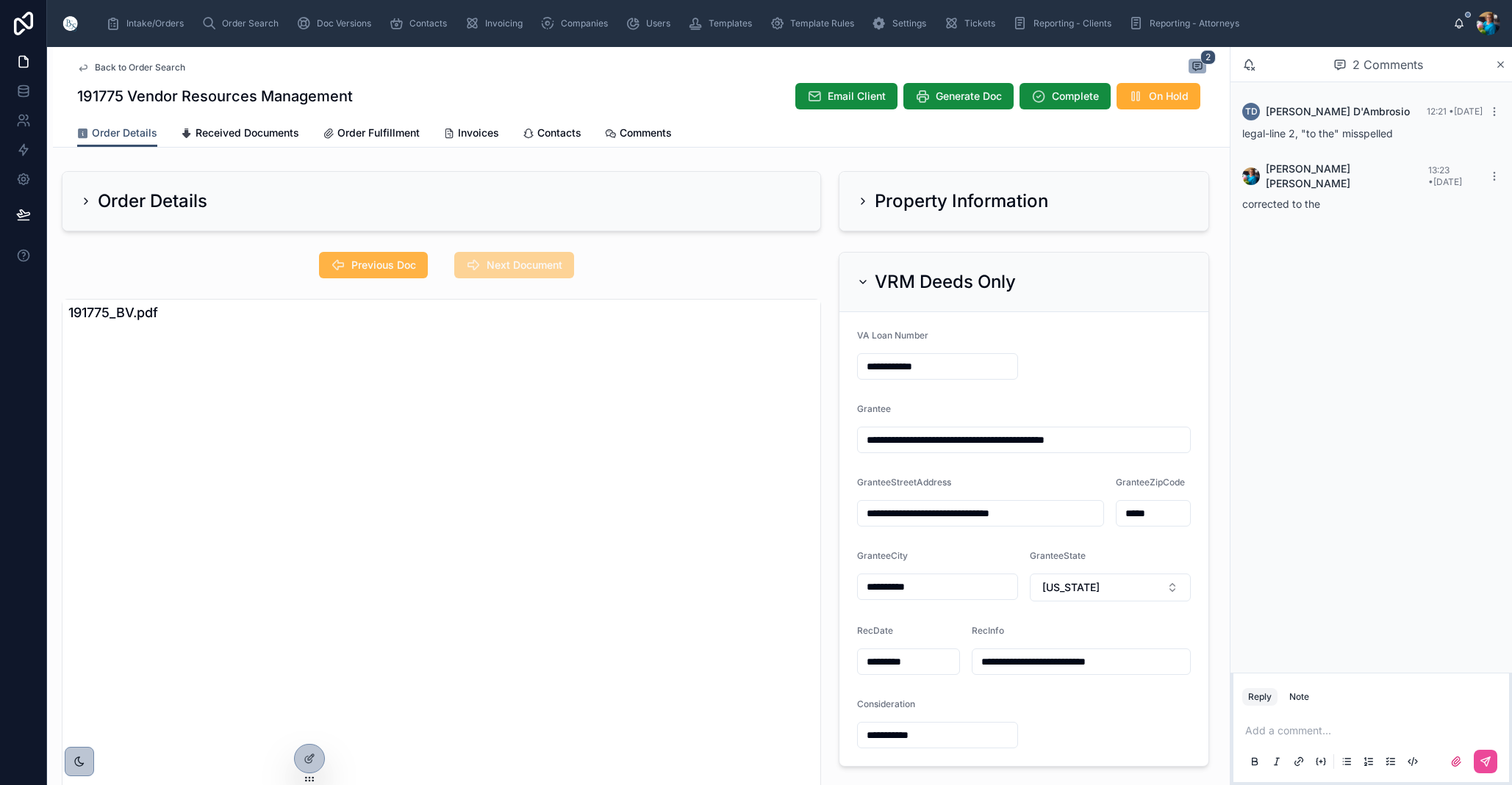
click at [411, 266] on span "Previous Doc" at bounding box center [383, 265] width 65 height 15
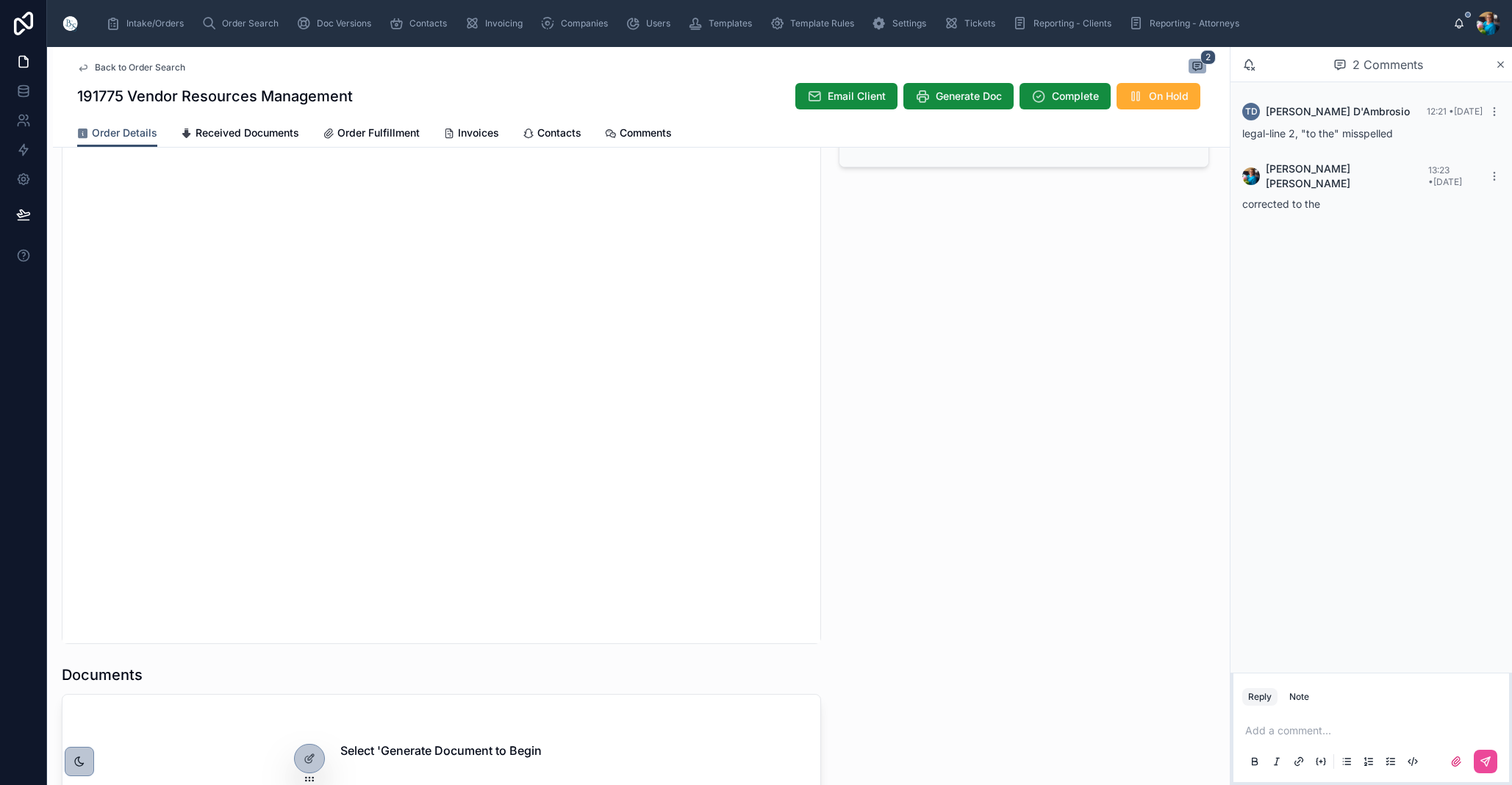
scroll to position [1261, 0]
click at [936, 99] on span "Generate Doc" at bounding box center [969, 96] width 66 height 15
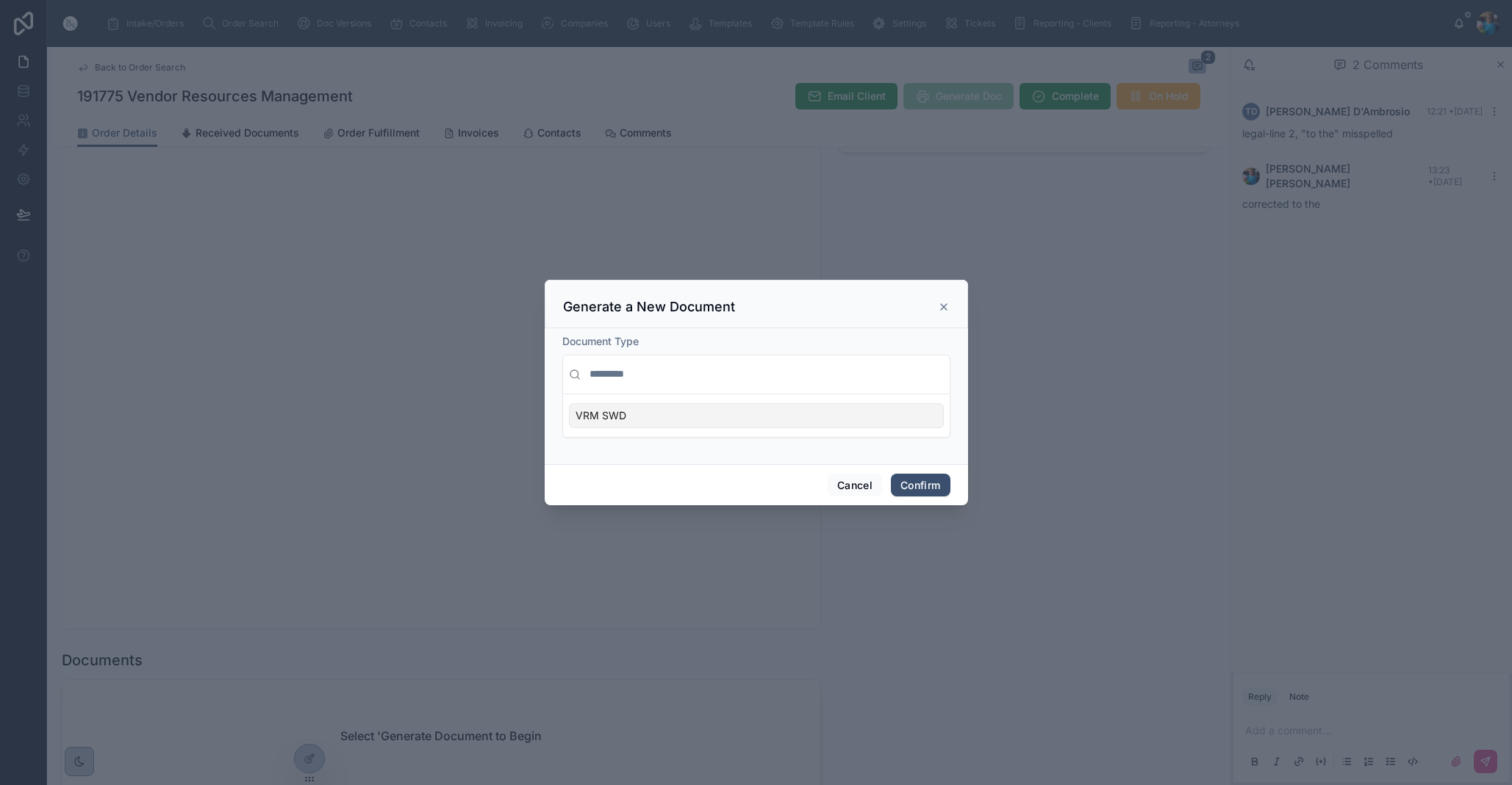
click at [927, 418] on div "VRM SWD" at bounding box center [756, 415] width 375 height 25
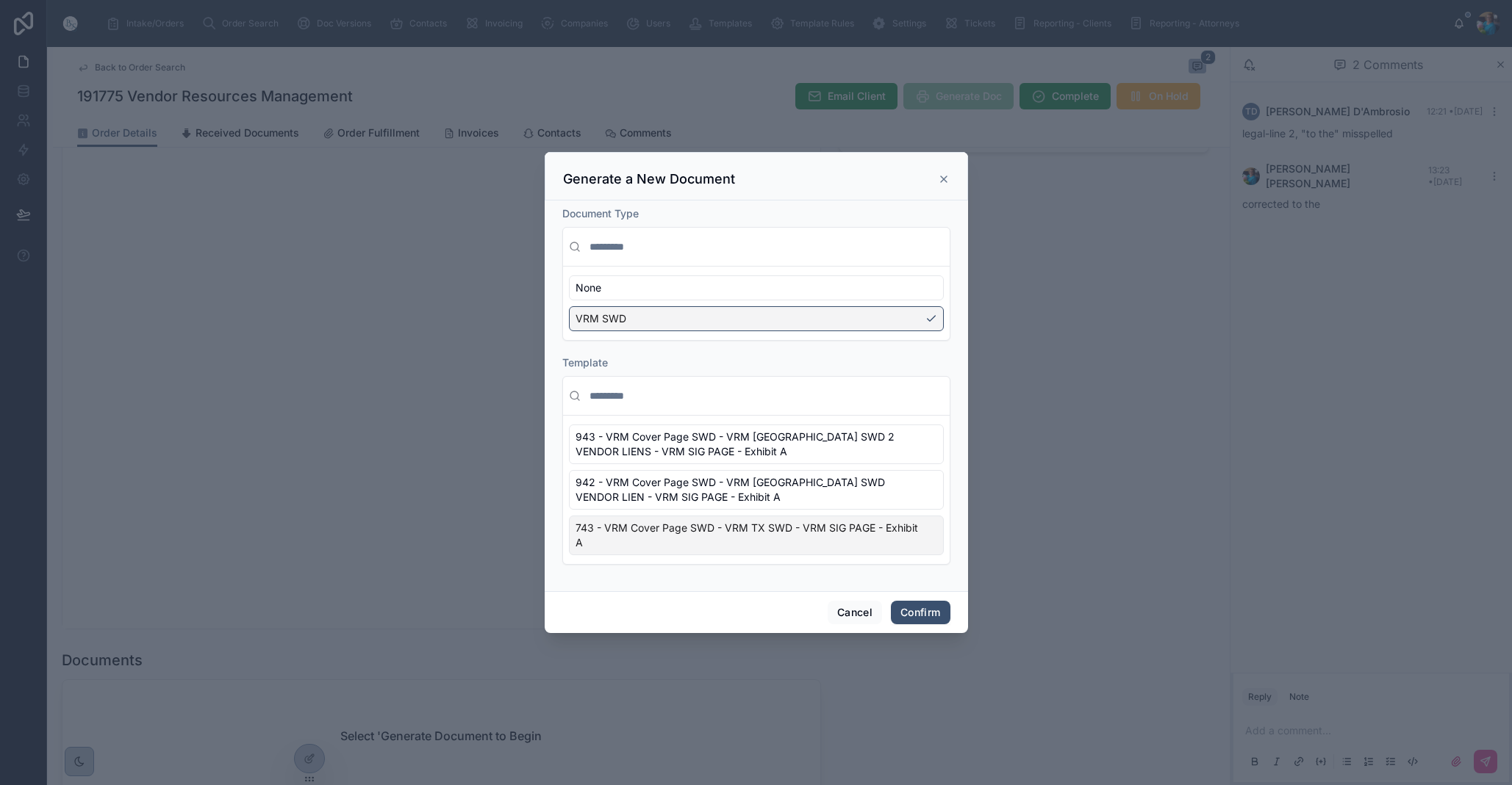
drag, startPoint x: 932, startPoint y: 542, endPoint x: 927, endPoint y: 579, distance: 37.3
click at [932, 543] on div "743 - VRM Cover Page SWD - VRM TX SWD - VRM SIG PAGE - Exhibit A" at bounding box center [756, 535] width 375 height 40
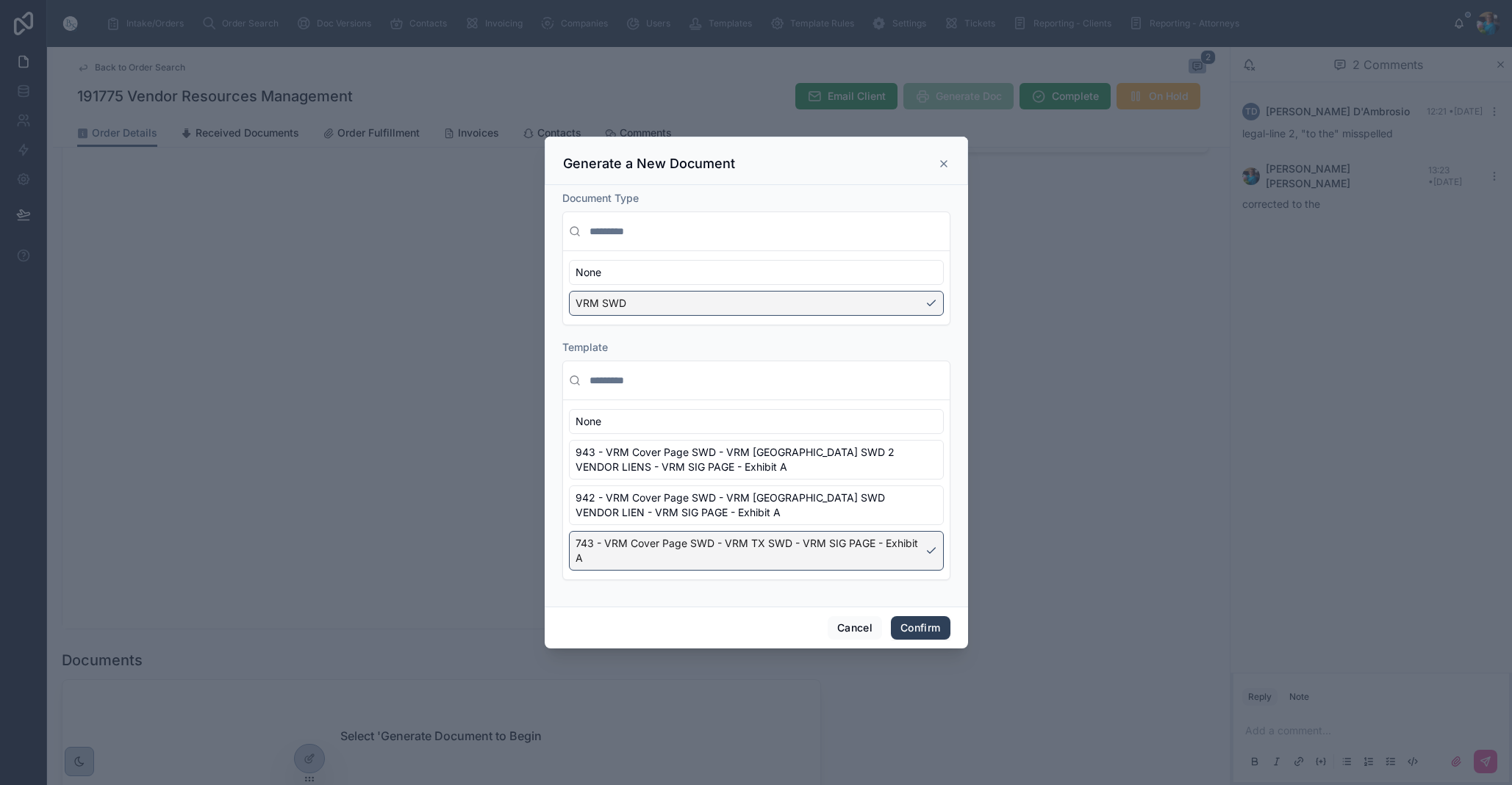
click at [922, 627] on button "Confirm" at bounding box center [920, 628] width 59 height 24
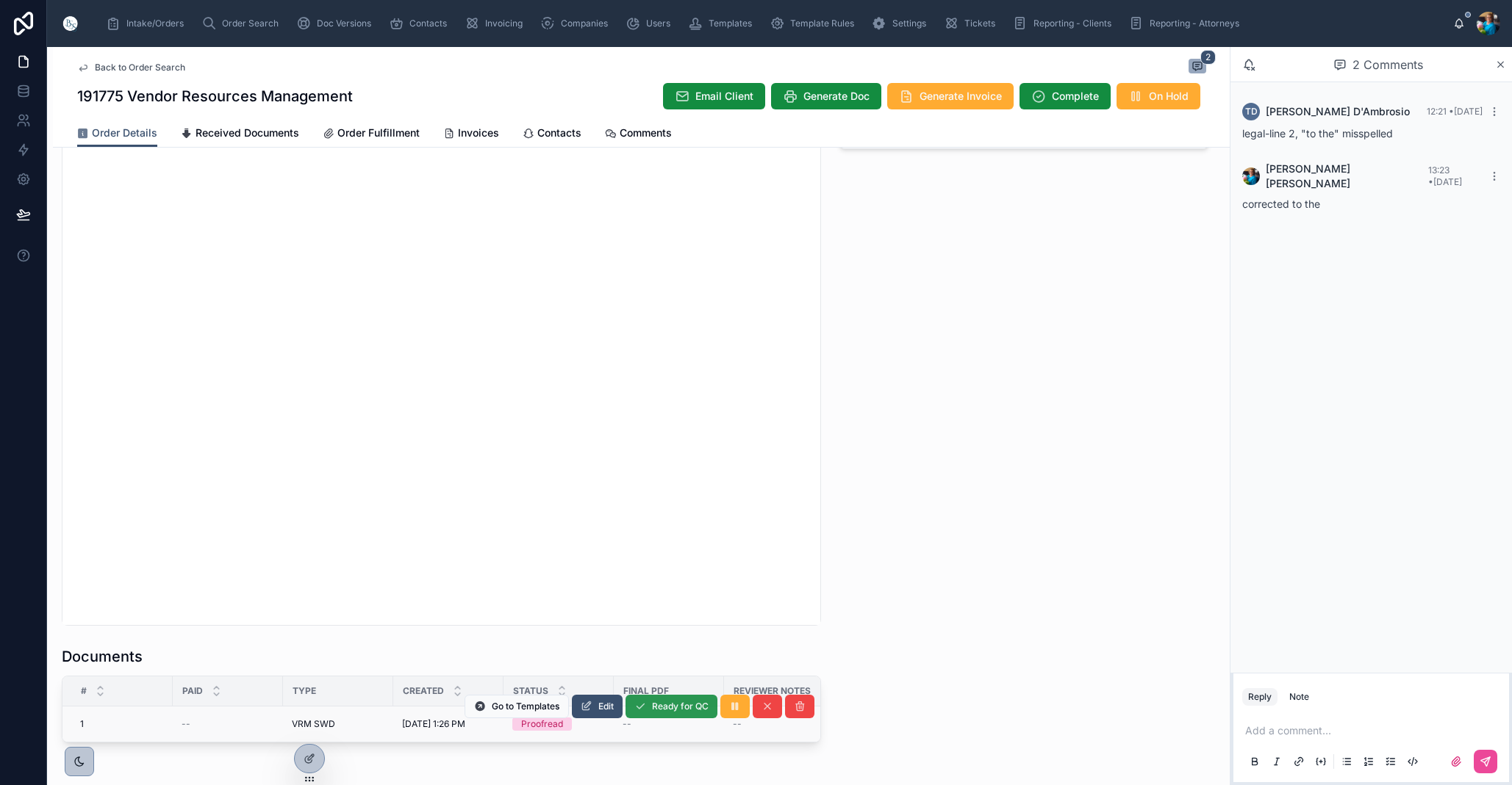
scroll to position [1267, 0]
click at [588, 699] on icon at bounding box center [586, 704] width 12 height 12
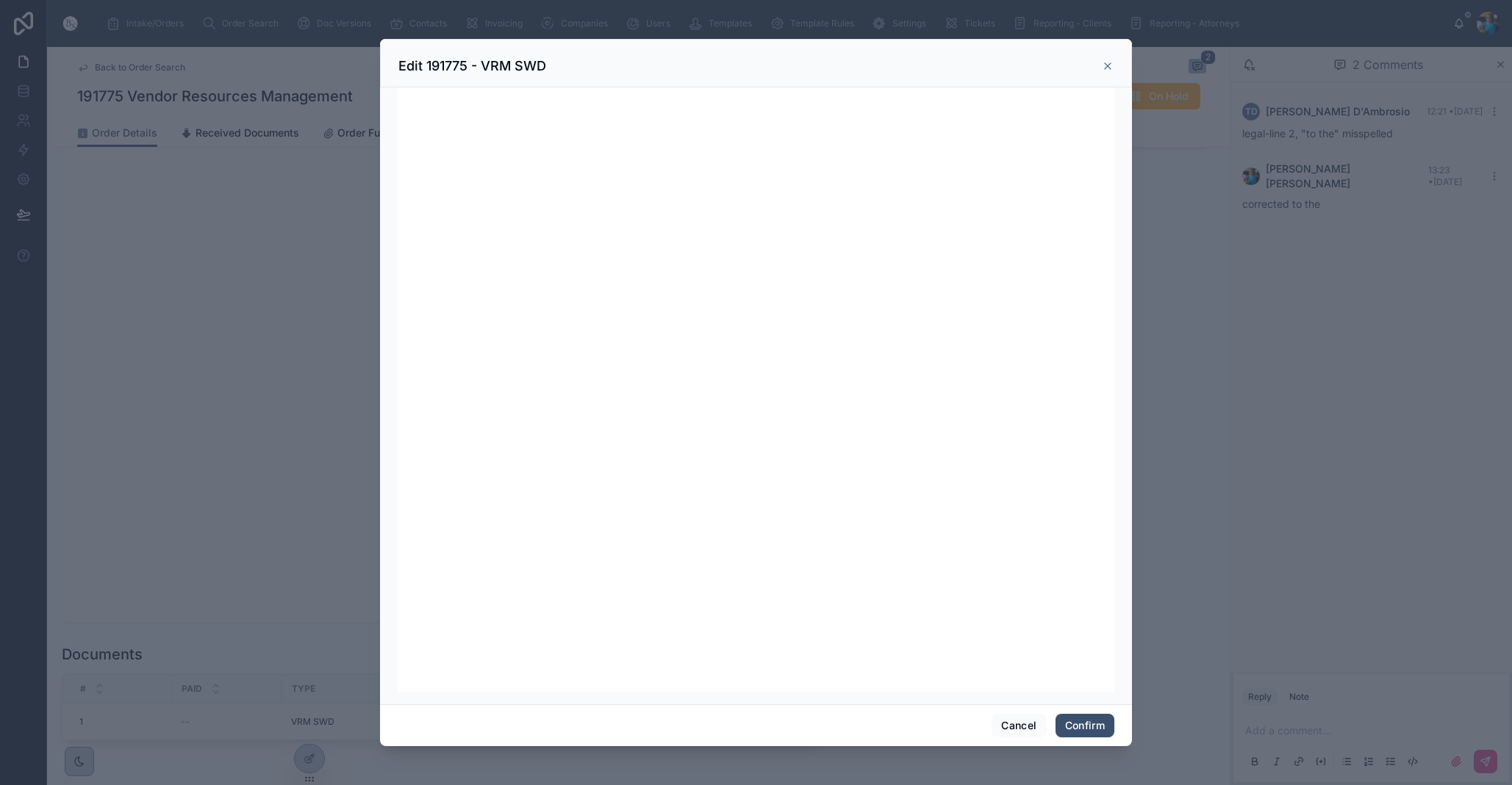
scroll to position [0, 0]
drag, startPoint x: 1087, startPoint y: 725, endPoint x: 1032, endPoint y: 708, distance: 57.6
click at [1086, 725] on button "Confirm" at bounding box center [1084, 726] width 59 height 24
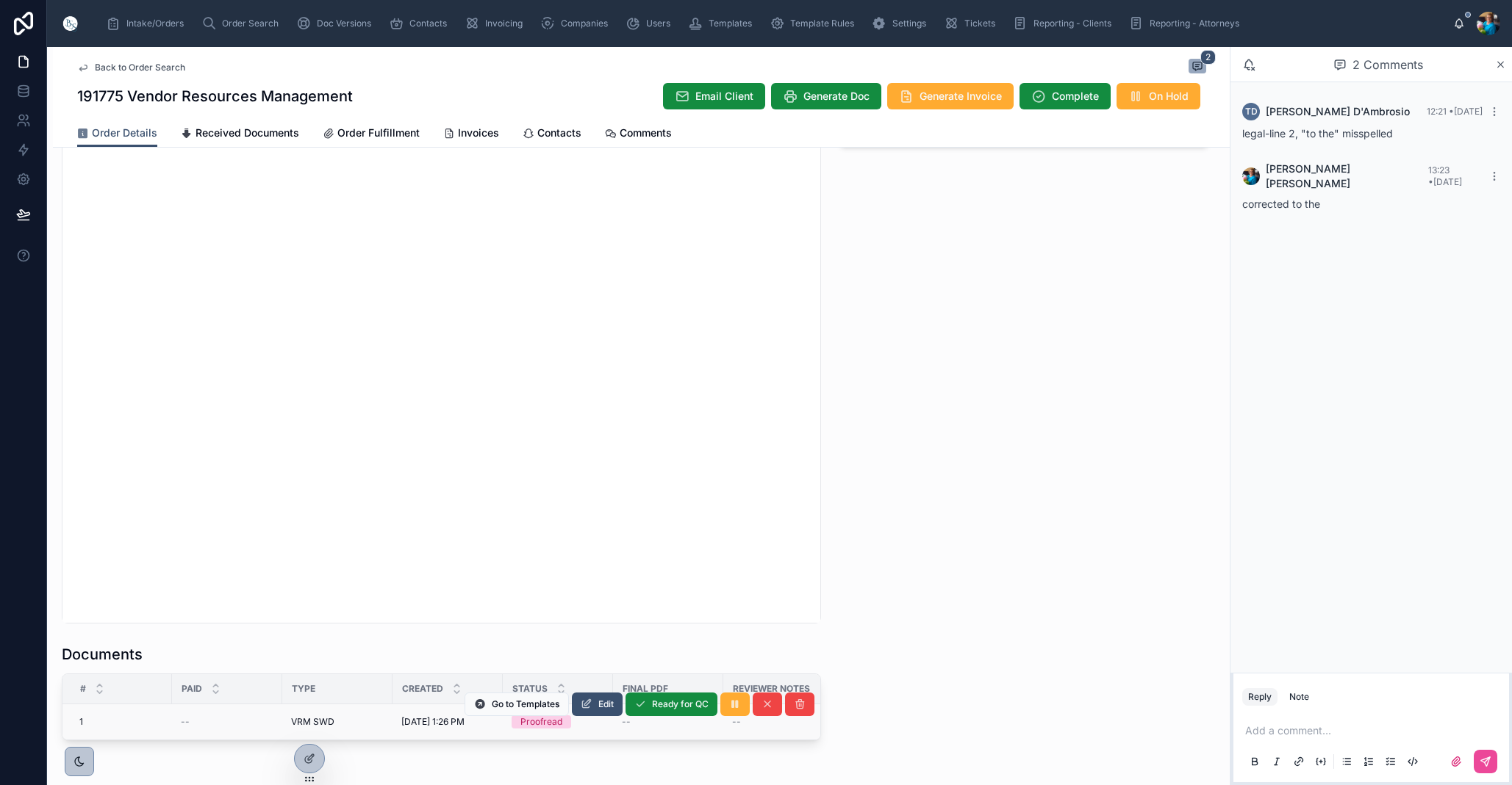
drag, startPoint x: 661, startPoint y: 708, endPoint x: 668, endPoint y: 688, distance: 21.2
click at [661, 707] on span "Ready for QC" at bounding box center [680, 704] width 57 height 12
click at [664, 708] on span "Finalize Document" at bounding box center [669, 704] width 78 height 12
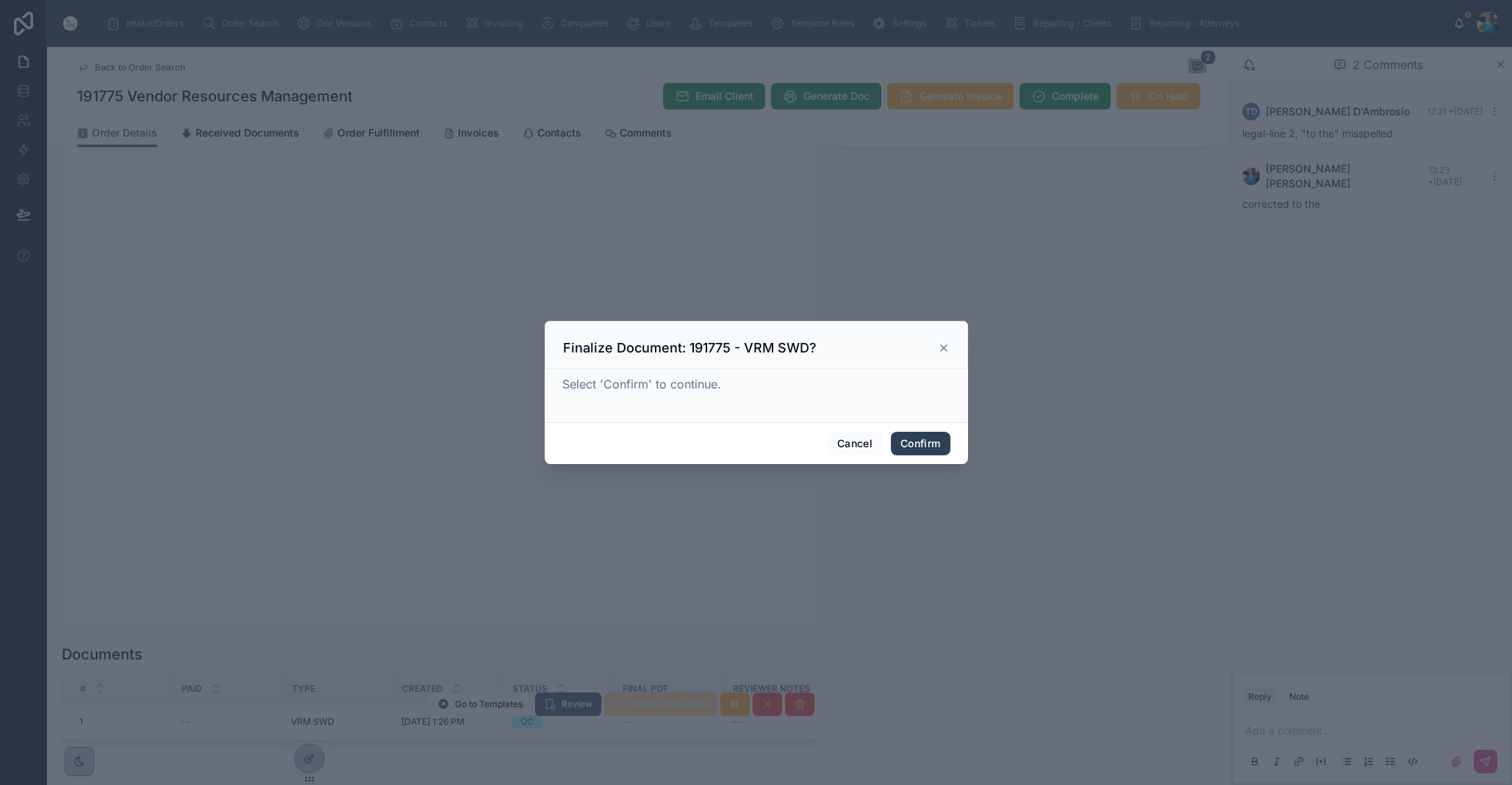
click at [903, 446] on button "Confirm" at bounding box center [920, 444] width 59 height 24
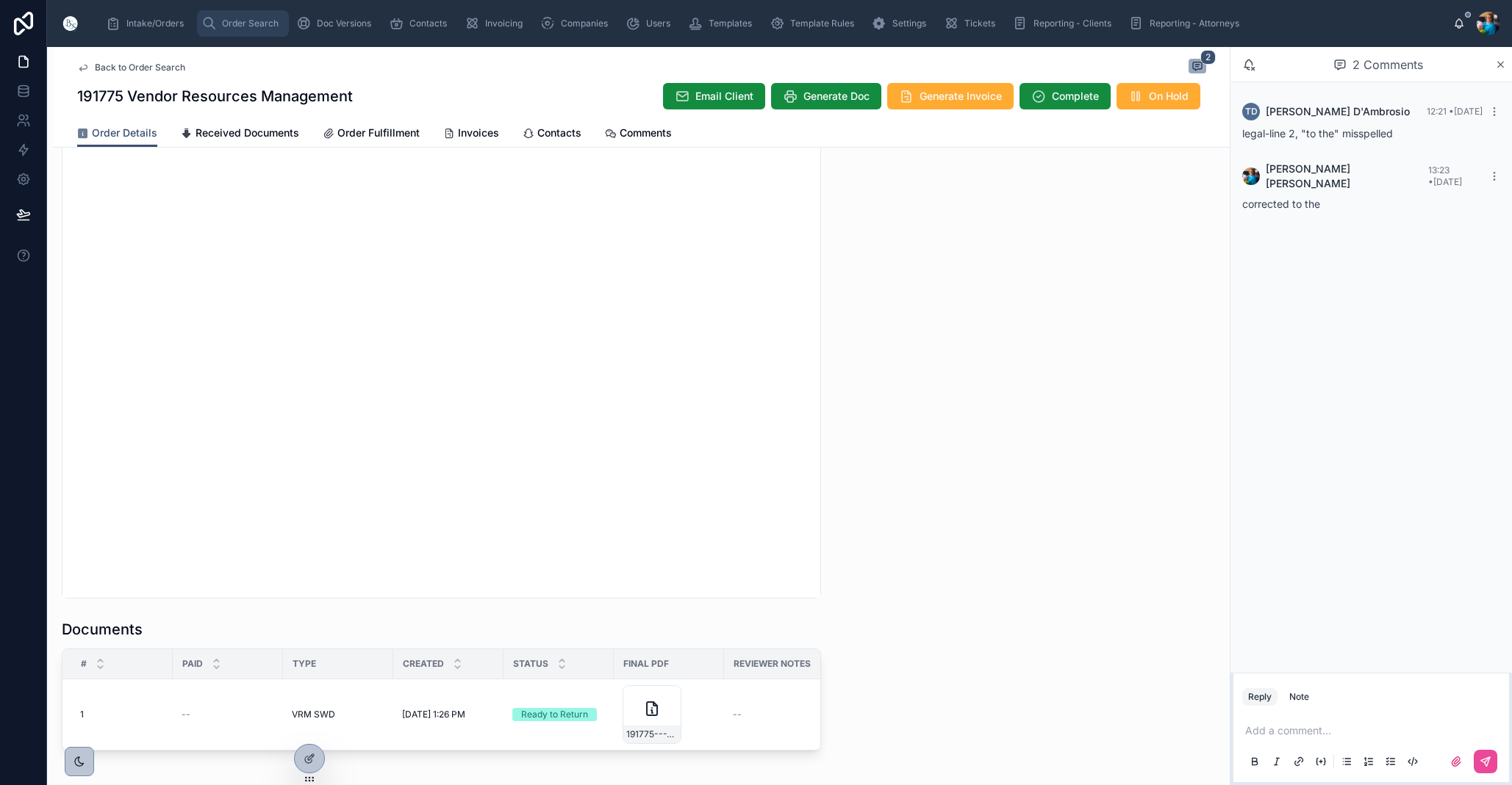
click at [237, 24] on span "Order Search" at bounding box center [250, 24] width 57 height 12
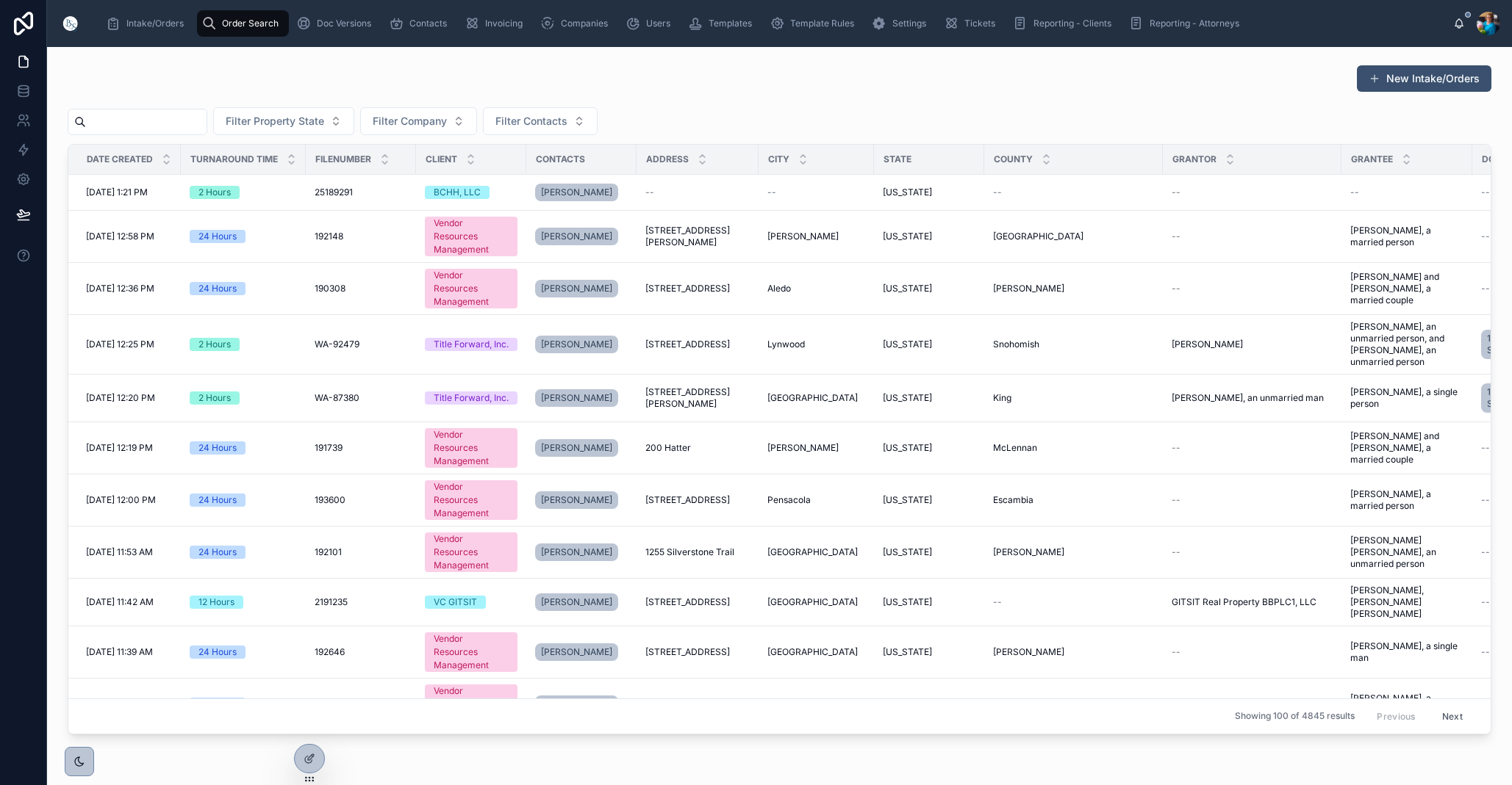
click at [180, 122] on input "text" at bounding box center [145, 121] width 120 height 21
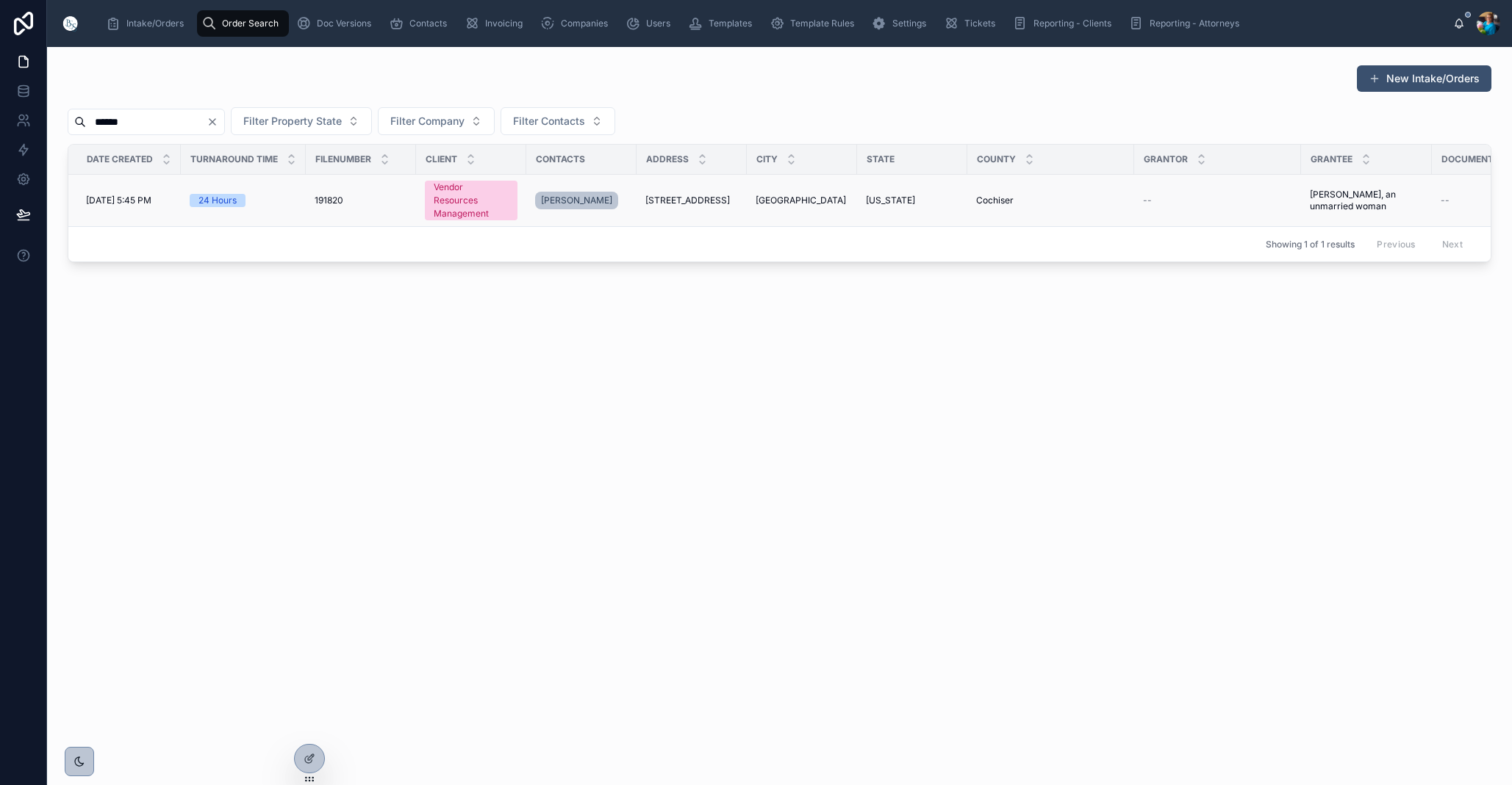
type input "******"
click at [680, 199] on span "[STREET_ADDRESS]" at bounding box center [687, 201] width 85 height 12
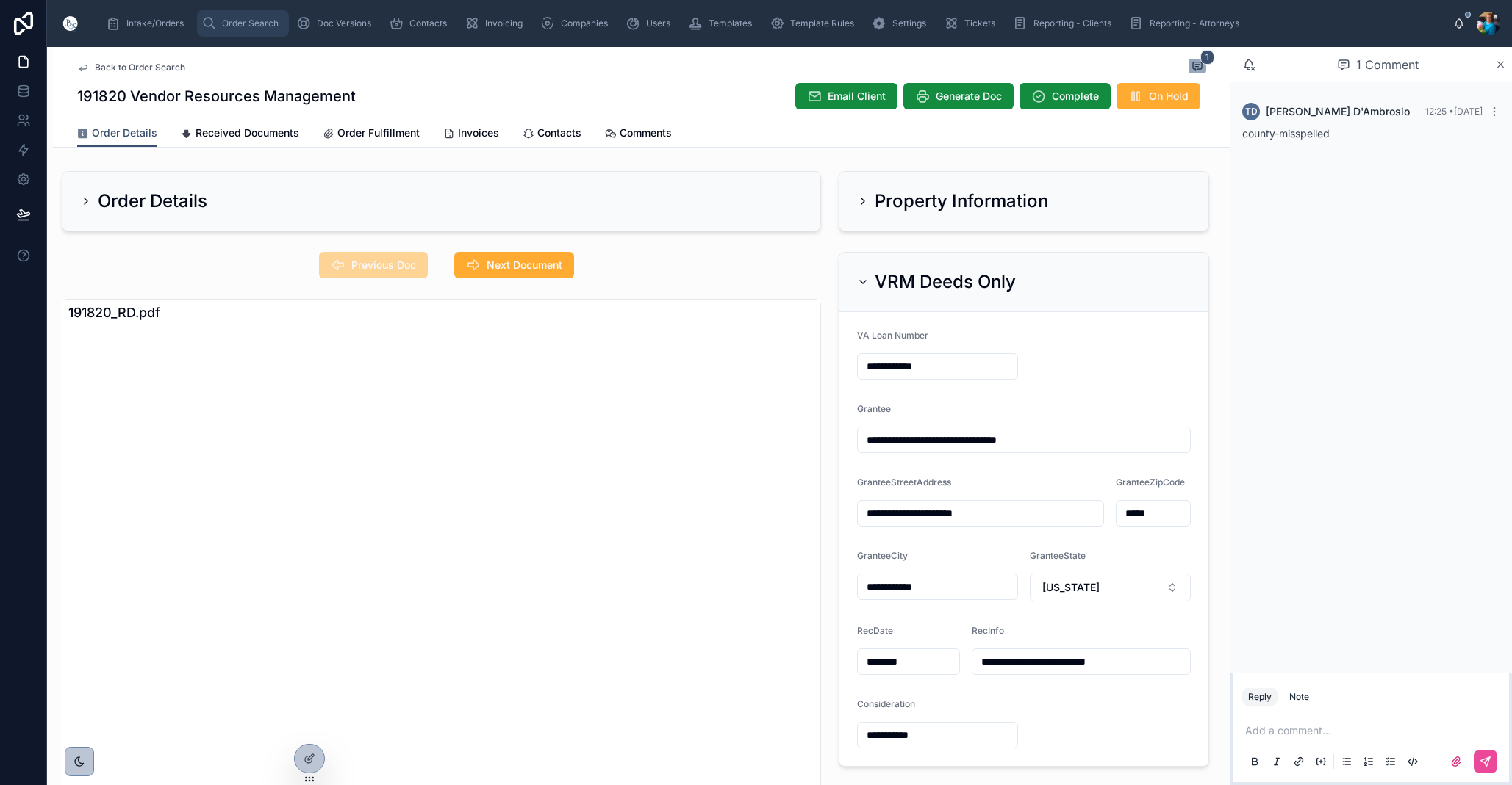
click at [241, 22] on span "Order Search" at bounding box center [250, 24] width 57 height 12
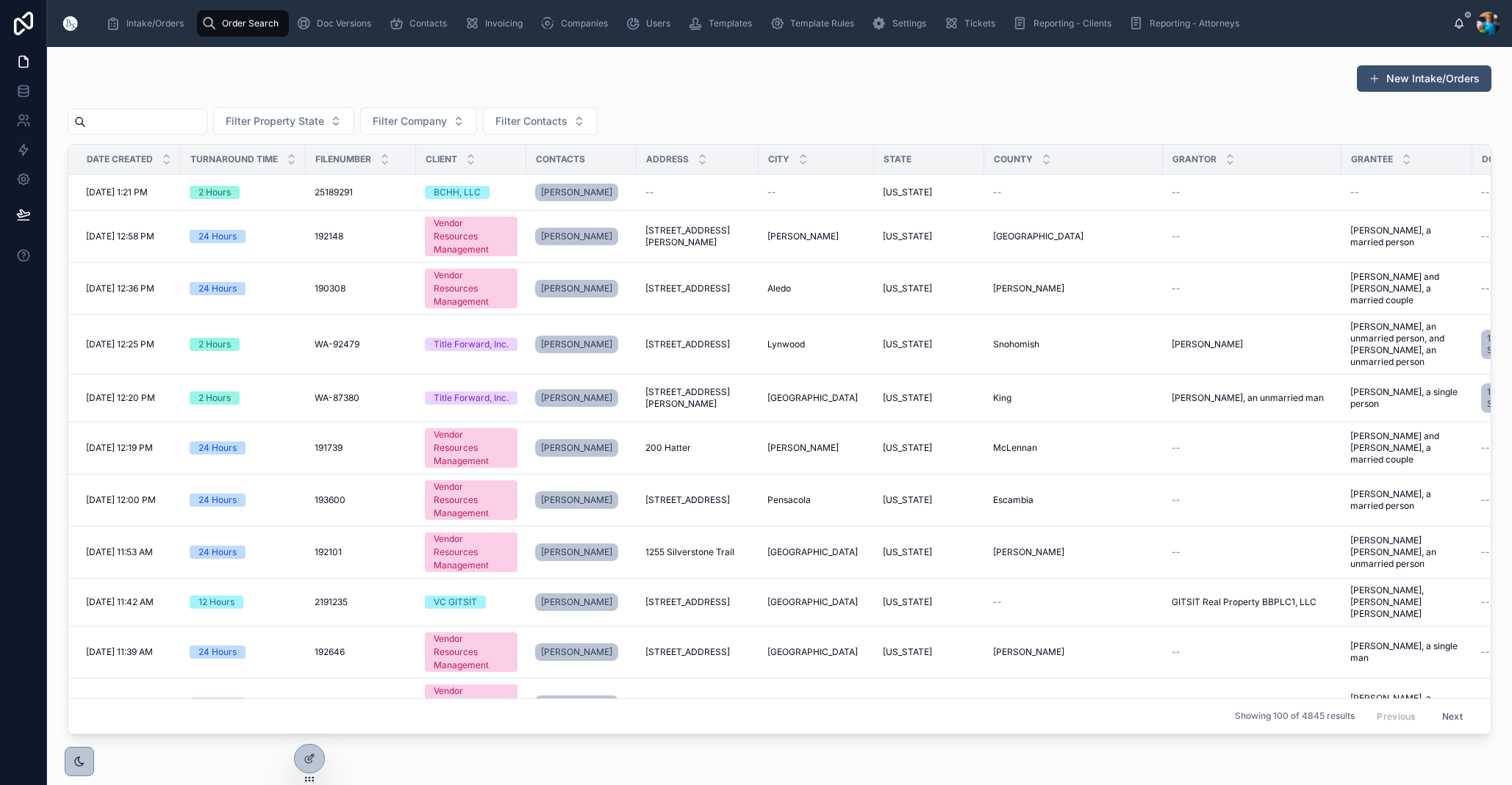
click at [177, 122] on input "text" at bounding box center [145, 121] width 120 height 21
type input "******"
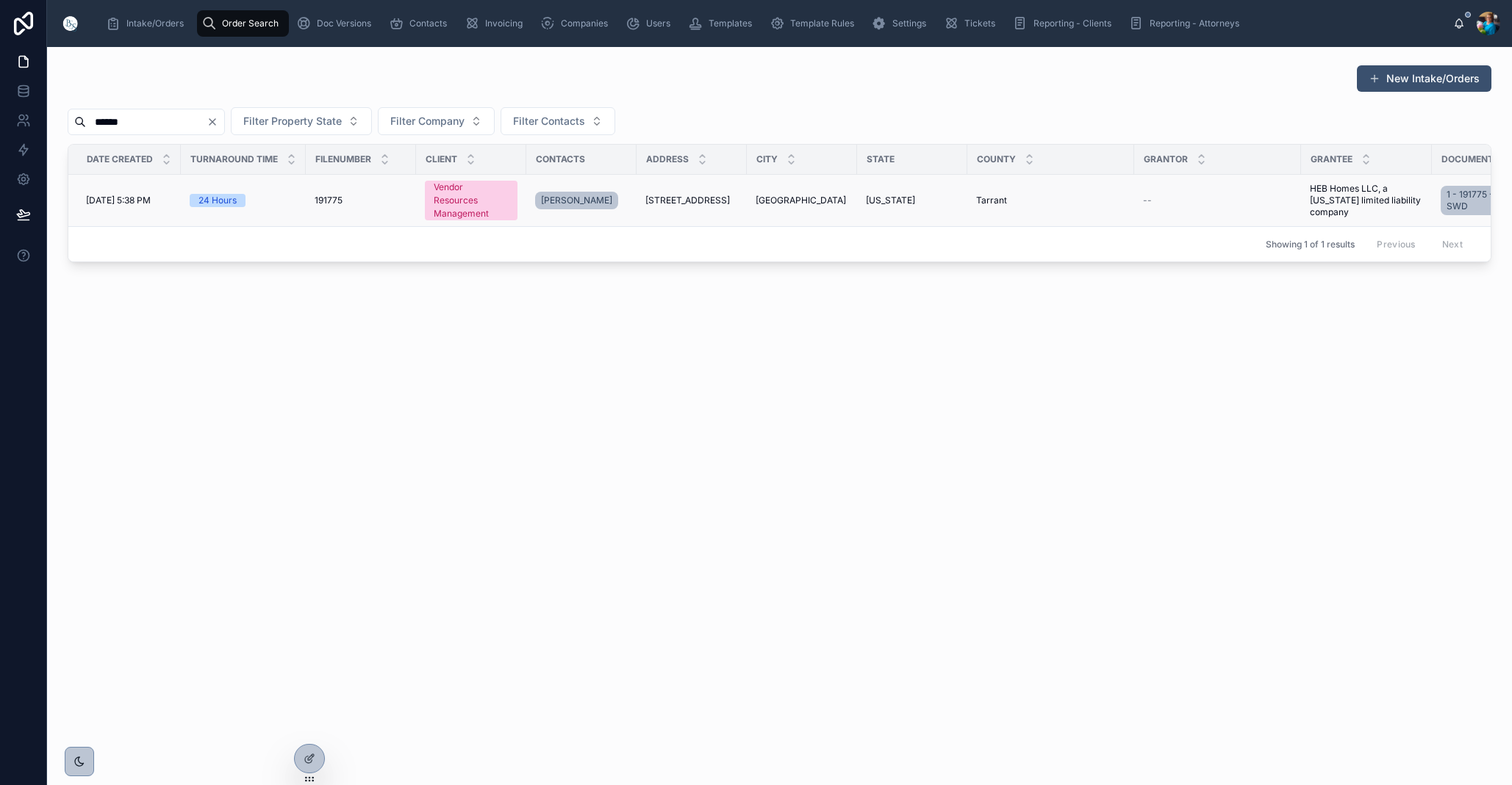
click at [789, 195] on span "Fort Worth" at bounding box center [800, 201] width 91 height 12
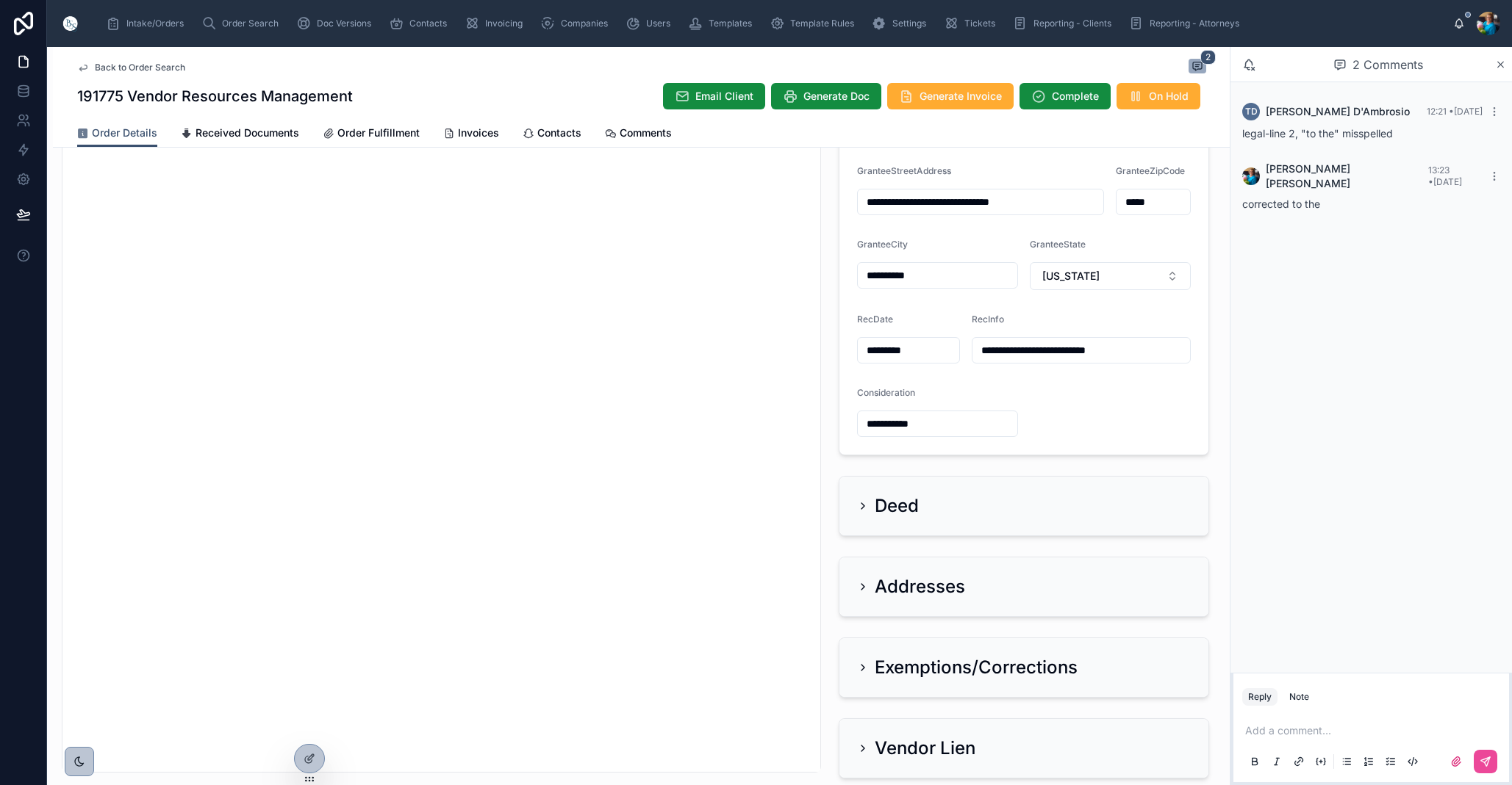
scroll to position [312, 0]
drag, startPoint x: 1251, startPoint y: 731, endPoint x: 1266, endPoint y: 744, distance: 19.8
click at [1251, 731] on p at bounding box center [1374, 730] width 258 height 15
drag, startPoint x: 1484, startPoint y: 759, endPoint x: 1458, endPoint y: 723, distance: 44.4
click at [1484, 759] on icon at bounding box center [1485, 762] width 12 height 12
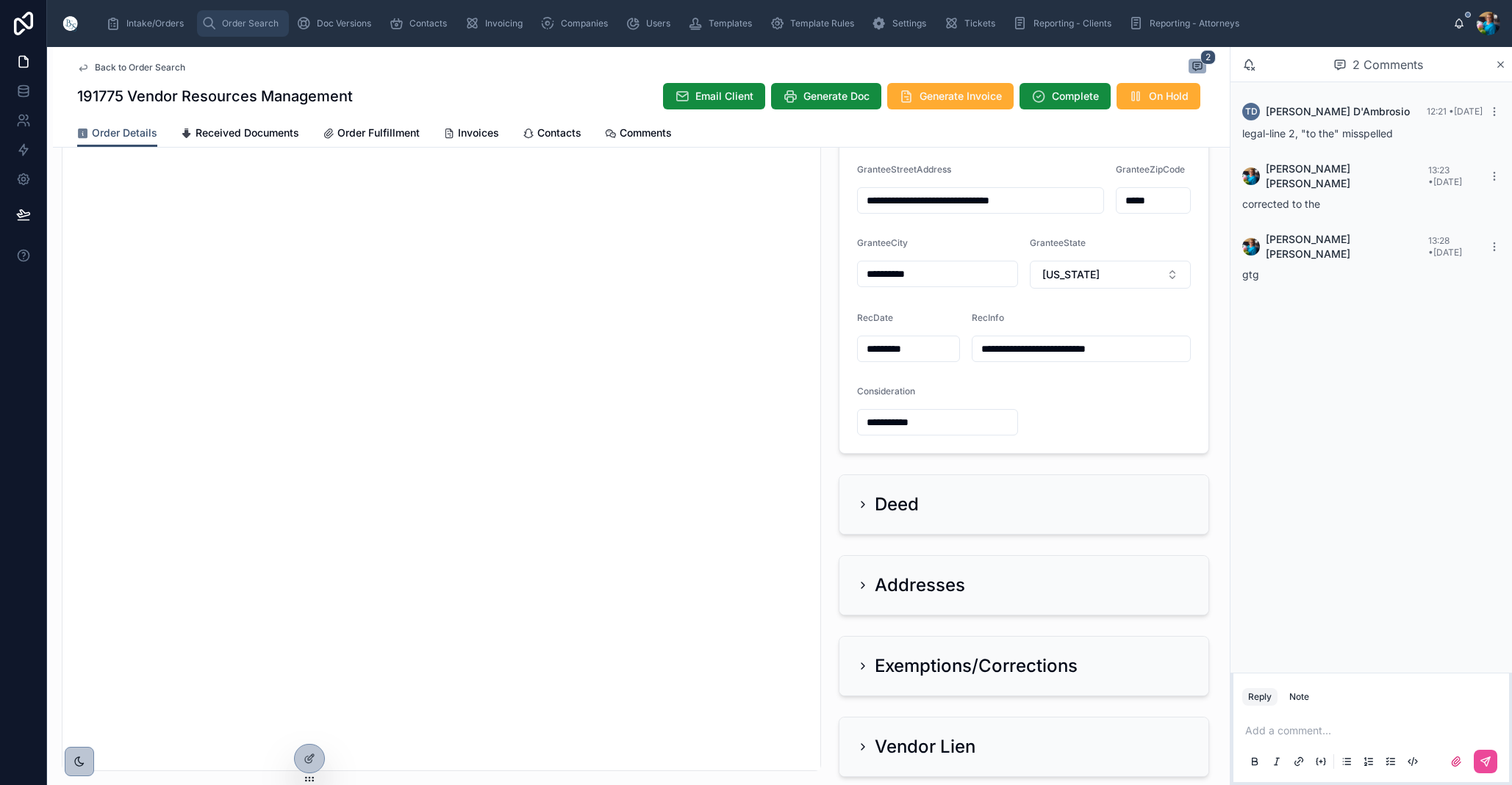
click at [254, 24] on span "Order Search" at bounding box center [250, 24] width 57 height 12
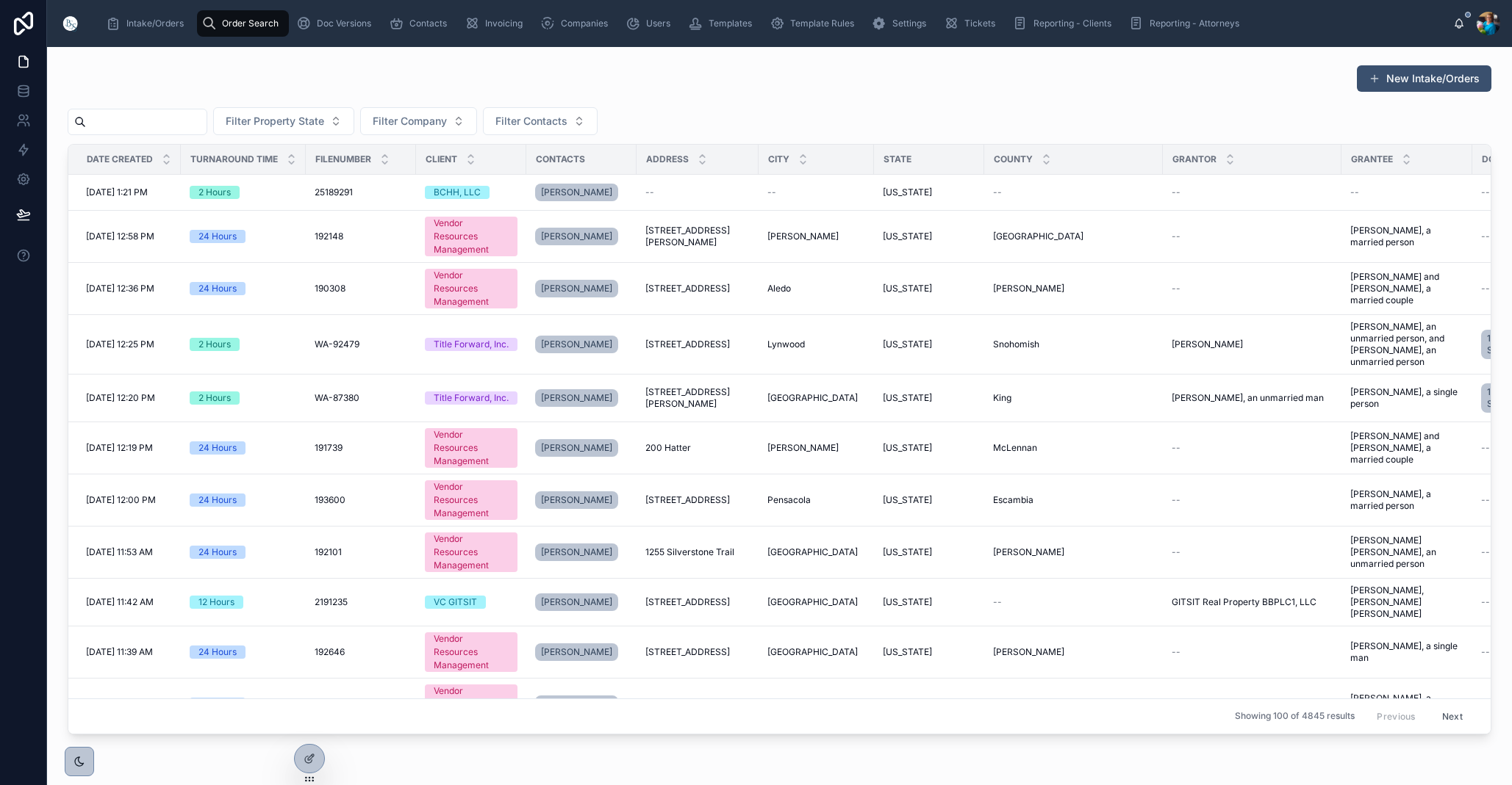
click at [206, 124] on input "text" at bounding box center [145, 121] width 120 height 21
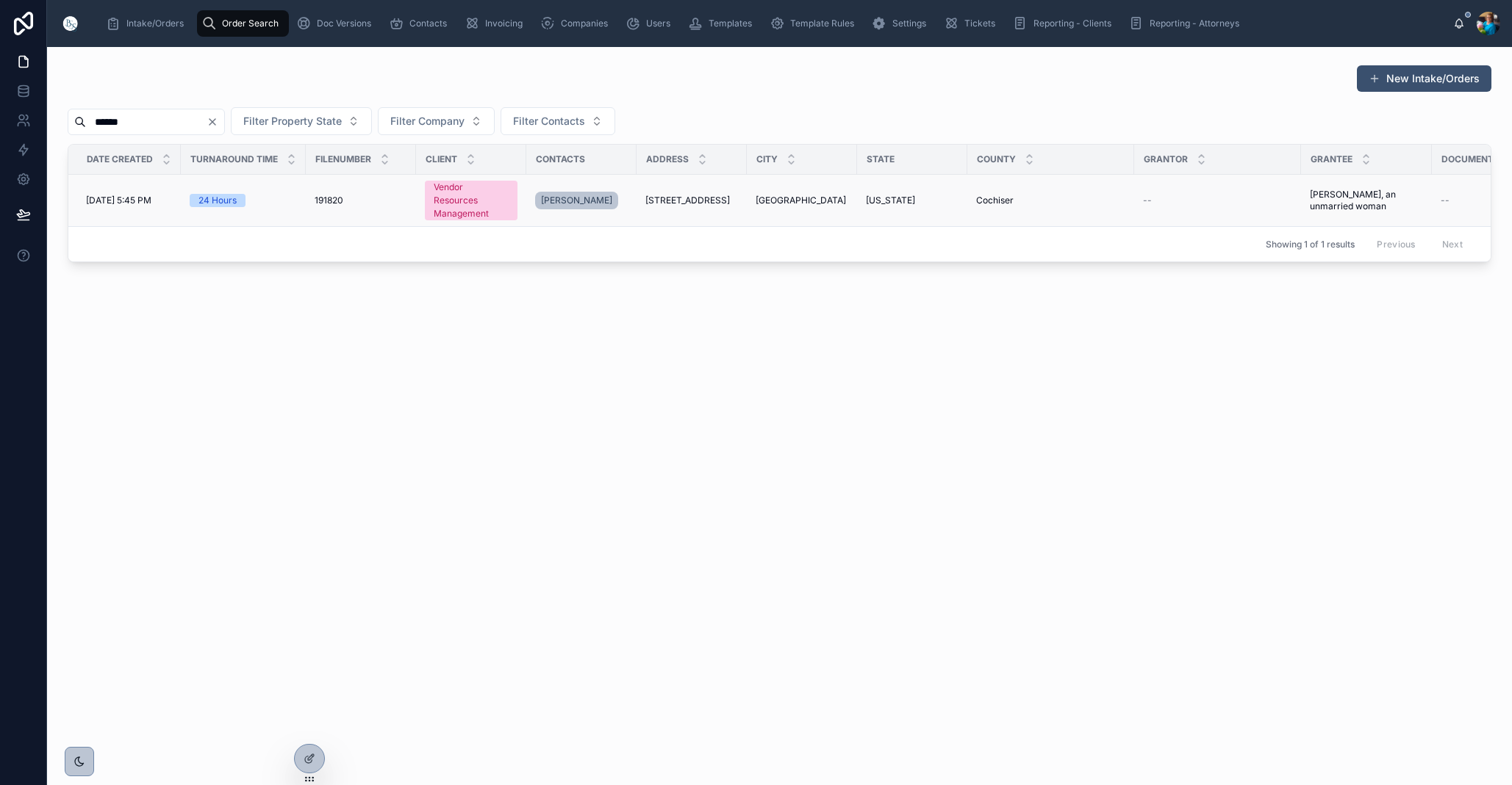
type input "******"
click at [726, 195] on td "249 West Brown Drive 249 West Brown Drive" at bounding box center [691, 201] width 110 height 52
drag, startPoint x: 890, startPoint y: 195, endPoint x: 886, endPoint y: 205, distance: 10.8
click at [889, 198] on span "[US_STATE]" at bounding box center [890, 201] width 49 height 12
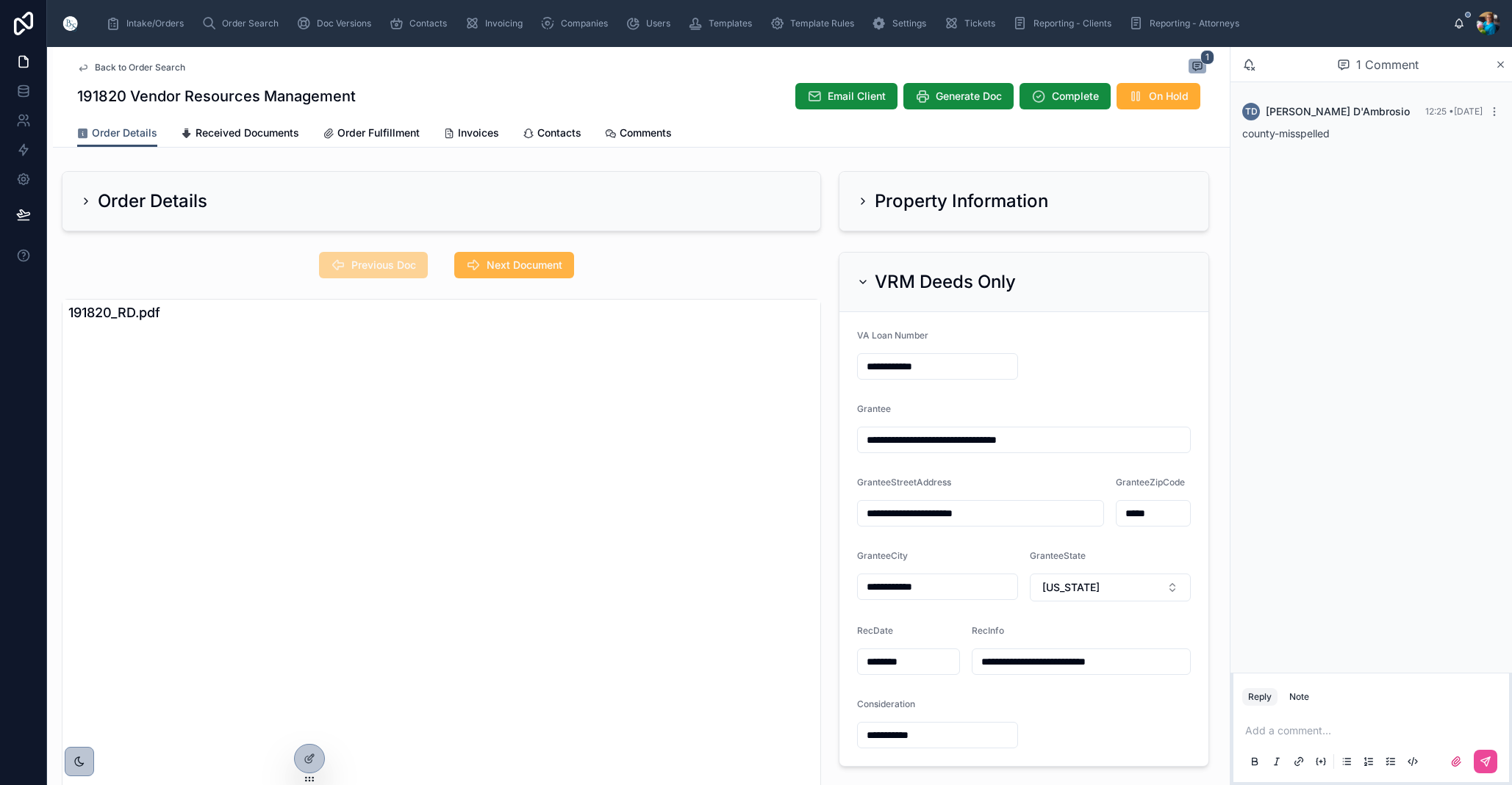
click at [491, 263] on span "Next Document" at bounding box center [525, 265] width 76 height 15
drag, startPoint x: 860, startPoint y: 279, endPoint x: 859, endPoint y: 243, distance: 36.0
click at [861, 277] on icon at bounding box center [863, 283] width 12 height 12
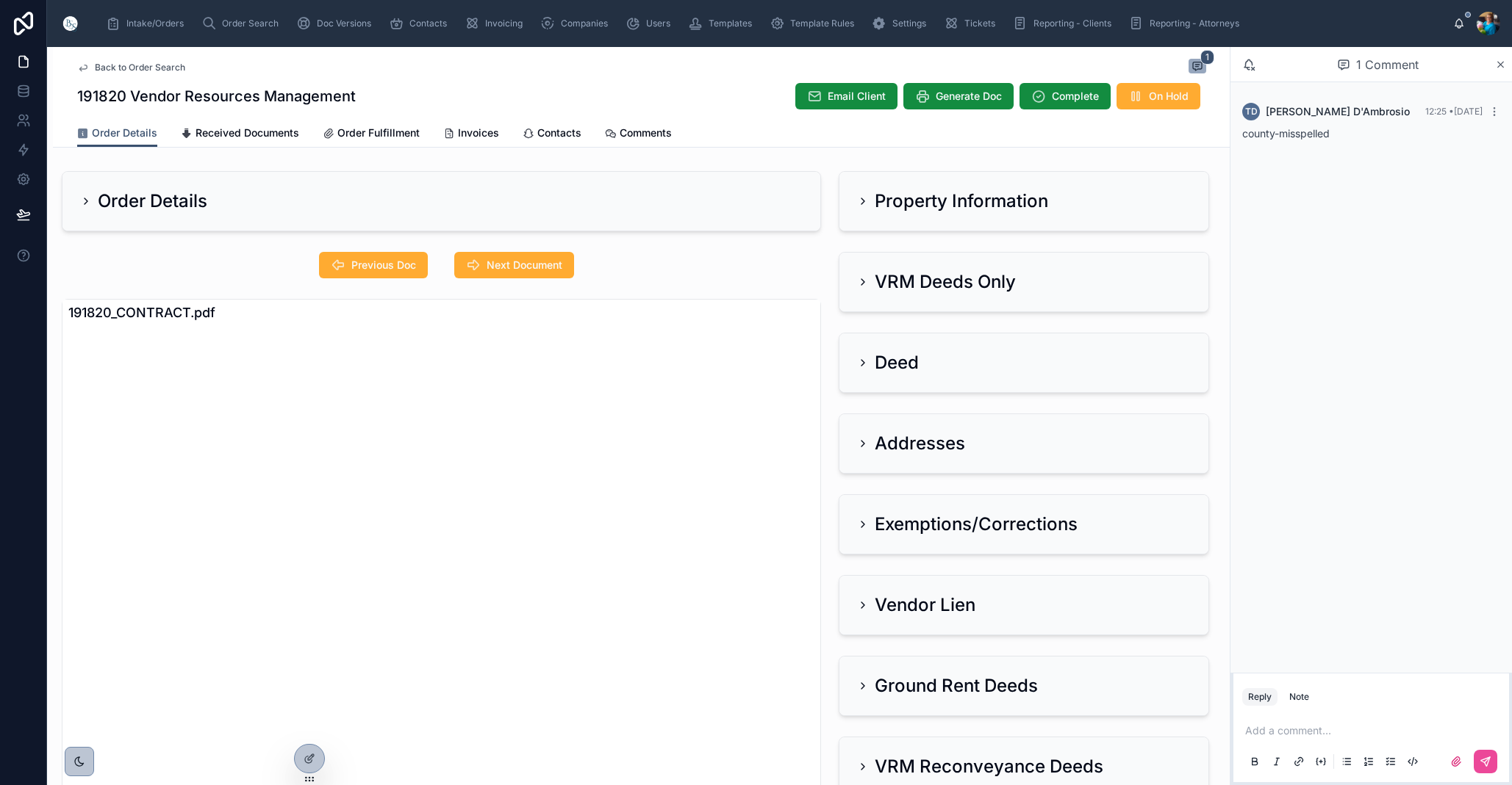
click at [864, 199] on icon at bounding box center [863, 201] width 12 height 12
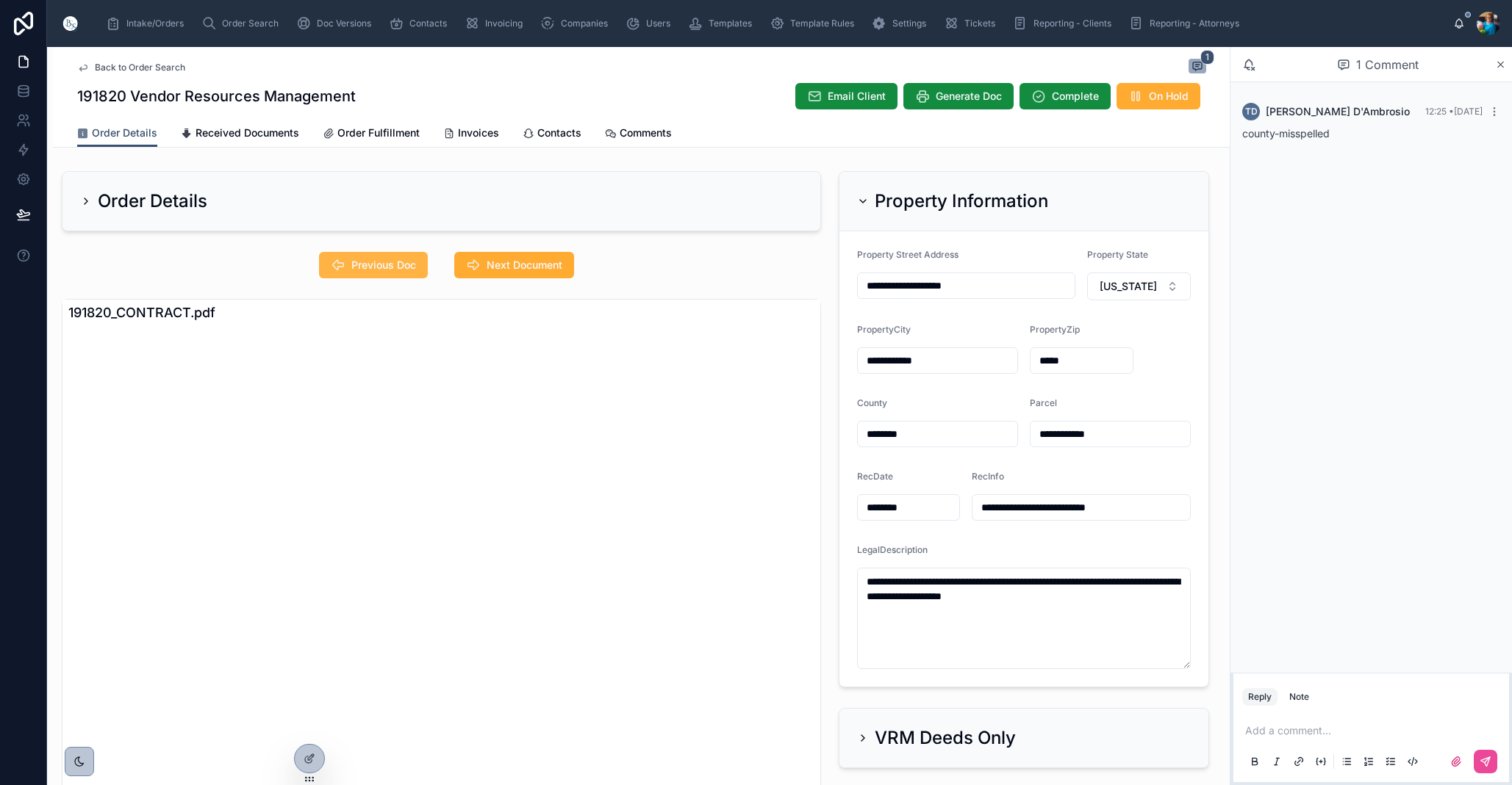
click at [390, 264] on span "Previous Doc" at bounding box center [383, 265] width 65 height 15
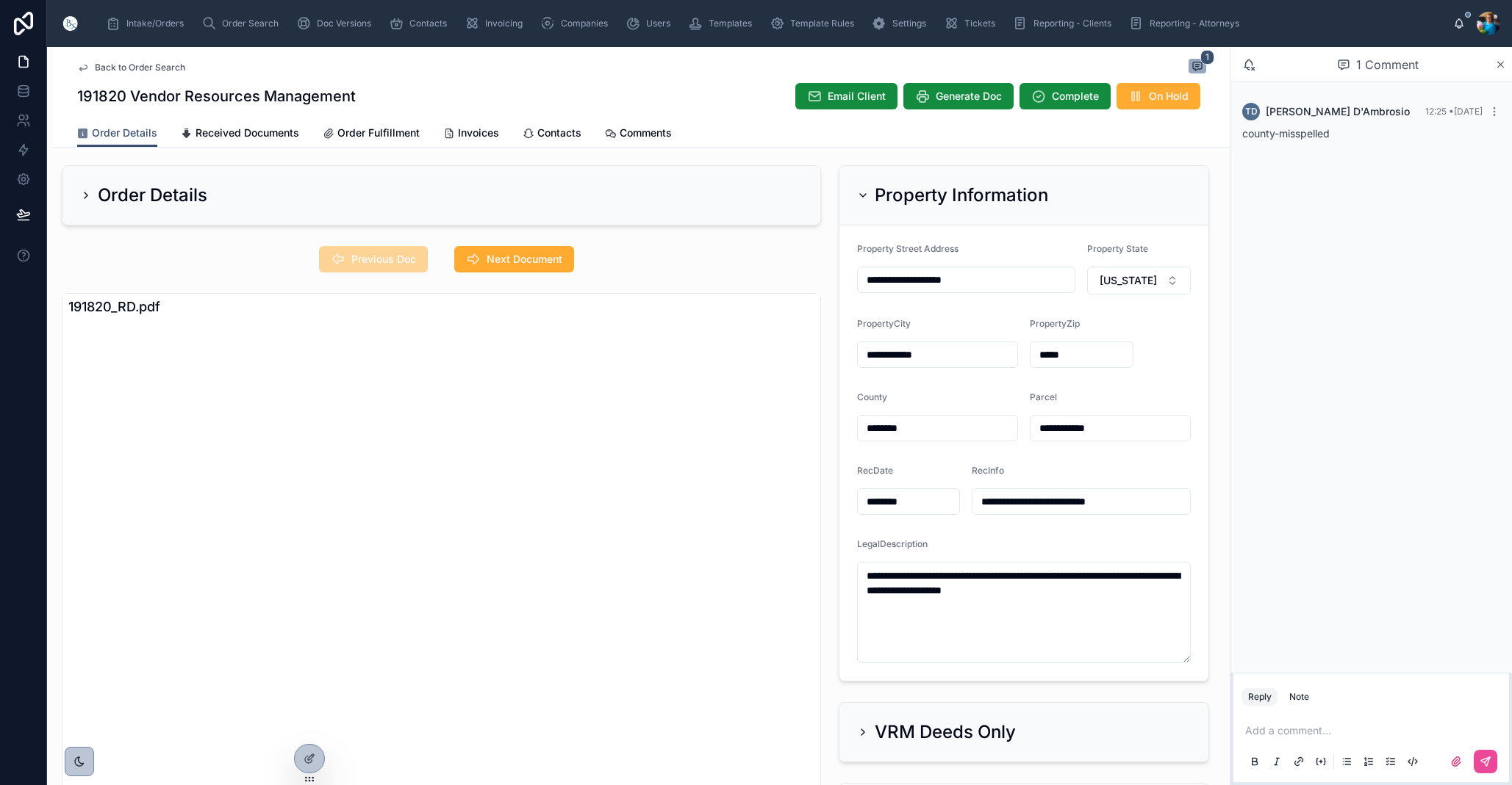
scroll to position [5, 0]
click at [917, 429] on input "********" at bounding box center [938, 429] width 159 height 21
type input "*******"
click at [1249, 730] on p at bounding box center [1374, 730] width 258 height 15
click at [1489, 767] on icon at bounding box center [1485, 762] width 12 height 12
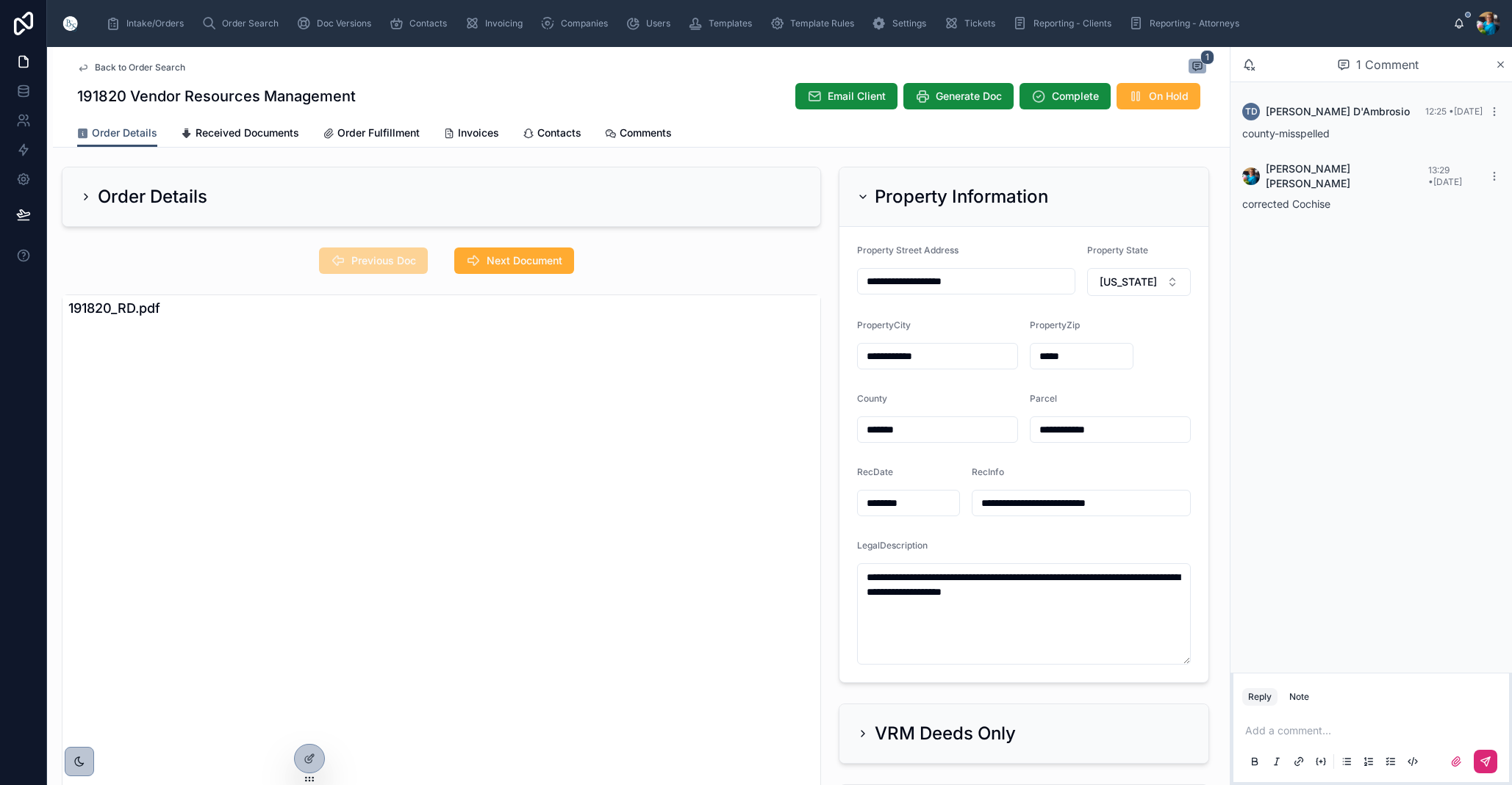
scroll to position [0, 0]
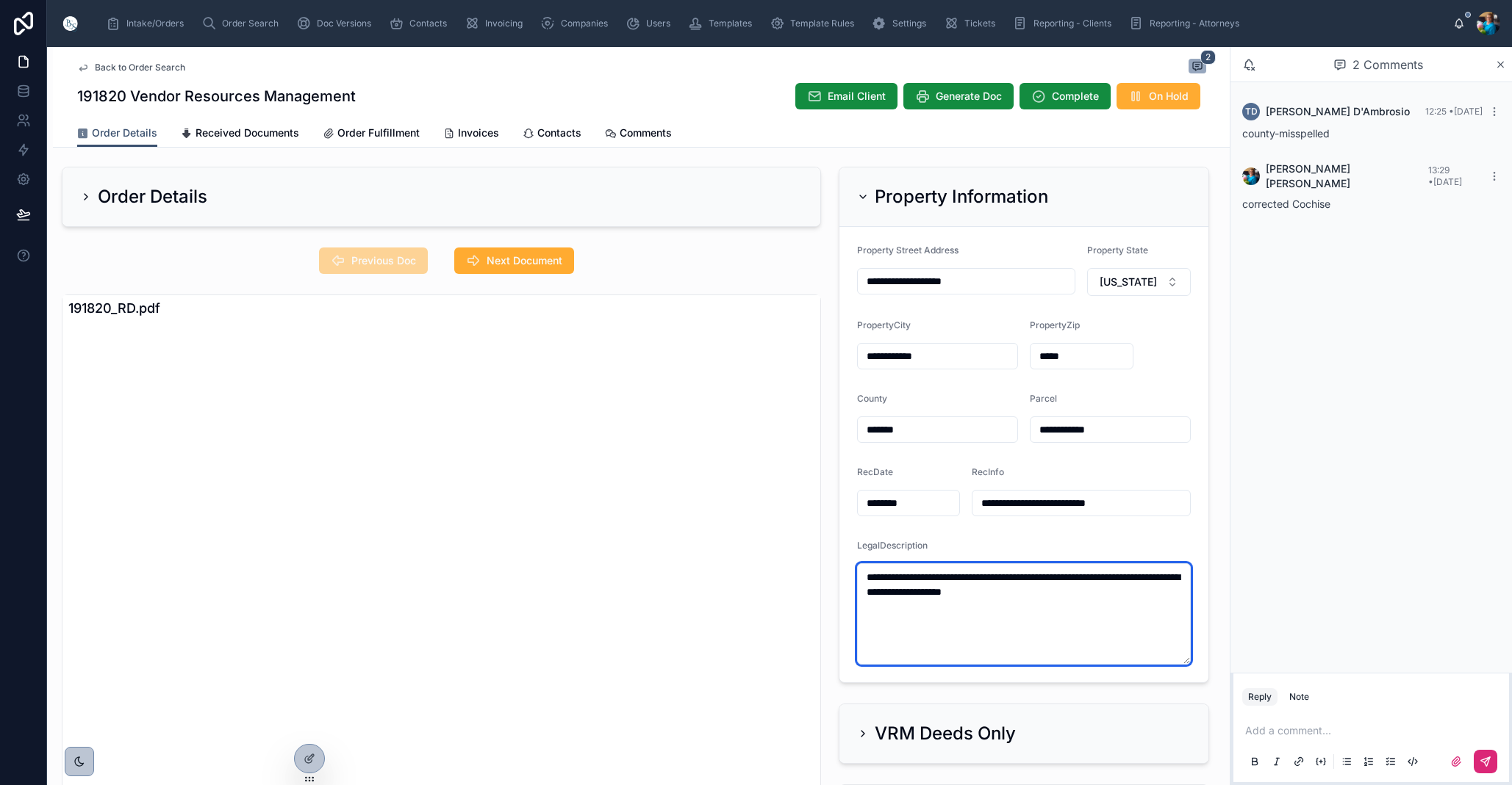
drag, startPoint x: 1108, startPoint y: 597, endPoint x: 850, endPoint y: 573, distance: 259.1
click at [850, 573] on form "**********" at bounding box center [1023, 455] width 369 height 456
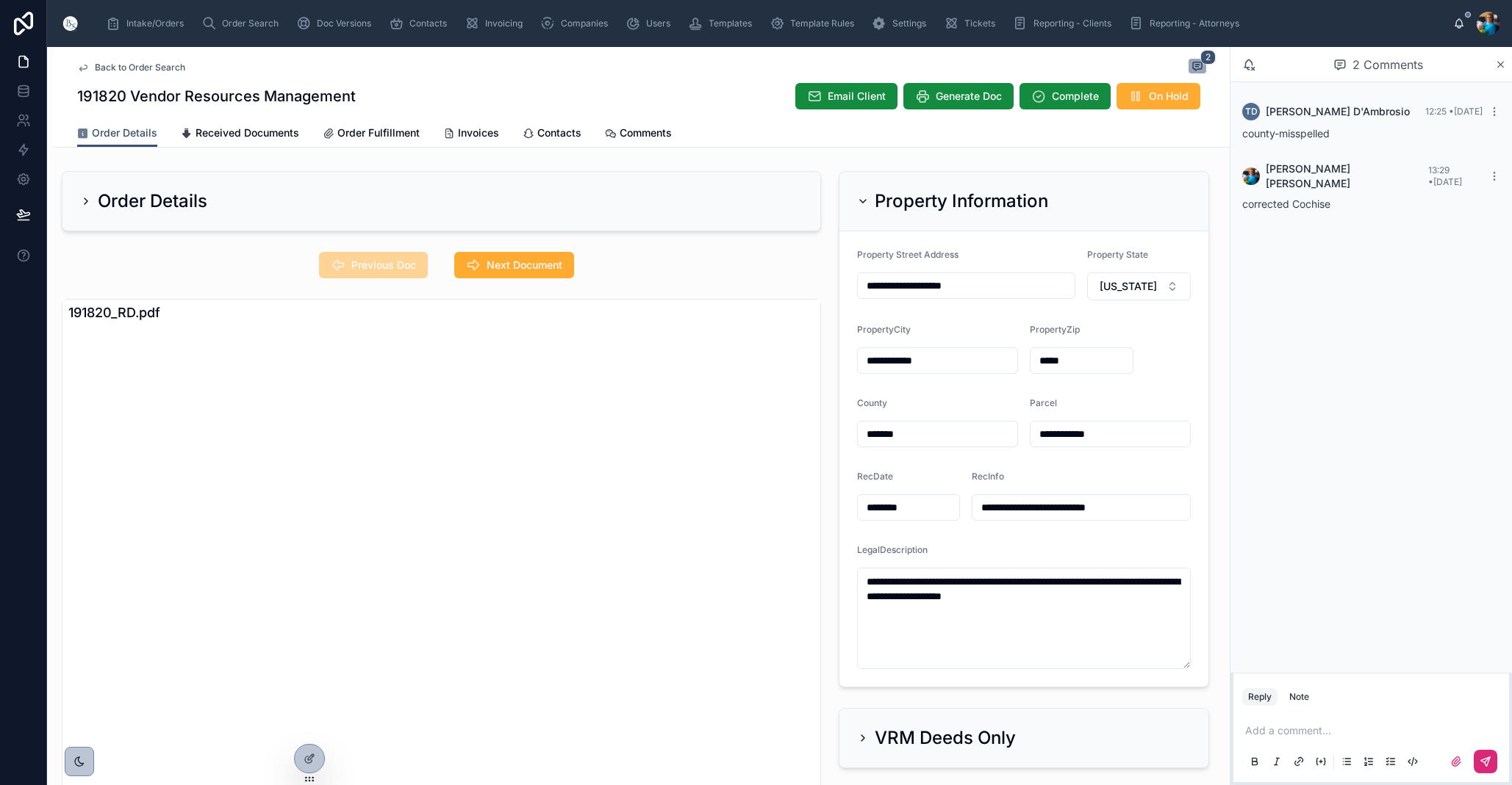
click at [863, 200] on icon at bounding box center [863, 201] width 12 height 12
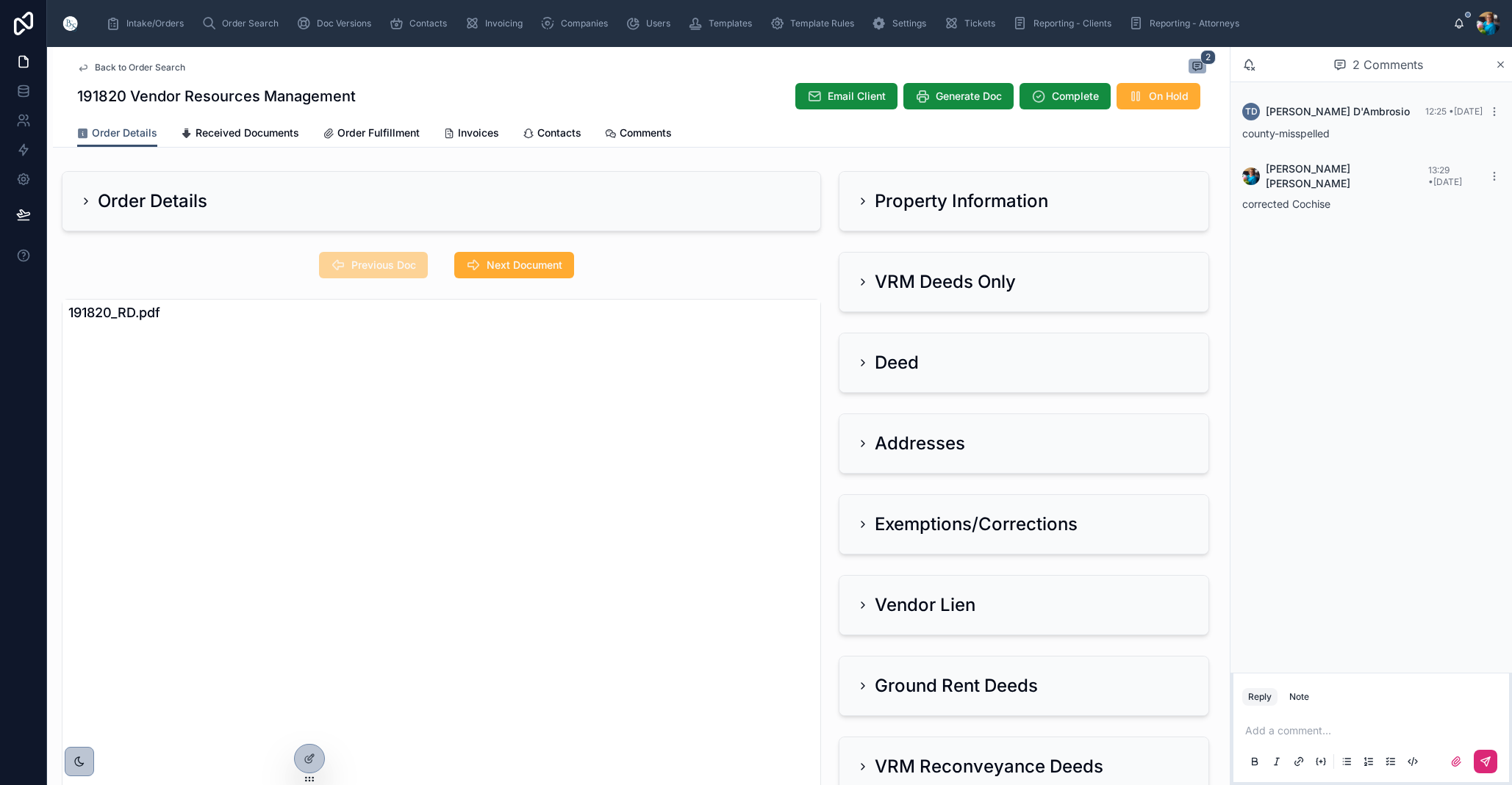
drag, startPoint x: 859, startPoint y: 283, endPoint x: 827, endPoint y: 308, distance: 40.6
click at [858, 285] on icon at bounding box center [863, 283] width 12 height 12
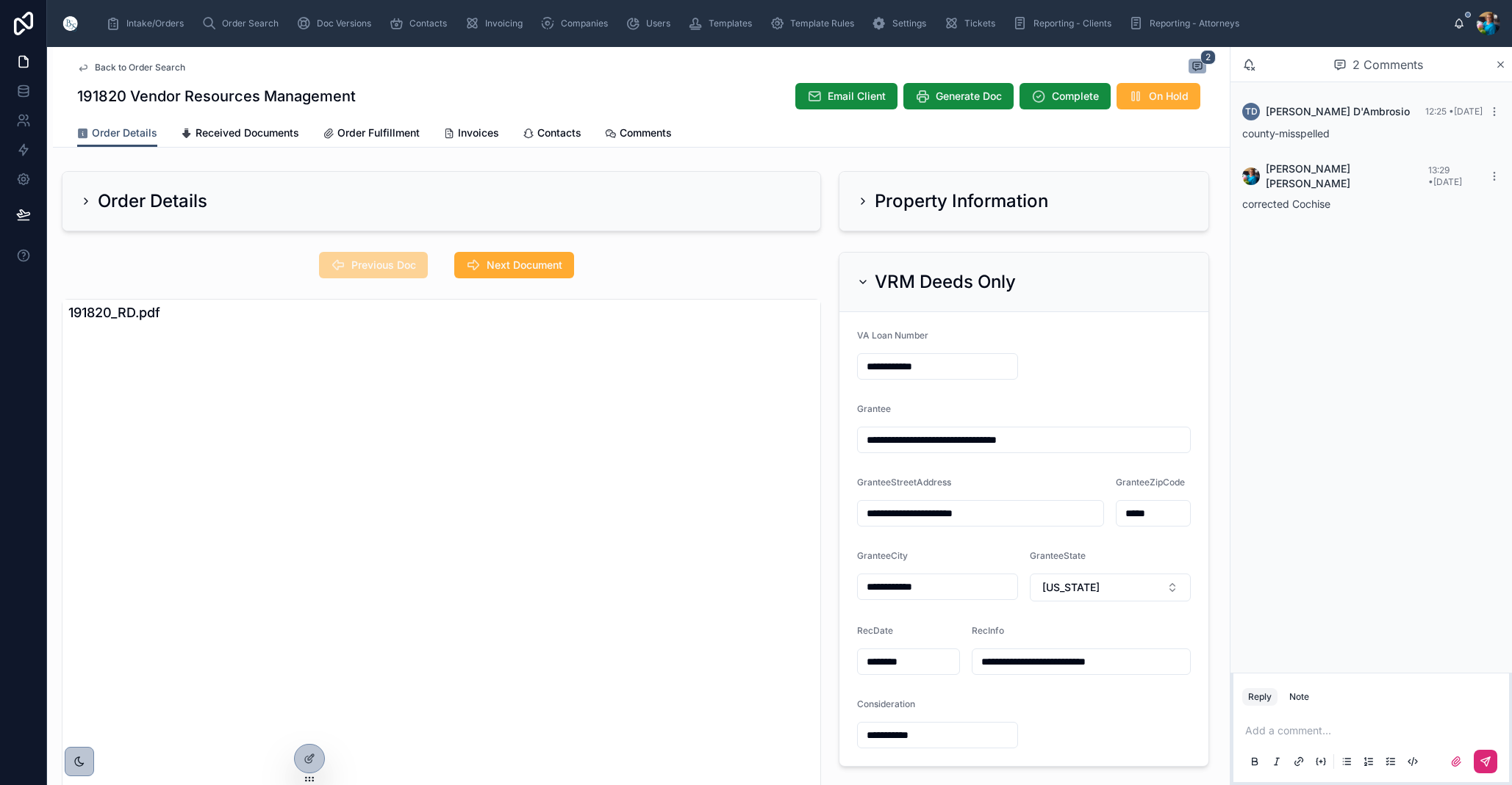
click at [863, 197] on icon at bounding box center [863, 201] width 12 height 12
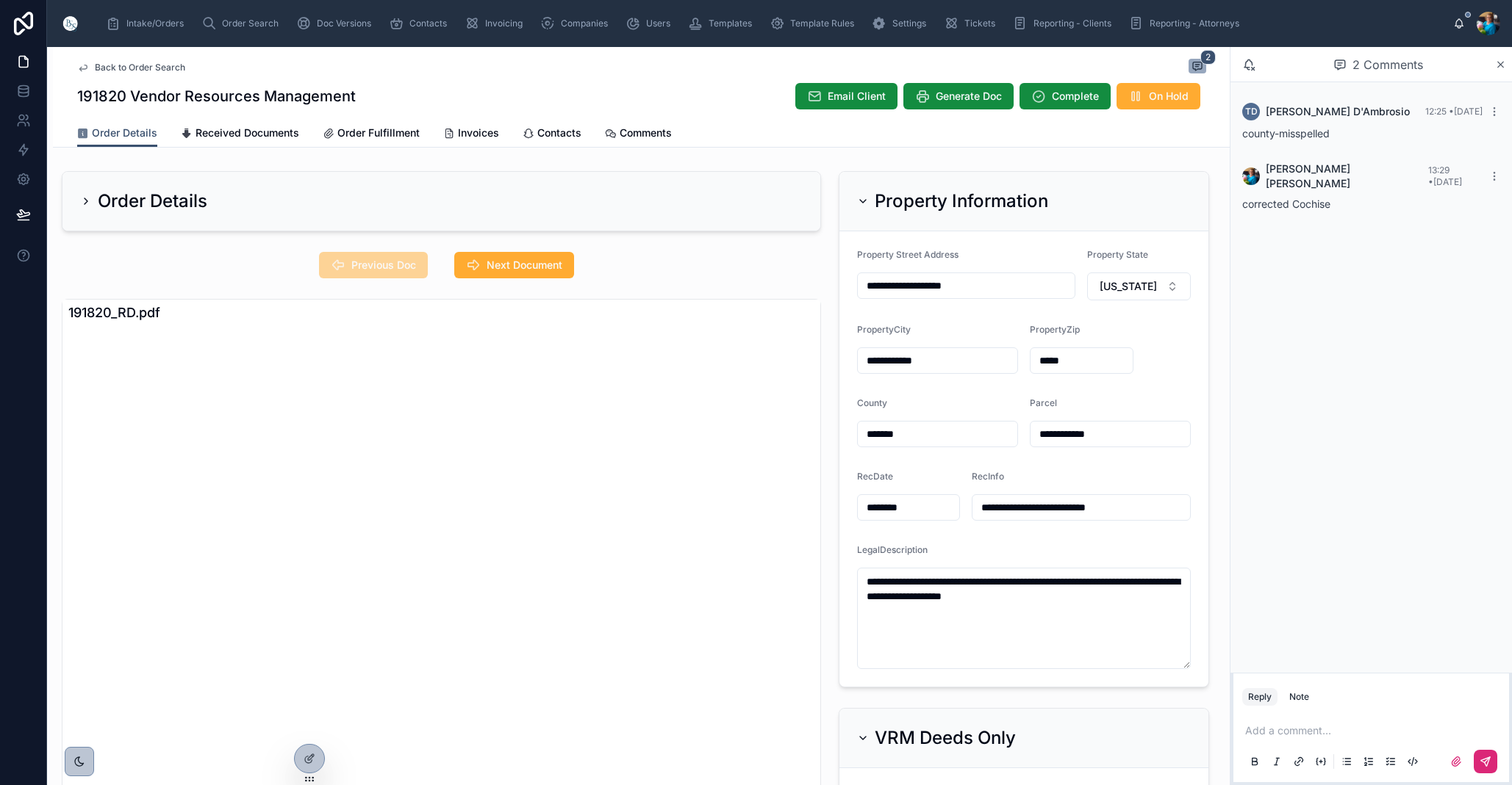
click at [863, 201] on icon at bounding box center [863, 201] width 12 height 12
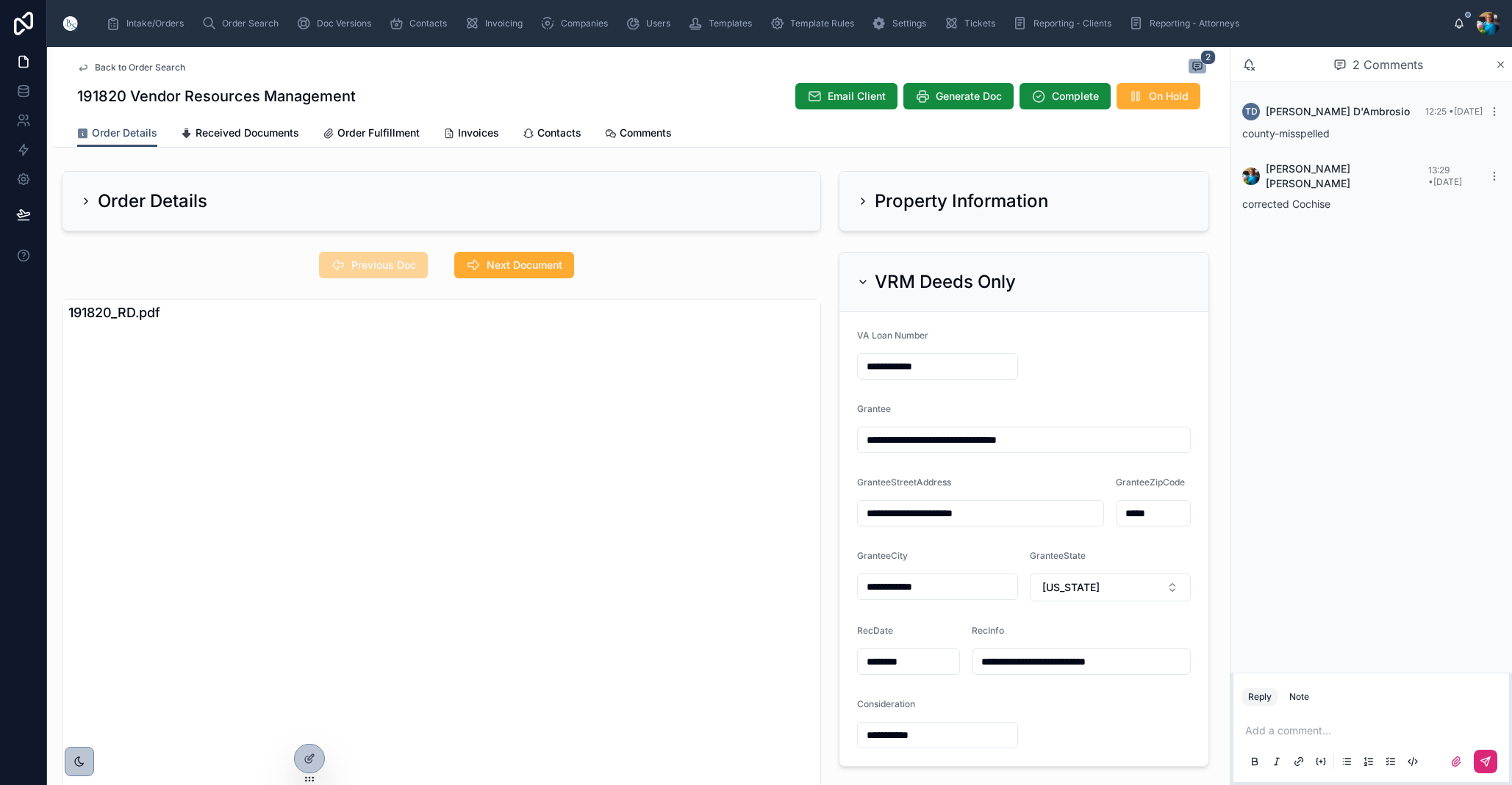
drag, startPoint x: 523, startPoint y: 267, endPoint x: 536, endPoint y: 303, distance: 38.3
click at [522, 268] on span "Next Document" at bounding box center [525, 265] width 76 height 15
drag, startPoint x: 862, startPoint y: 281, endPoint x: 863, endPoint y: 310, distance: 29.0
click at [862, 282] on icon at bounding box center [863, 283] width 12 height 12
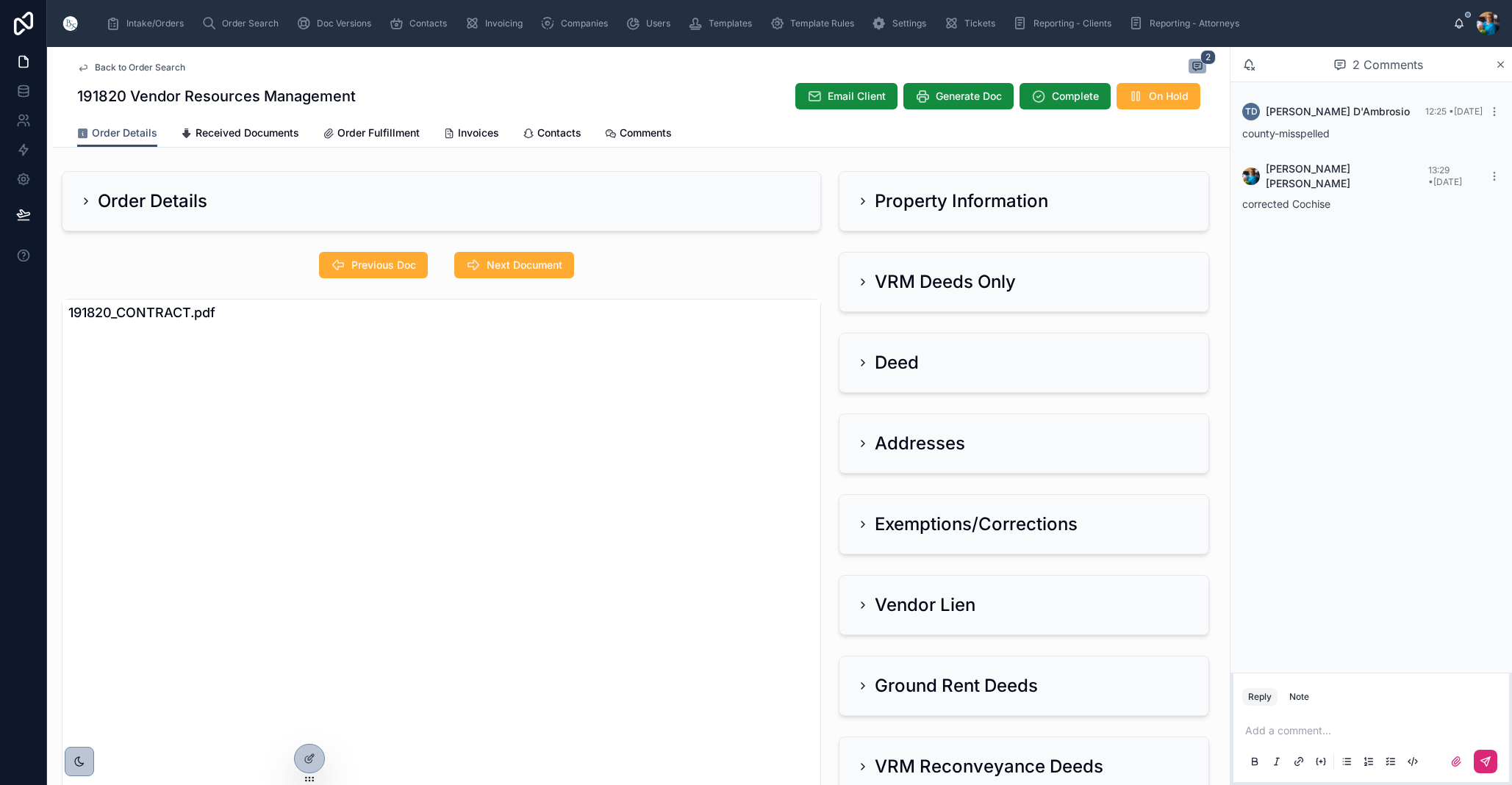
drag, startPoint x: 862, startPoint y: 443, endPoint x: 864, endPoint y: 468, distance: 25.1
click at [862, 444] on icon at bounding box center [863, 444] width 12 height 12
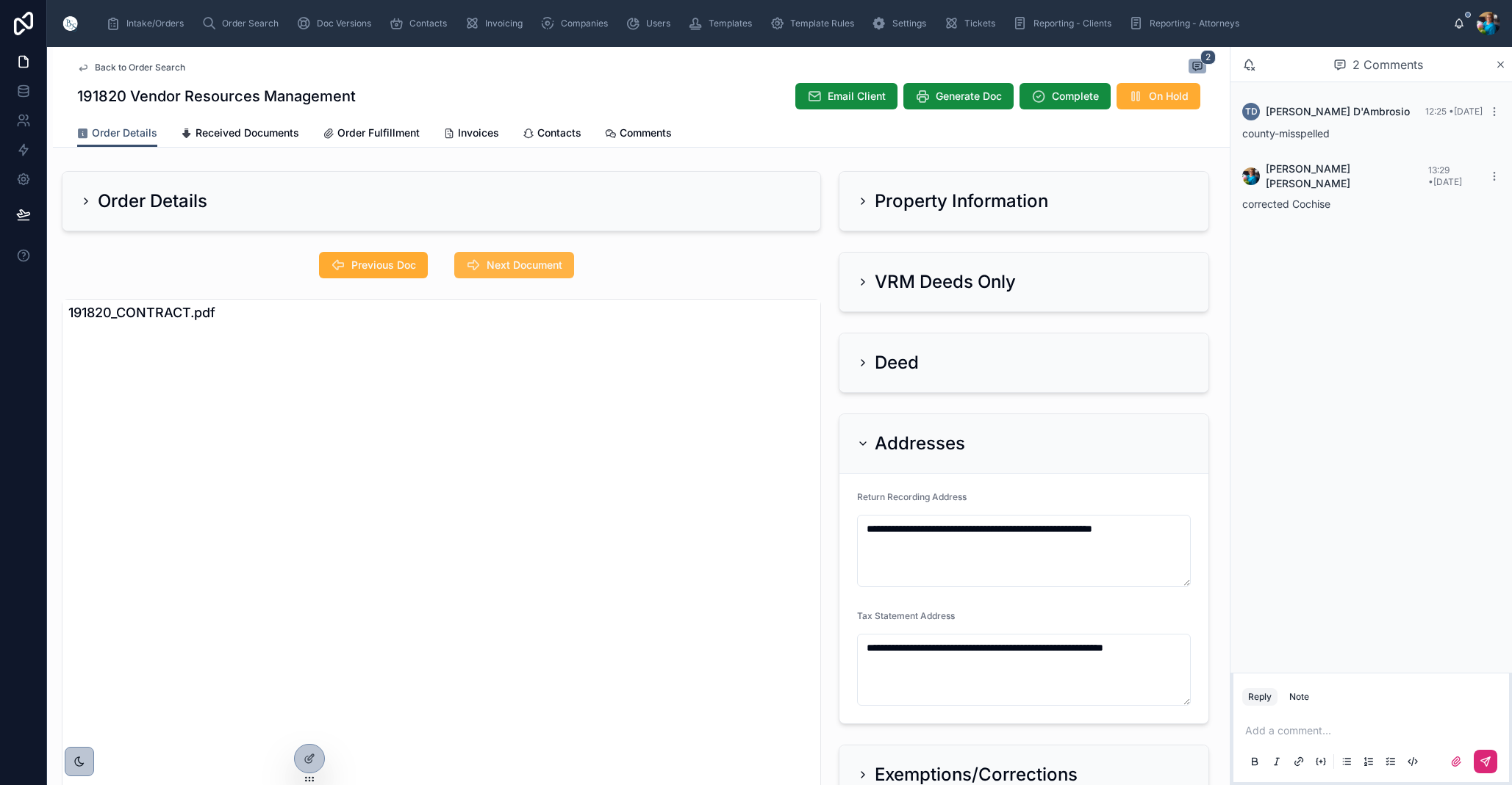
click at [540, 265] on span "Next Document" at bounding box center [525, 265] width 76 height 15
click at [864, 280] on icon at bounding box center [863, 282] width 12 height 12
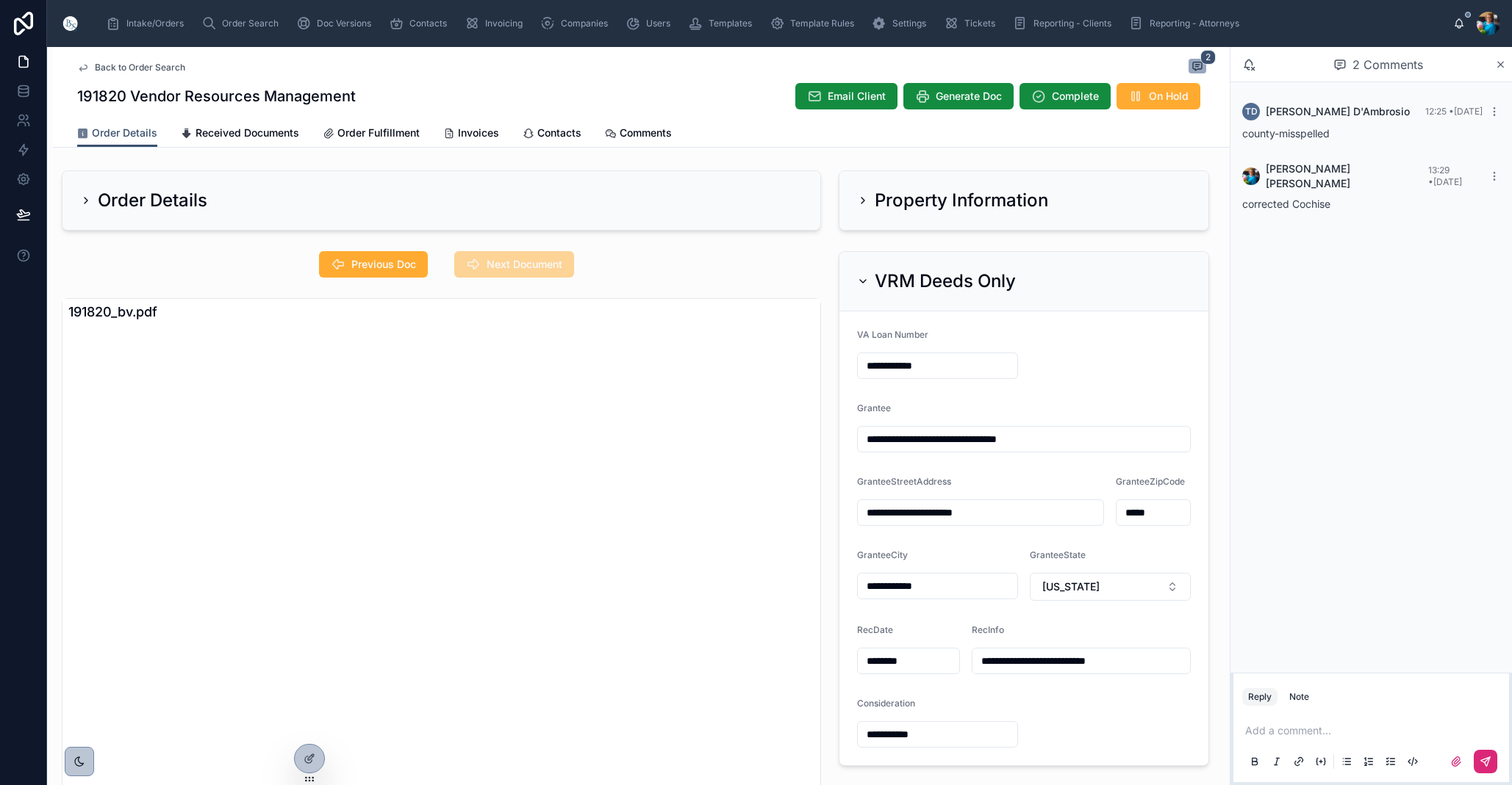
click at [862, 205] on icon at bounding box center [863, 201] width 12 height 12
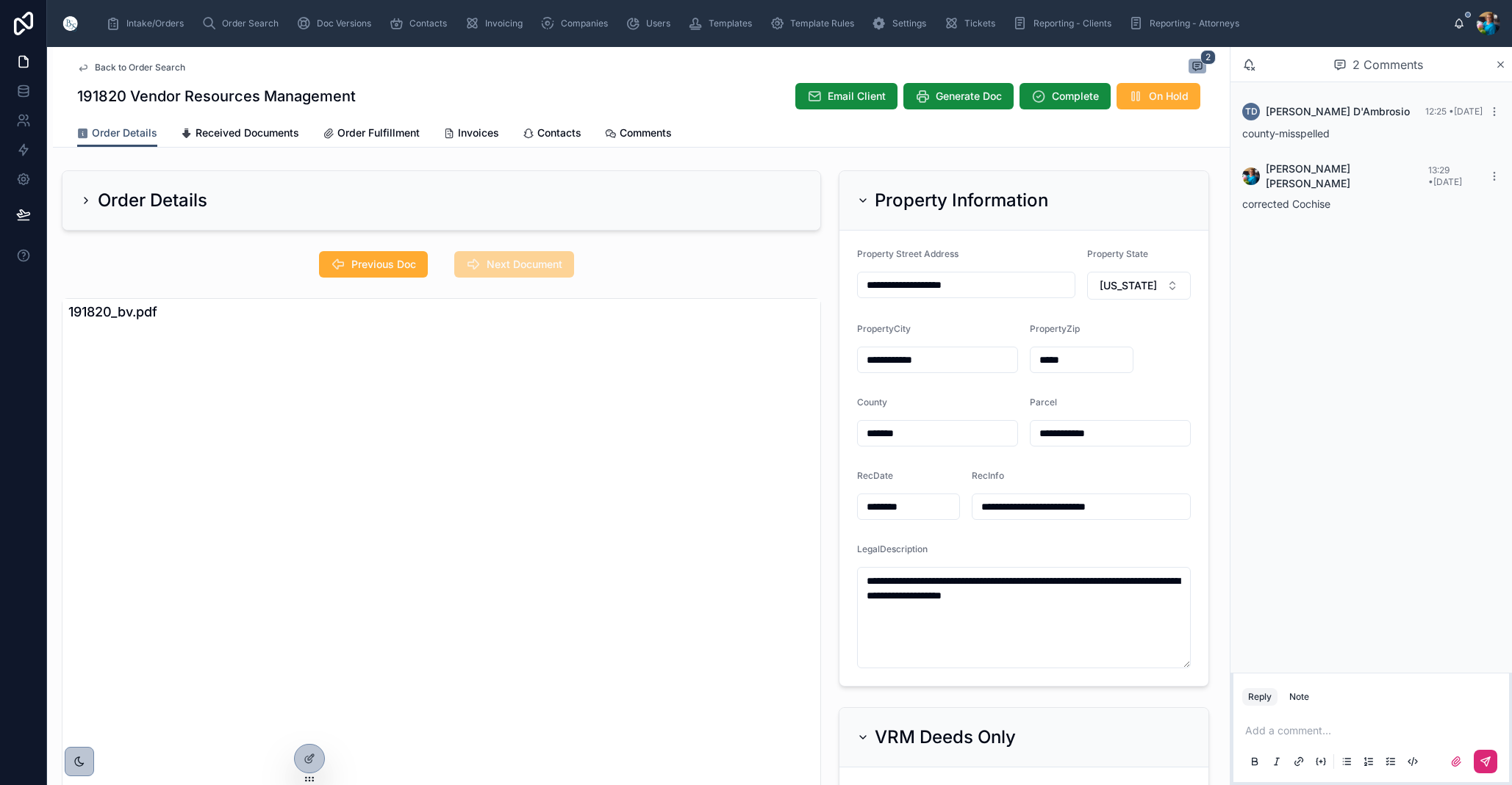
click at [862, 205] on icon at bounding box center [863, 201] width 12 height 12
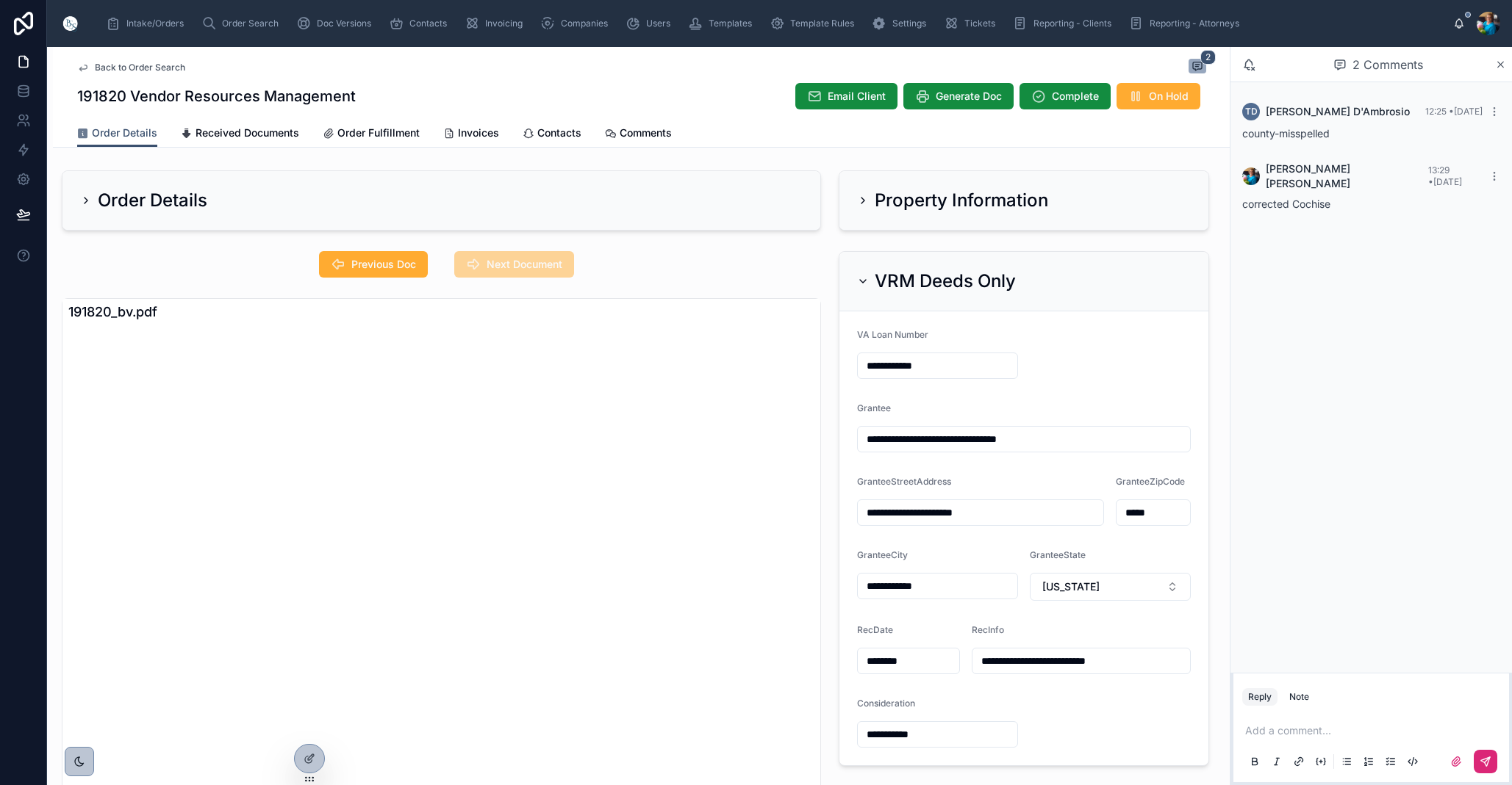
click at [861, 277] on icon at bounding box center [863, 282] width 12 height 12
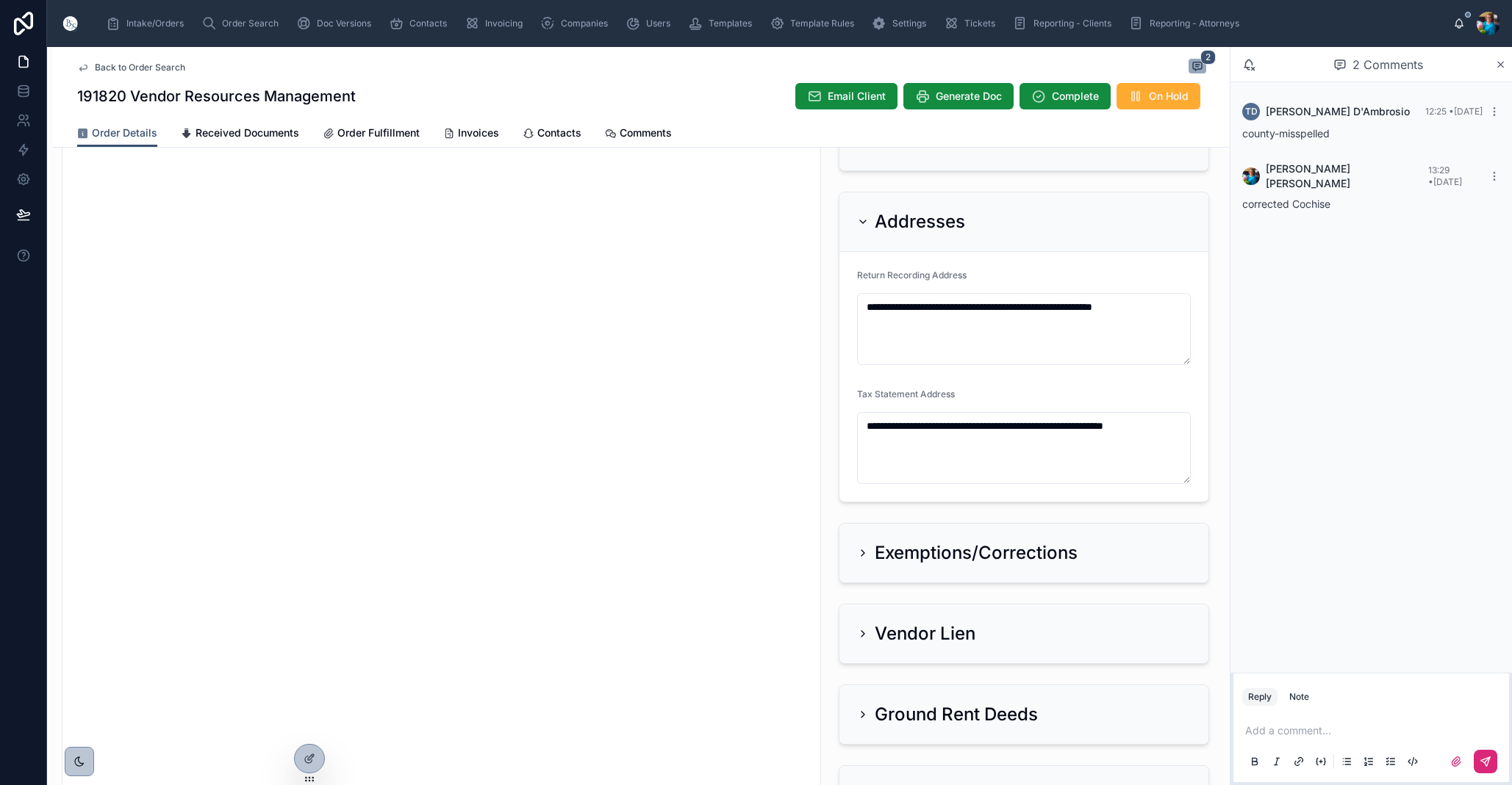
scroll to position [232, 0]
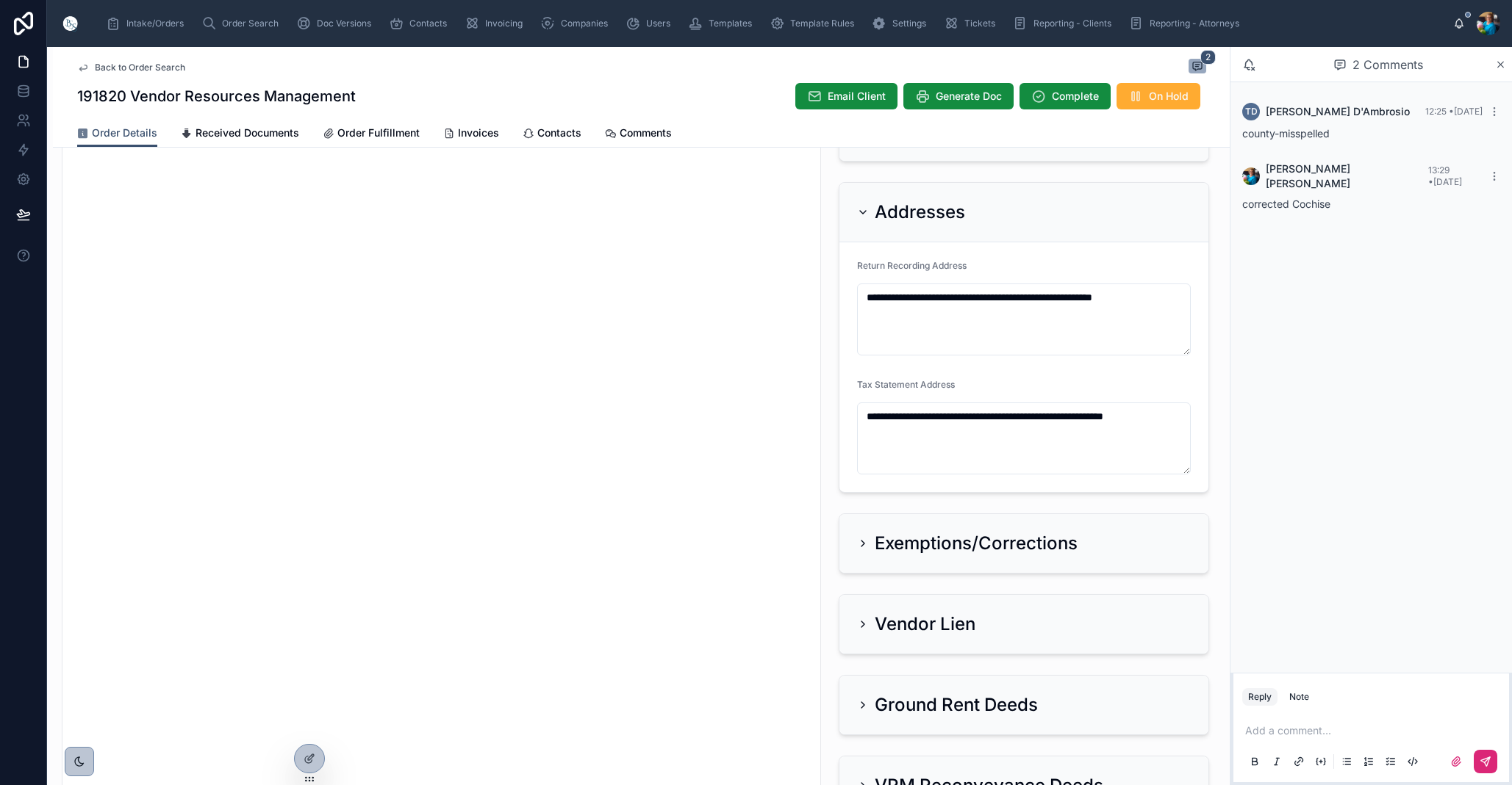
drag, startPoint x: 858, startPoint y: 212, endPoint x: 867, endPoint y: 241, distance: 30.4
click at [858, 212] on icon at bounding box center [863, 212] width 12 height 12
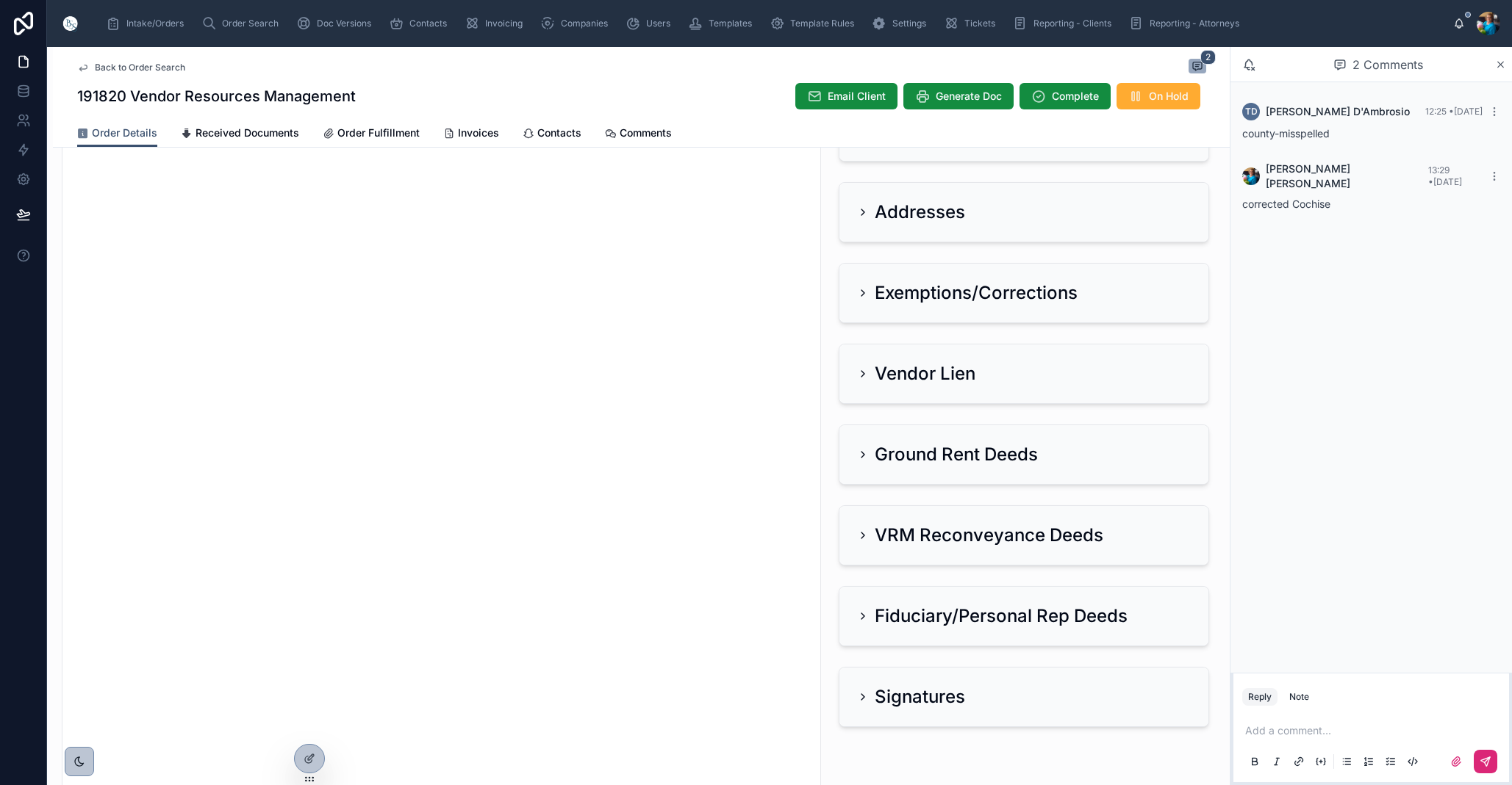
click at [1293, 742] on div "Add a comment..." at bounding box center [1371, 745] width 258 height 62
click at [1278, 731] on p at bounding box center [1374, 730] width 258 height 15
drag, startPoint x: 1484, startPoint y: 762, endPoint x: 1352, endPoint y: 746, distance: 133.0
click at [1484, 762] on icon at bounding box center [1485, 762] width 12 height 12
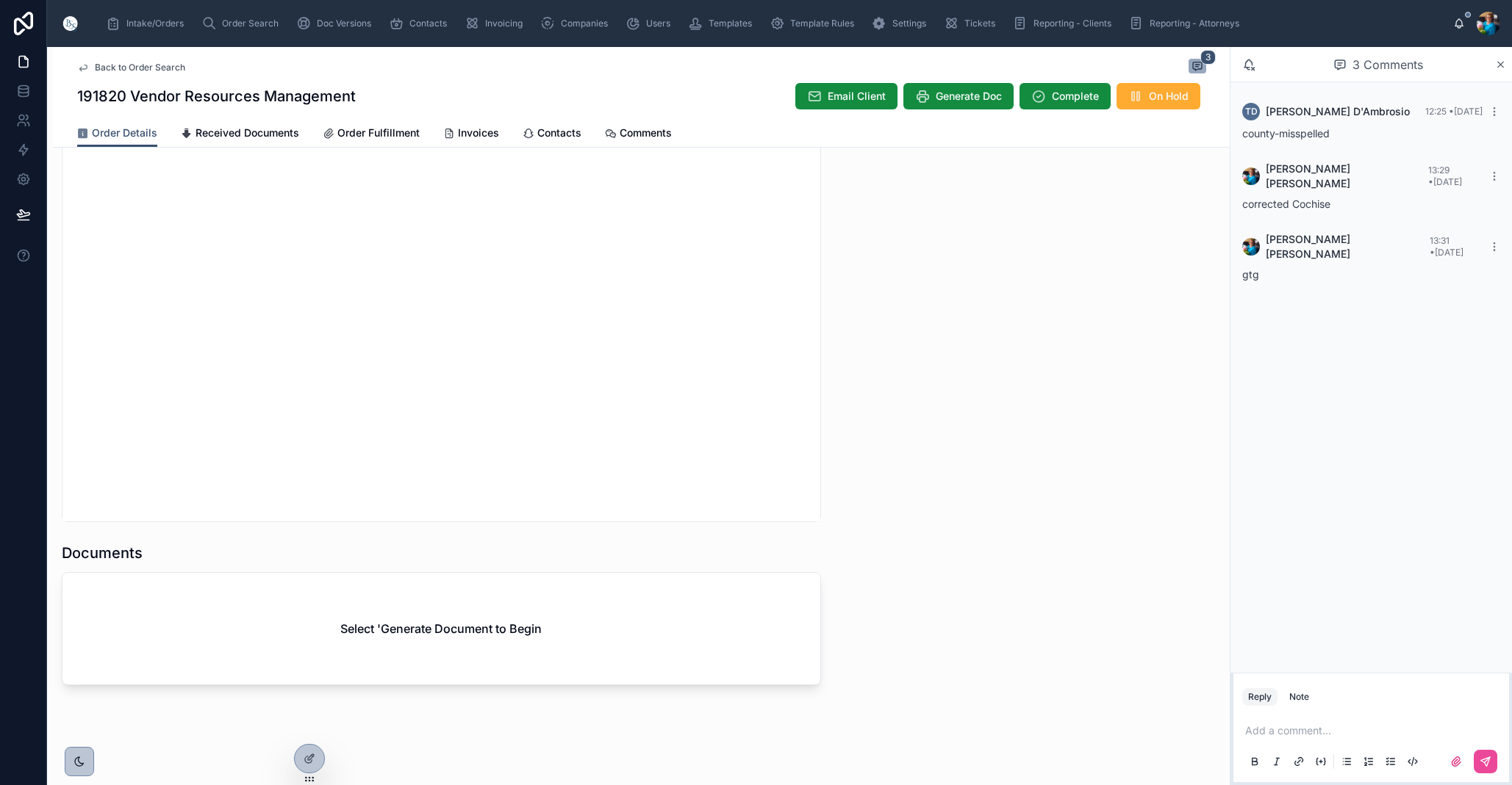
scroll to position [1368, 0]
click at [984, 96] on span "Generate Doc" at bounding box center [969, 96] width 66 height 15
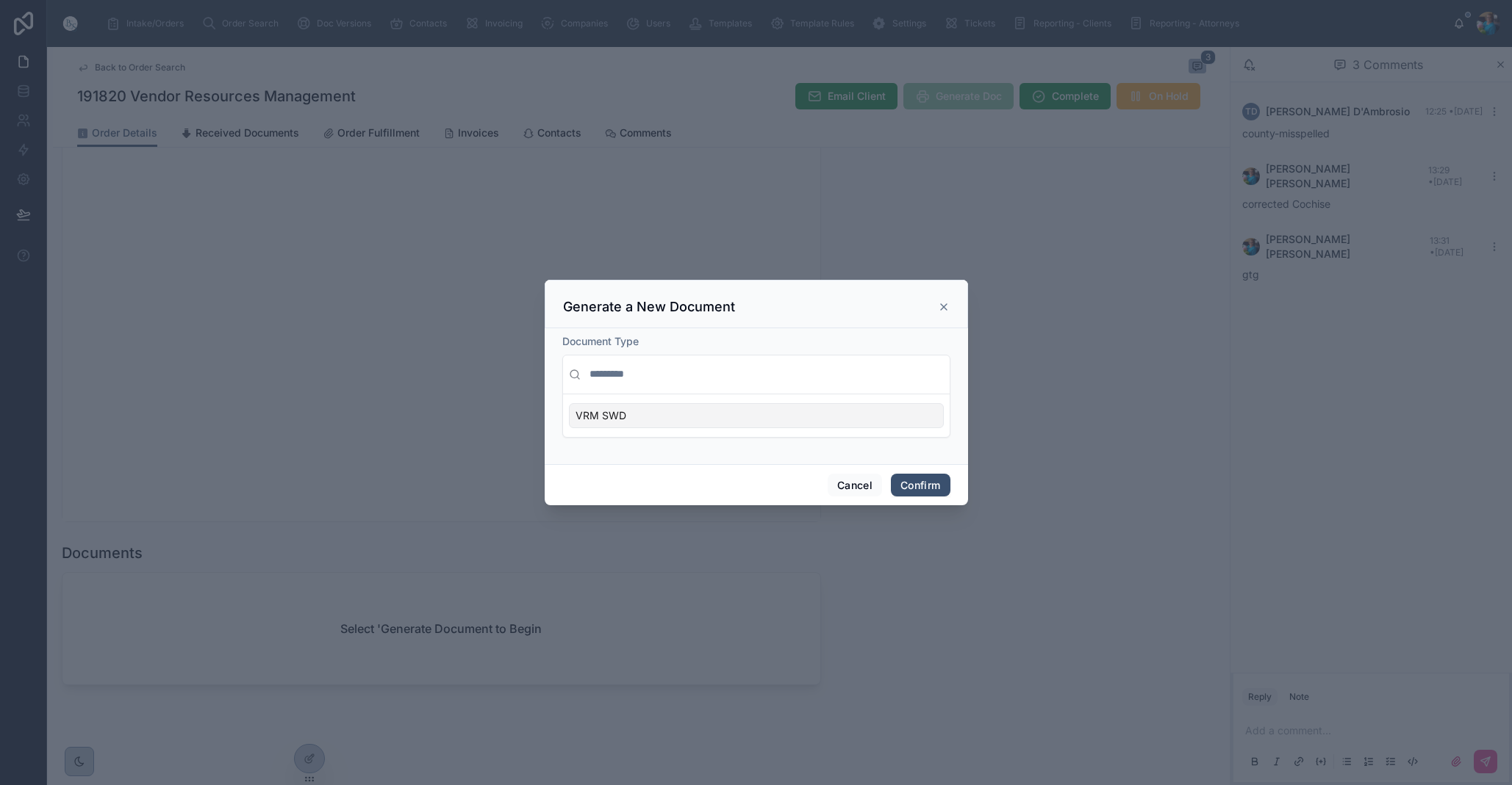
click at [927, 420] on div "VRM SWD" at bounding box center [756, 415] width 375 height 25
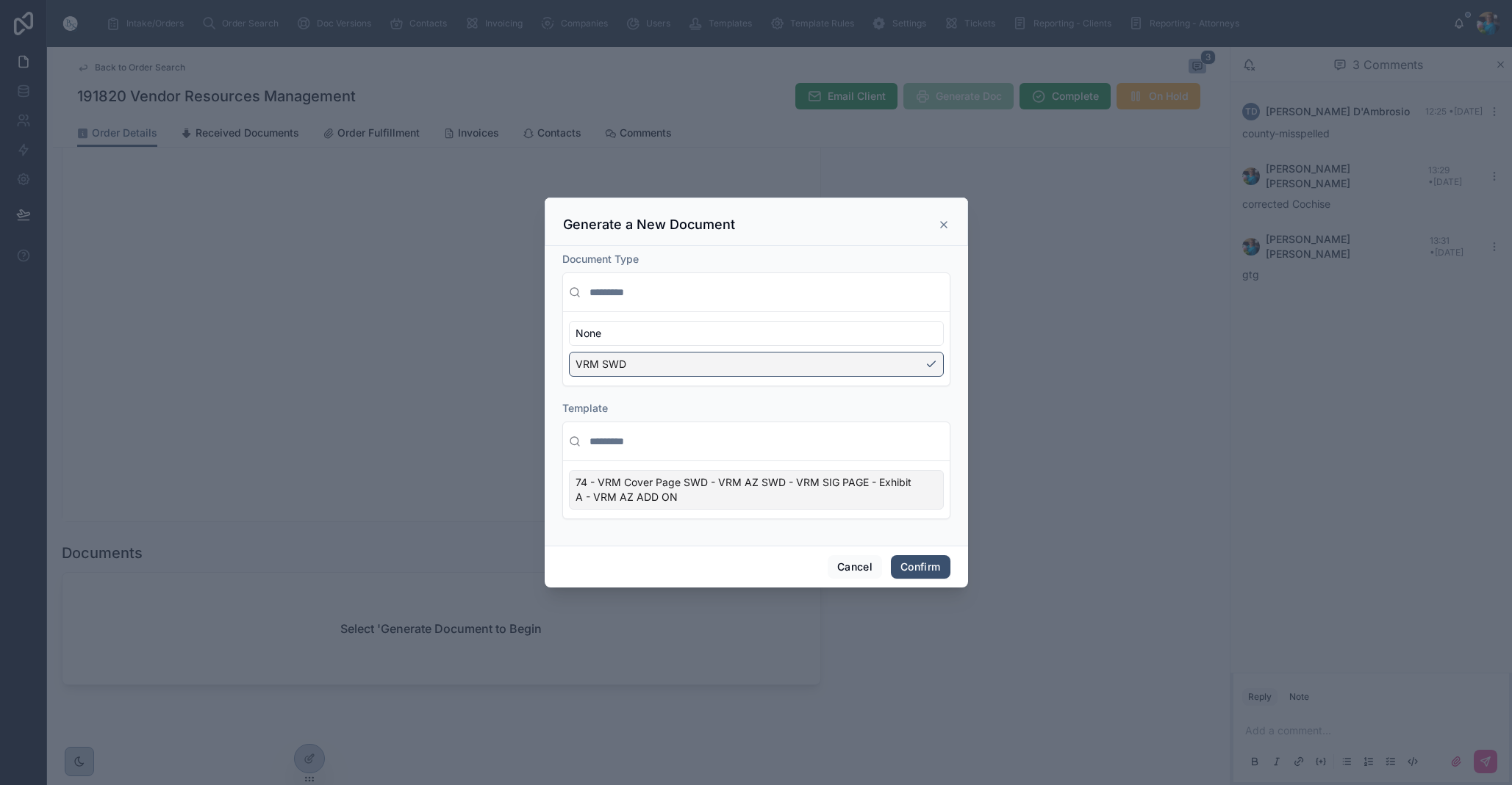
click at [936, 491] on div "74 - VRM Cover Page SWD - VRM AZ SWD - VRM SIG PAGE - Exhibit A - VRM AZ ADD ON" at bounding box center [756, 490] width 375 height 40
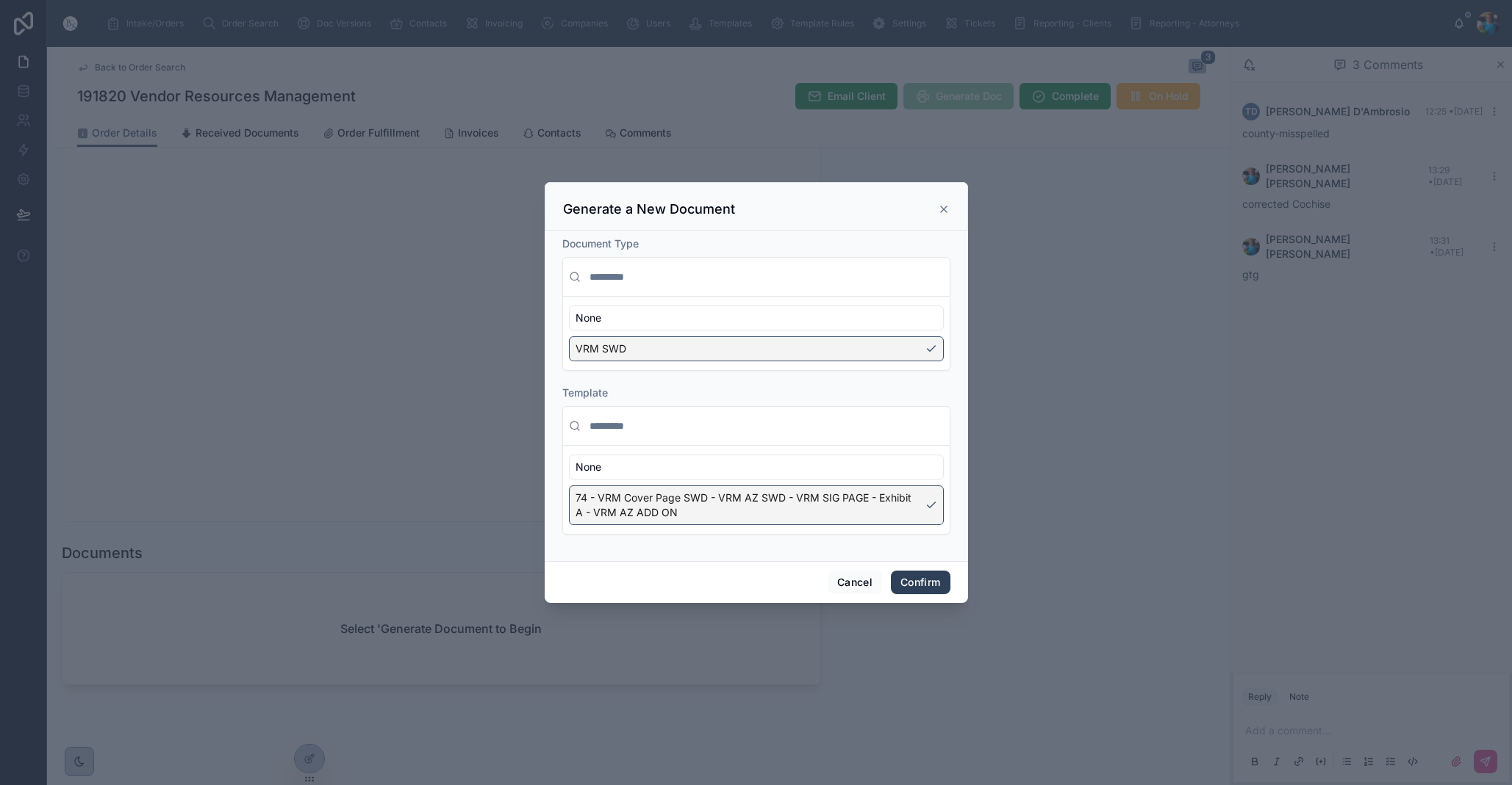
click at [915, 579] on button "Confirm" at bounding box center [920, 583] width 59 height 24
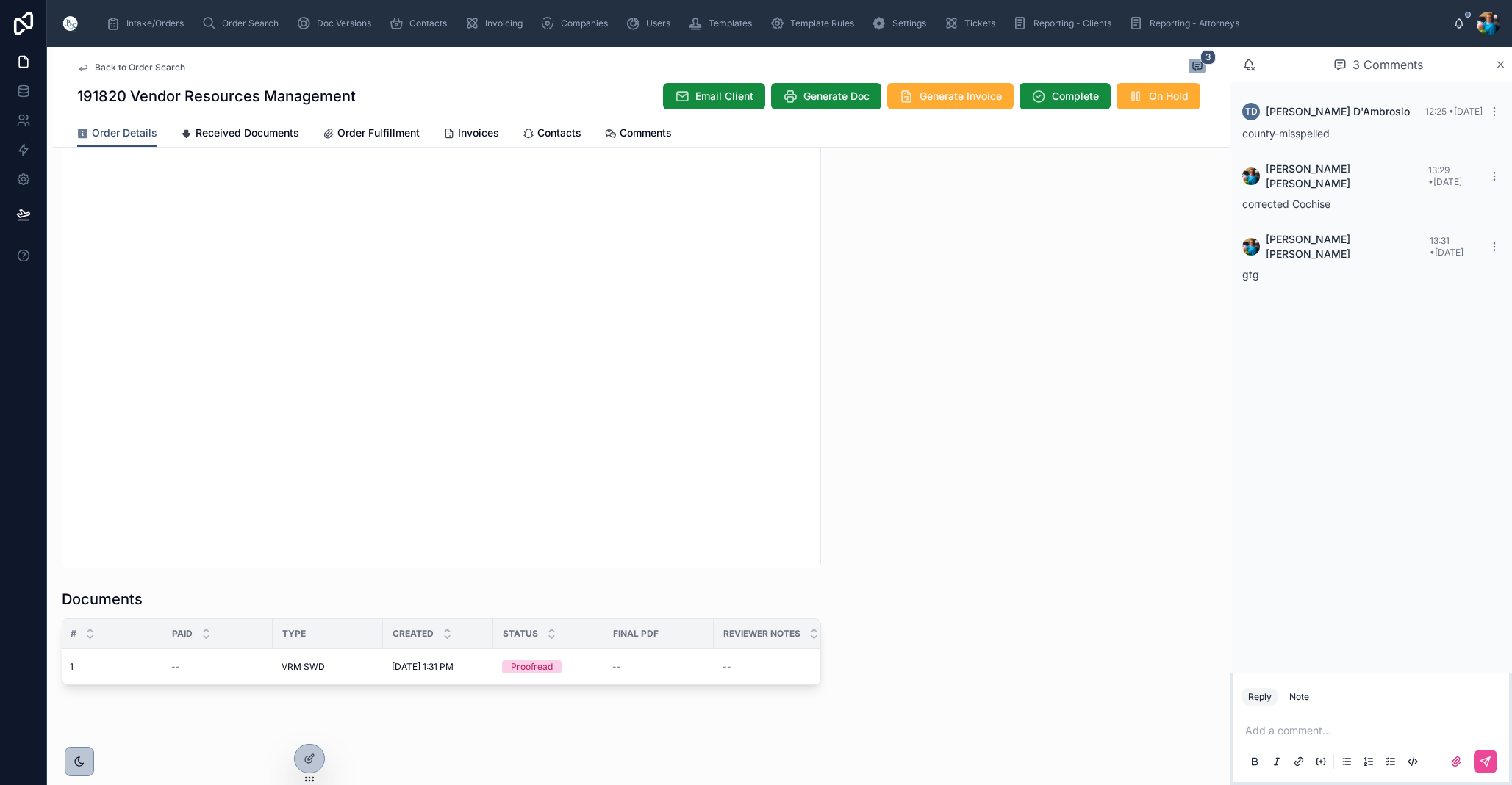
scroll to position [0, 4]
click at [598, 650] on span "Edit" at bounding box center [606, 650] width 16 height 12
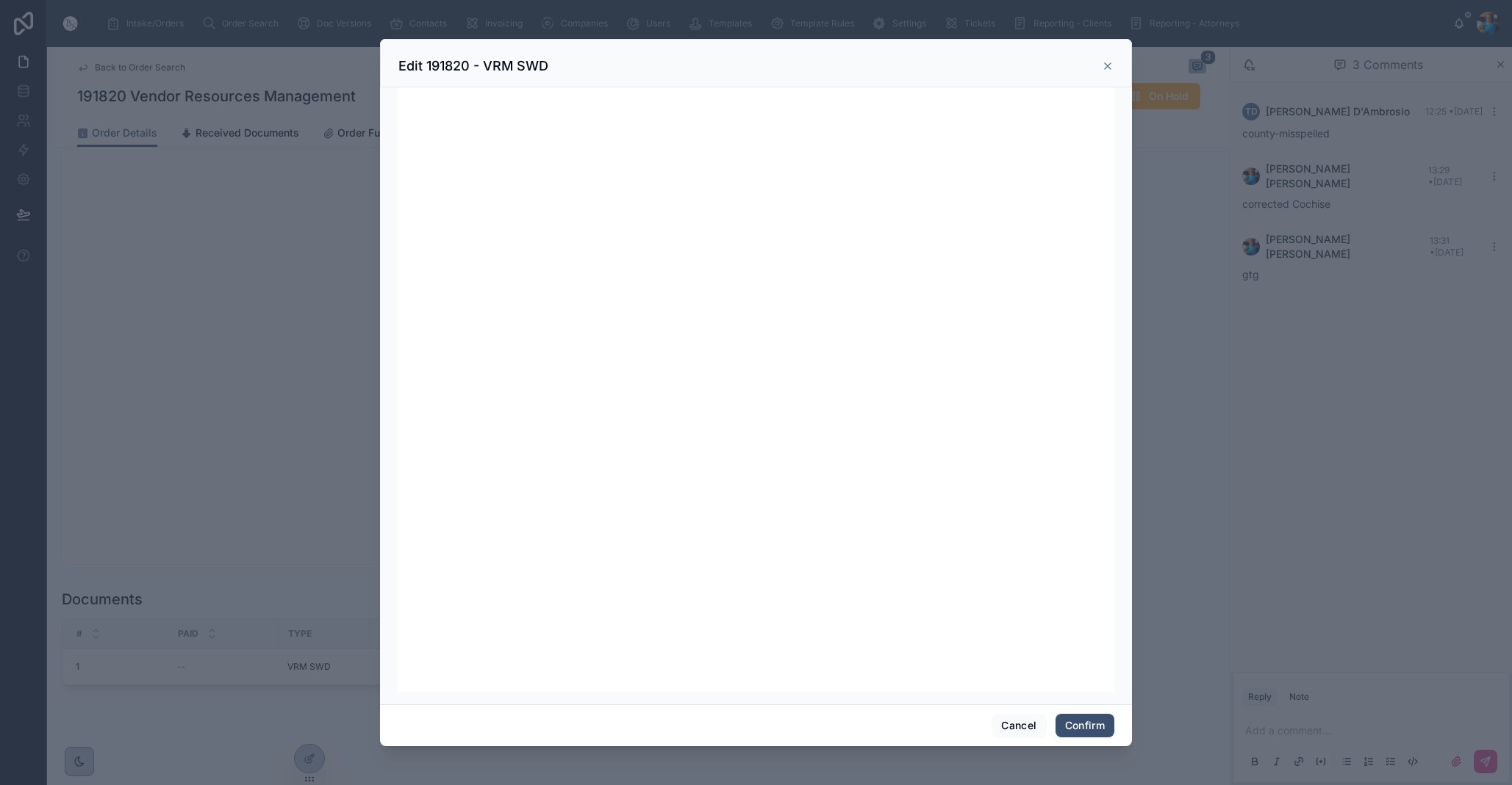
scroll to position [0, 0]
click at [1015, 727] on button "Cancel" at bounding box center [1018, 726] width 55 height 24
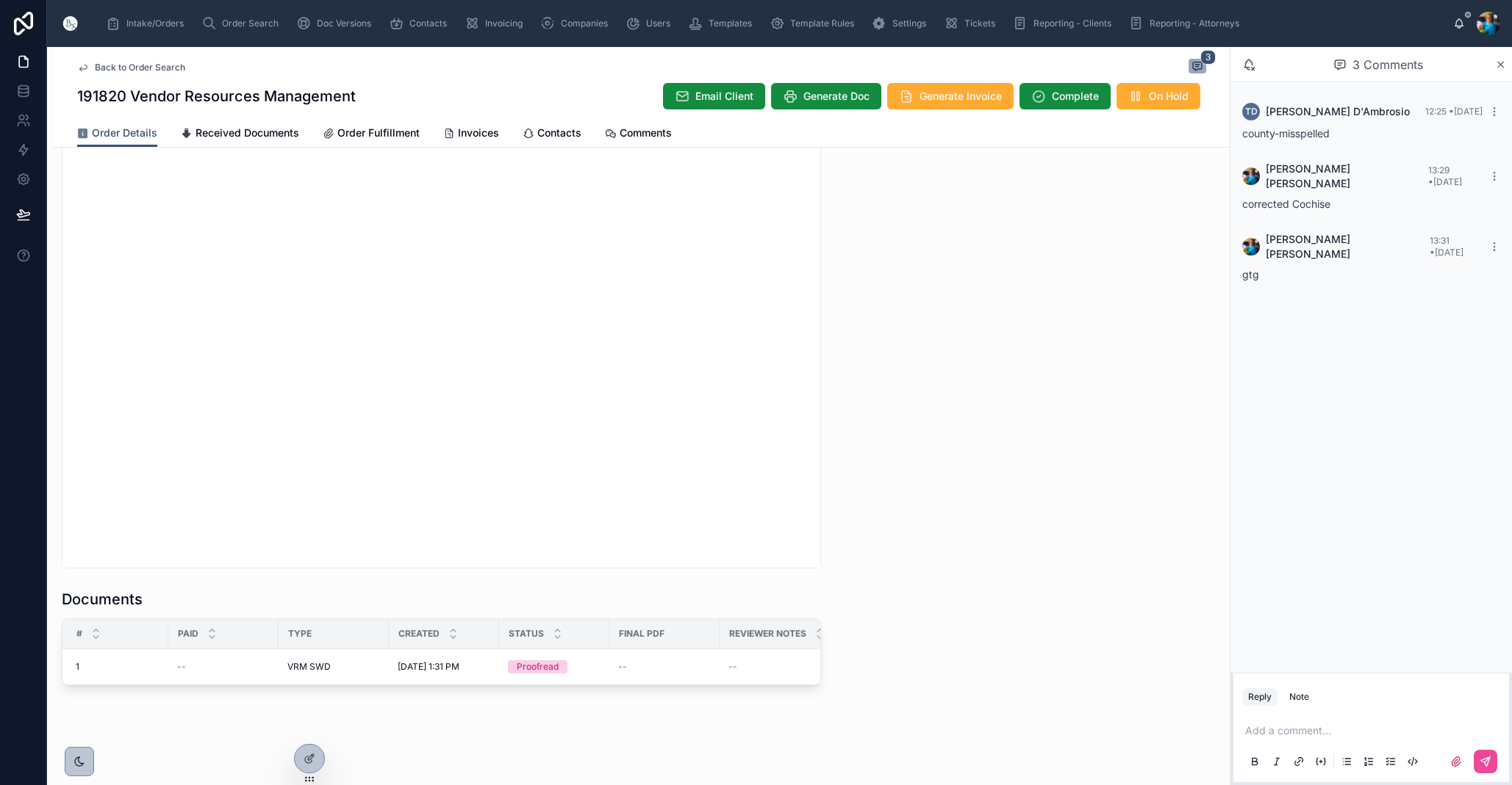
click at [1267, 736] on p at bounding box center [1374, 730] width 258 height 15
click at [1484, 760] on icon at bounding box center [1485, 762] width 12 height 12
click at [1488, 758] on icon at bounding box center [1485, 761] width 9 height 9
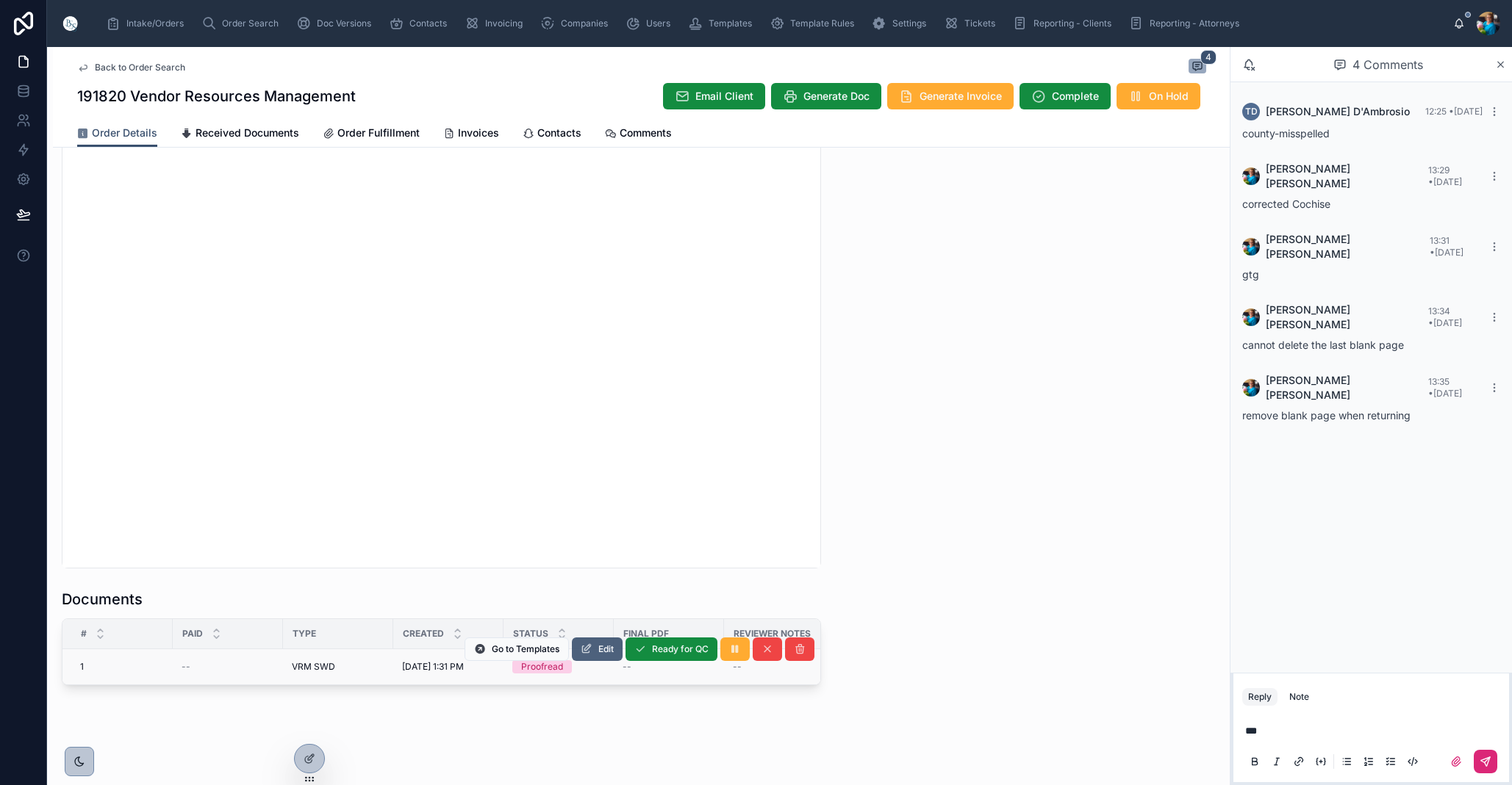
click at [604, 649] on span "Edit" at bounding box center [606, 650] width 16 height 12
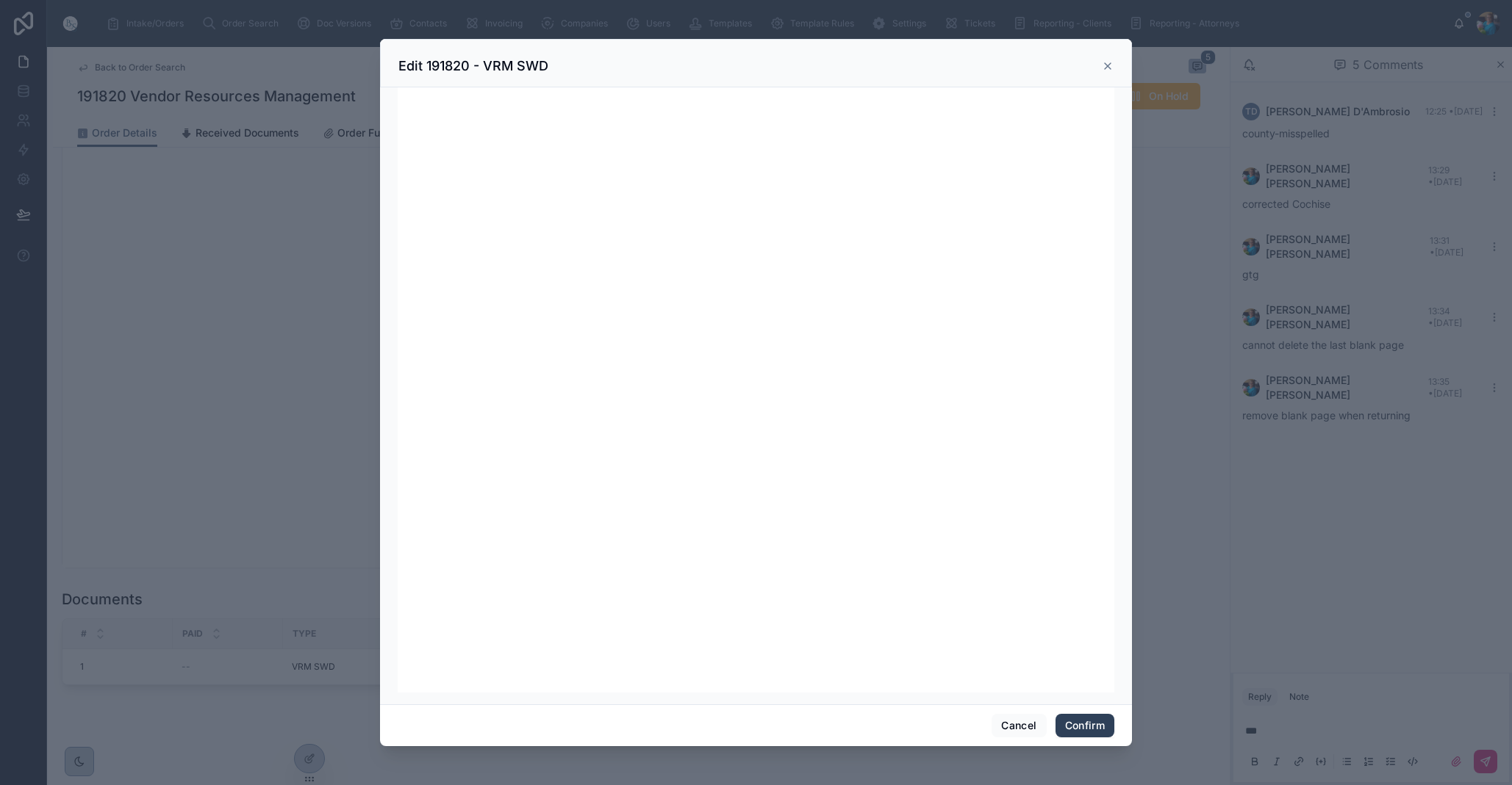
click at [1071, 727] on button "Confirm" at bounding box center [1084, 726] width 59 height 24
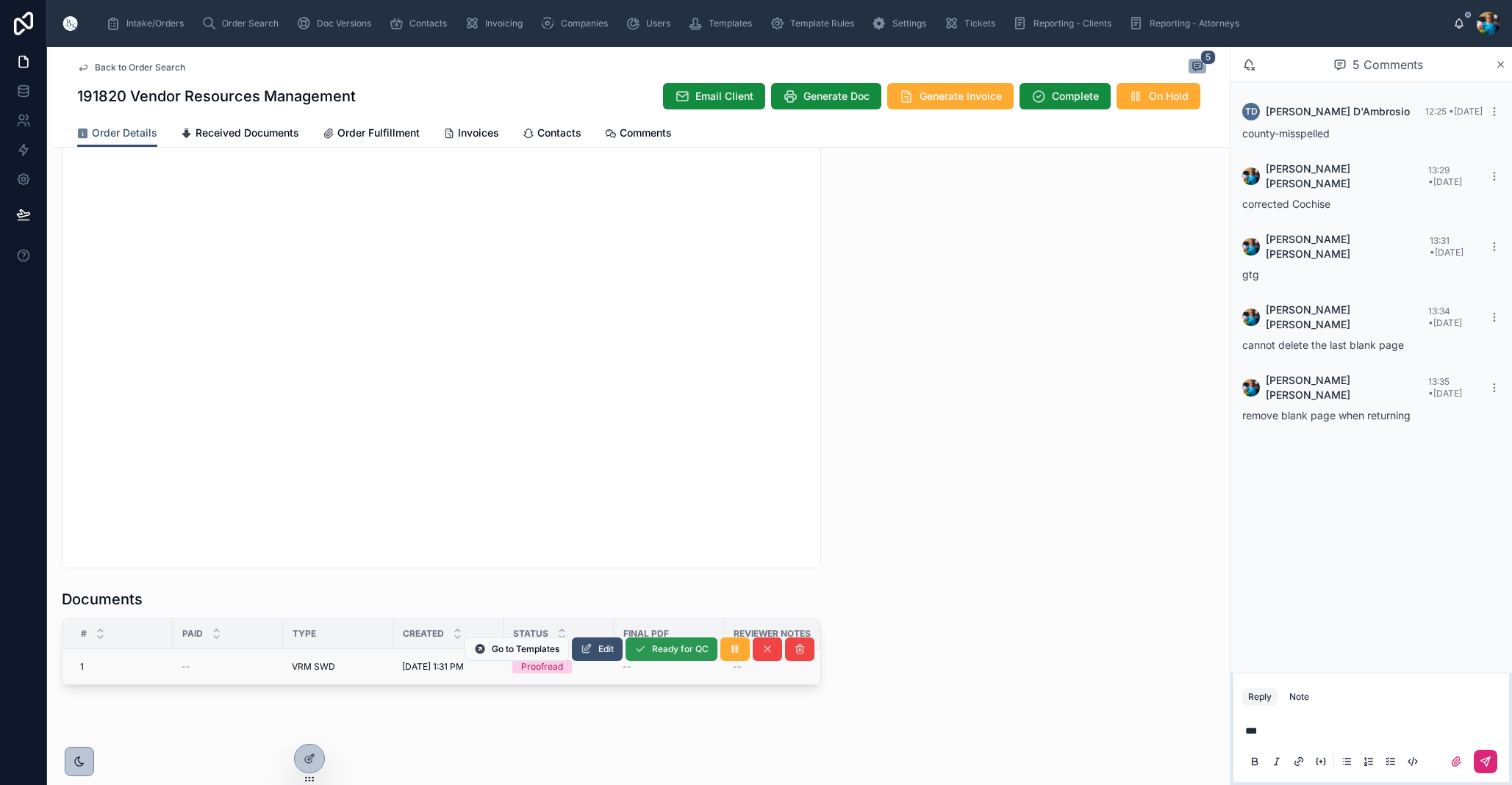
drag, startPoint x: 653, startPoint y: 661, endPoint x: 655, endPoint y: 649, distance: 12.2
click at [655, 649] on span "Ready for QC" at bounding box center [680, 650] width 57 height 12
click at [670, 660] on span "Finalize Document" at bounding box center [669, 656] width 78 height 12
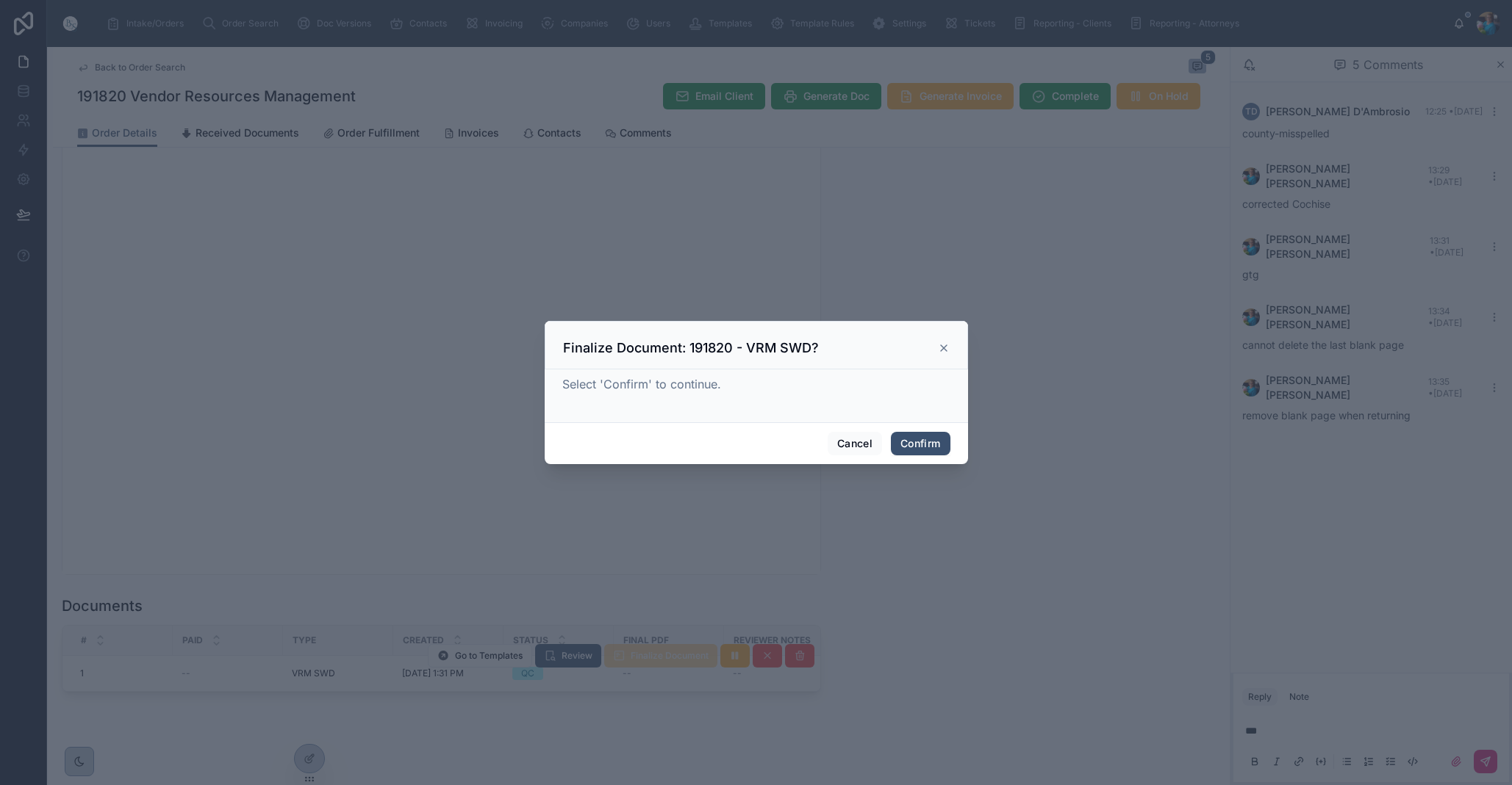
drag, startPoint x: 917, startPoint y: 442, endPoint x: 852, endPoint y: 477, distance: 73.8
click at [917, 442] on button "Confirm" at bounding box center [920, 444] width 59 height 24
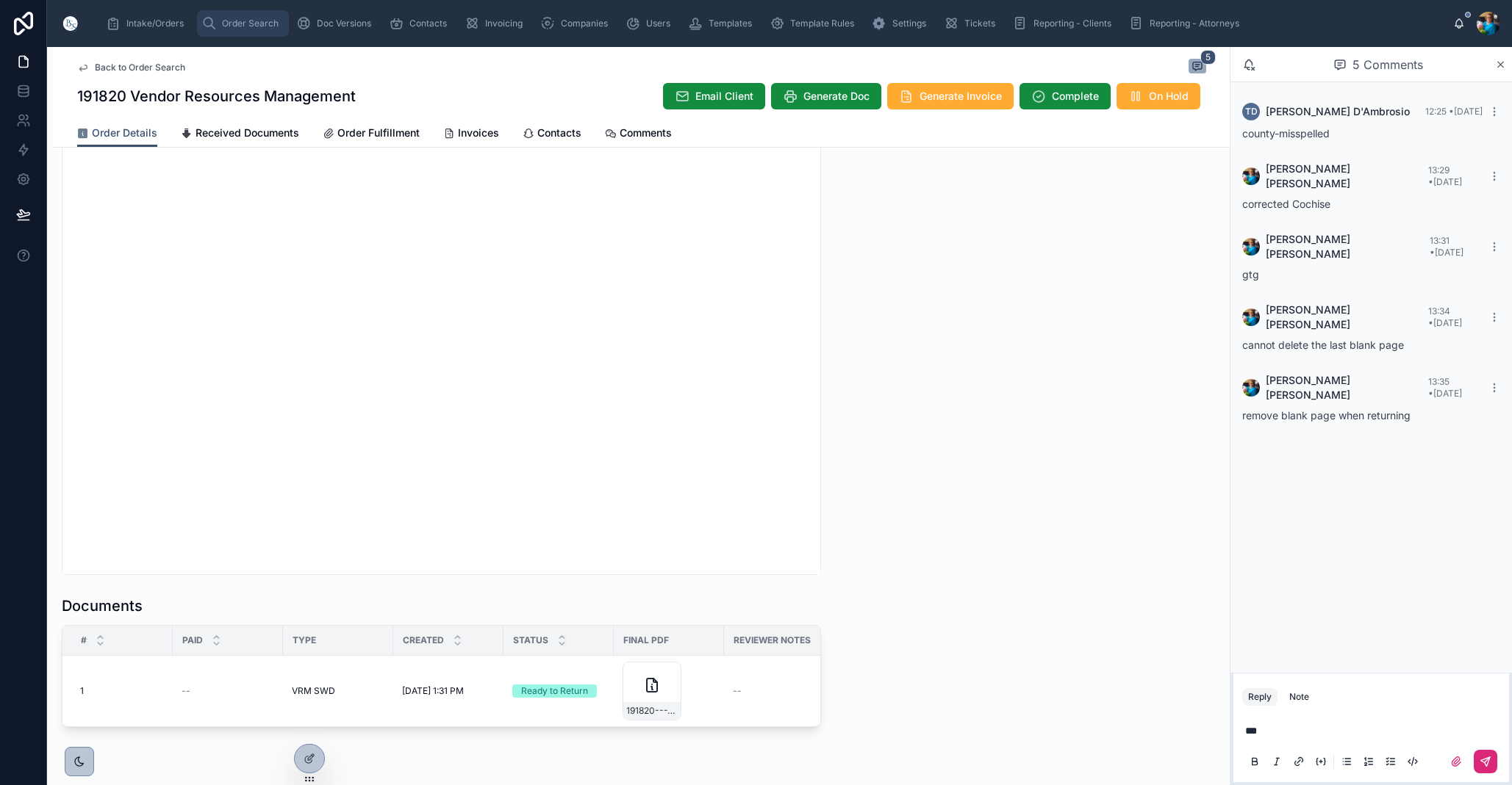
click at [241, 20] on span "Order Search" at bounding box center [250, 24] width 57 height 12
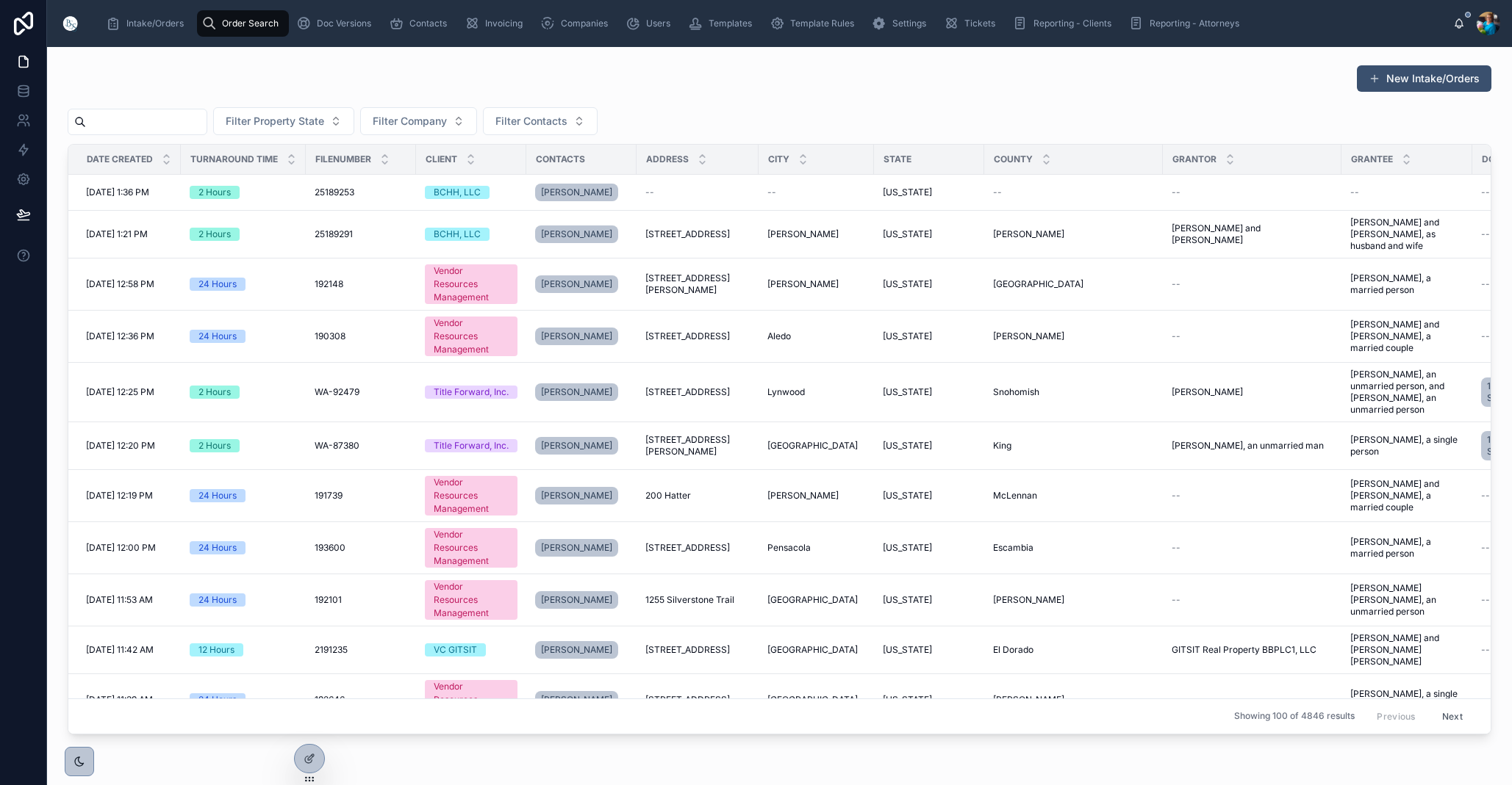
drag, startPoint x: 167, startPoint y: 115, endPoint x: 165, endPoint y: 124, distance: 9.2
click at [167, 116] on input "text" at bounding box center [145, 121] width 120 height 21
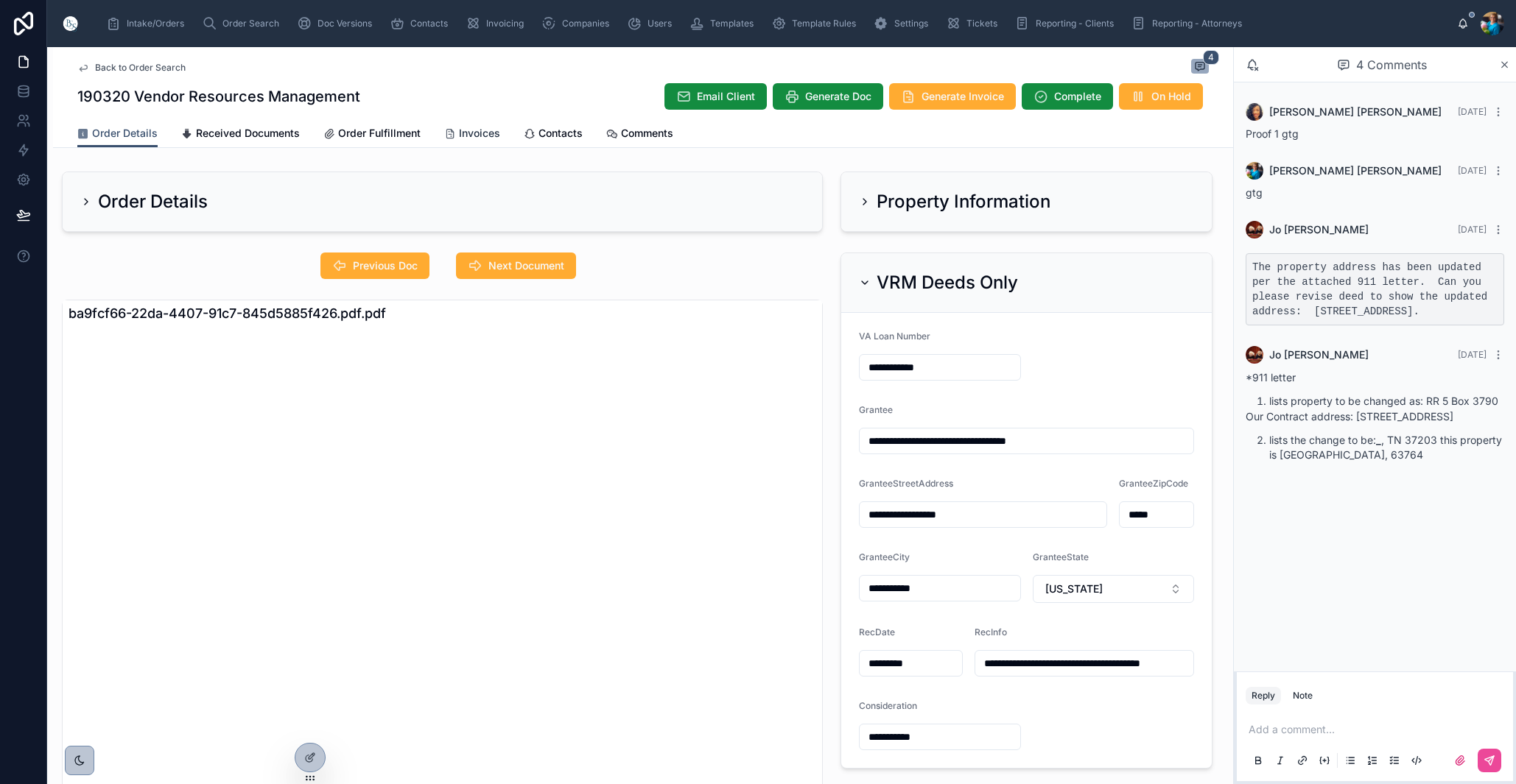
drag, startPoint x: 470, startPoint y: 130, endPoint x: 466, endPoint y: 145, distance: 15.5
click at [469, 131] on span "Invoices" at bounding box center [479, 133] width 41 height 15
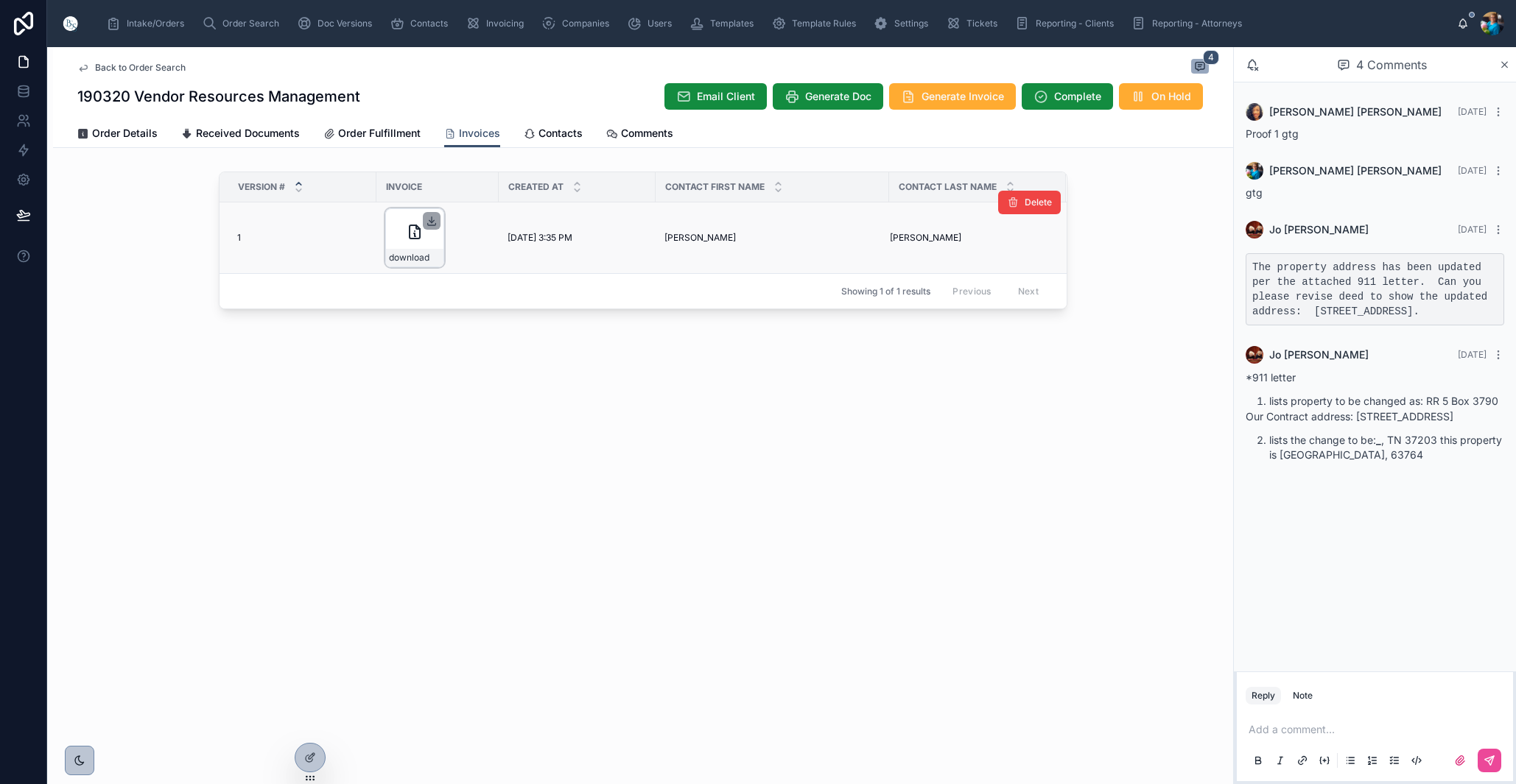
click at [430, 221] on icon at bounding box center [431, 221] width 5 height 2
drag, startPoint x: 230, startPoint y: 22, endPoint x: 241, endPoint y: 44, distance: 24.6
click at [230, 24] on span "Order Search" at bounding box center [251, 24] width 57 height 12
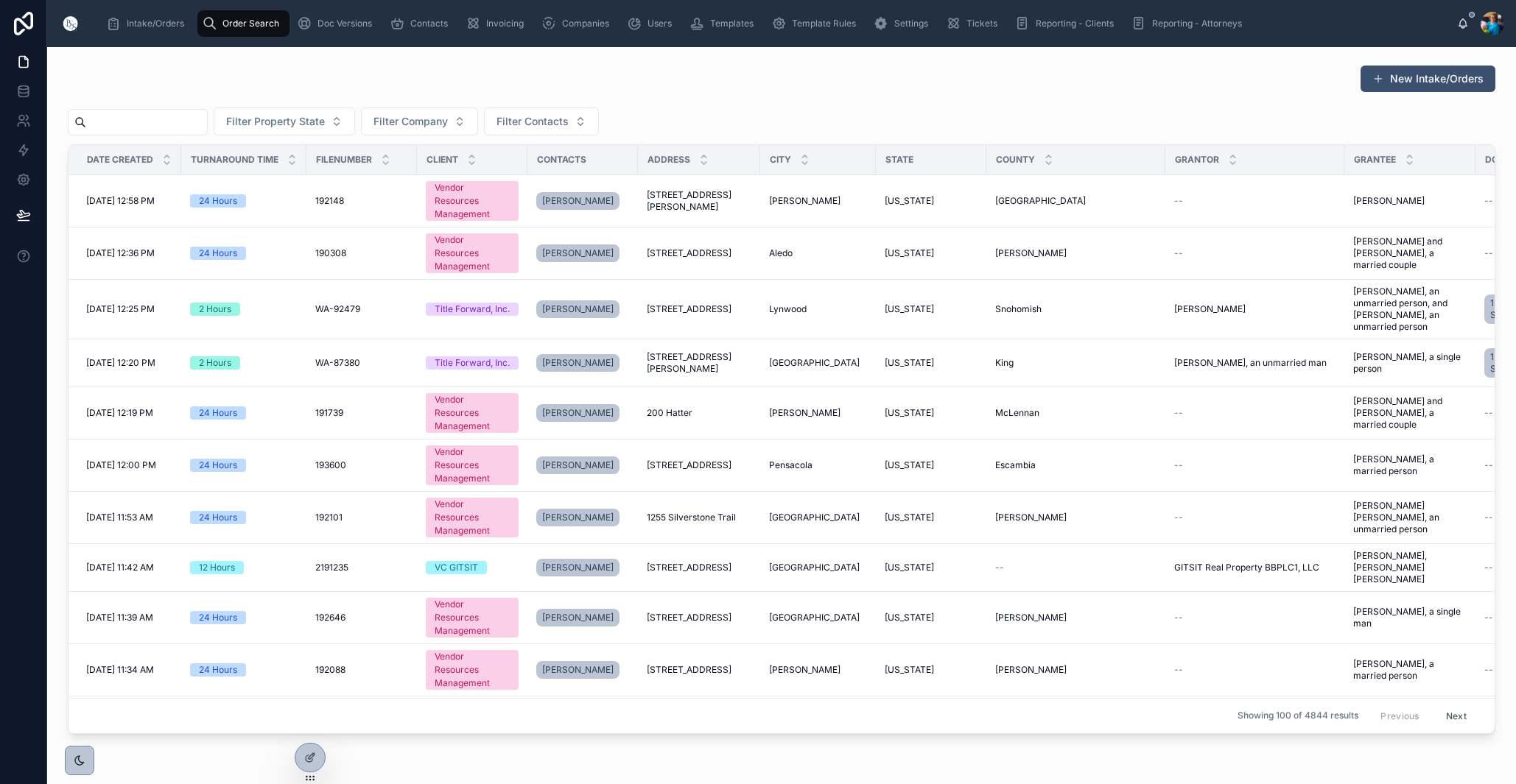
click at [202, 122] on input "text" at bounding box center [146, 122] width 121 height 21
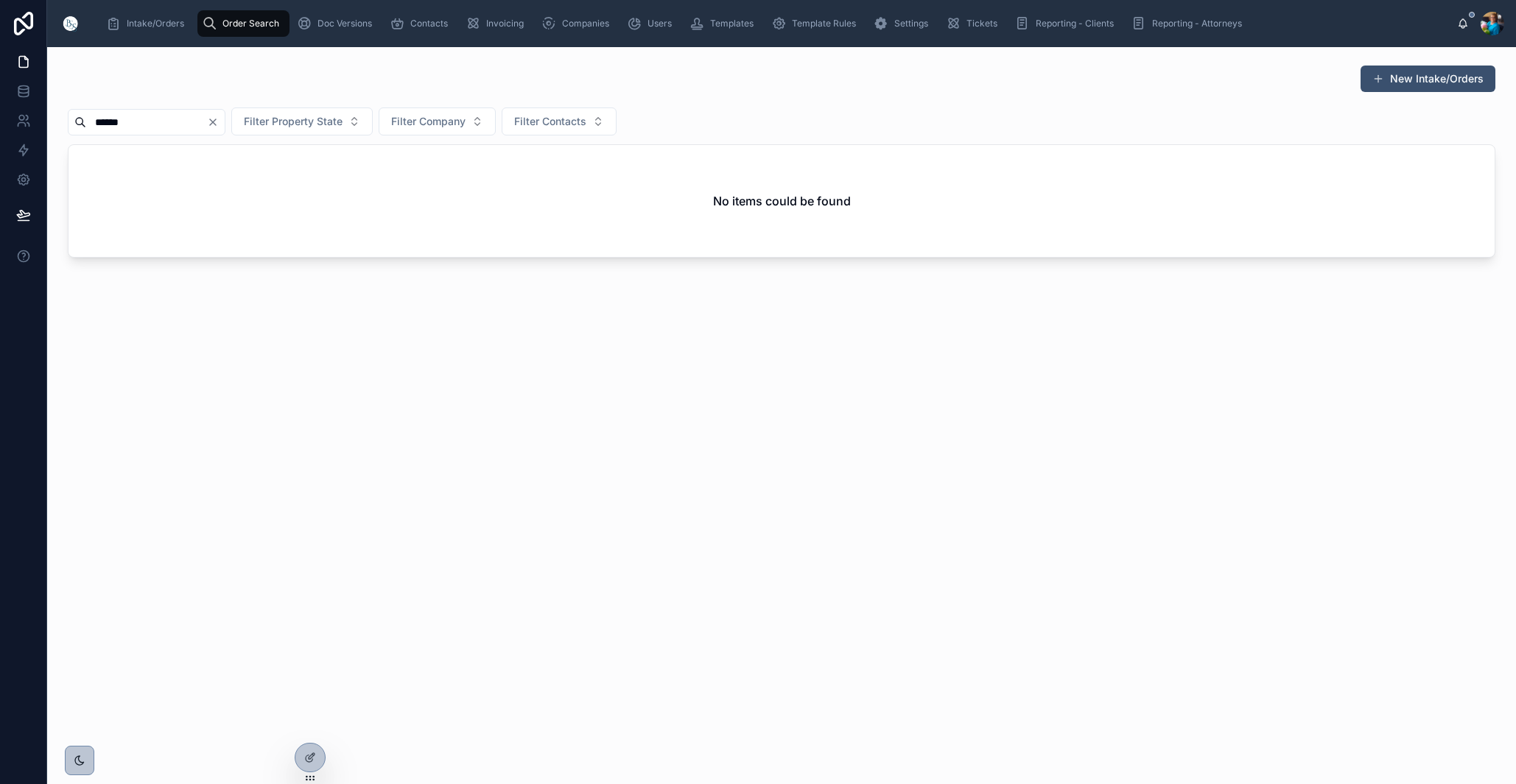
drag, startPoint x: 116, startPoint y: 122, endPoint x: 111, endPoint y: 135, distance: 13.9
click at [115, 123] on input "******" at bounding box center [146, 122] width 121 height 21
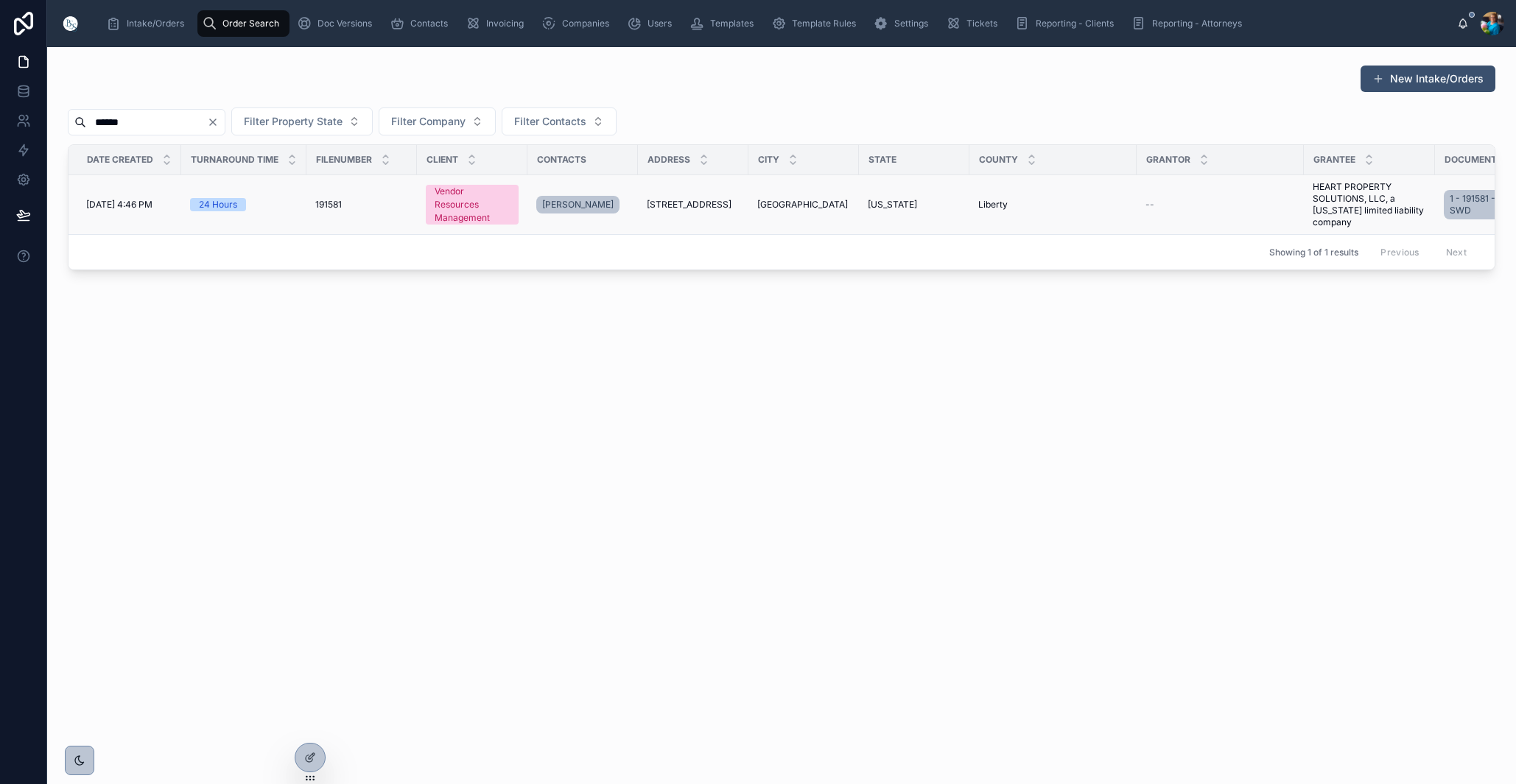
type input "******"
click at [698, 203] on span "[STREET_ADDRESS]" at bounding box center [689, 204] width 85 height 12
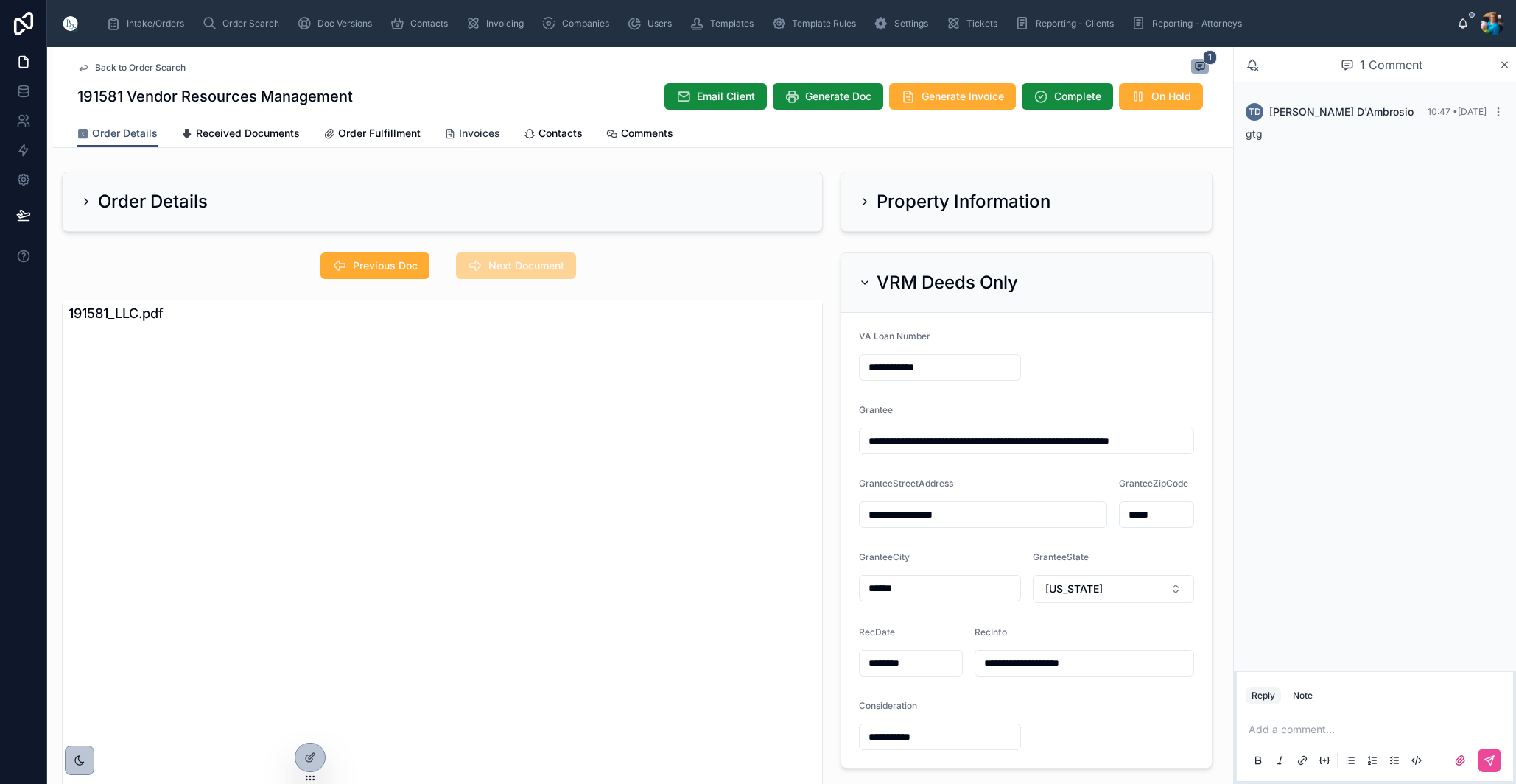
click at [482, 136] on span "Invoices" at bounding box center [479, 133] width 41 height 15
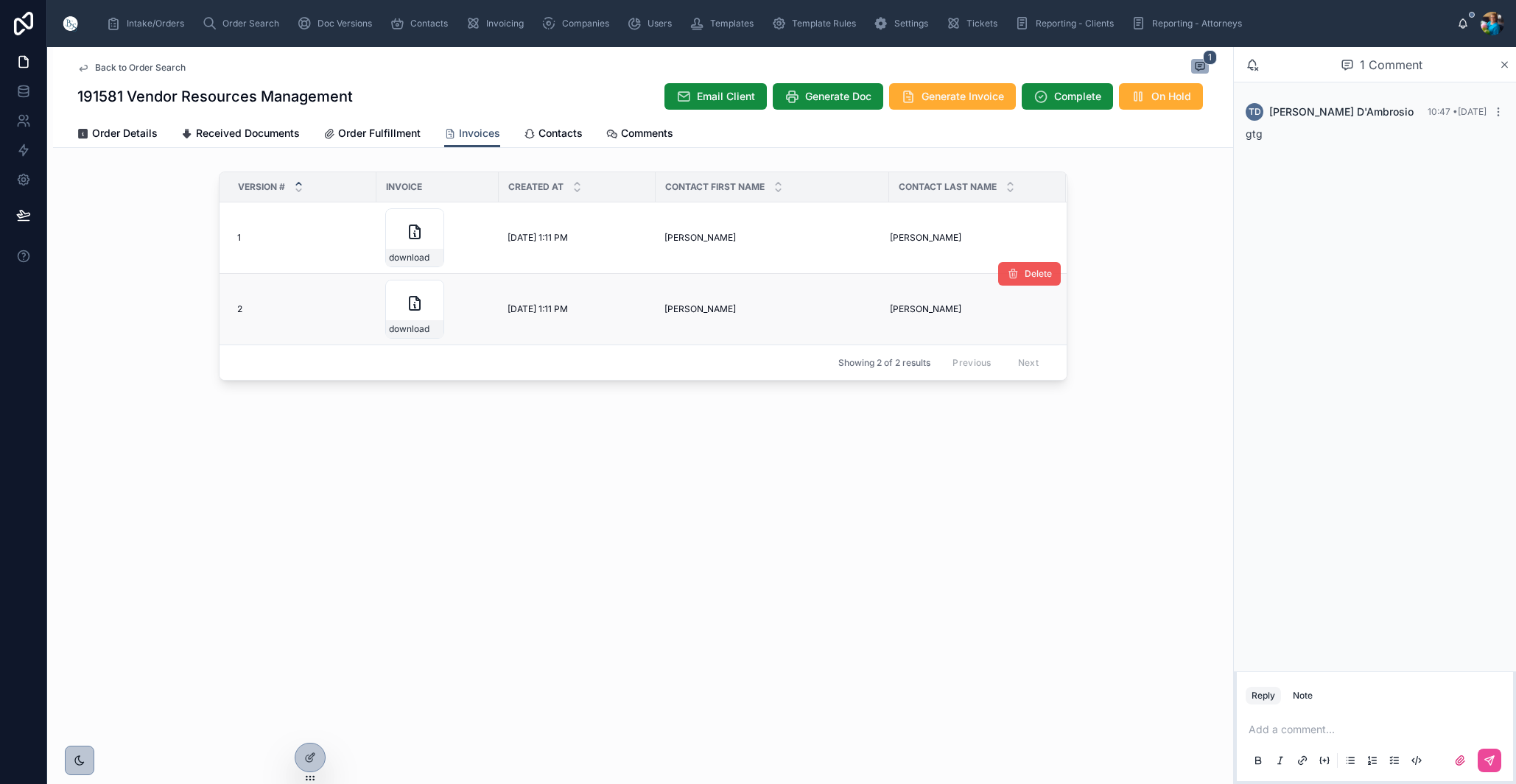
click at [1041, 266] on button "Delete" at bounding box center [1029, 274] width 63 height 24
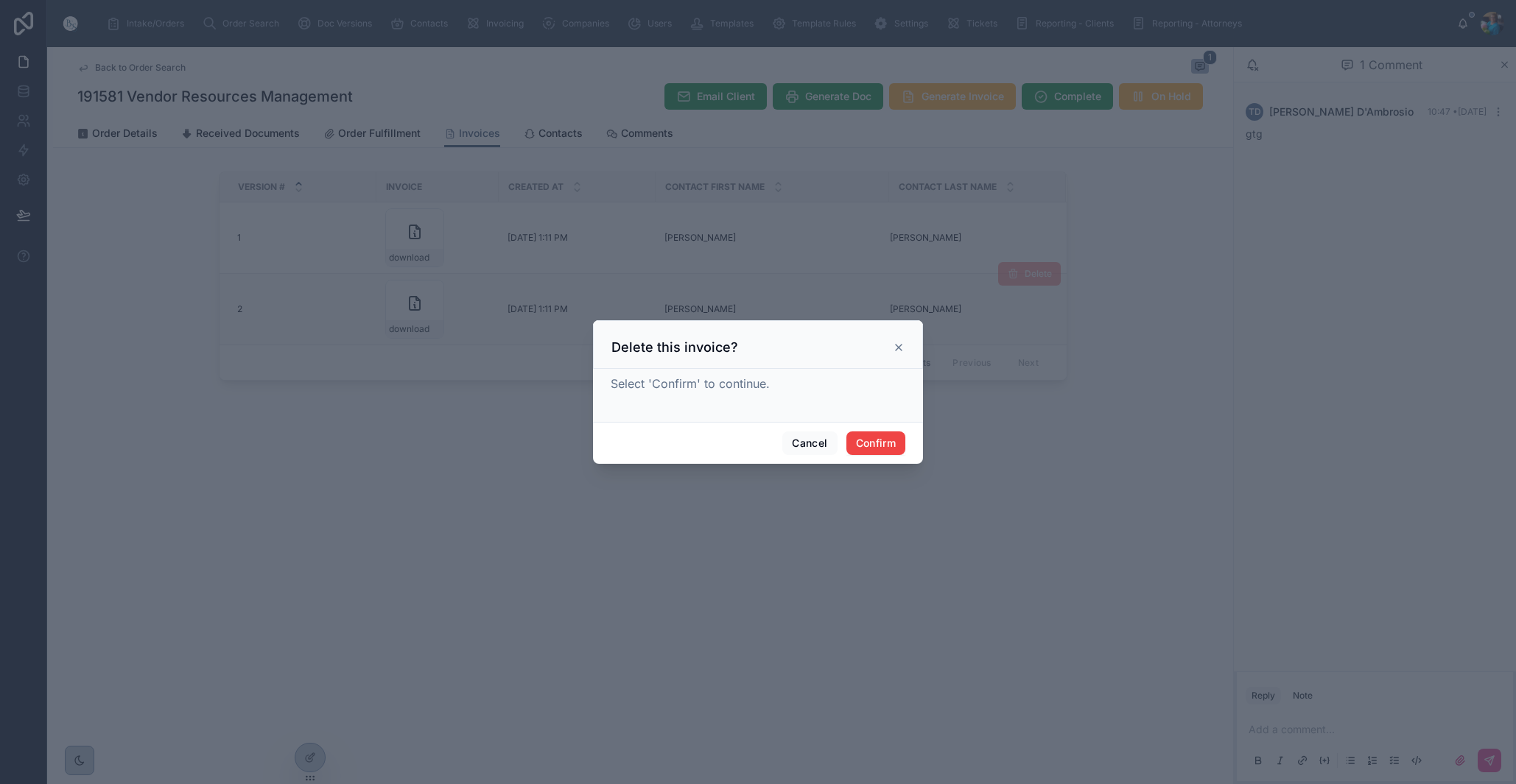
drag, startPoint x: 880, startPoint y: 437, endPoint x: 795, endPoint y: 415, distance: 87.8
click at [878, 436] on button "Confirm" at bounding box center [875, 444] width 59 height 24
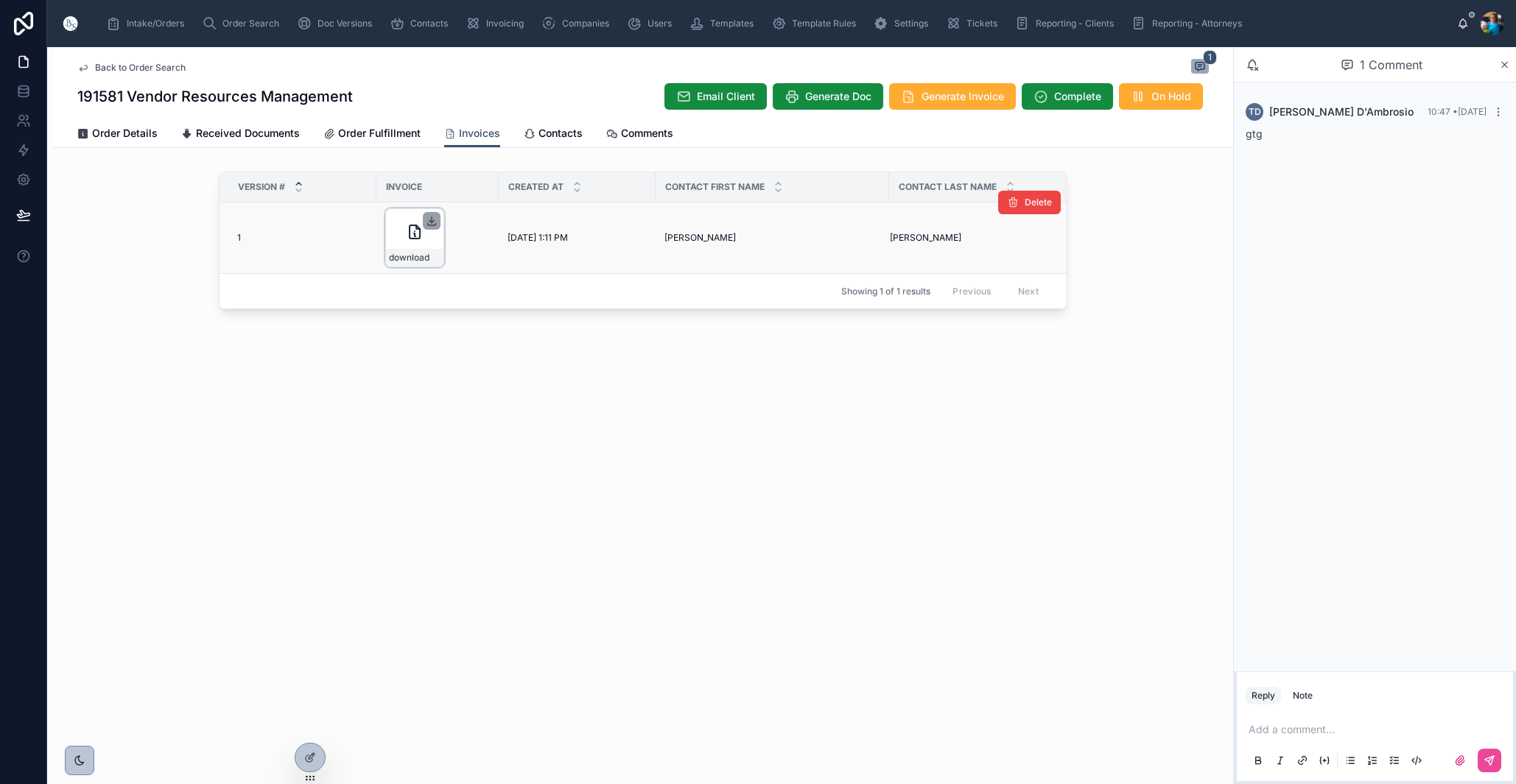
click at [429, 217] on icon at bounding box center [432, 221] width 12 height 12
click at [223, 24] on span "Order Search" at bounding box center [251, 24] width 57 height 12
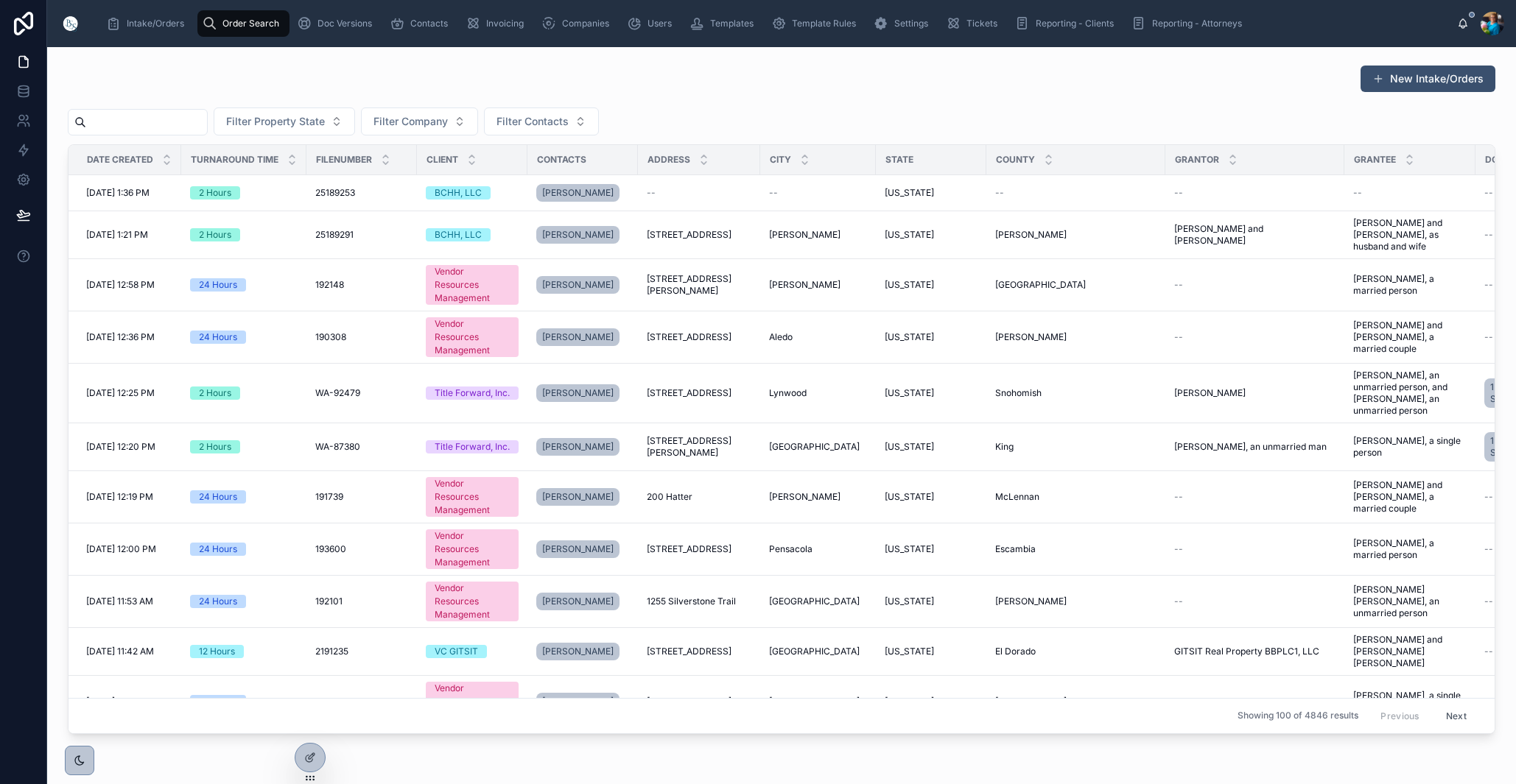
click at [167, 118] on input "text" at bounding box center [146, 122] width 121 height 21
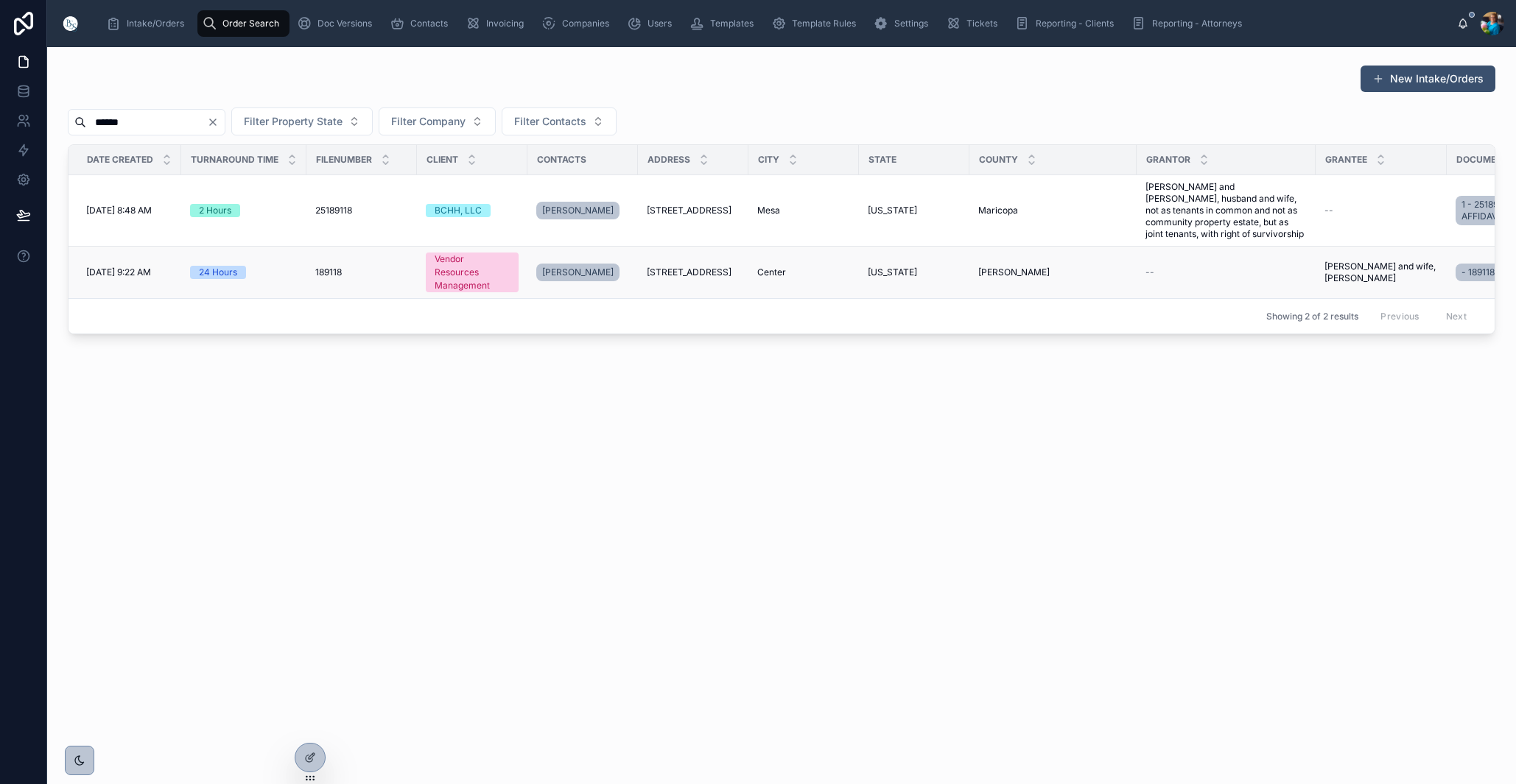
type input "******"
click at [675, 274] on span "[STREET_ADDRESS]" at bounding box center [689, 272] width 85 height 12
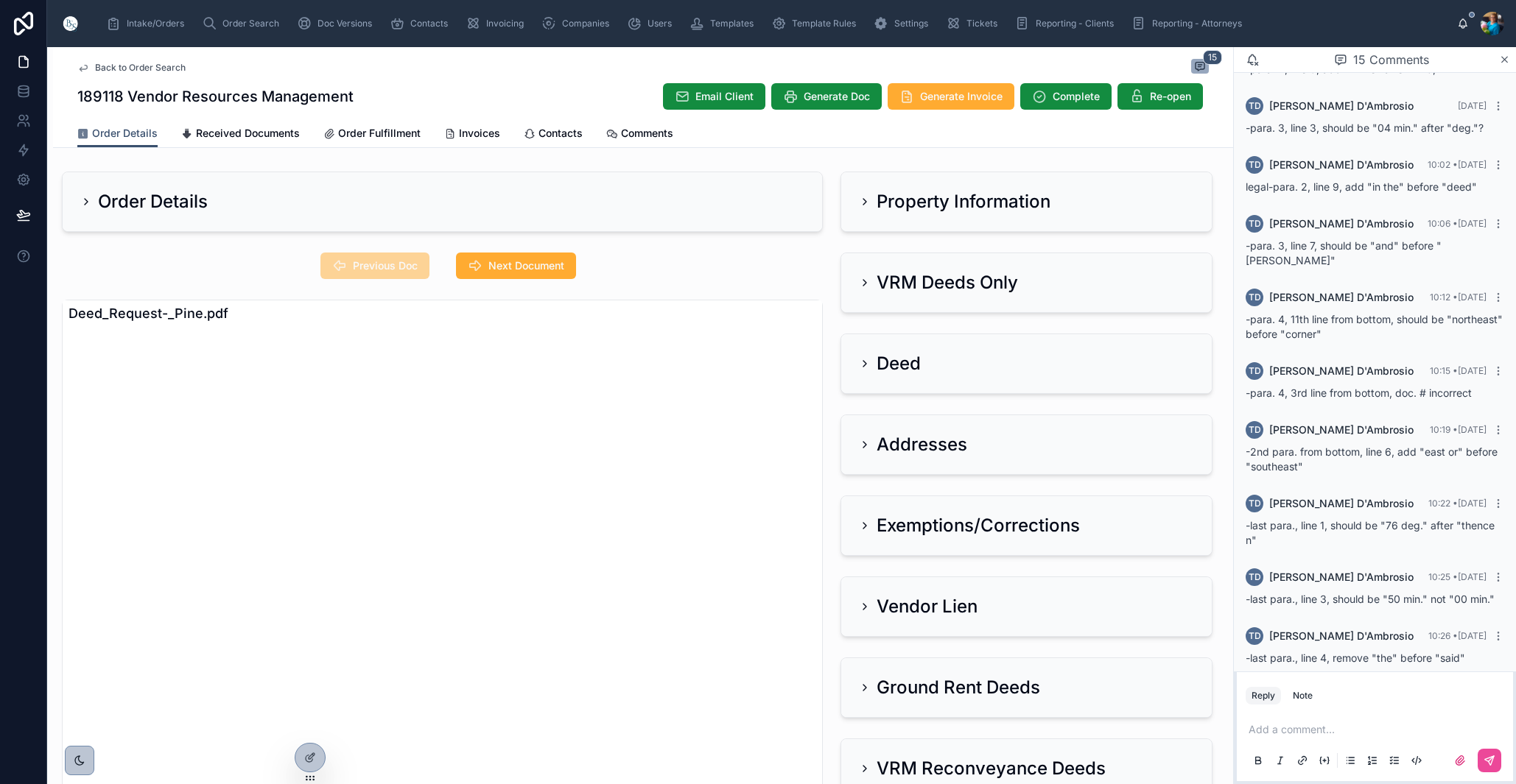
click at [1452, 653] on div "TD [PERSON_NAME] 10:26 • [DATE] -last para., line 4, remove "the" before "said"" at bounding box center [1375, 646] width 276 height 56
click at [1413, 634] on div "TD [PERSON_NAME] 10:26 • [DATE] -last para., line 4, remove "the" before "said"" at bounding box center [1375, 646] width 276 height 56
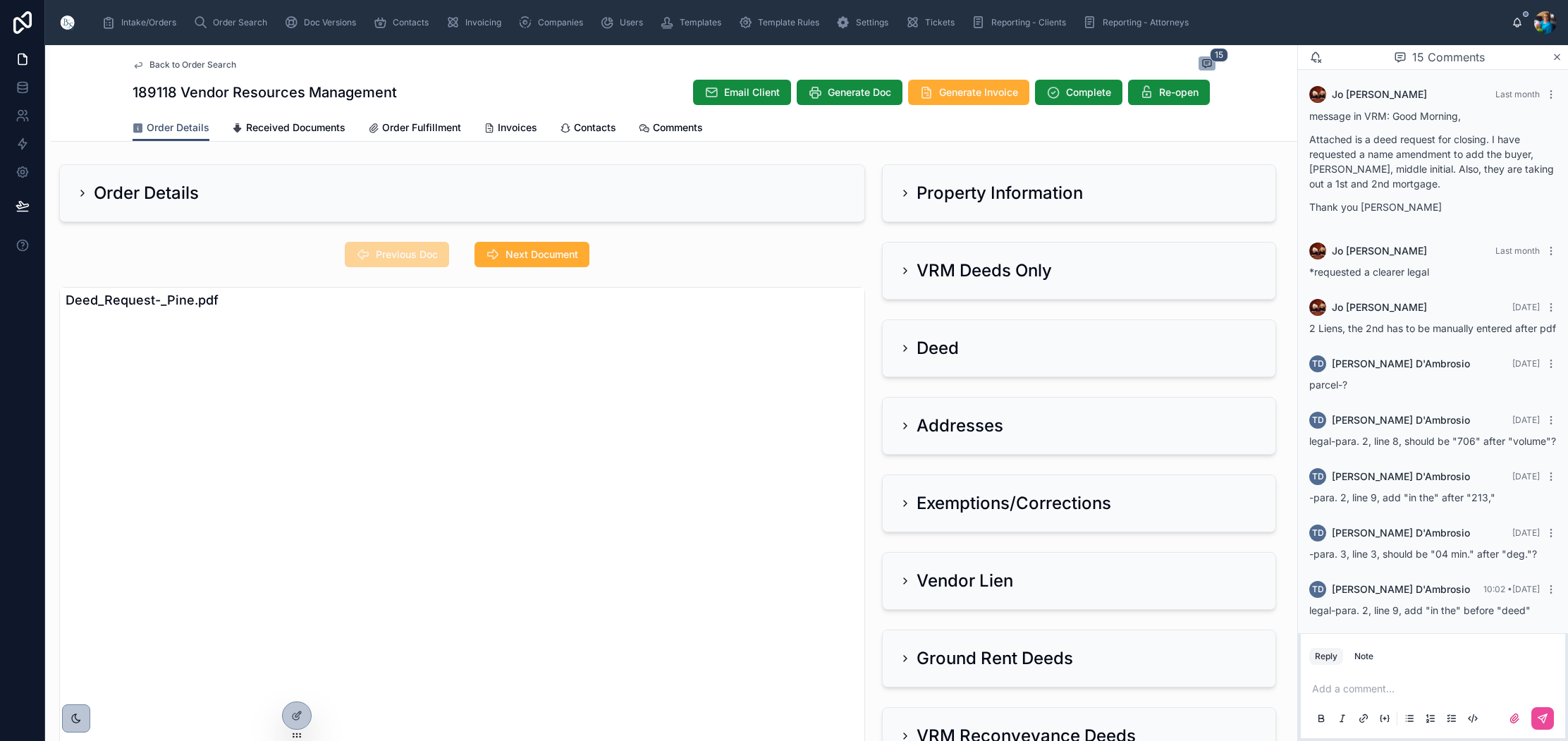
click at [905, 195] on icon at bounding box center [905, 193] width 11 height 11
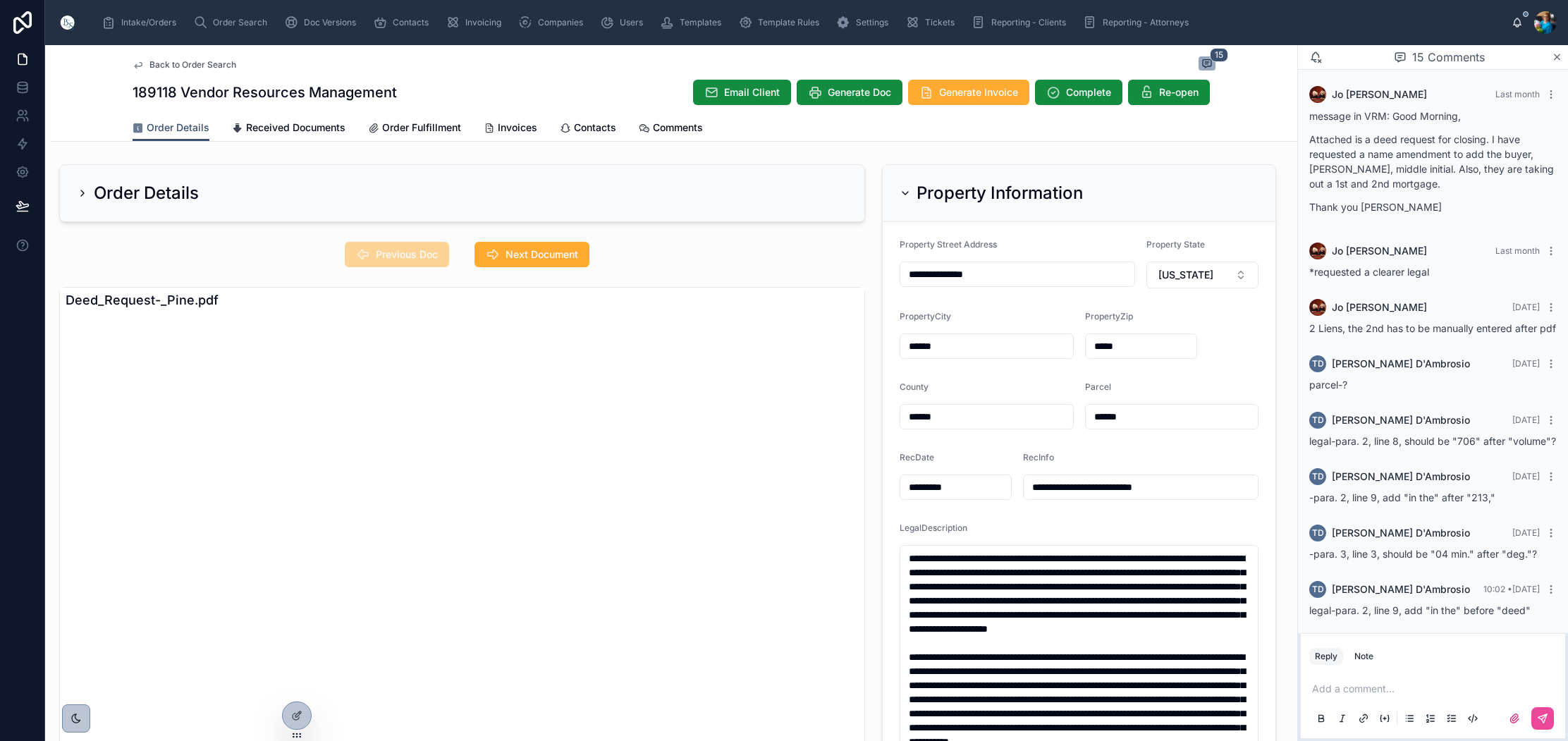
click at [905, 190] on icon at bounding box center [905, 193] width 11 height 11
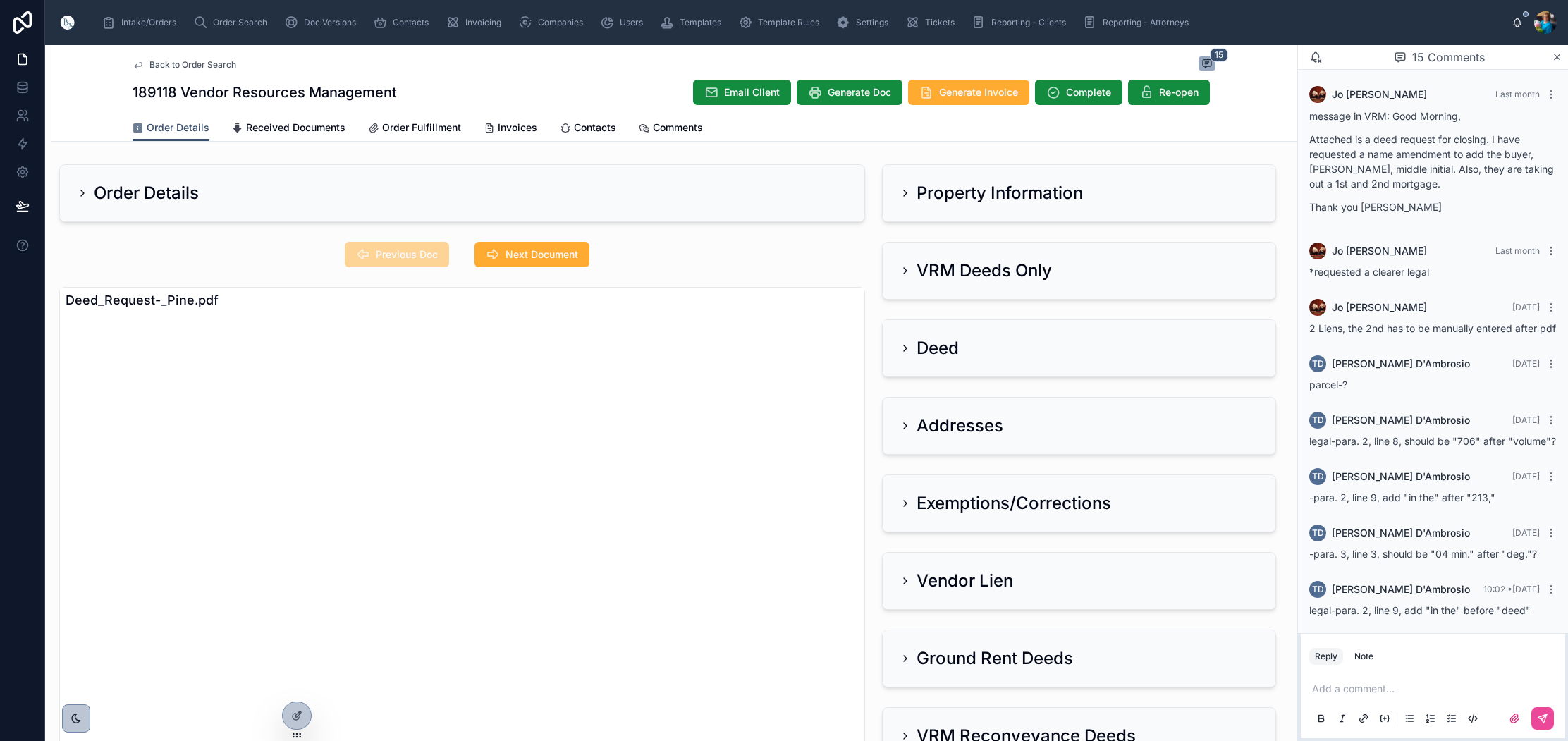
click at [900, 583] on icon at bounding box center [905, 581] width 11 height 11
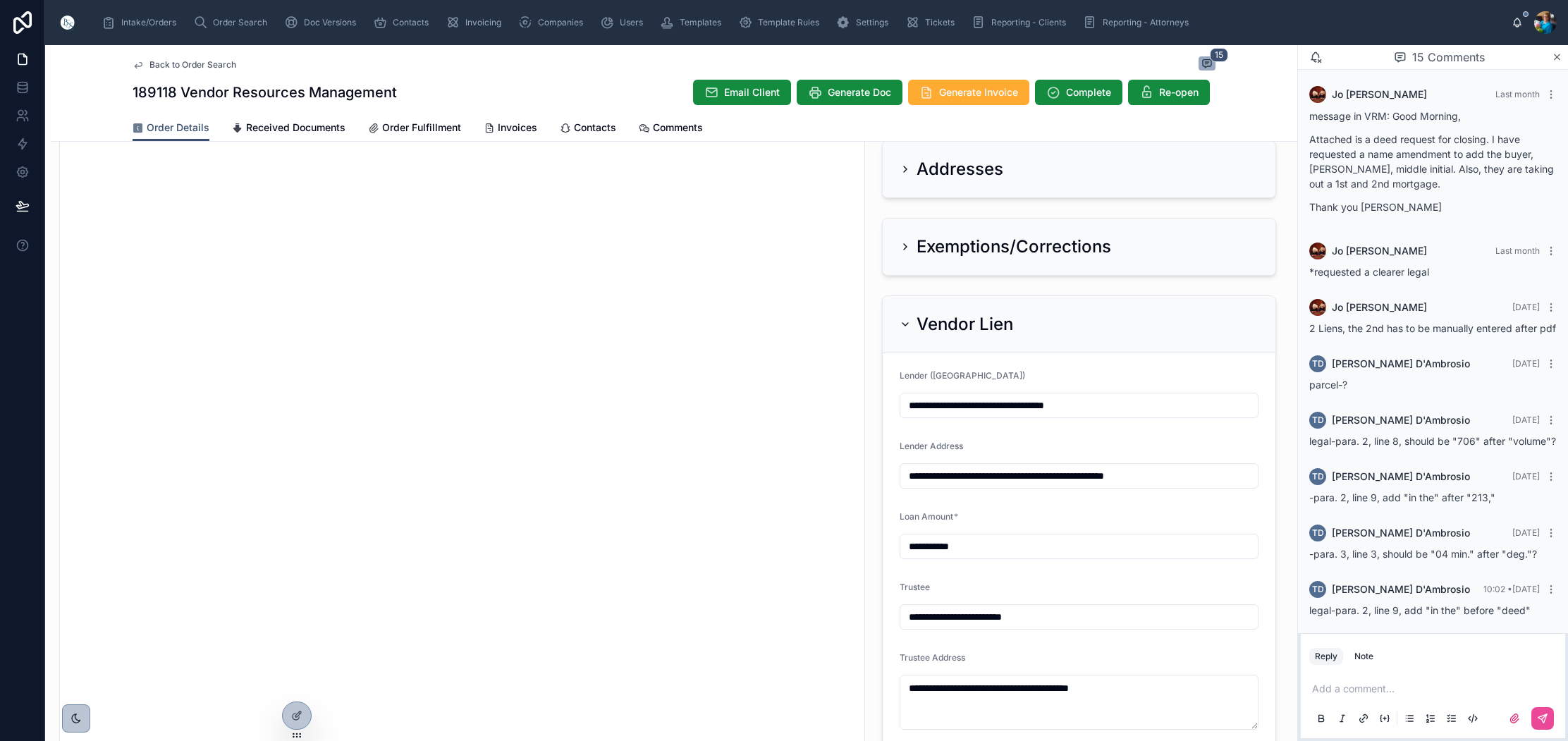
click at [909, 318] on div "Vendor Lien" at bounding box center [956, 325] width 114 height 23
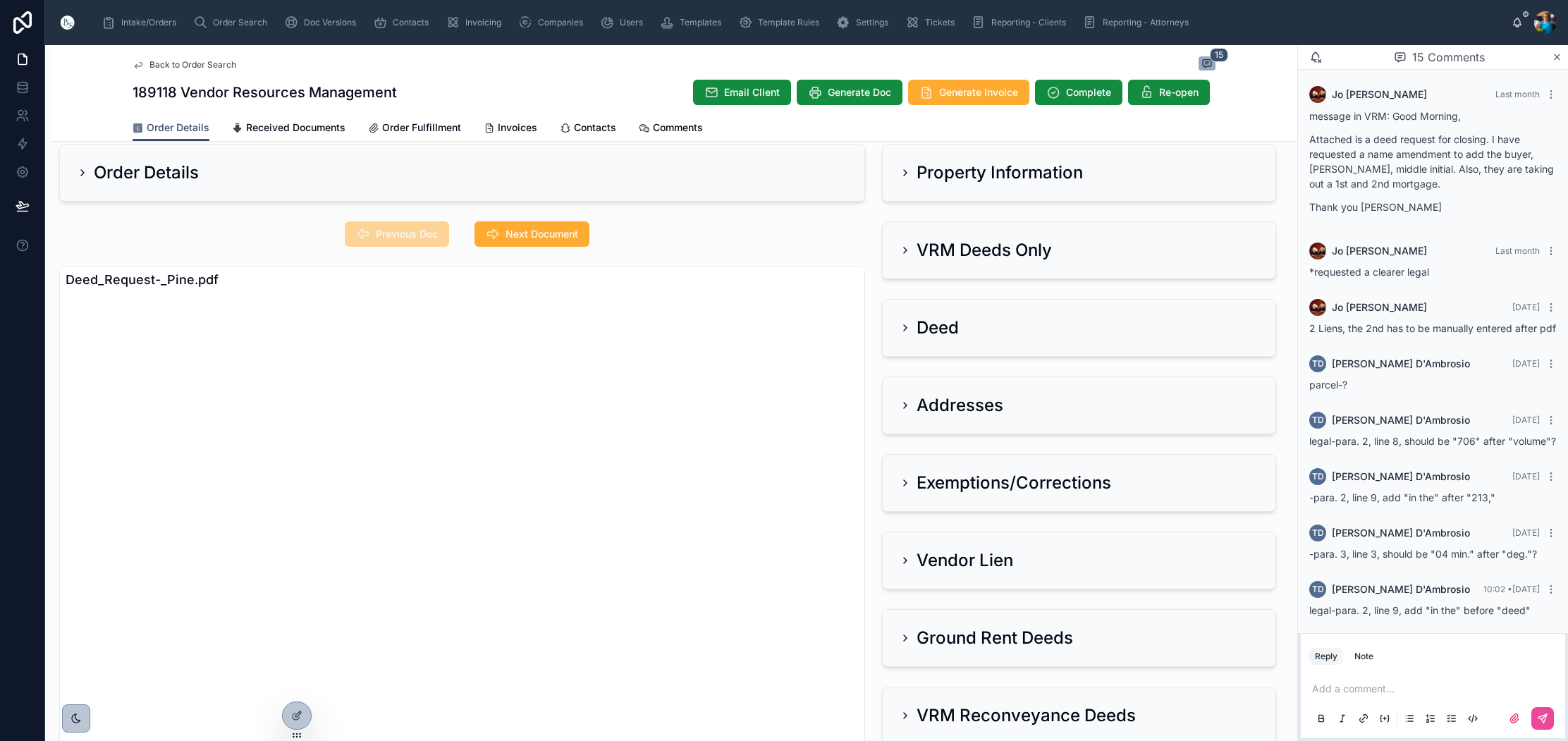
drag, startPoint x: 903, startPoint y: 323, endPoint x: 909, endPoint y: 343, distance: 20.9
click at [903, 324] on div "Deed" at bounding box center [929, 328] width 59 height 23
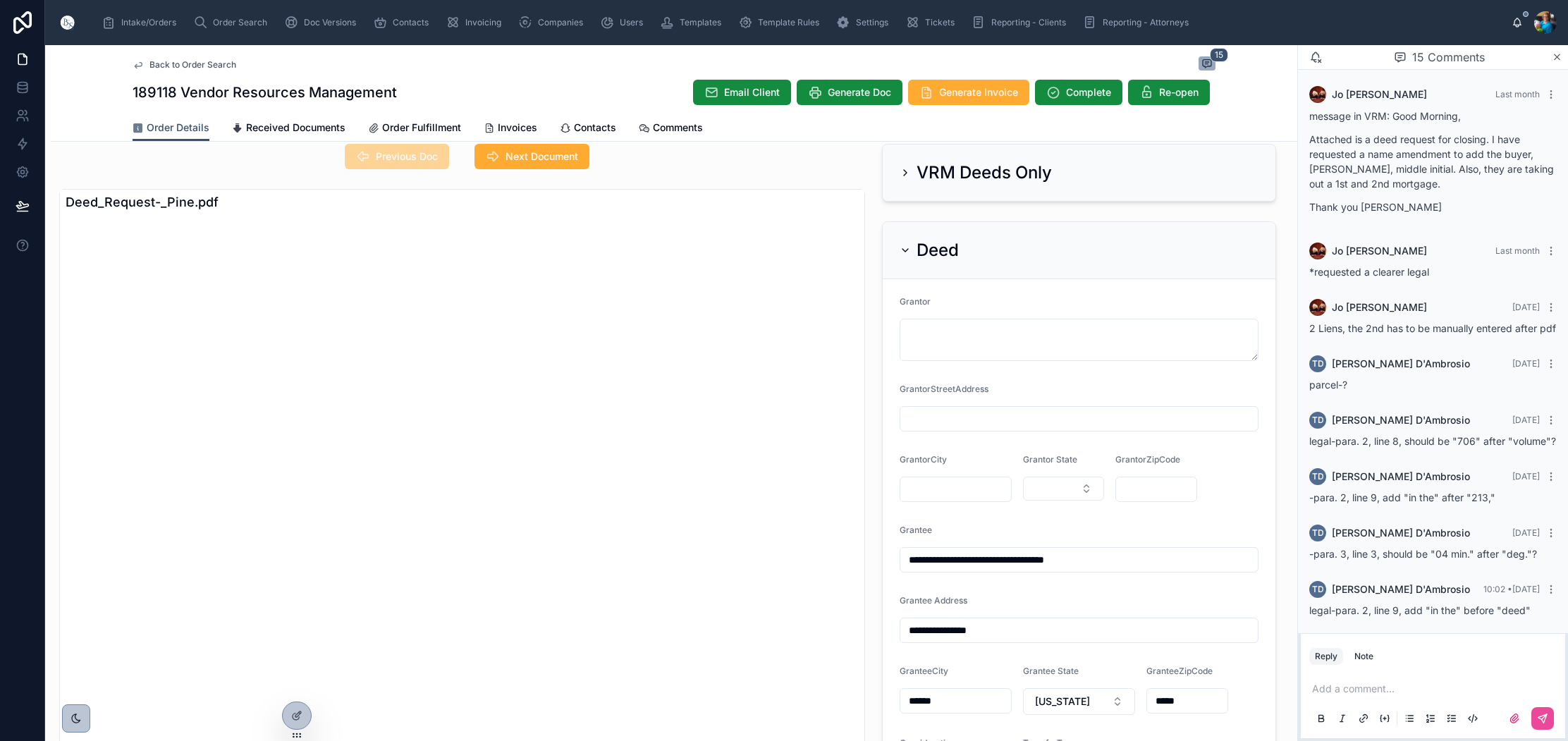
drag, startPoint x: 905, startPoint y: 246, endPoint x: 906, endPoint y: 214, distance: 32.0
click at [905, 246] on icon at bounding box center [905, 250] width 11 height 11
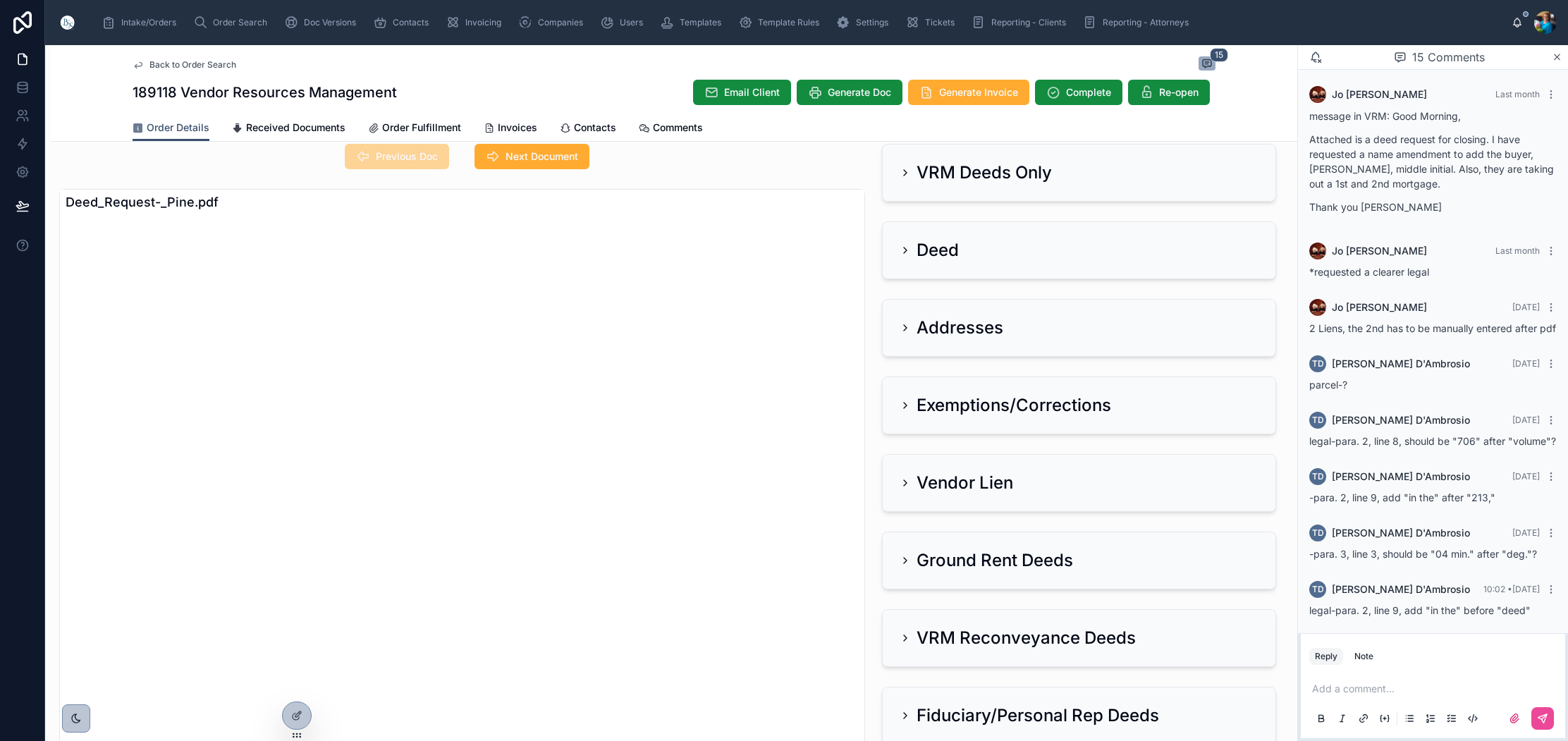
click at [903, 168] on icon at bounding box center [905, 173] width 11 height 11
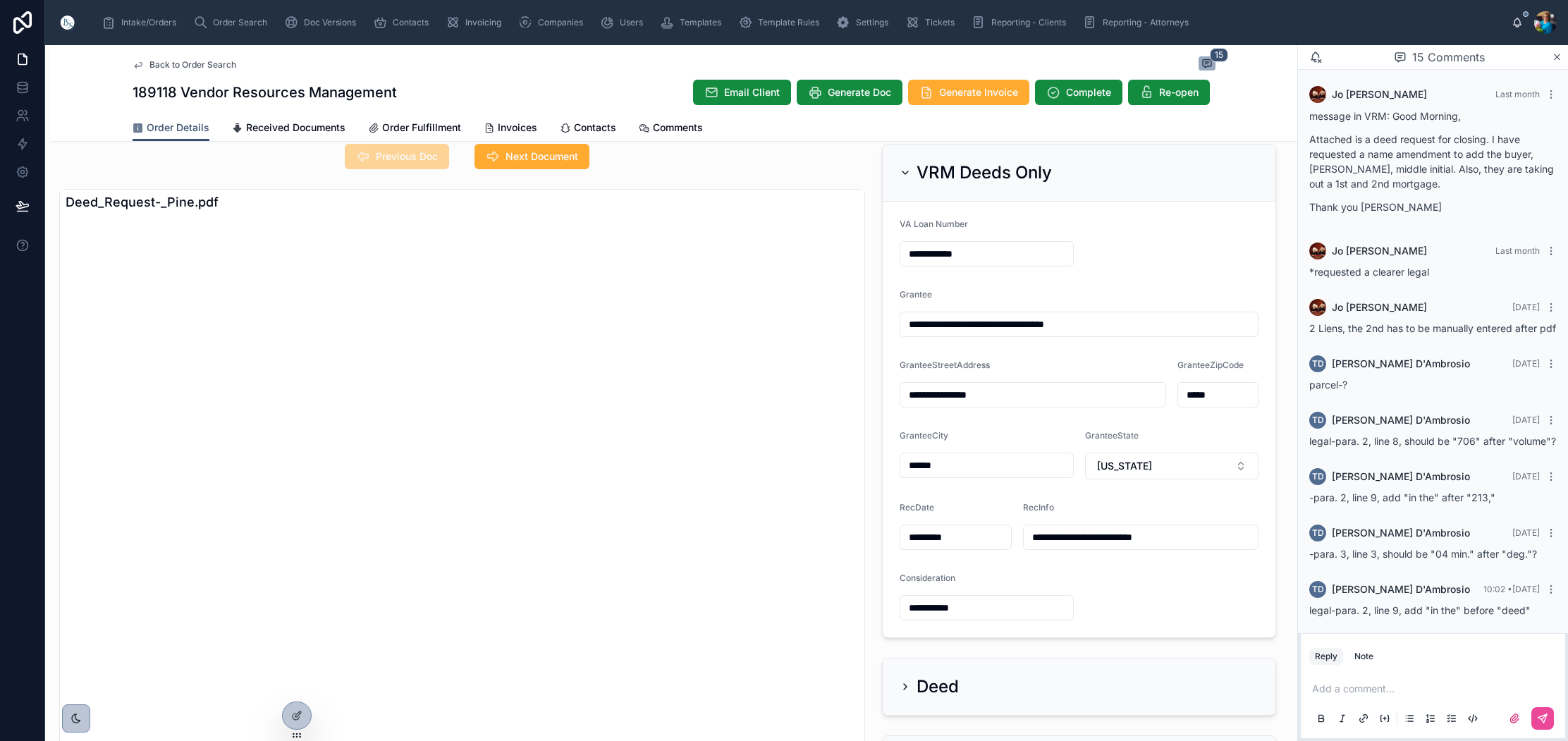
click at [903, 168] on icon at bounding box center [905, 173] width 11 height 11
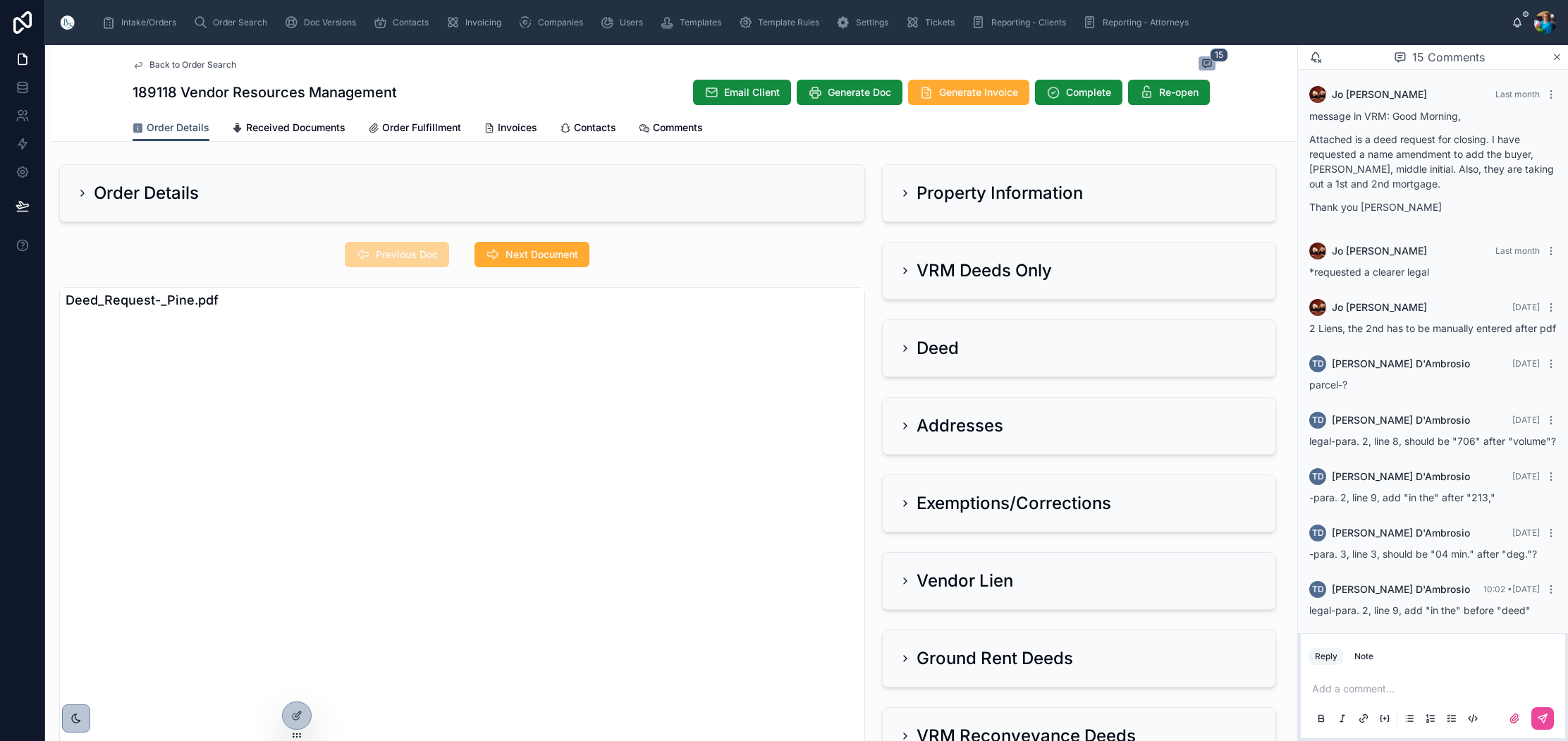
drag, startPoint x: 906, startPoint y: 192, endPoint x: 796, endPoint y: 225, distance: 114.8
click at [904, 193] on icon at bounding box center [905, 193] width 11 height 11
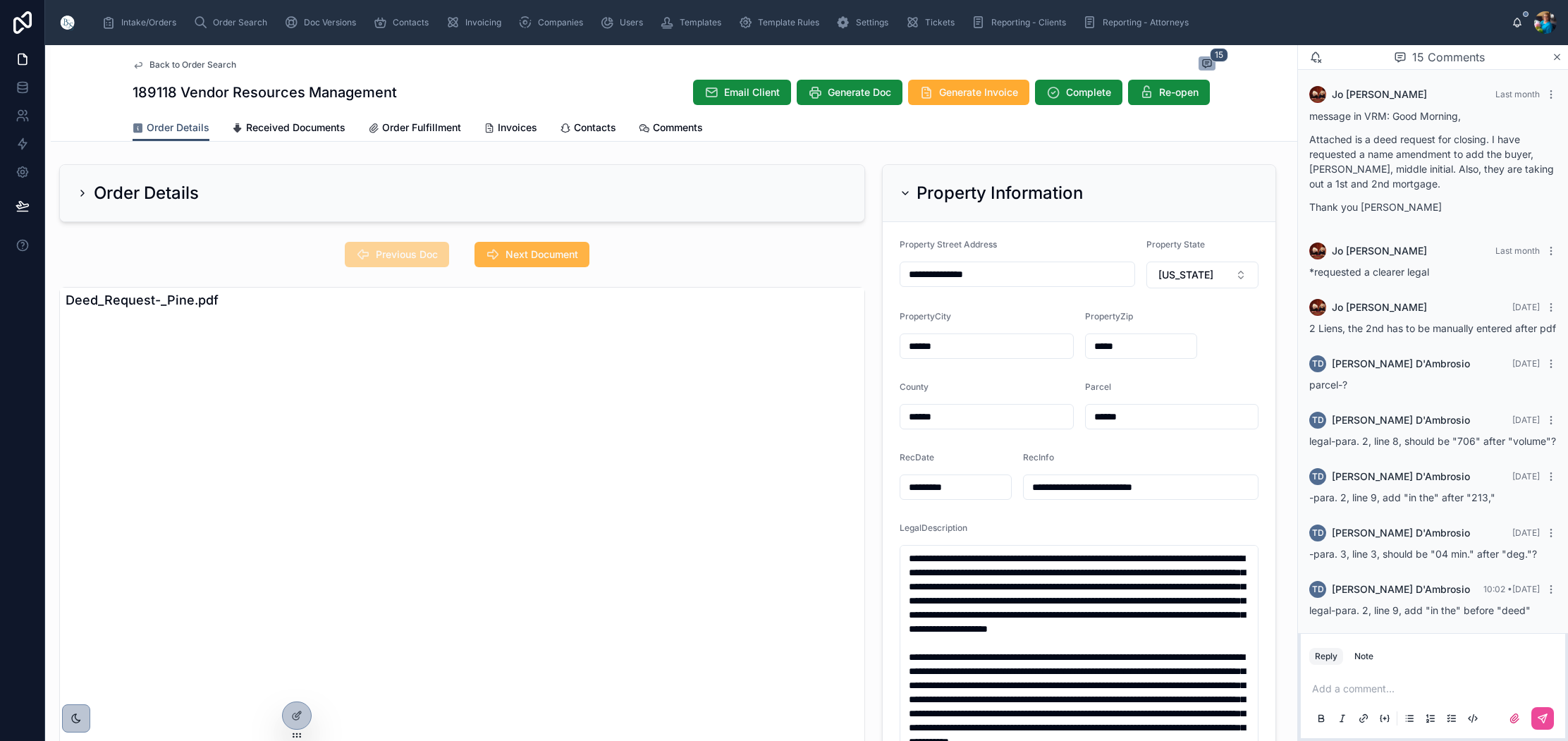
click at [513, 250] on span "Next Document" at bounding box center [541, 254] width 73 height 14
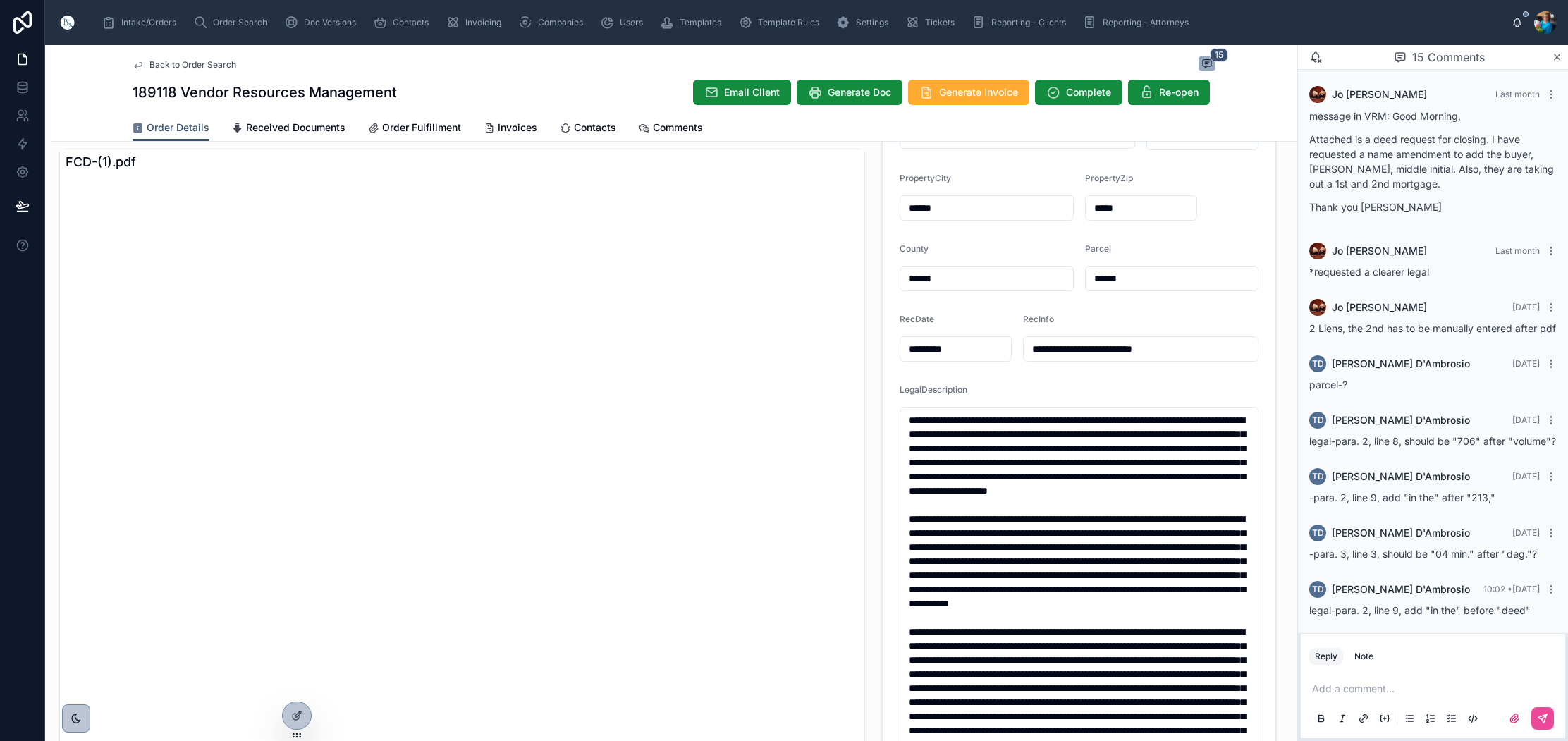
scroll to position [140, 0]
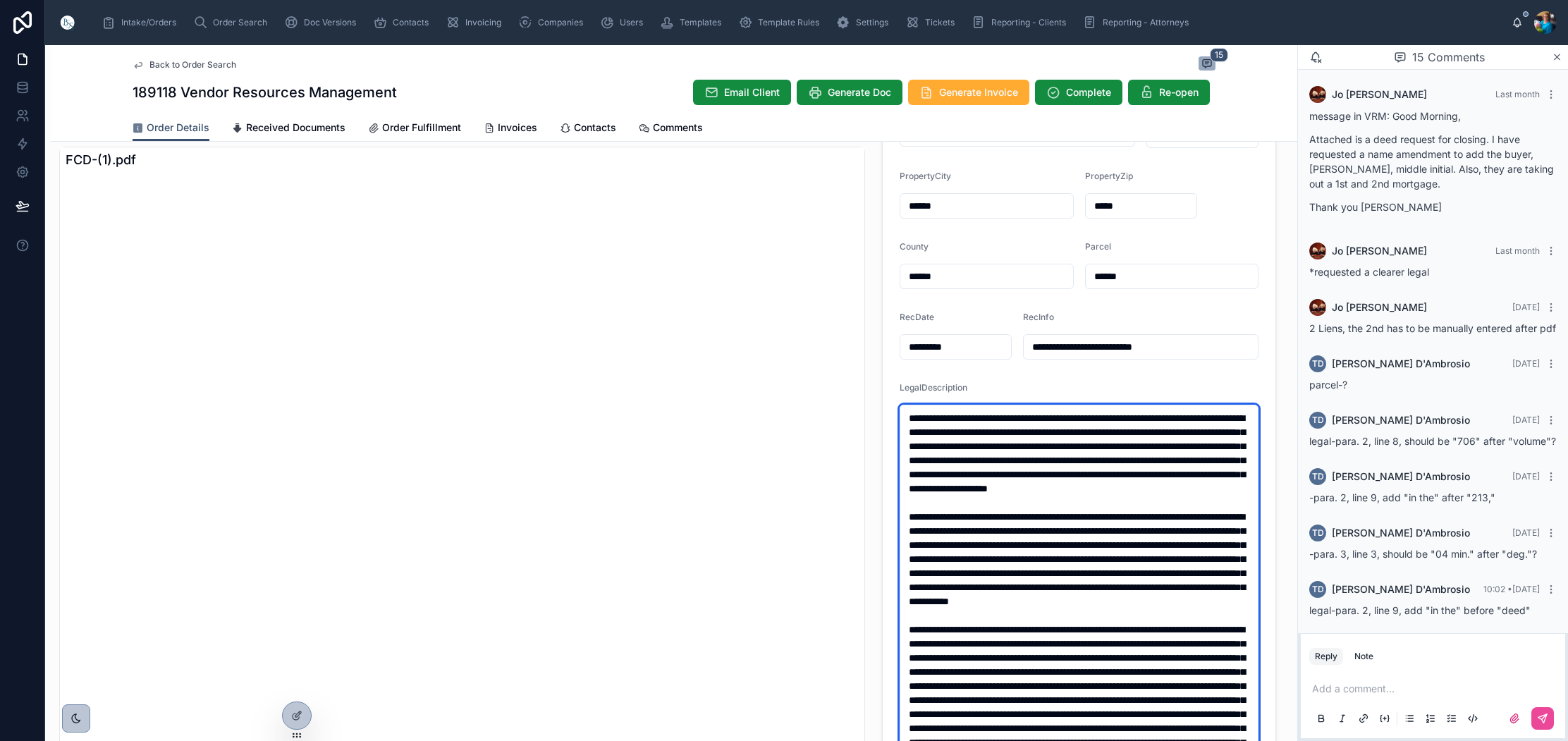
drag, startPoint x: 1240, startPoint y: 511, endPoint x: 903, endPoint y: 415, distance: 350.4
click at [903, 415] on textarea at bounding box center [1079, 623] width 359 height 435
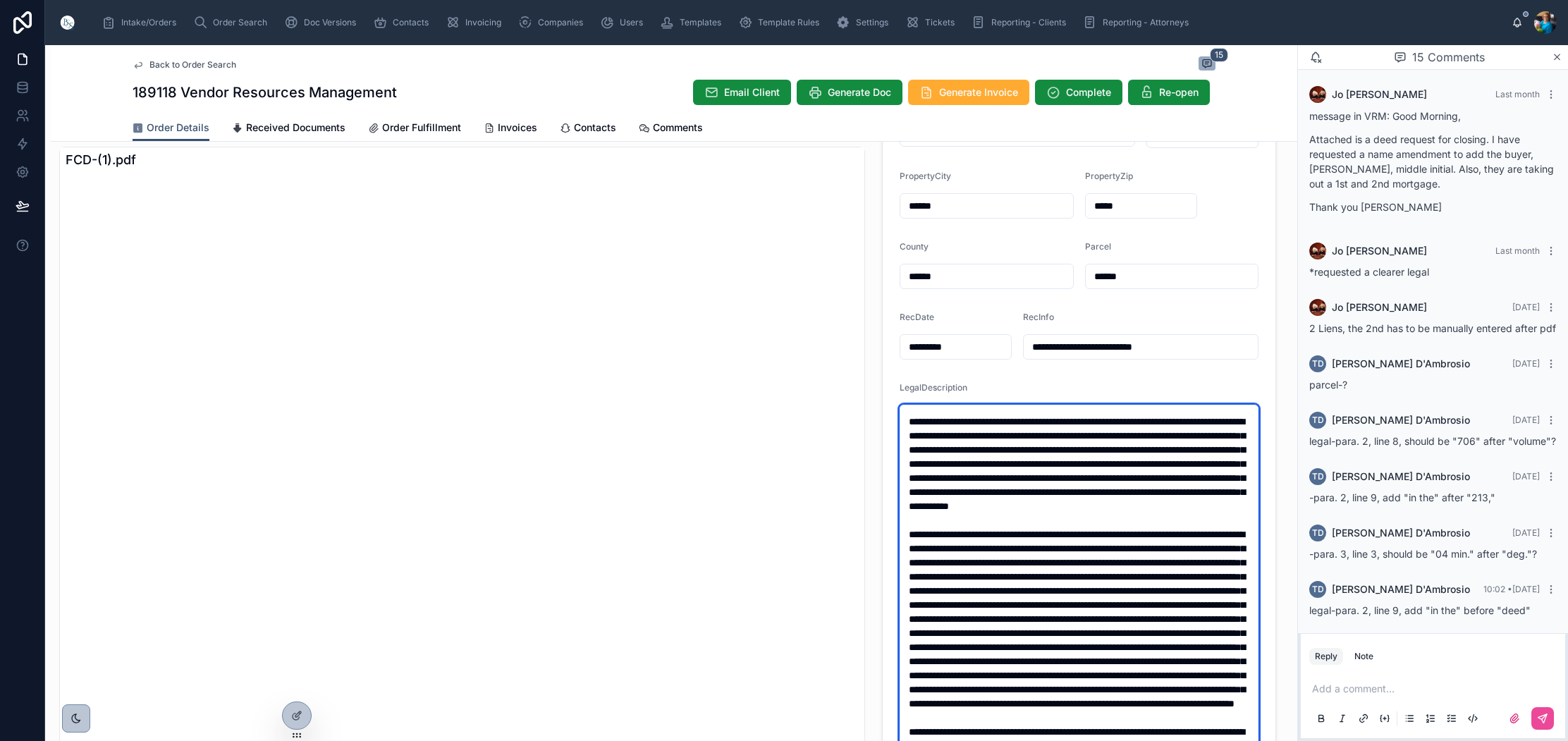
scroll to position [94, 0]
drag, startPoint x: 1122, startPoint y: 559, endPoint x: 885, endPoint y: 426, distance: 271.8
click at [885, 426] on form "**********" at bounding box center [1078, 470] width 392 height 775
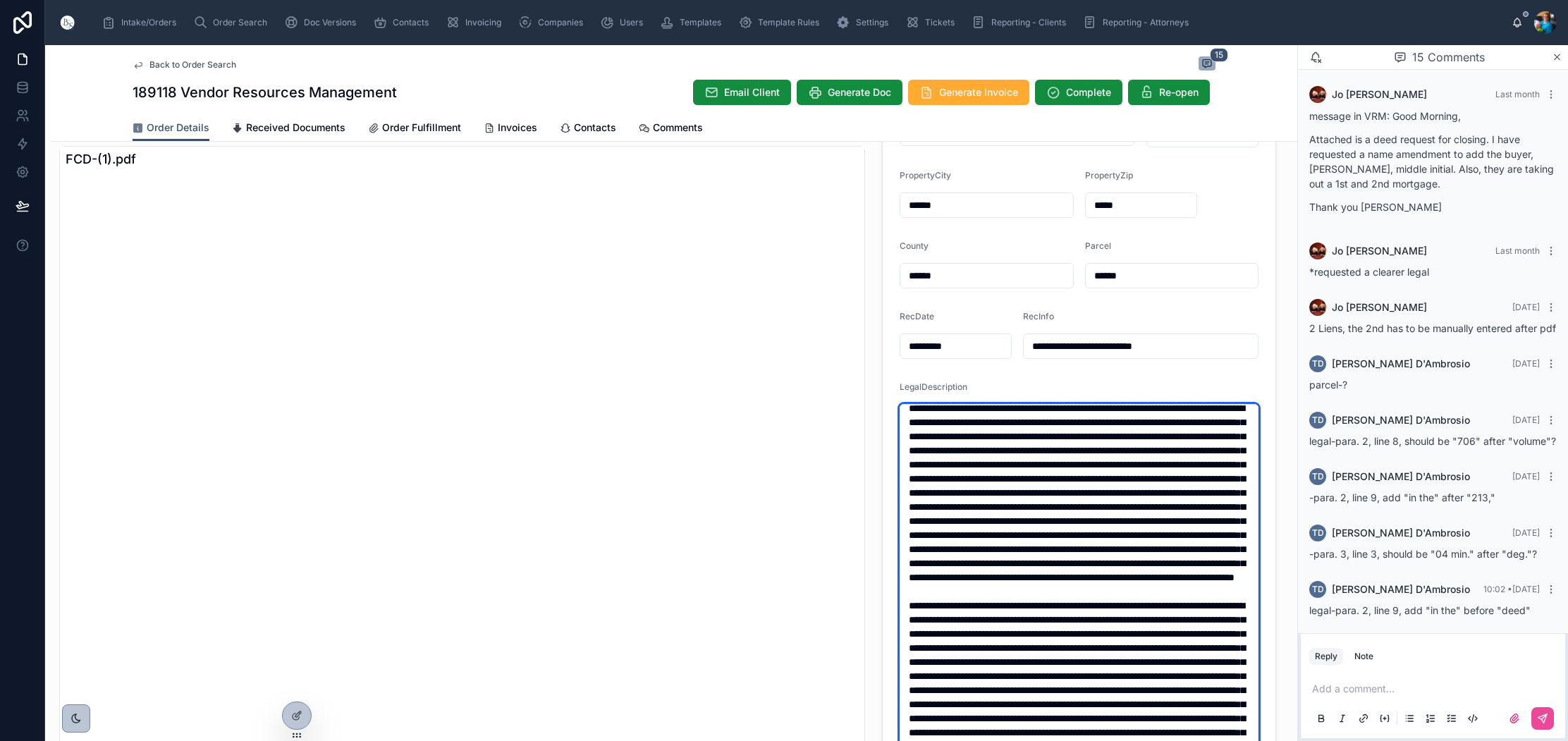
scroll to position [222, 0]
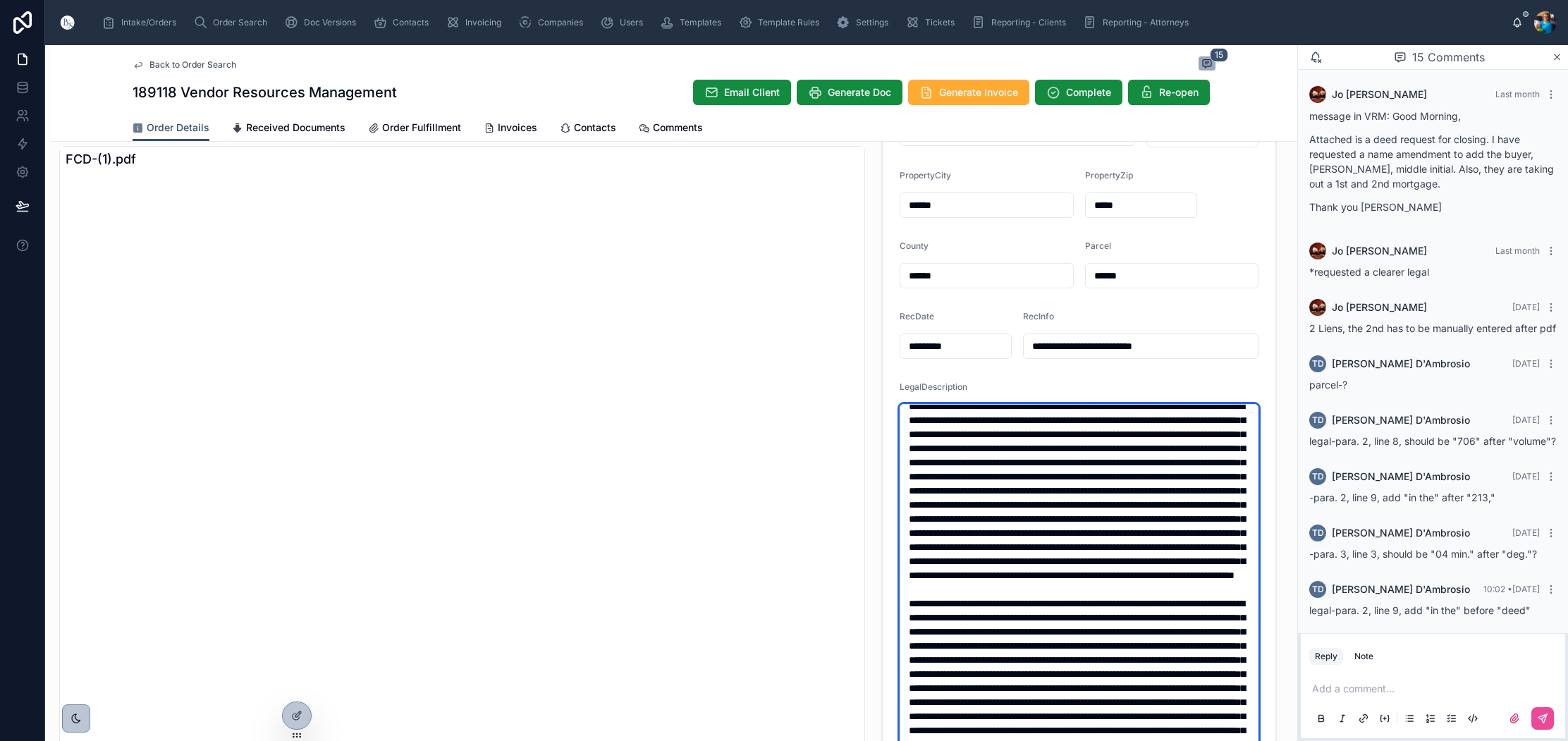
drag, startPoint x: 1035, startPoint y: 694, endPoint x: 911, endPoint y: 447, distance: 276.4
click at [911, 447] on textarea at bounding box center [1079, 622] width 359 height 435
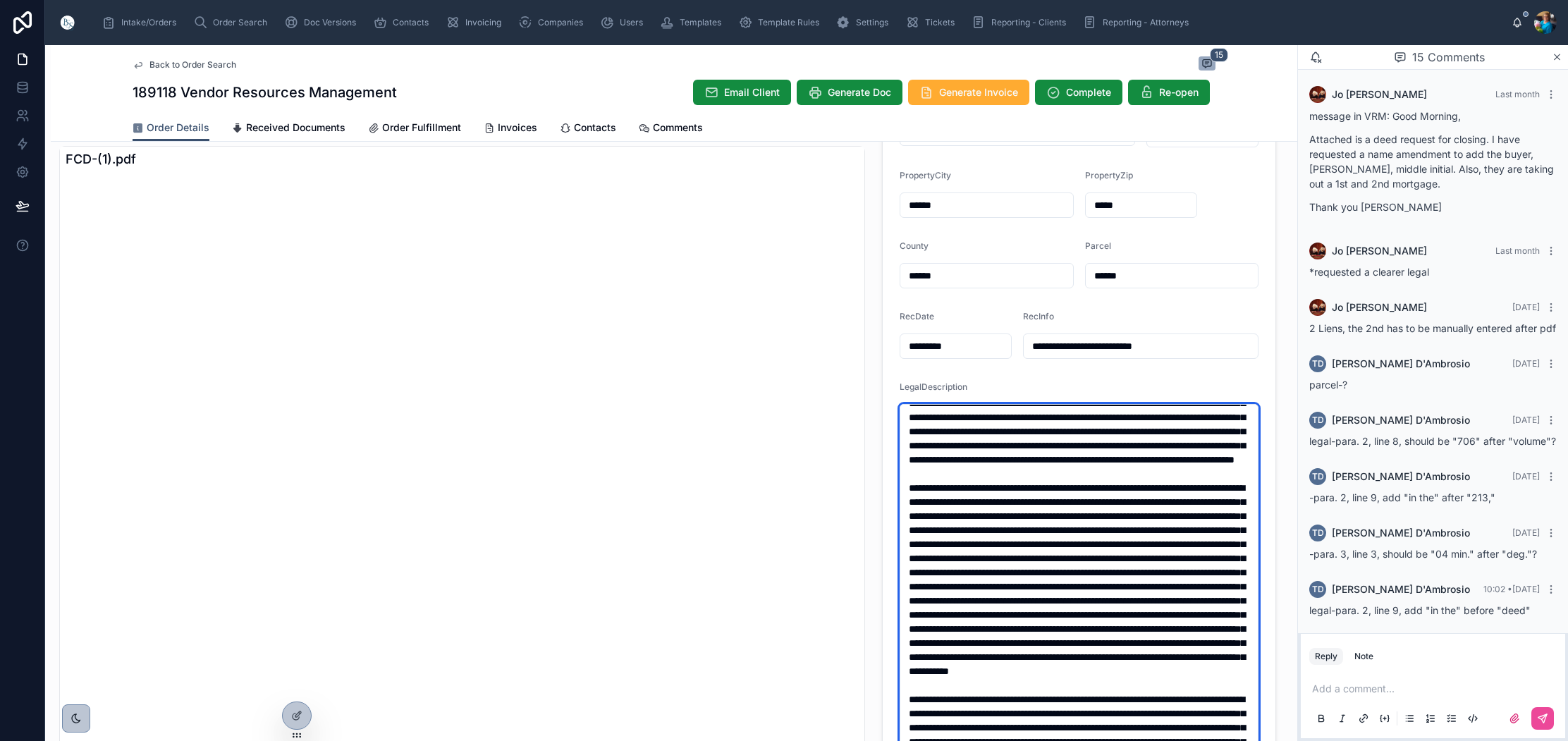
scroll to position [515, 0]
drag, startPoint x: 1138, startPoint y: 667, endPoint x: 908, endPoint y: 426, distance: 333.1
click at [906, 421] on textarea at bounding box center [1079, 622] width 359 height 435
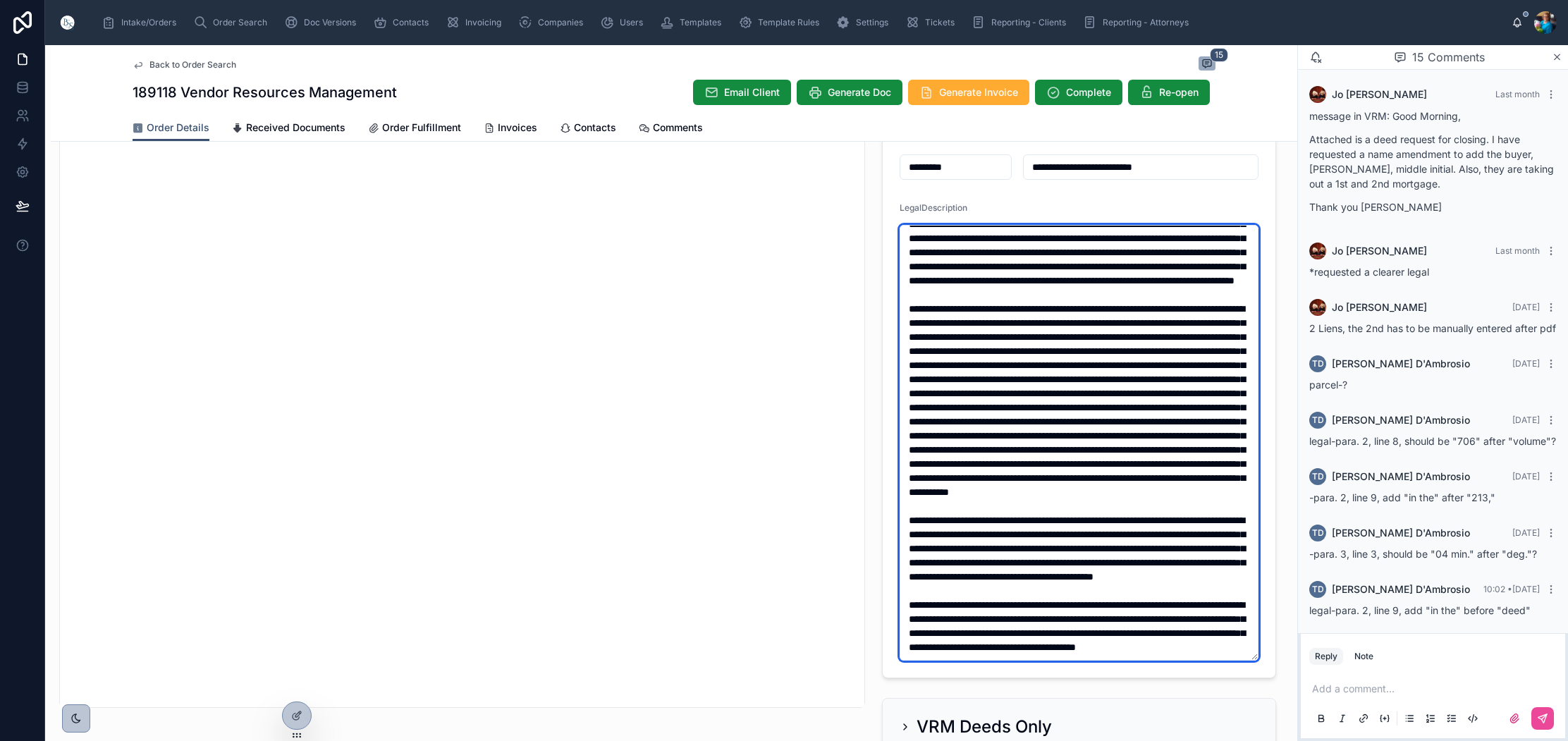
scroll to position [328, 0]
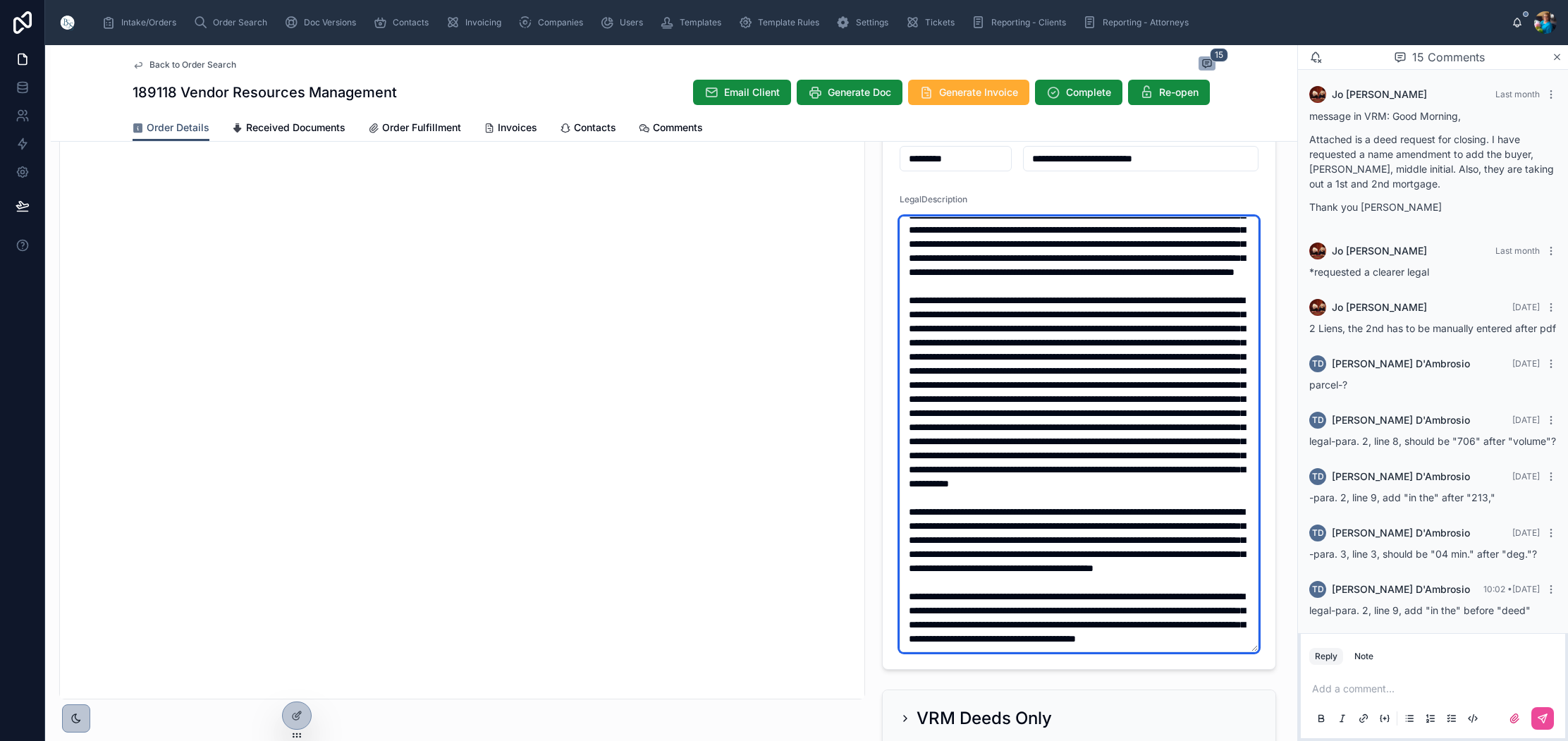
drag, startPoint x: 1138, startPoint y: 640, endPoint x: 906, endPoint y: 480, distance: 281.8
click at [906, 480] on textarea at bounding box center [1079, 434] width 359 height 435
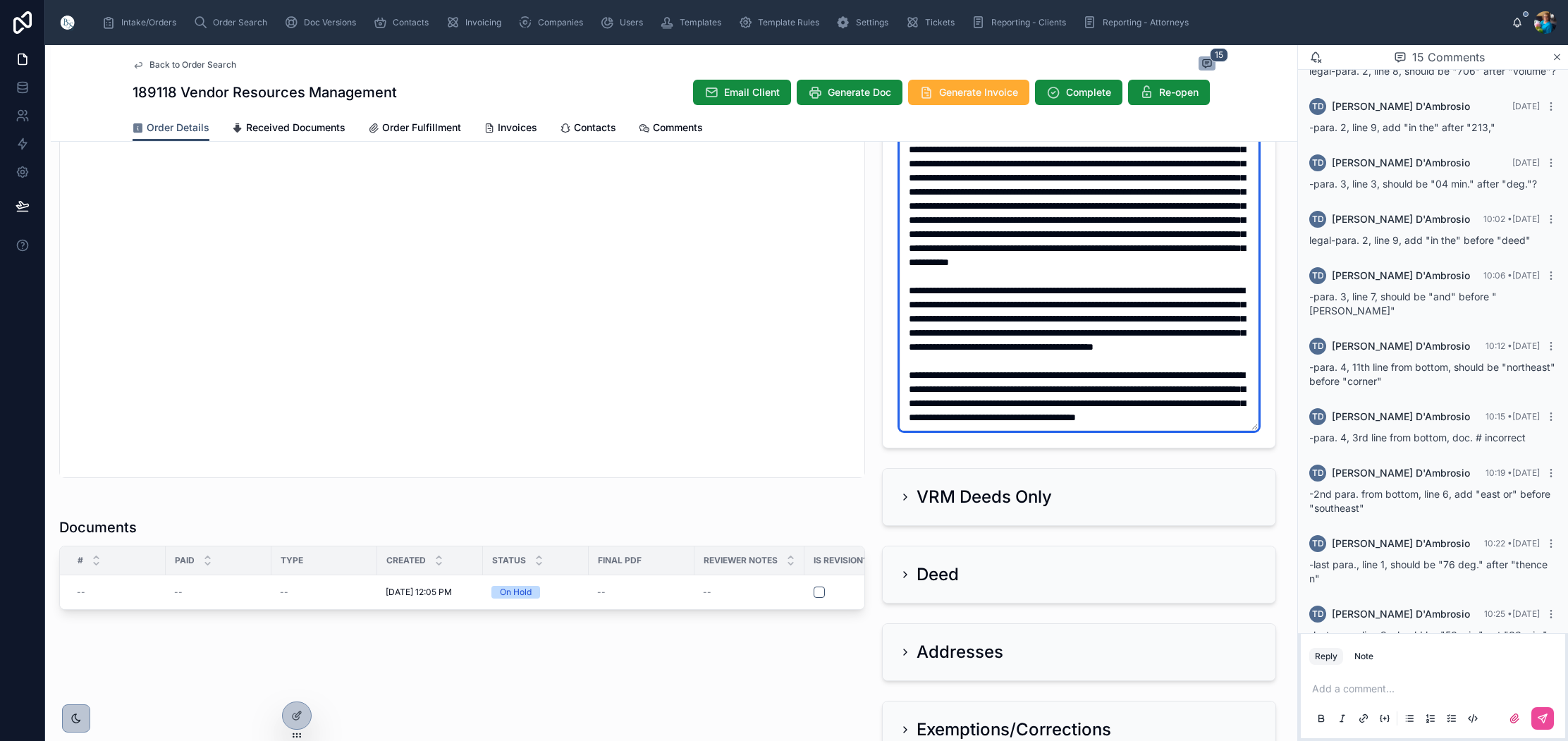
scroll to position [551, 0]
click at [1120, 343] on textarea at bounding box center [1079, 212] width 359 height 435
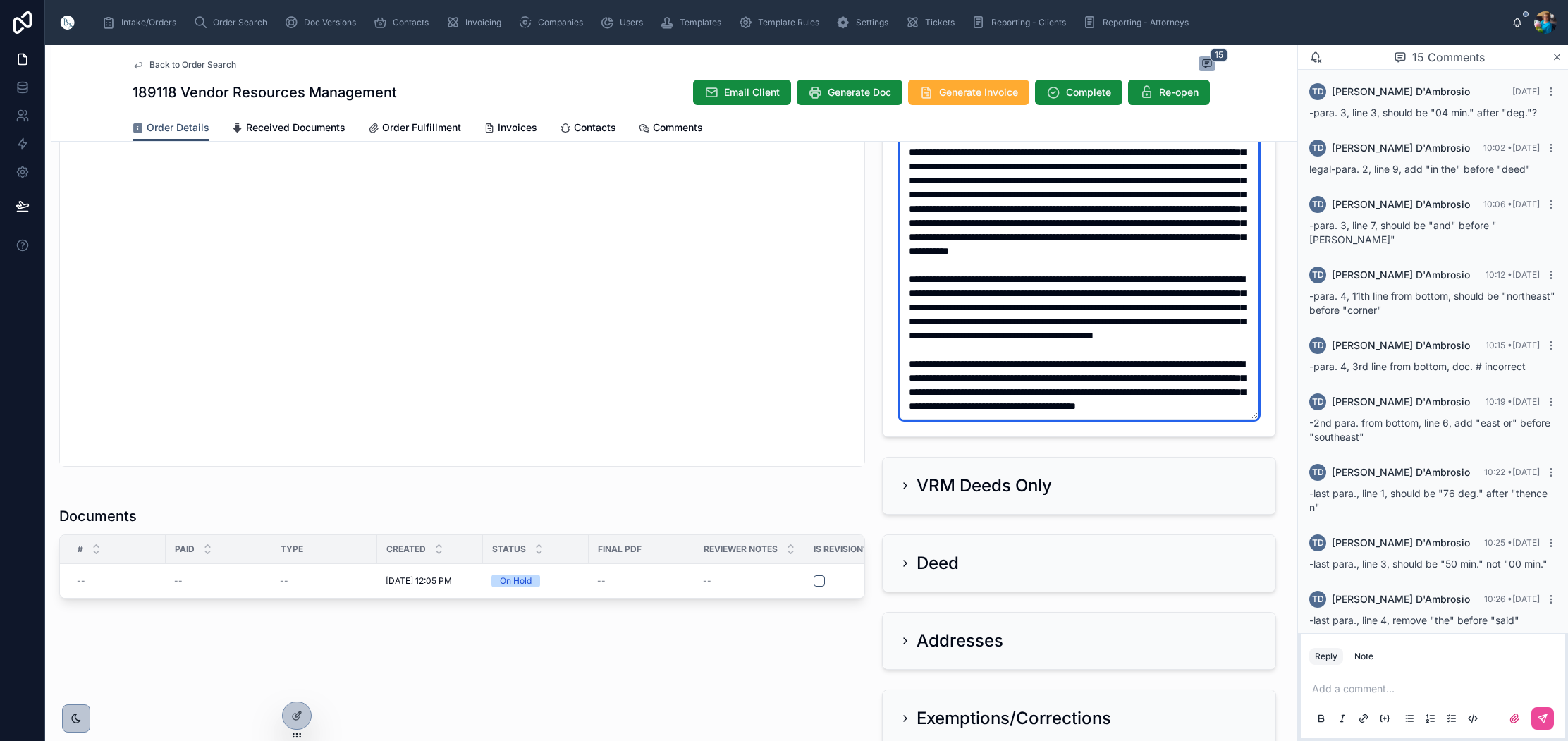
scroll to position [563, 0]
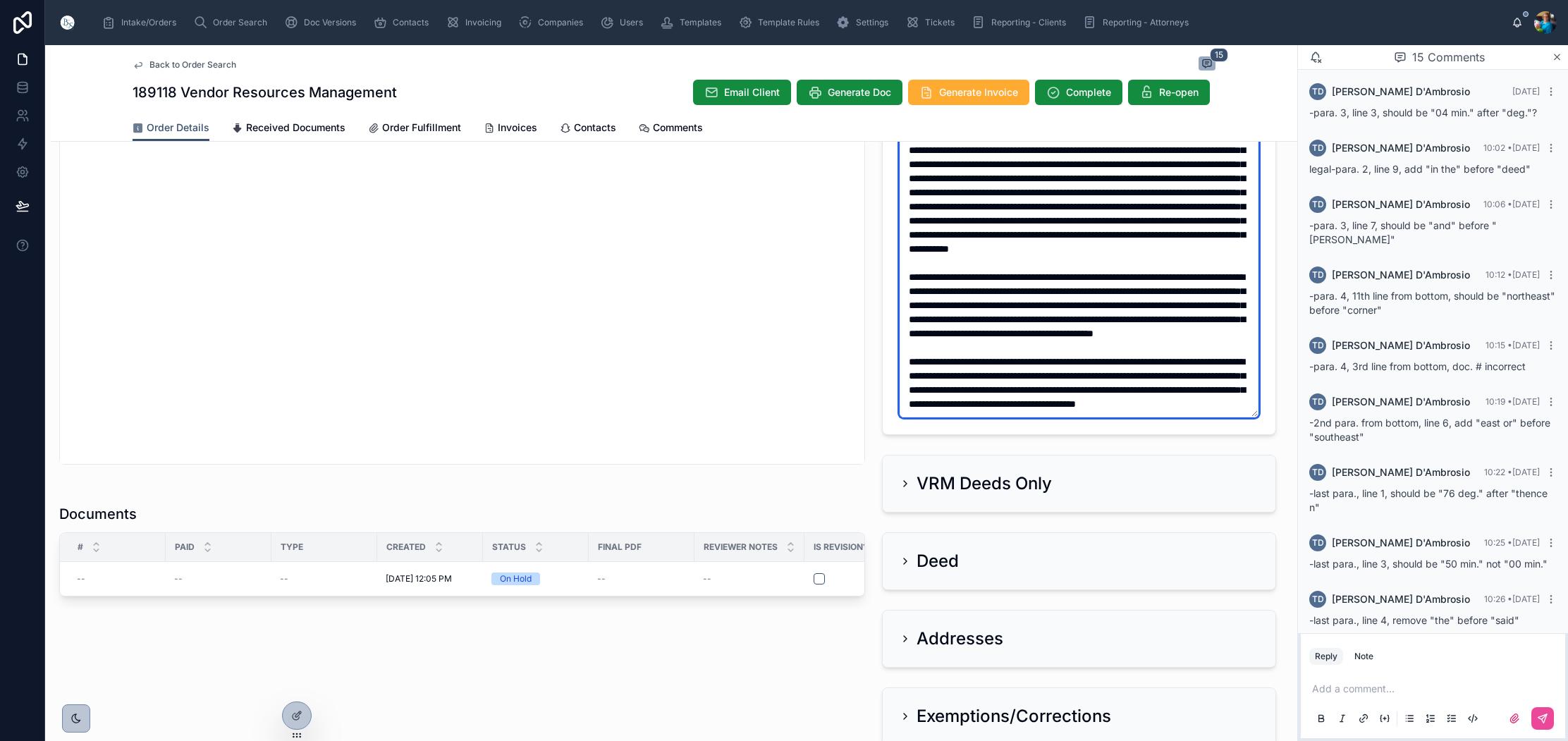
drag, startPoint x: 968, startPoint y: 376, endPoint x: 948, endPoint y: 381, distance: 20.6
click at [948, 381] on textarea at bounding box center [1079, 200] width 359 height 435
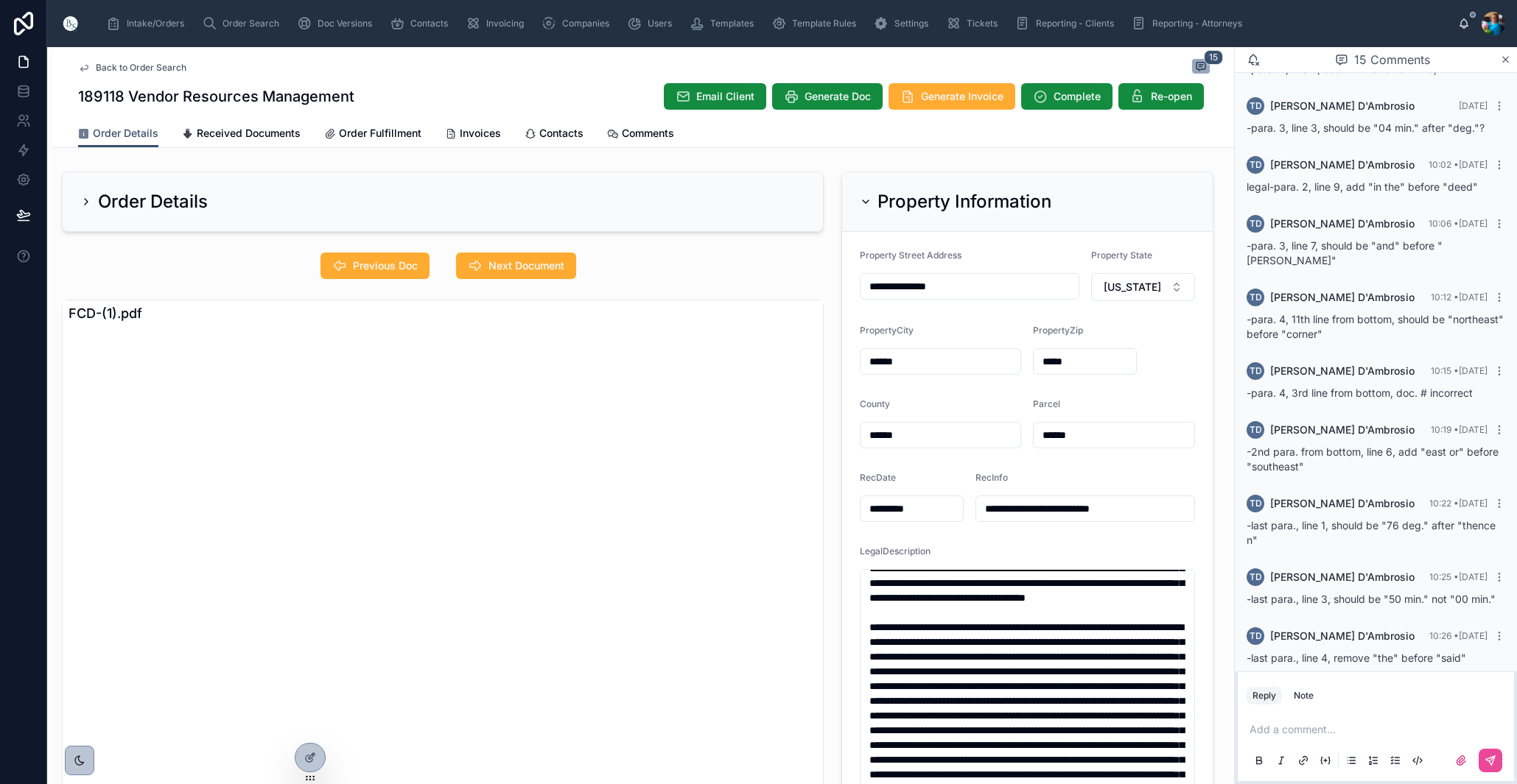
scroll to position [0, 0]
type textarea "**********"
drag, startPoint x: 864, startPoint y: 196, endPoint x: 864, endPoint y: 210, distance: 14.0
click at [864, 196] on icon at bounding box center [866, 201] width 12 height 12
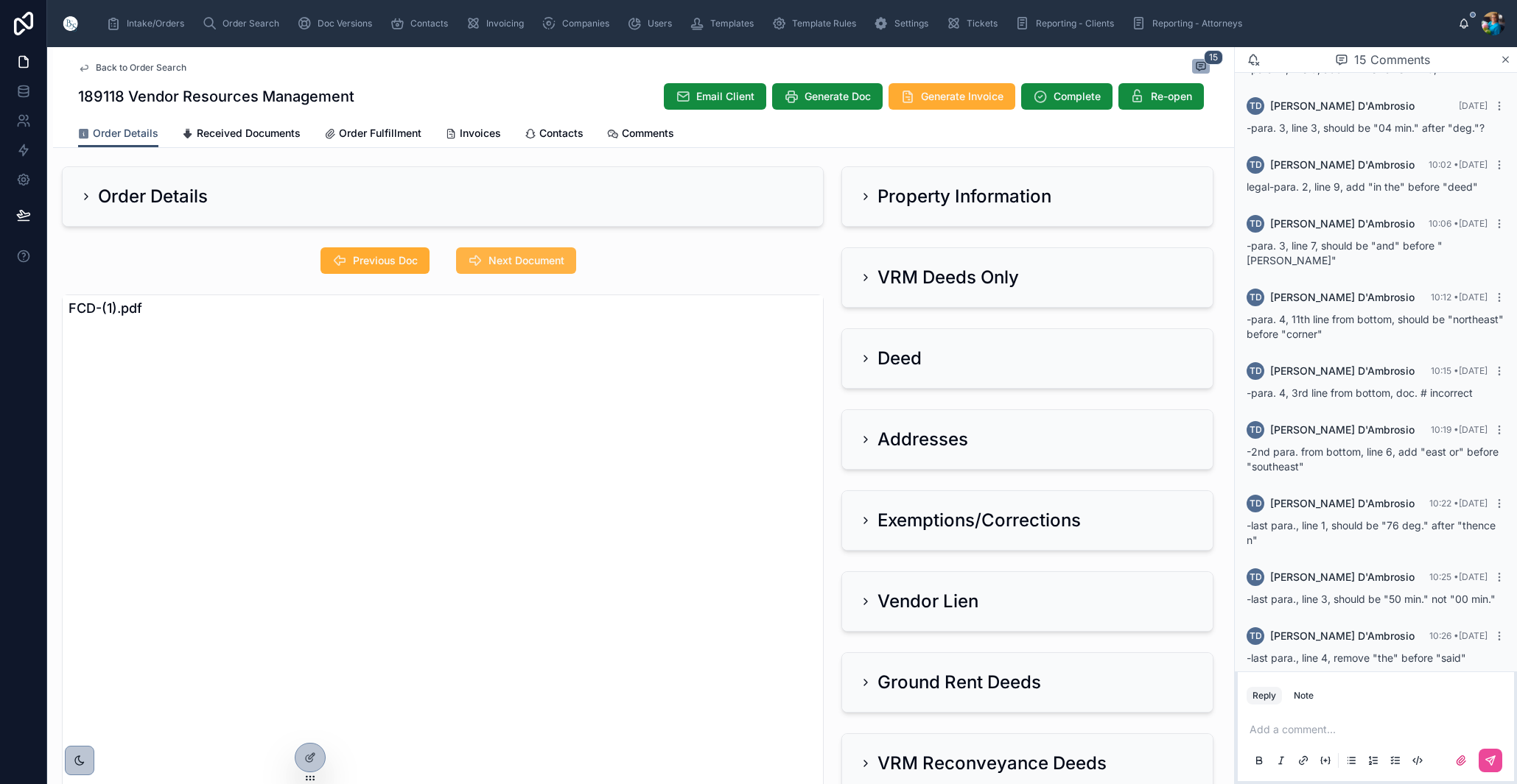
click at [539, 255] on span "Next Document" at bounding box center [526, 260] width 76 height 15
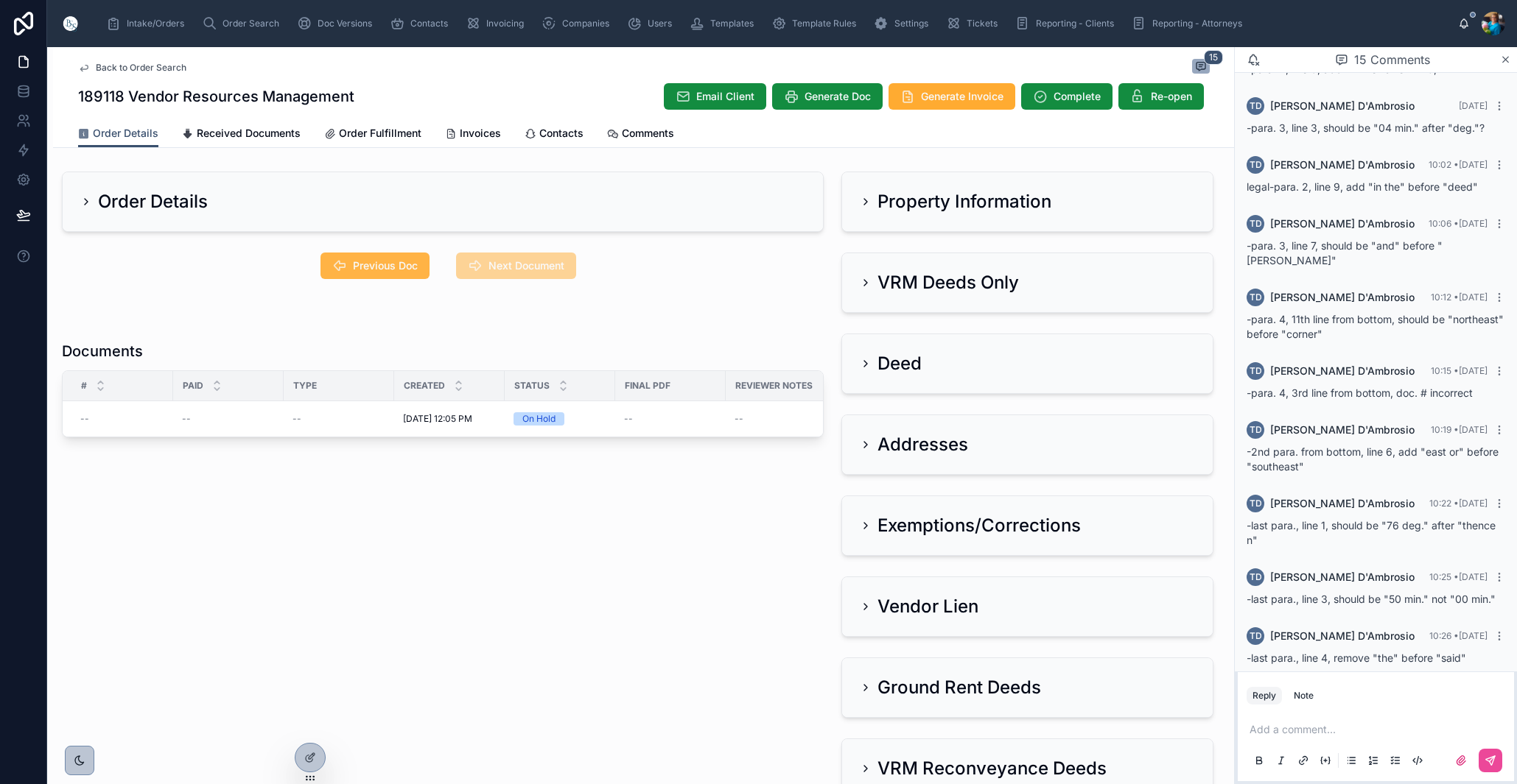
click at [404, 265] on span "Previous Doc" at bounding box center [385, 265] width 65 height 15
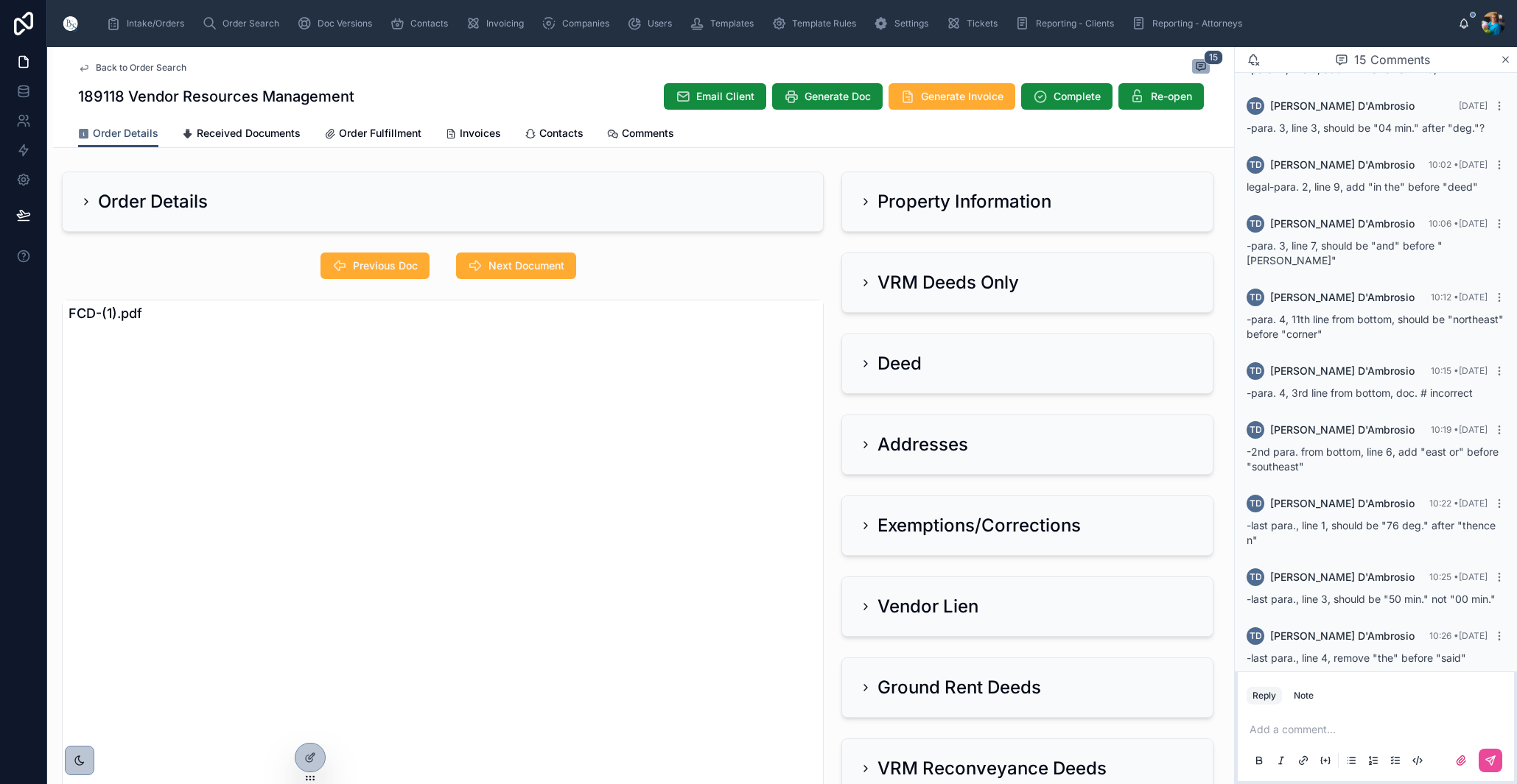
drag, startPoint x: 218, startPoint y: 134, endPoint x: 218, endPoint y: 148, distance: 14.0
click at [218, 134] on span "Received Documents" at bounding box center [249, 133] width 104 height 15
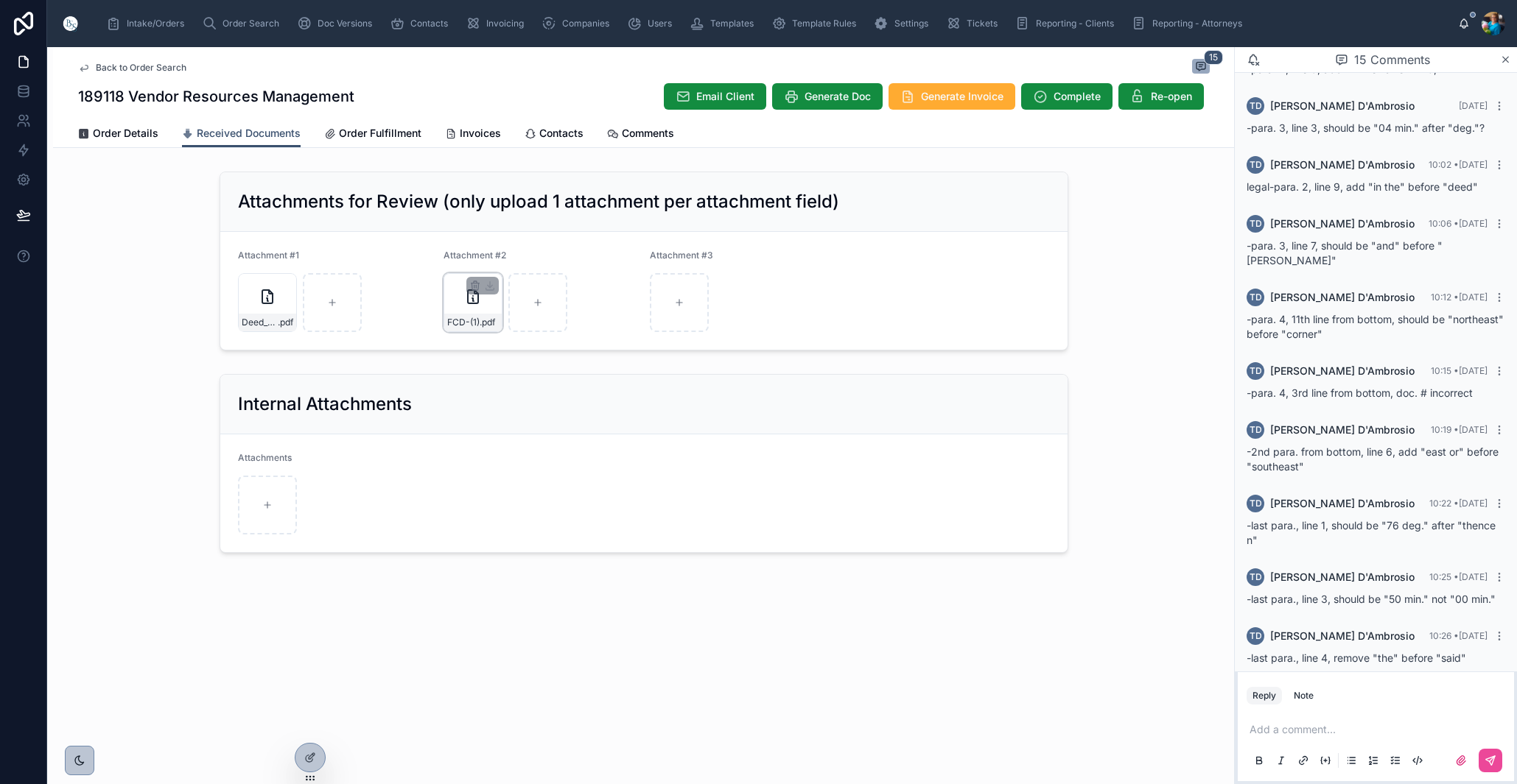
click at [455, 282] on div "FCD-(1) .pdf" at bounding box center [472, 302] width 59 height 59
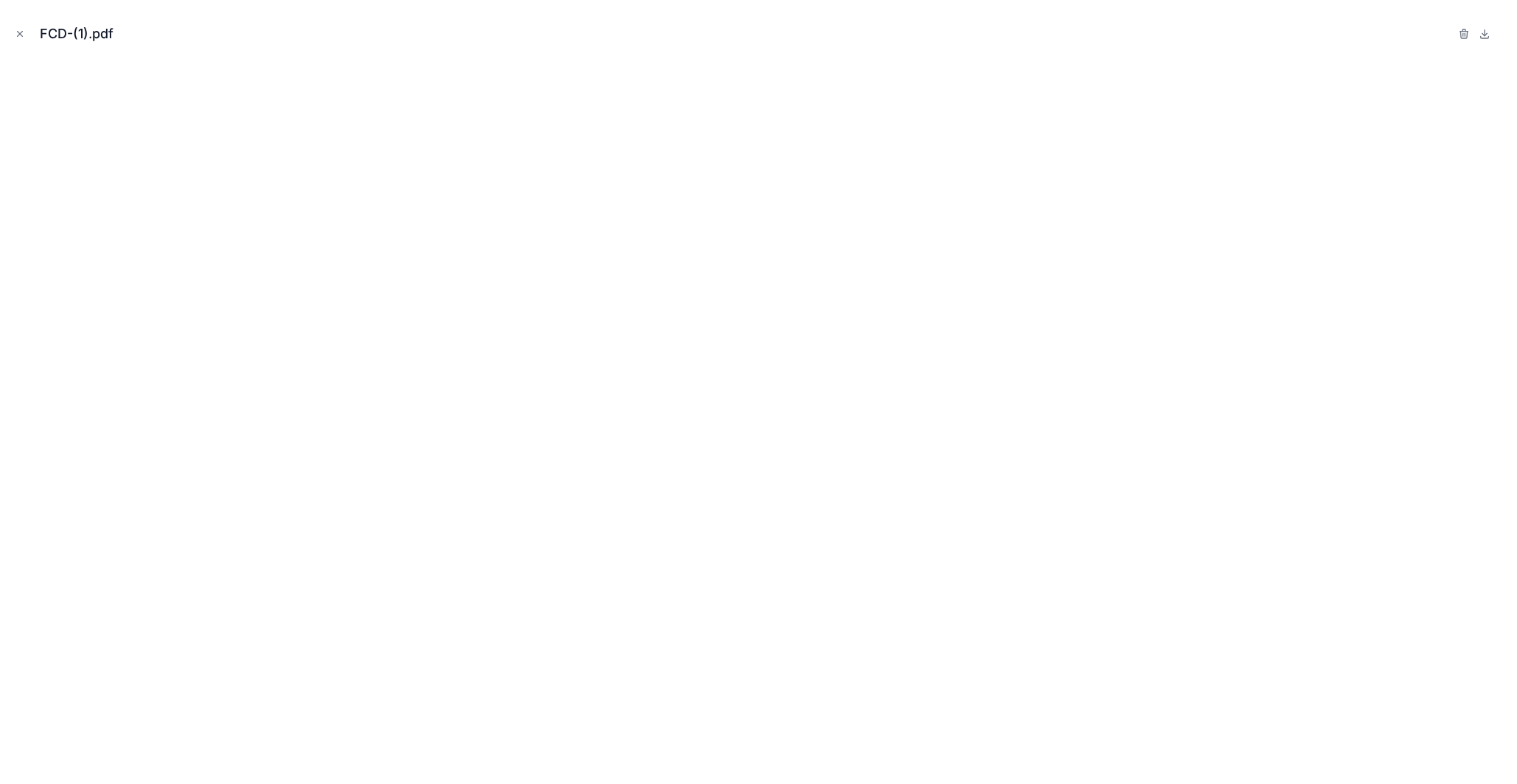
drag, startPoint x: 21, startPoint y: 32, endPoint x: 29, endPoint y: 58, distance: 27.2
click at [21, 32] on icon "Close modal" at bounding box center [20, 34] width 10 height 10
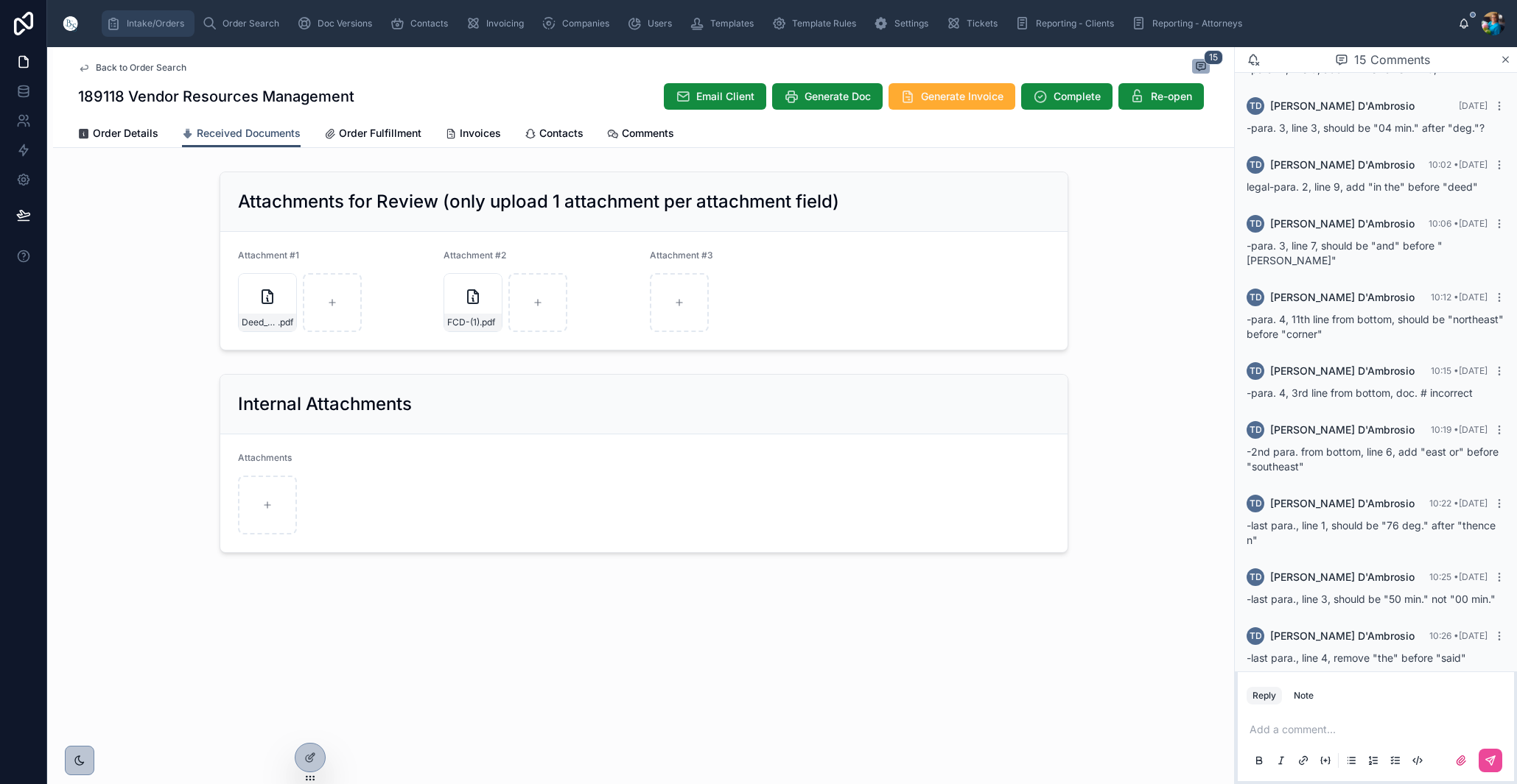
click at [170, 21] on span "Intake/Orders" at bounding box center [156, 24] width 58 height 12
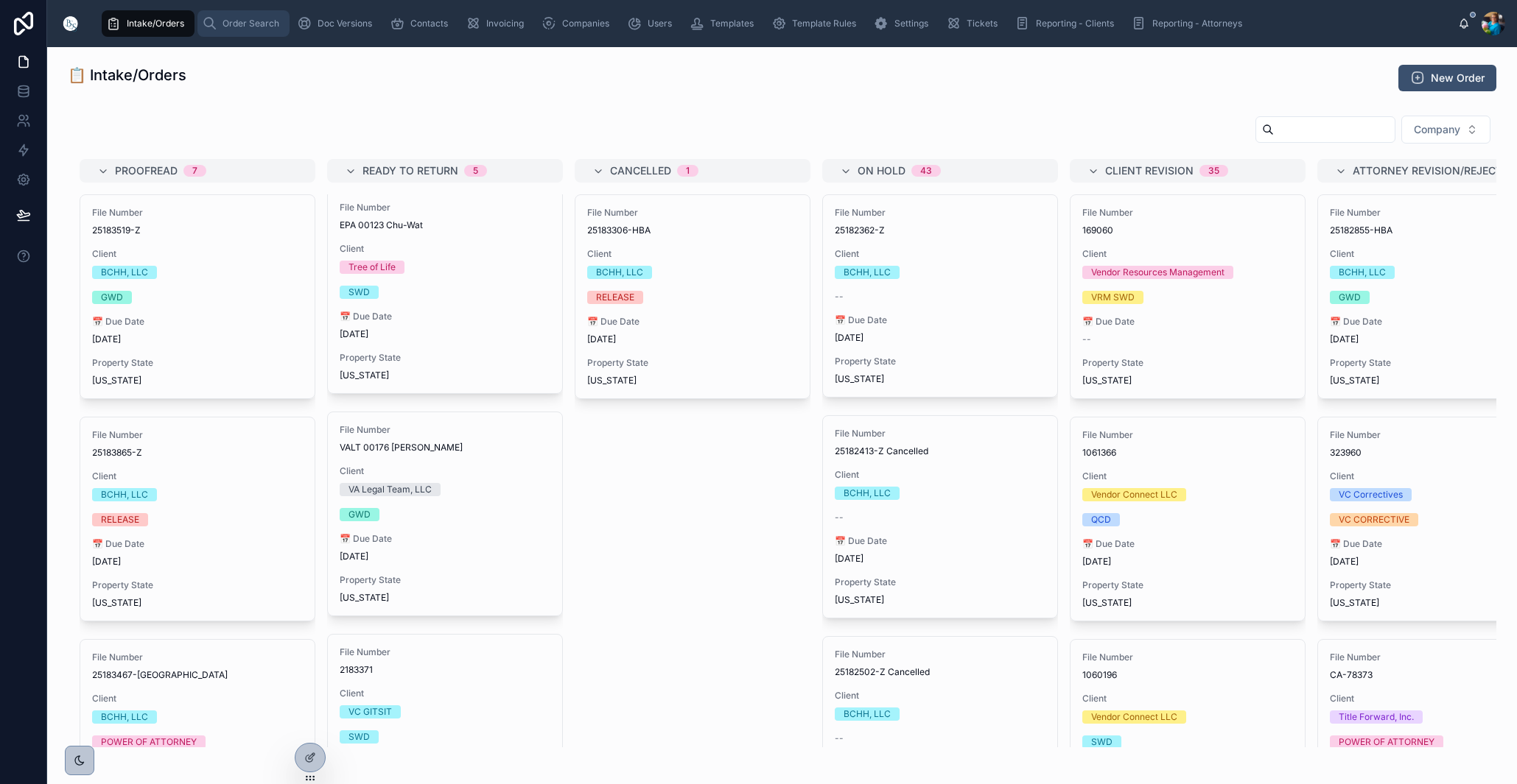
scroll to position [5, 0]
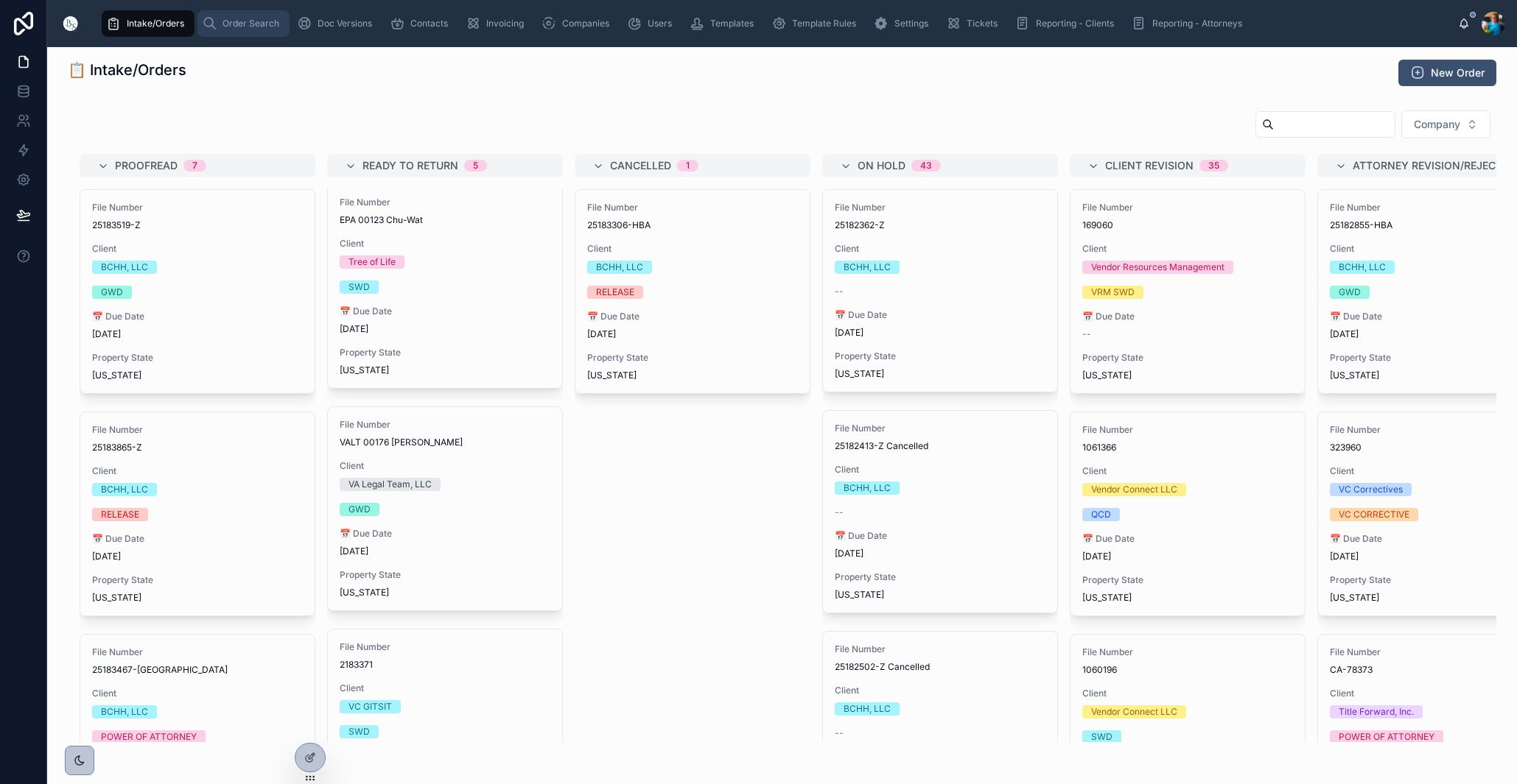
click at [241, 28] on span "Order Search" at bounding box center [251, 24] width 57 height 12
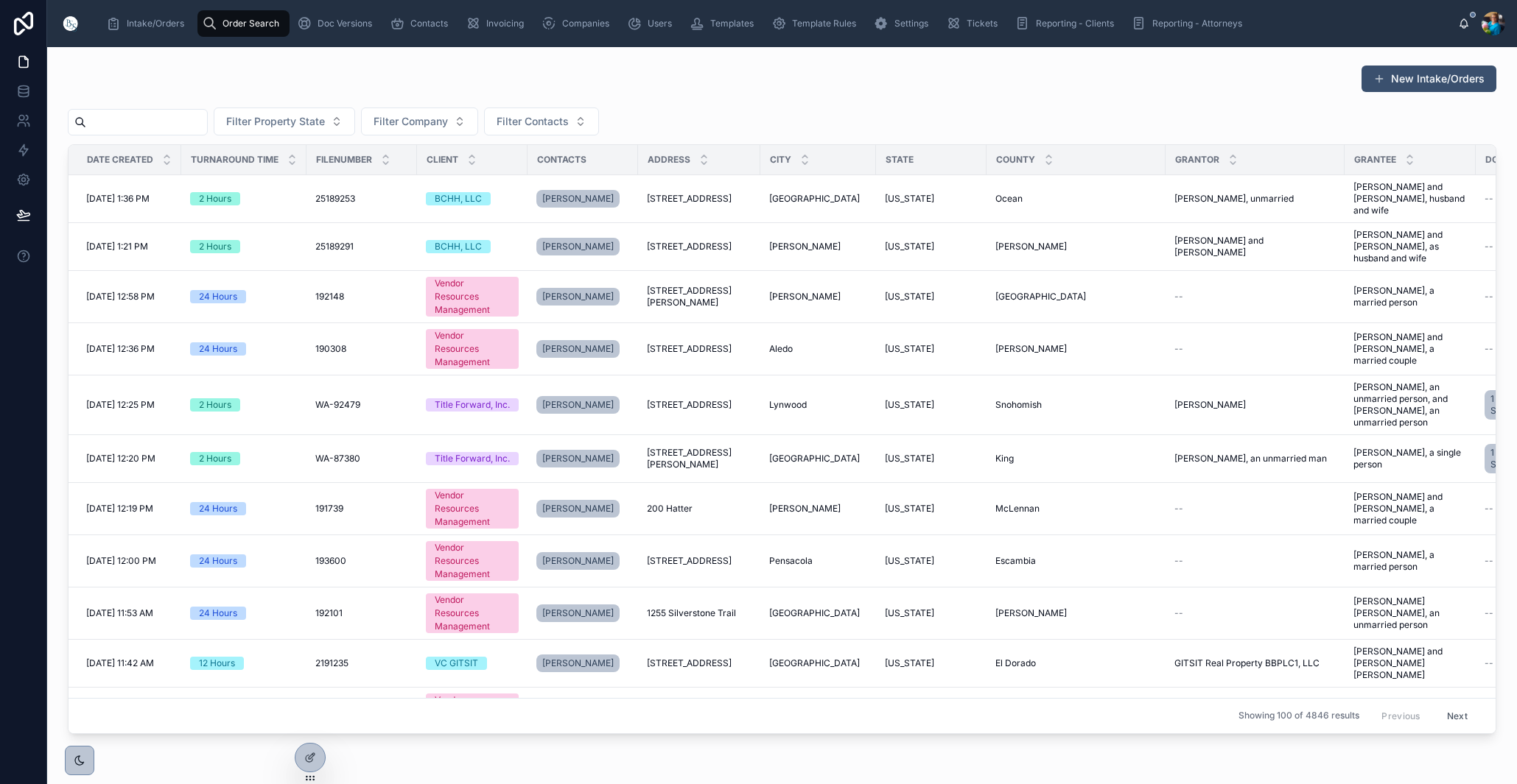
click at [207, 116] on input "text" at bounding box center [146, 122] width 121 height 21
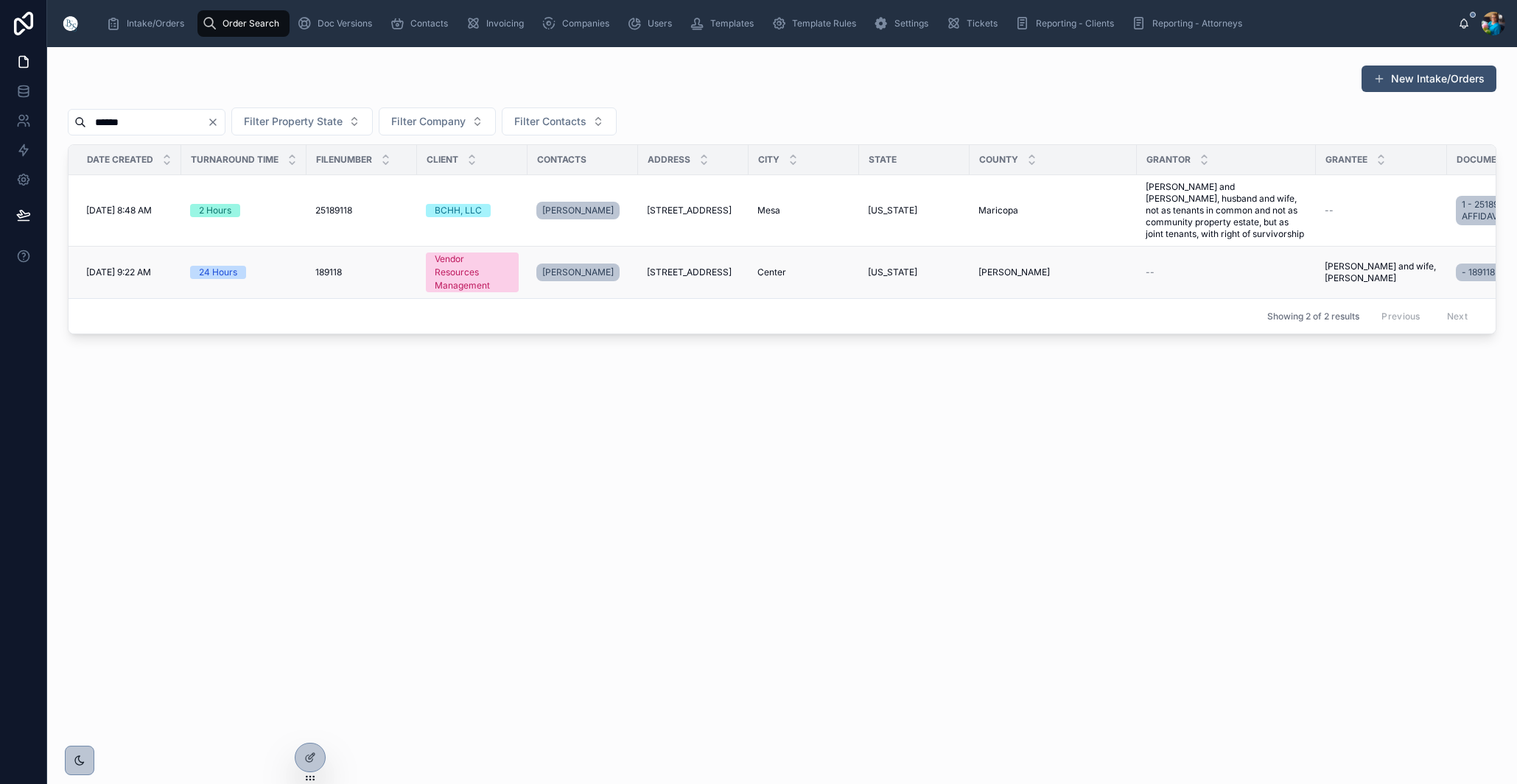
type input "******"
click at [755, 276] on td "Center Center" at bounding box center [803, 272] width 111 height 52
click at [771, 274] on span "Center" at bounding box center [771, 272] width 29 height 12
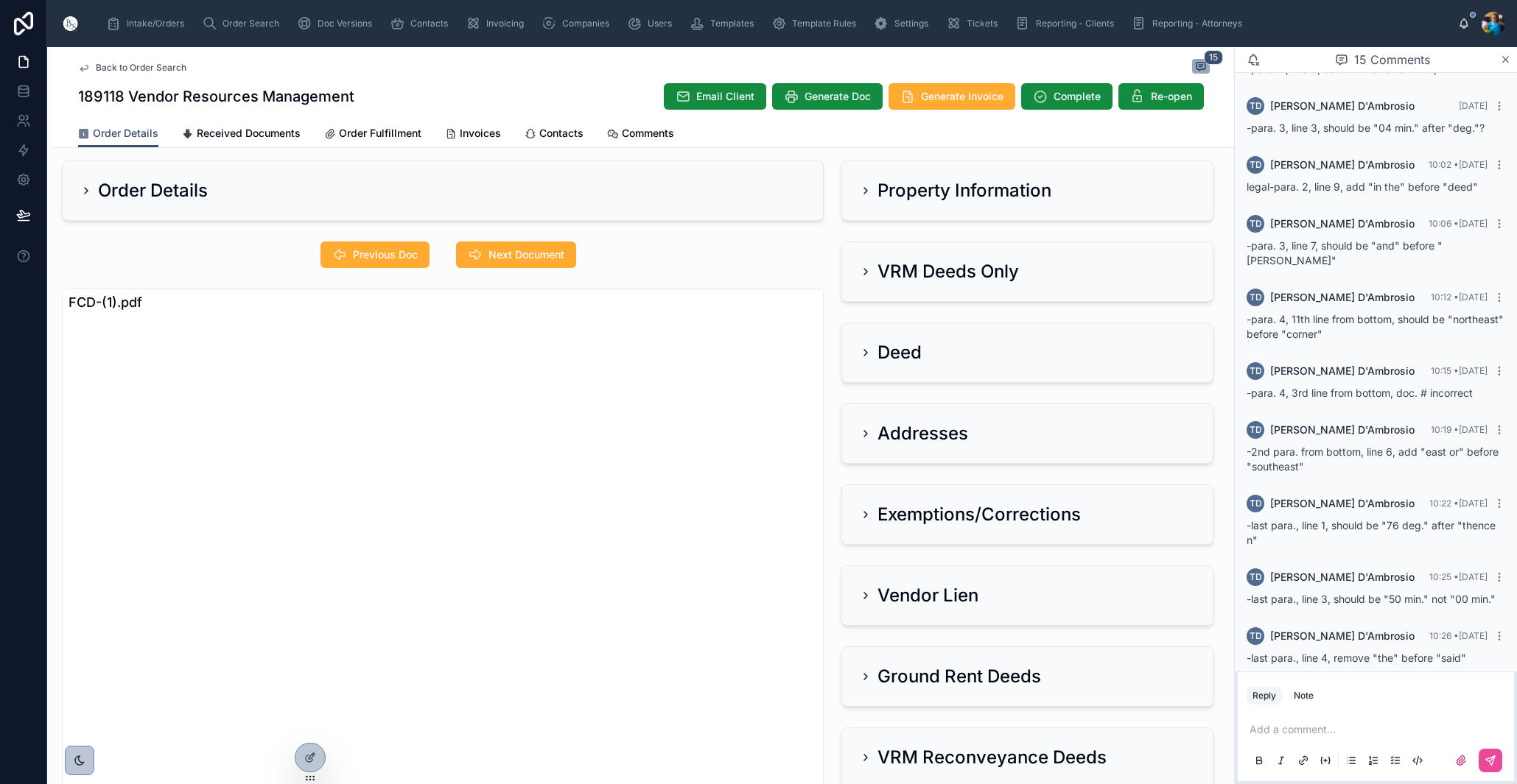
scroll to position [35, 0]
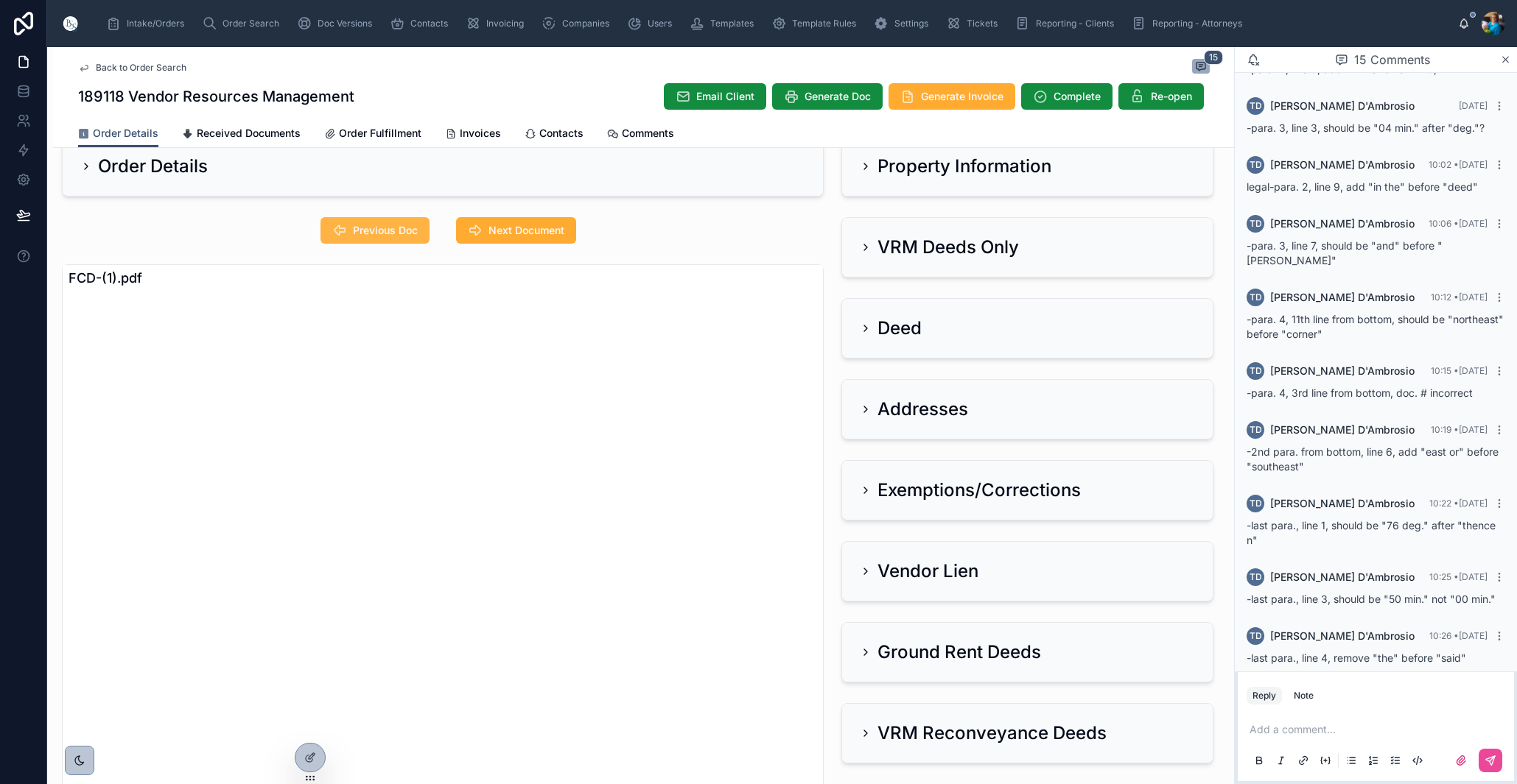
click at [400, 233] on span "Previous Doc" at bounding box center [385, 230] width 65 height 15
click at [868, 170] on icon at bounding box center [866, 167] width 12 height 12
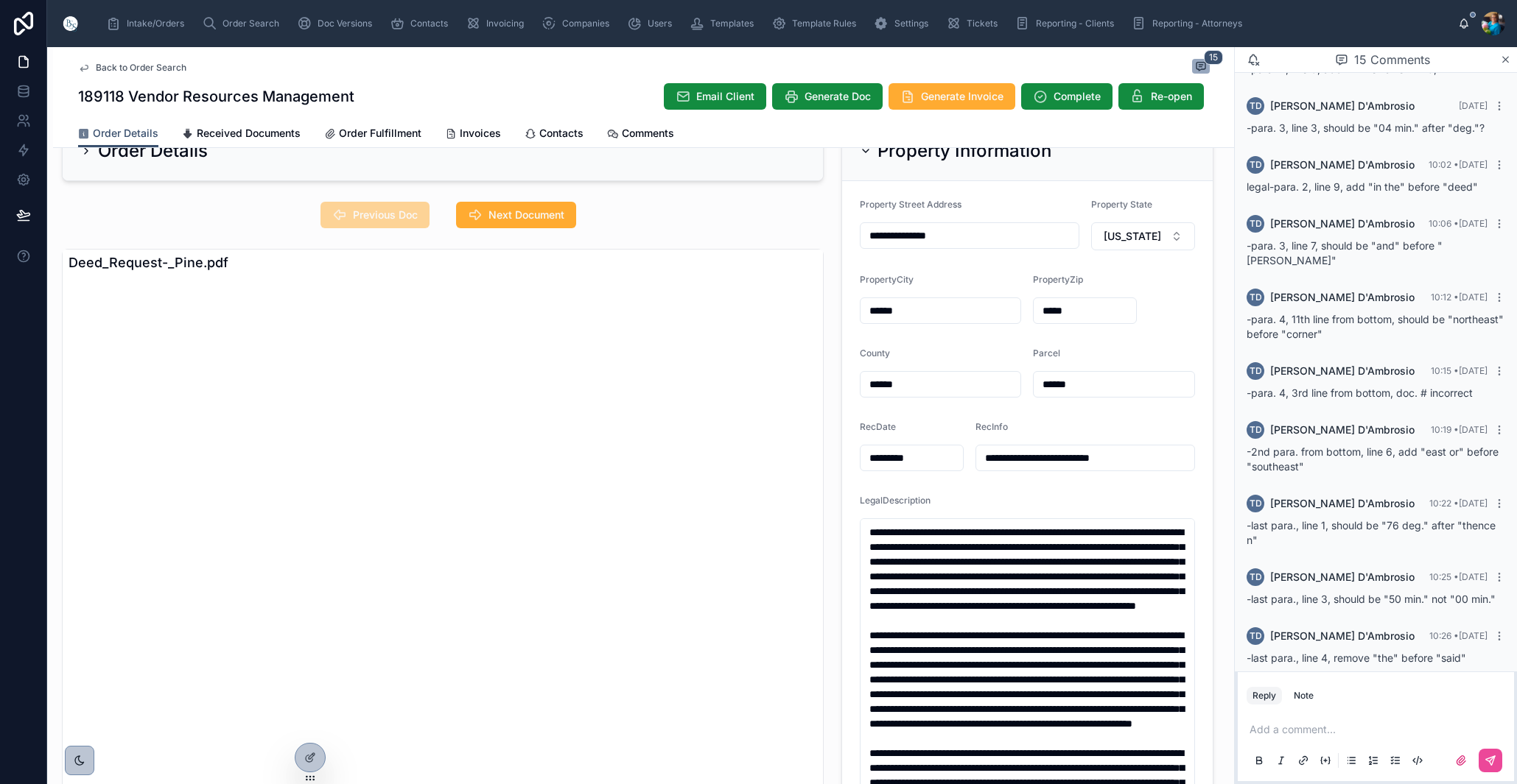
scroll to position [47, 0]
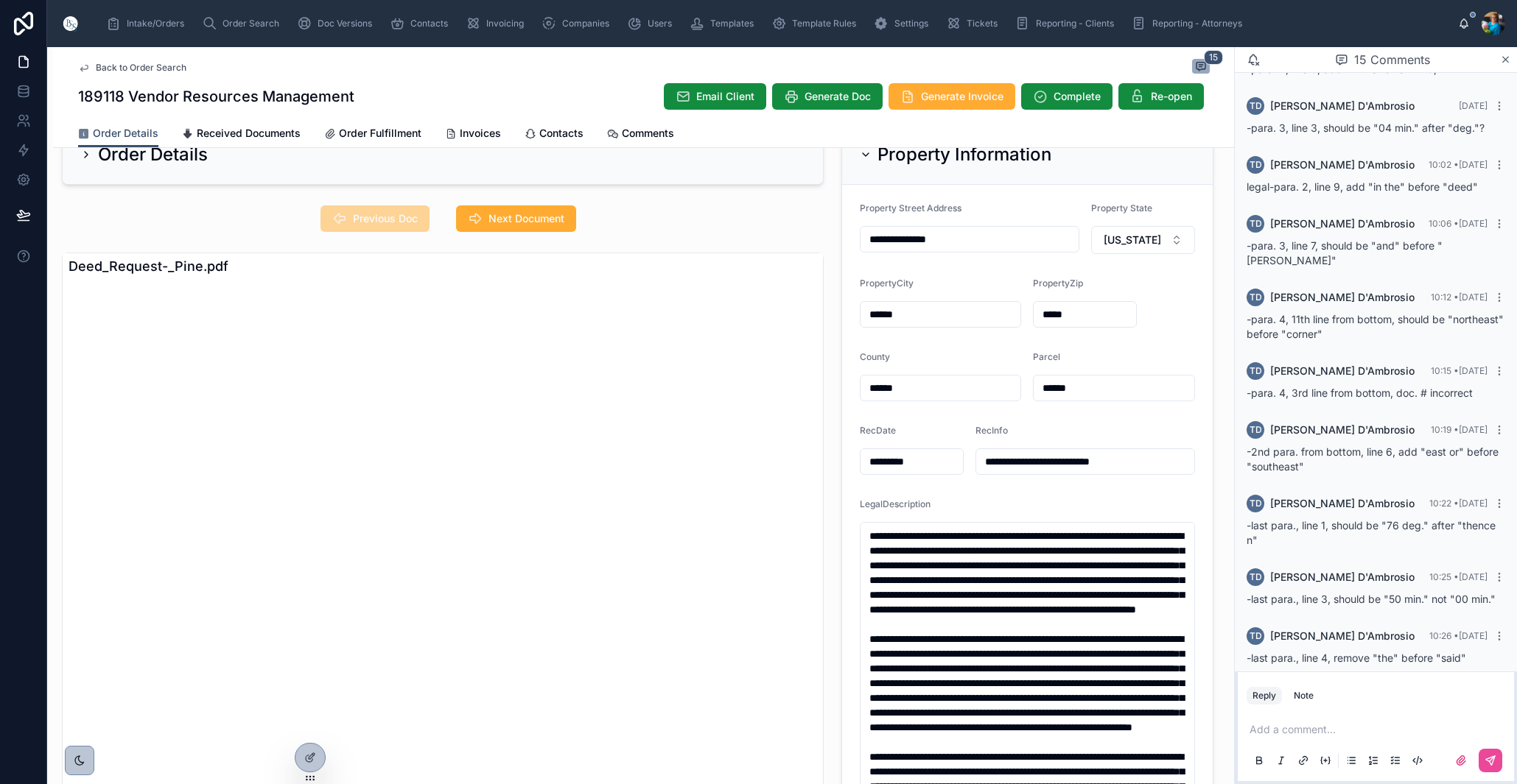
click at [867, 158] on icon at bounding box center [866, 155] width 12 height 12
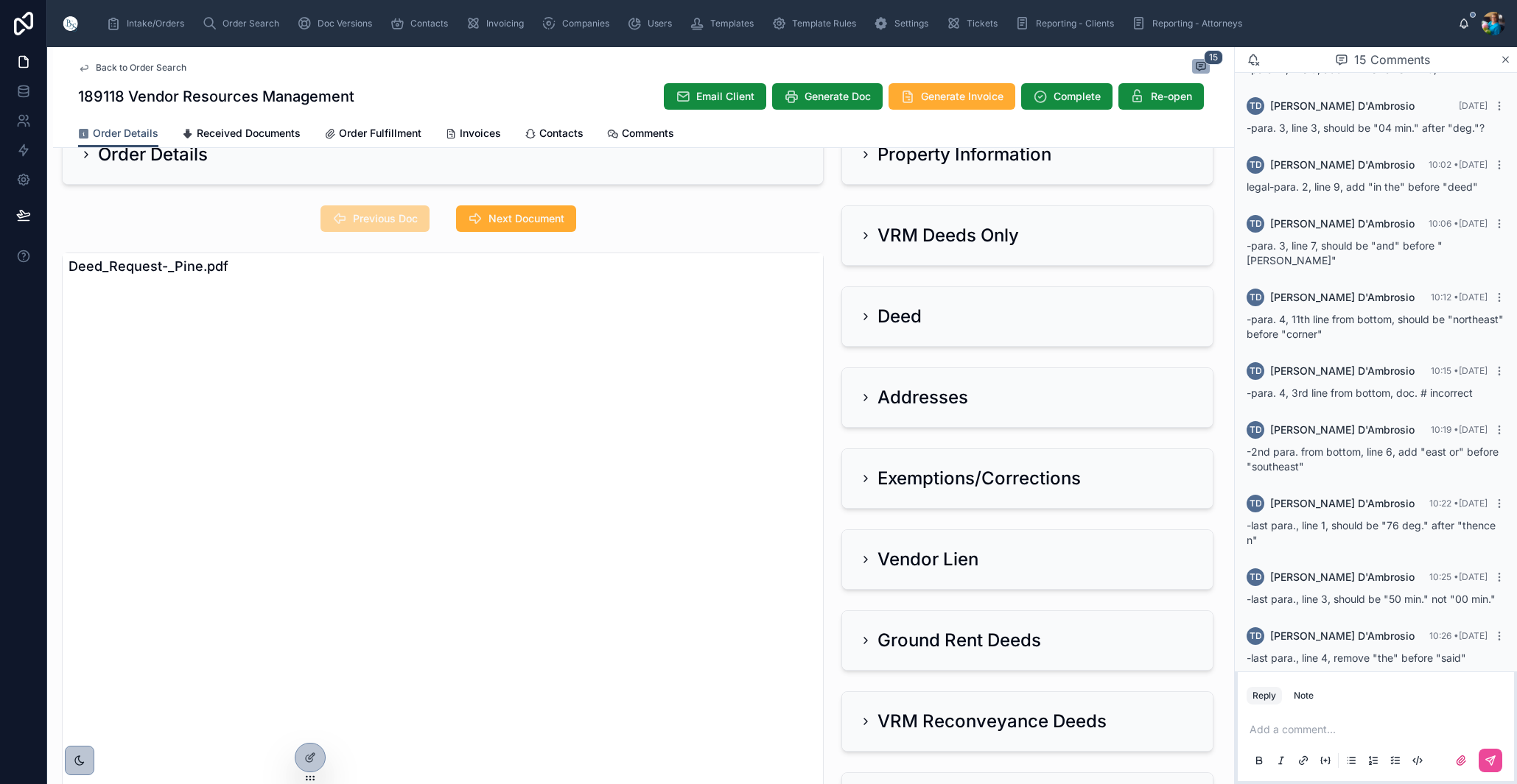
drag, startPoint x: 866, startPoint y: 237, endPoint x: 838, endPoint y: 251, distance: 31.3
click at [865, 239] on icon at bounding box center [866, 235] width 12 height 12
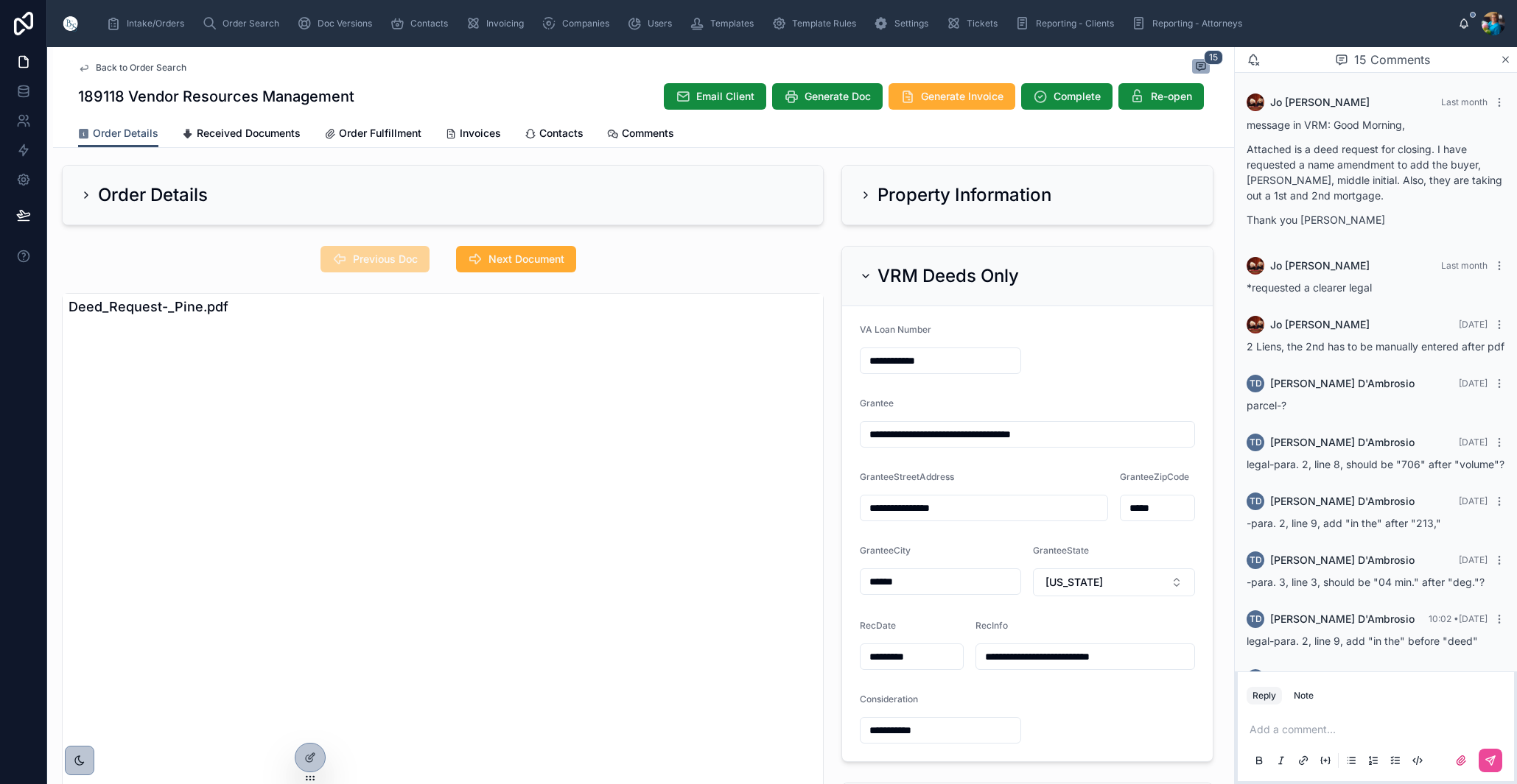
scroll to position [4, 0]
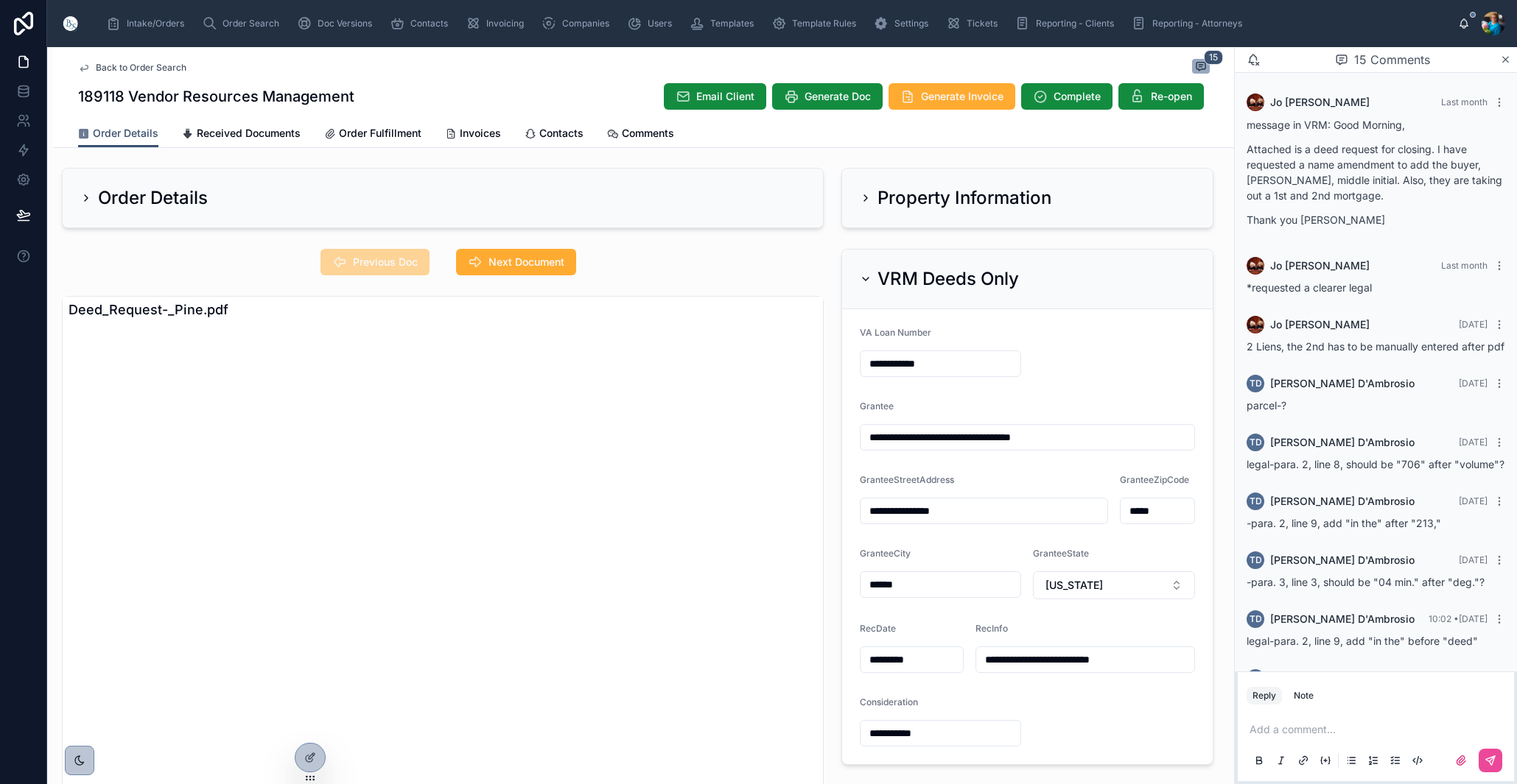
click at [865, 274] on icon at bounding box center [866, 279] width 12 height 12
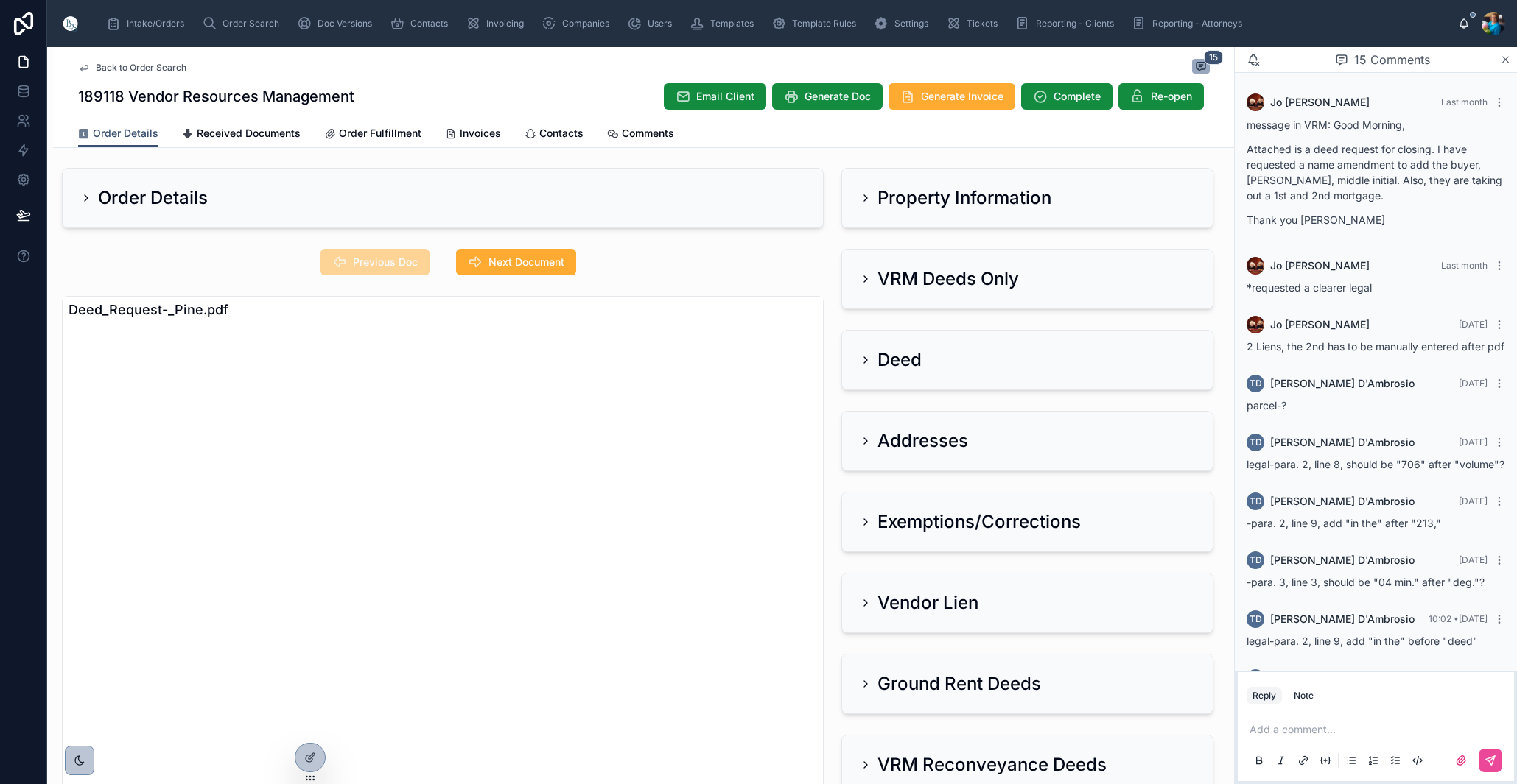
drag, startPoint x: 862, startPoint y: 277, endPoint x: 820, endPoint y: 311, distance: 54.0
click at [862, 277] on icon at bounding box center [866, 279] width 12 height 12
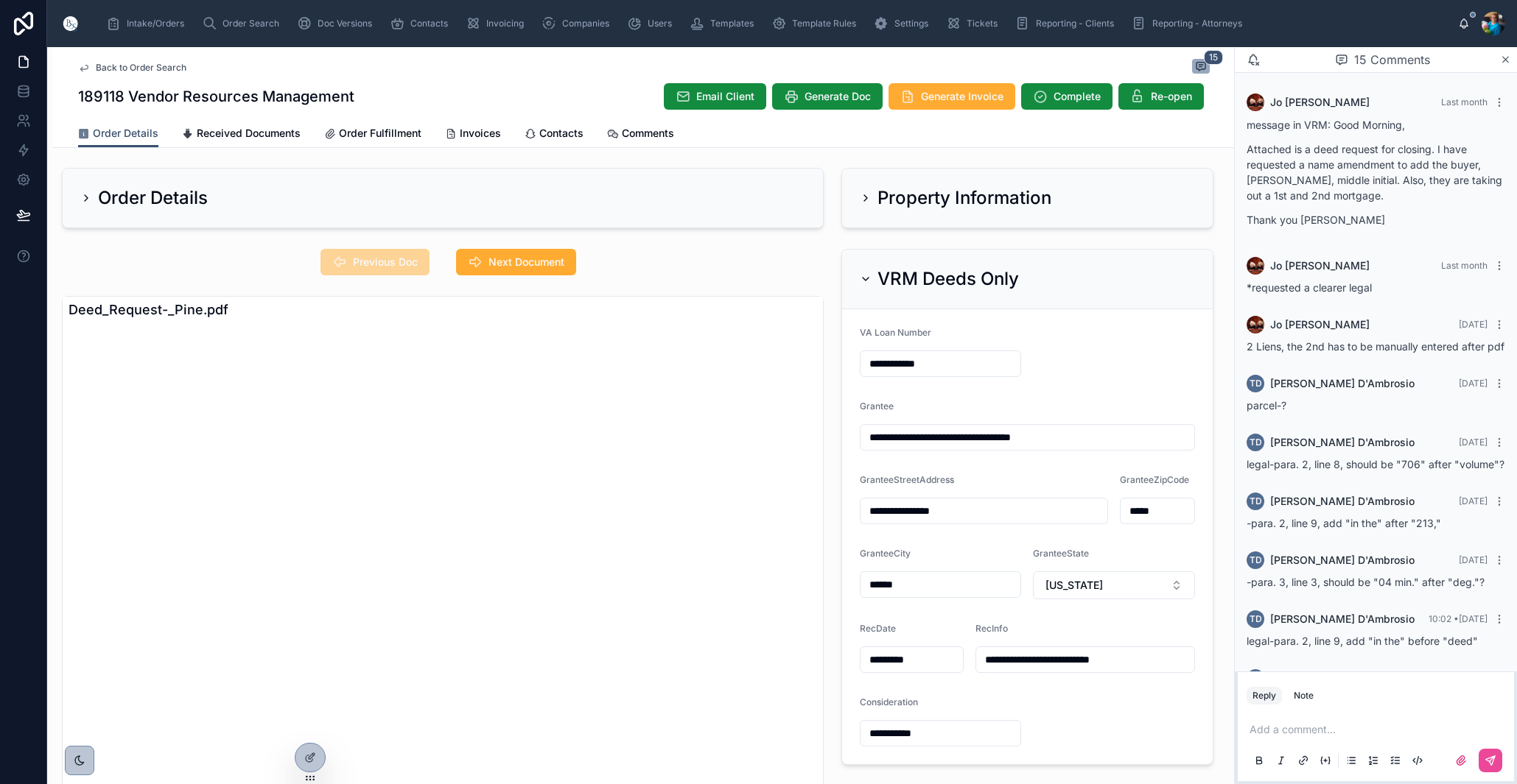
click at [864, 202] on icon at bounding box center [866, 198] width 12 height 12
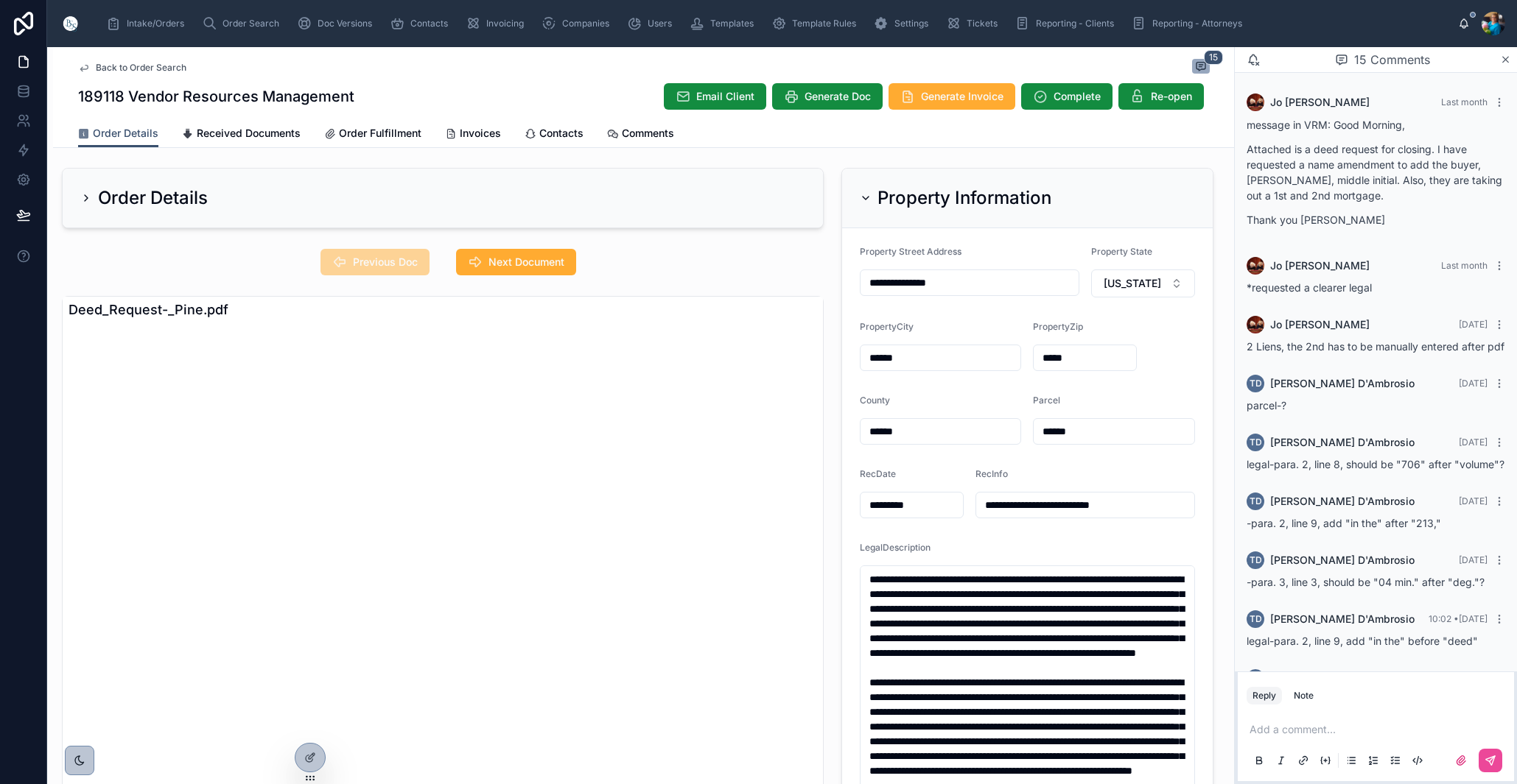
scroll to position [0, 0]
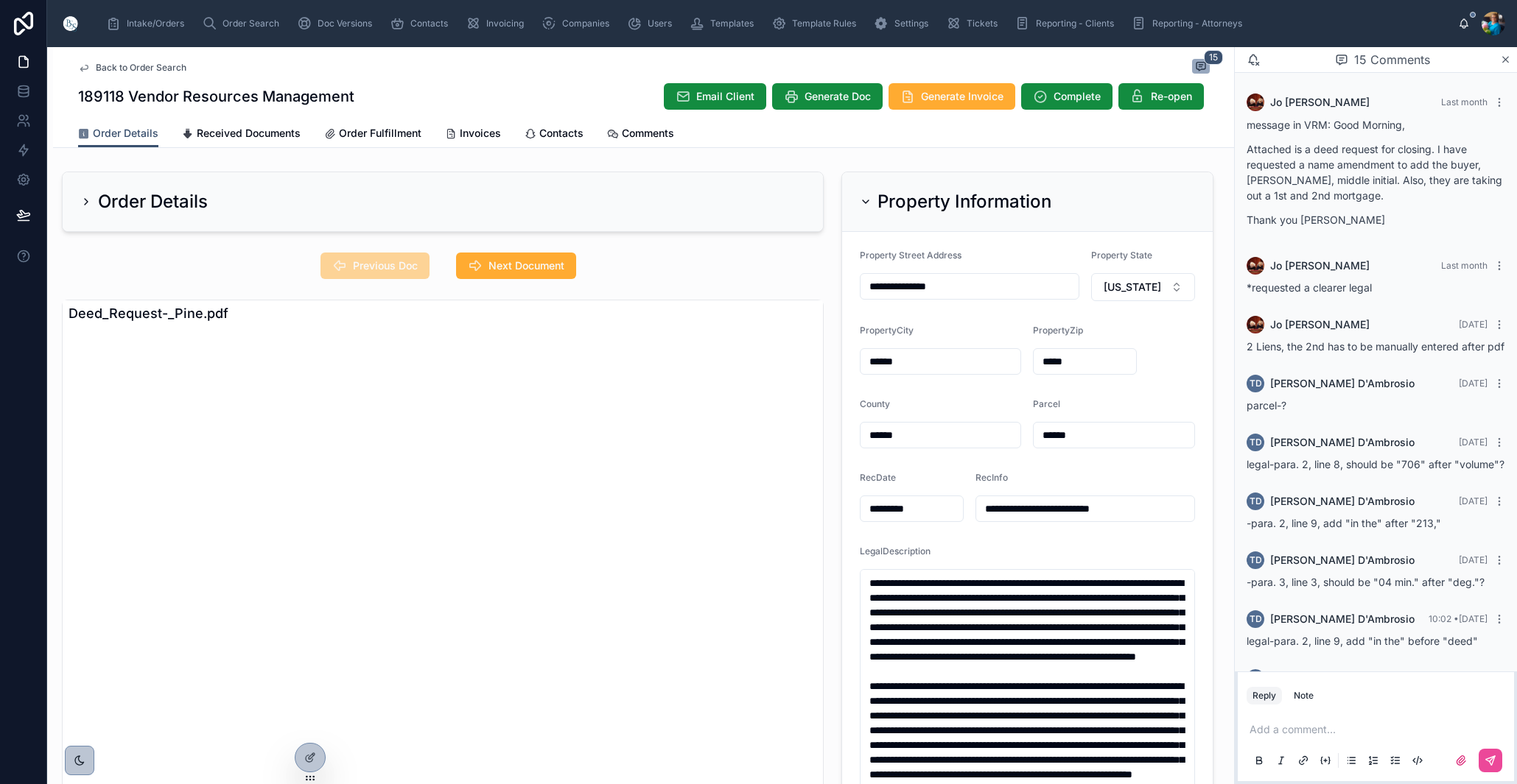
click at [865, 202] on icon at bounding box center [866, 201] width 12 height 12
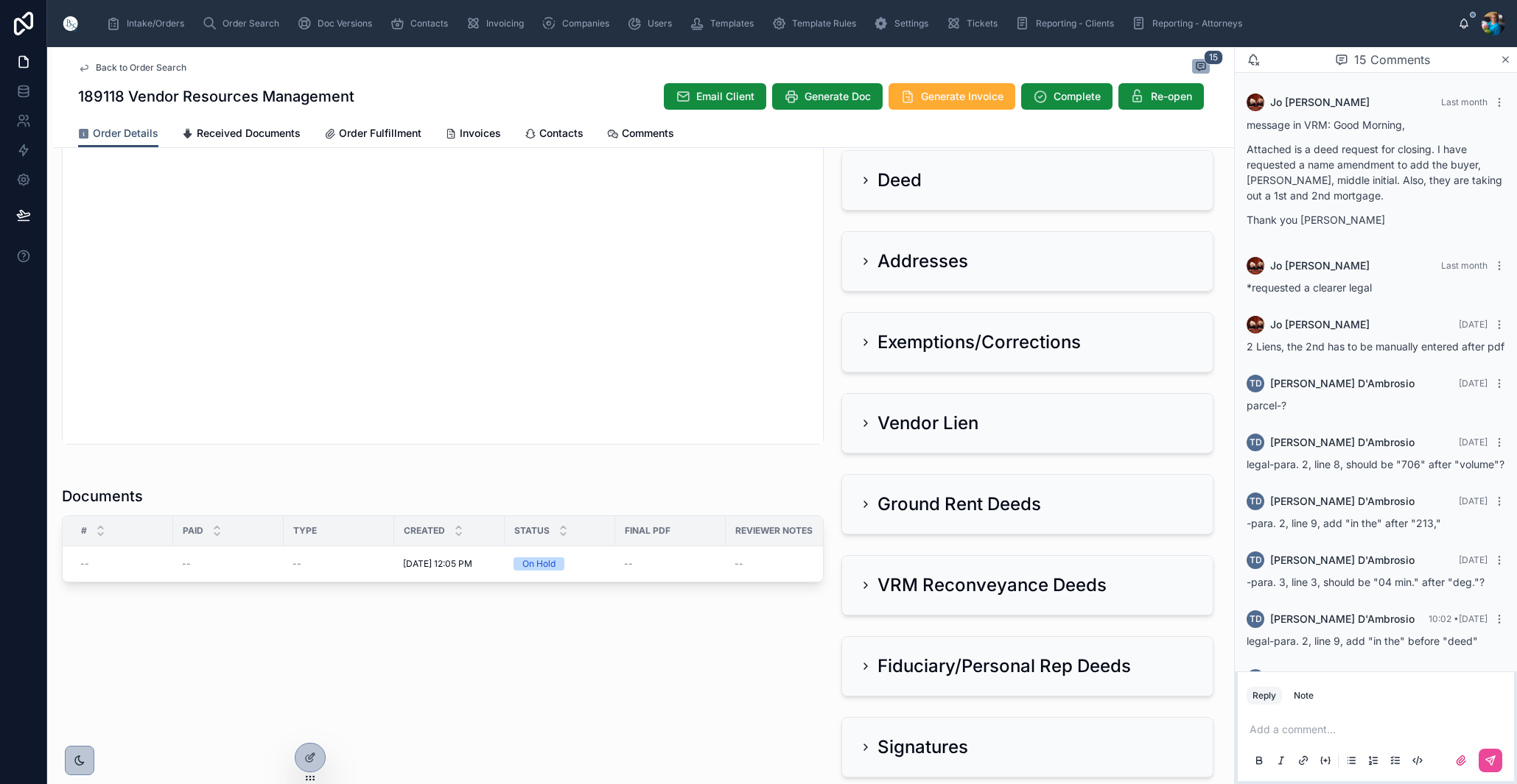
scroll to position [656, 0]
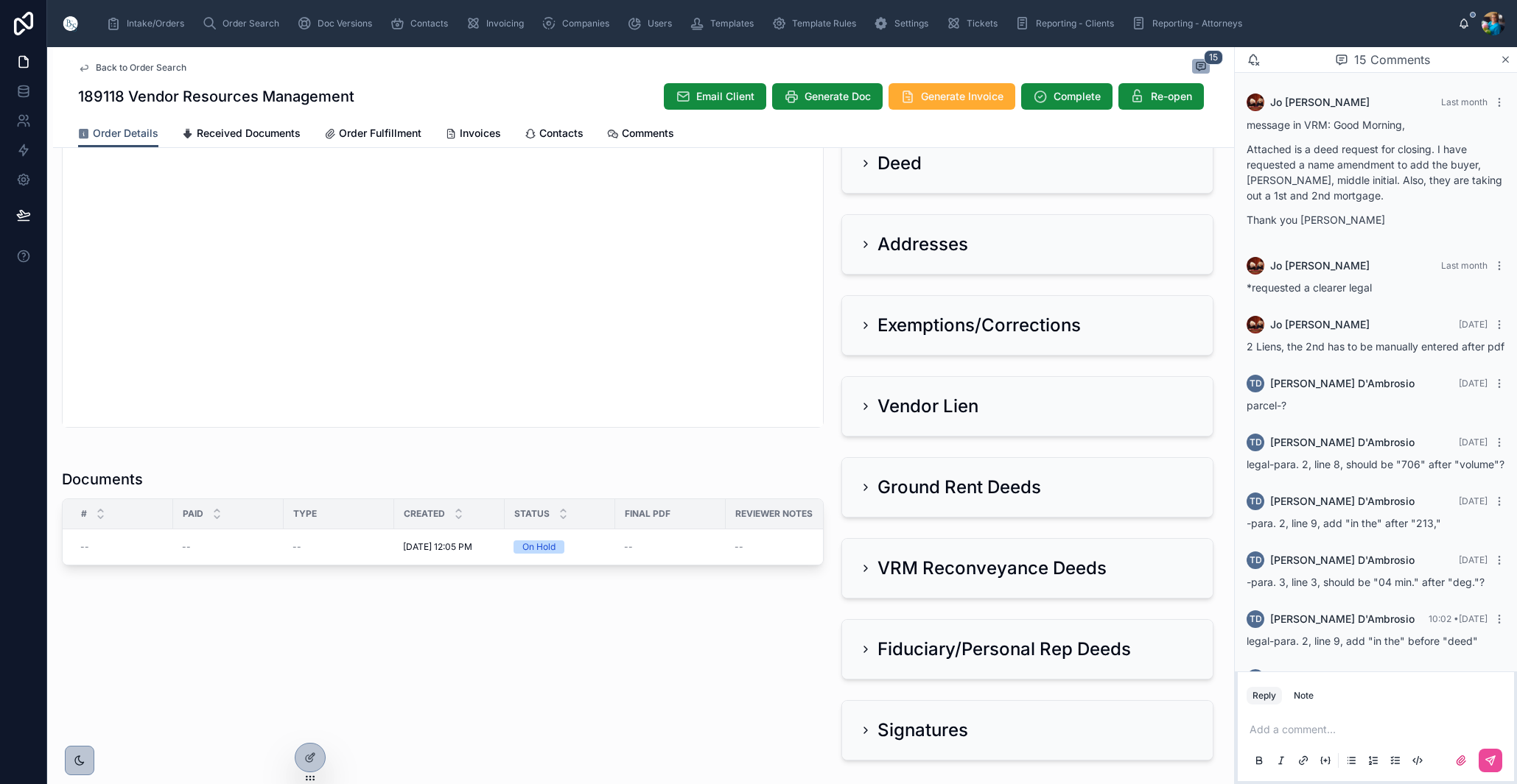
click at [868, 245] on icon at bounding box center [866, 244] width 12 height 12
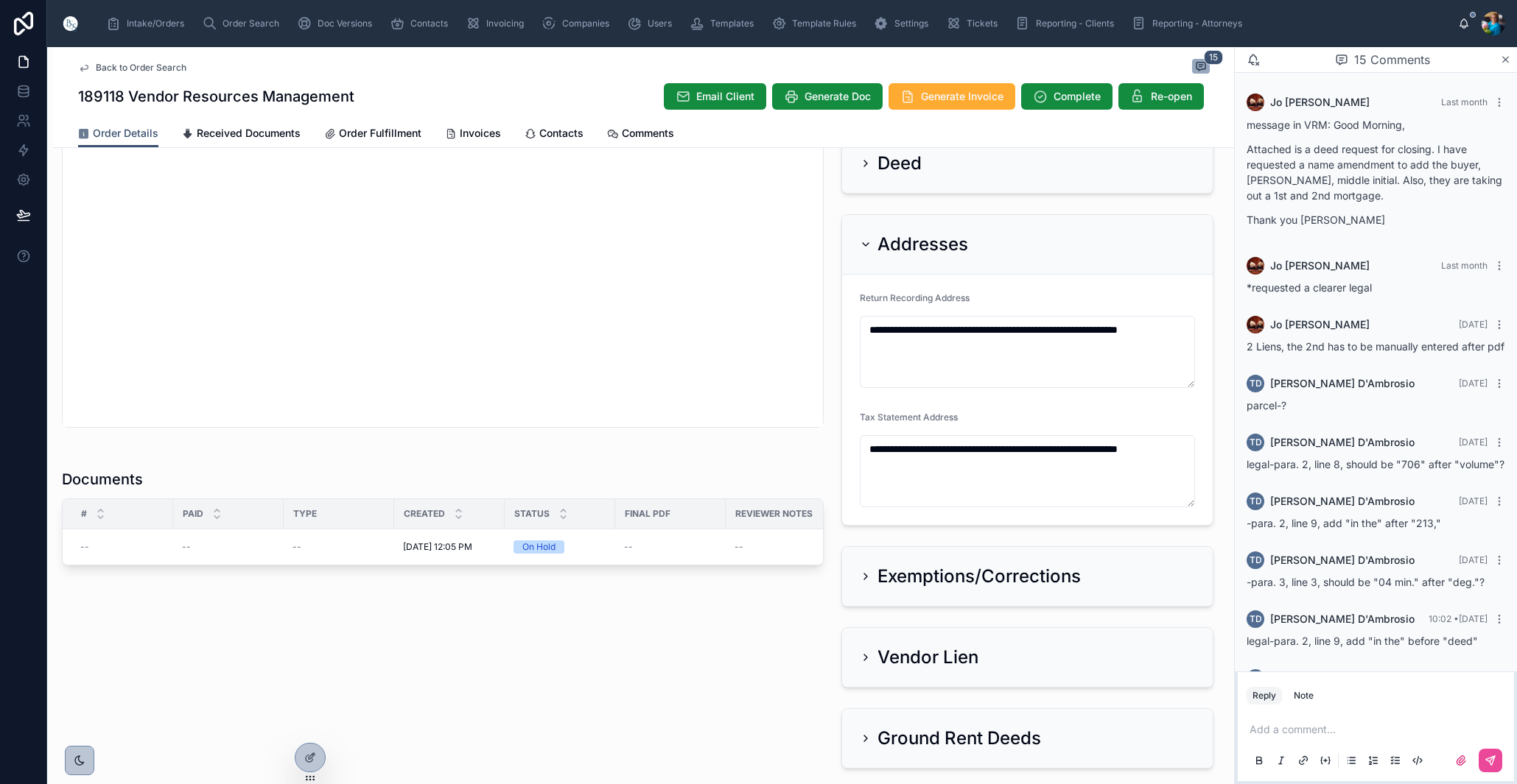
scroll to position [0, 0]
click at [862, 243] on icon at bounding box center [866, 244] width 12 height 12
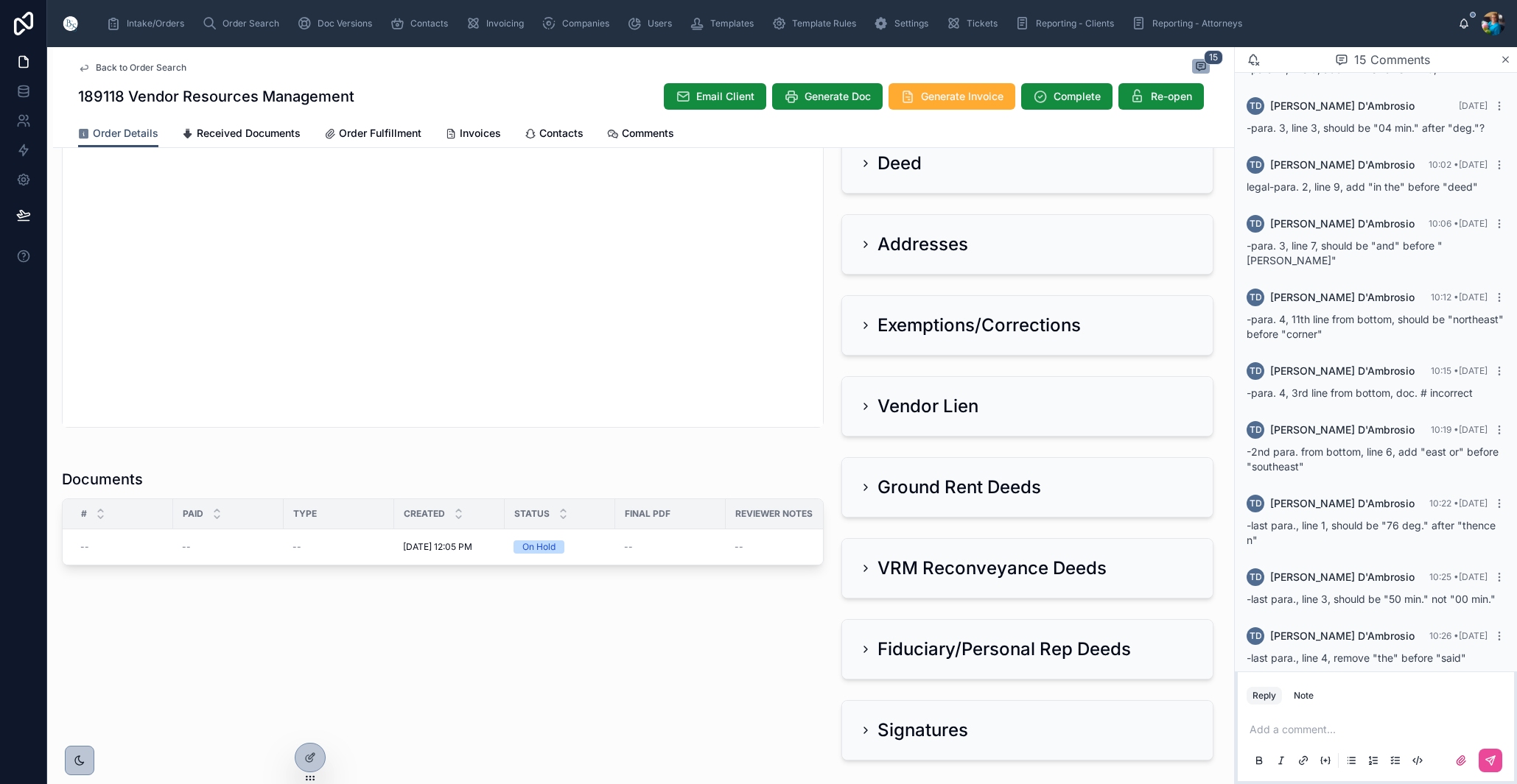
click at [1273, 729] on p at bounding box center [1378, 729] width 258 height 15
click at [1480, 756] on button at bounding box center [1491, 761] width 24 height 24
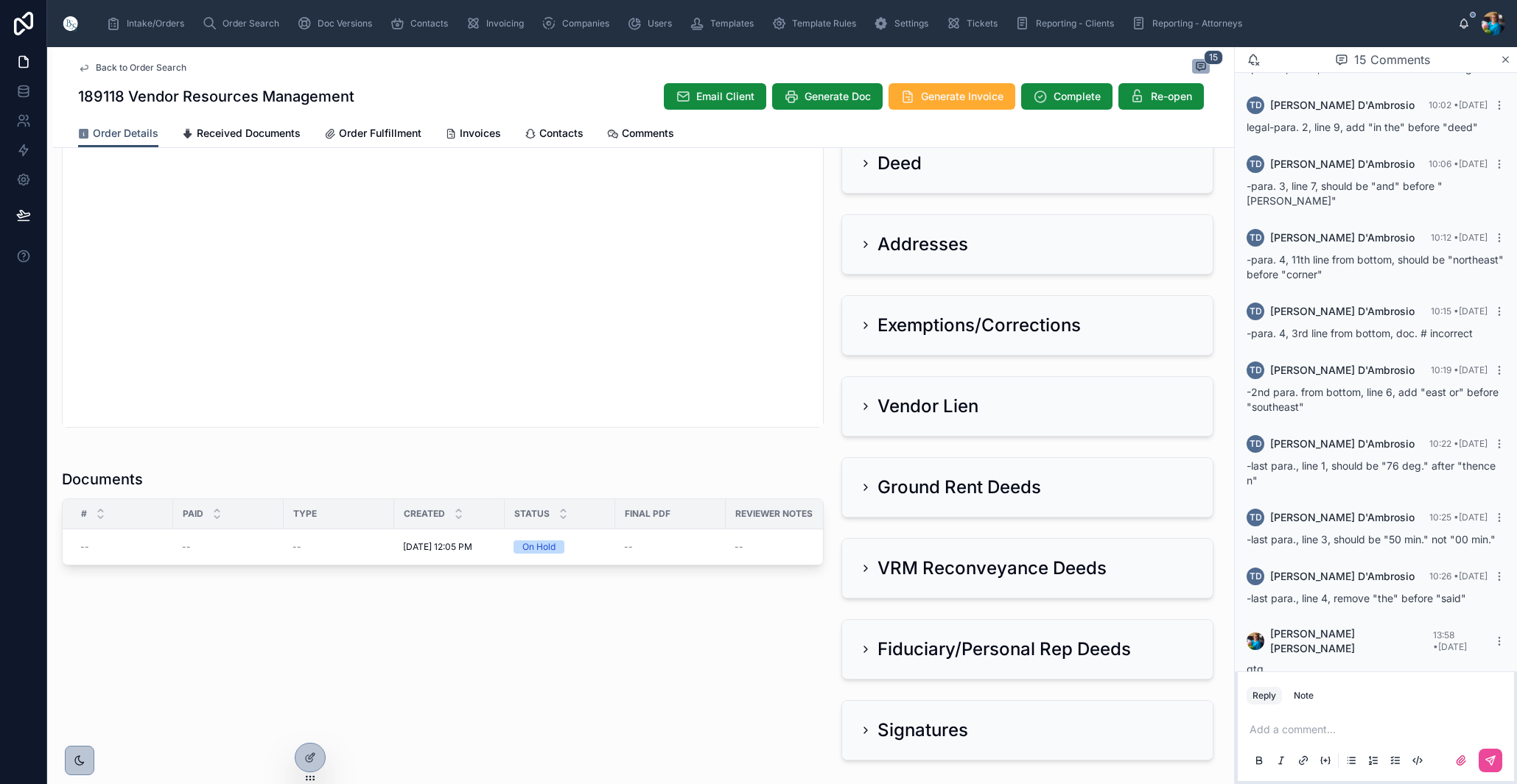
scroll to position [514, 0]
